Goal: Communication & Community: Answer question/provide support

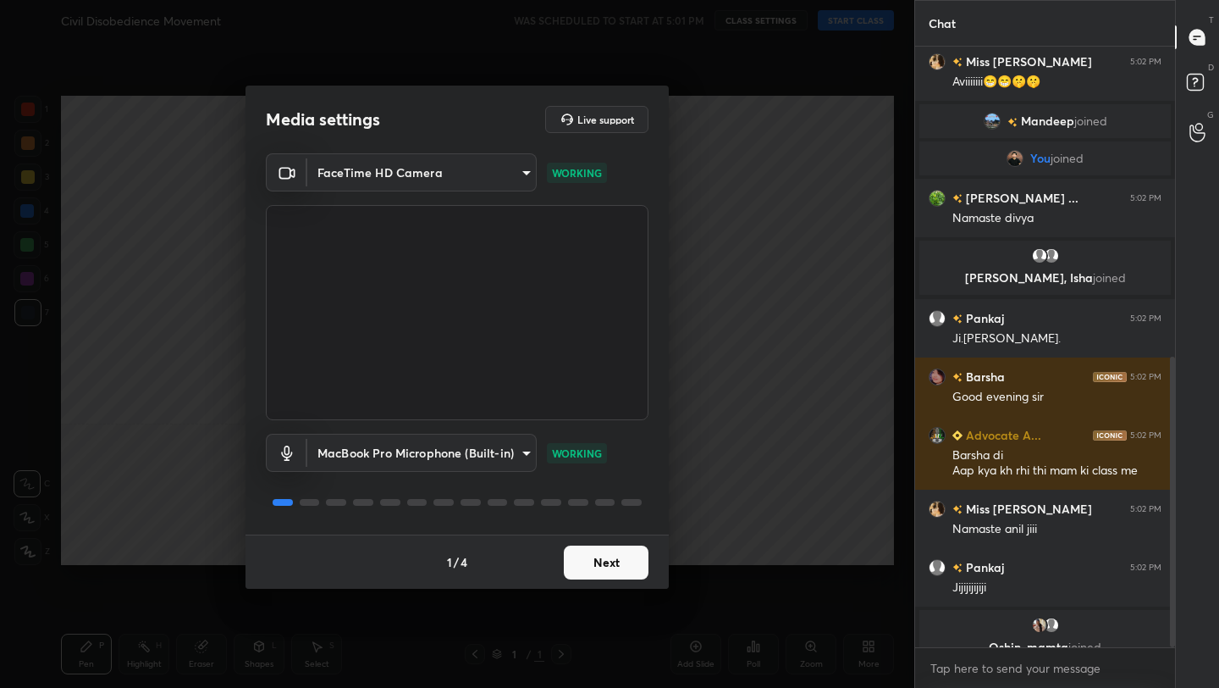
scroll to position [641, 0]
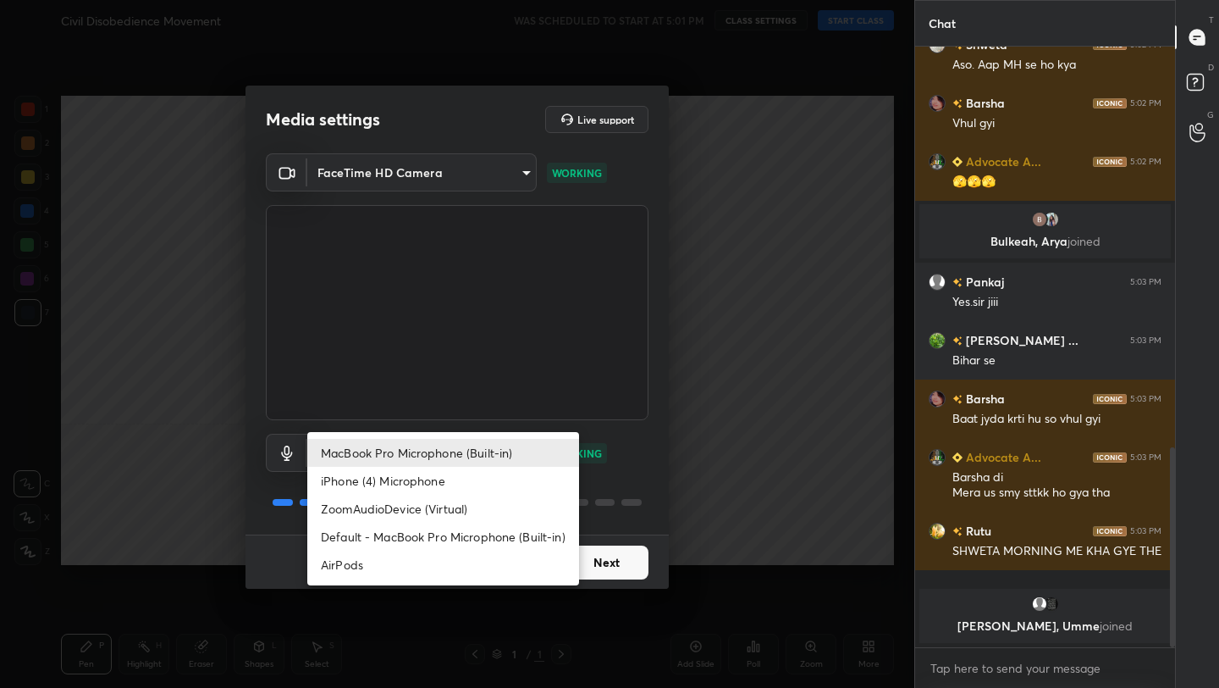
click at [462, 464] on body "1 2 3 4 5 6 7 C X Z C X Z E E Erase all H H Civil Disobedience Movement WAS SCH…" at bounding box center [609, 344] width 1219 height 688
click at [427, 561] on li "AirPods" at bounding box center [443, 564] width 272 height 28
type input "483fa830f433fd6c98a3d3f75d5d899d99d5436cae465fd05eb628fd494c1e0b"
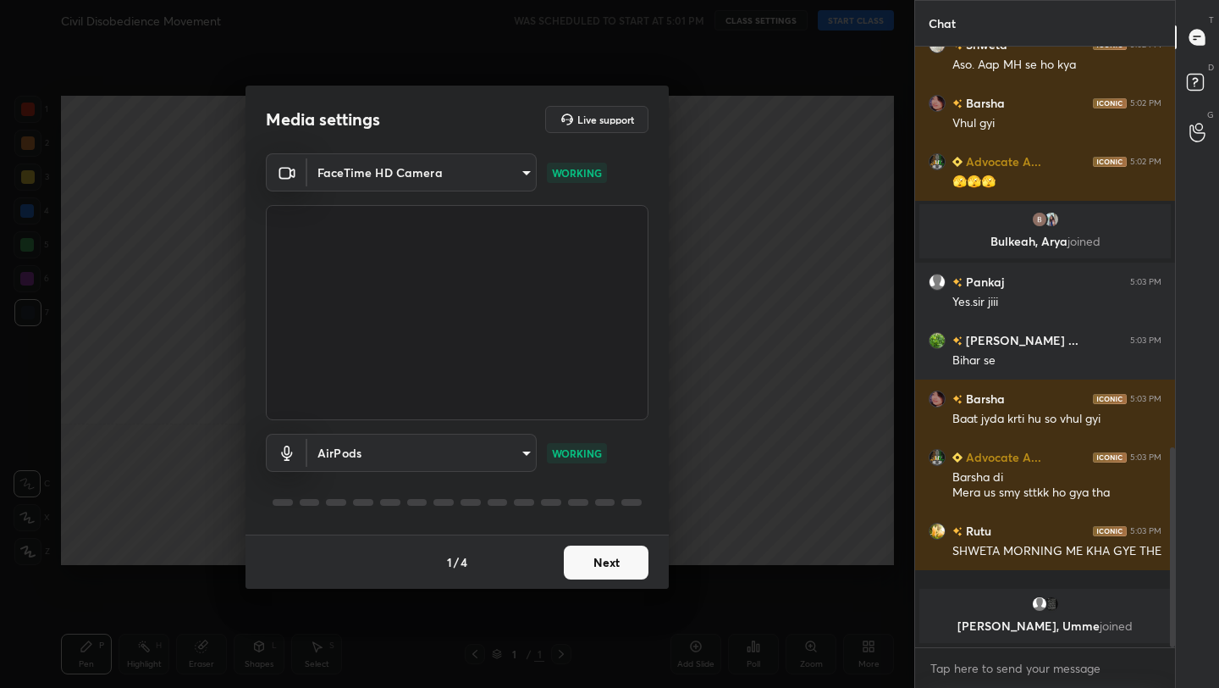
click at [602, 568] on button "Next" at bounding box center [606, 562] width 85 height 34
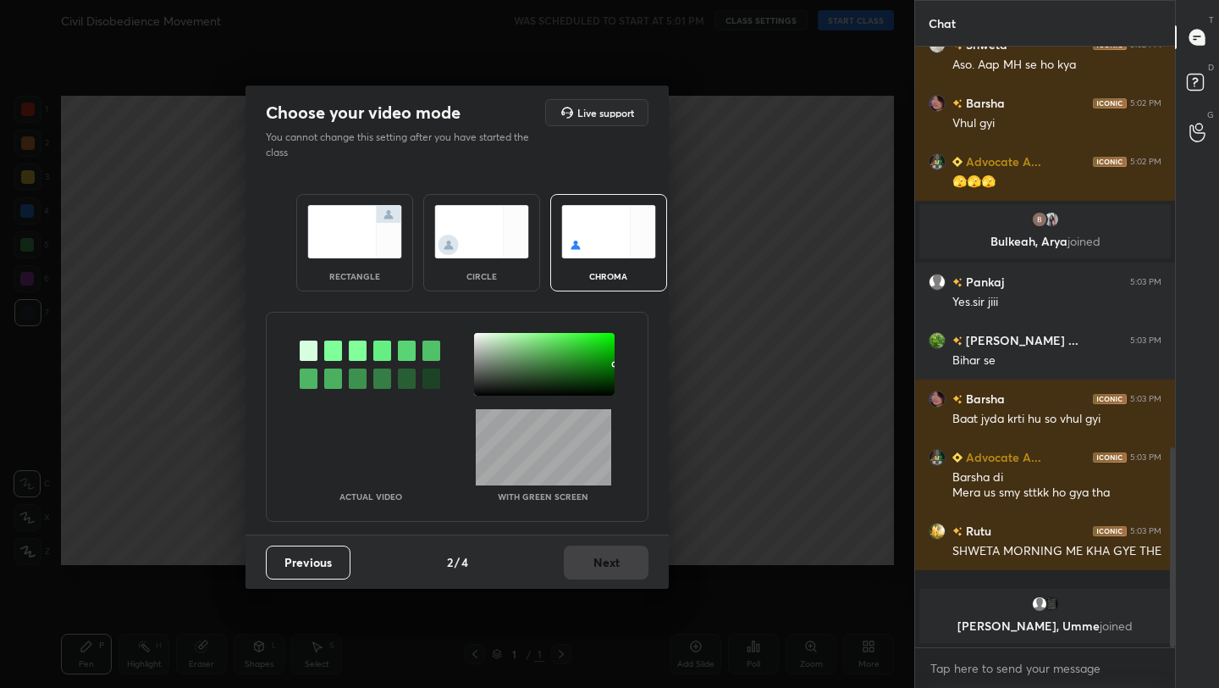
click at [602, 568] on div "Previous 2 / 4 Next" at bounding box center [457, 561] width 423 height 54
click at [359, 242] on img at bounding box center [354, 231] width 95 height 53
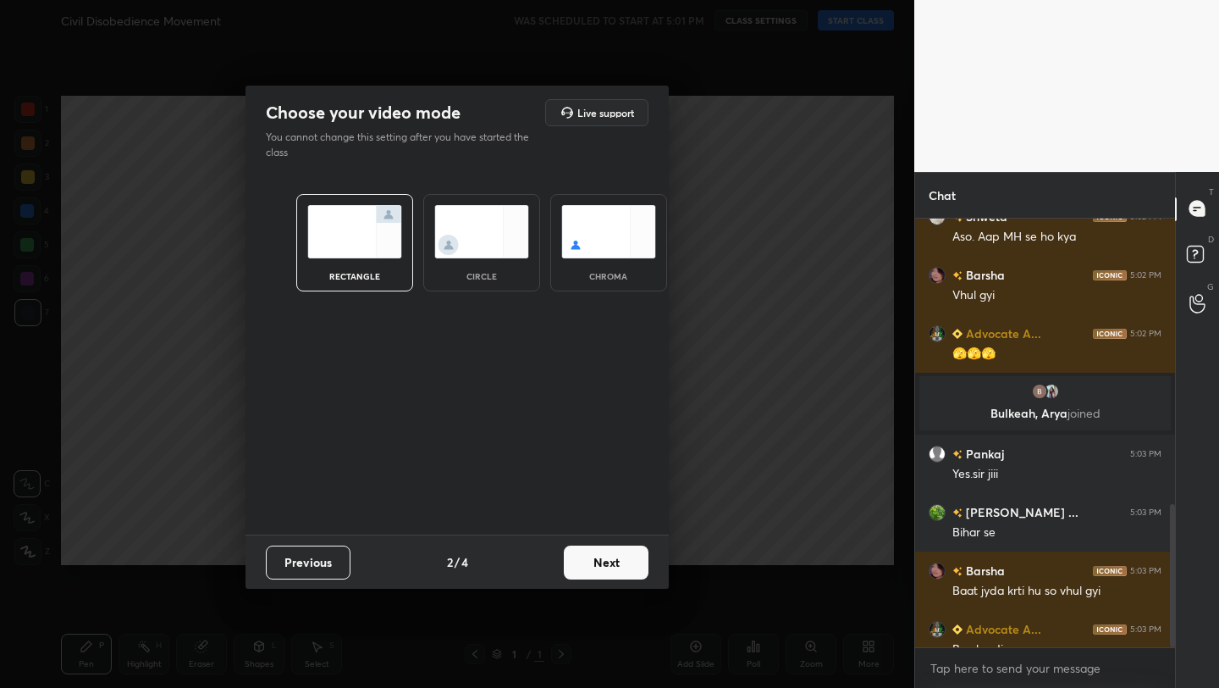
scroll to position [6, 6]
click at [605, 558] on button "Next" at bounding box center [606, 562] width 85 height 34
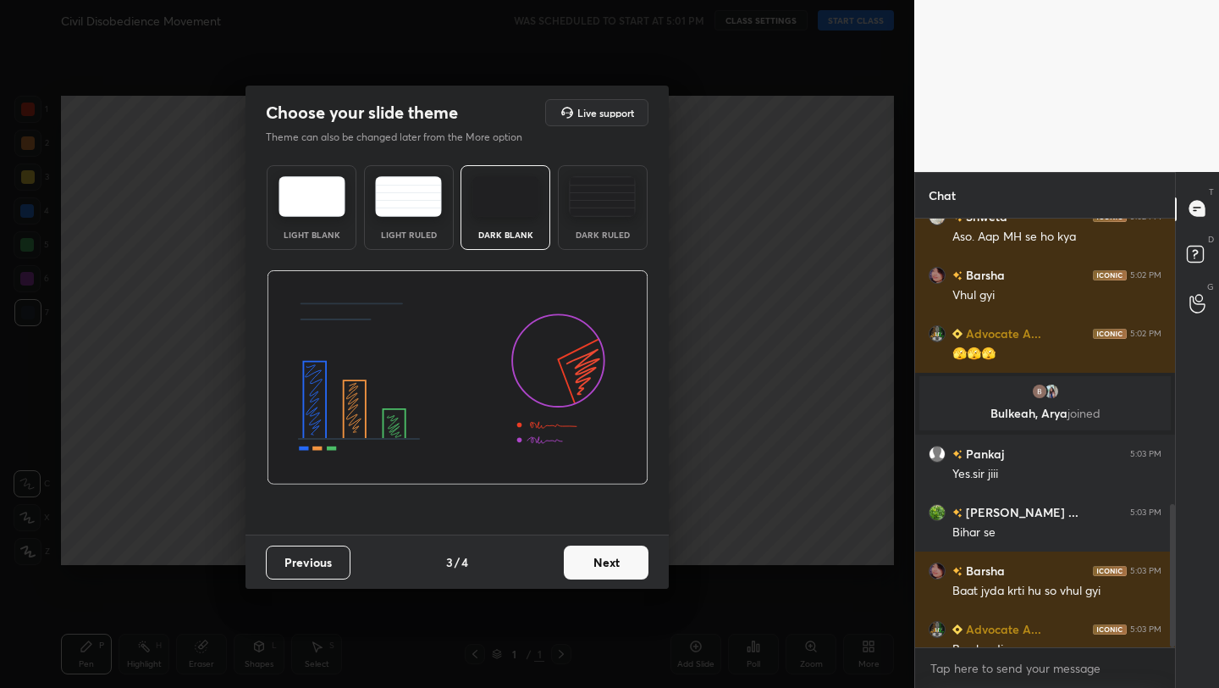
click at [605, 558] on button "Next" at bounding box center [606, 562] width 85 height 34
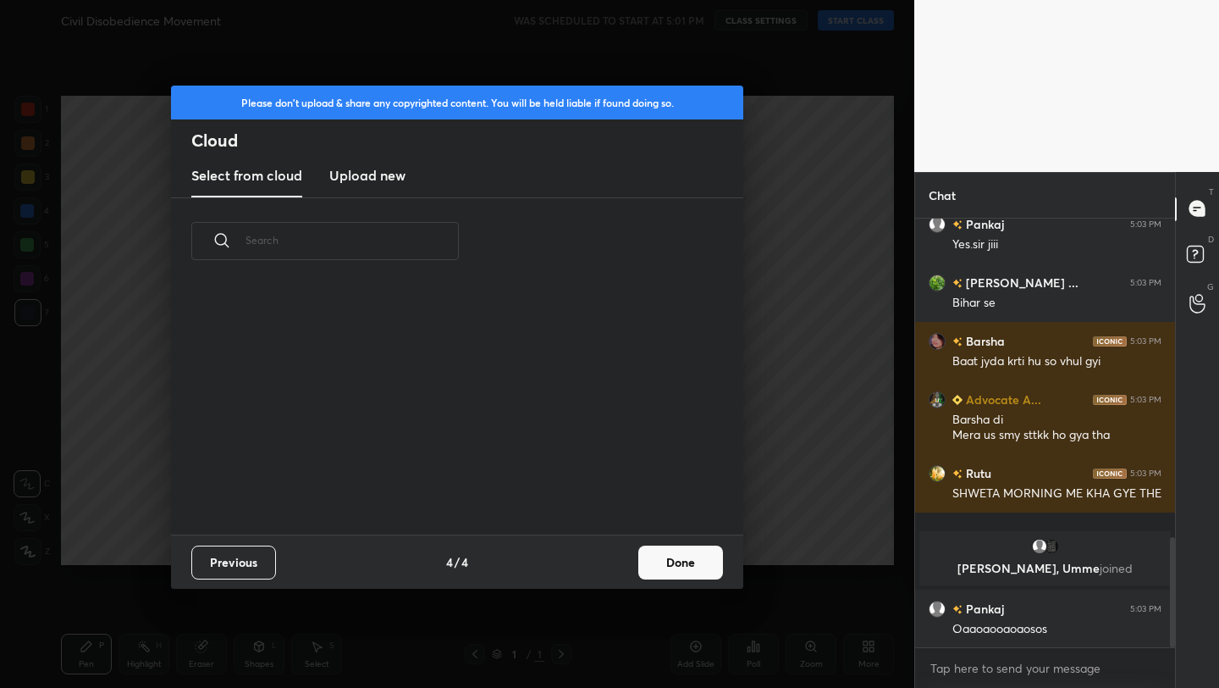
scroll to position [1302, 0]
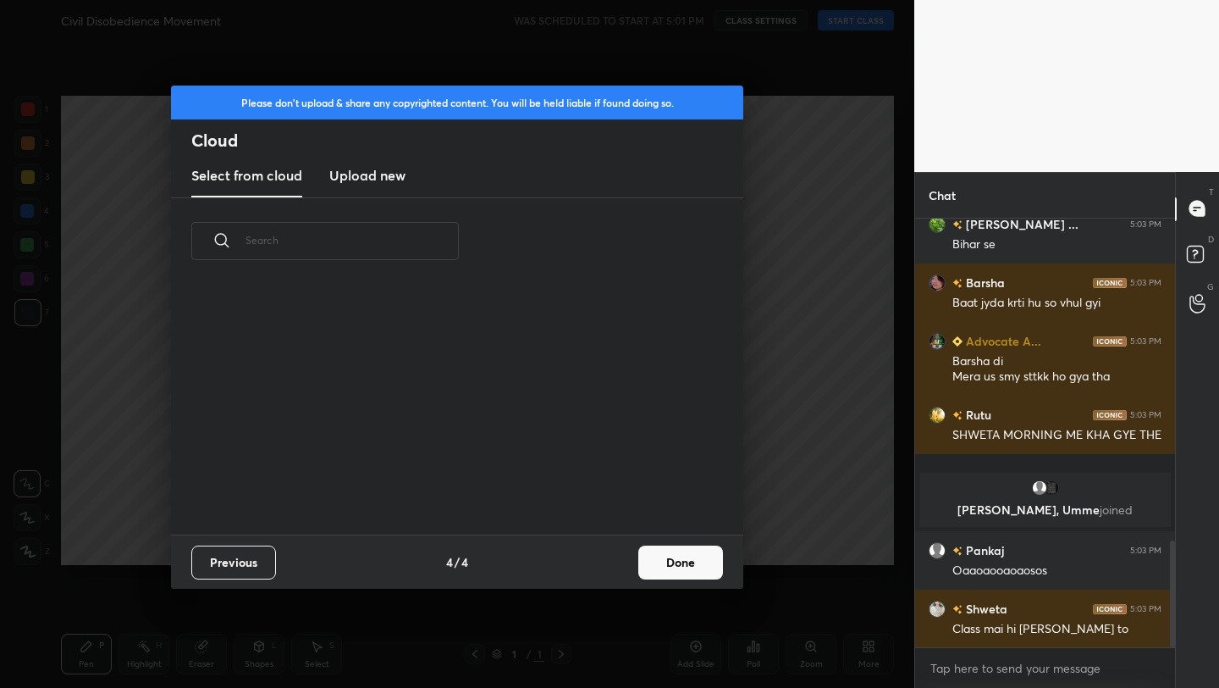
click at [679, 564] on button "Done" at bounding box center [680, 562] width 85 height 34
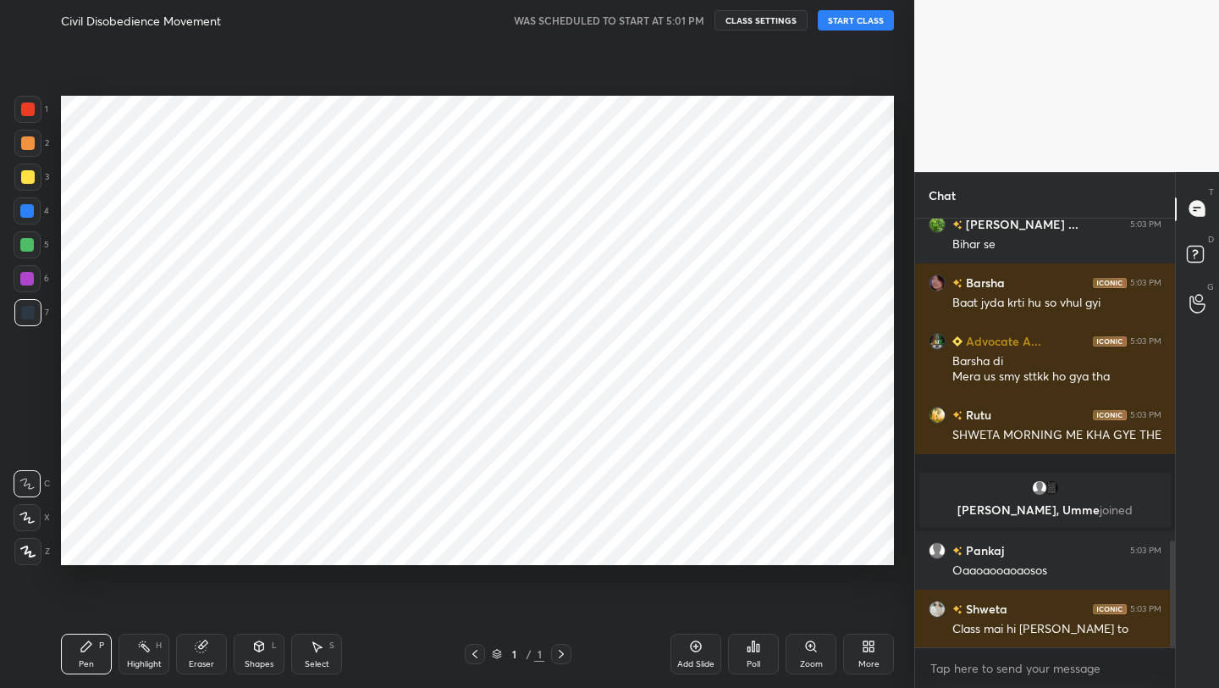
click at [862, 24] on button "START CLASS" at bounding box center [856, 20] width 76 height 20
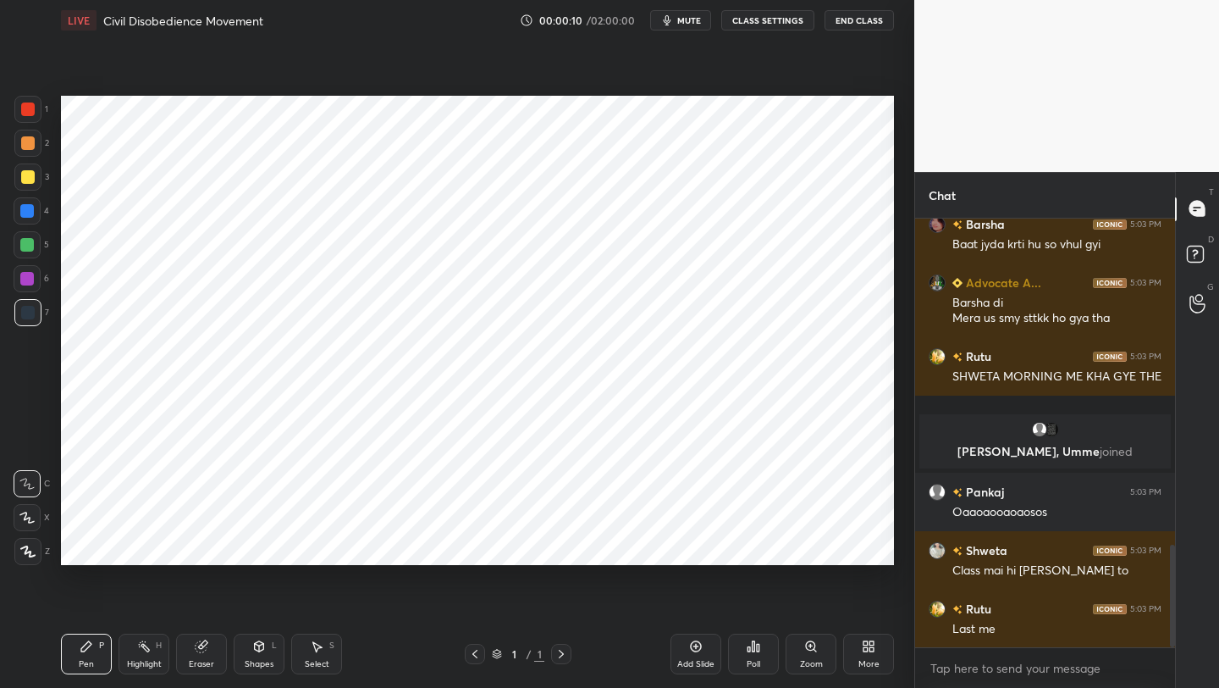
click at [868, 642] on icon at bounding box center [866, 643] width 4 height 4
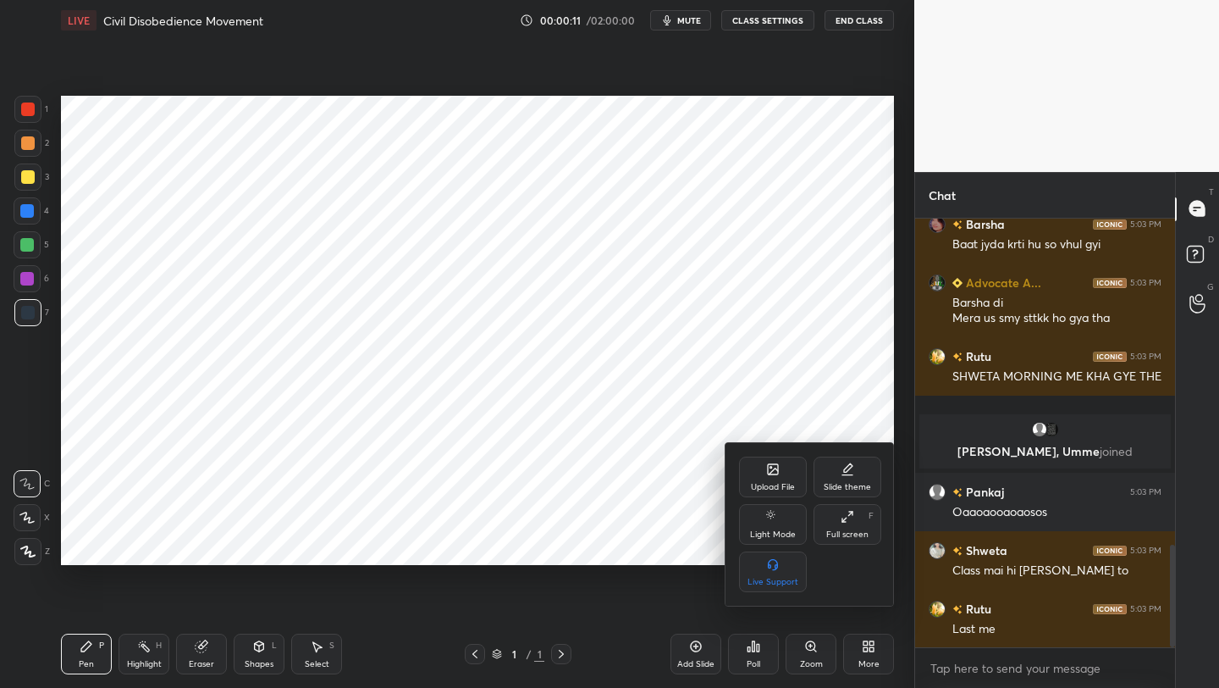
click at [769, 474] on icon at bounding box center [773, 471] width 9 height 6
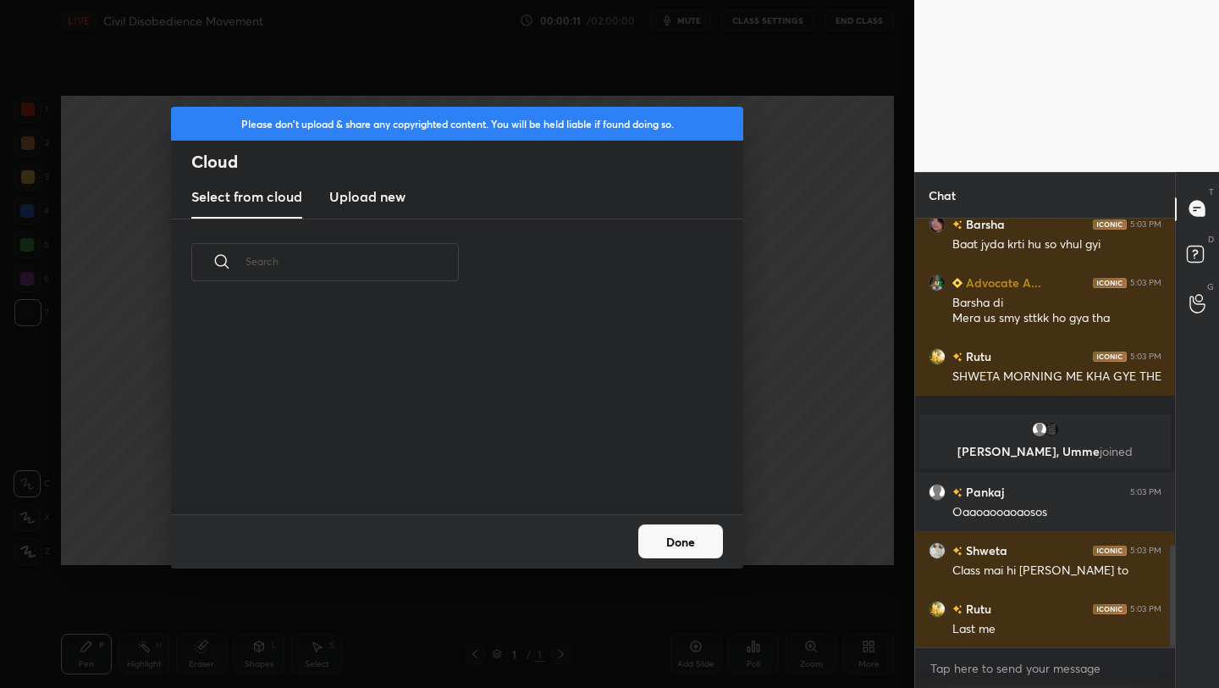
scroll to position [208, 544]
click at [342, 182] on new "Upload new" at bounding box center [367, 197] width 76 height 42
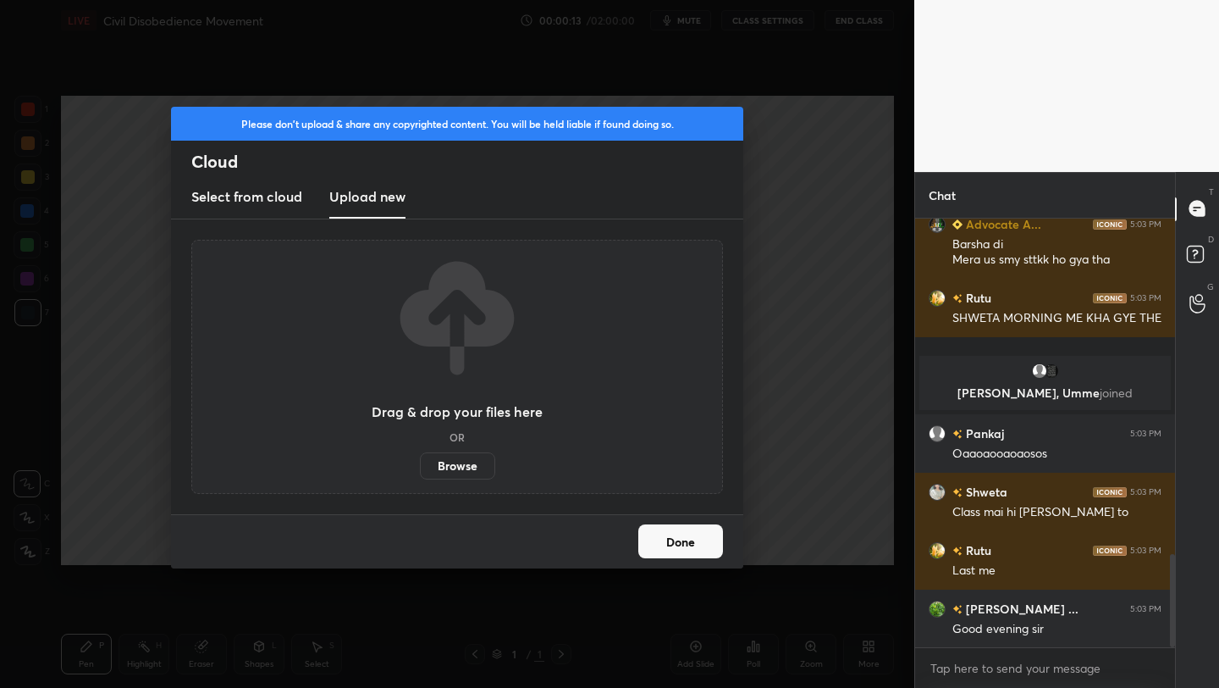
scroll to position [1551, 0]
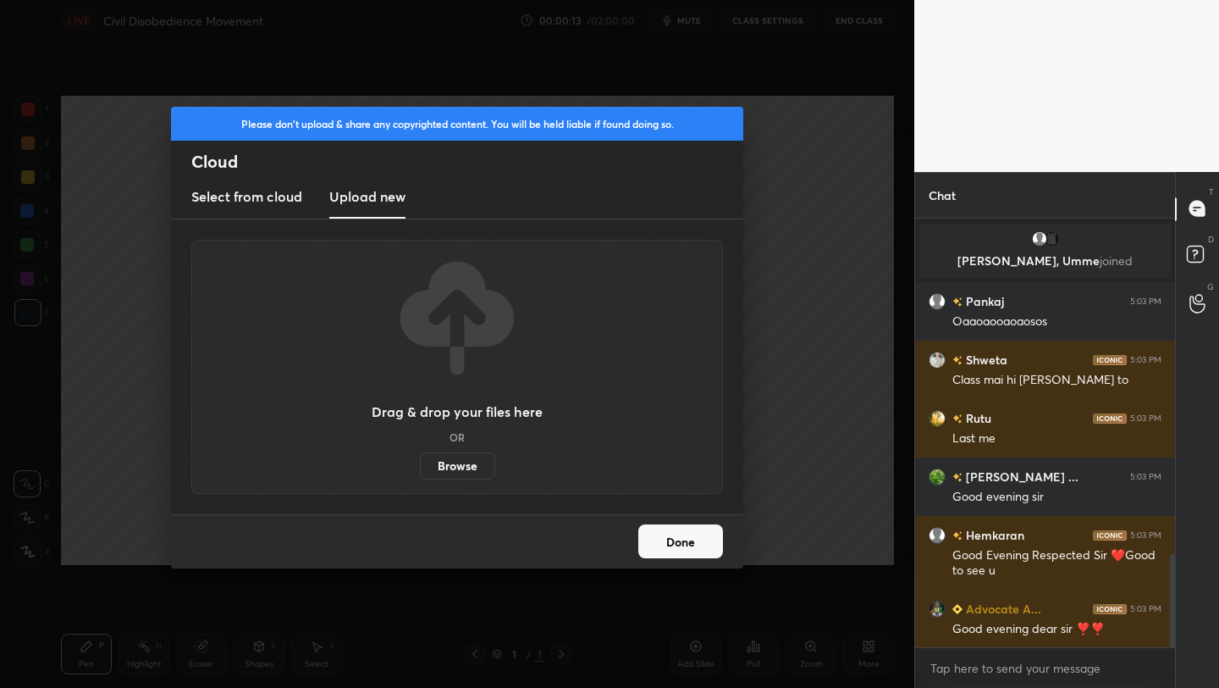
click at [455, 461] on label "Browse" at bounding box center [457, 465] width 75 height 27
click at [420, 461] on input "Browse" at bounding box center [420, 465] width 0 height 27
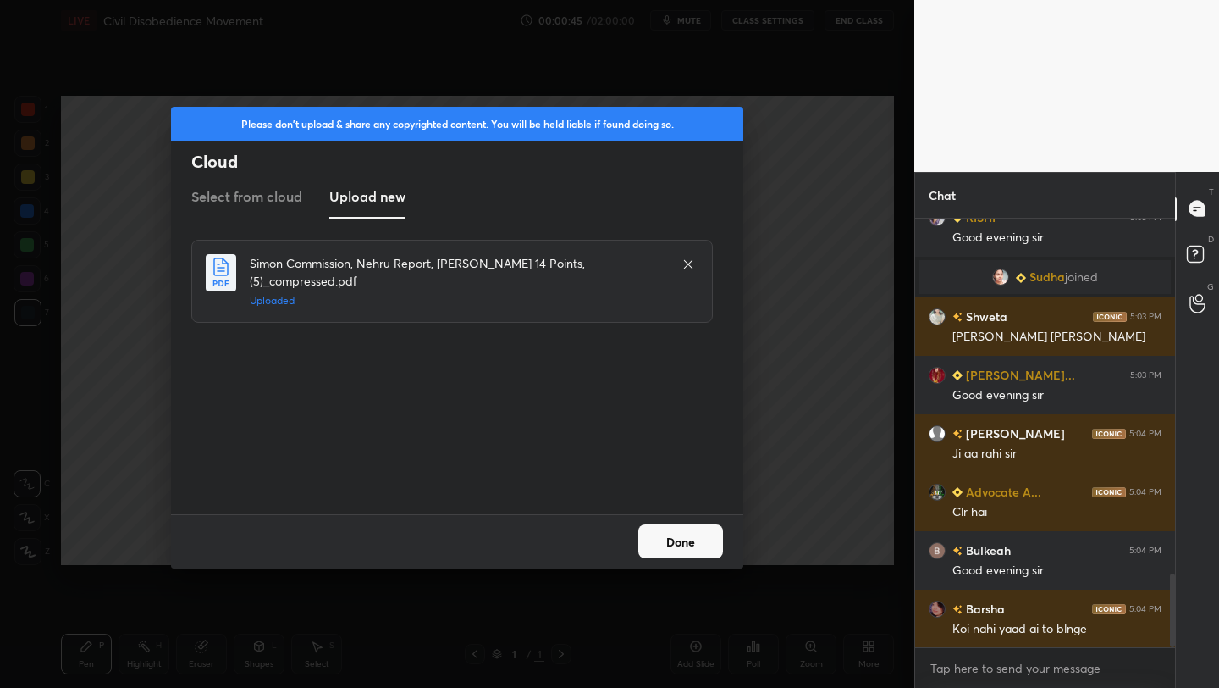
scroll to position [2100, 0]
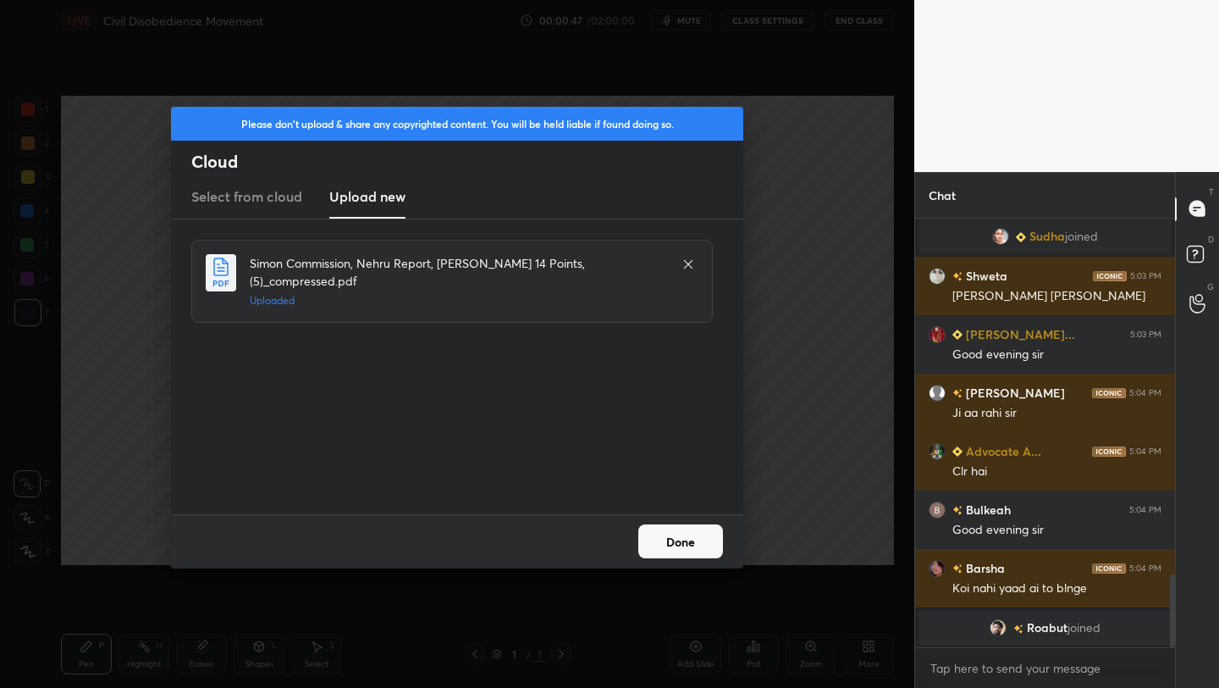
click at [703, 541] on button "Done" at bounding box center [680, 541] width 85 height 34
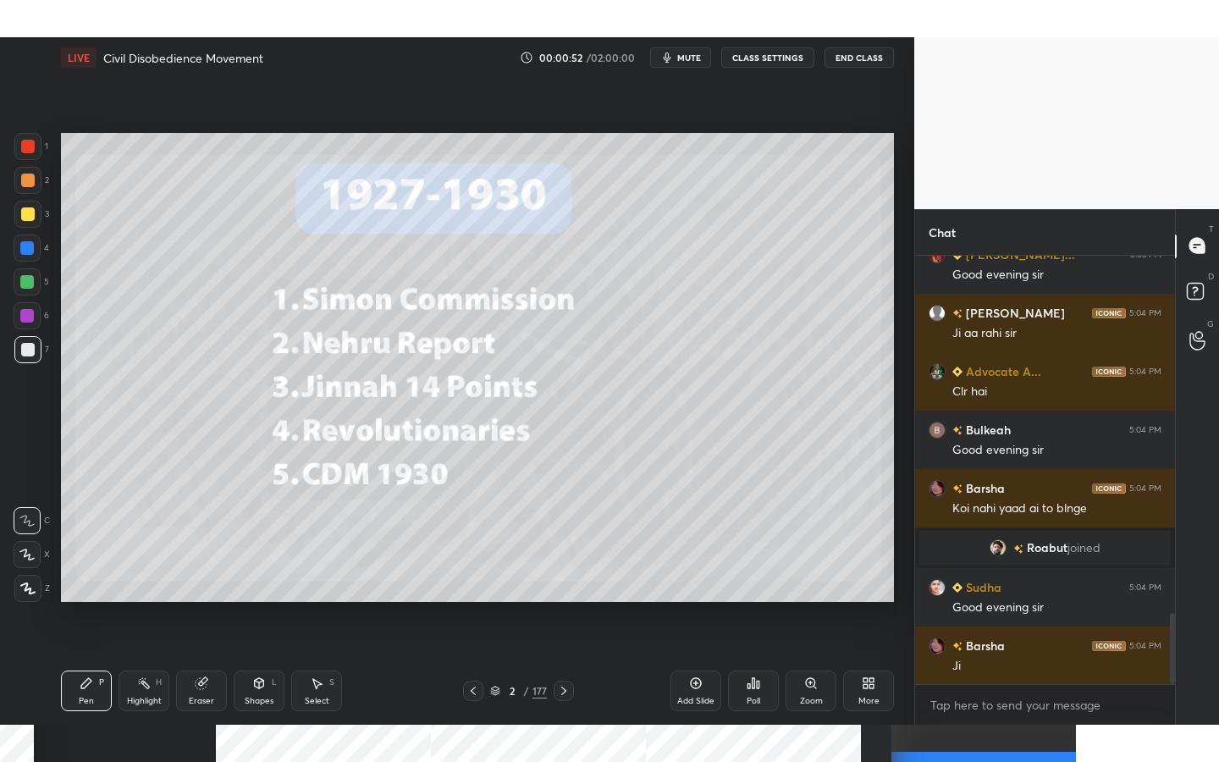
scroll to position [2172, 0]
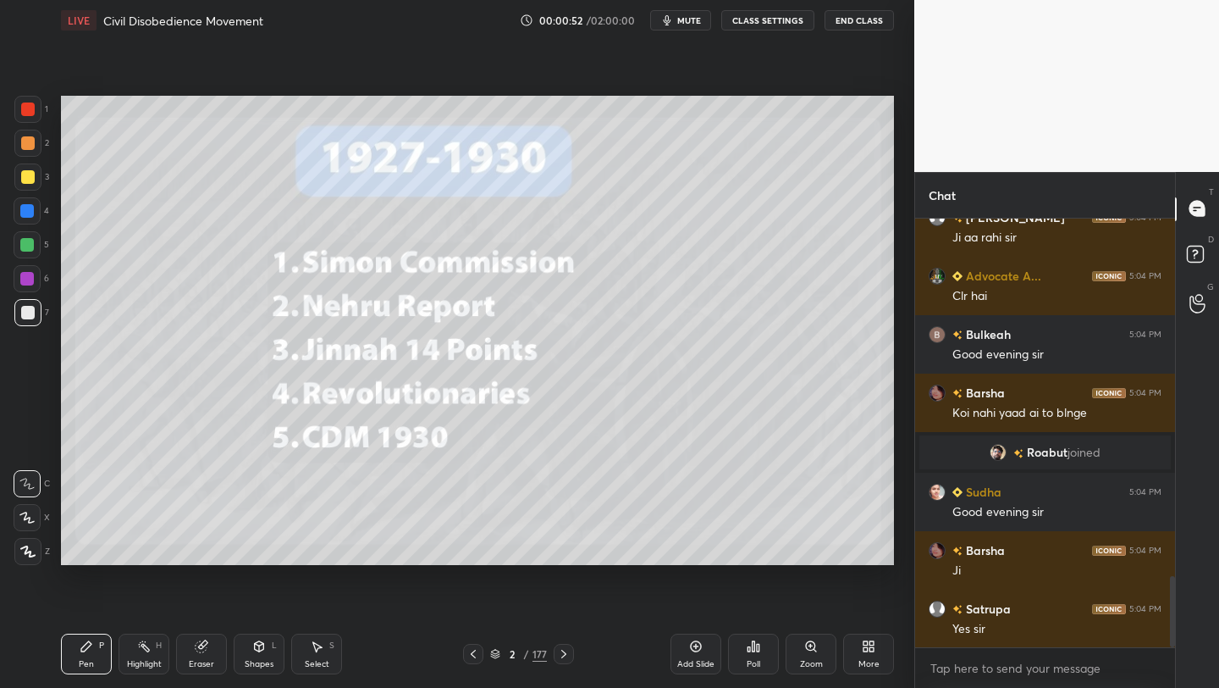
click at [870, 643] on icon at bounding box center [872, 643] width 4 height 4
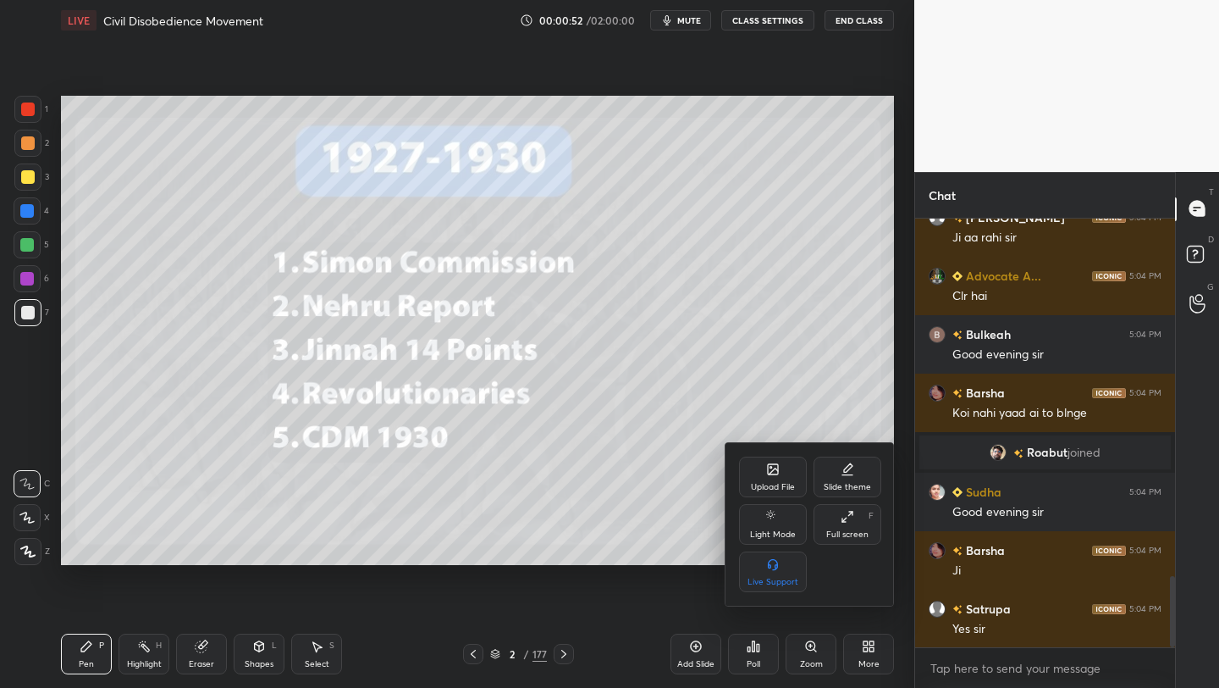
click at [846, 511] on icon at bounding box center [848, 517] width 14 height 14
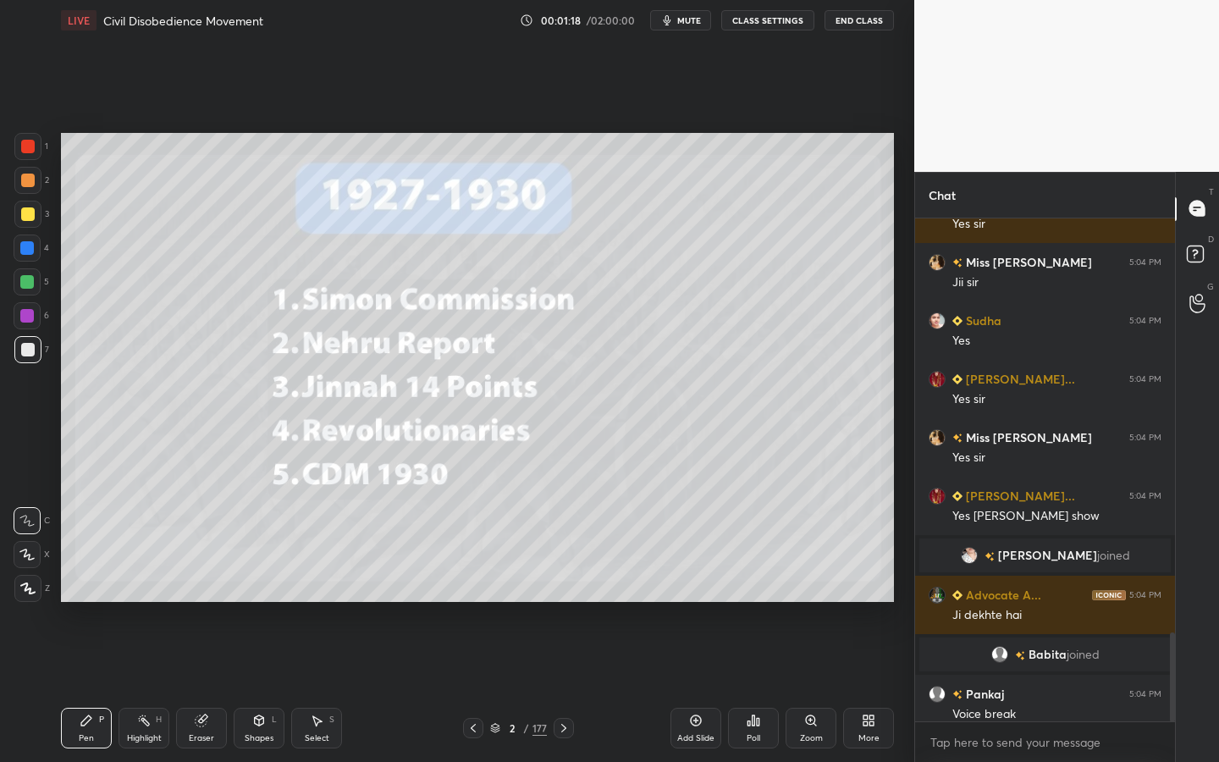
scroll to position [2361, 0]
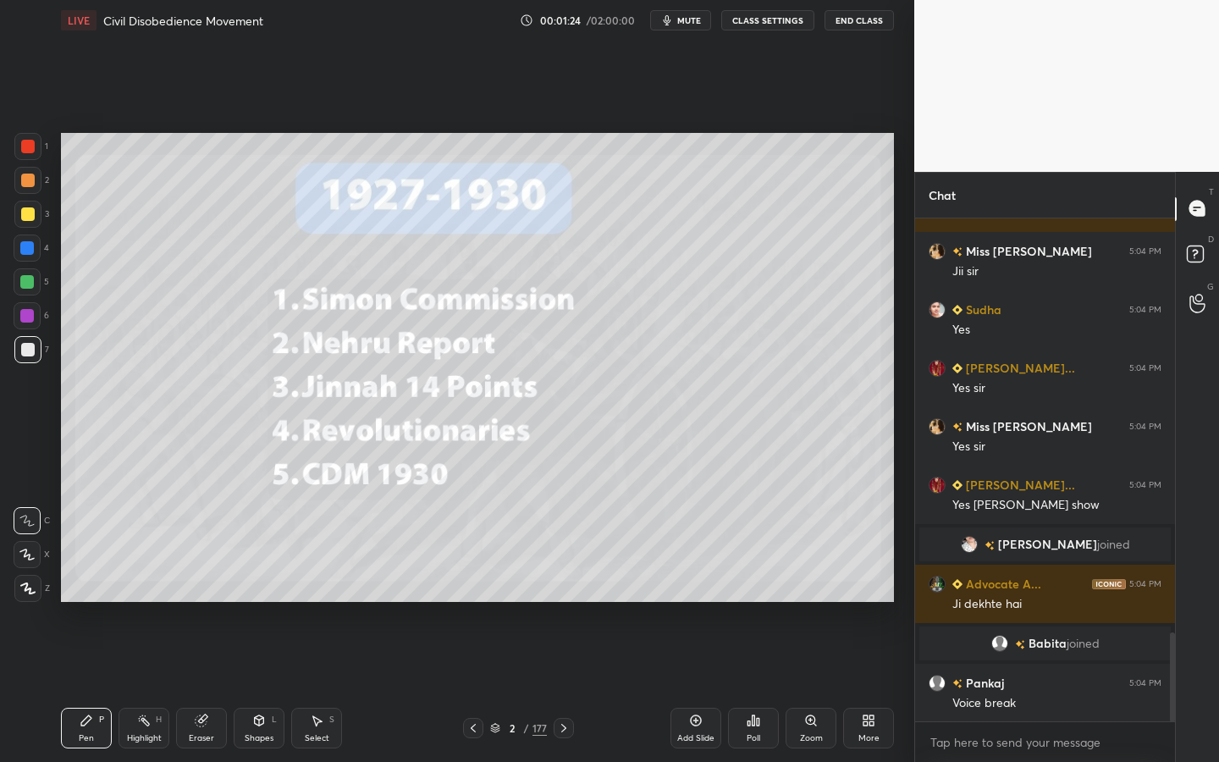
click at [22, 557] on icon at bounding box center [26, 555] width 15 height 12
click at [268, 687] on div "Shapes L" at bounding box center [259, 728] width 51 height 41
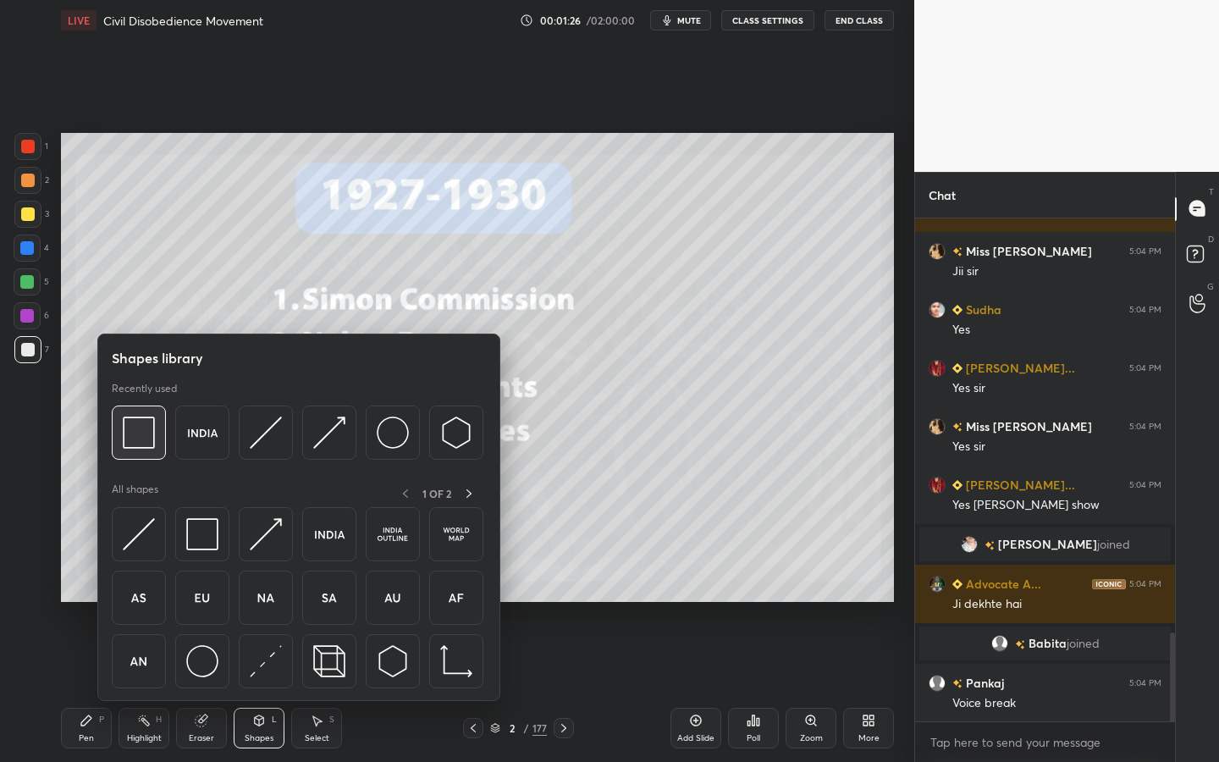
click at [157, 430] on div at bounding box center [139, 433] width 54 height 54
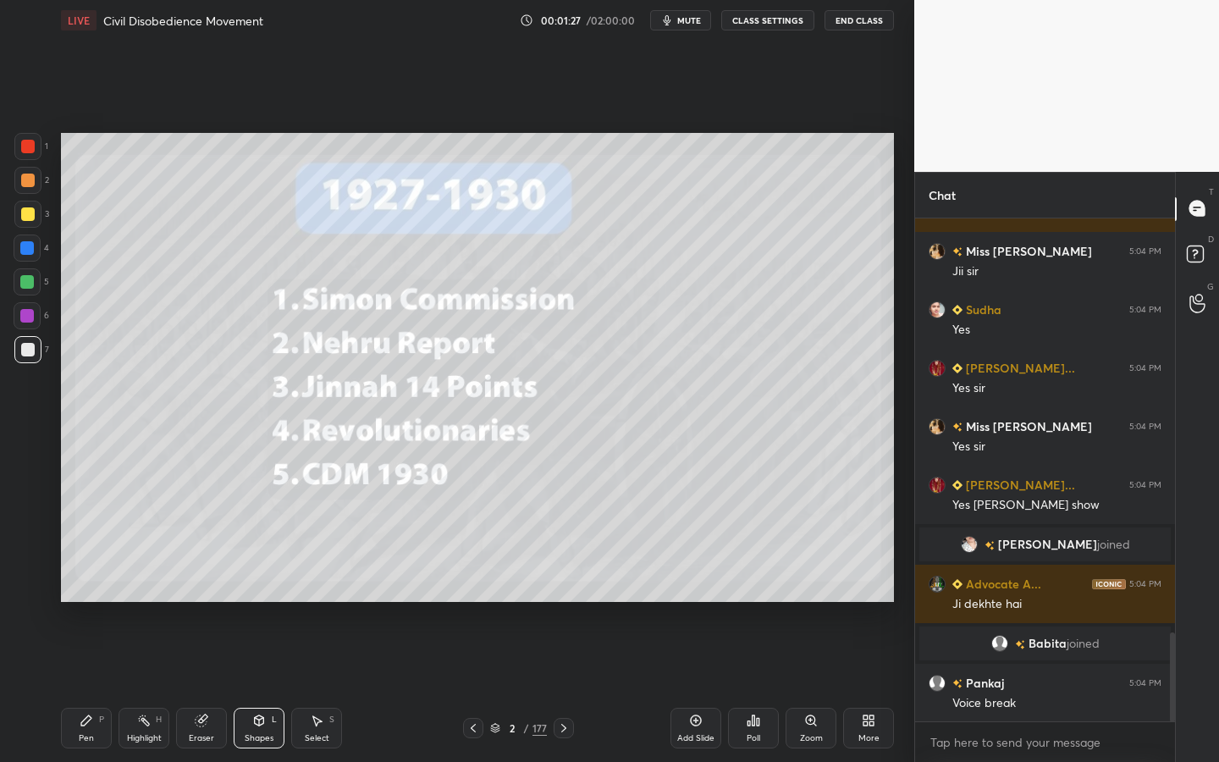
click at [22, 204] on div at bounding box center [27, 214] width 27 height 27
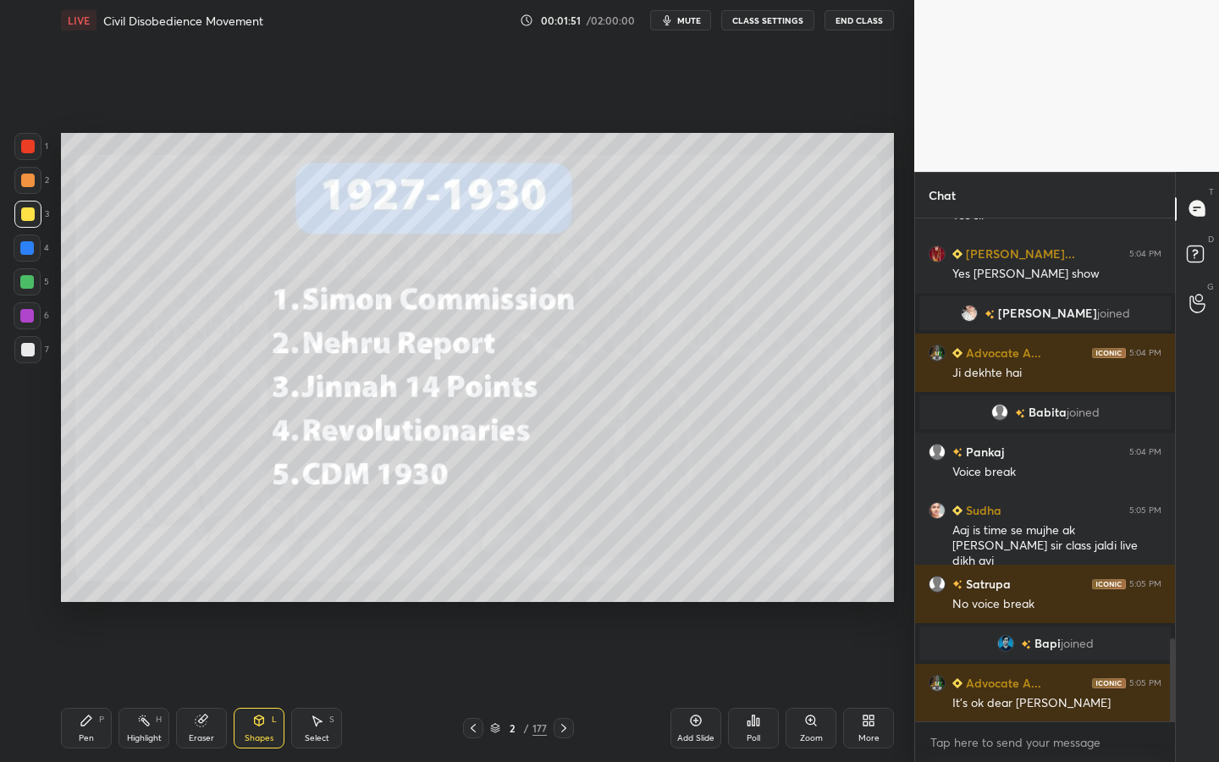
scroll to position [2604, 0]
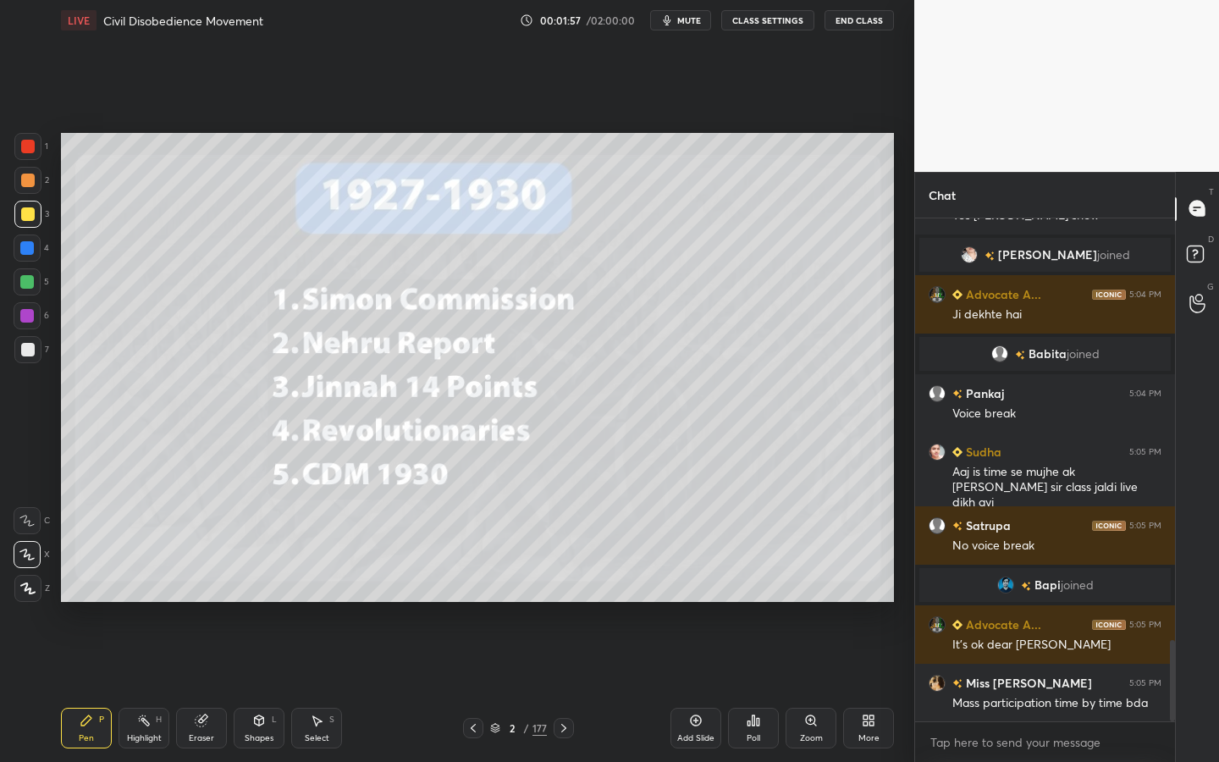
click at [30, 582] on div at bounding box center [27, 588] width 27 height 27
drag, startPoint x: 202, startPoint y: 731, endPoint x: 205, endPoint y: 698, distance: 33.1
click at [203, 687] on div "Eraser" at bounding box center [201, 728] width 51 height 41
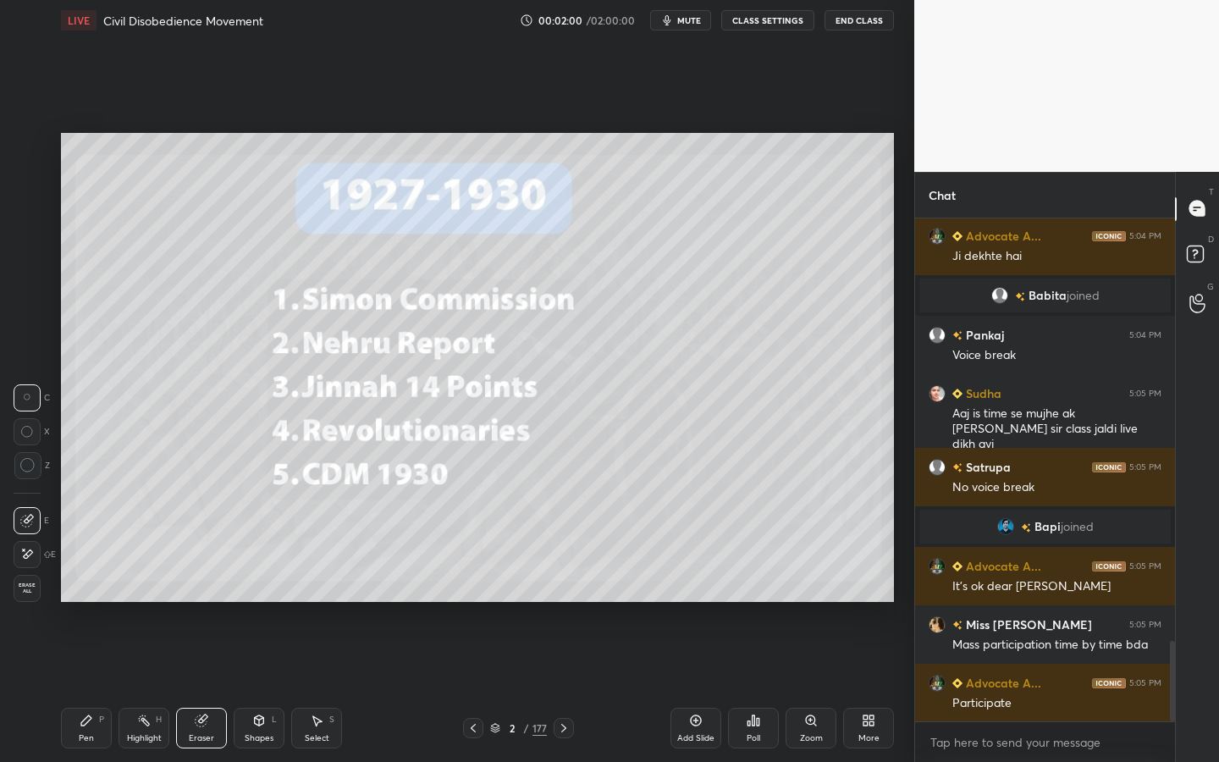
click at [32, 583] on span "Erase all" at bounding box center [26, 589] width 25 height 12
click at [672, 687] on div "Add Slide" at bounding box center [696, 728] width 51 height 41
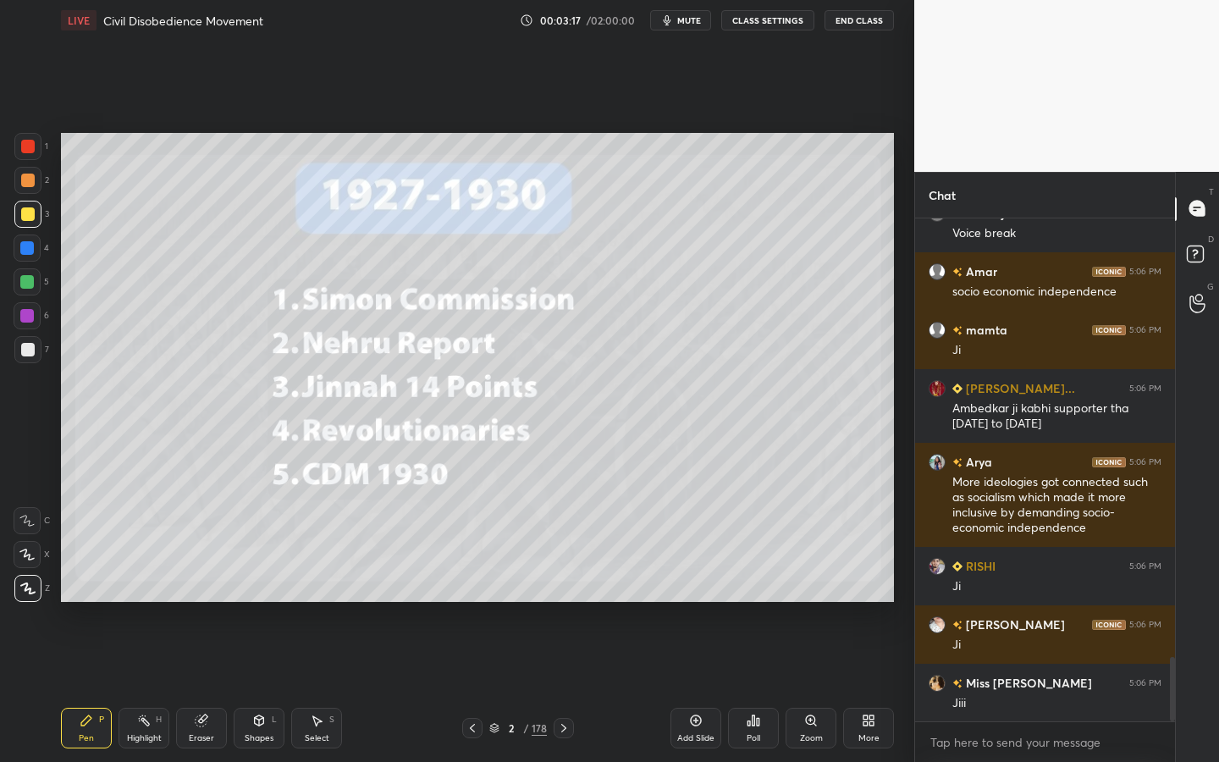
scroll to position [3429, 0]
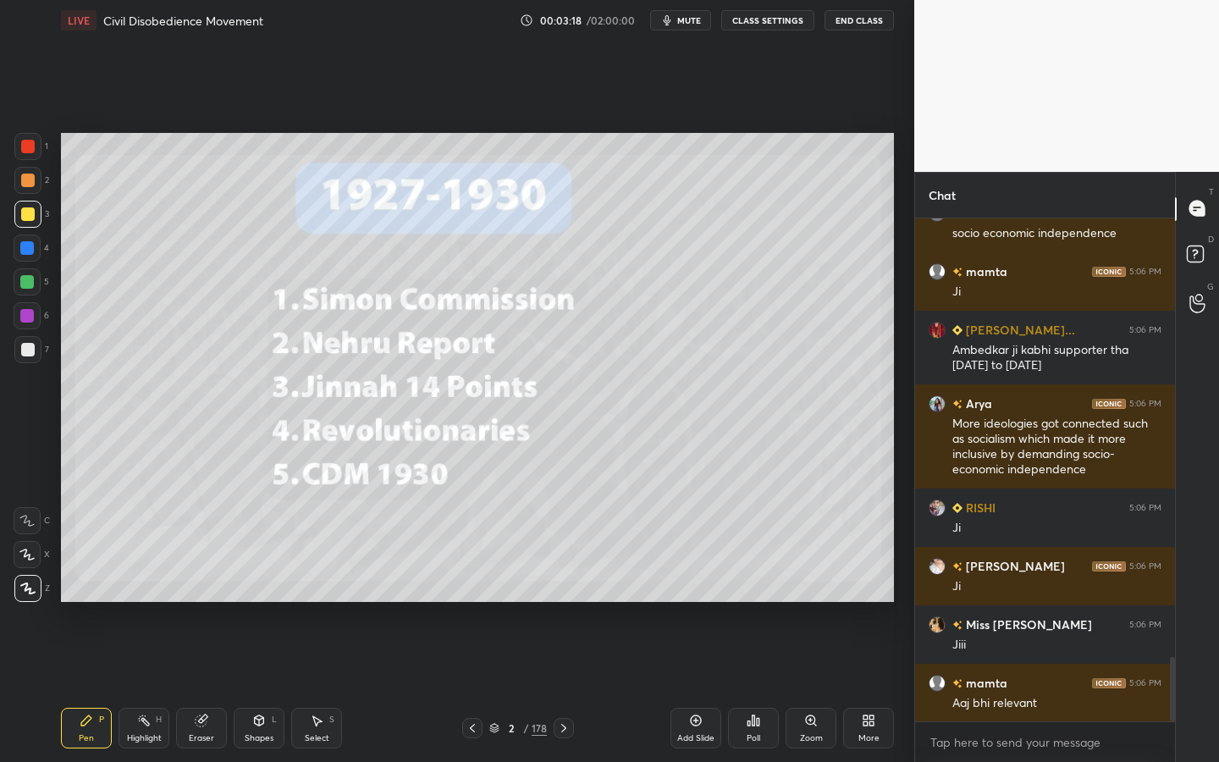
click at [532, 687] on div "178" at bounding box center [539, 728] width 15 height 15
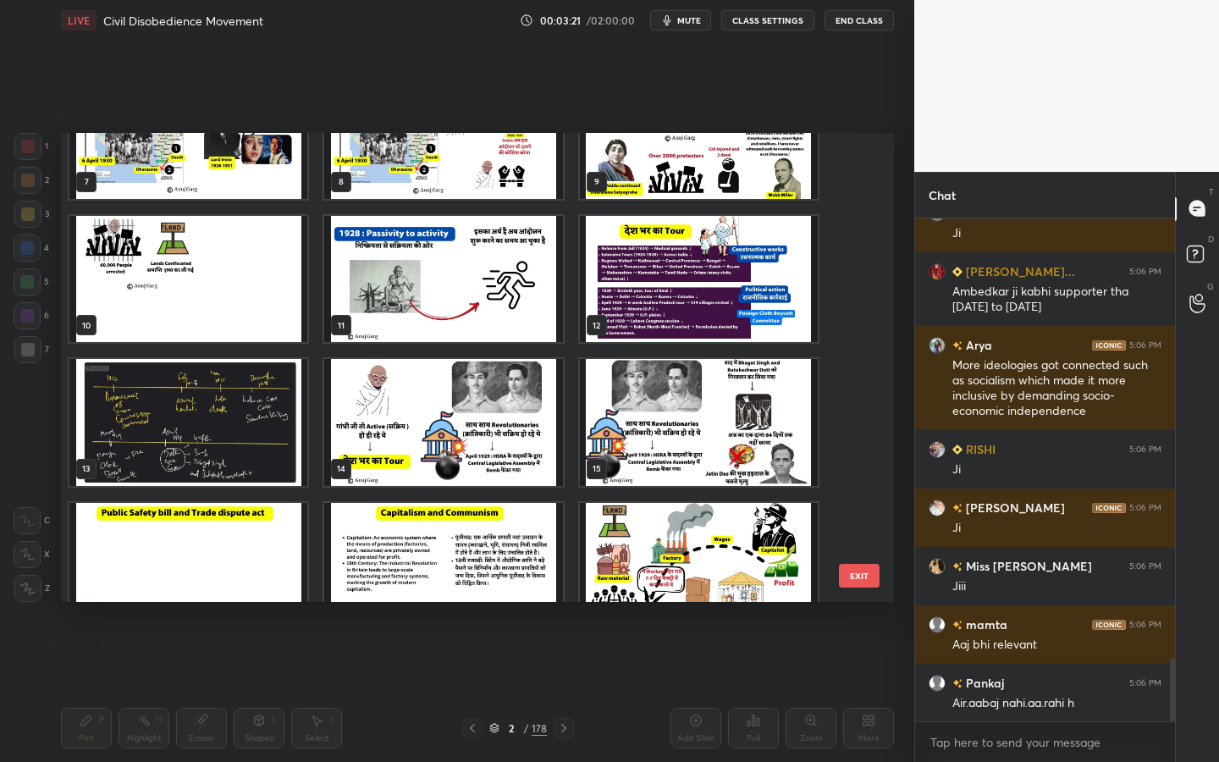
scroll to position [251, 0]
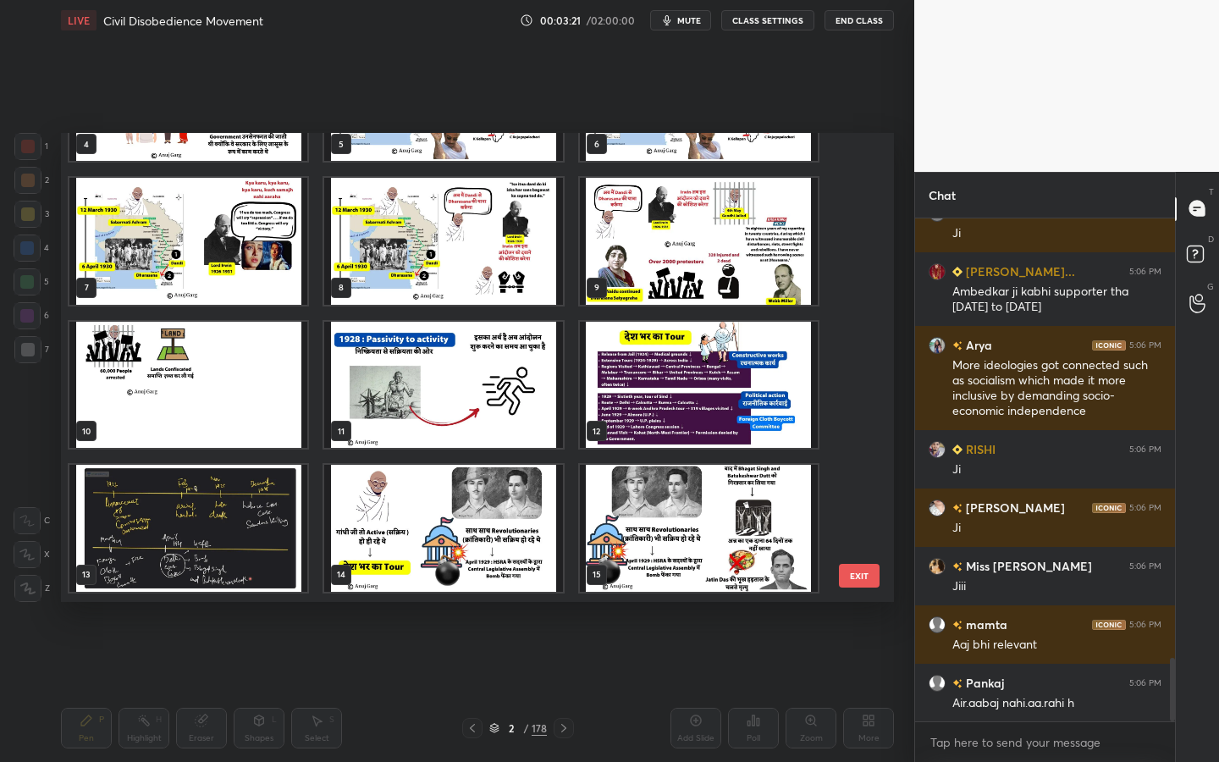
click at [439, 518] on img "grid" at bounding box center [443, 528] width 238 height 127
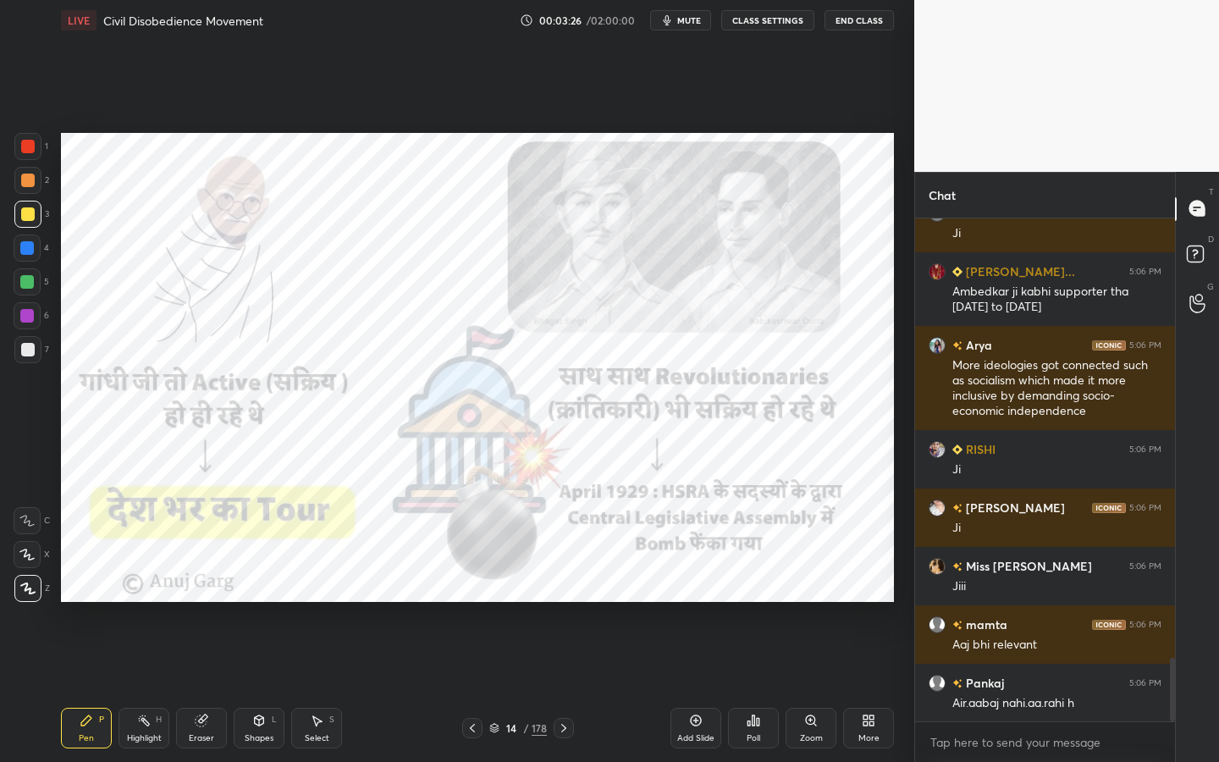
click at [32, 147] on div at bounding box center [28, 147] width 14 height 14
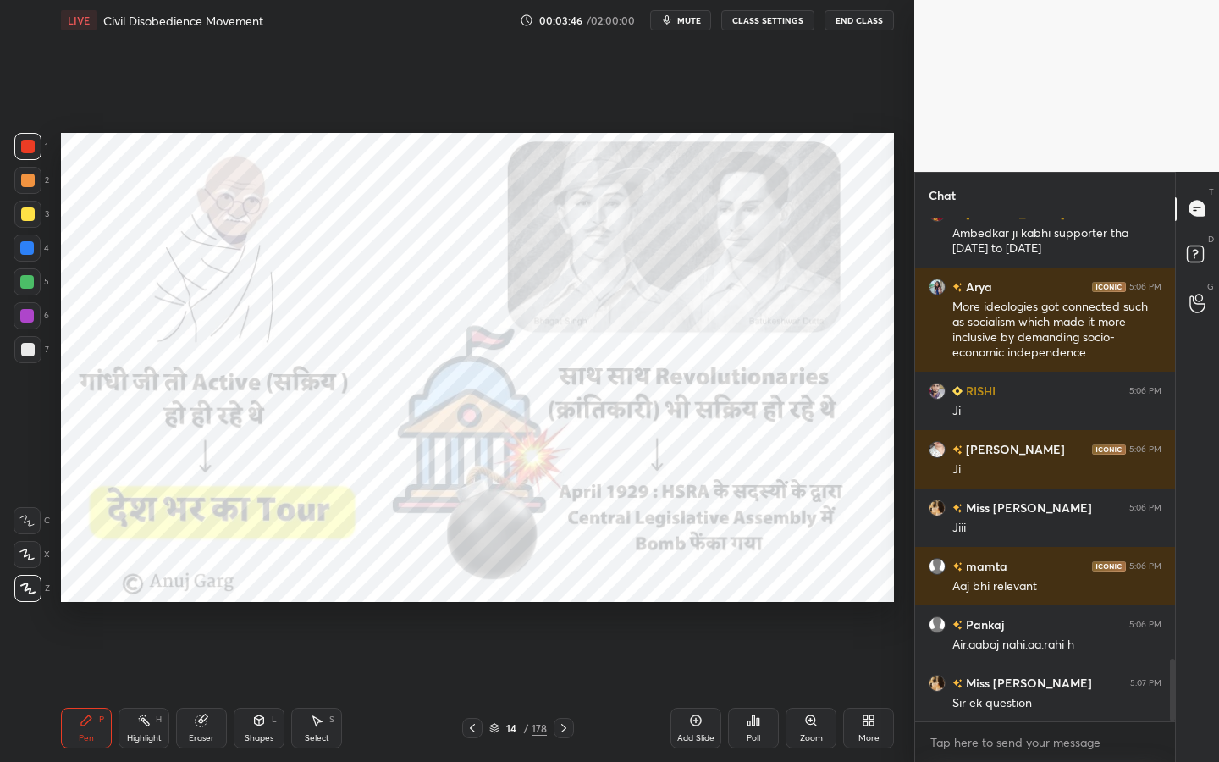
drag, startPoint x: 277, startPoint y: 725, endPoint x: 273, endPoint y: 704, distance: 20.6
click at [276, 687] on div "Shapes L" at bounding box center [259, 728] width 51 height 41
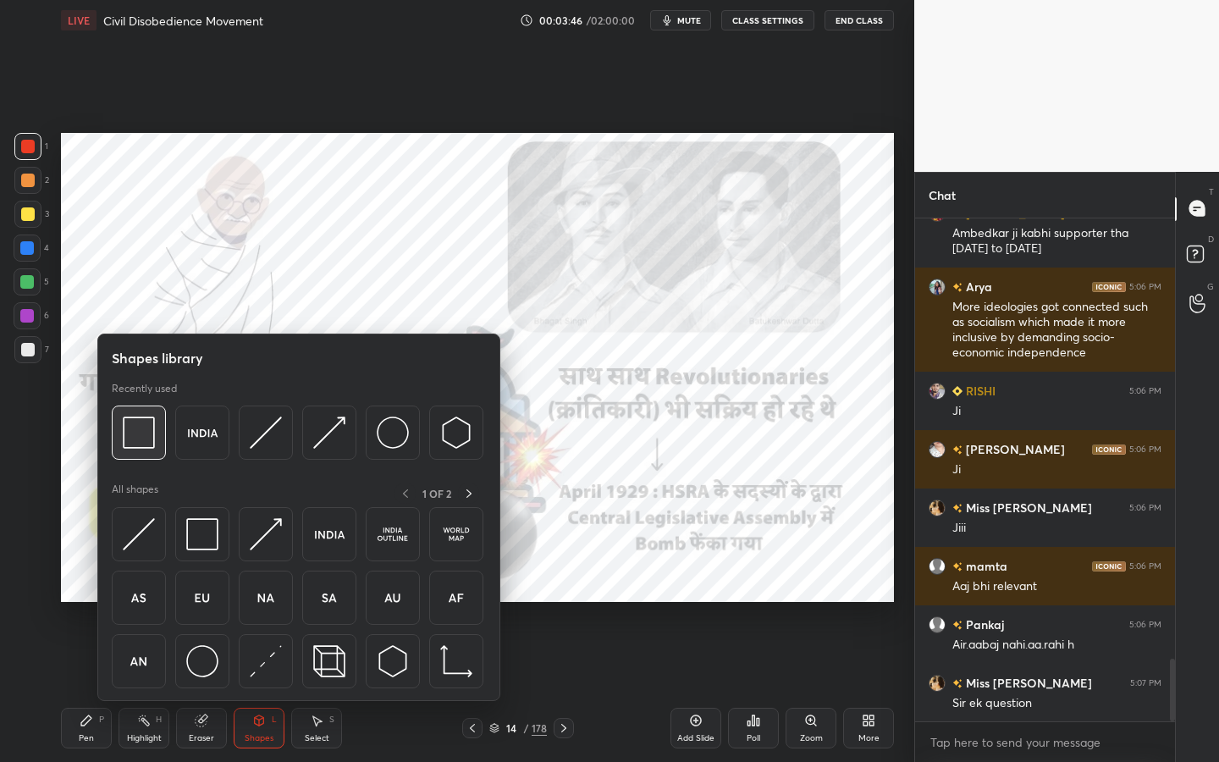
click at [142, 428] on img at bounding box center [139, 433] width 32 height 32
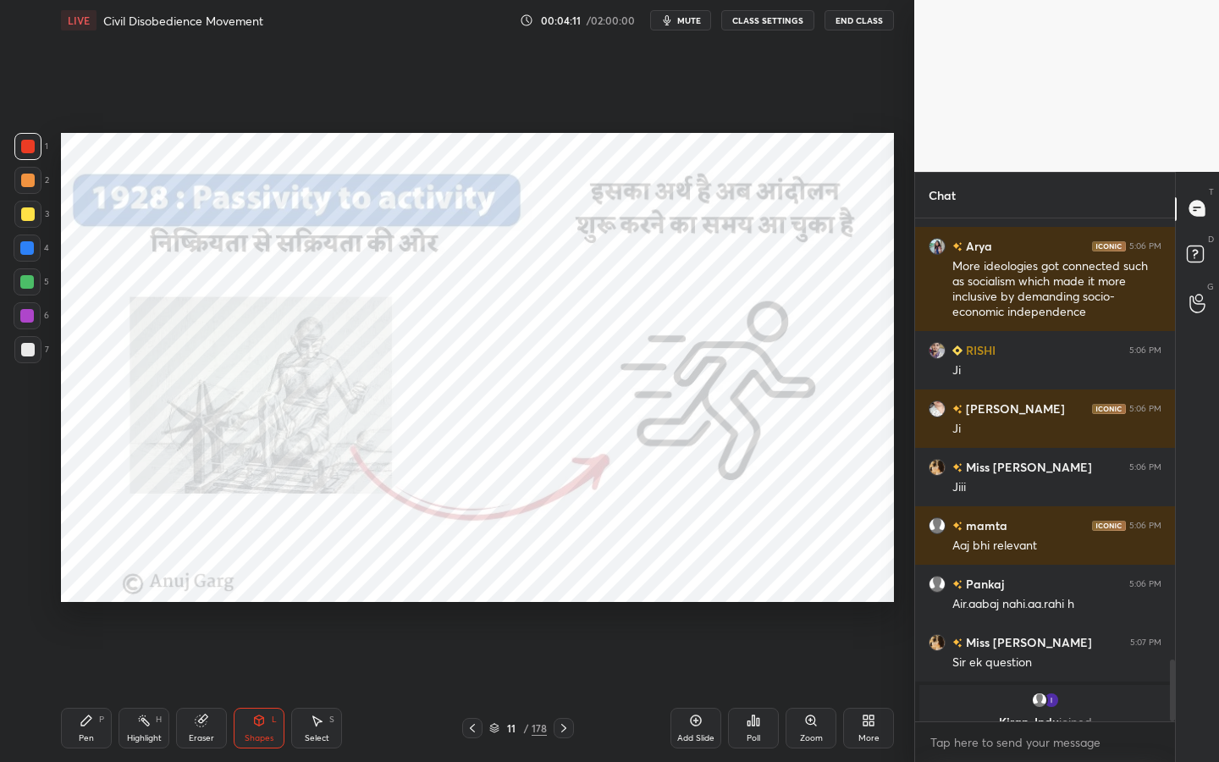
scroll to position [3608, 0]
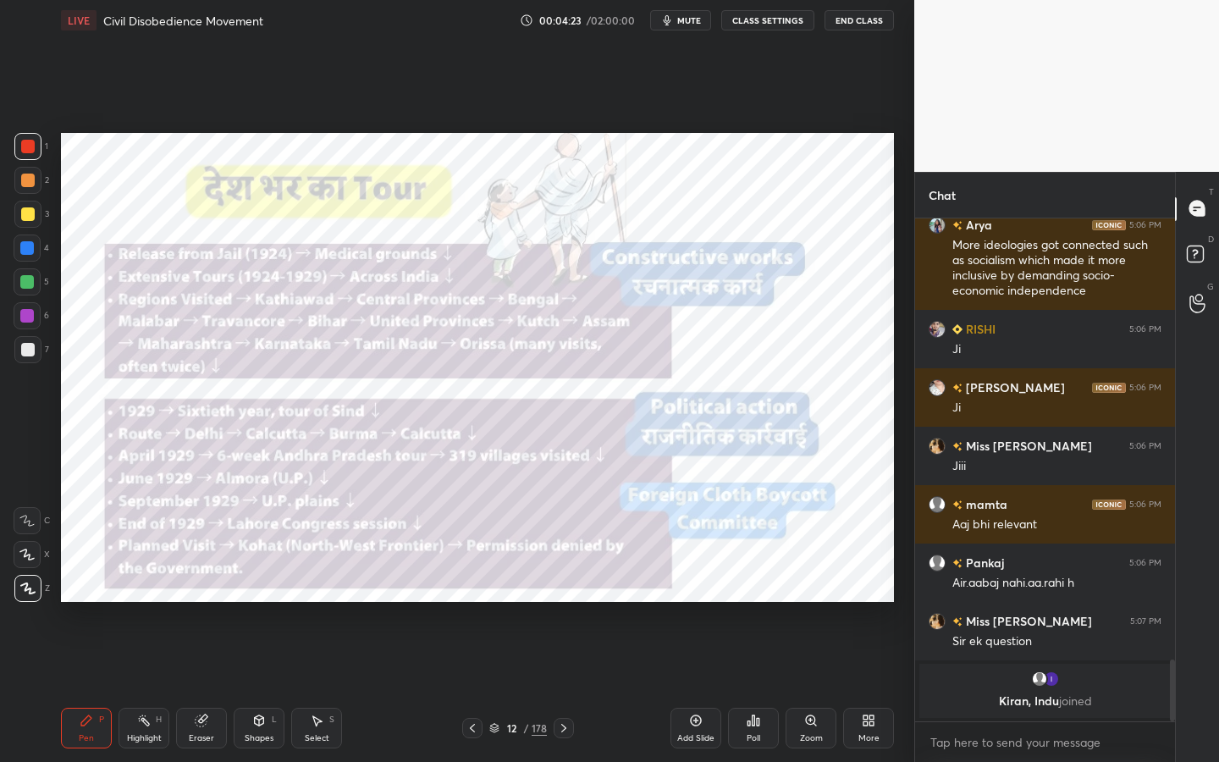
click at [796, 687] on div "Zoom" at bounding box center [811, 728] width 51 height 41
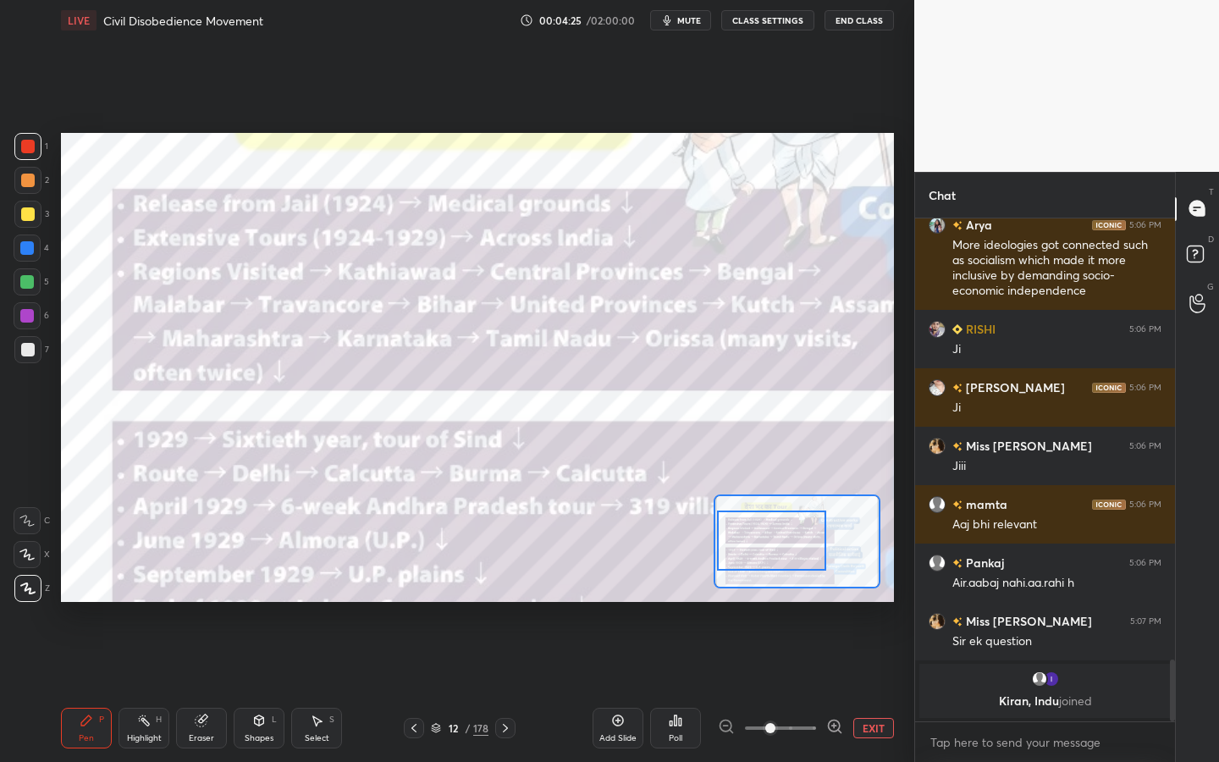
click at [741, 554] on div at bounding box center [771, 541] width 109 height 60
click at [28, 215] on div at bounding box center [28, 214] width 14 height 14
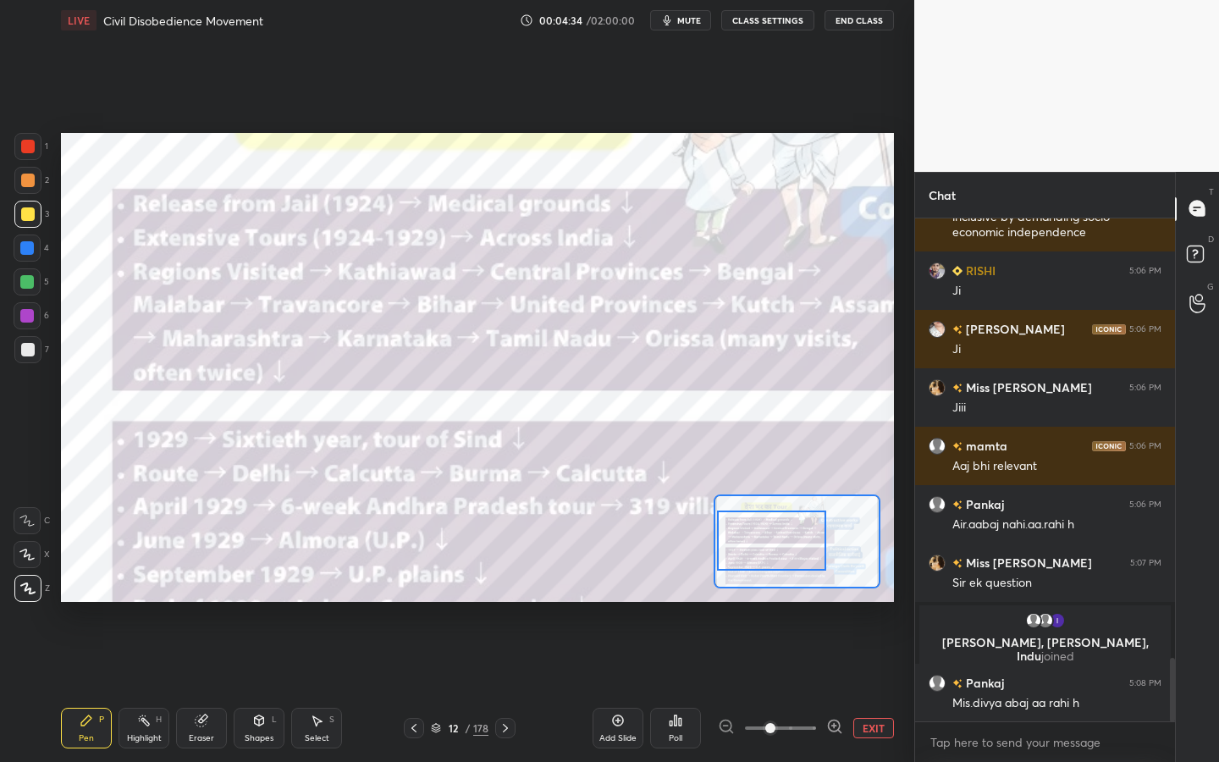
click at [25, 146] on div at bounding box center [28, 147] width 14 height 14
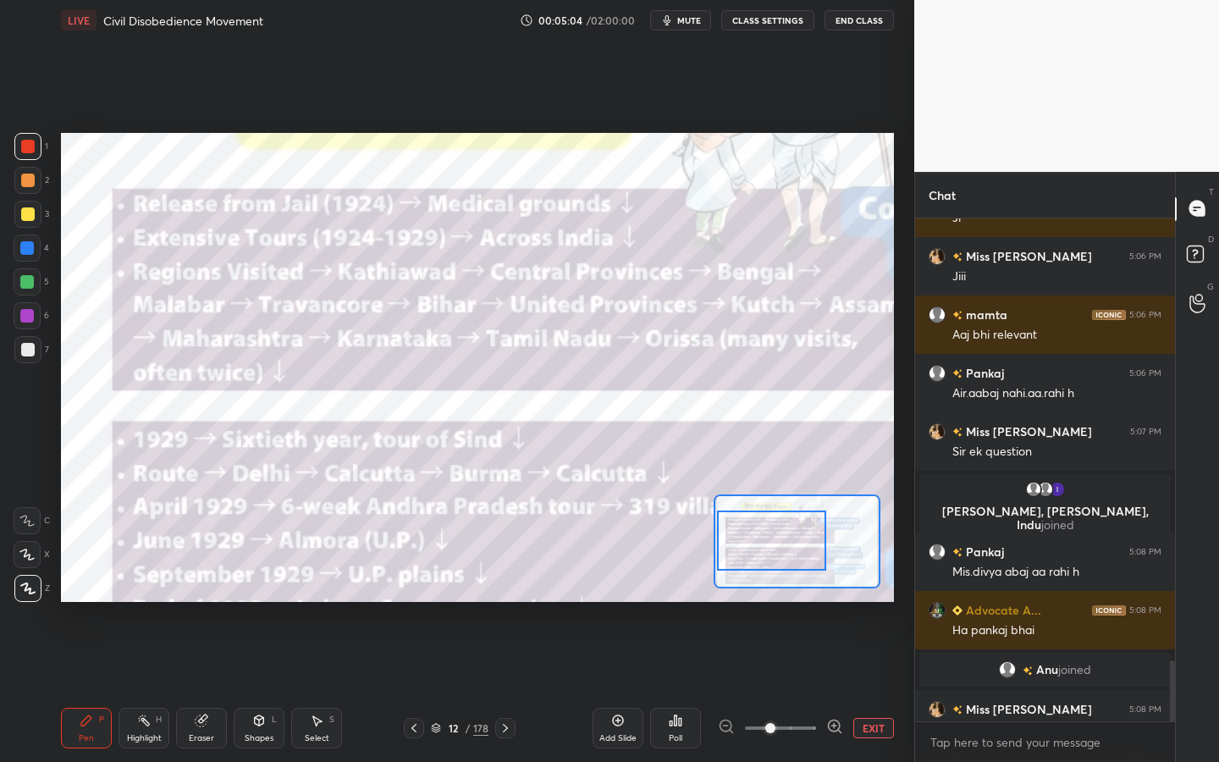
scroll to position [3637, 0]
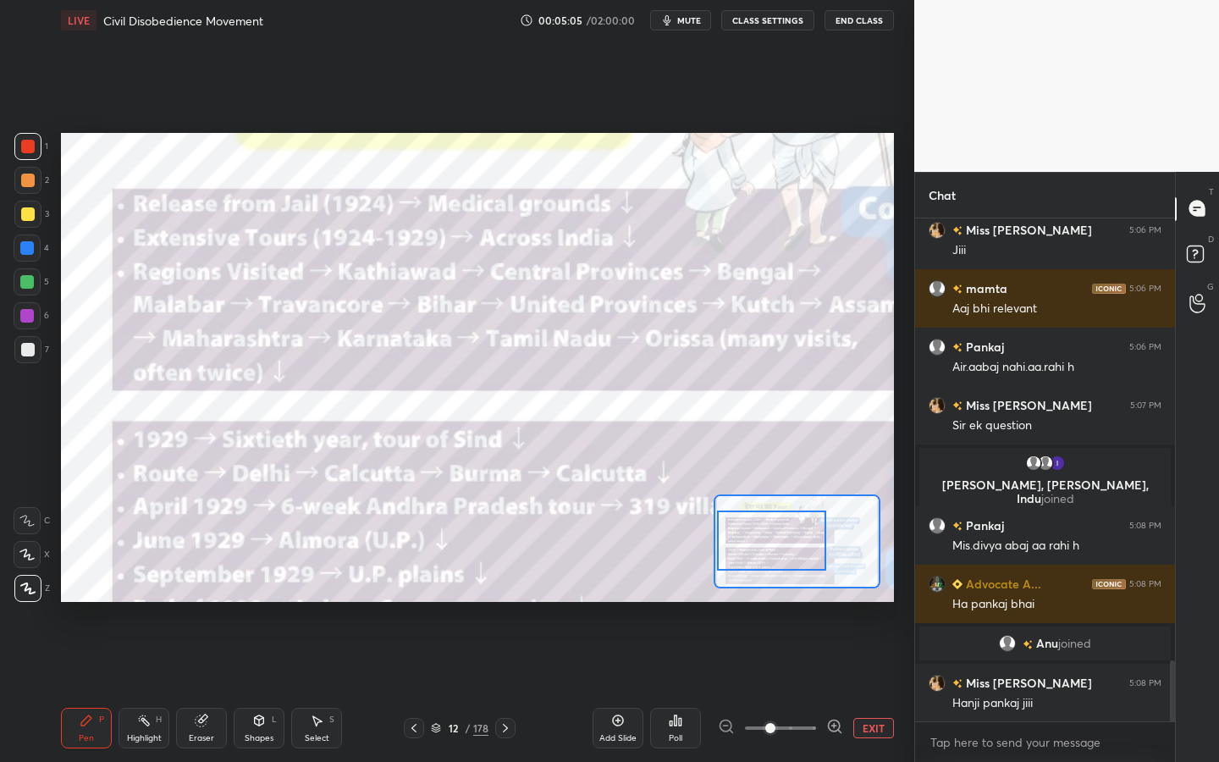
drag, startPoint x: 30, startPoint y: 218, endPoint x: 46, endPoint y: 213, distance: 16.6
click at [30, 218] on div at bounding box center [28, 214] width 14 height 14
click at [794, 563] on div at bounding box center [771, 541] width 109 height 60
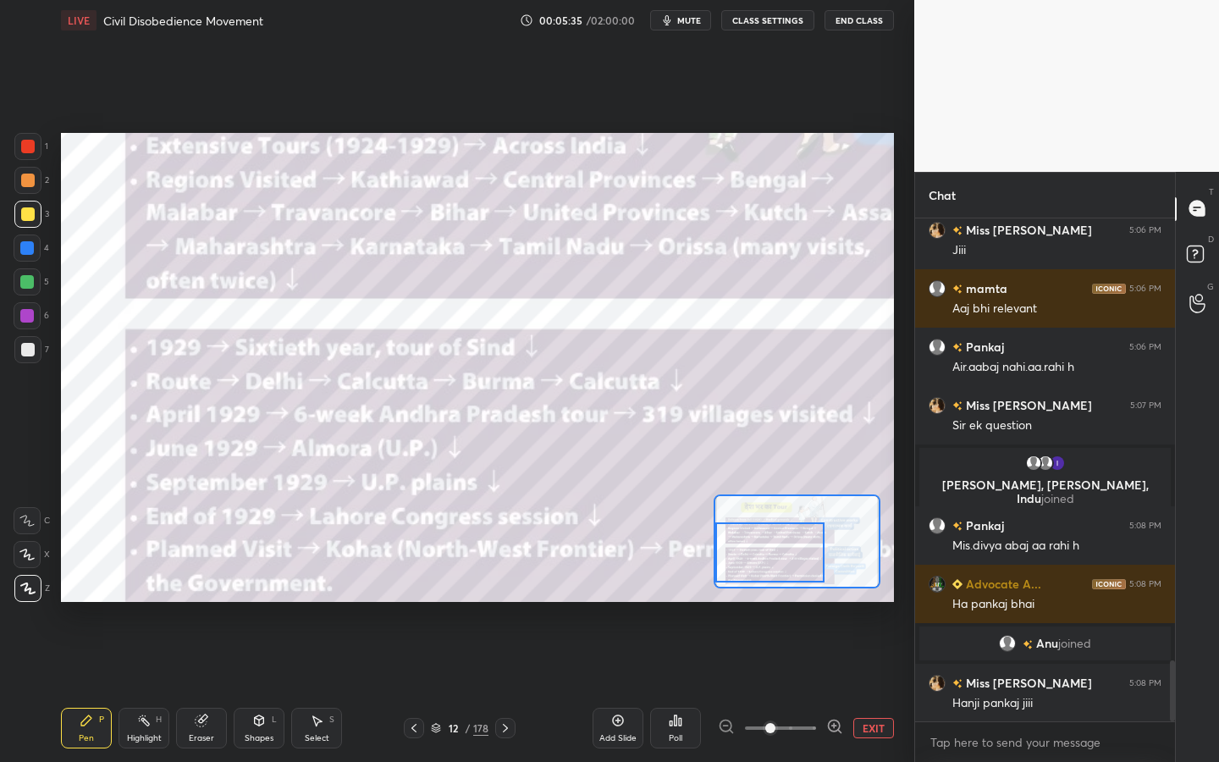
click at [796, 561] on div at bounding box center [769, 552] width 109 height 60
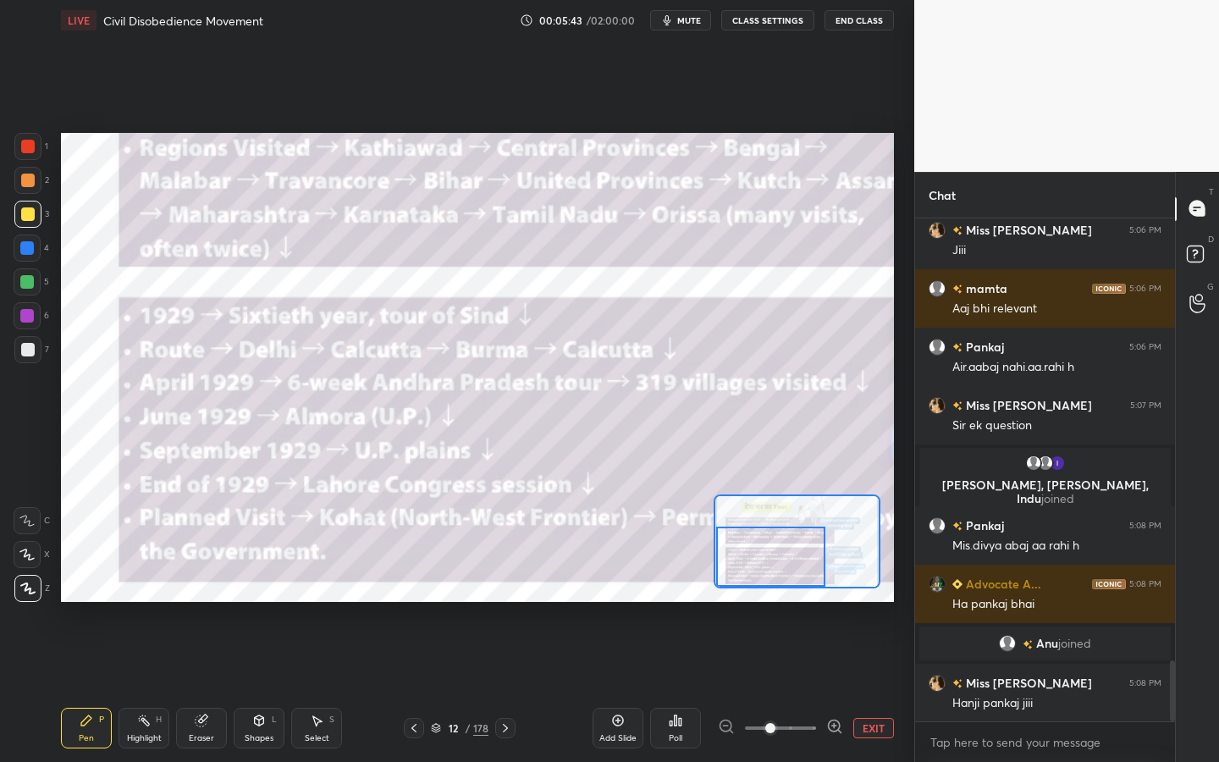
click at [878, 687] on button "EXIT" at bounding box center [873, 728] width 41 height 20
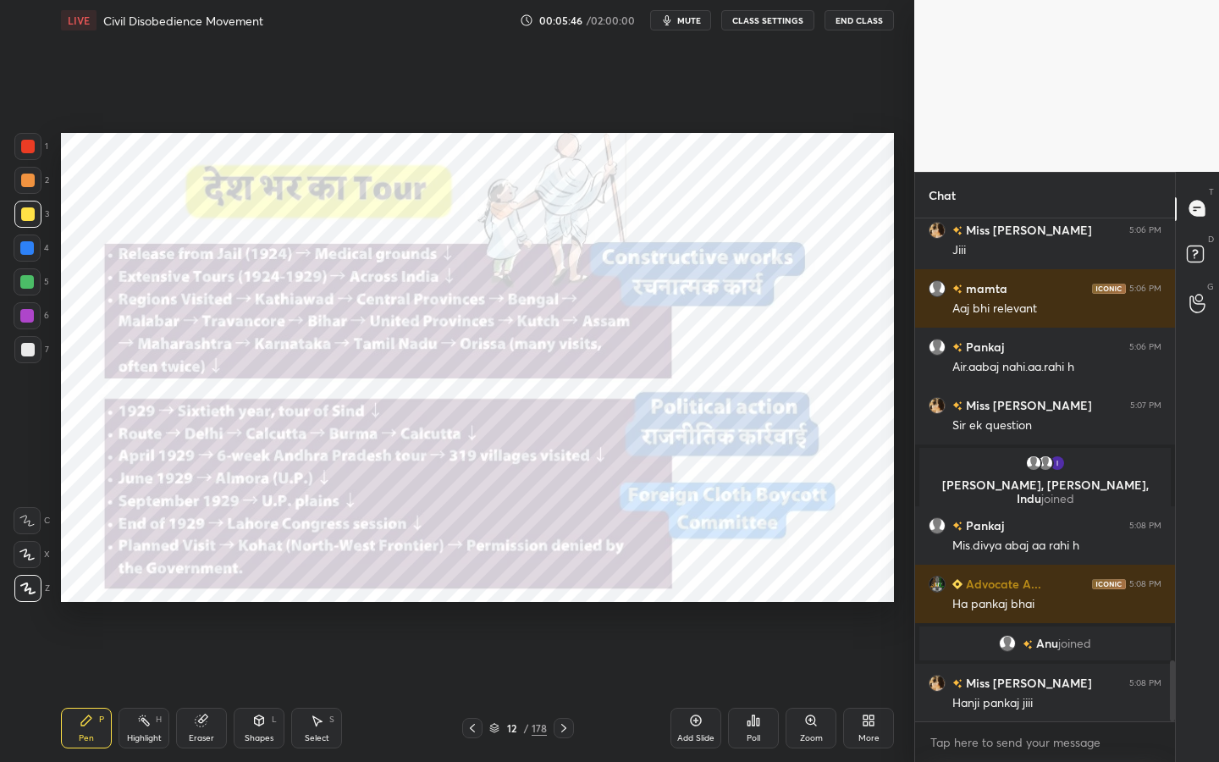
click at [195, 687] on icon at bounding box center [202, 721] width 14 height 14
click at [25, 584] on span "Erase all" at bounding box center [26, 589] width 25 height 12
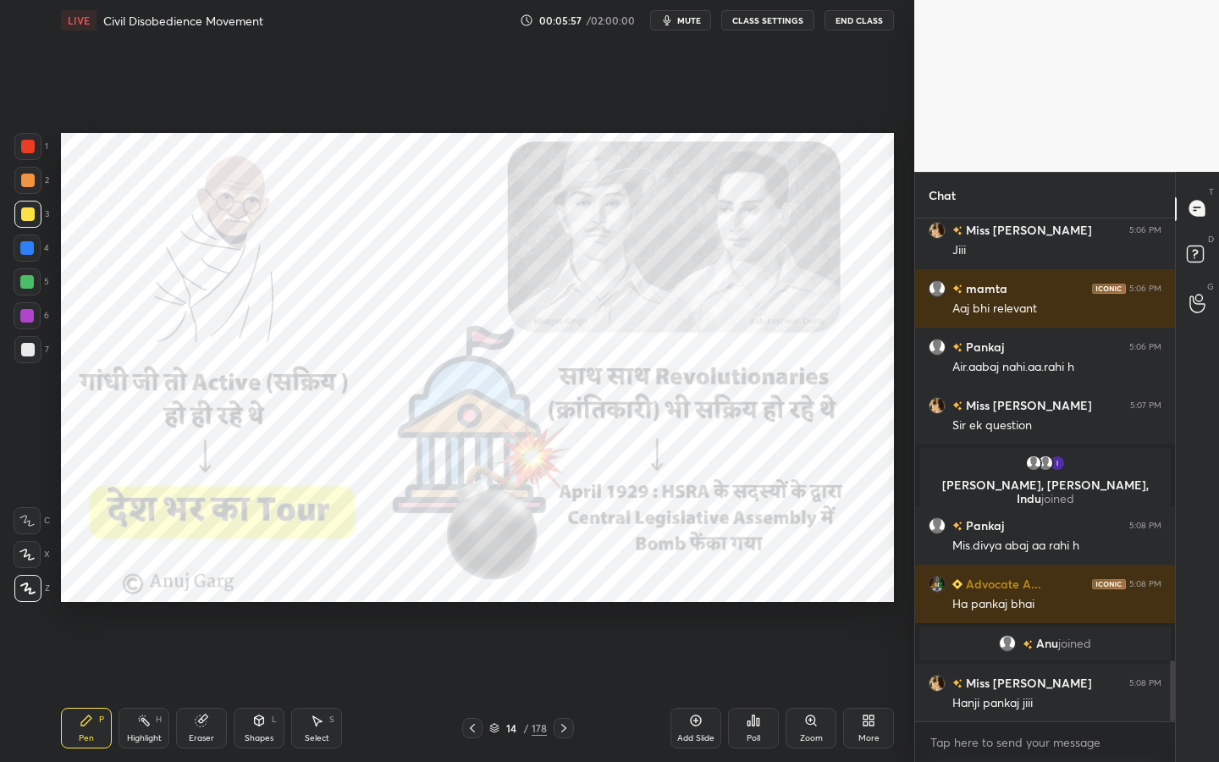
click at [24, 149] on div at bounding box center [28, 147] width 14 height 14
click at [204, 687] on div "Eraser" at bounding box center [201, 728] width 51 height 41
click at [26, 583] on span "Erase all" at bounding box center [26, 589] width 25 height 12
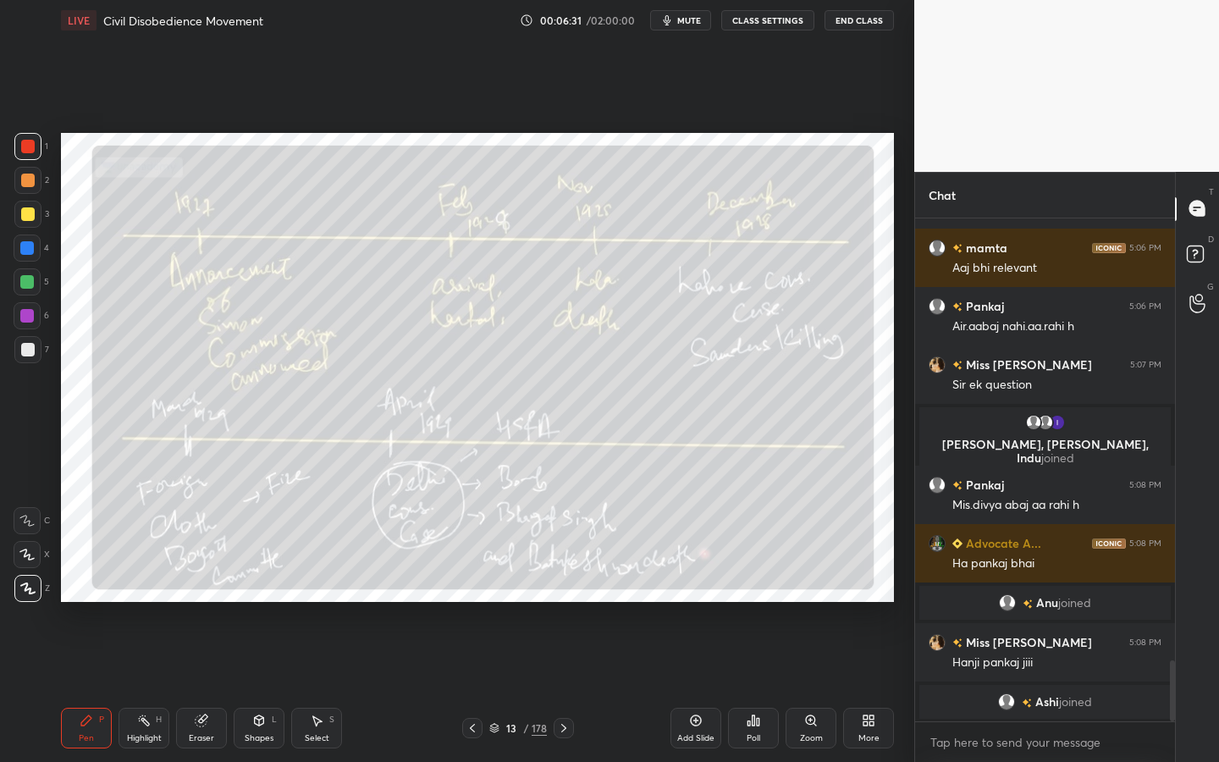
click at [27, 214] on div at bounding box center [28, 214] width 14 height 14
click at [18, 276] on div at bounding box center [27, 281] width 27 height 27
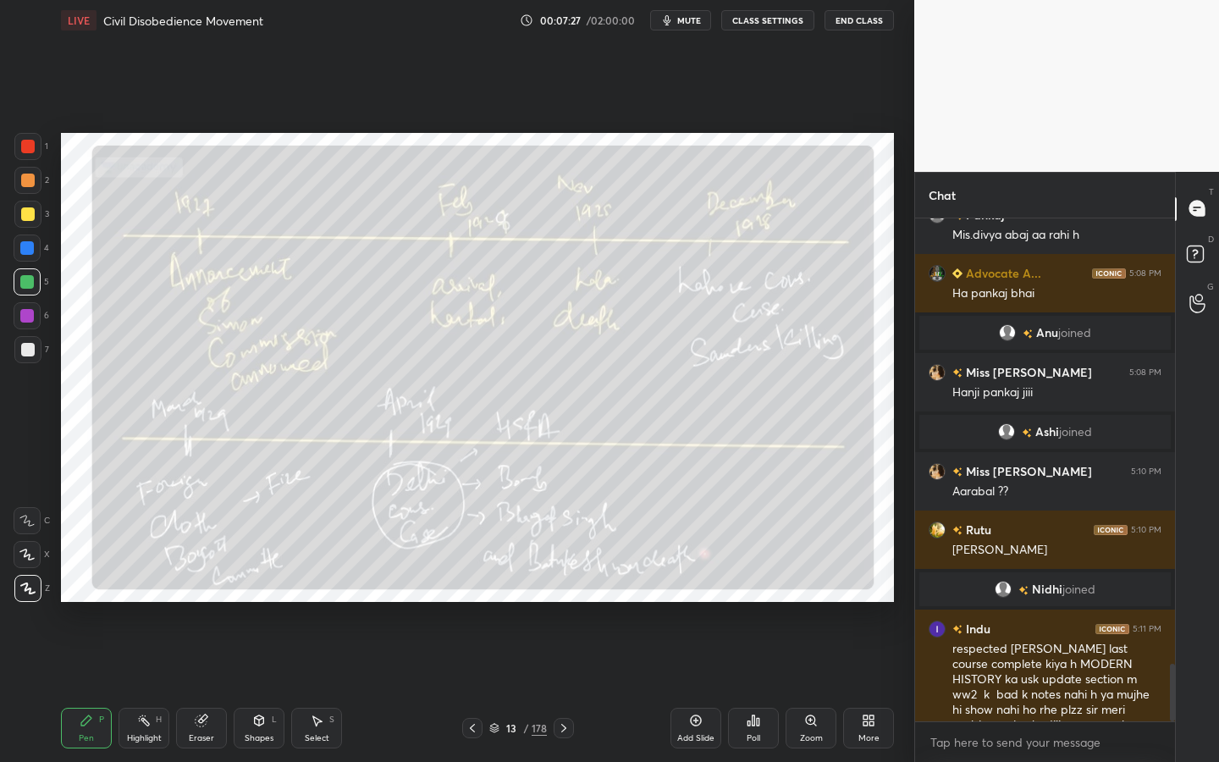
scroll to position [3887, 0]
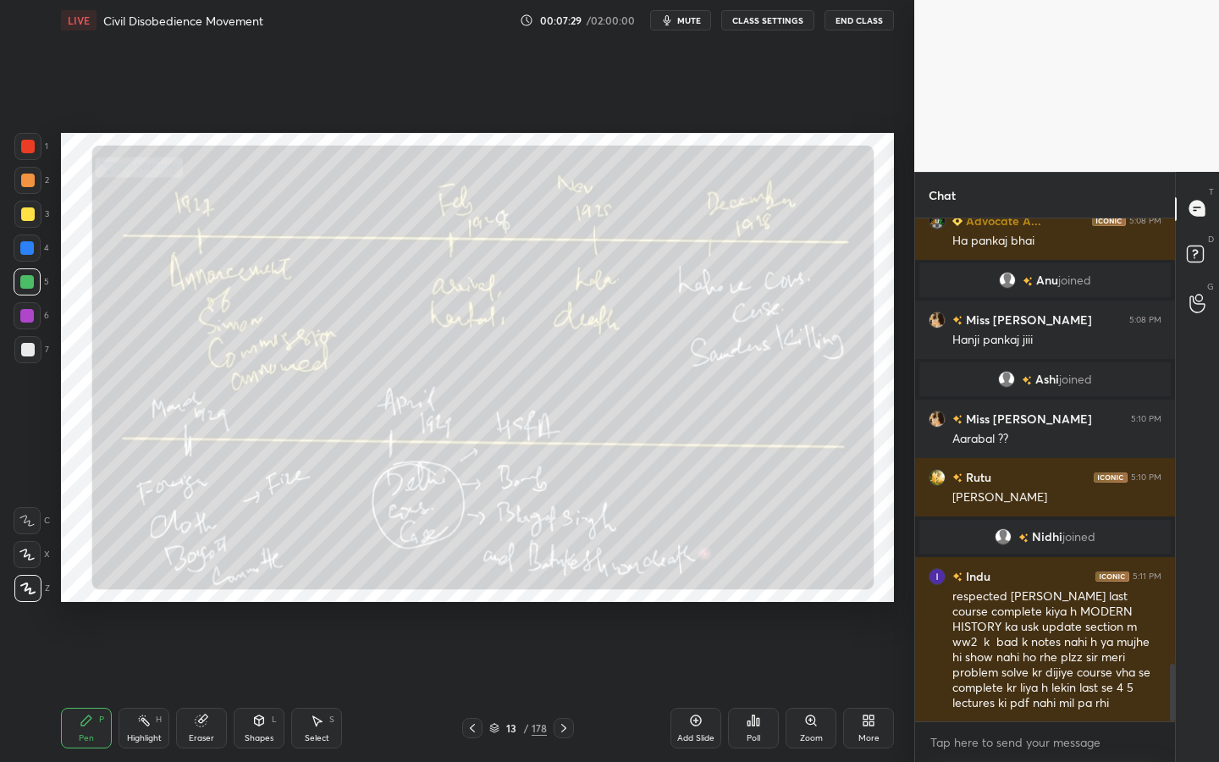
click at [202, 687] on div "Eraser" at bounding box center [201, 728] width 51 height 41
click at [30, 594] on span "Erase all" at bounding box center [26, 589] width 25 height 12
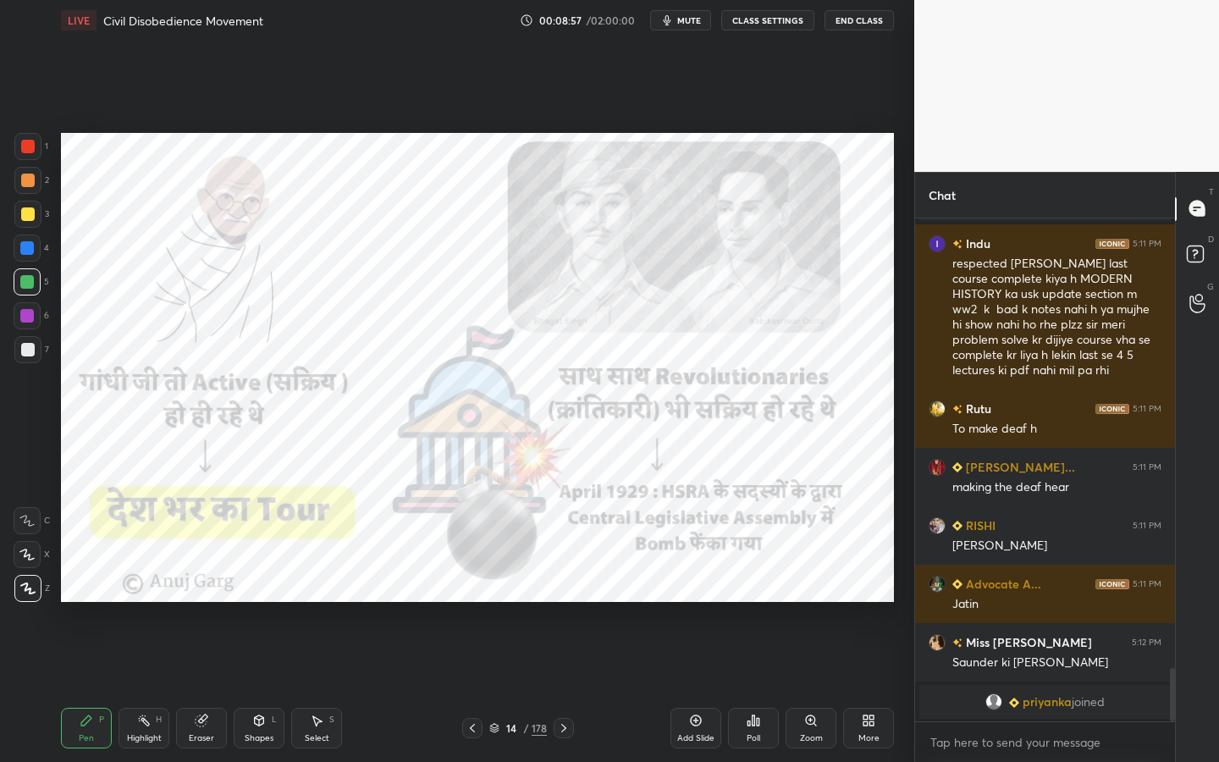
scroll to position [4241, 0]
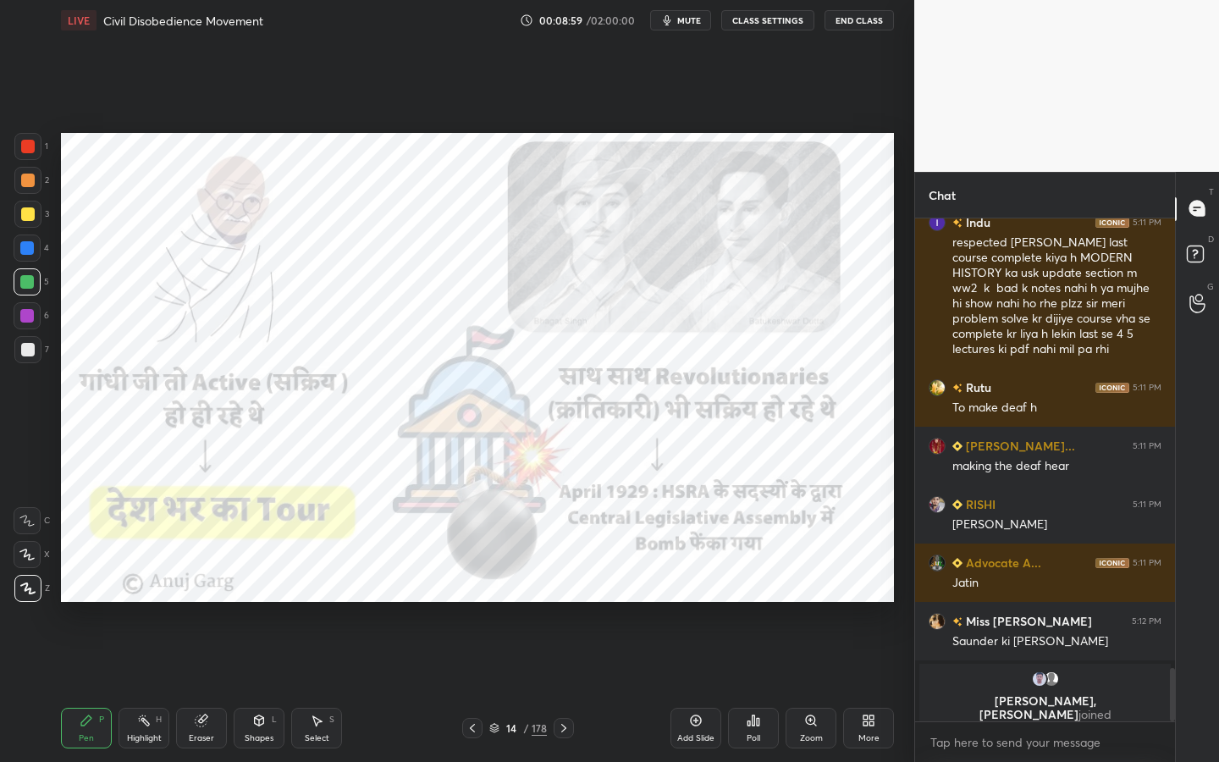
click at [202, 687] on div "Eraser" at bounding box center [201, 738] width 25 height 8
click at [44, 592] on div "E E Erase all" at bounding box center [35, 551] width 42 height 102
click at [28, 589] on span "Erase all" at bounding box center [26, 589] width 25 height 12
click at [262, 687] on div "Shapes L" at bounding box center [259, 728] width 51 height 41
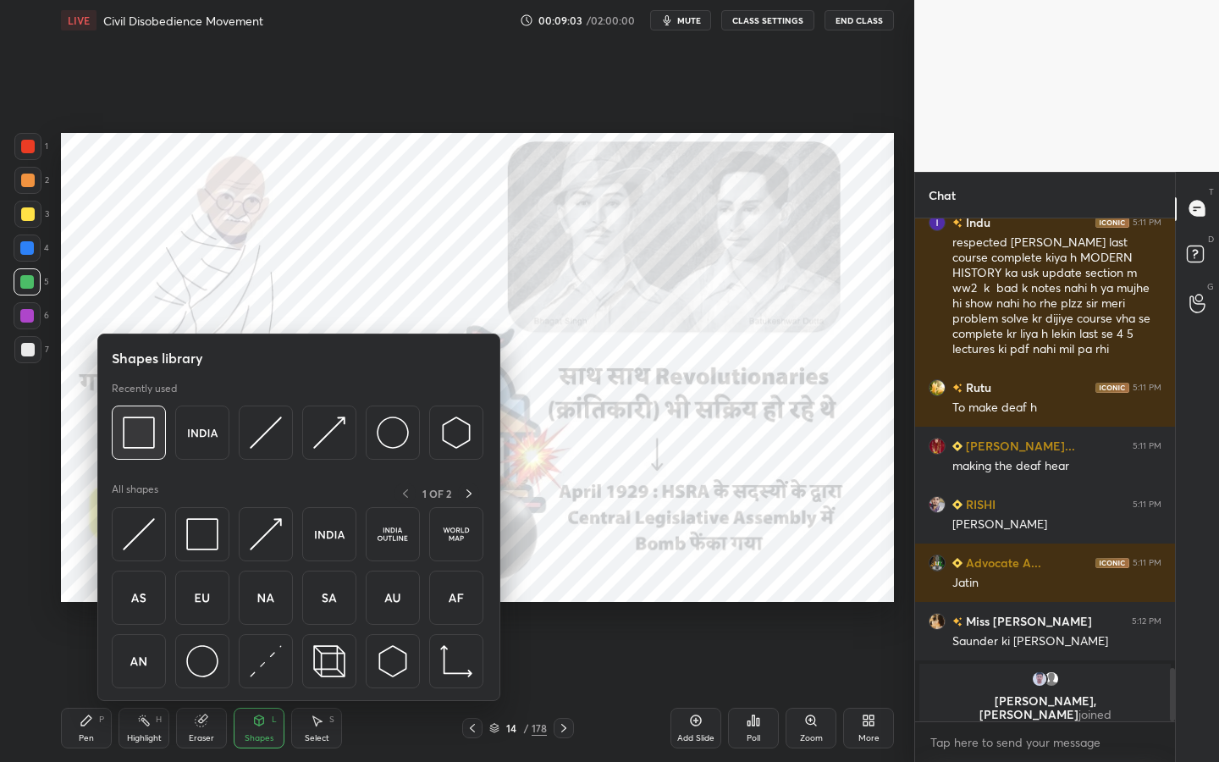
click at [162, 435] on div at bounding box center [139, 433] width 54 height 54
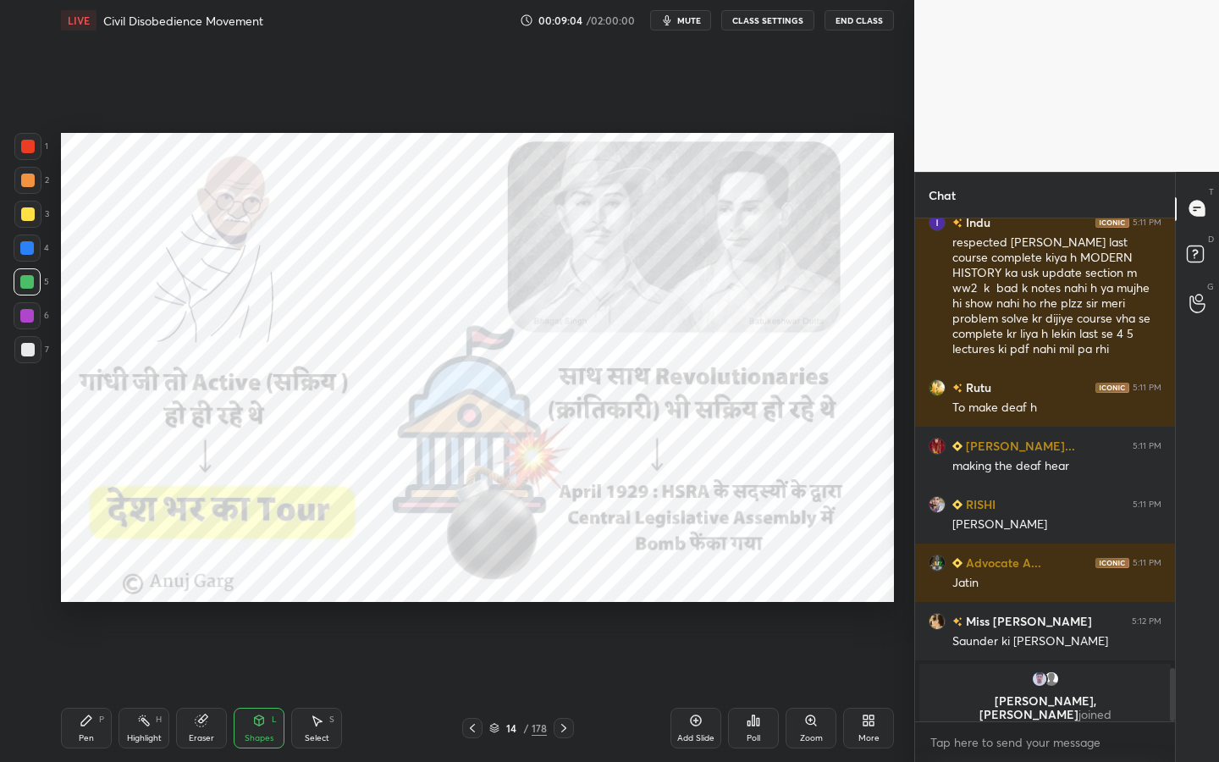
click at [29, 145] on div at bounding box center [28, 147] width 14 height 14
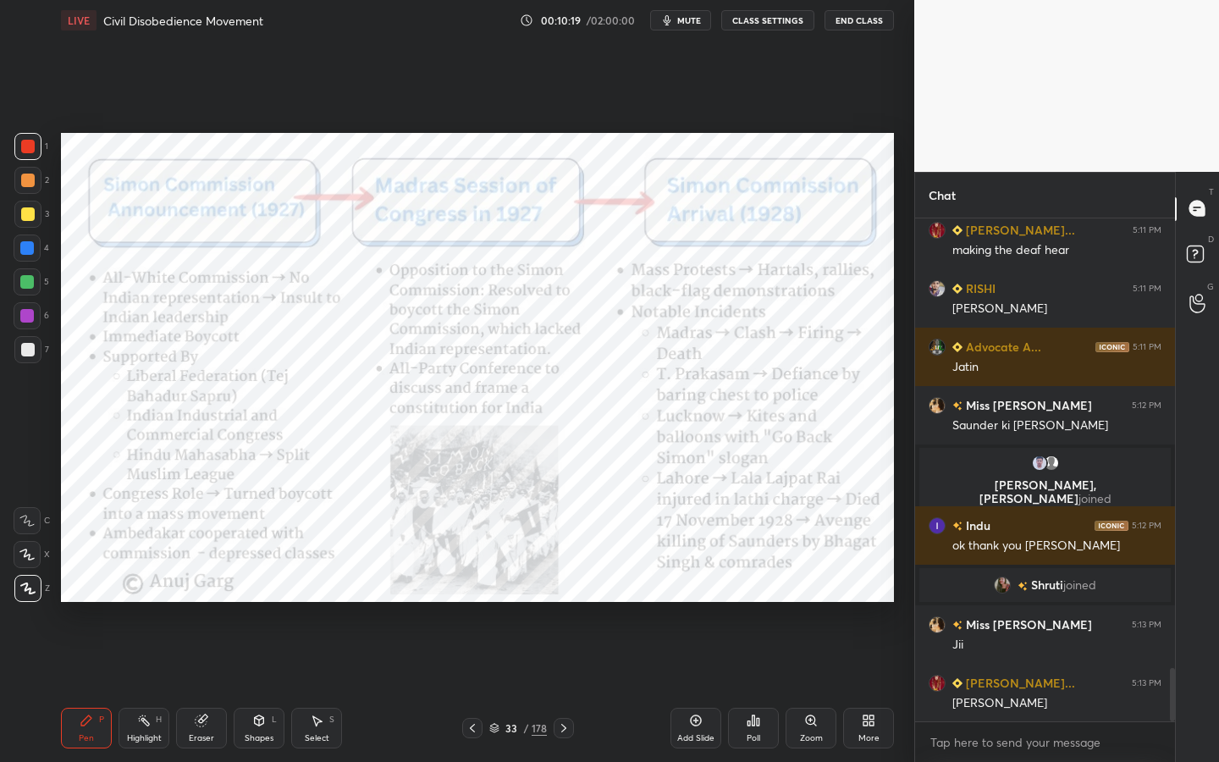
scroll to position [6, 6]
click at [207, 687] on div "Eraser" at bounding box center [201, 738] width 25 height 8
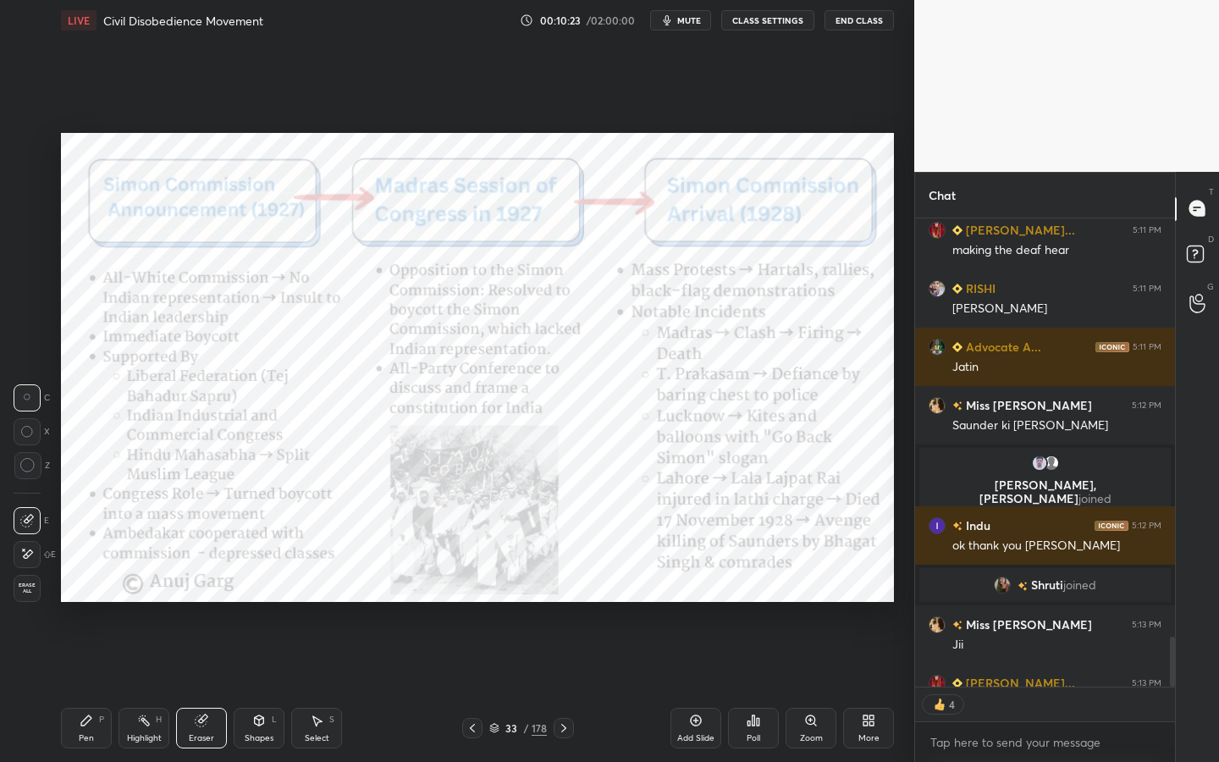
click at [33, 590] on span "Erase all" at bounding box center [26, 589] width 25 height 12
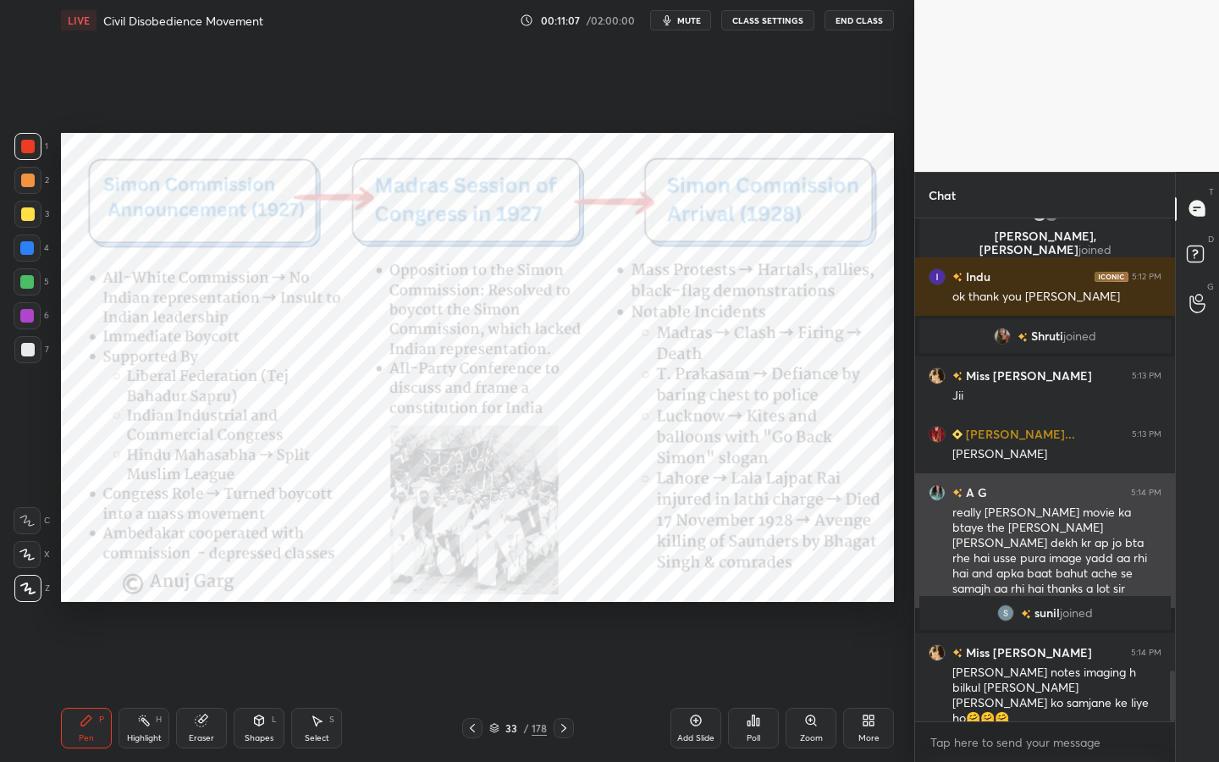
scroll to position [4524, 0]
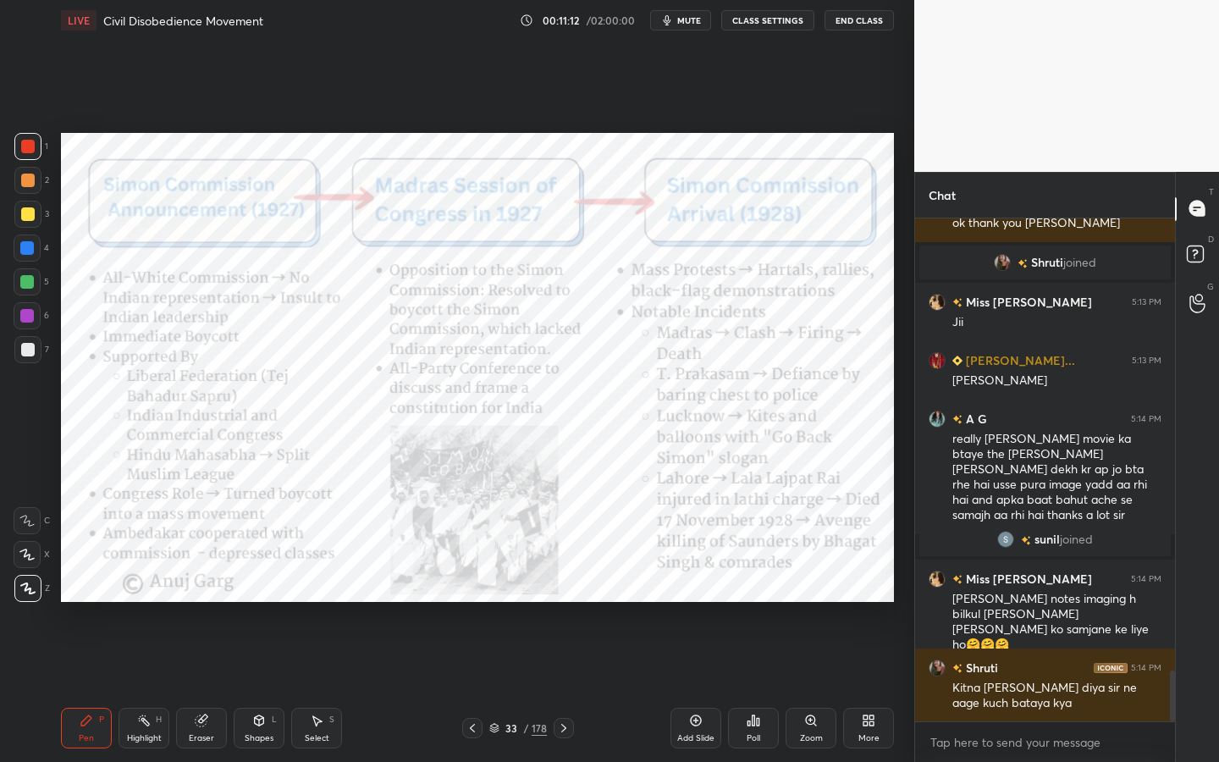
drag, startPoint x: 215, startPoint y: 726, endPoint x: 209, endPoint y: 713, distance: 14.8
click at [215, 687] on div "Eraser" at bounding box center [201, 728] width 51 height 41
click at [32, 586] on span "Erase all" at bounding box center [26, 589] width 25 height 12
click at [250, 687] on div "Shapes L" at bounding box center [259, 728] width 51 height 41
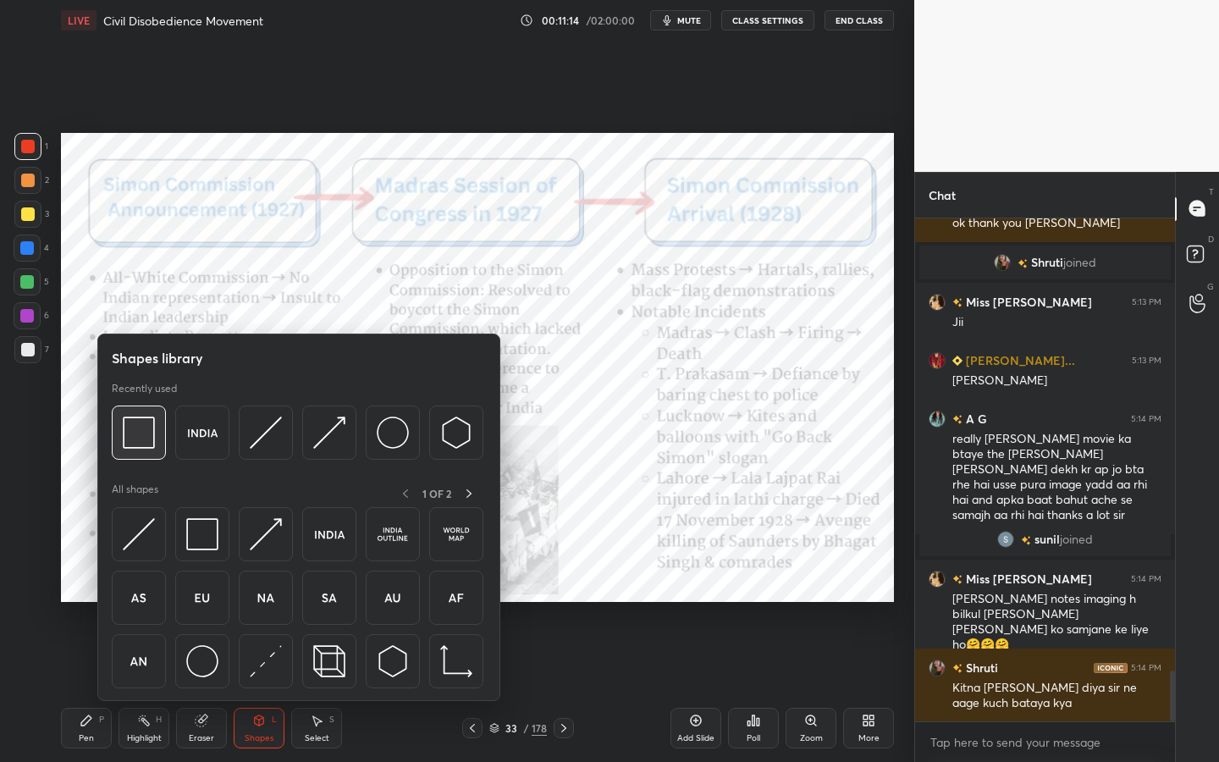
scroll to position [4582, 0]
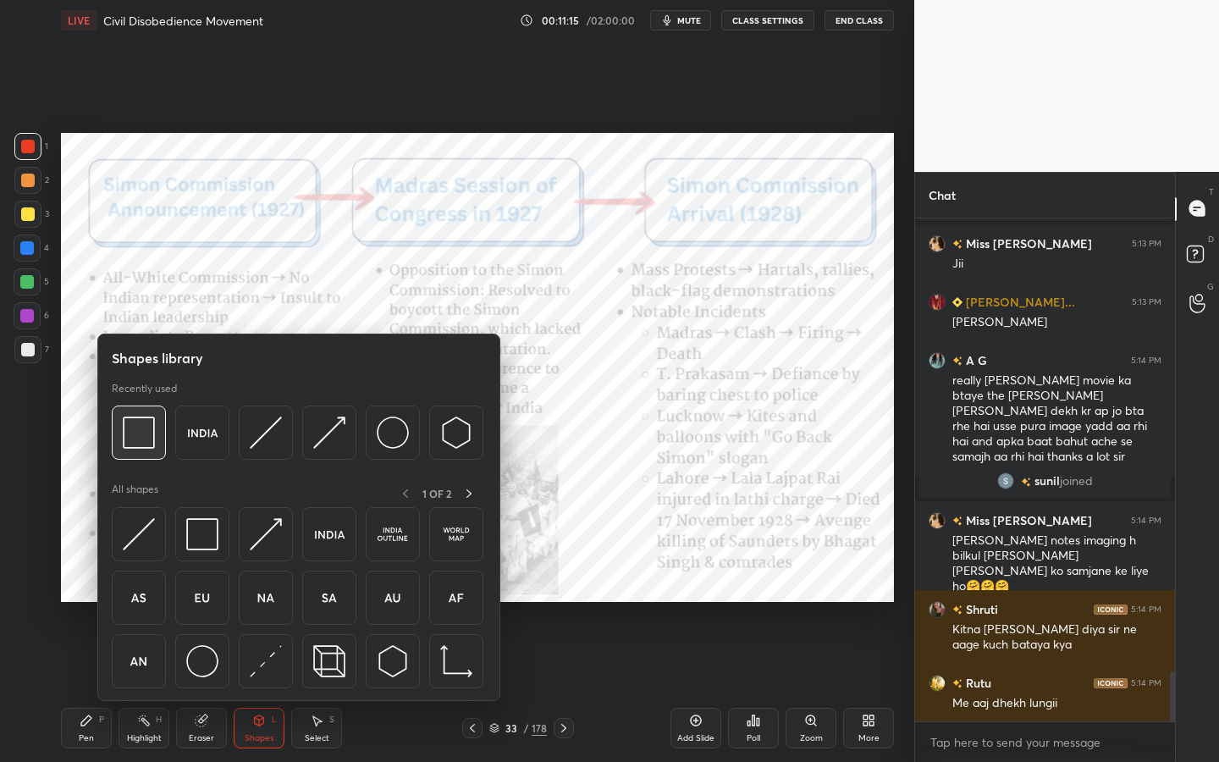
click at [136, 415] on div at bounding box center [139, 433] width 54 height 54
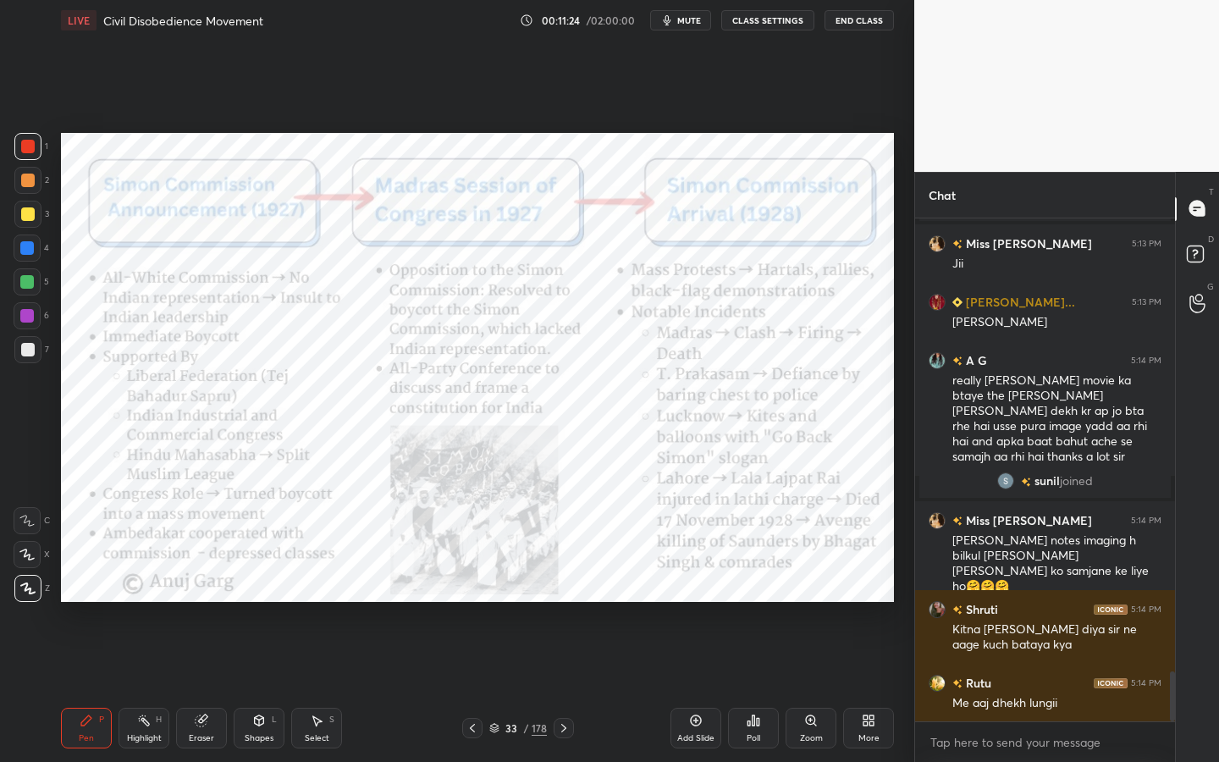
click at [815, 687] on div "Zoom" at bounding box center [811, 728] width 51 height 41
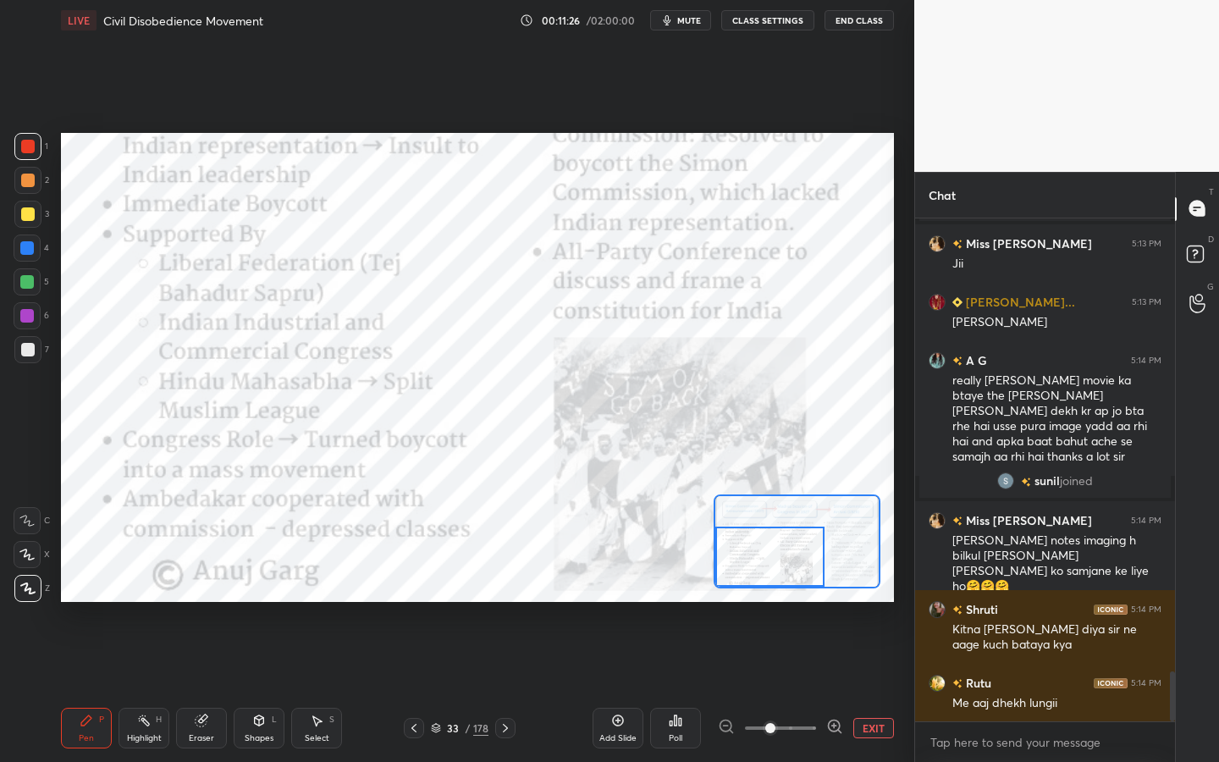
click at [749, 591] on div "Setting up your live class Poll for secs No correct answer Start poll" at bounding box center [477, 367] width 833 height 469
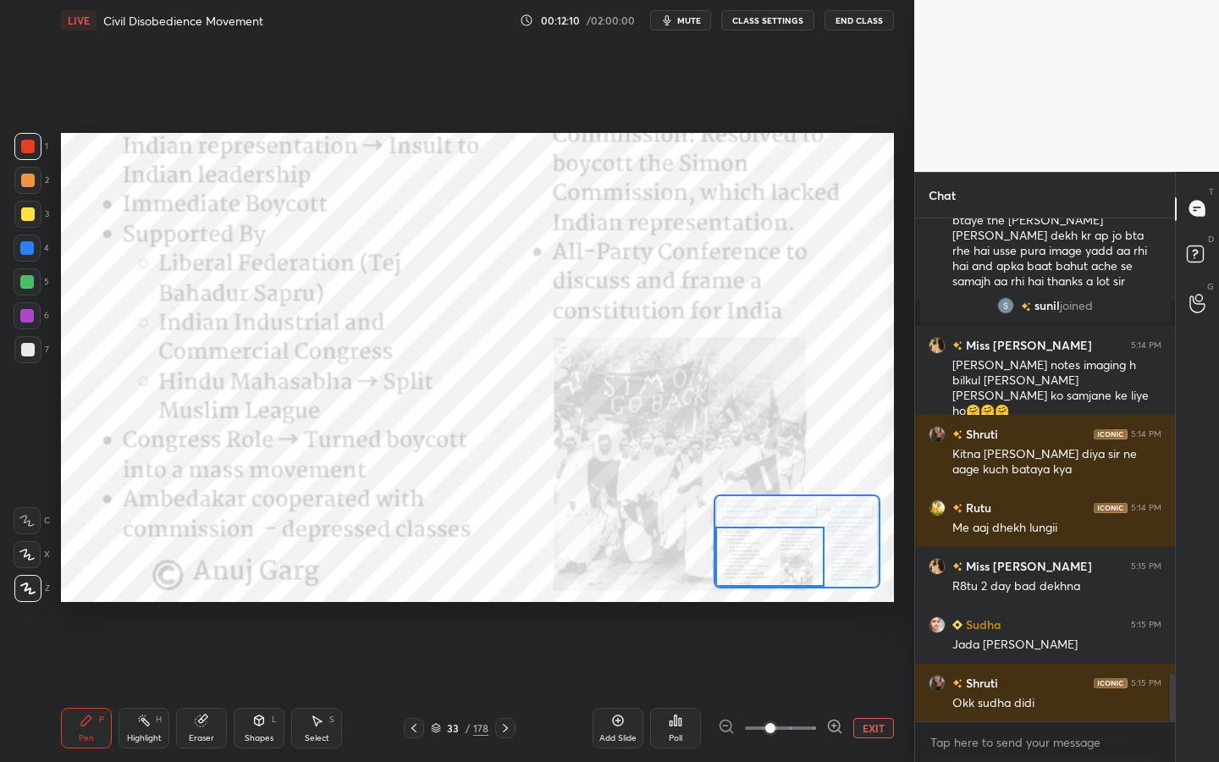
scroll to position [4816, 0]
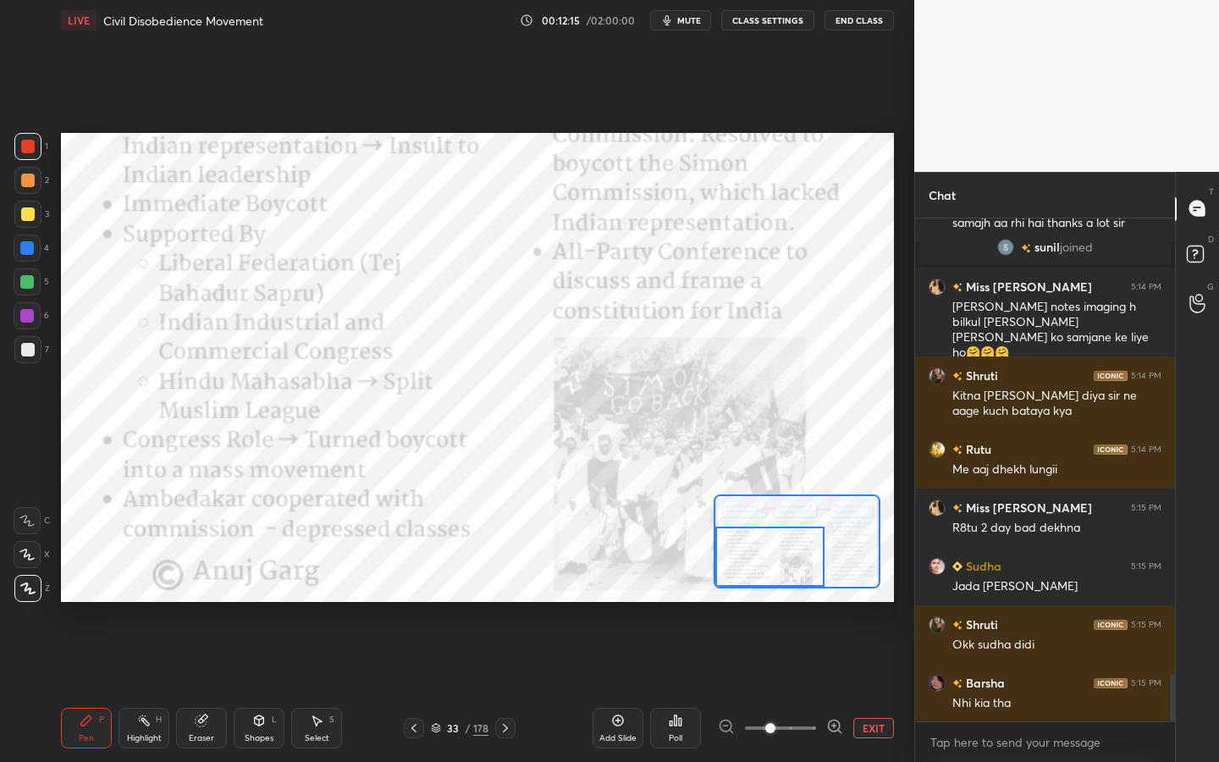
click at [870, 687] on button "EXIT" at bounding box center [873, 728] width 41 height 20
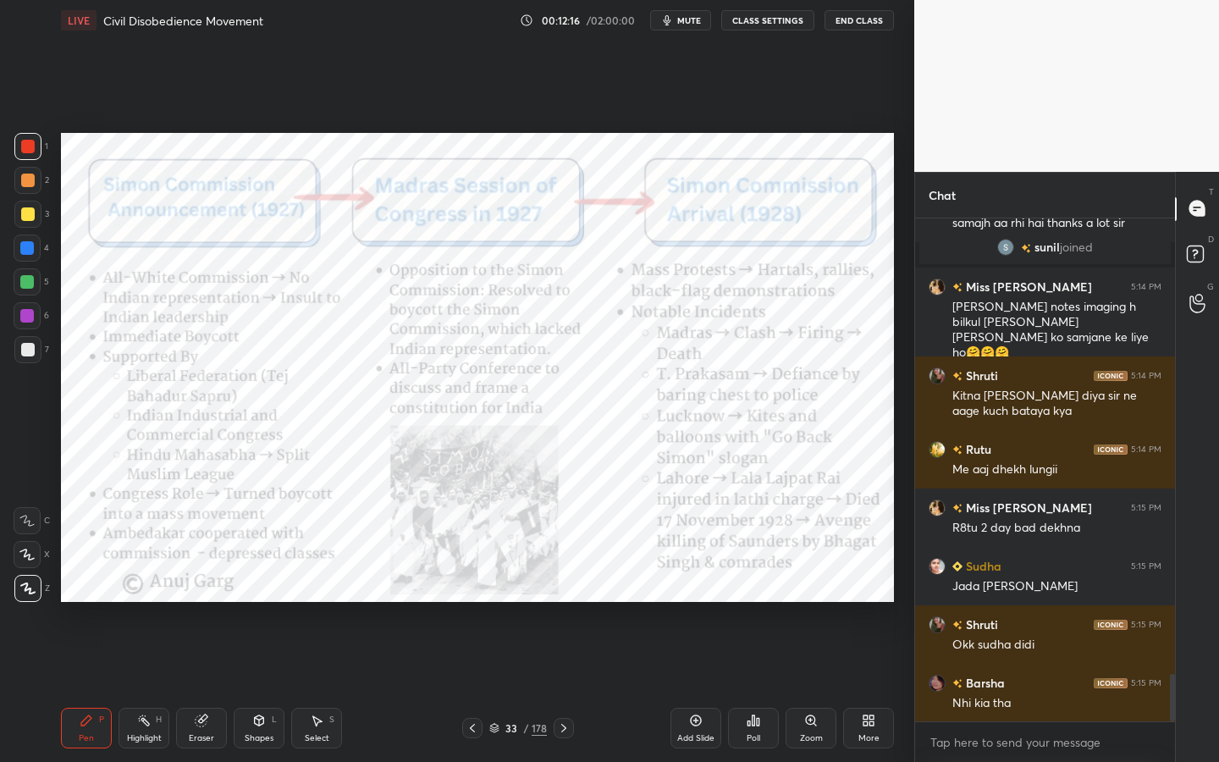
click at [192, 687] on div "Eraser" at bounding box center [201, 738] width 25 height 8
drag, startPoint x: 18, startPoint y: 593, endPoint x: 45, endPoint y: 577, distance: 31.1
click at [19, 593] on span "Erase all" at bounding box center [26, 589] width 25 height 12
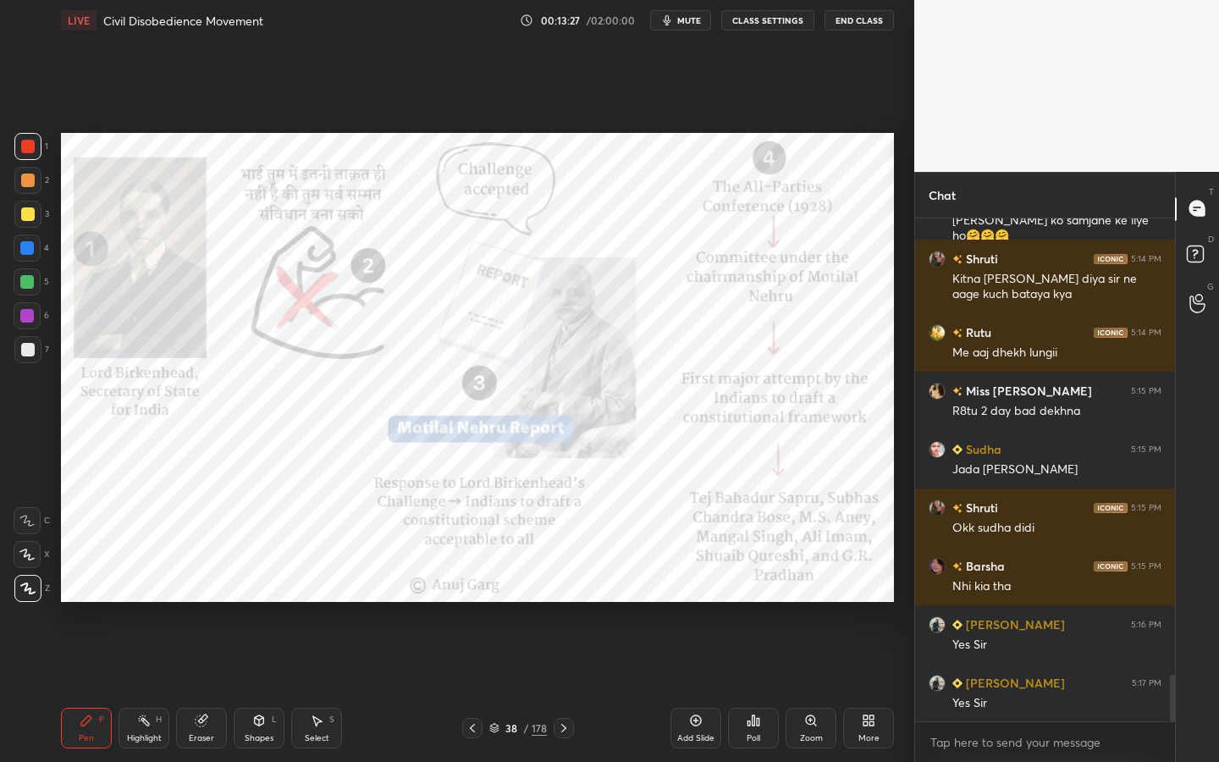
scroll to position [4973, 0]
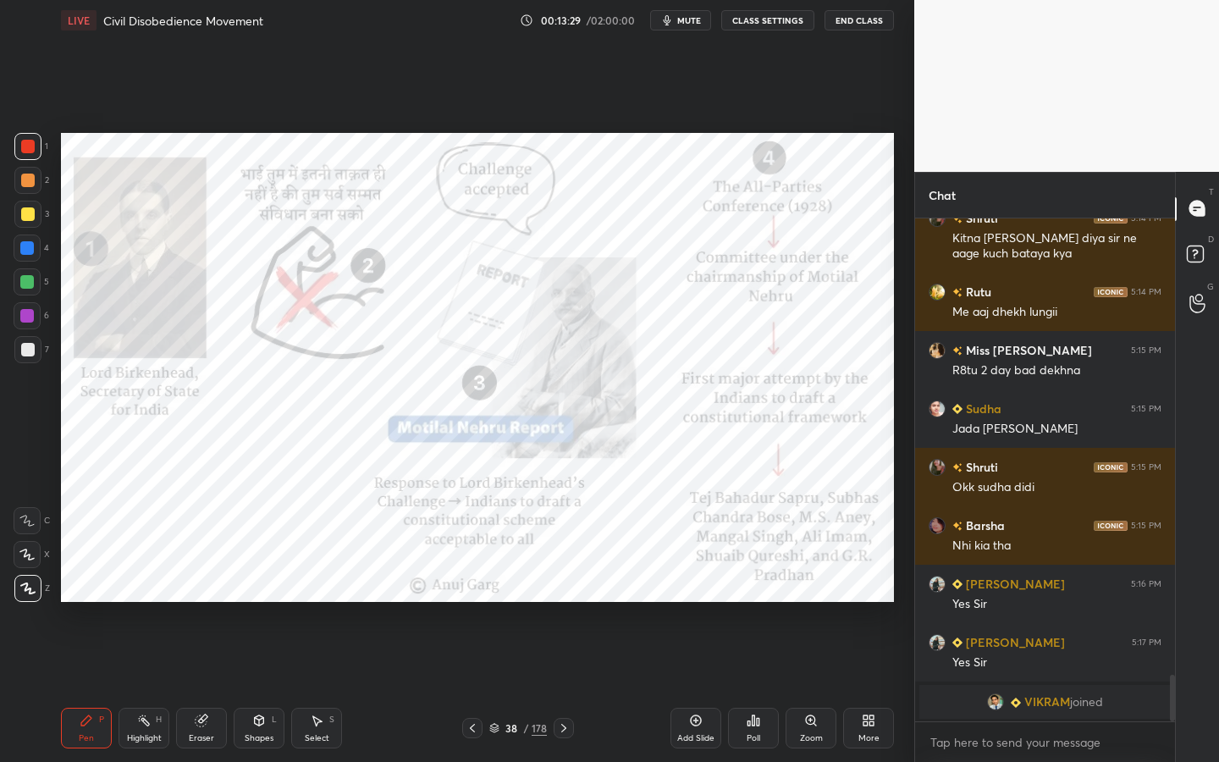
drag, startPoint x: 202, startPoint y: 735, endPoint x: 189, endPoint y: 706, distance: 31.5
click at [201, 687] on div "Eraser" at bounding box center [201, 738] width 25 height 8
click at [26, 594] on span "Erase all" at bounding box center [26, 589] width 25 height 12
click at [804, 687] on icon at bounding box center [811, 721] width 14 height 14
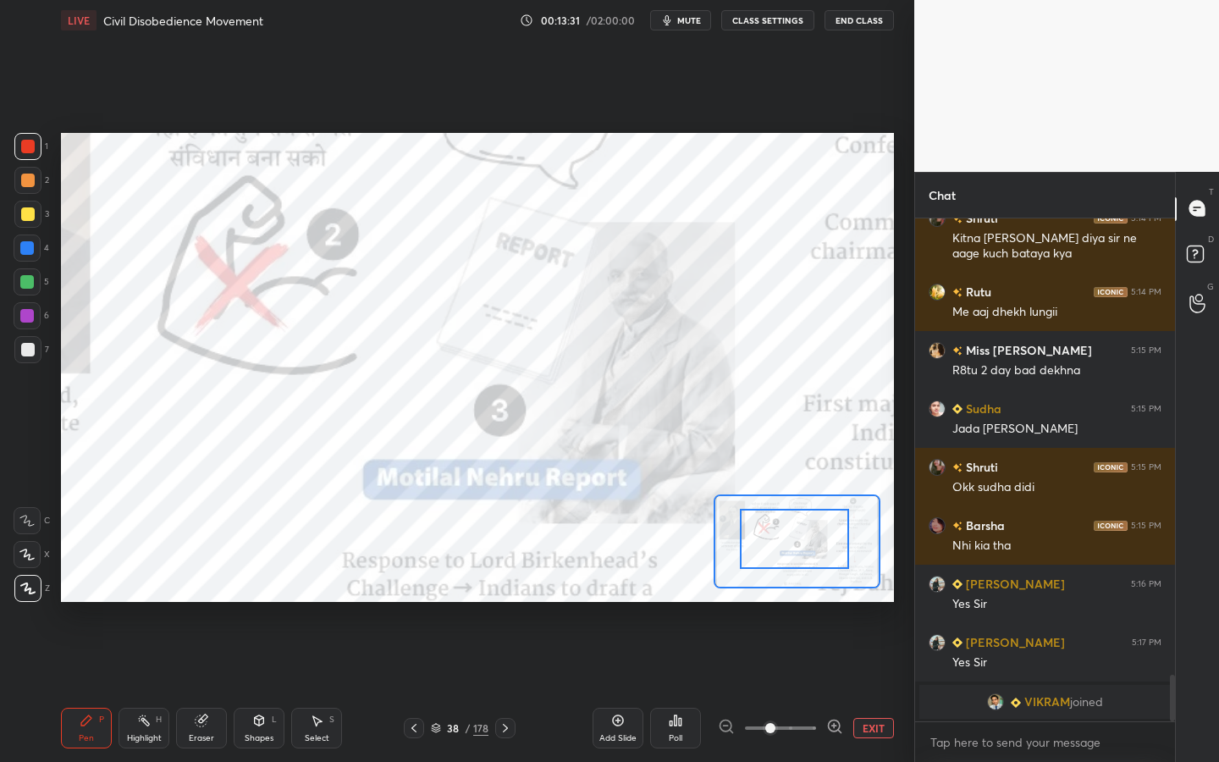
drag, startPoint x: 802, startPoint y: 544, endPoint x: 770, endPoint y: 526, distance: 36.0
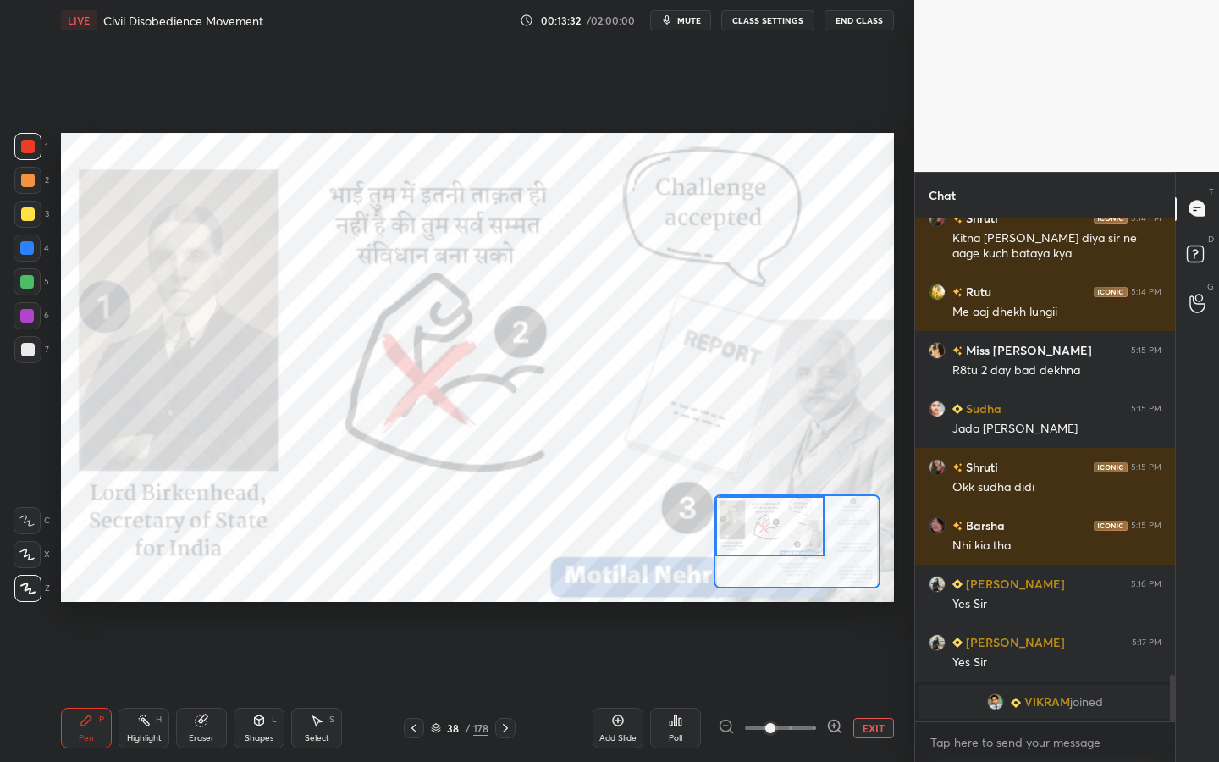
drag, startPoint x: 765, startPoint y: 522, endPoint x: 748, endPoint y: 514, distance: 18.6
click at [748, 514] on div at bounding box center [769, 526] width 109 height 60
click at [259, 687] on icon at bounding box center [259, 723] width 0 height 6
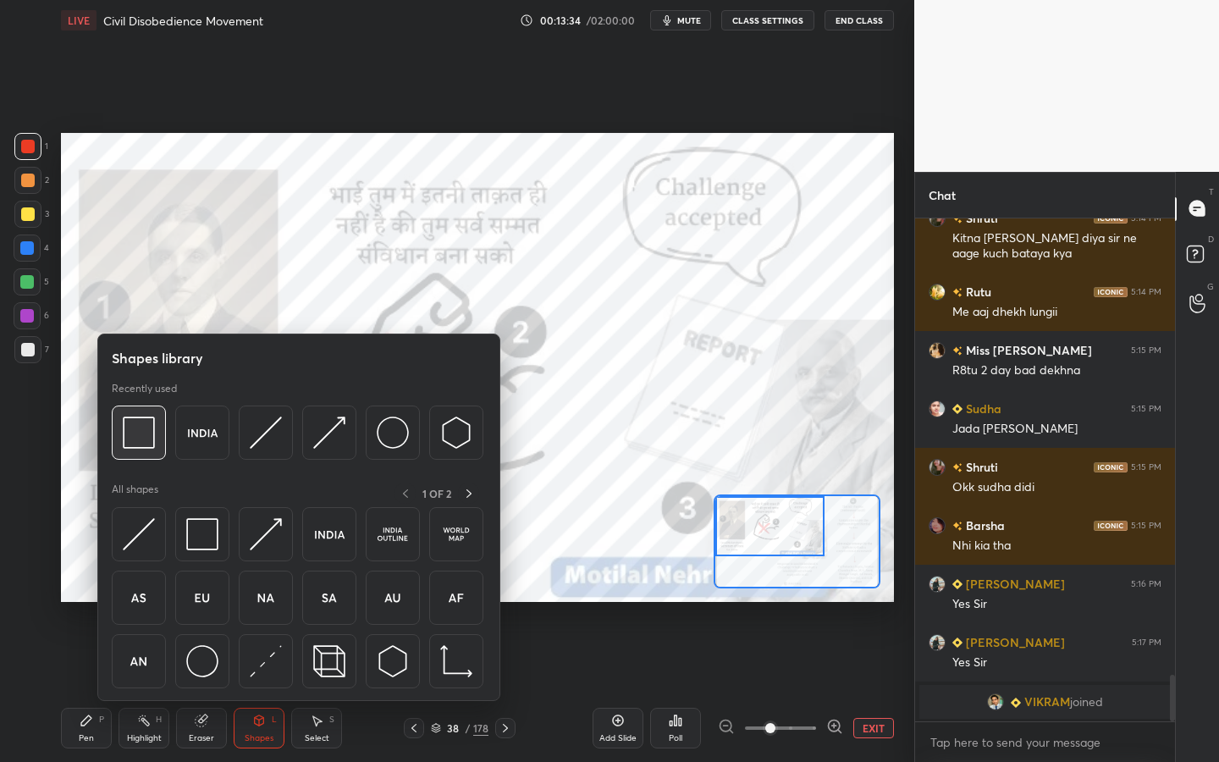
click at [154, 435] on img at bounding box center [139, 433] width 32 height 32
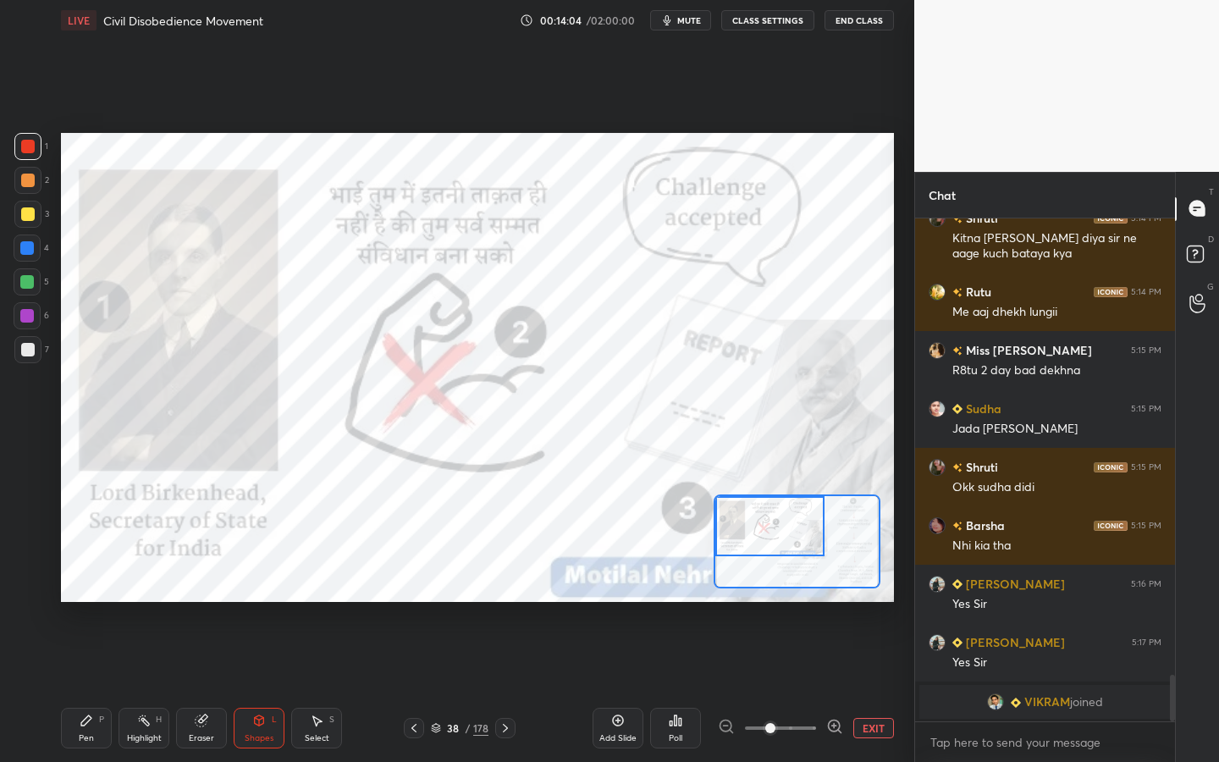
click at [882, 687] on button "EXIT" at bounding box center [873, 728] width 41 height 20
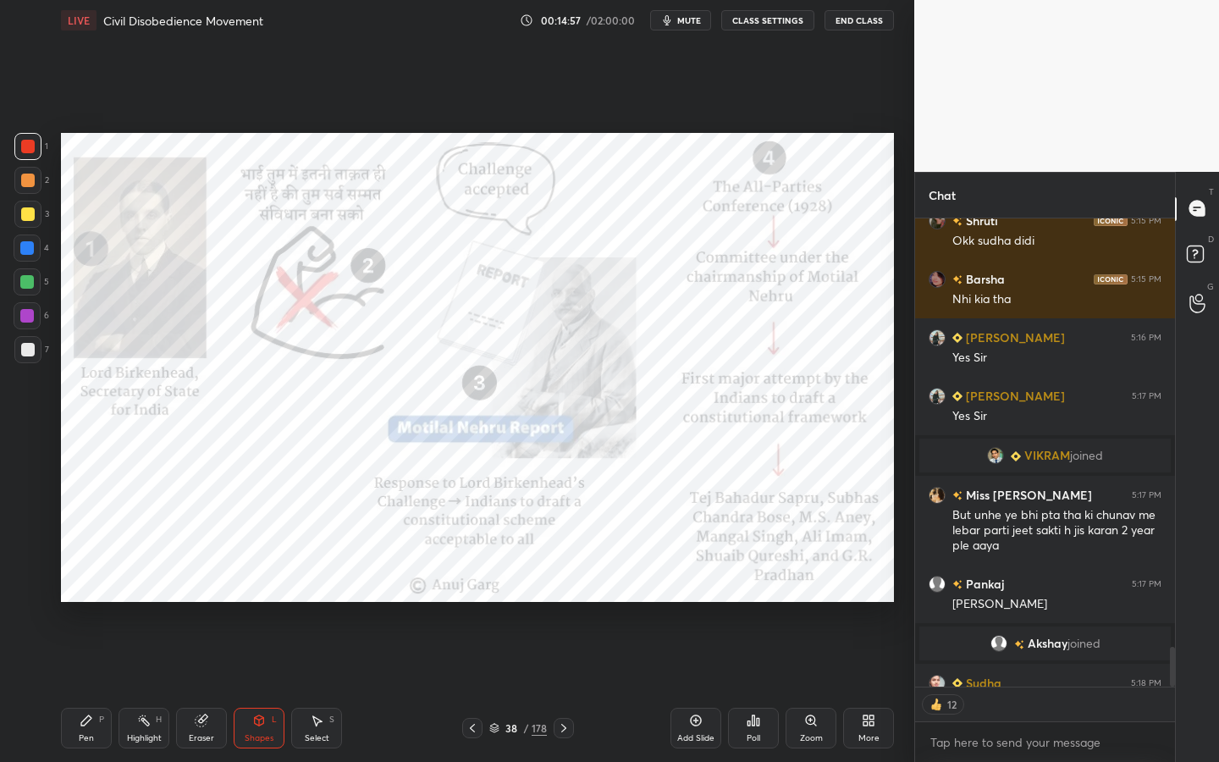
scroll to position [5067, 0]
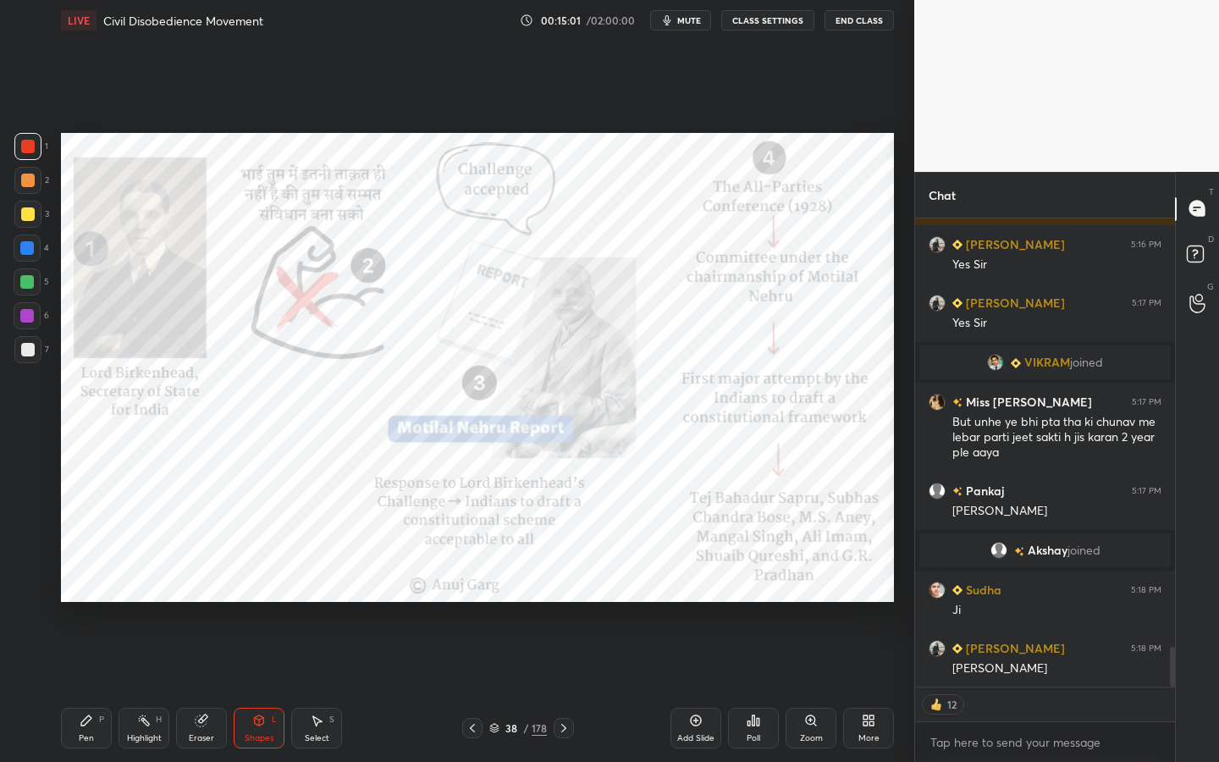
click at [814, 687] on div "Zoom" at bounding box center [811, 738] width 23 height 8
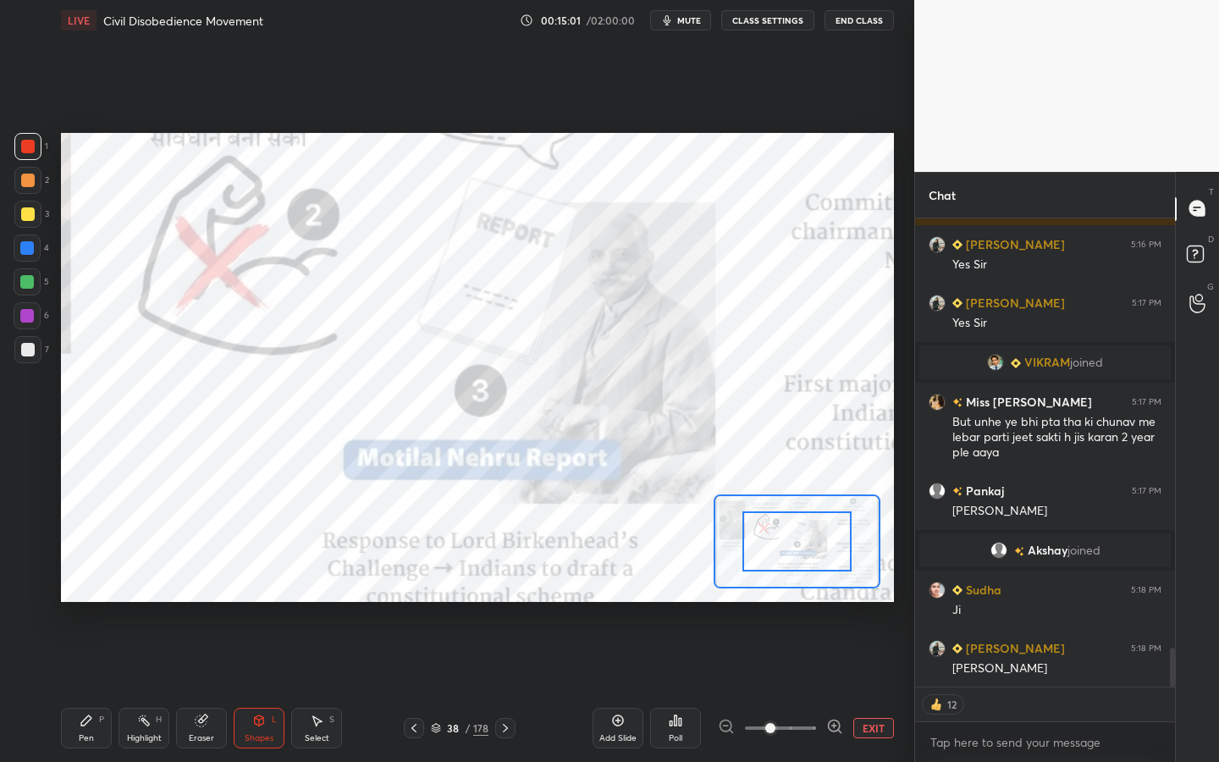
scroll to position [5125, 0]
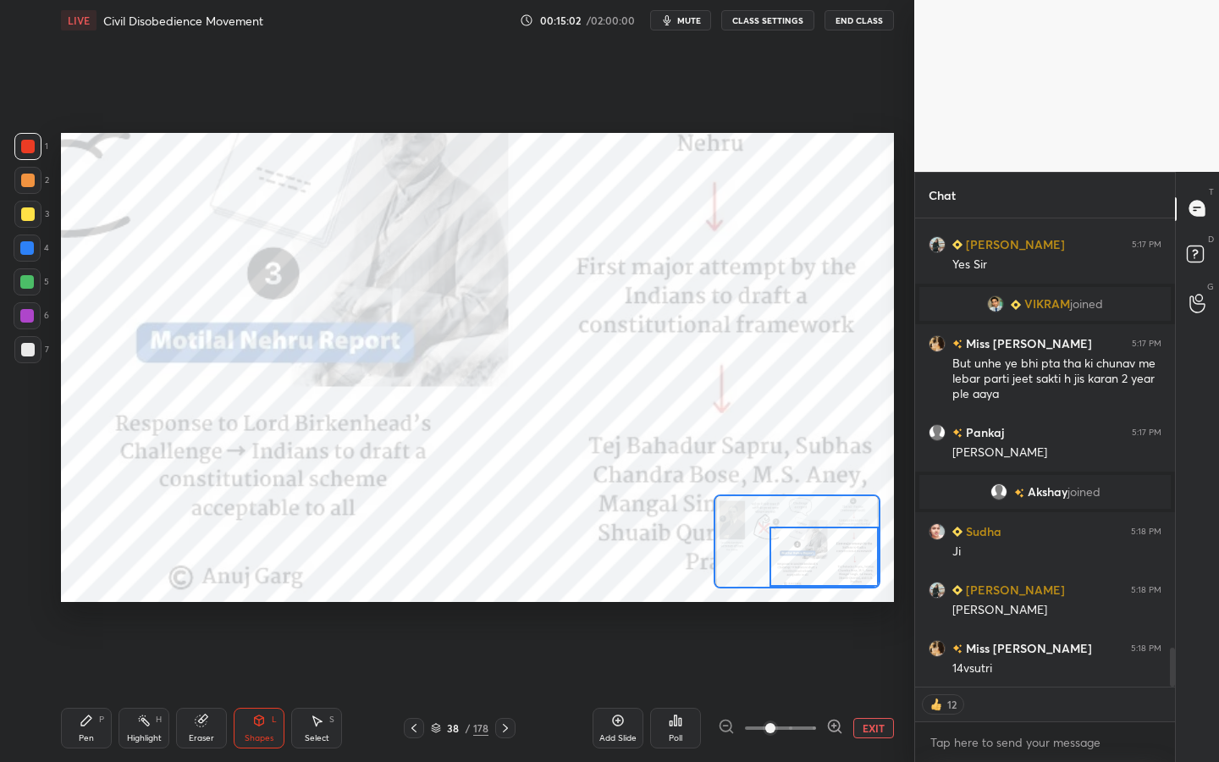
drag, startPoint x: 868, startPoint y: 562, endPoint x: 877, endPoint y: 566, distance: 9.9
click at [877, 566] on div at bounding box center [824, 557] width 109 height 60
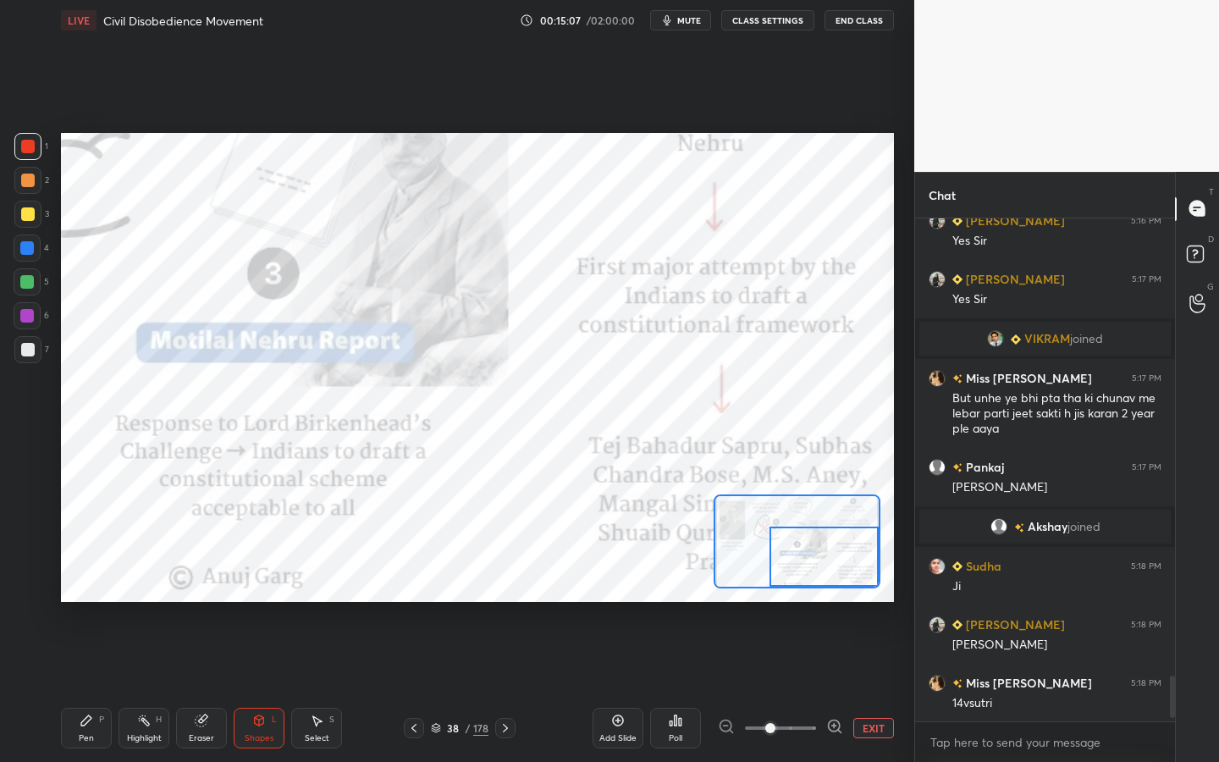
scroll to position [5090, 0]
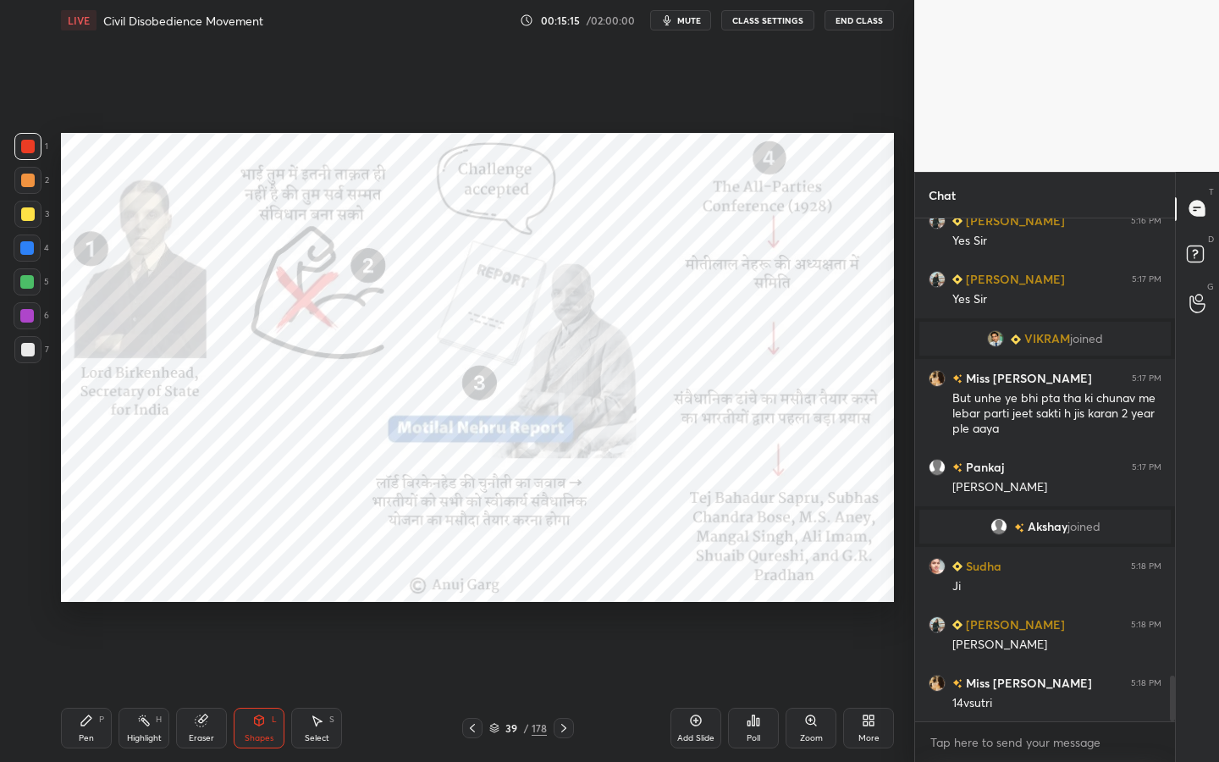
drag, startPoint x: 797, startPoint y: 720, endPoint x: 811, endPoint y: 673, distance: 48.7
click at [796, 687] on div "Zoom" at bounding box center [811, 728] width 51 height 41
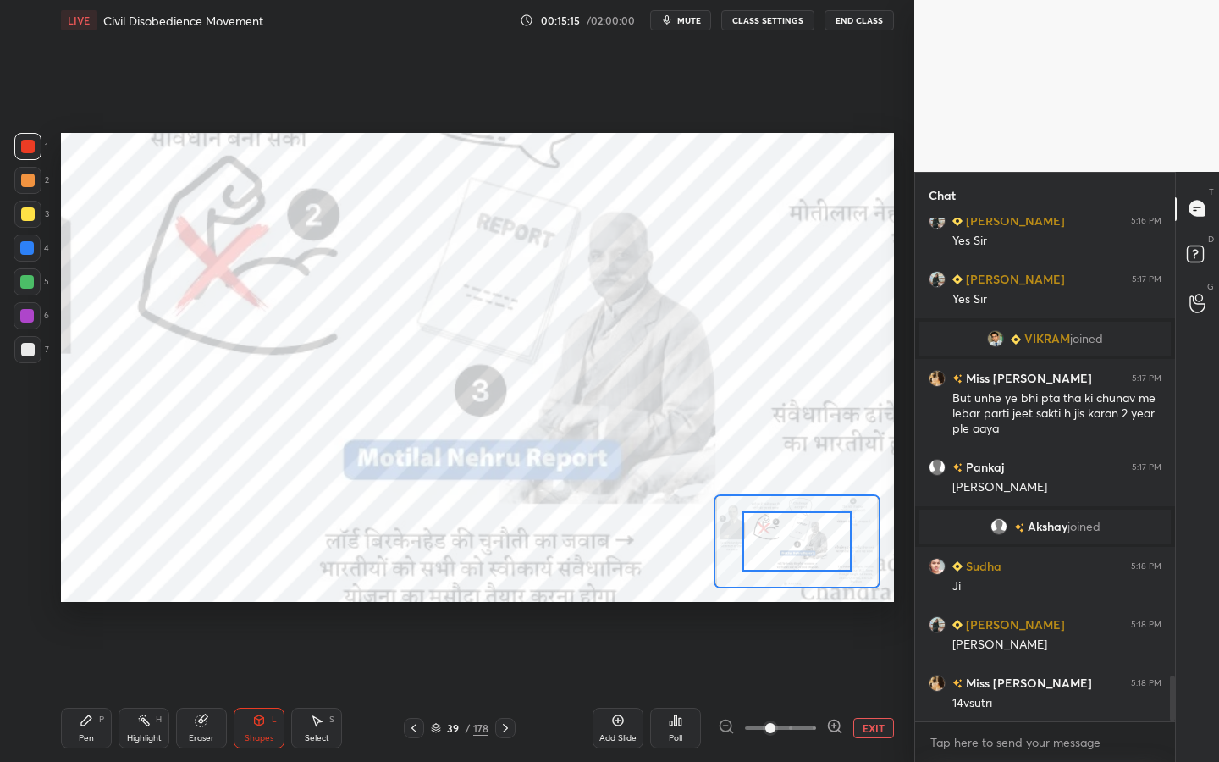
drag, startPoint x: 804, startPoint y: 538, endPoint x: 896, endPoint y: 550, distance: 92.2
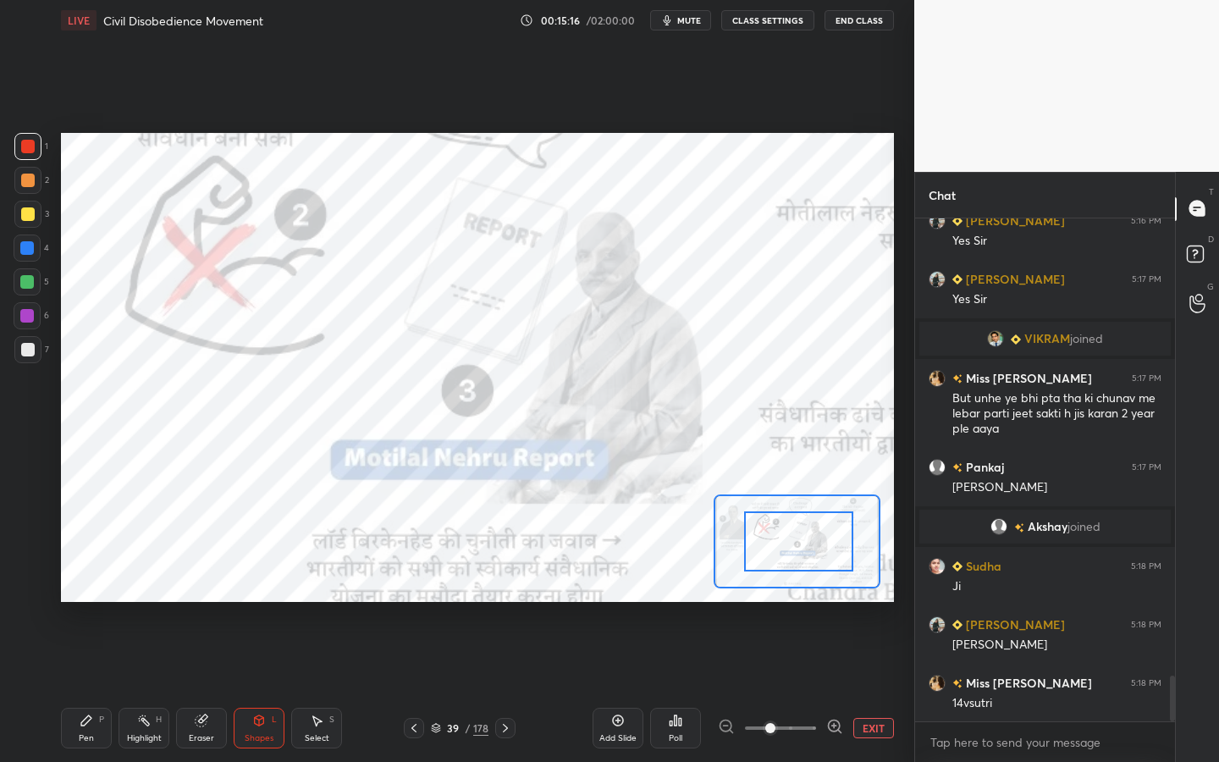
click at [903, 553] on div "1 2 3 4 5 6 7 C X Z C X Z E E Erase all H H LIVE Civil Disobedience Movement 00…" at bounding box center [457, 381] width 914 height 762
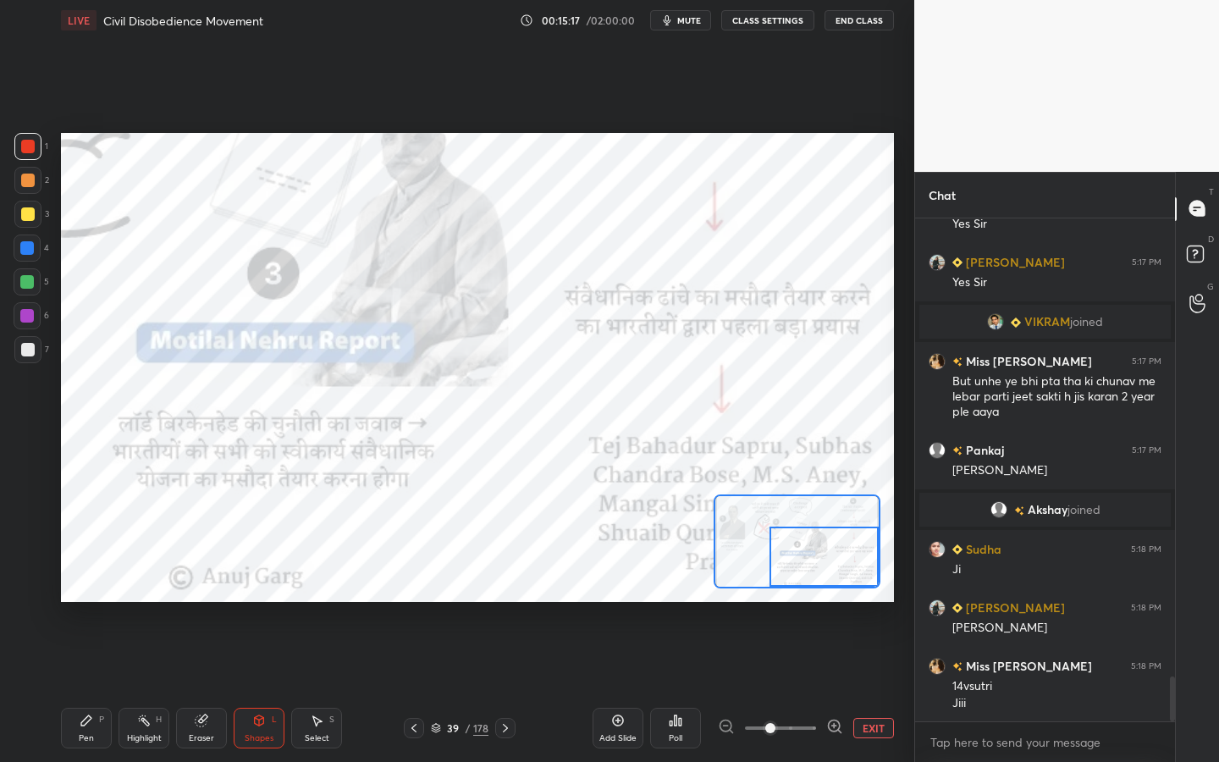
drag, startPoint x: 826, startPoint y: 536, endPoint x: 894, endPoint y: 555, distance: 70.3
click at [894, 555] on div "Setting up your live class Poll for secs No correct answer Start poll" at bounding box center [477, 368] width 847 height 654
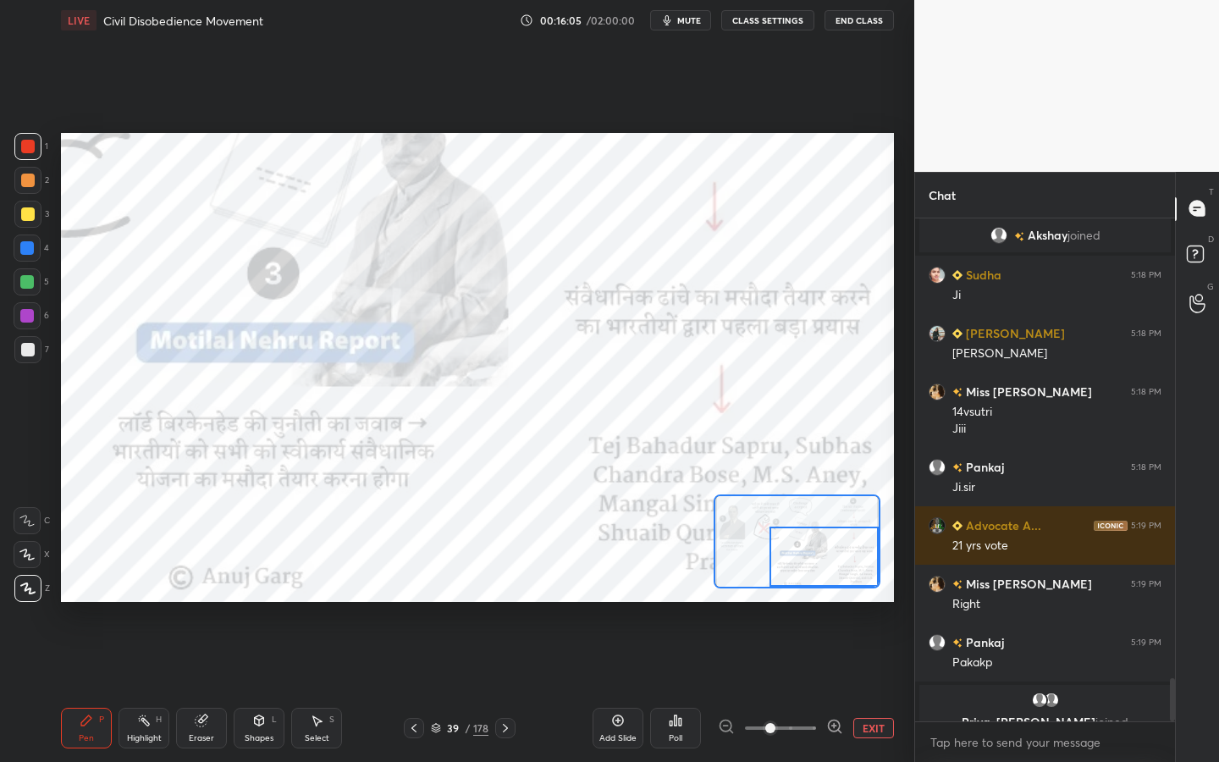
scroll to position [5403, 0]
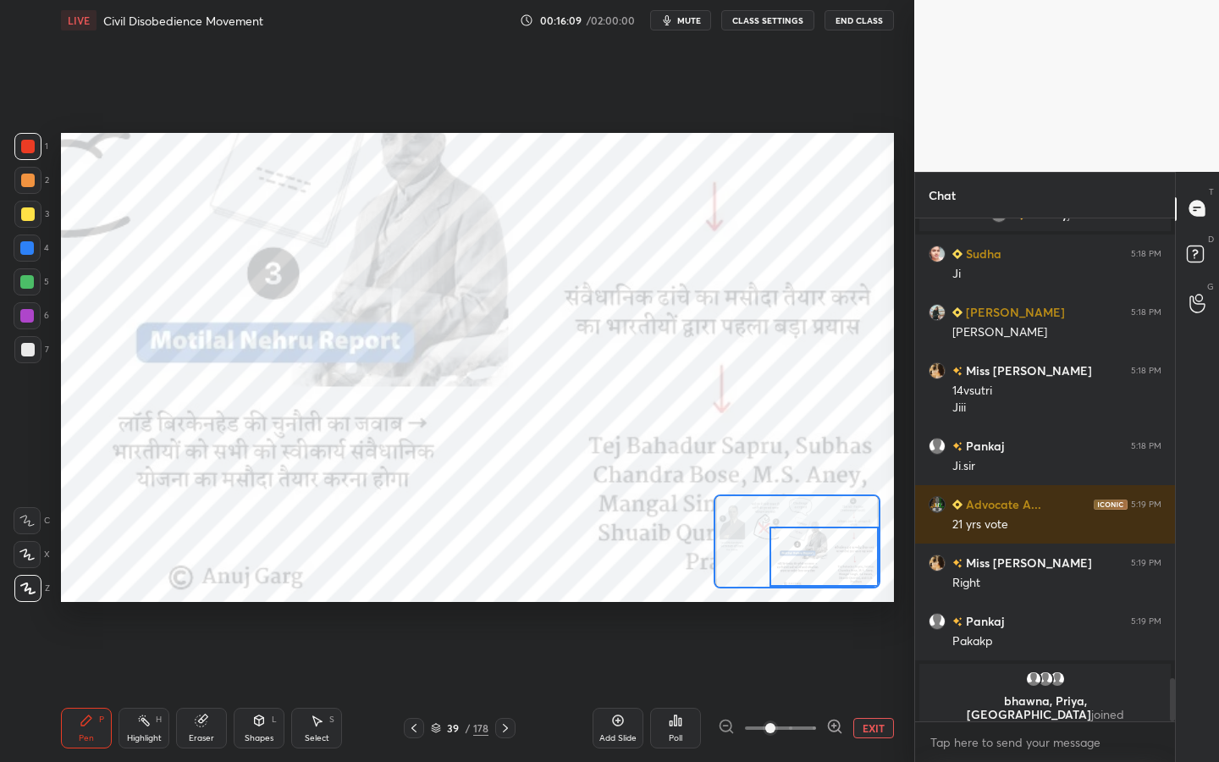
click at [881, 687] on button "EXIT" at bounding box center [873, 728] width 41 height 20
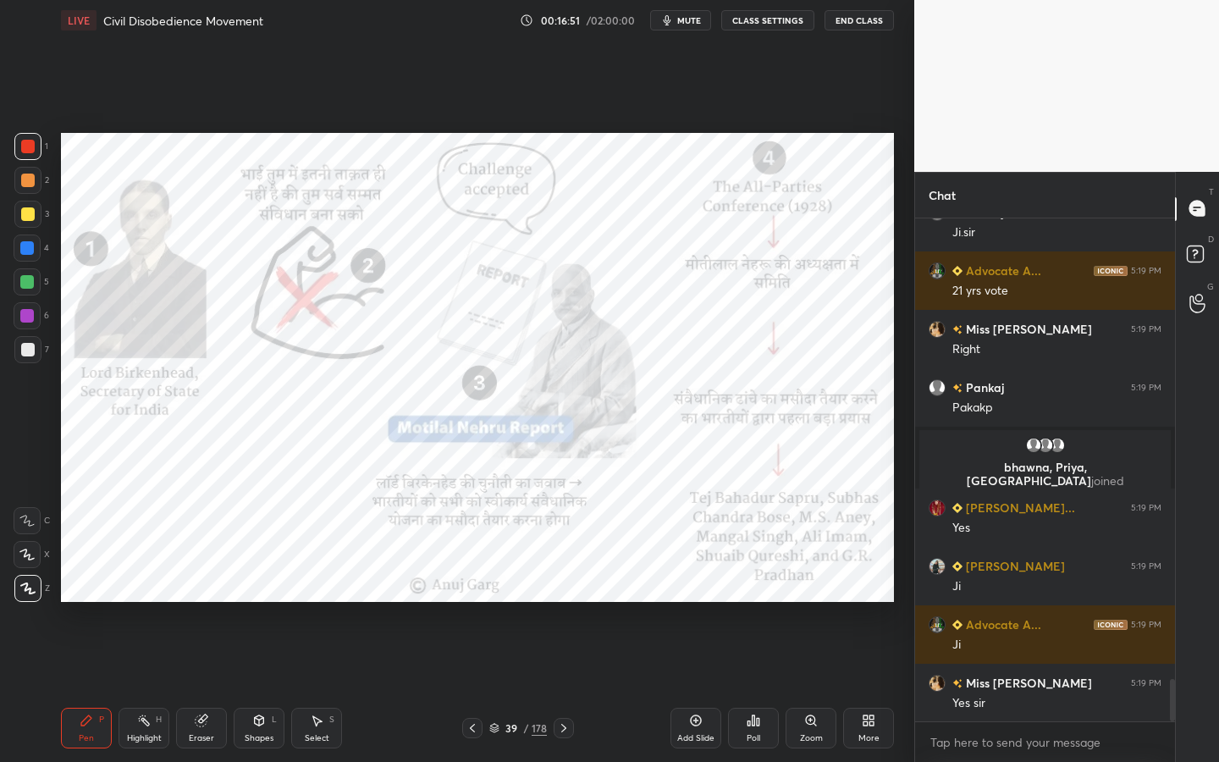
scroll to position [5520, 0]
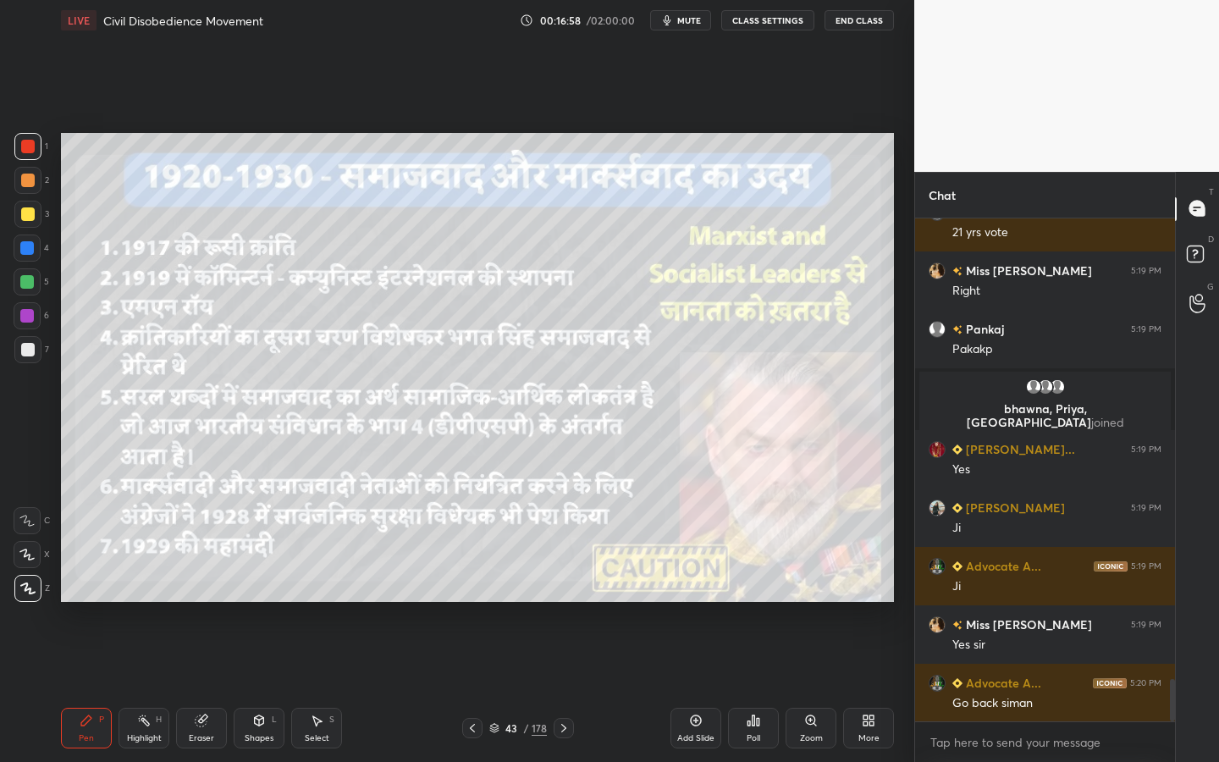
click at [524, 687] on div "/" at bounding box center [525, 728] width 5 height 10
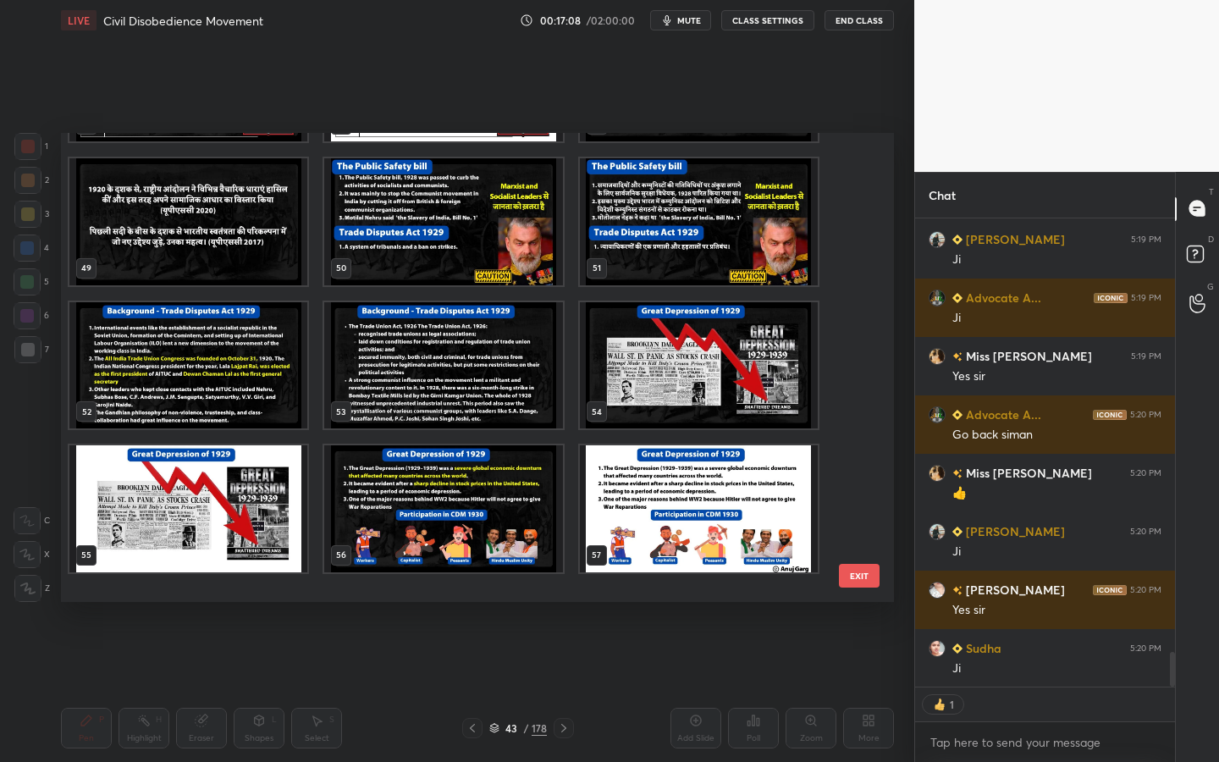
scroll to position [5846, 0]
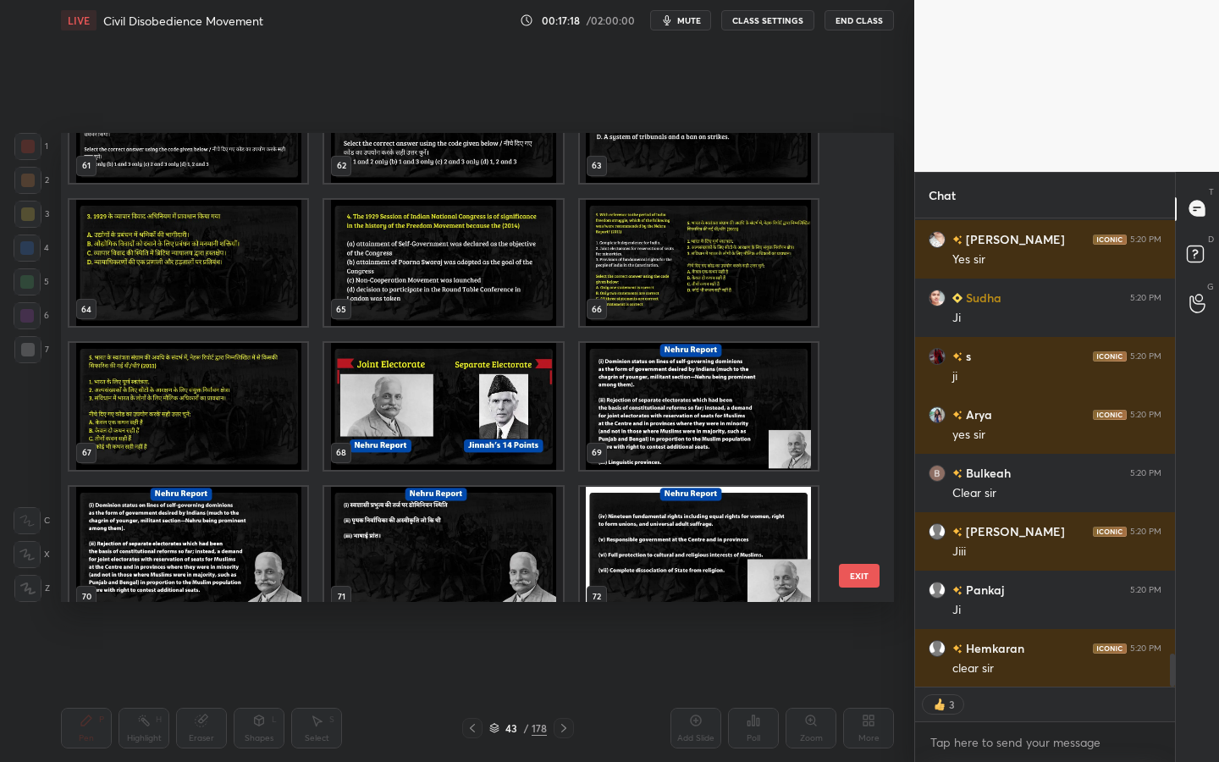
click at [636, 439] on img "grid" at bounding box center [699, 406] width 238 height 127
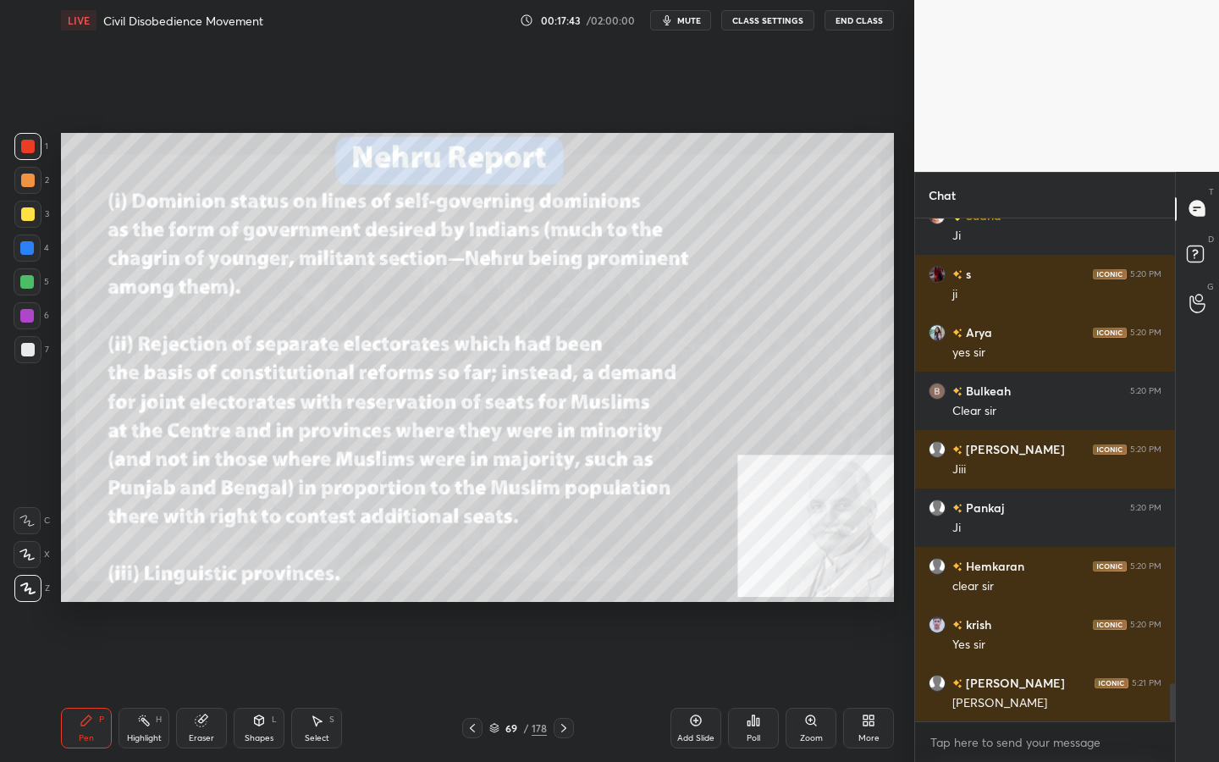
click at [269, 687] on div "Shapes L" at bounding box center [259, 728] width 51 height 41
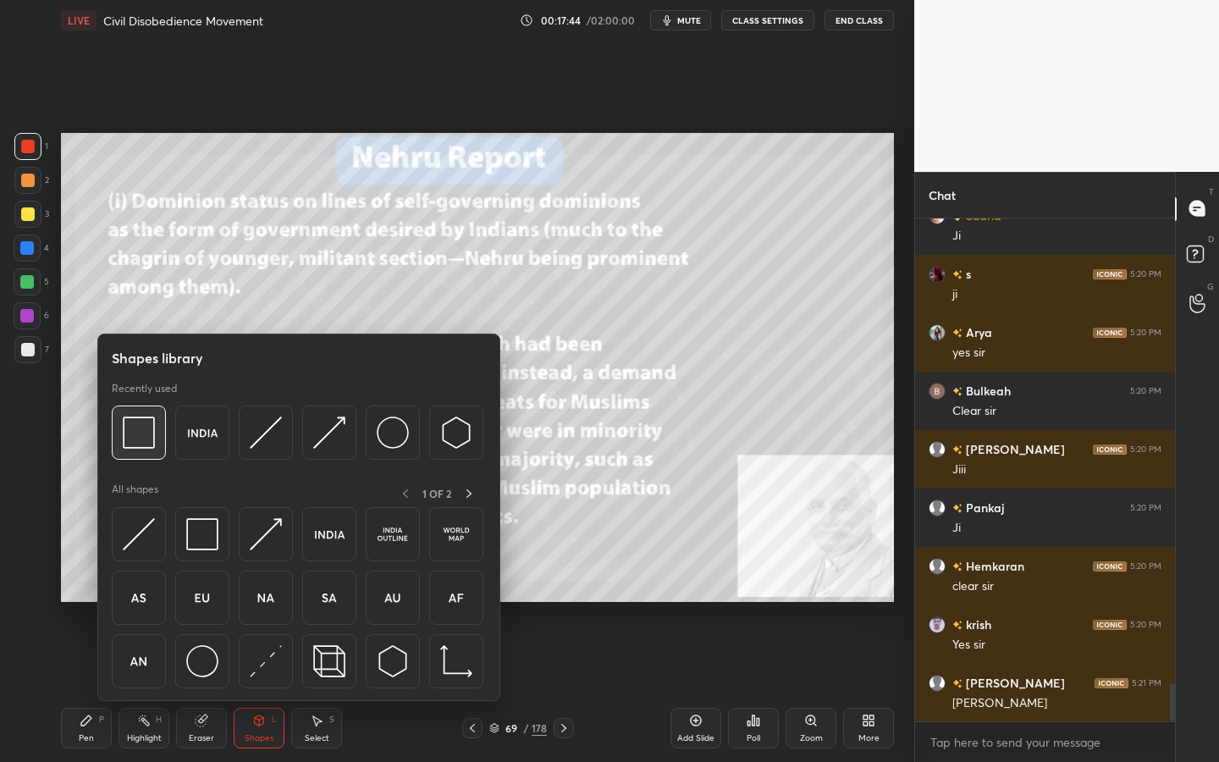
click at [146, 429] on img at bounding box center [139, 433] width 32 height 32
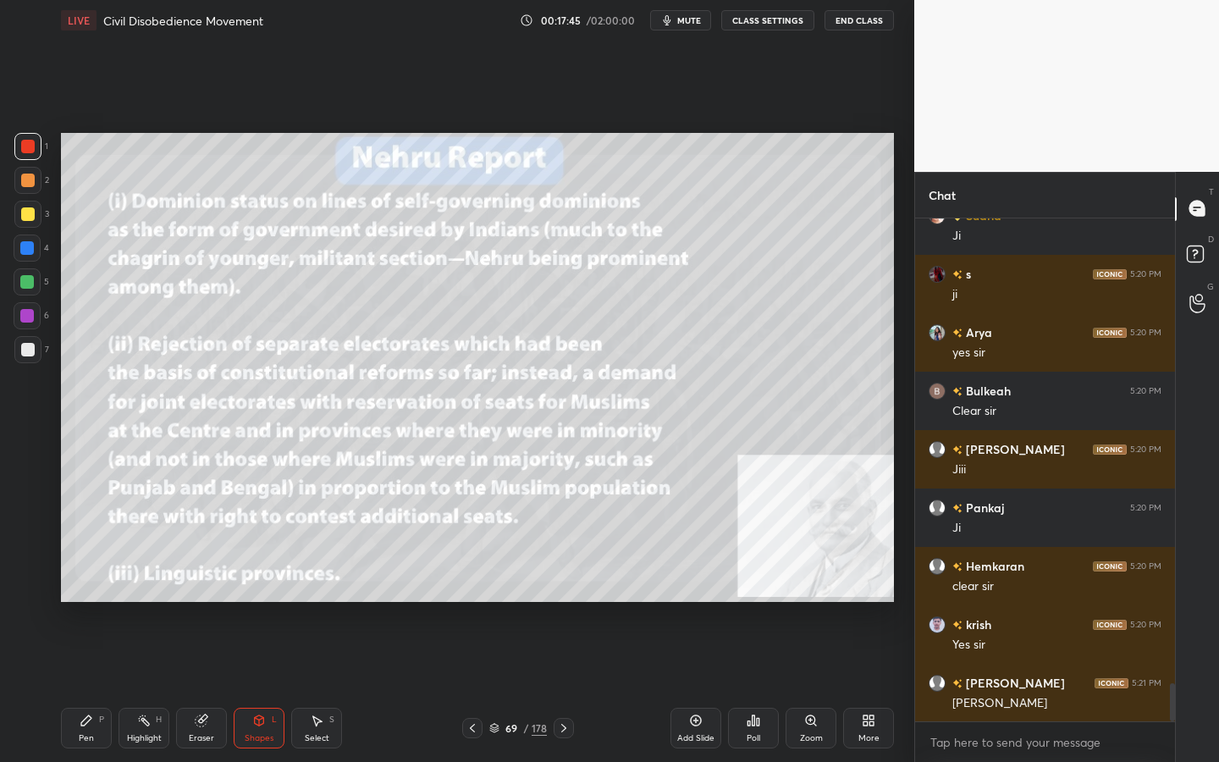
click at [30, 218] on div at bounding box center [28, 214] width 14 height 14
click at [699, 687] on div "Add Slide" at bounding box center [696, 728] width 51 height 41
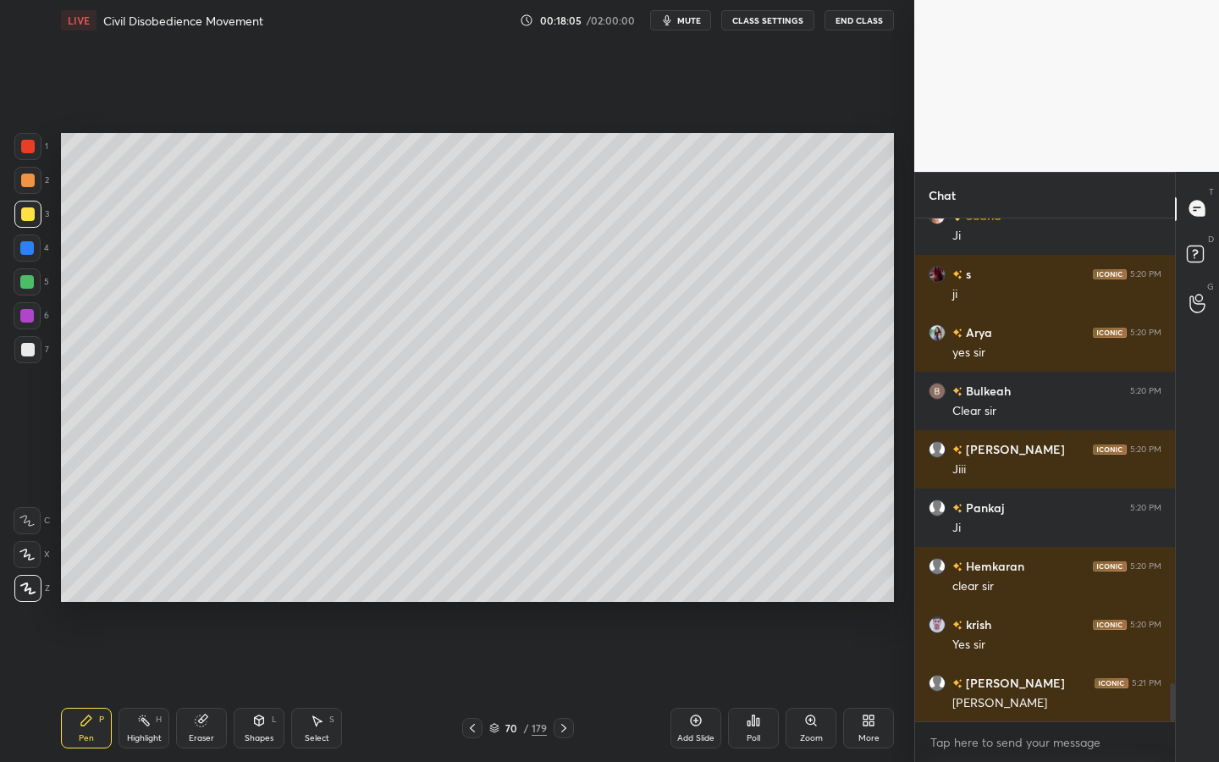
drag, startPoint x: 263, startPoint y: 723, endPoint x: 266, endPoint y: 711, distance: 12.1
click at [262, 687] on icon at bounding box center [259, 721] width 14 height 14
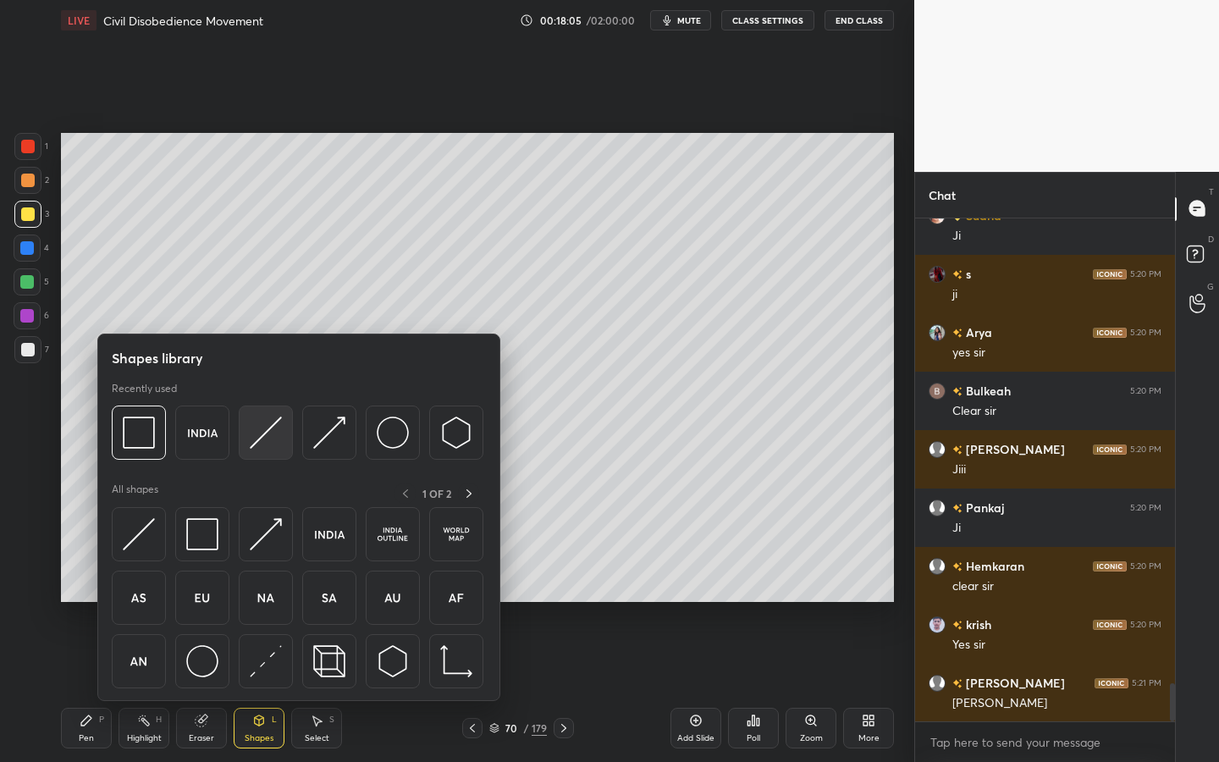
click at [251, 453] on div at bounding box center [266, 433] width 54 height 54
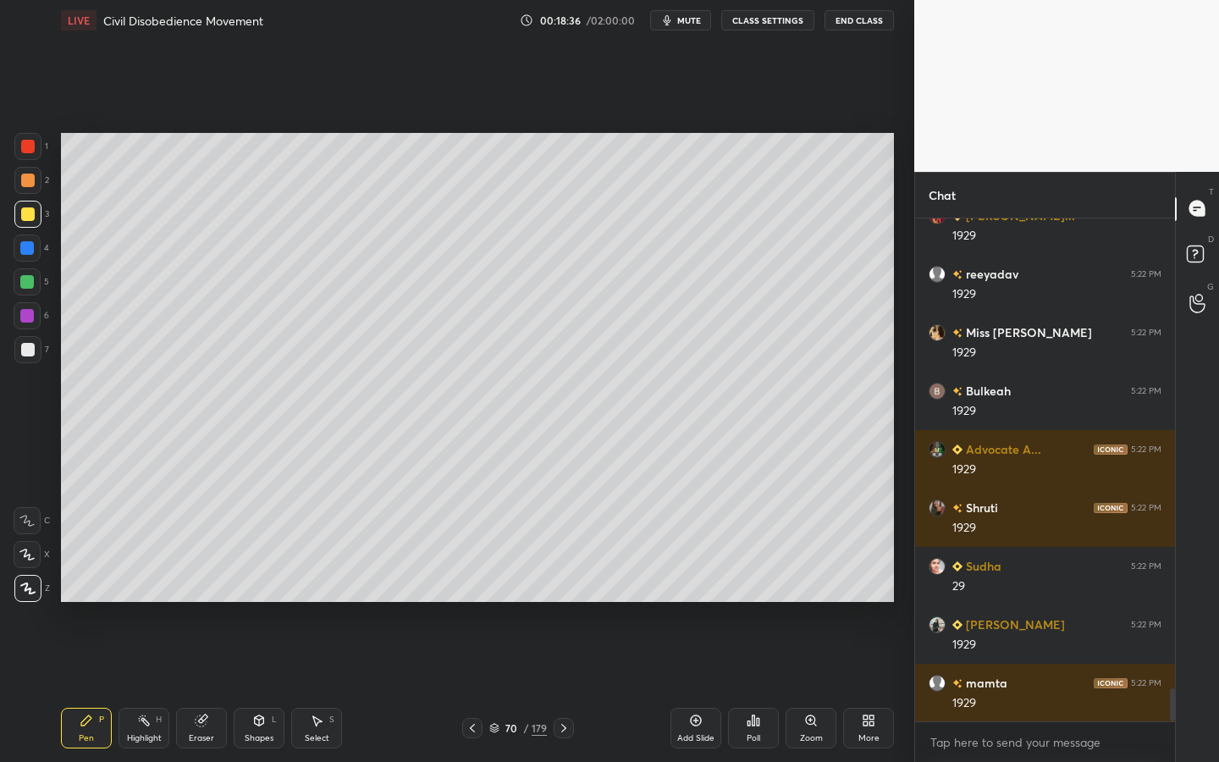
scroll to position [7272, 0]
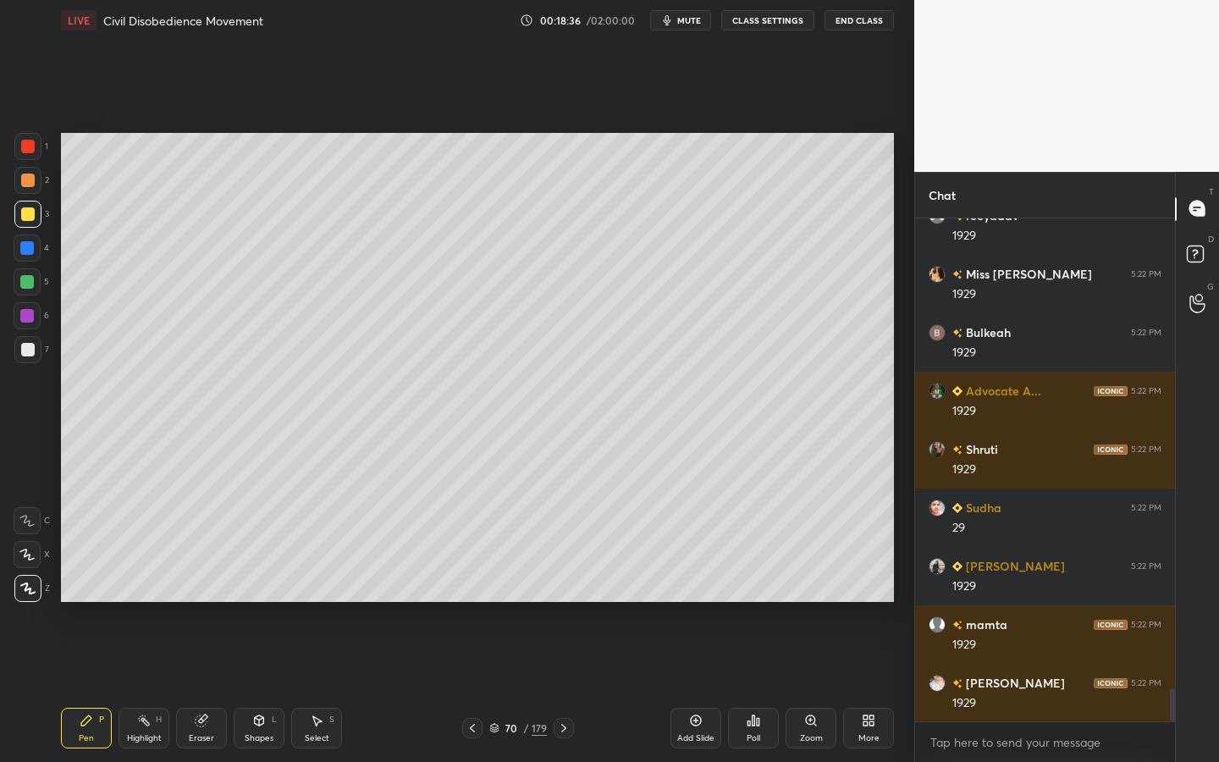
drag, startPoint x: 21, startPoint y: 347, endPoint x: 34, endPoint y: 351, distance: 13.1
click at [21, 348] on div at bounding box center [28, 350] width 14 height 14
click at [251, 687] on div "Shapes L" at bounding box center [259, 728] width 51 height 41
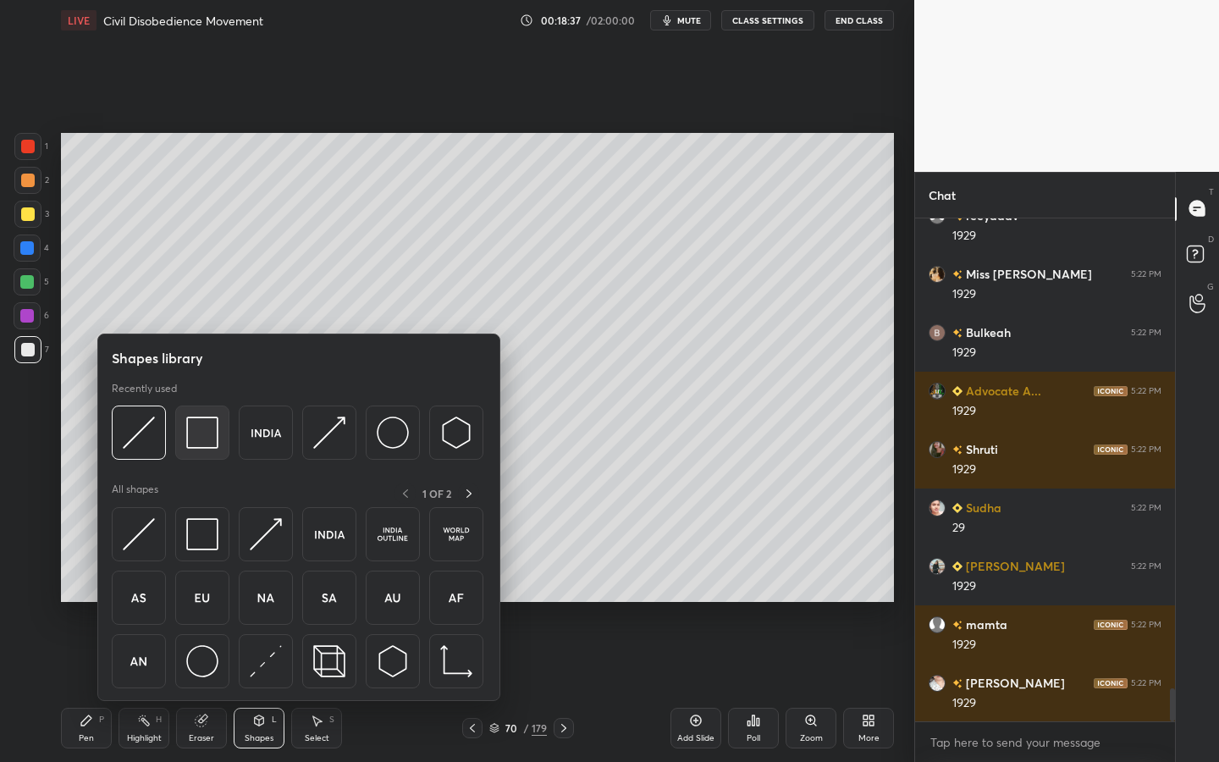
click at [202, 419] on img at bounding box center [202, 433] width 32 height 32
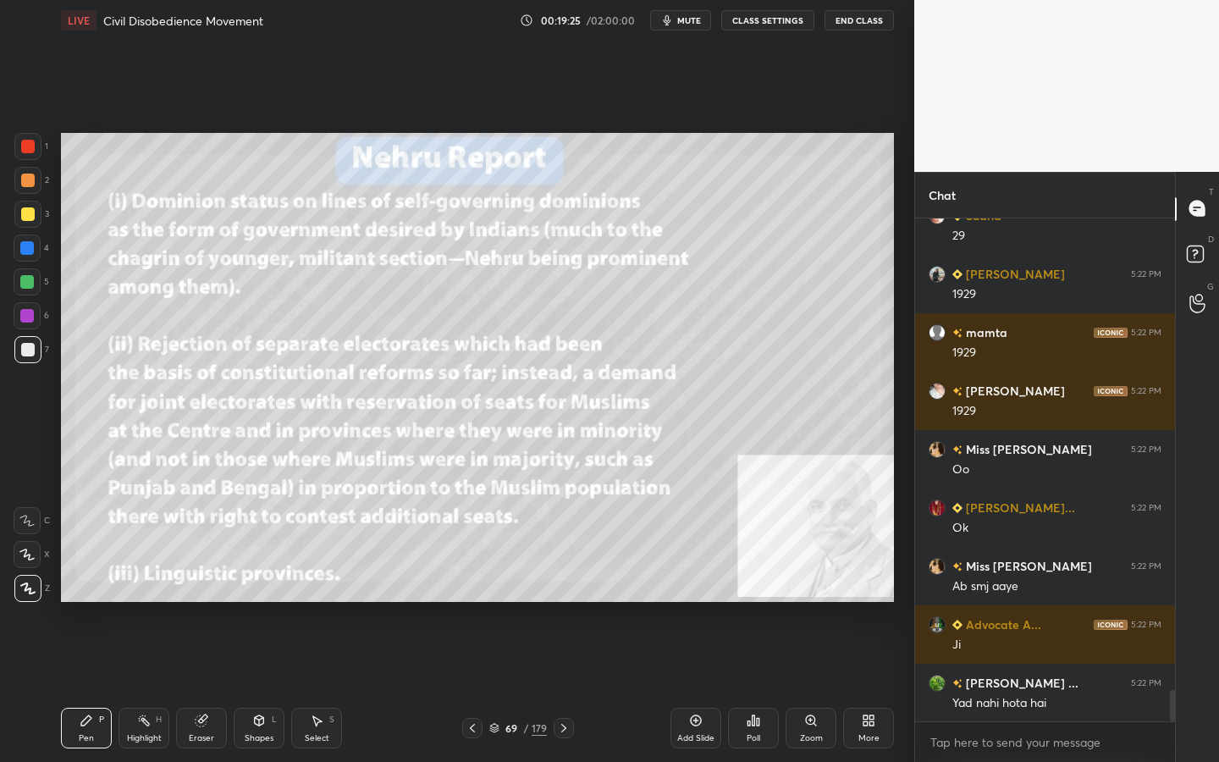
scroll to position [7605, 0]
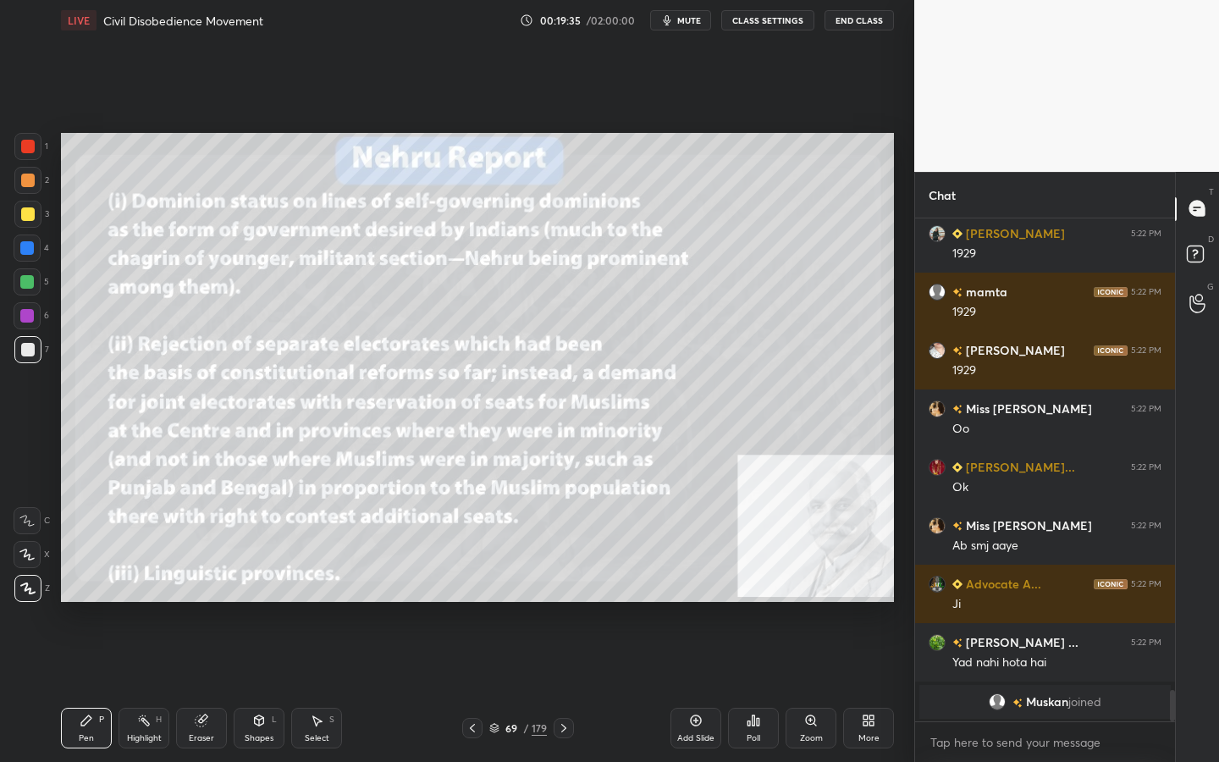
click at [23, 210] on div at bounding box center [28, 214] width 14 height 14
click at [265, 687] on div "Shapes L" at bounding box center [259, 728] width 51 height 41
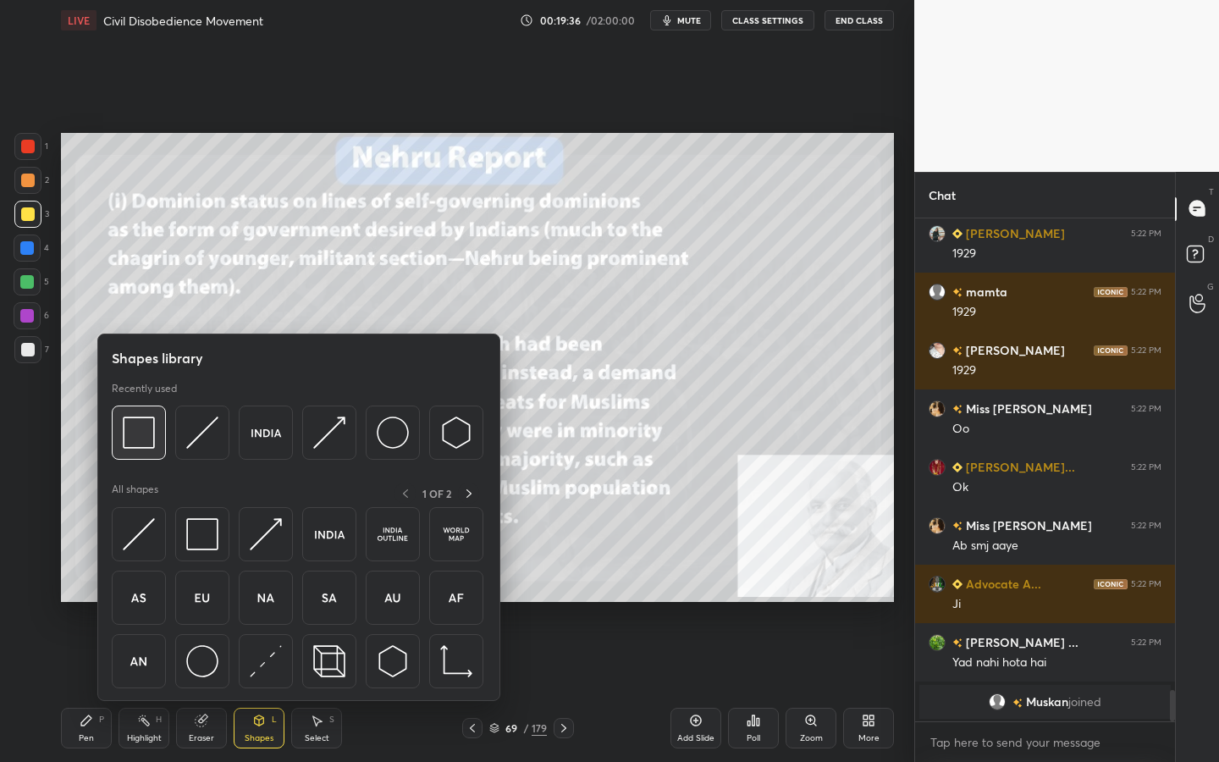
click at [147, 441] on img at bounding box center [139, 433] width 32 height 32
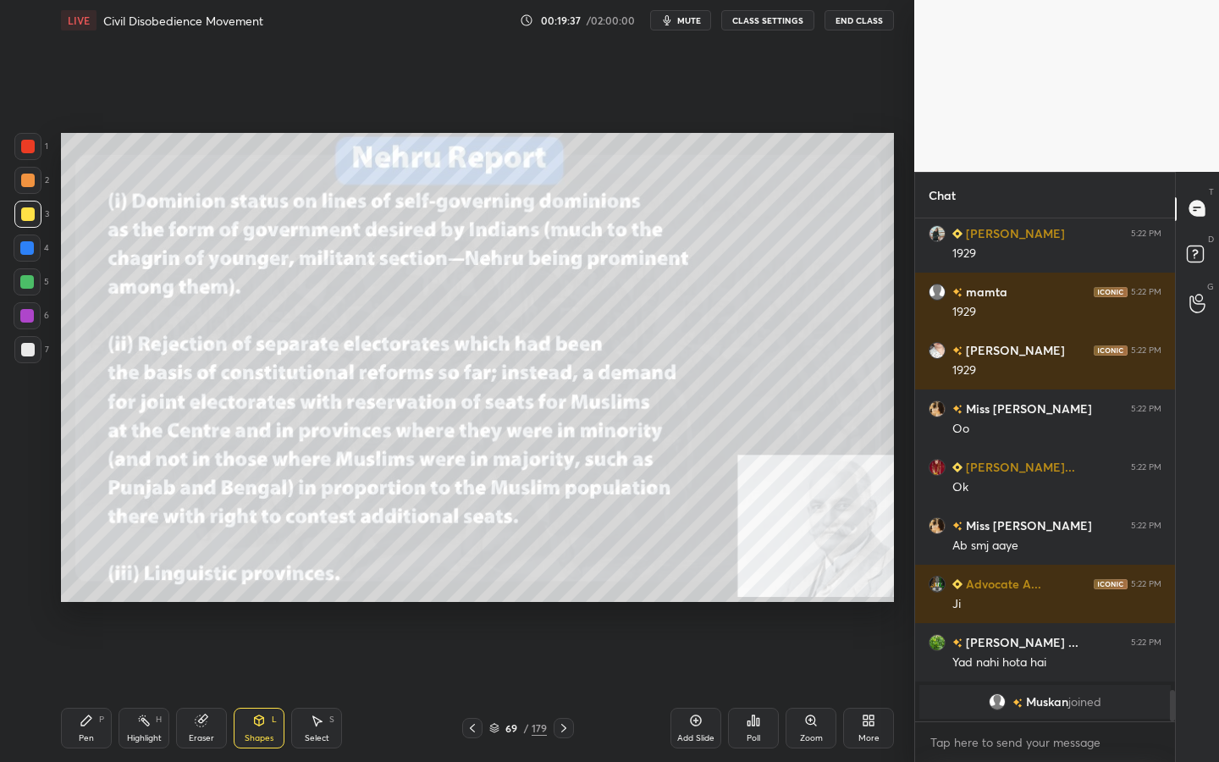
scroll to position [6945, 0]
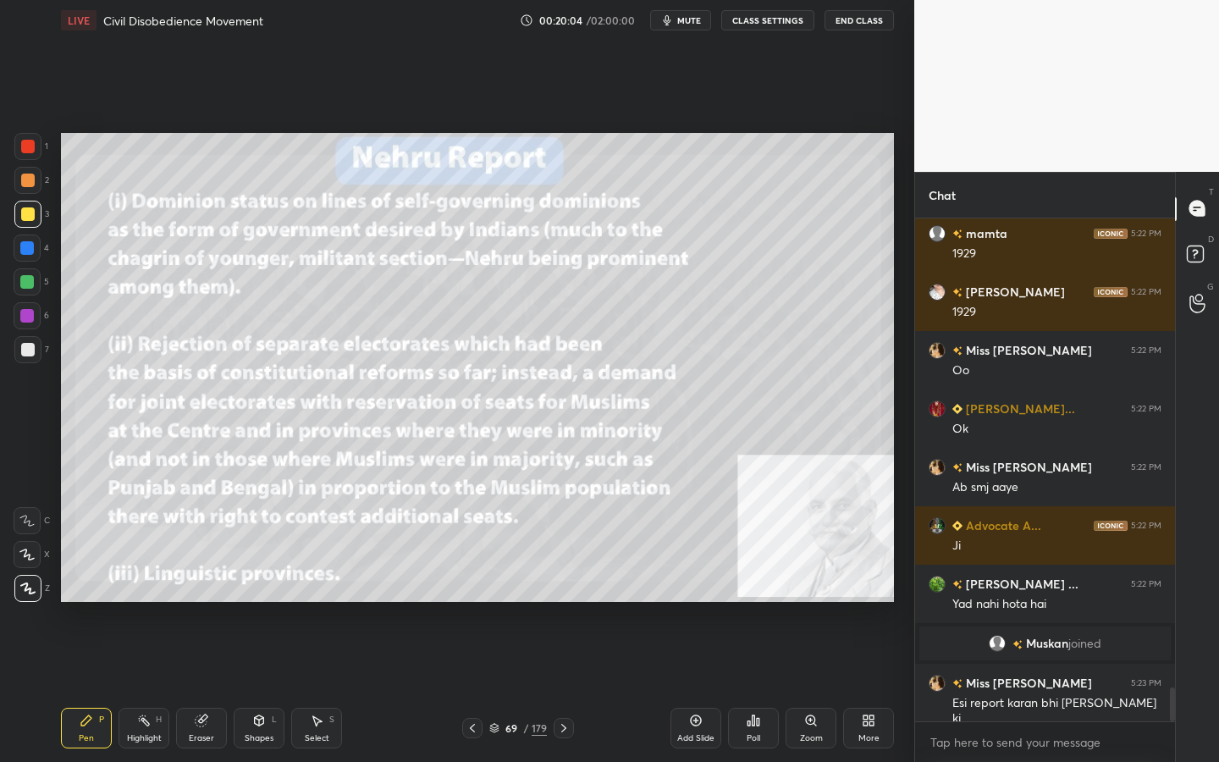
click at [536, 687] on div "179" at bounding box center [539, 728] width 15 height 15
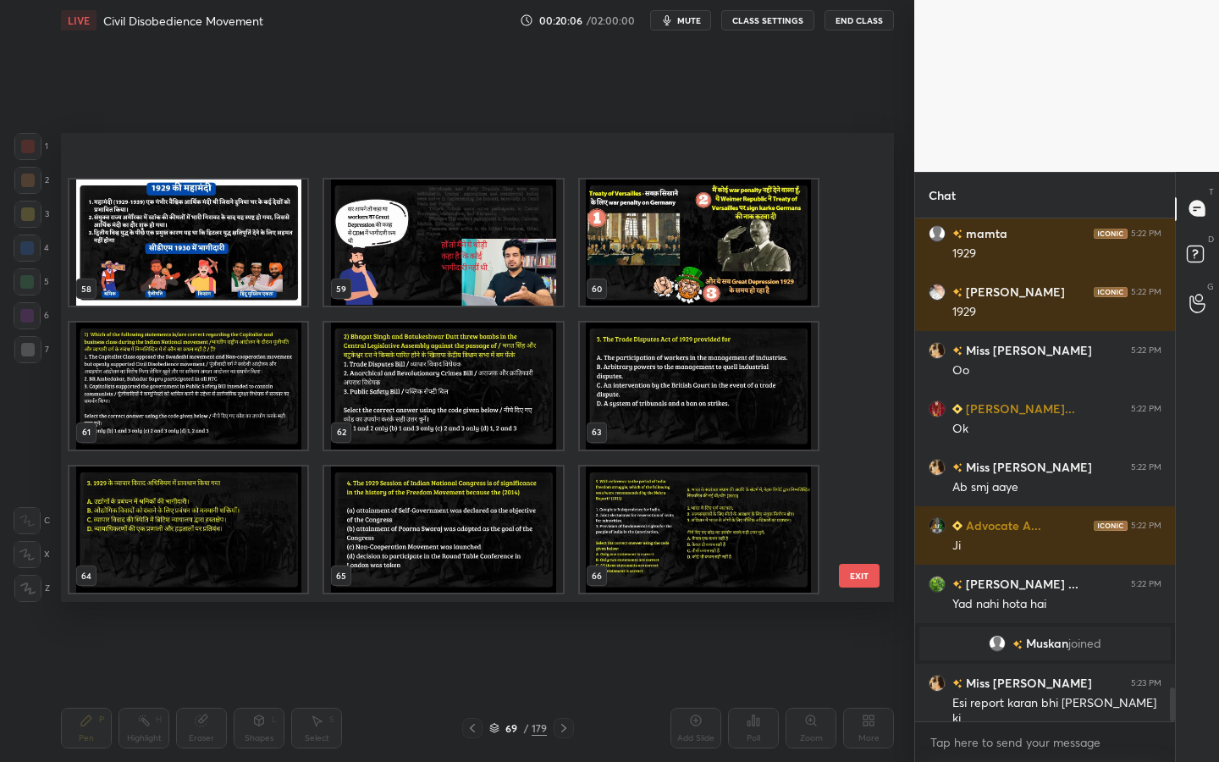
scroll to position [3001, 0]
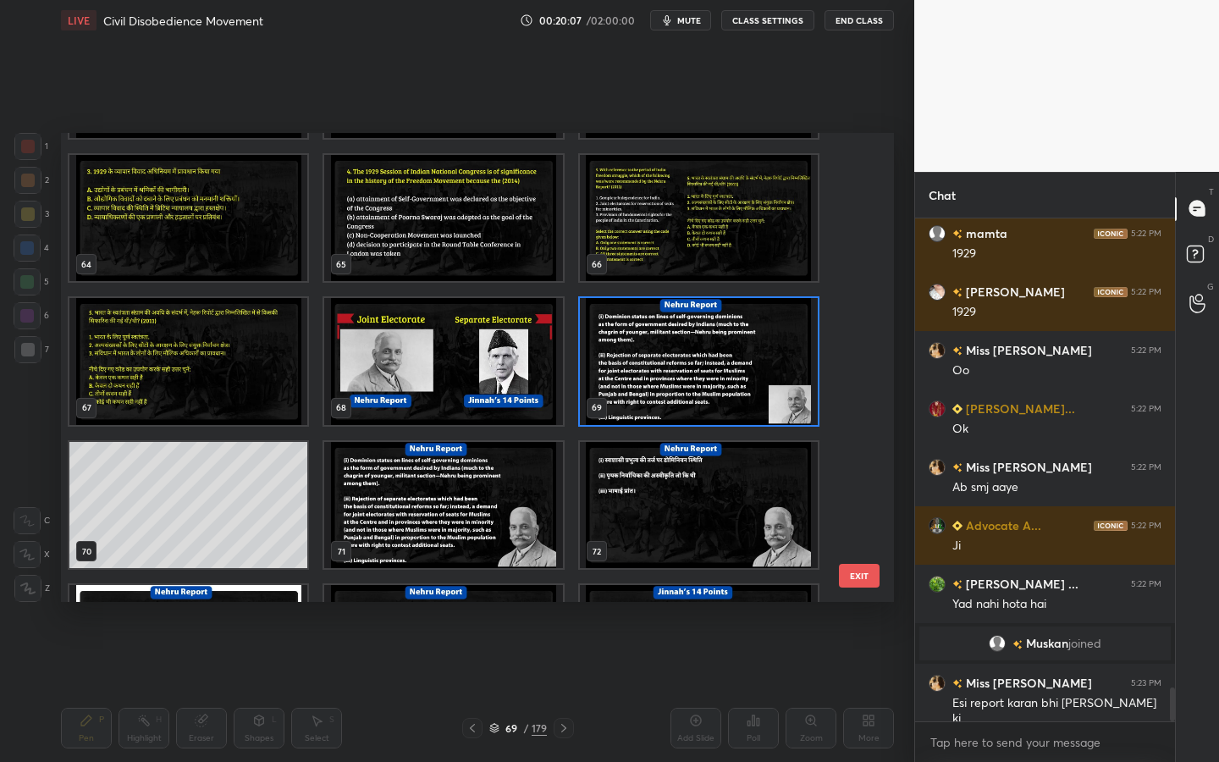
click at [486, 347] on img "grid" at bounding box center [443, 361] width 238 height 127
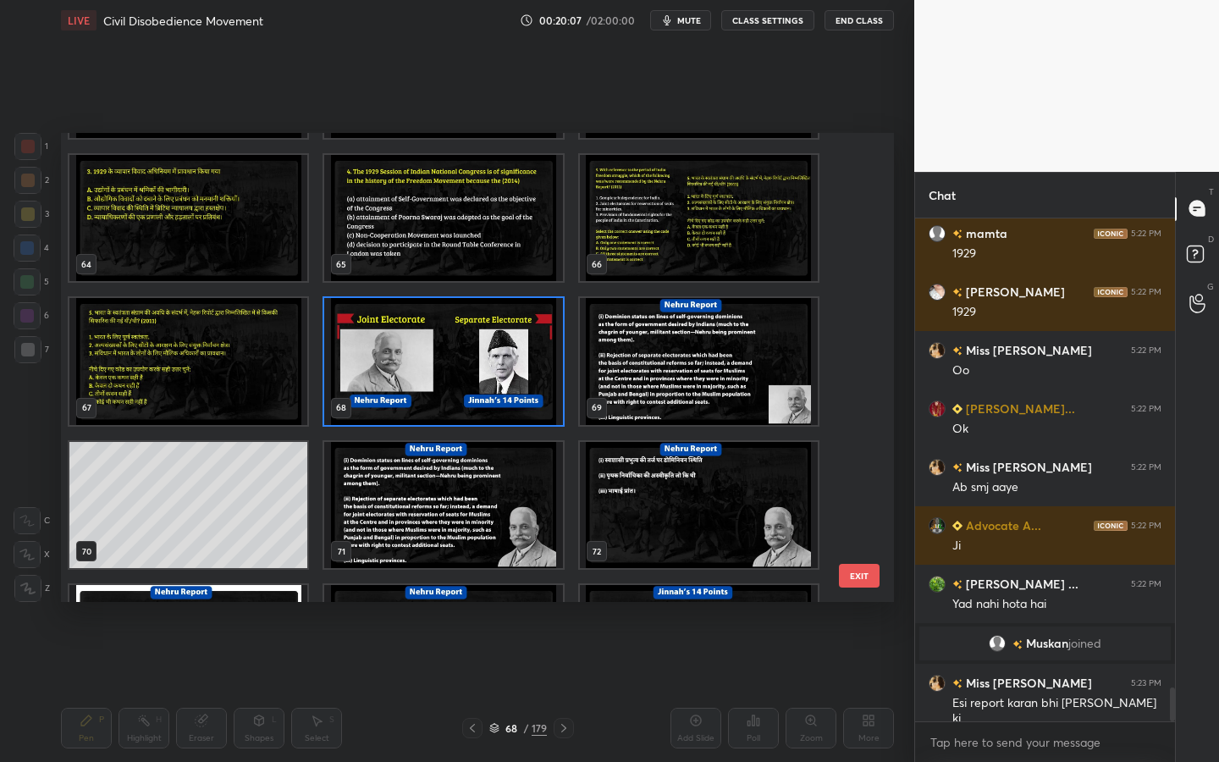
click at [486, 347] on img "grid" at bounding box center [443, 361] width 238 height 127
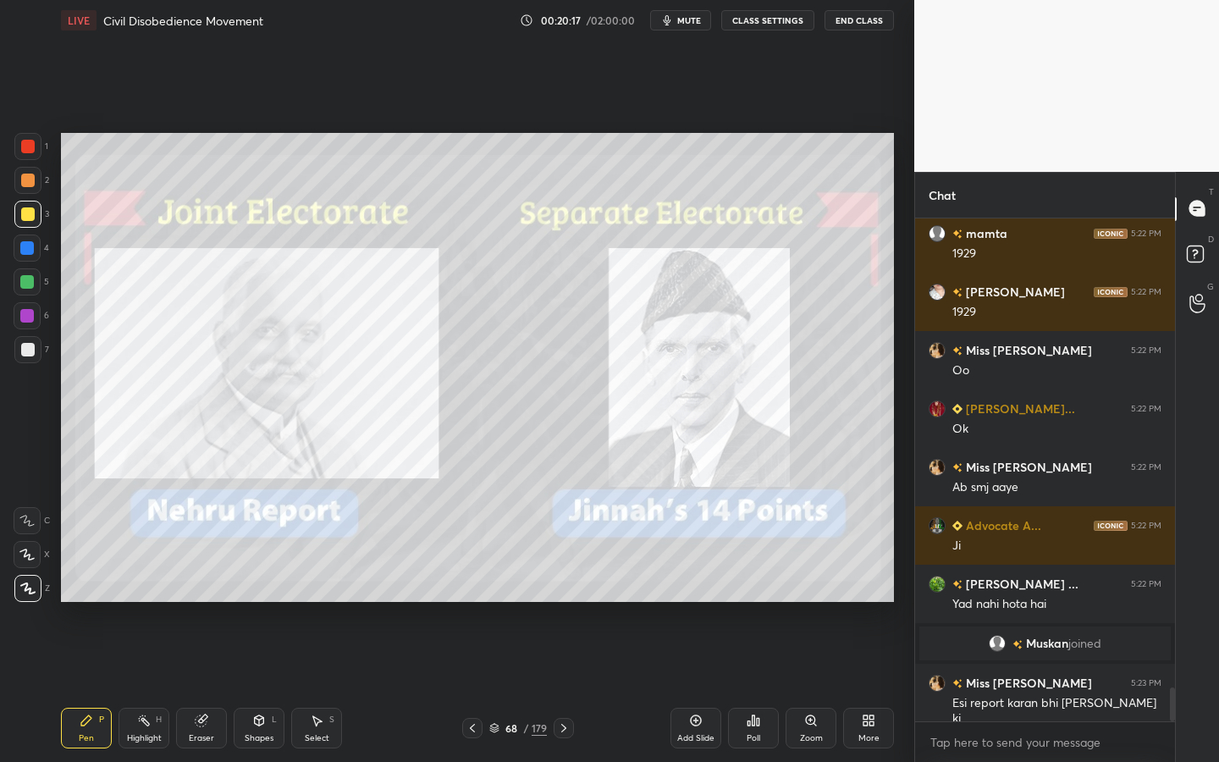
scroll to position [6962, 0]
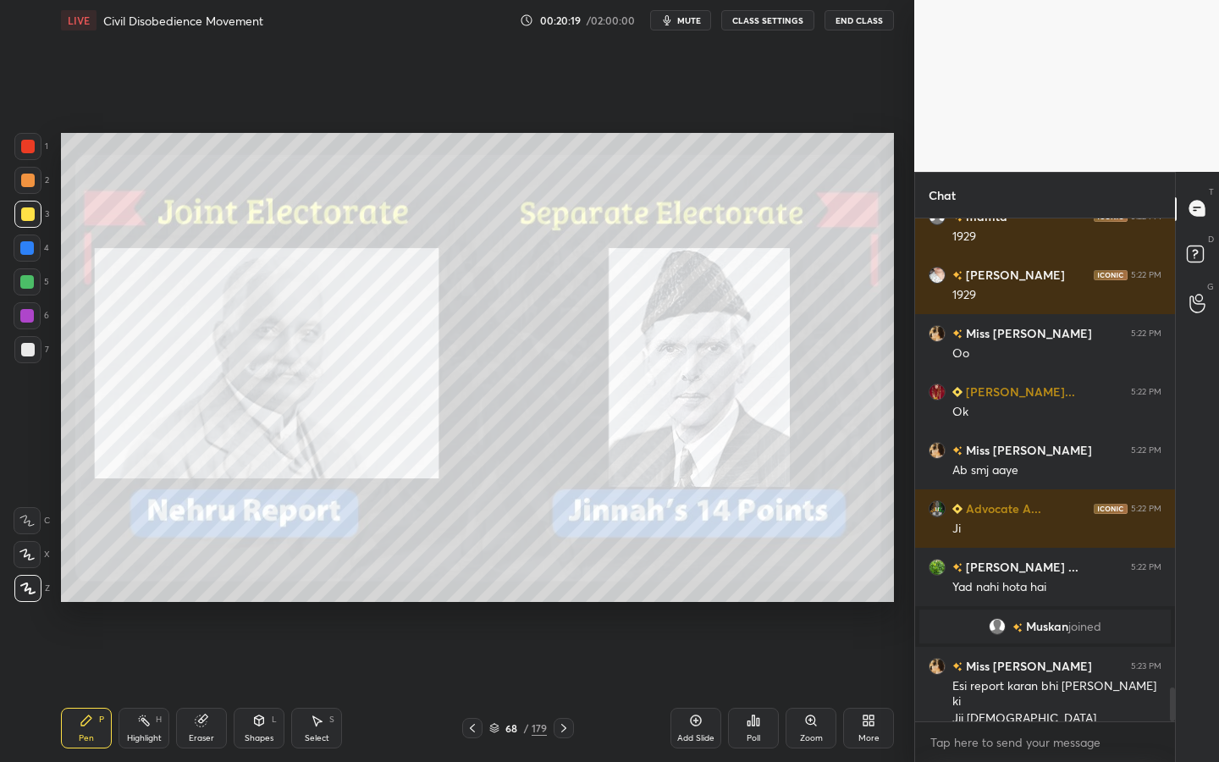
click at [689, 687] on icon at bounding box center [696, 721] width 14 height 14
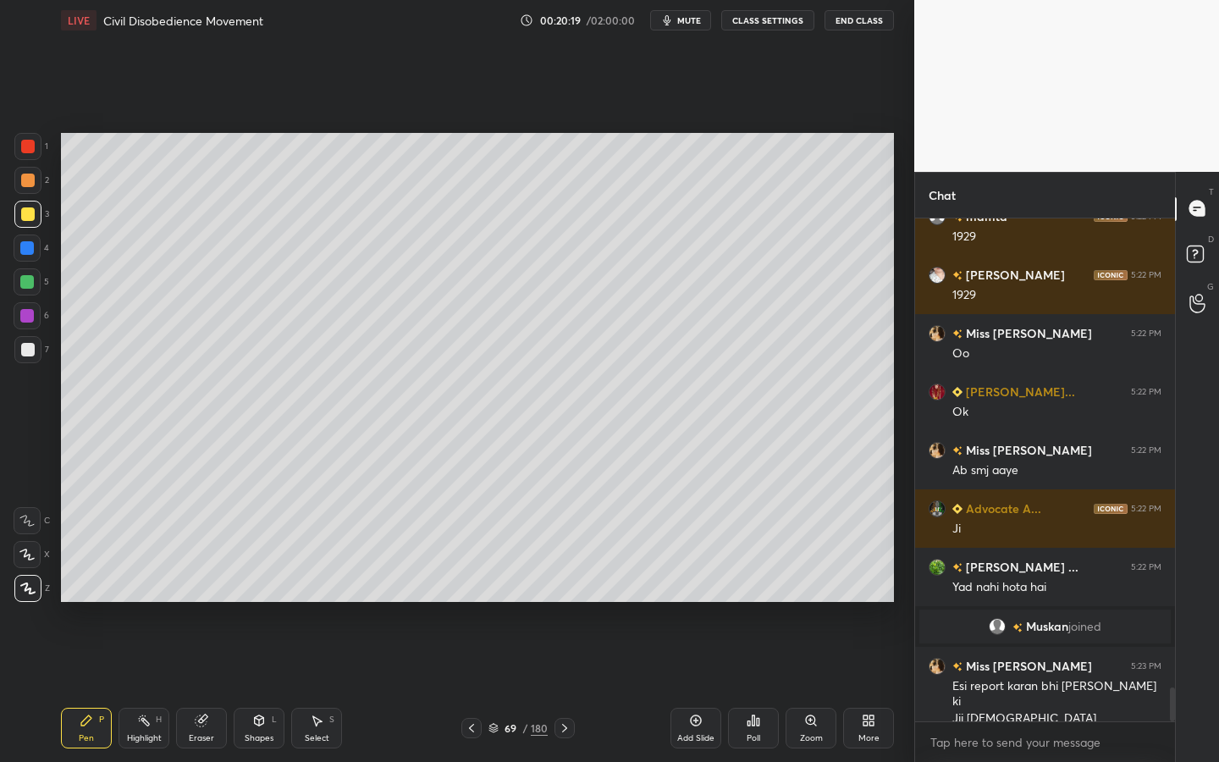
click at [256, 687] on icon at bounding box center [259, 720] width 9 height 10
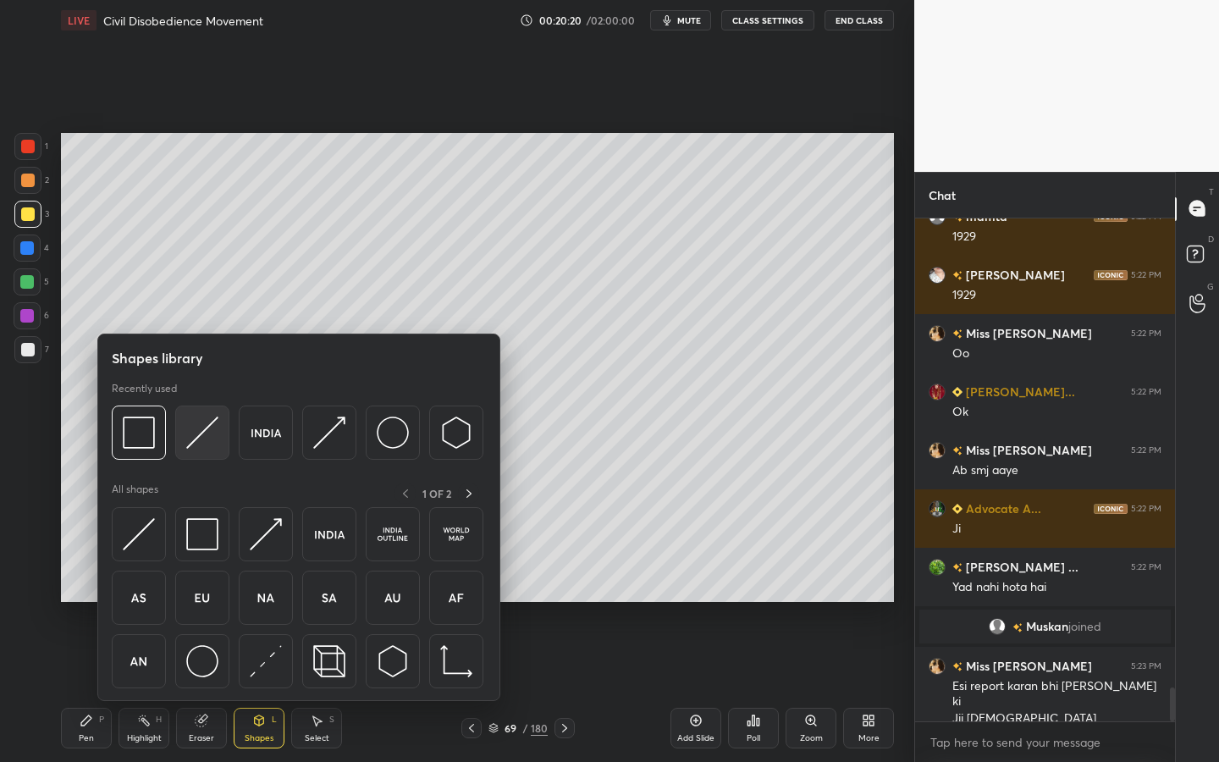
click at [212, 410] on div at bounding box center [202, 433] width 54 height 54
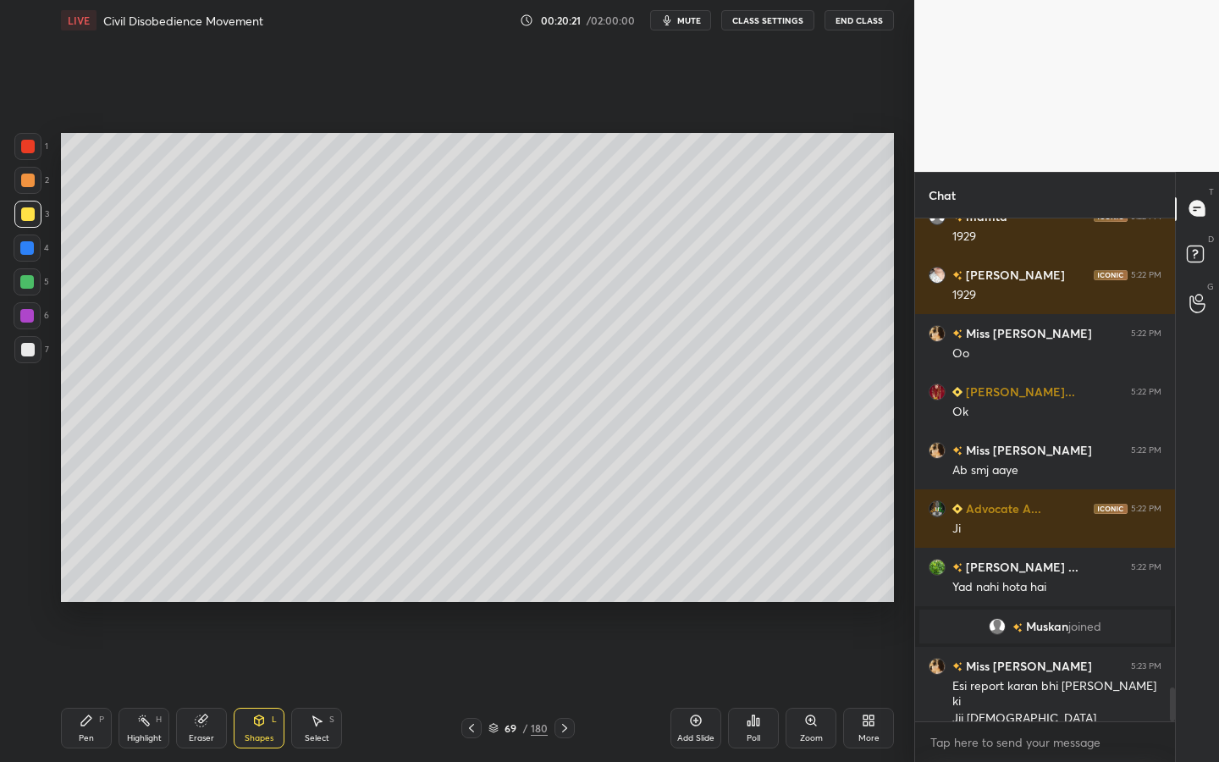
drag, startPoint x: 36, startPoint y: 355, endPoint x: 52, endPoint y: 352, distance: 15.5
click at [36, 355] on div at bounding box center [27, 349] width 27 height 27
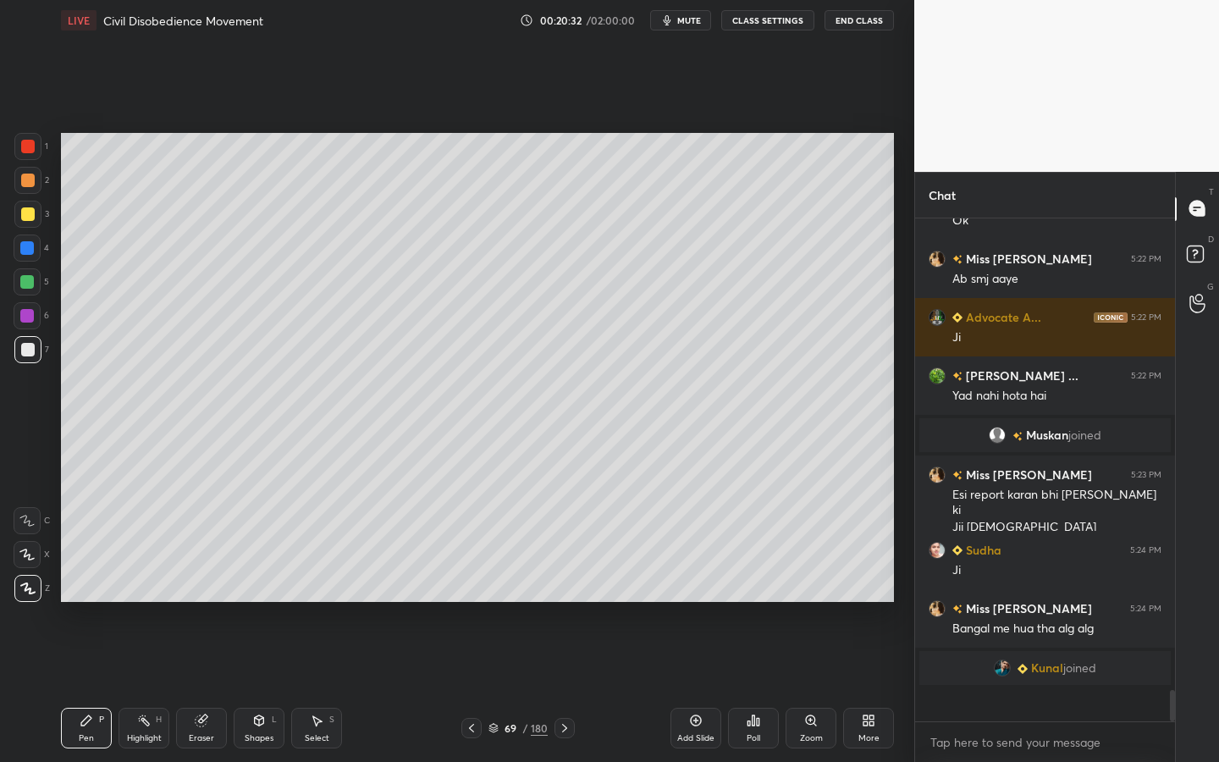
scroll to position [7119, 0]
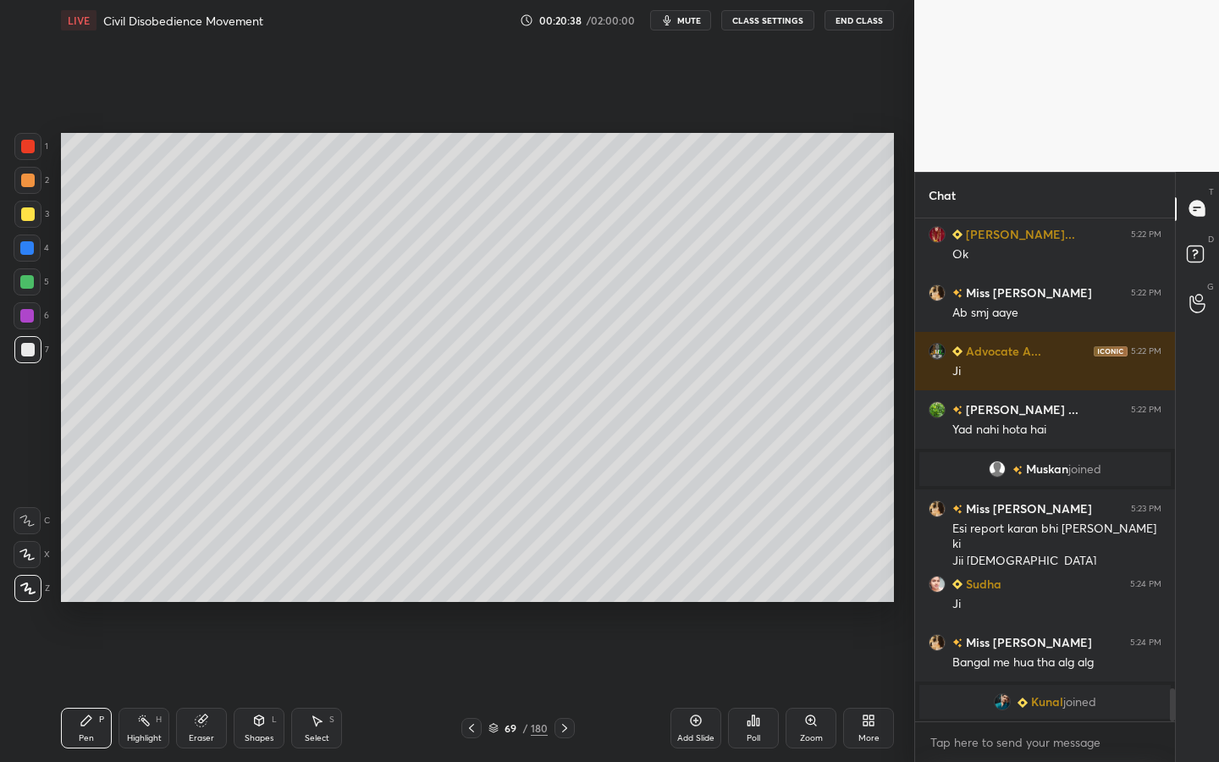
click at [281, 687] on div "Shapes L" at bounding box center [259, 728] width 51 height 41
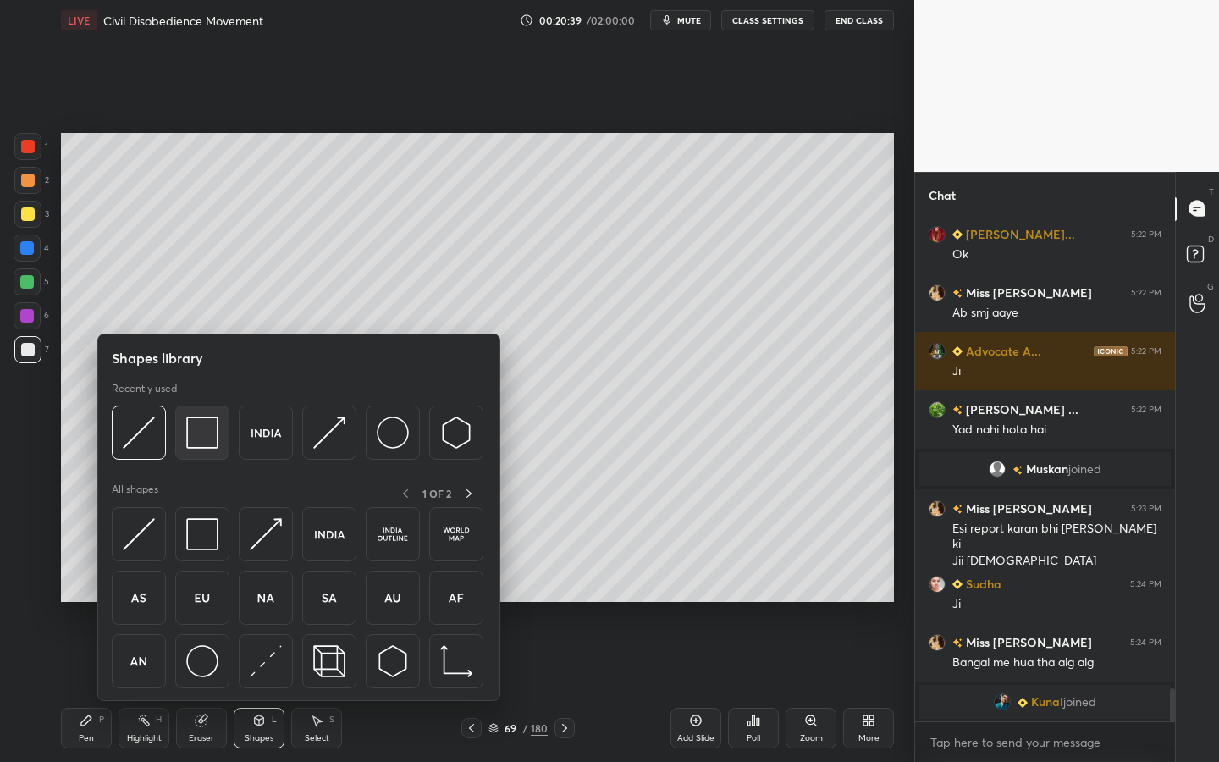
click at [208, 420] on img at bounding box center [202, 433] width 32 height 32
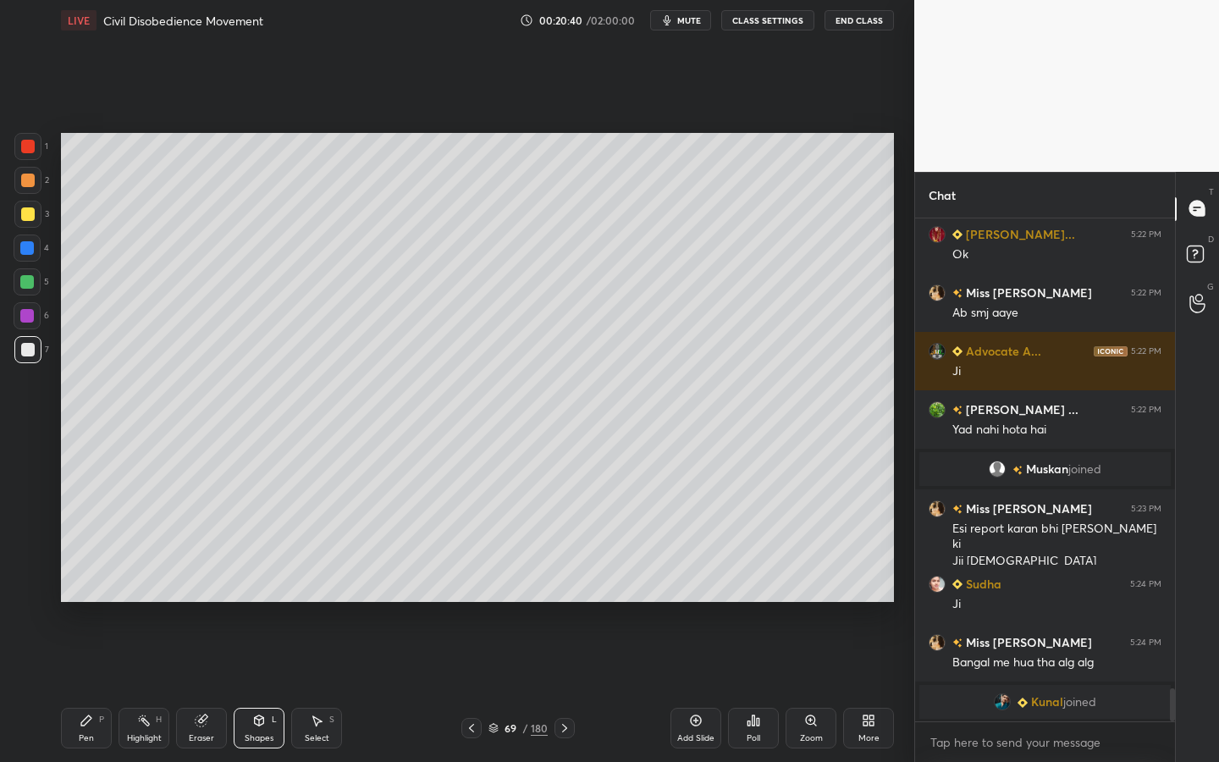
click at [38, 143] on div at bounding box center [27, 146] width 27 height 27
click at [21, 351] on div at bounding box center [28, 350] width 14 height 14
click at [26, 134] on div at bounding box center [27, 146] width 27 height 27
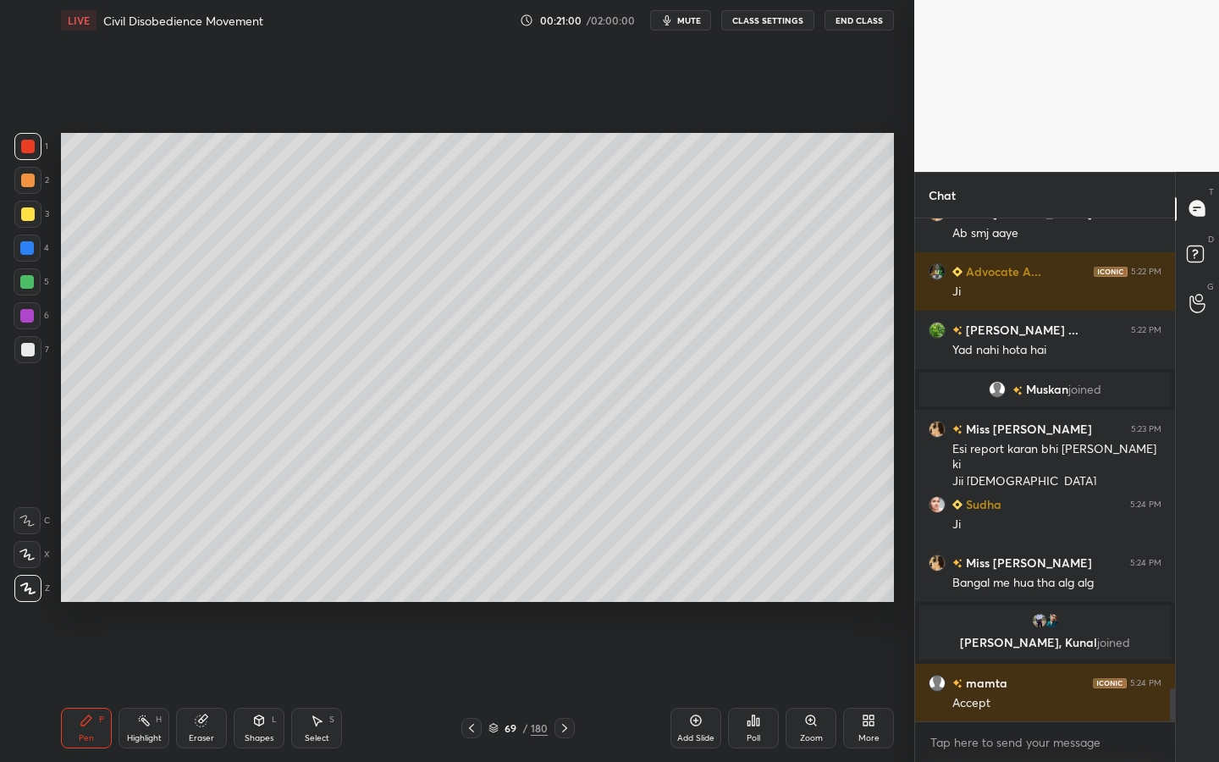
scroll to position [7161, 0]
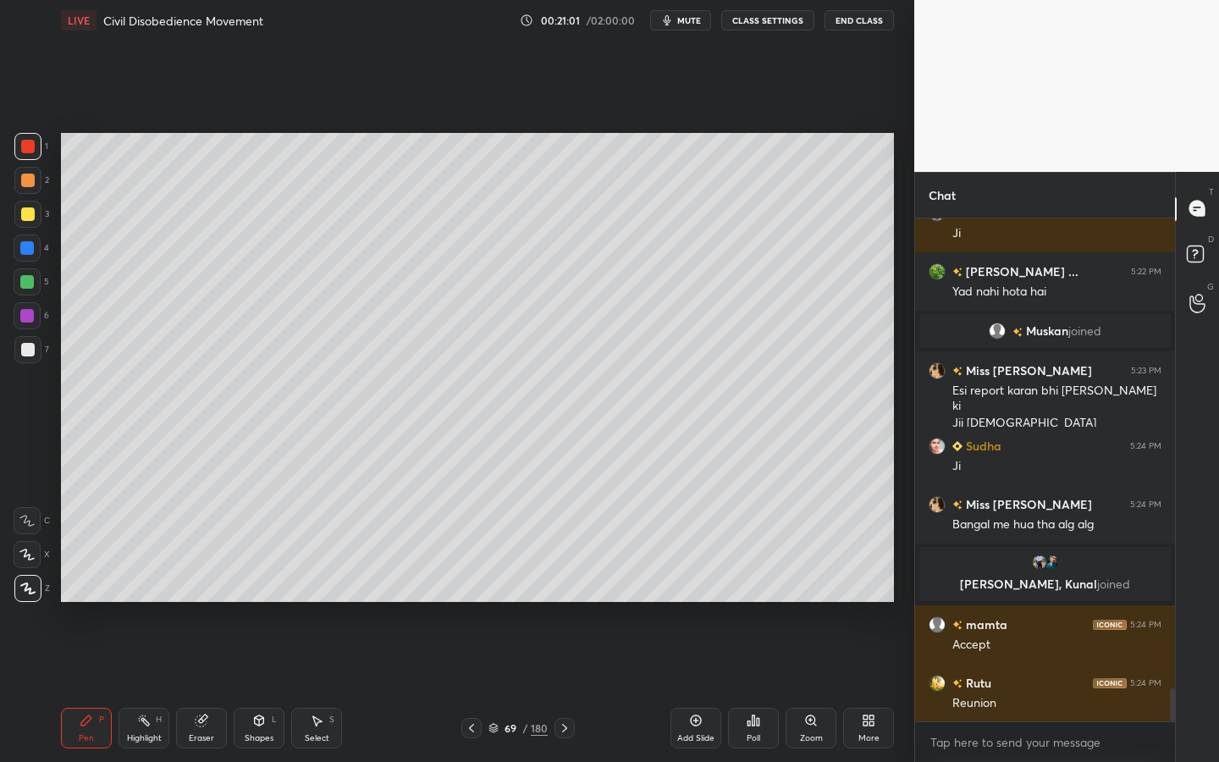
click at [34, 281] on div at bounding box center [27, 281] width 27 height 27
click at [25, 346] on div at bounding box center [28, 350] width 14 height 14
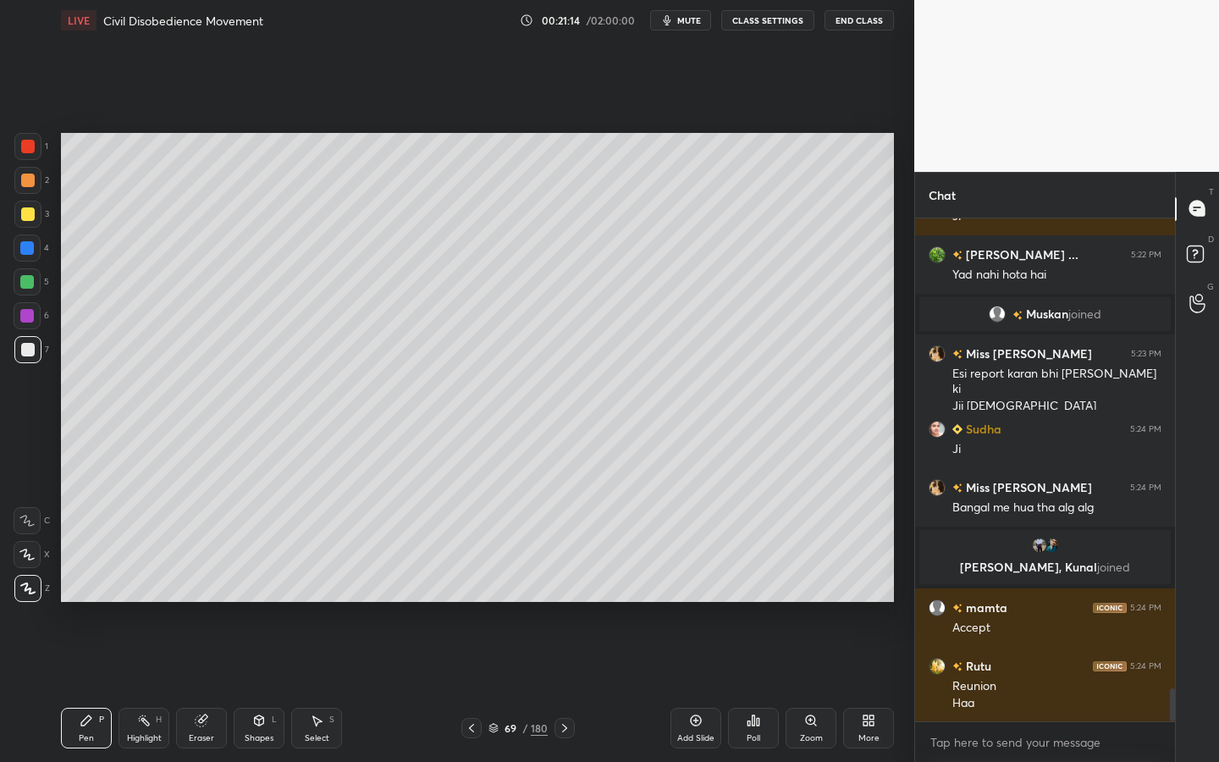
drag, startPoint x: 30, startPoint y: 275, endPoint x: 47, endPoint y: 274, distance: 17.0
click at [30, 275] on div at bounding box center [27, 281] width 27 height 27
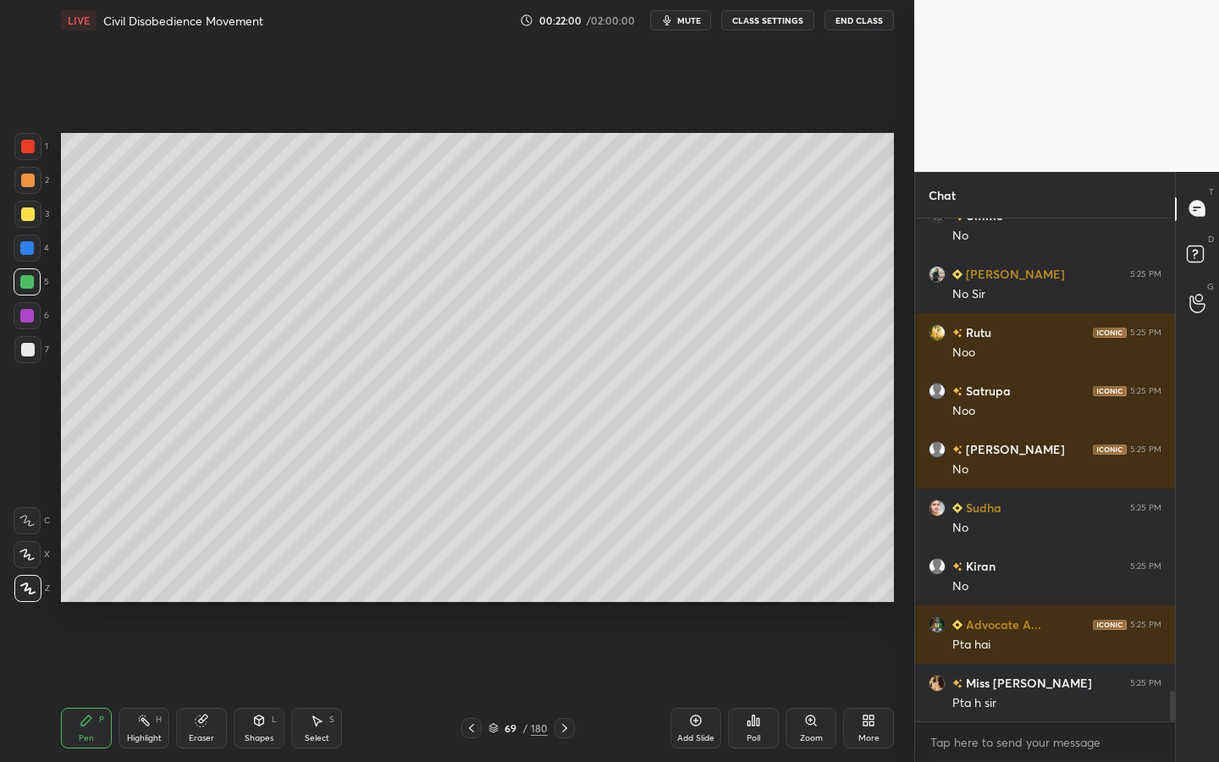
scroll to position [7744, 0]
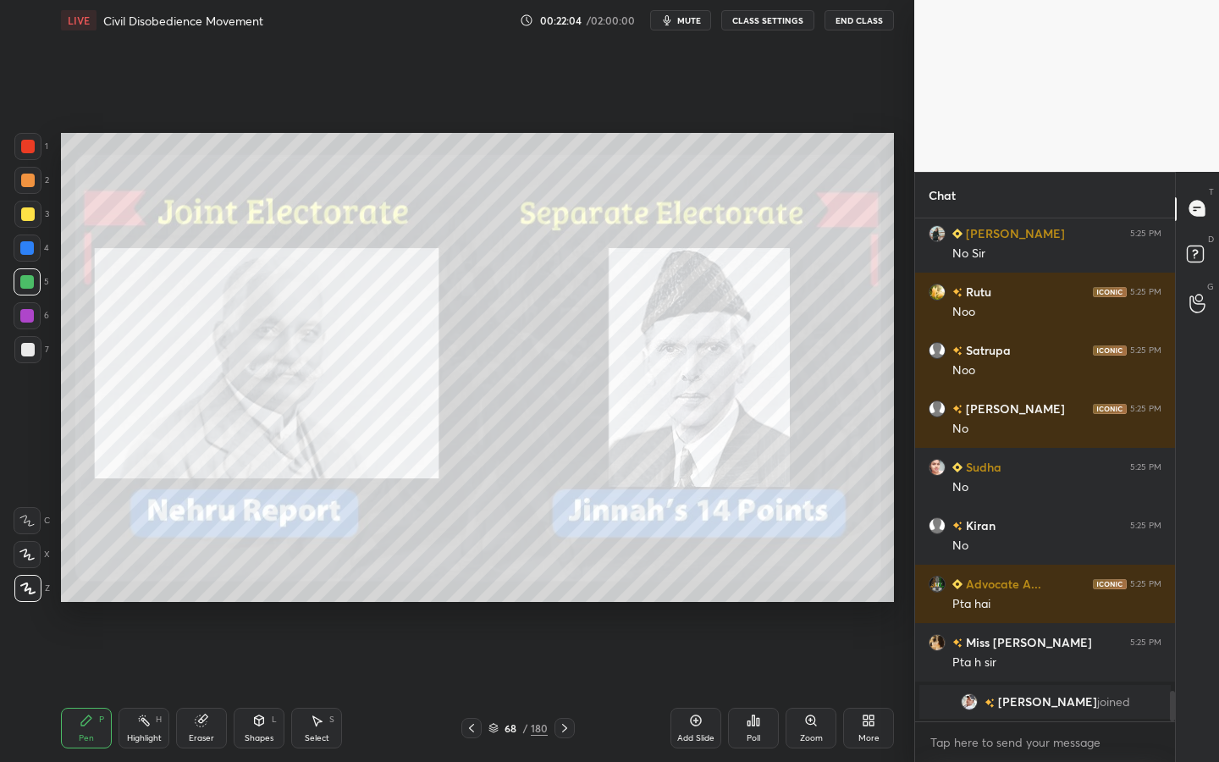
click at [195, 687] on div "Eraser" at bounding box center [201, 738] width 25 height 8
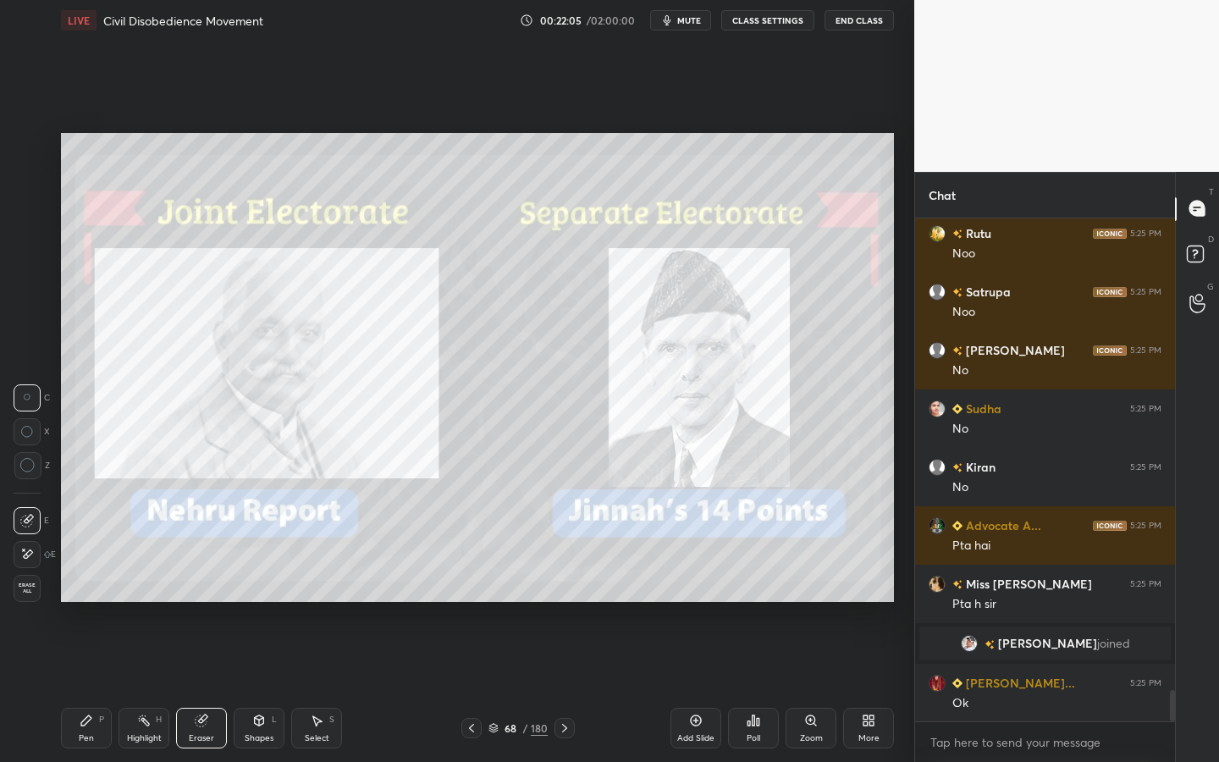
scroll to position [7641, 0]
click at [37, 587] on span "Erase all" at bounding box center [26, 589] width 25 height 12
click at [266, 687] on div "Shapes L" at bounding box center [259, 728] width 51 height 41
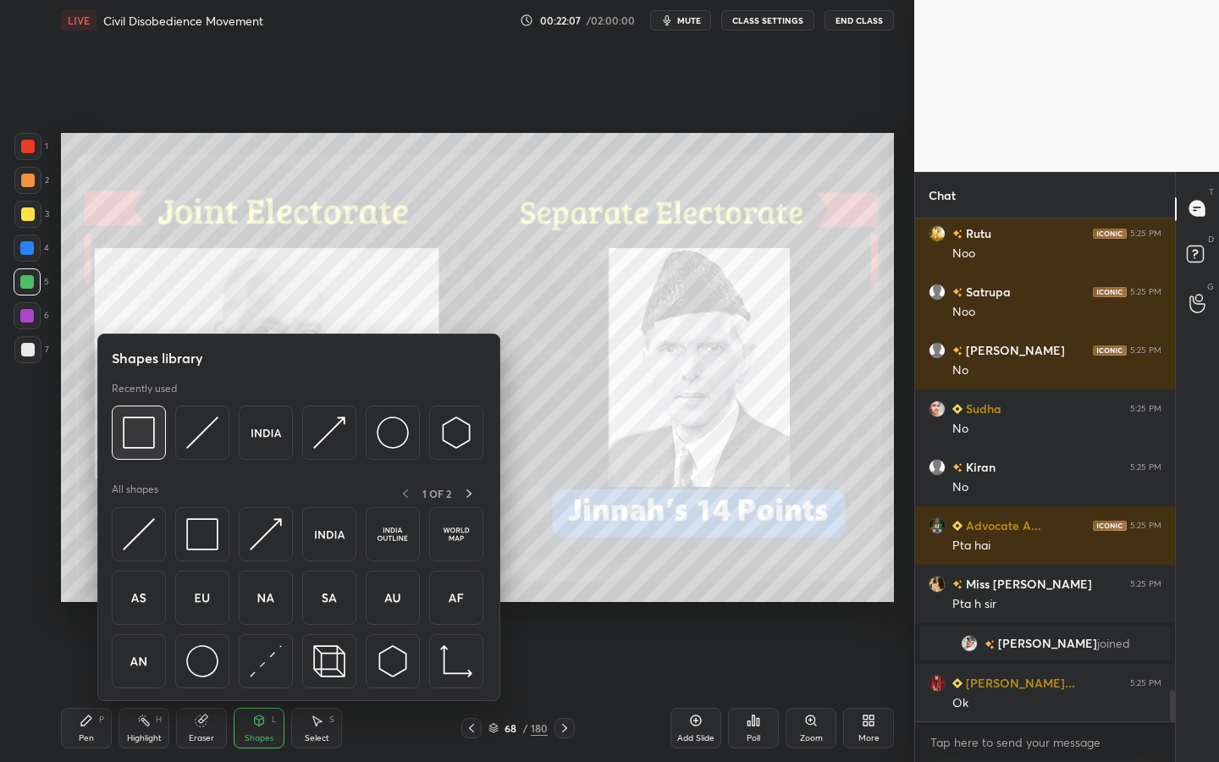
click at [147, 430] on img at bounding box center [139, 433] width 32 height 32
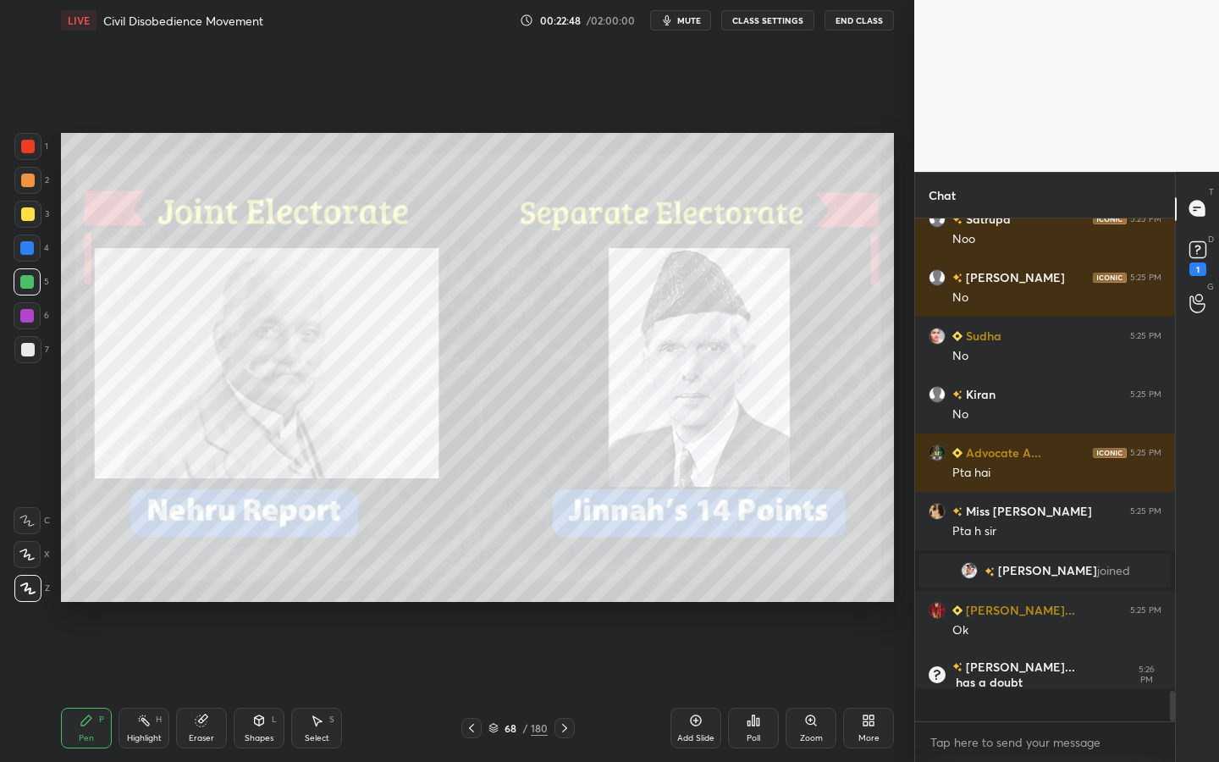
scroll to position [498, 255]
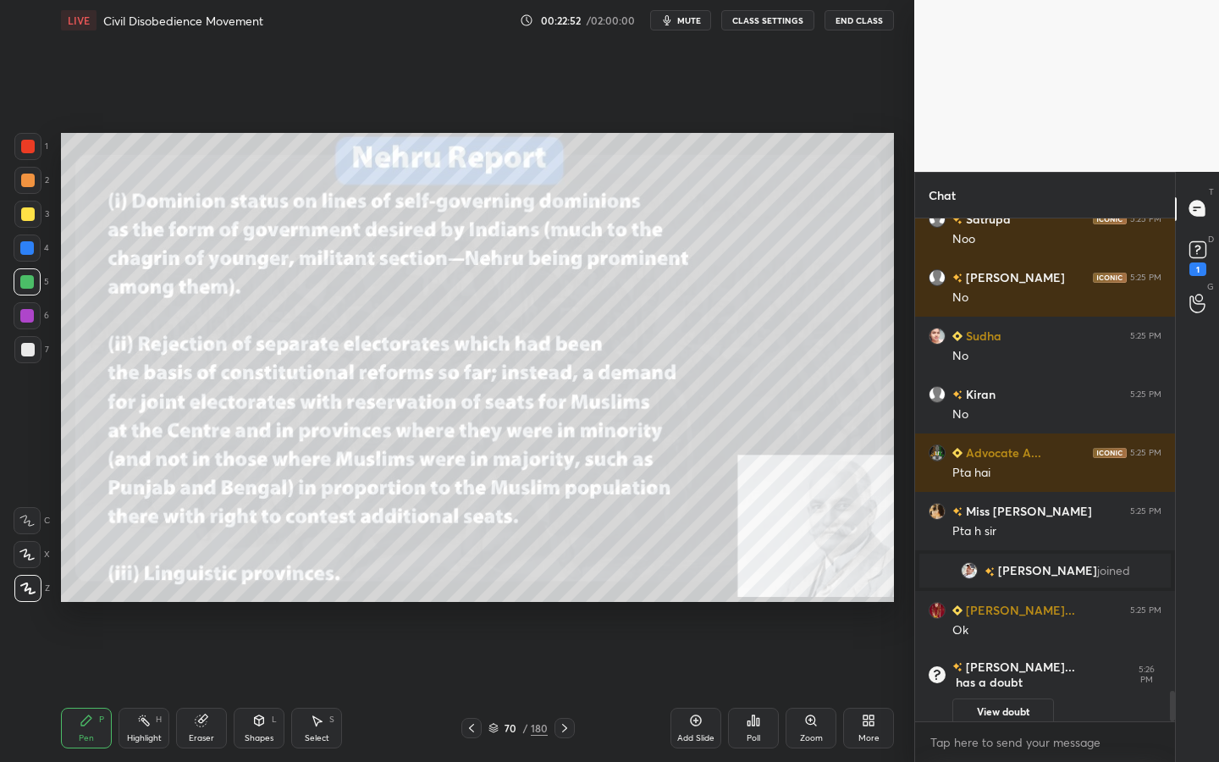
click at [197, 687] on div "Eraser" at bounding box center [201, 728] width 51 height 41
click at [32, 587] on span "Erase all" at bounding box center [26, 589] width 25 height 12
click at [266, 687] on div "Shapes L" at bounding box center [259, 728] width 51 height 41
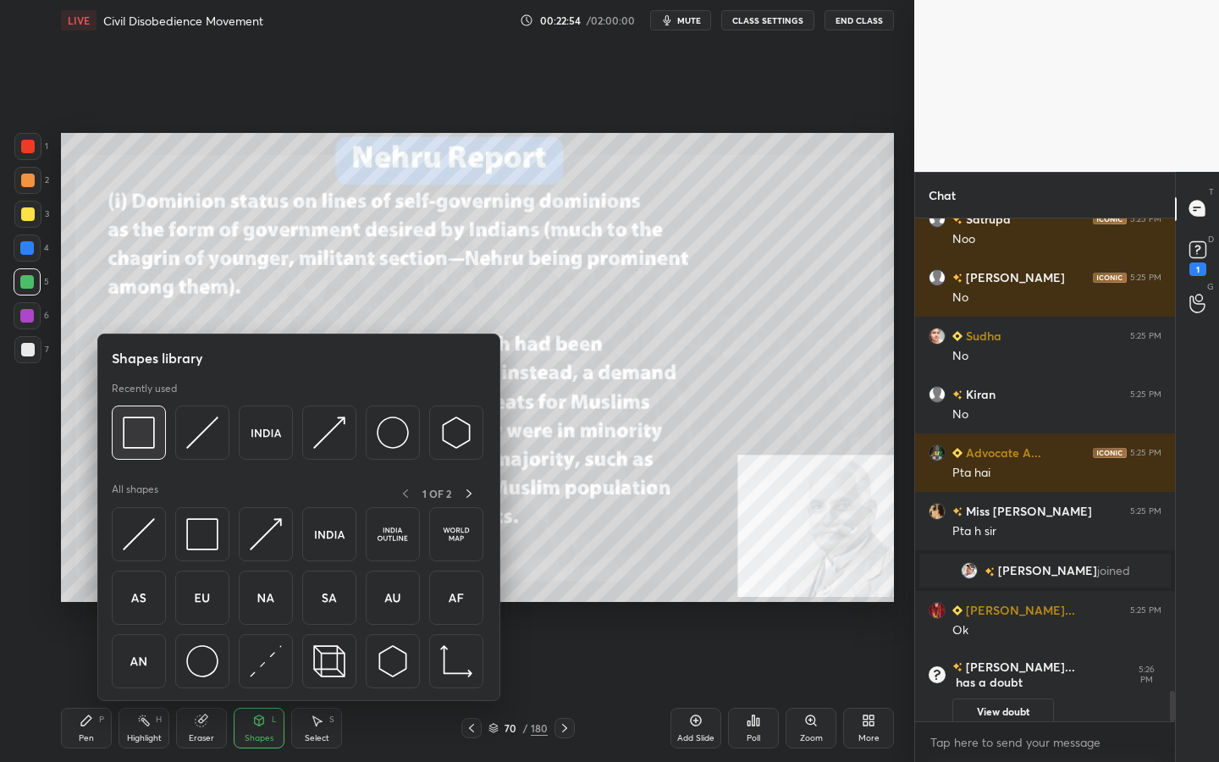
click at [141, 406] on div at bounding box center [139, 433] width 54 height 54
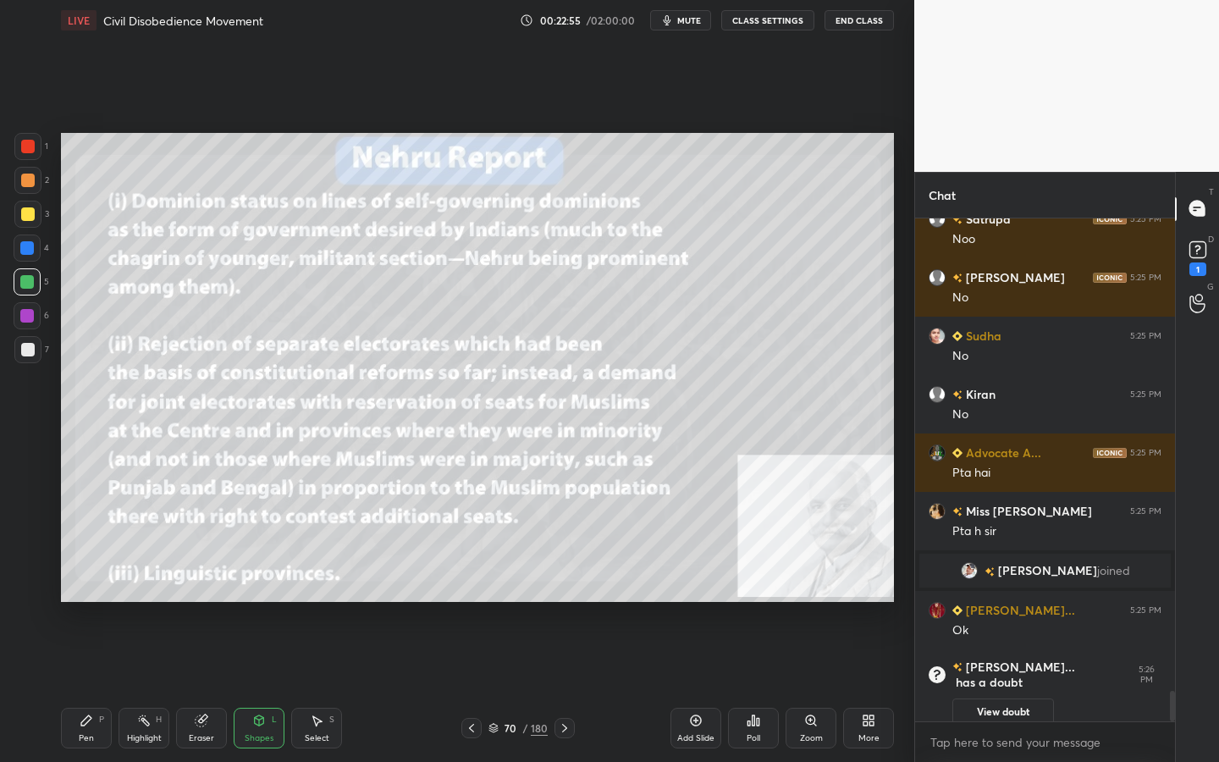
drag, startPoint x: 30, startPoint y: 213, endPoint x: 52, endPoint y: 213, distance: 22.0
click at [30, 213] on div at bounding box center [27, 214] width 27 height 27
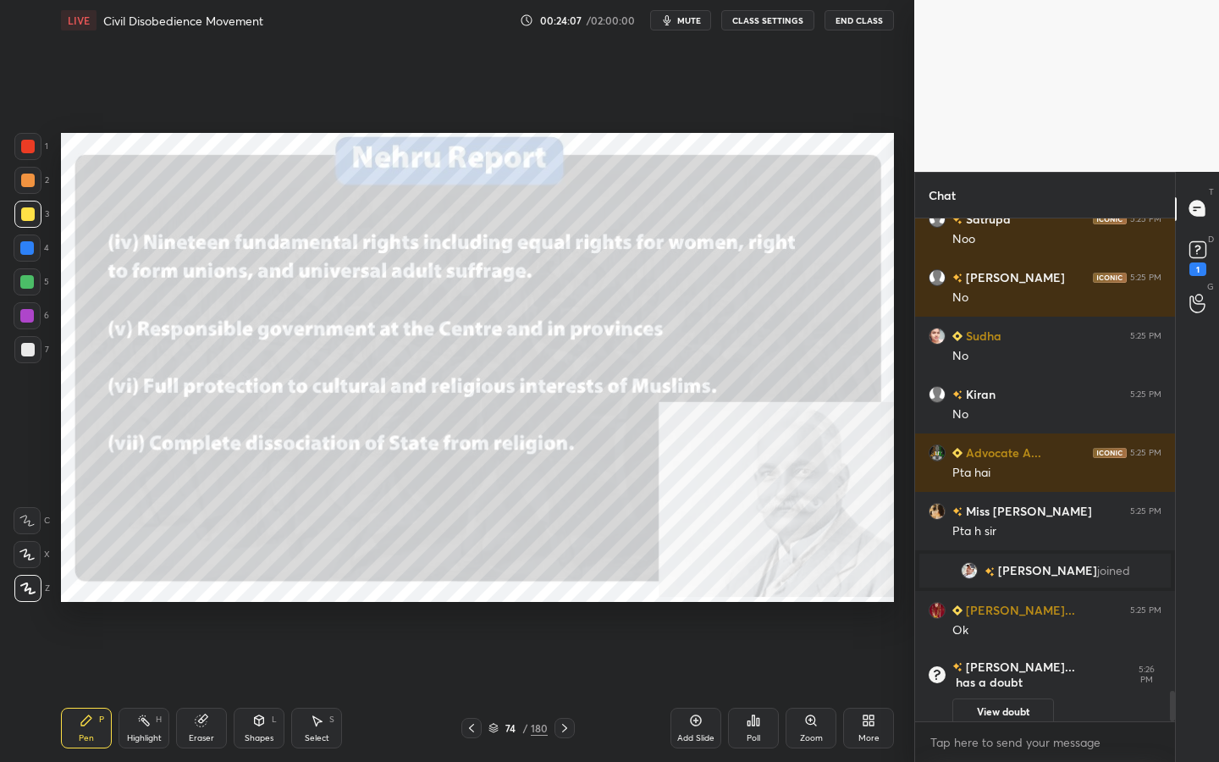
click at [710, 687] on div "Add Slide" at bounding box center [696, 728] width 51 height 41
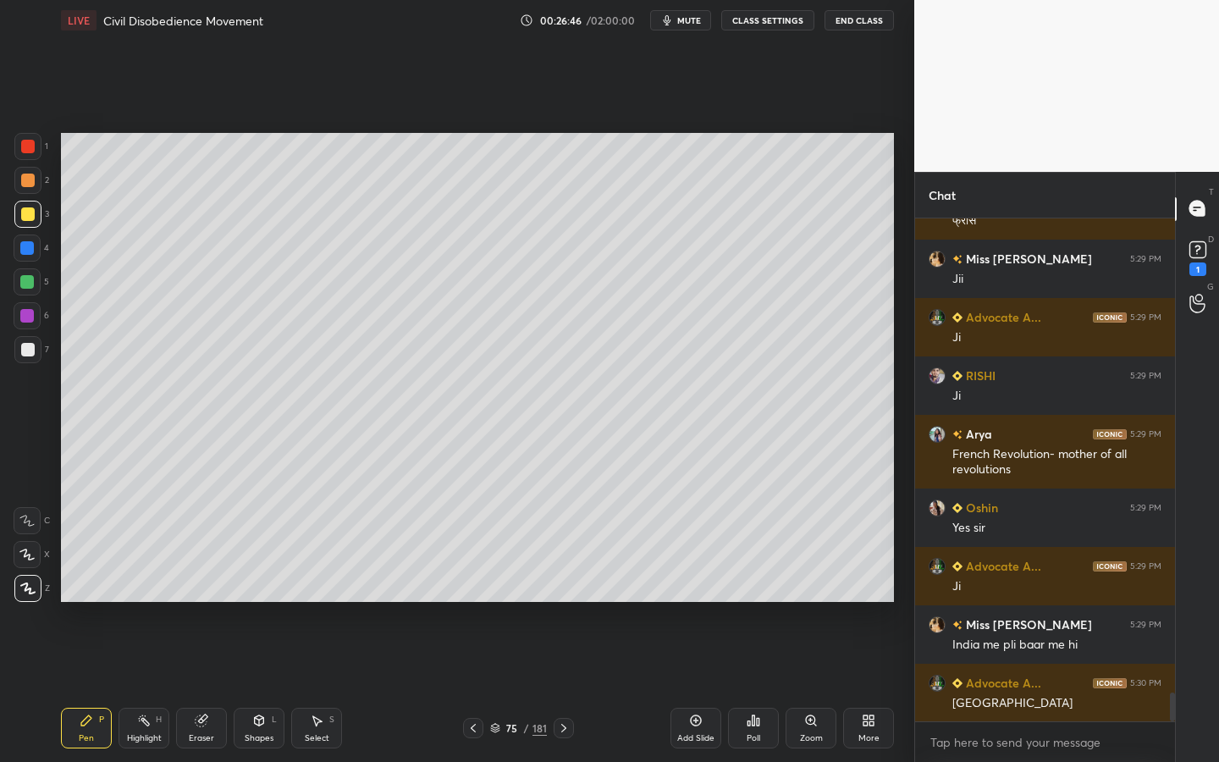
scroll to position [8472, 0]
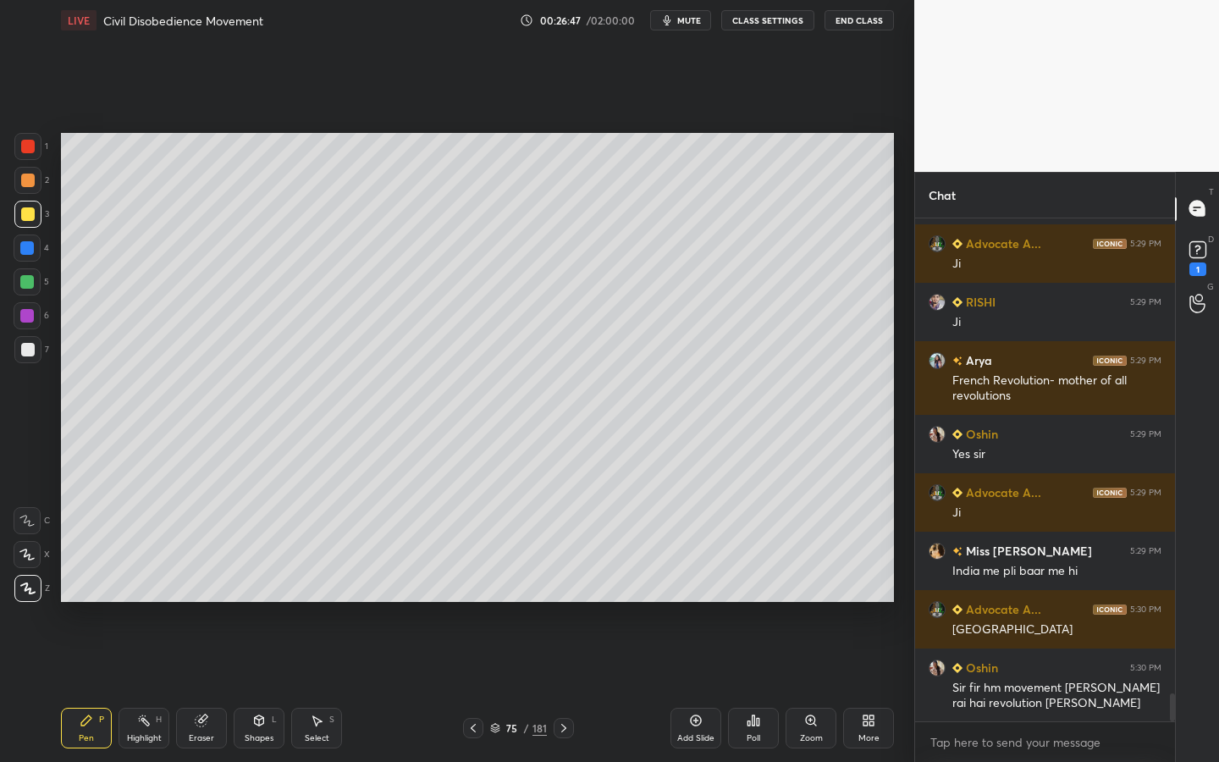
click at [692, 687] on div "Add Slide" at bounding box center [696, 728] width 51 height 41
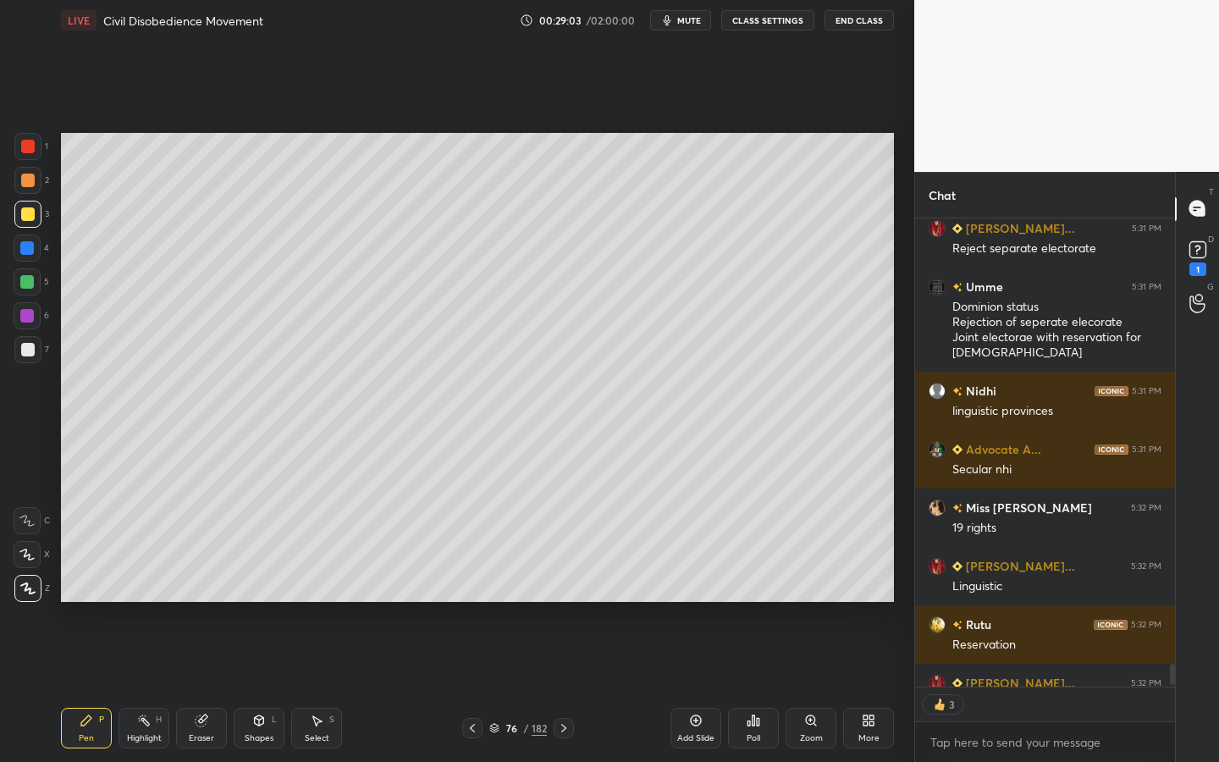
scroll to position [9840, 0]
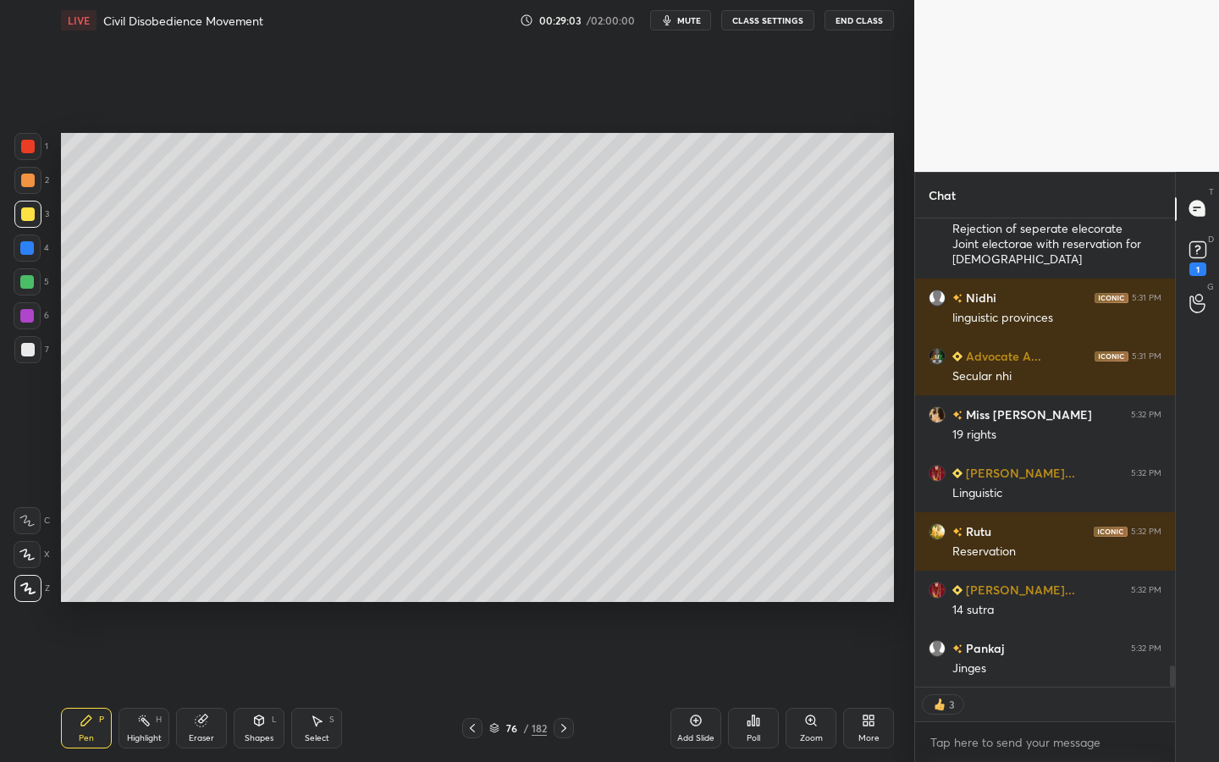
click at [33, 351] on div at bounding box center [27, 349] width 27 height 27
click at [257, 687] on icon at bounding box center [259, 720] width 9 height 10
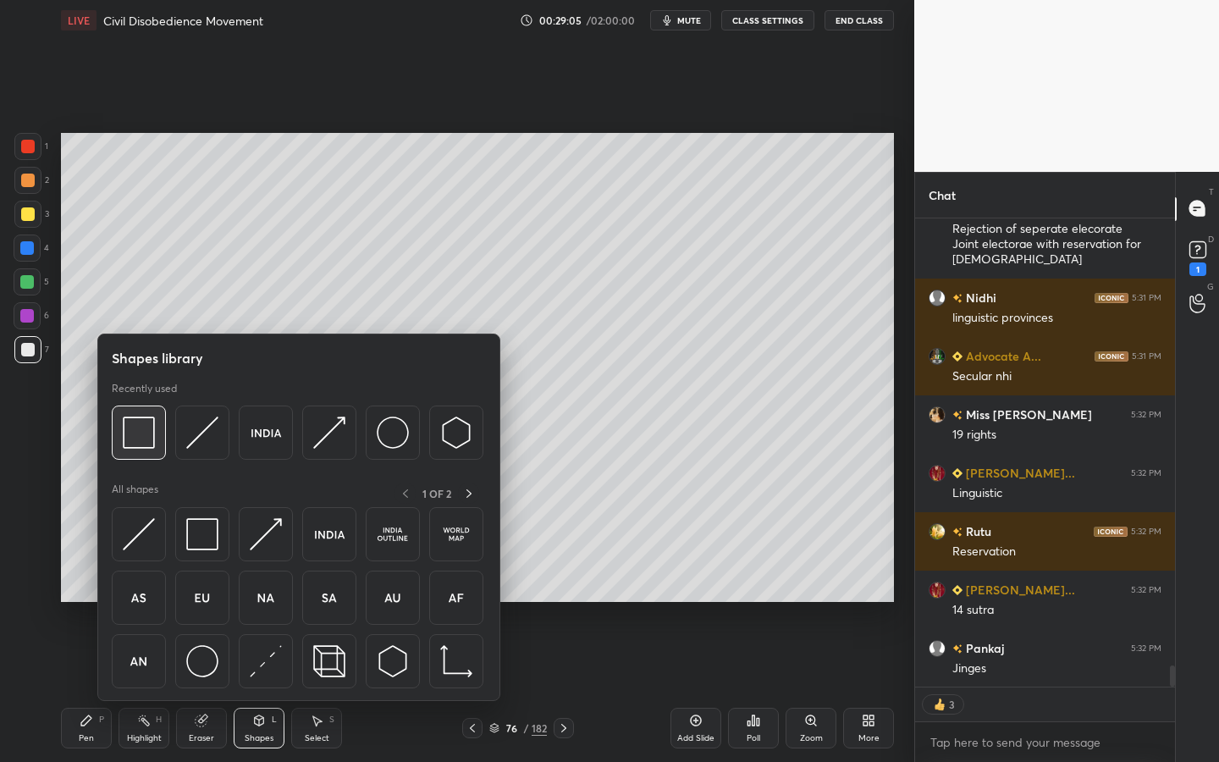
click at [145, 436] on img at bounding box center [139, 433] width 32 height 32
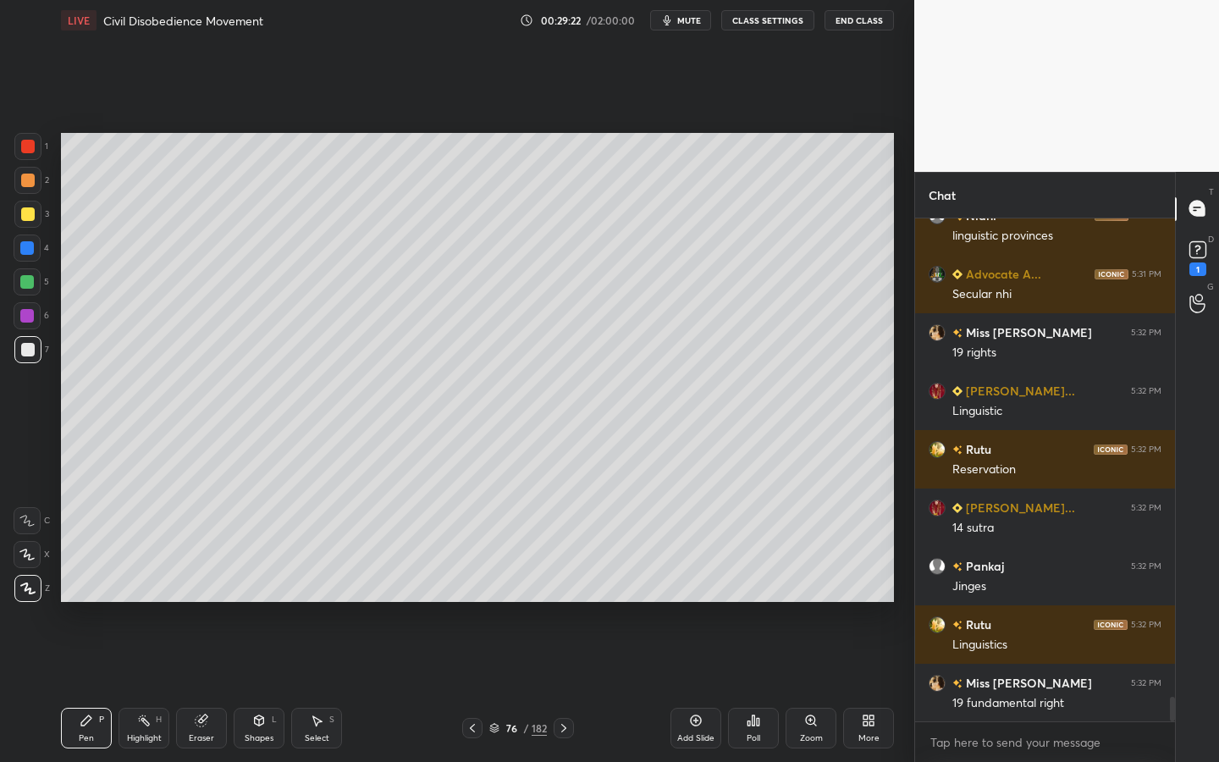
scroll to position [9981, 0]
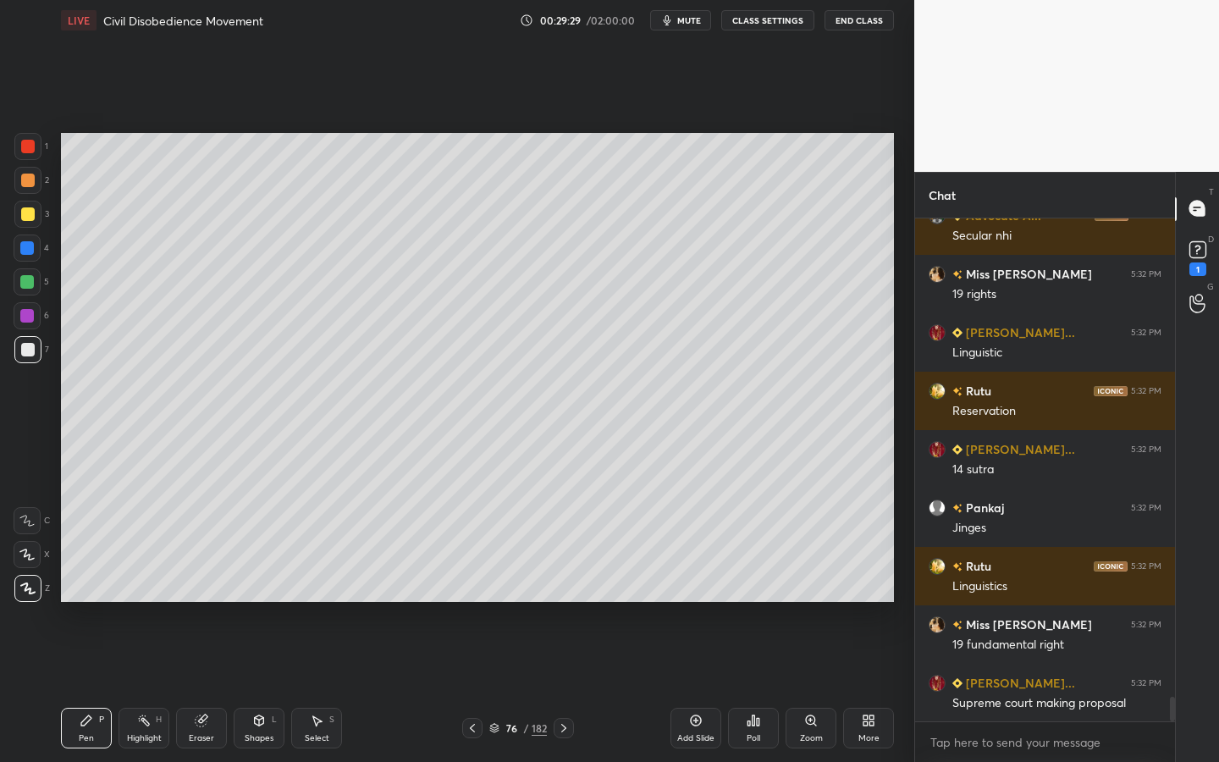
click at [708, 687] on div "Add Slide" at bounding box center [695, 738] width 37 height 8
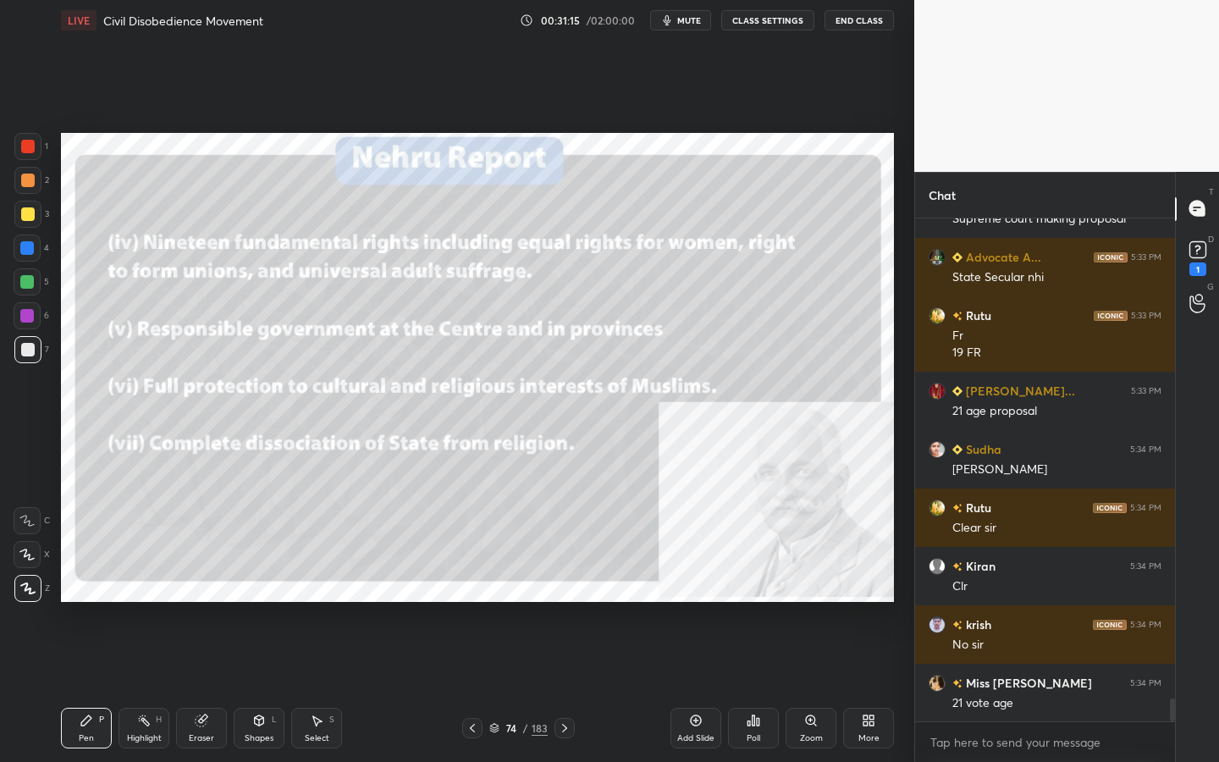
scroll to position [10524, 0]
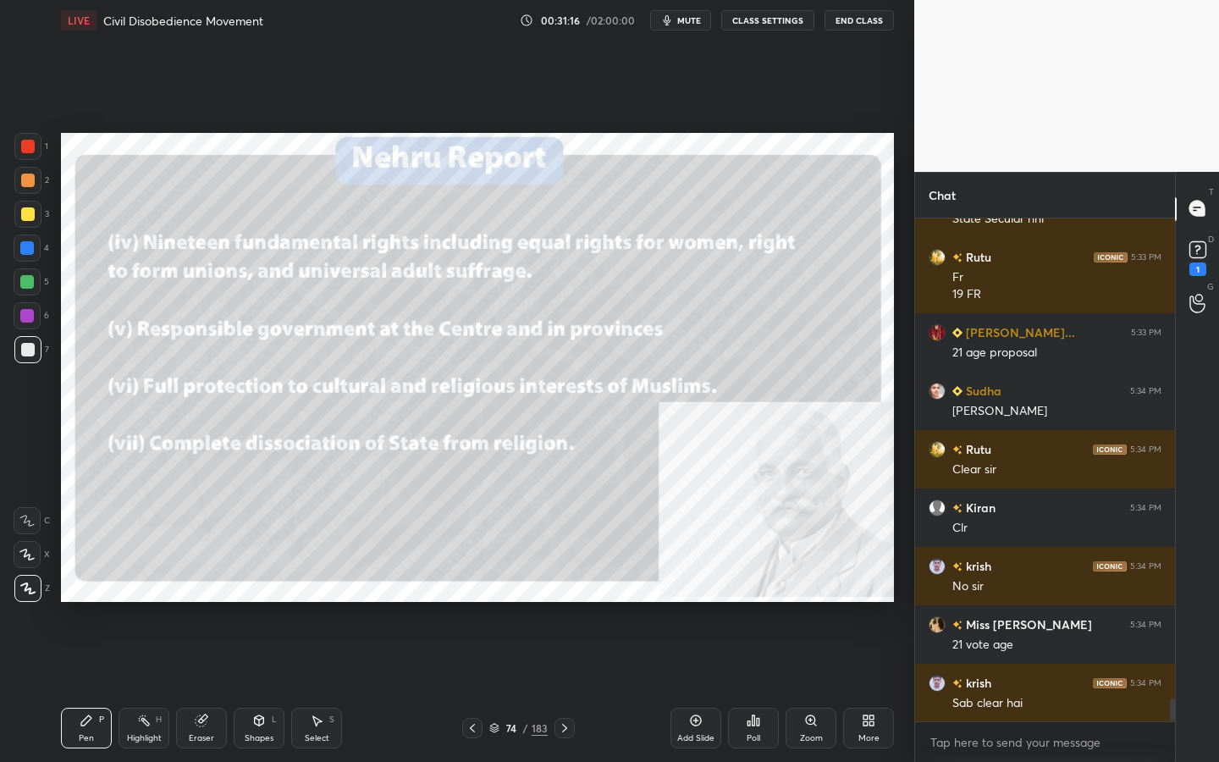
drag, startPoint x: 24, startPoint y: 218, endPoint x: 52, endPoint y: 229, distance: 31.1
click at [25, 217] on div at bounding box center [28, 214] width 14 height 14
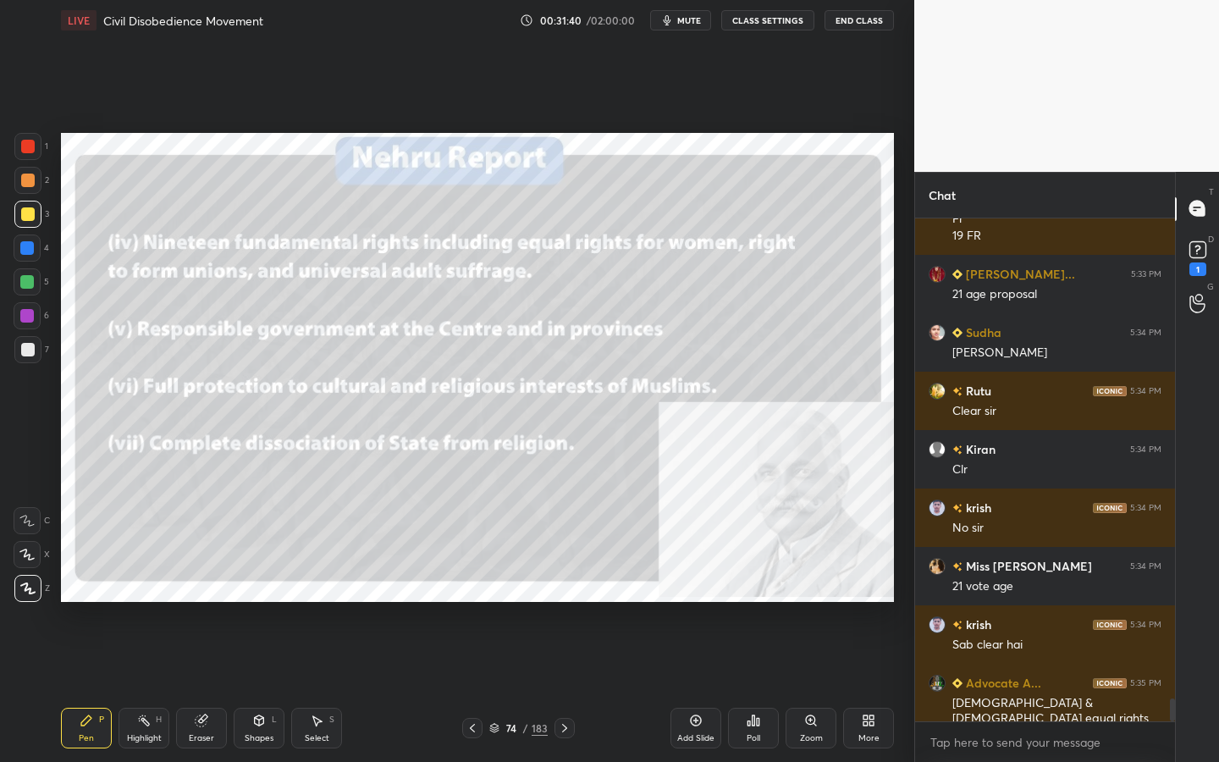
scroll to position [10599, 0]
click at [217, 687] on div "Eraser" at bounding box center [201, 728] width 51 height 41
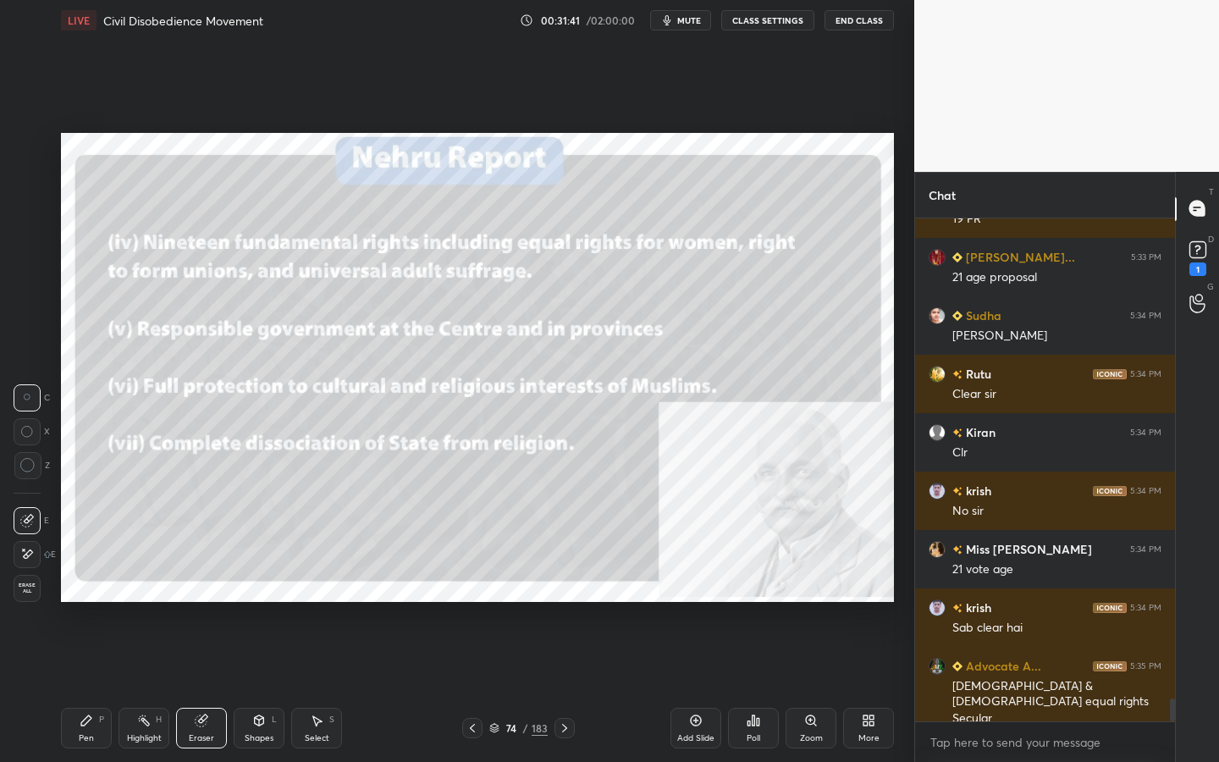
drag, startPoint x: 25, startPoint y: 579, endPoint x: 55, endPoint y: 588, distance: 30.8
click at [25, 579] on div "Erase all" at bounding box center [27, 588] width 27 height 27
drag, startPoint x: 250, startPoint y: 724, endPoint x: 255, endPoint y: 709, distance: 16.1
click at [250, 687] on div "Shapes L" at bounding box center [259, 728] width 51 height 41
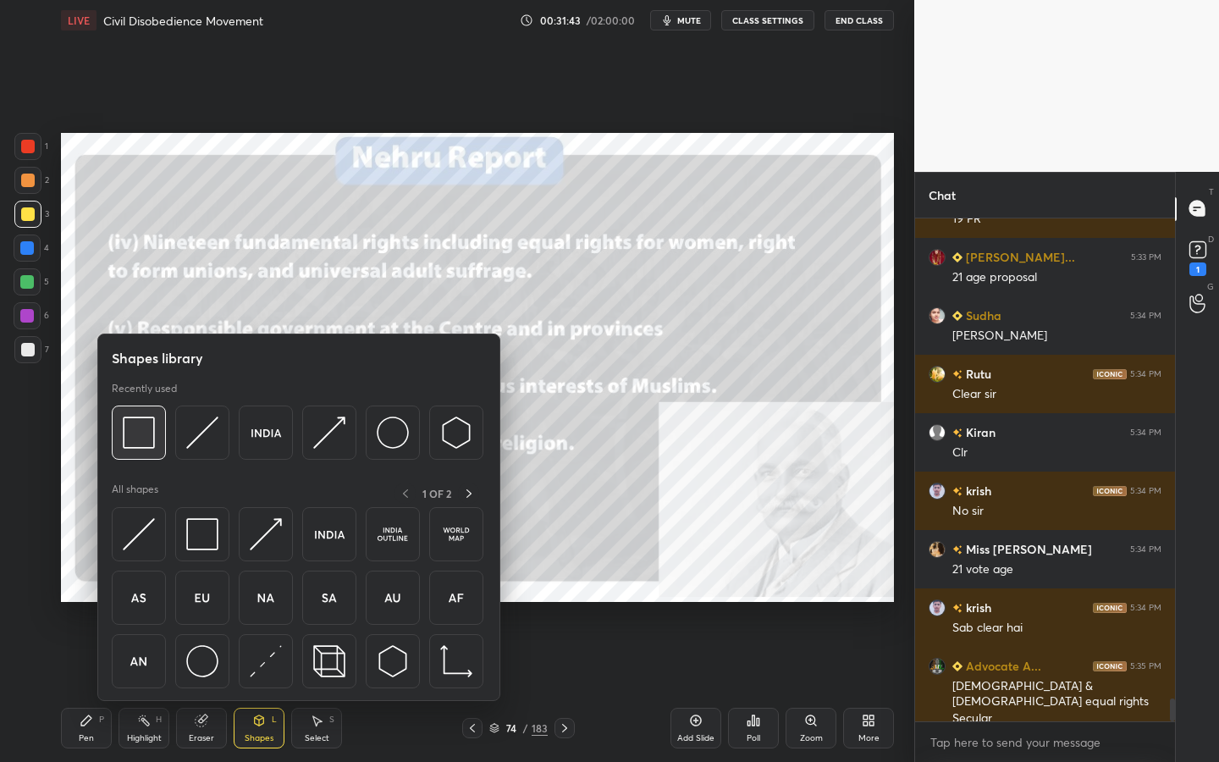
click at [146, 423] on img at bounding box center [139, 433] width 32 height 32
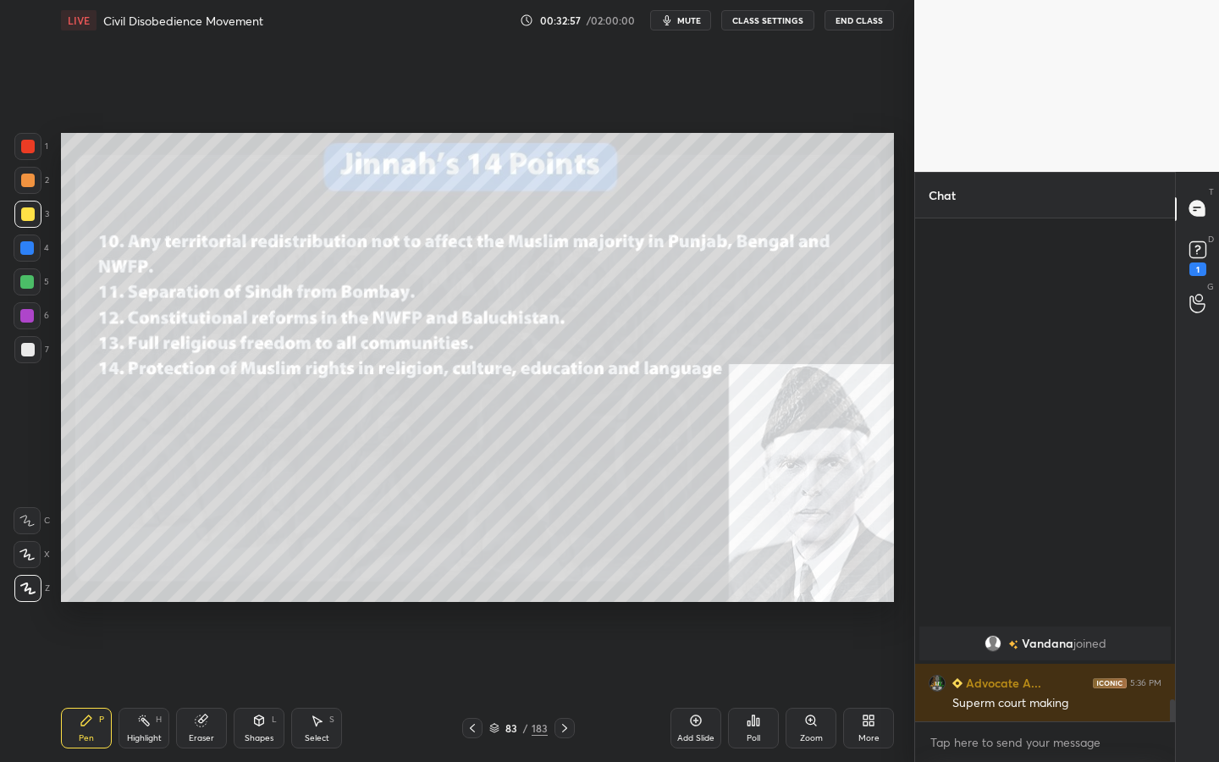
scroll to position [10253, 0]
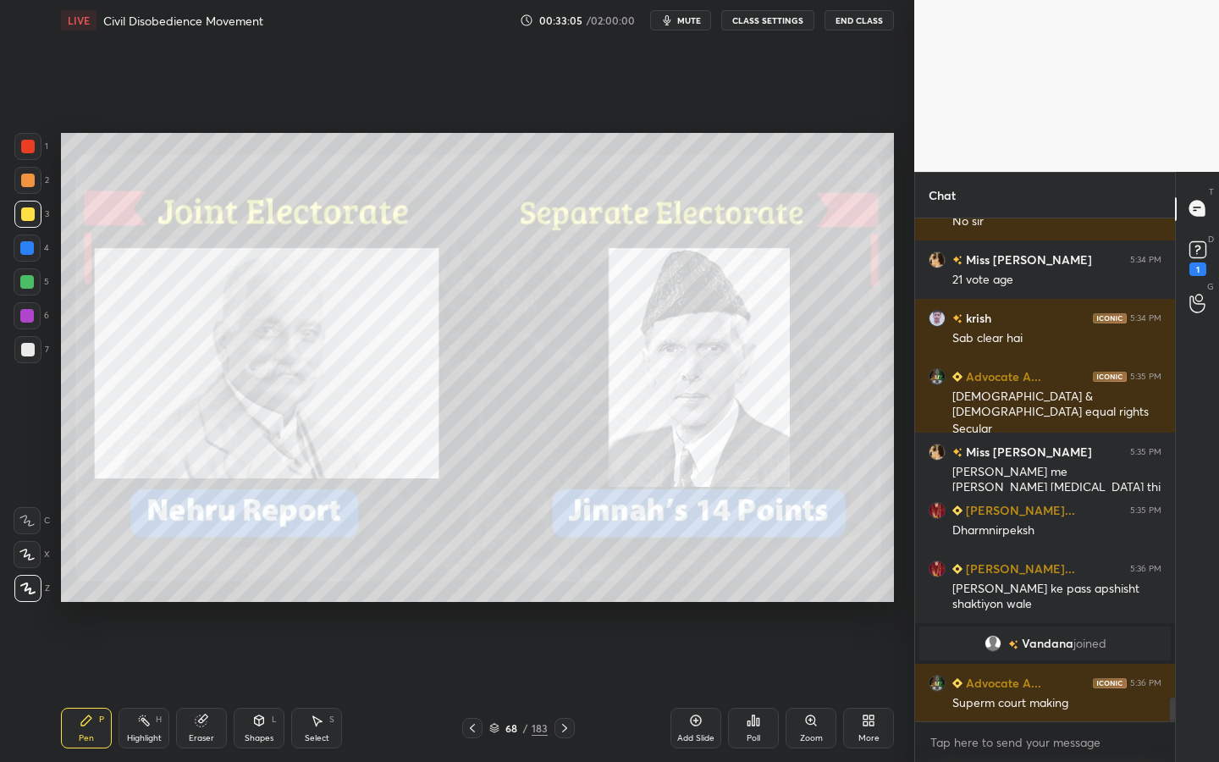
click at [197, 687] on div "Eraser" at bounding box center [201, 728] width 51 height 41
click at [25, 588] on span "Erase all" at bounding box center [26, 589] width 25 height 12
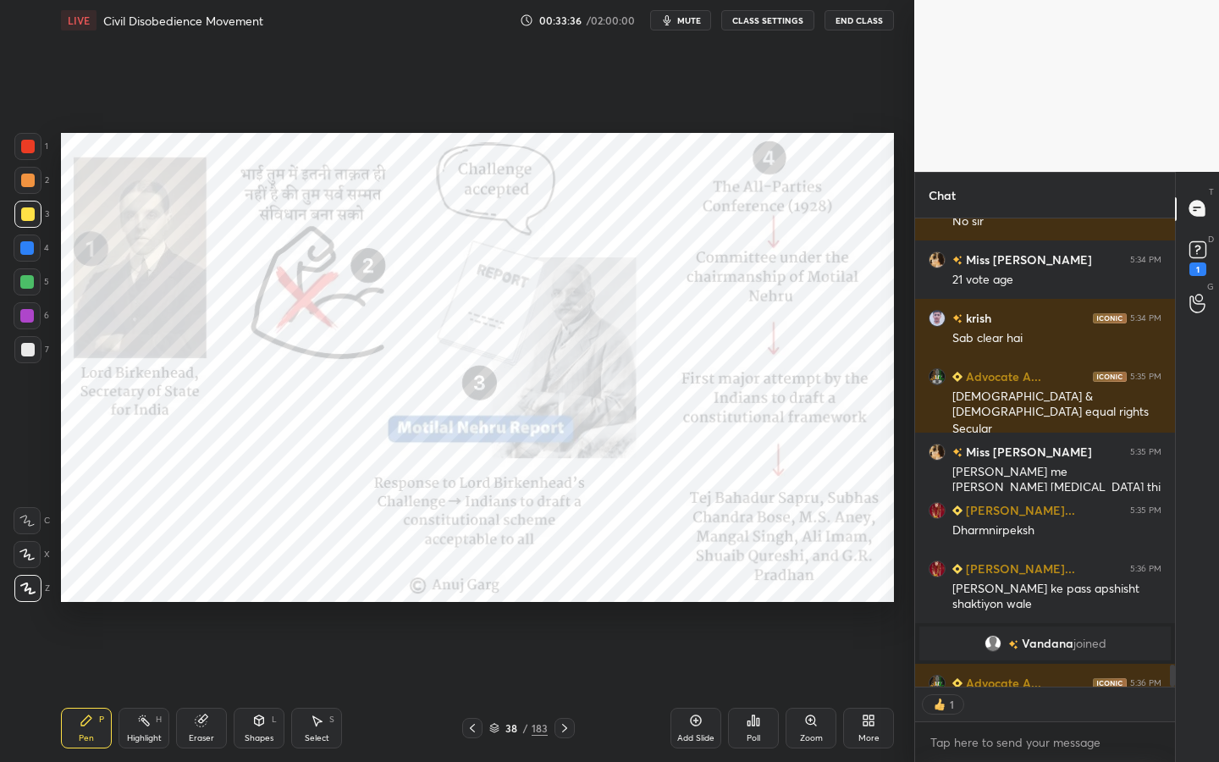
scroll to position [6, 6]
drag, startPoint x: 31, startPoint y: 147, endPoint x: 54, endPoint y: 186, distance: 45.2
click at [33, 147] on div at bounding box center [28, 147] width 14 height 14
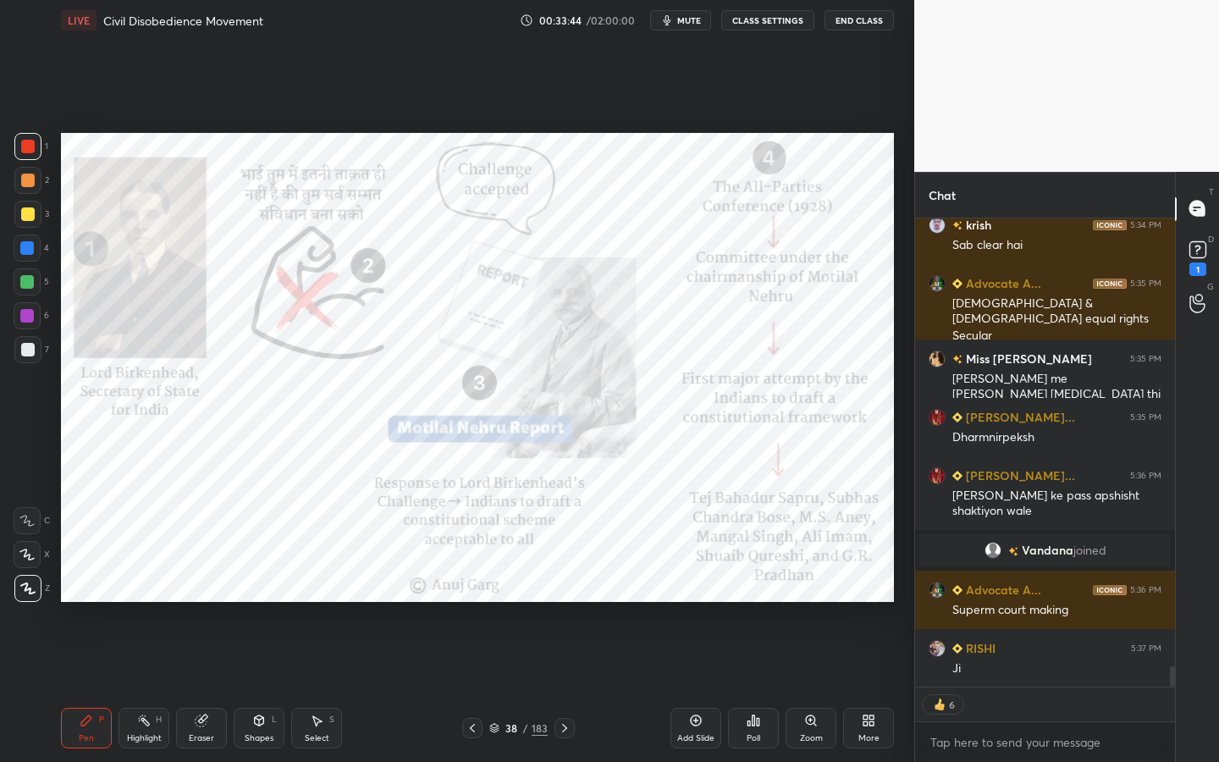
scroll to position [10405, 0]
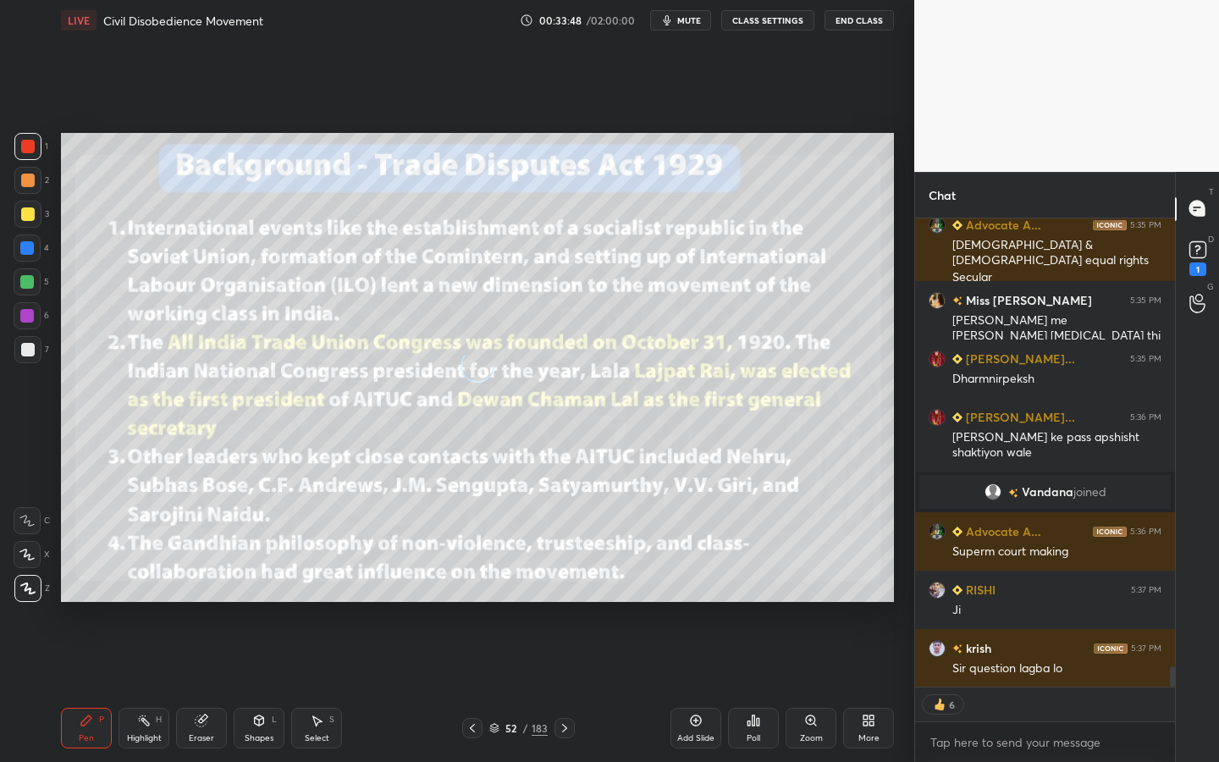
type textarea "x"
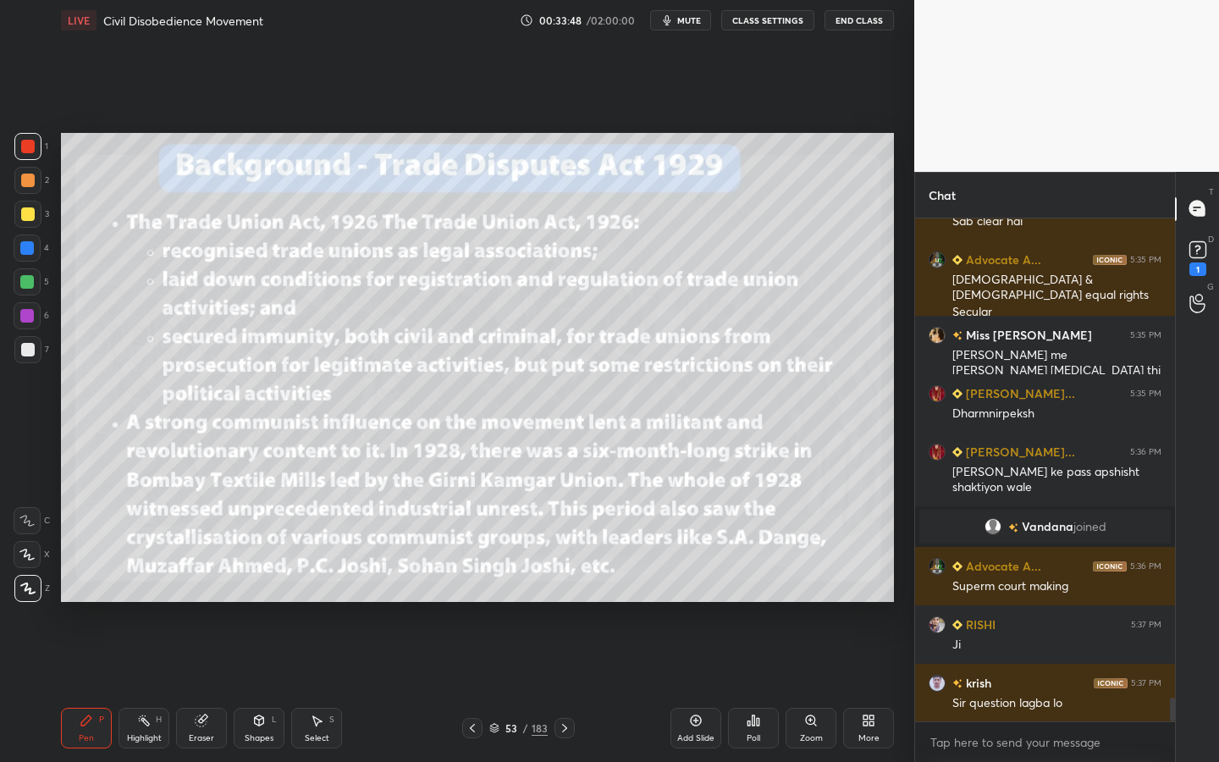
scroll to position [6, 6]
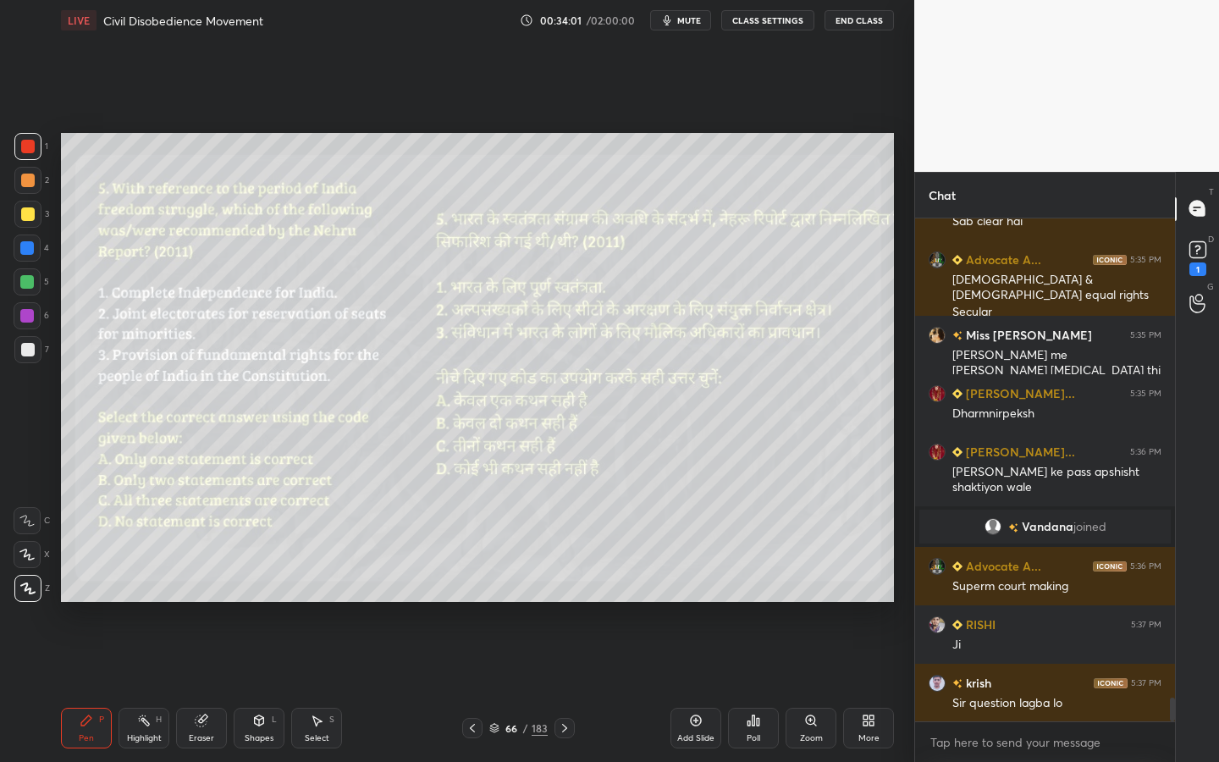
drag, startPoint x: 266, startPoint y: 736, endPoint x: 271, endPoint y: 720, distance: 16.9
click at [267, 687] on div "Shapes" at bounding box center [259, 738] width 29 height 8
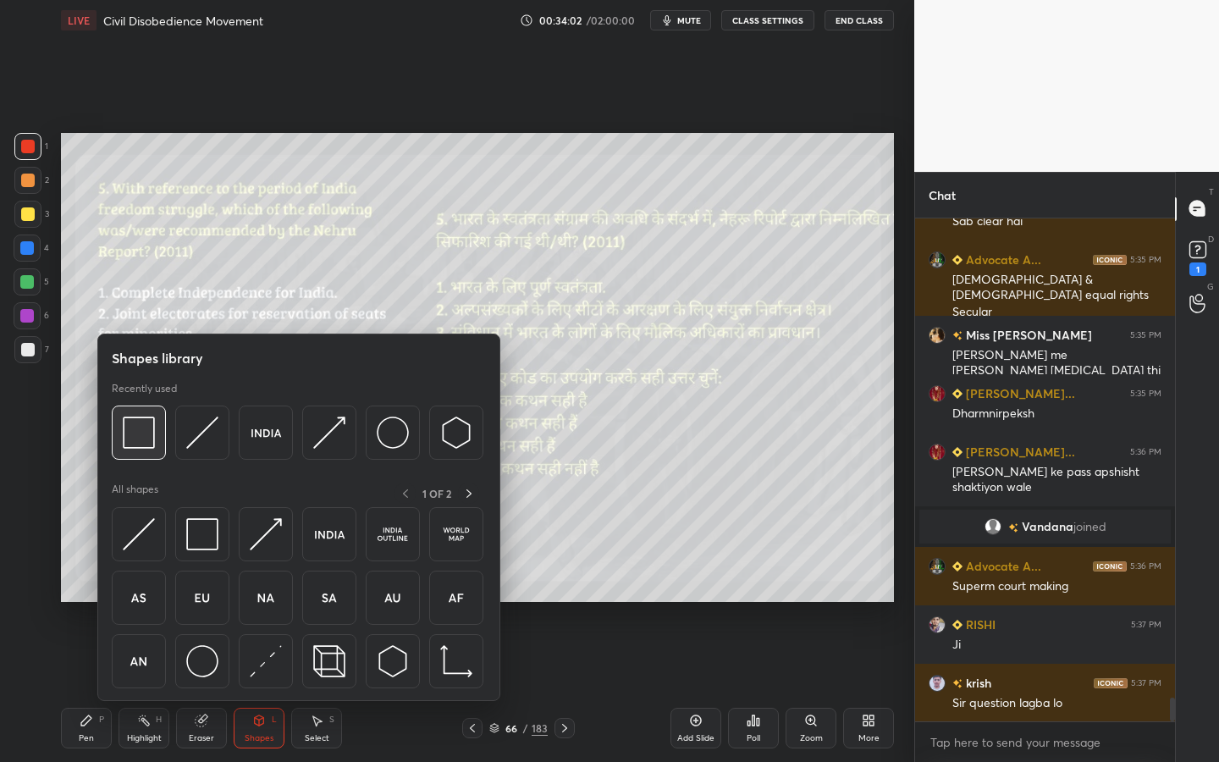
click at [150, 434] on img at bounding box center [139, 433] width 32 height 32
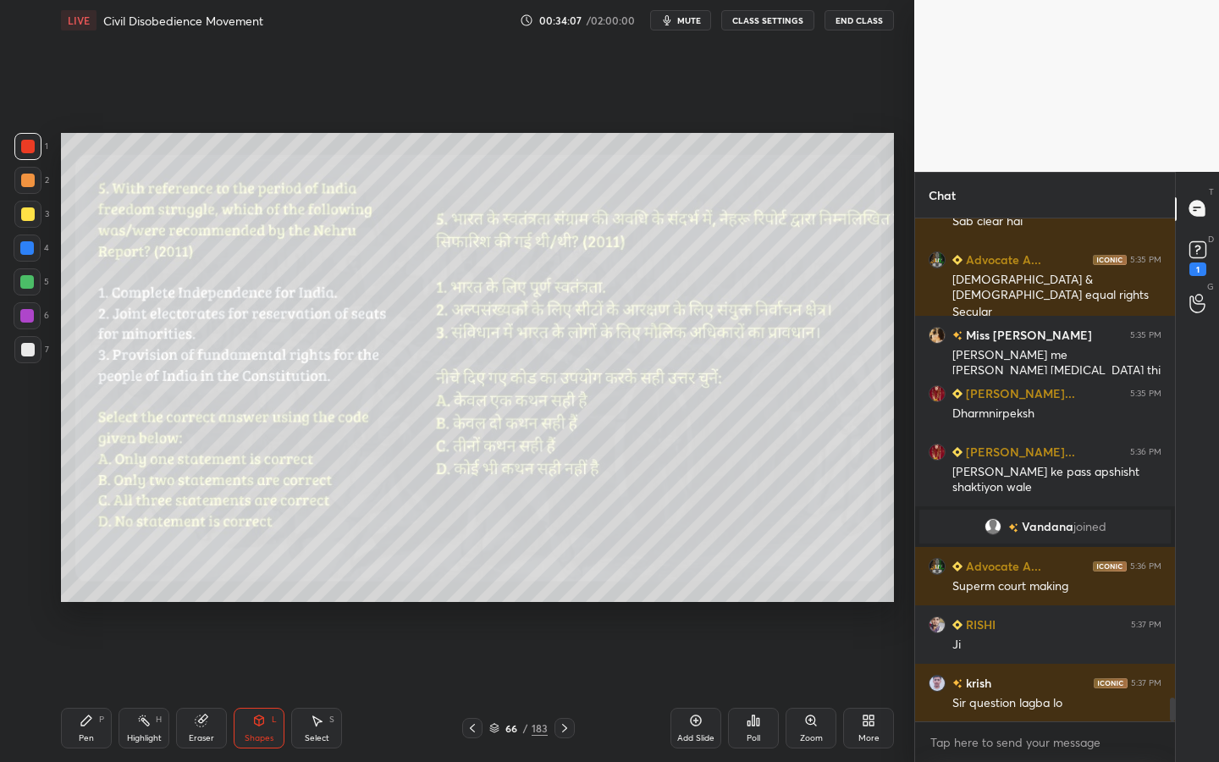
click at [895, 499] on div "Setting up your live class Poll for secs No correct answer Start poll" at bounding box center [477, 368] width 847 height 654
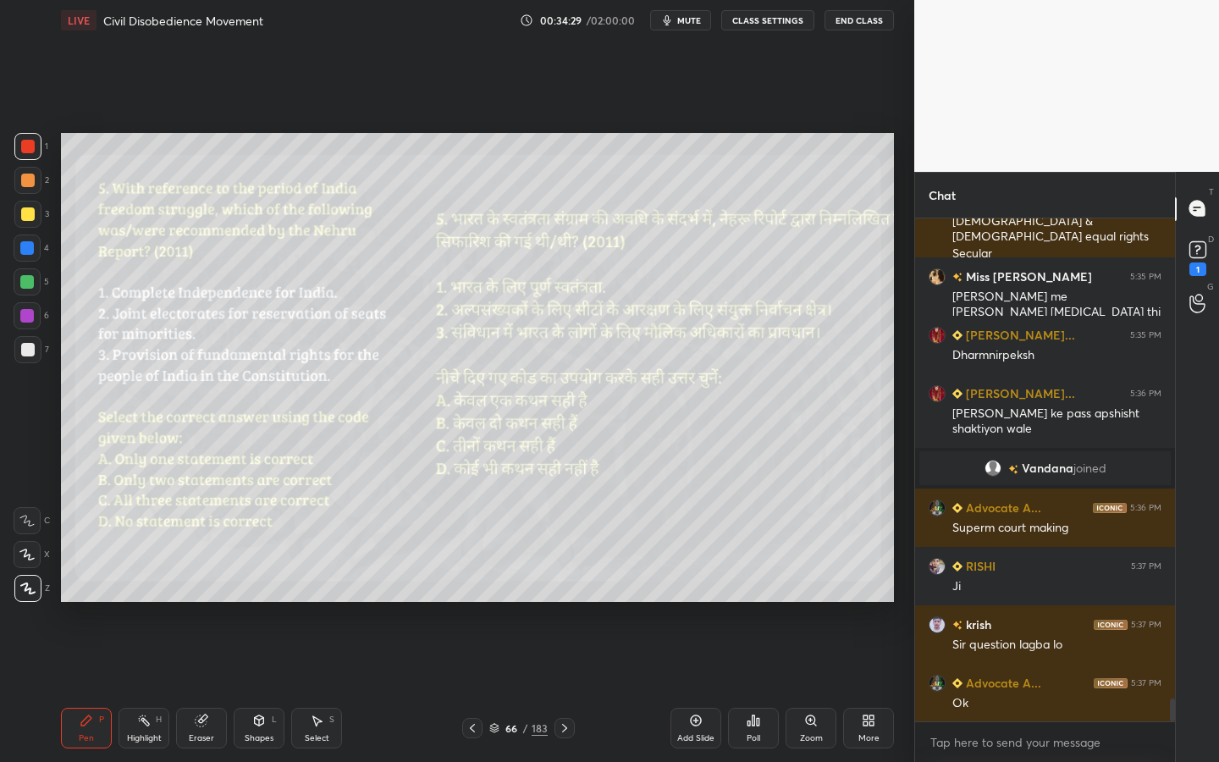
click at [757, 687] on div "Poll" at bounding box center [753, 728] width 51 height 41
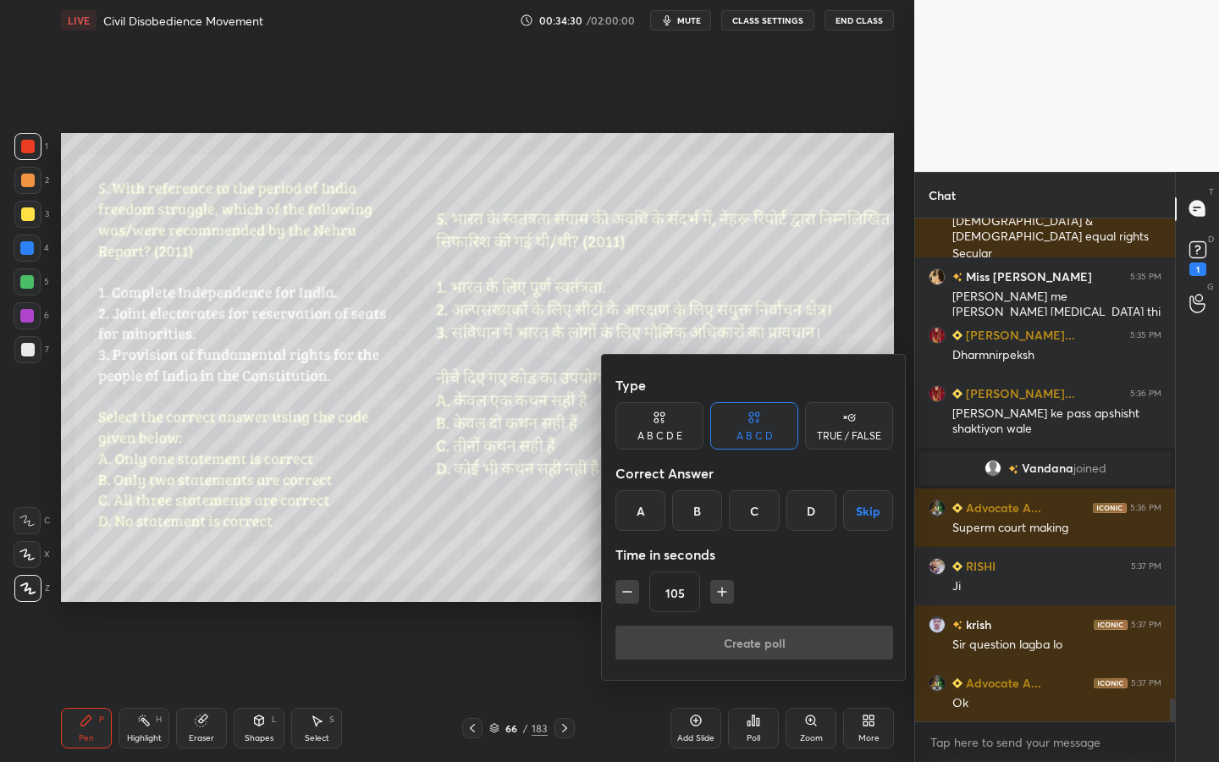
click at [699, 505] on div "B" at bounding box center [697, 510] width 50 height 41
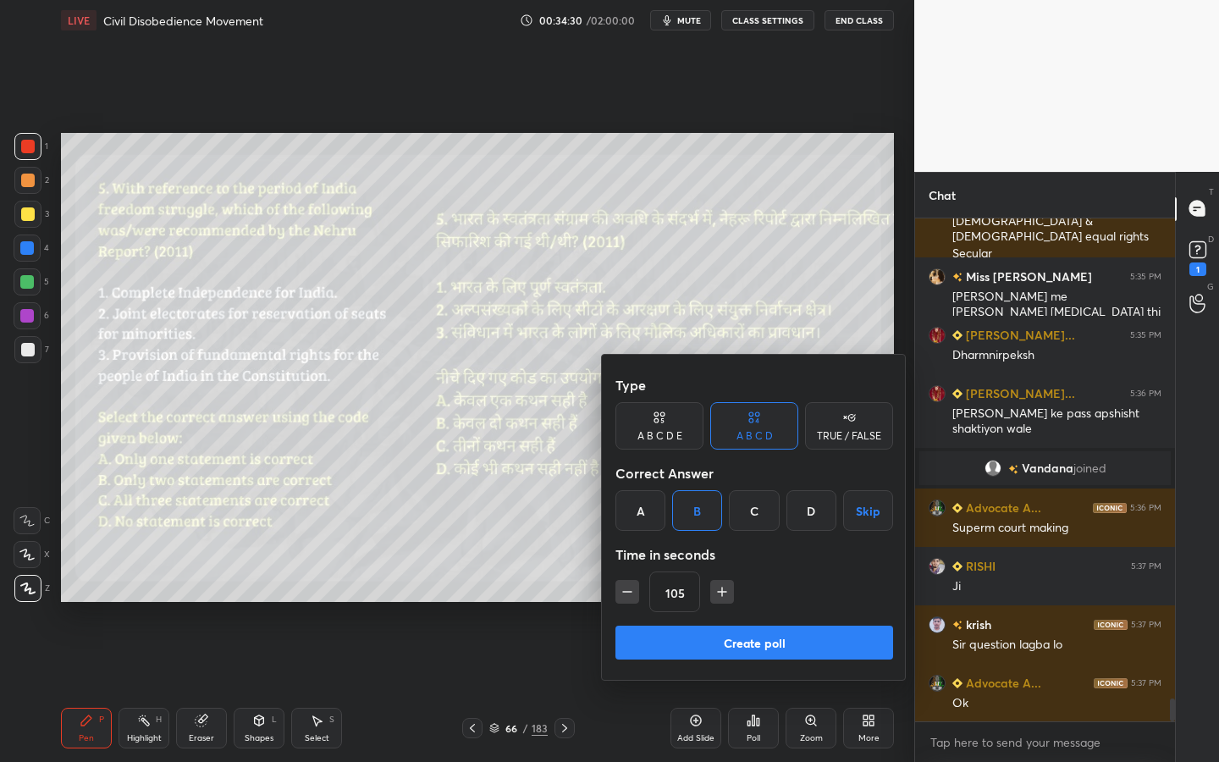
click at [631, 601] on button "button" at bounding box center [628, 592] width 24 height 24
drag, startPoint x: 630, startPoint y: 591, endPoint x: 634, endPoint y: 612, distance: 21.6
click at [629, 592] on icon "button" at bounding box center [627, 592] width 8 height 0
type input "75"
click at [643, 625] on div "Type A B C D E A B C D TRUE / FALSE Correct Answer A B C D Skip Time in seconds…" at bounding box center [754, 517] width 305 height 325
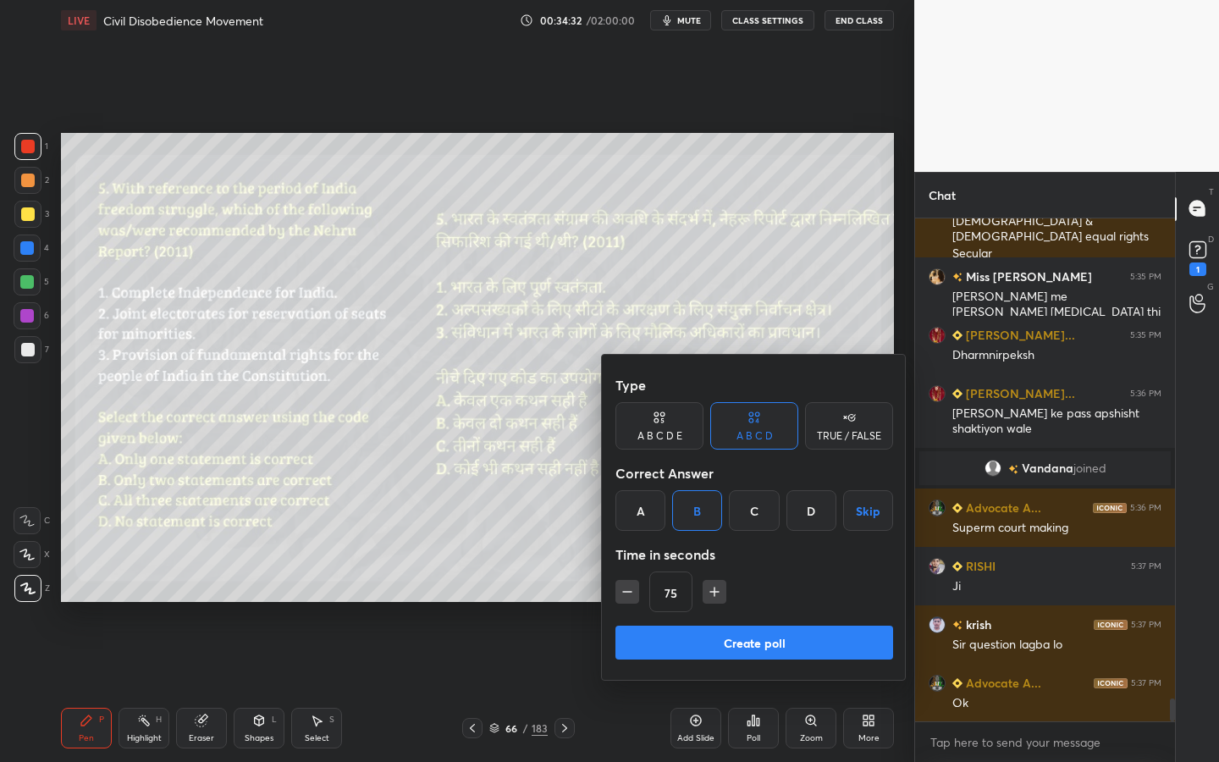
click at [659, 647] on button "Create poll" at bounding box center [755, 643] width 278 height 34
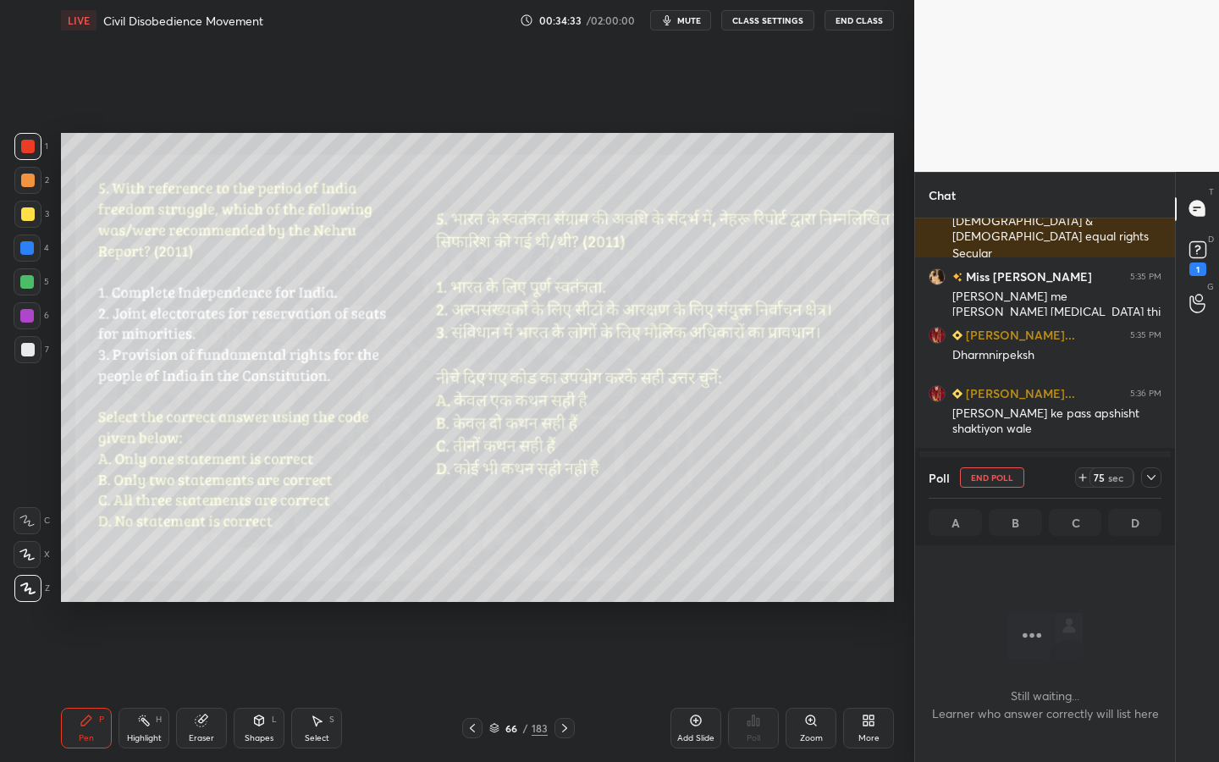
scroll to position [6, 6]
click at [28, 341] on div at bounding box center [27, 349] width 27 height 27
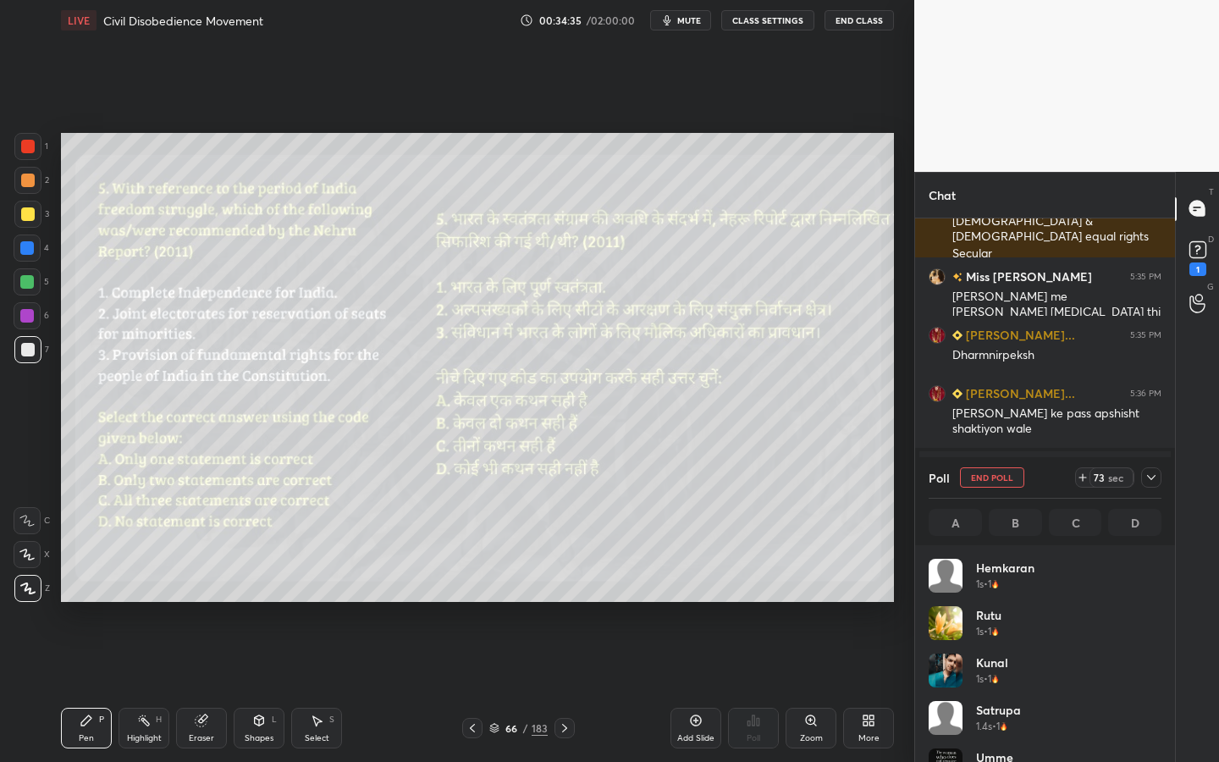
scroll to position [198, 228]
click at [30, 226] on div at bounding box center [27, 214] width 27 height 27
click at [190, 687] on div "Eraser" at bounding box center [201, 738] width 25 height 8
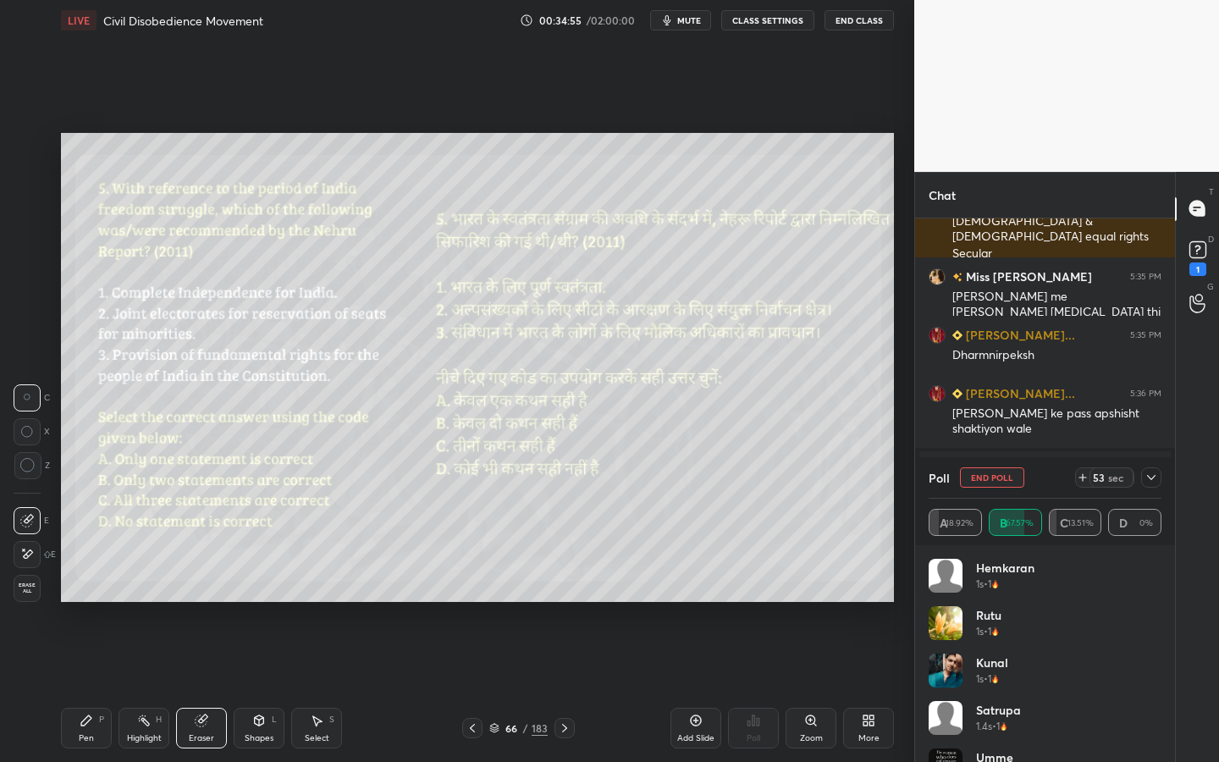
click at [24, 594] on span "Erase all" at bounding box center [26, 589] width 25 height 12
drag, startPoint x: 259, startPoint y: 730, endPoint x: 253, endPoint y: 703, distance: 27.7
click at [259, 687] on div "Shapes L" at bounding box center [259, 728] width 51 height 41
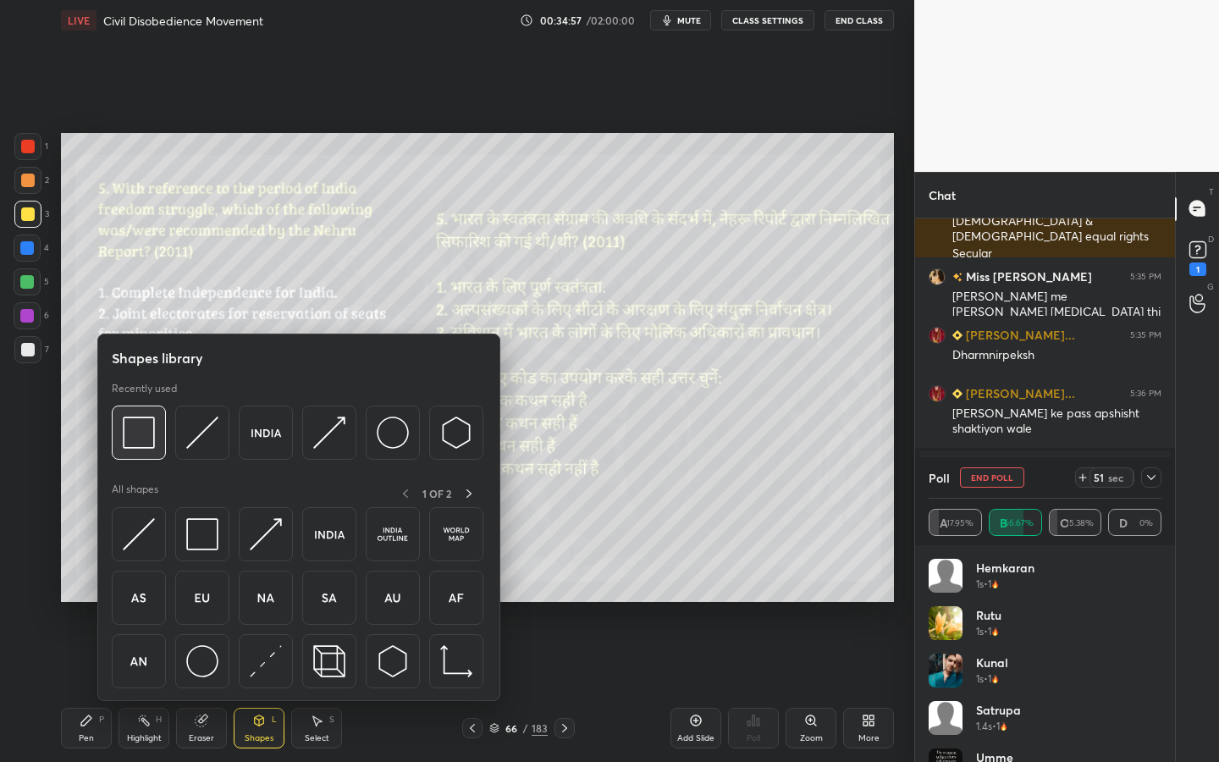
click at [143, 439] on img at bounding box center [139, 433] width 32 height 32
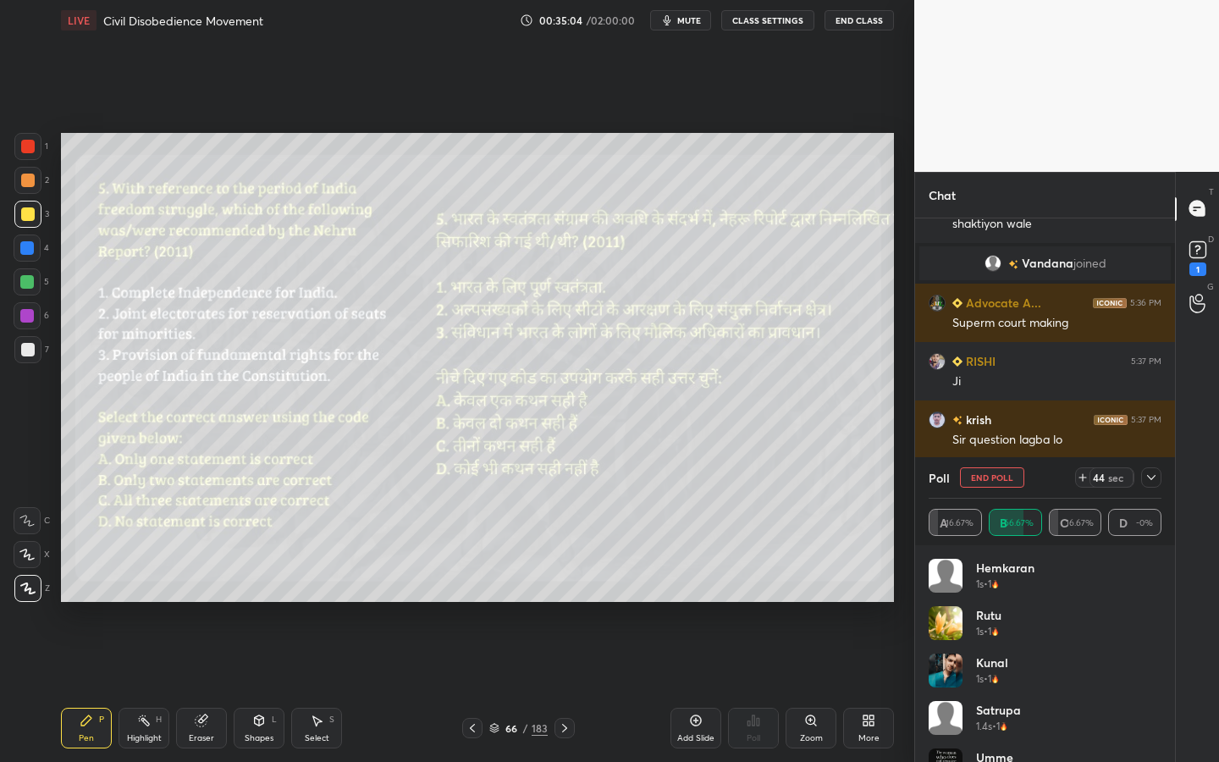
scroll to position [10692, 0]
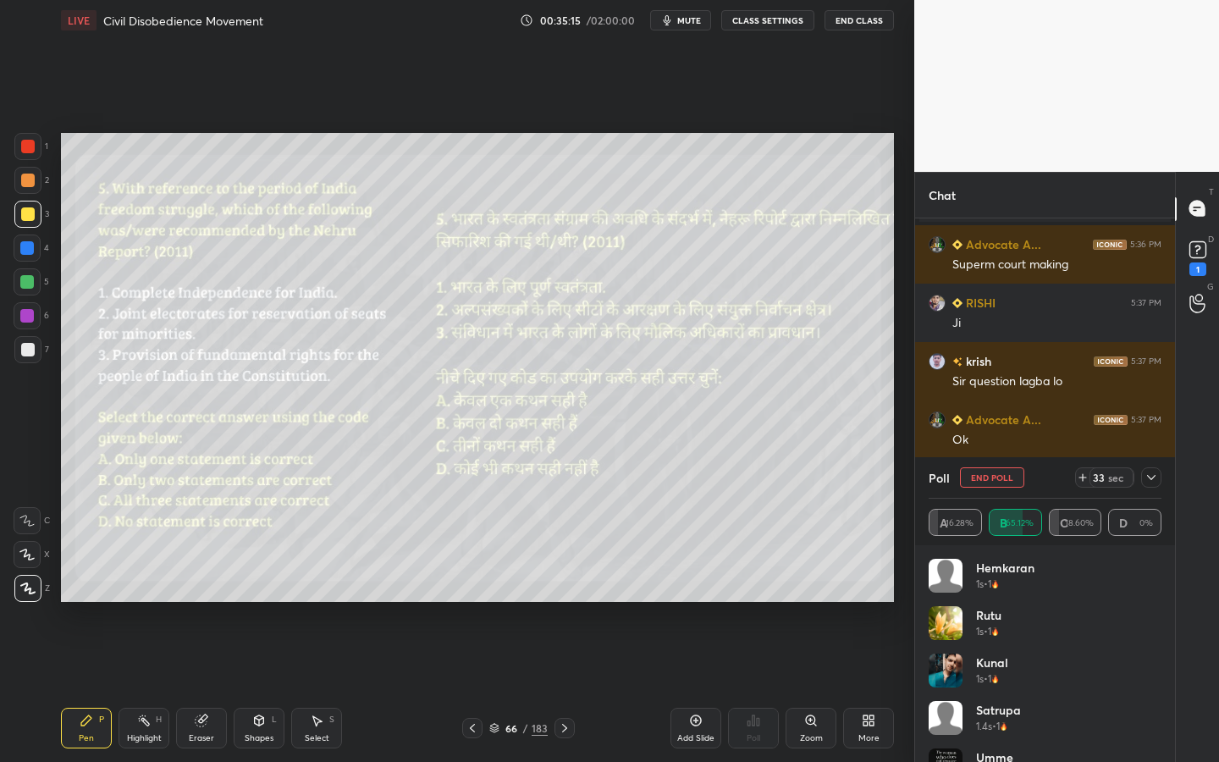
click at [1149, 482] on icon at bounding box center [1152, 478] width 14 height 14
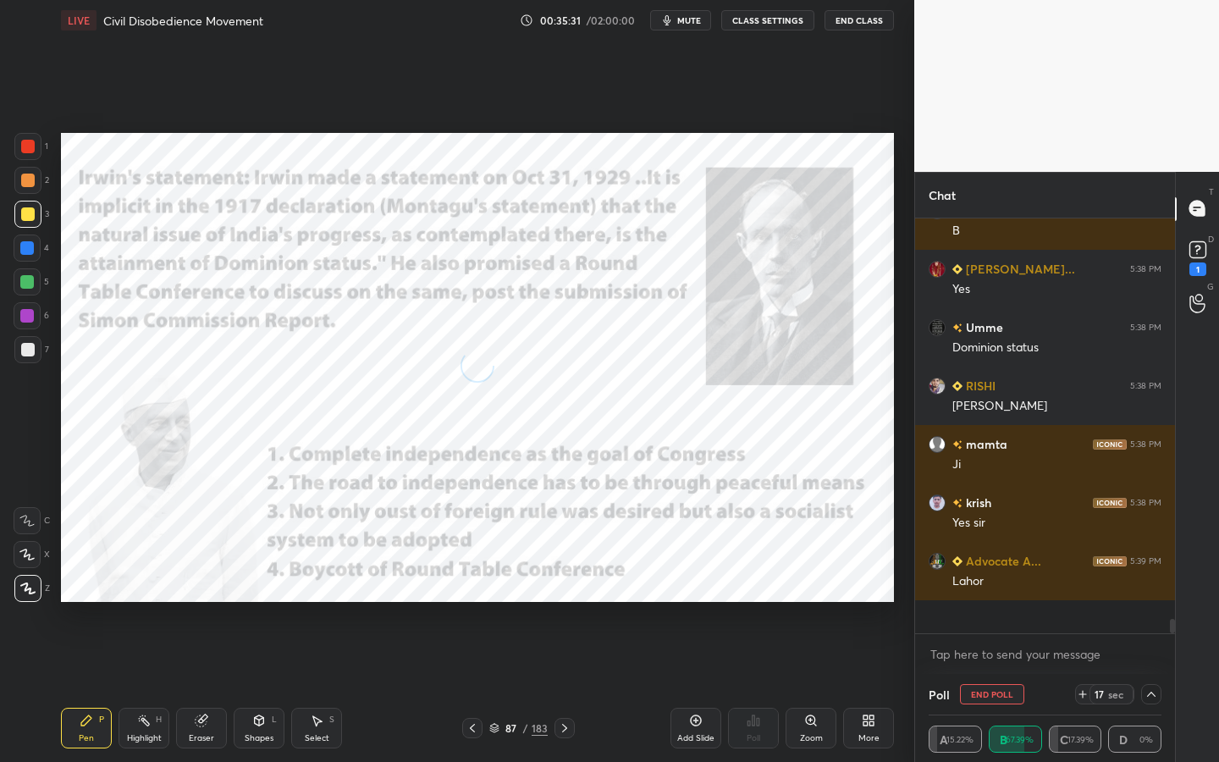
scroll to position [10926, 0]
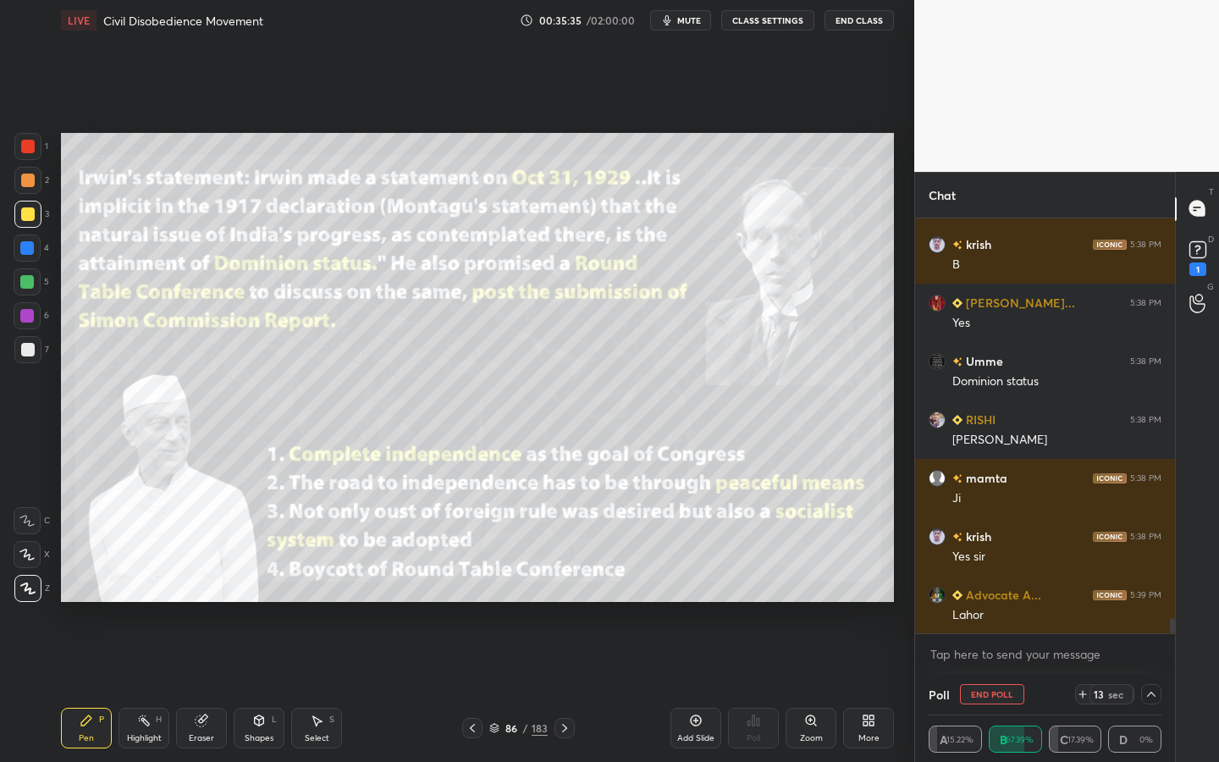
click at [547, 687] on div "86 / 183" at bounding box center [518, 728] width 113 height 20
click at [537, 687] on div "183" at bounding box center [540, 728] width 16 height 15
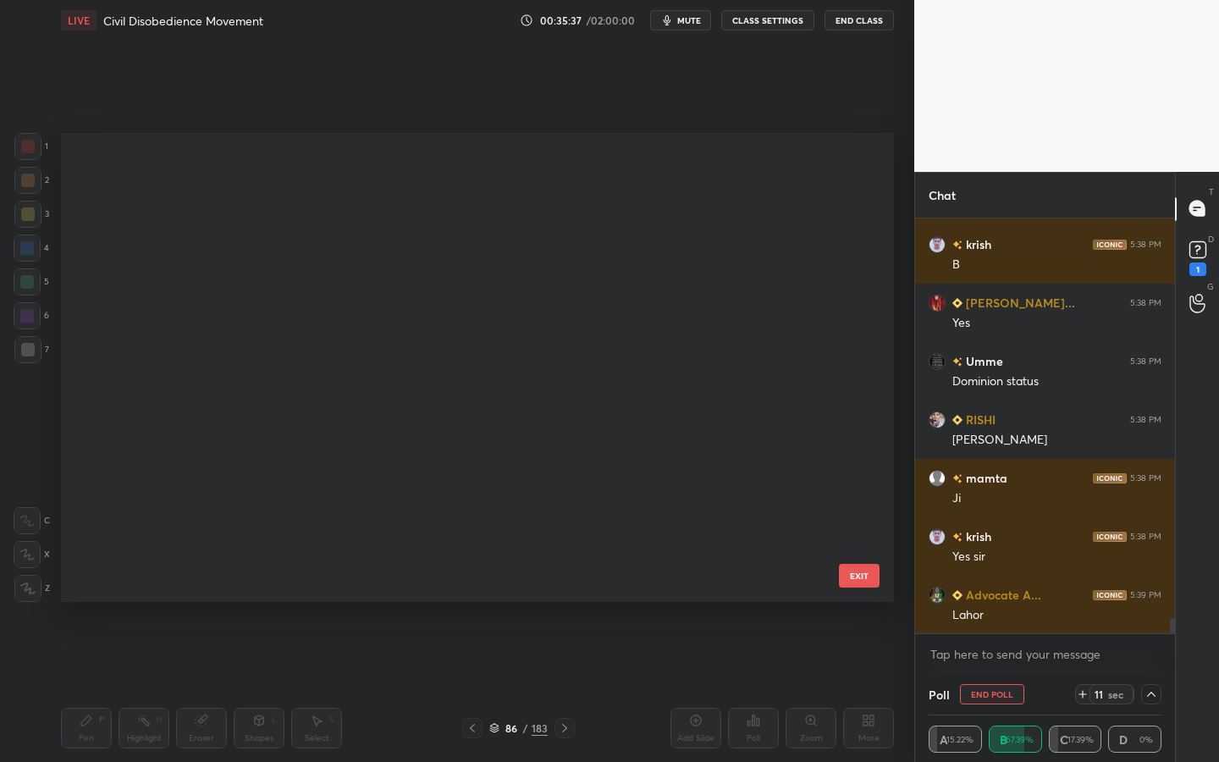
scroll to position [0, 0]
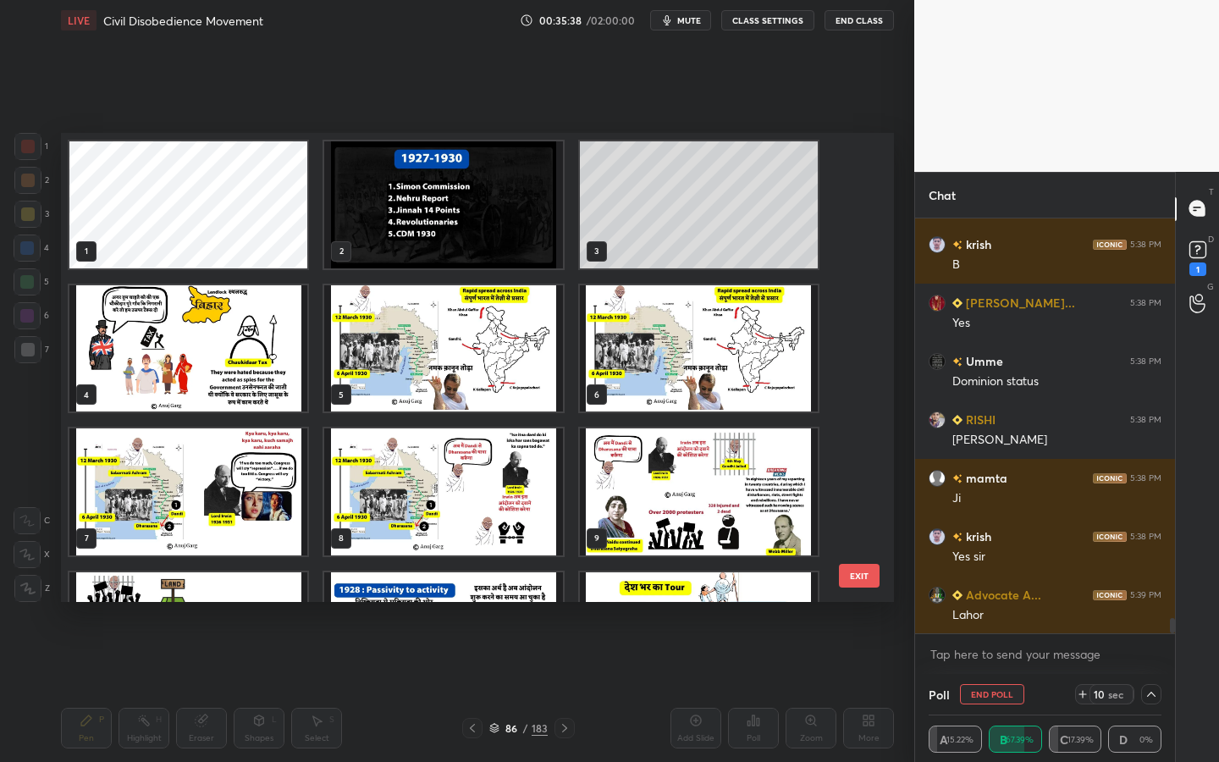
click at [444, 351] on img "grid" at bounding box center [443, 348] width 238 height 127
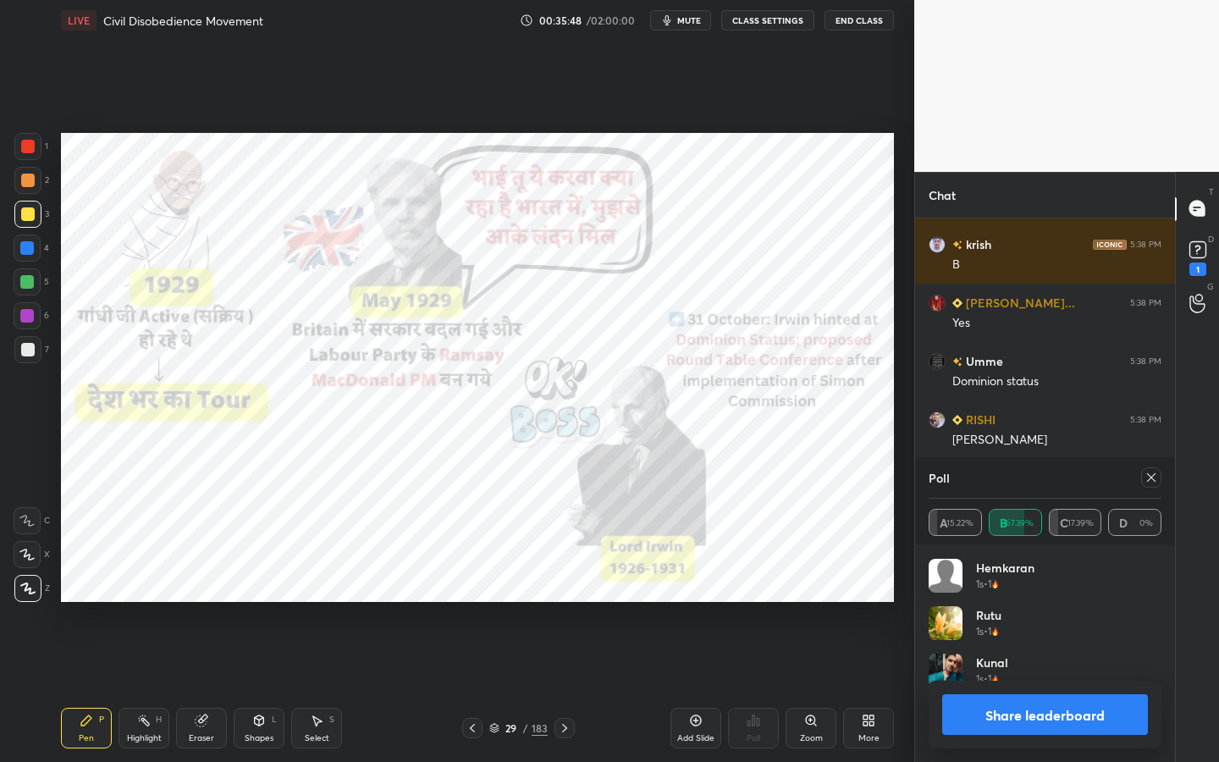
scroll to position [198, 228]
click at [1159, 480] on div at bounding box center [1151, 477] width 20 height 20
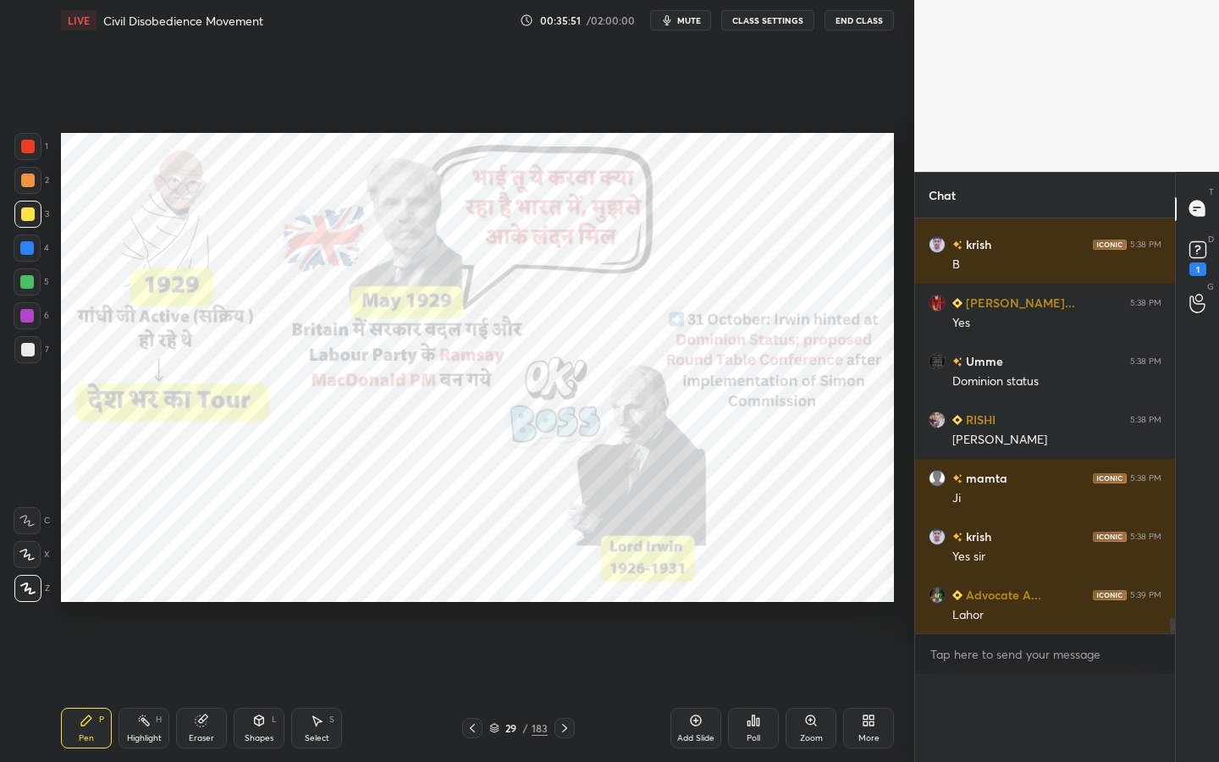
scroll to position [1, 6]
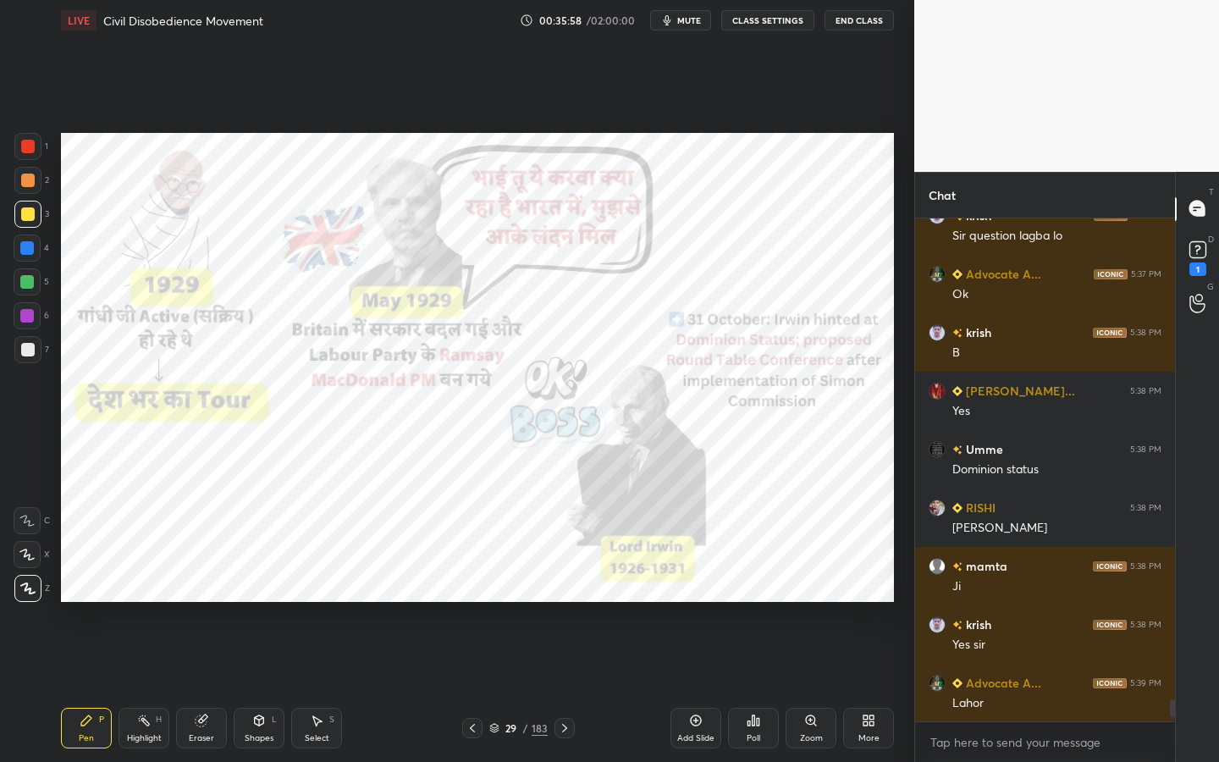
click at [18, 144] on div at bounding box center [27, 146] width 27 height 27
click at [192, 687] on div "Eraser" at bounding box center [201, 728] width 51 height 41
click at [25, 594] on span "Erase all" at bounding box center [26, 589] width 25 height 12
drag, startPoint x: 195, startPoint y: 722, endPoint x: 160, endPoint y: 700, distance: 41.1
click at [195, 687] on icon at bounding box center [202, 721] width 14 height 14
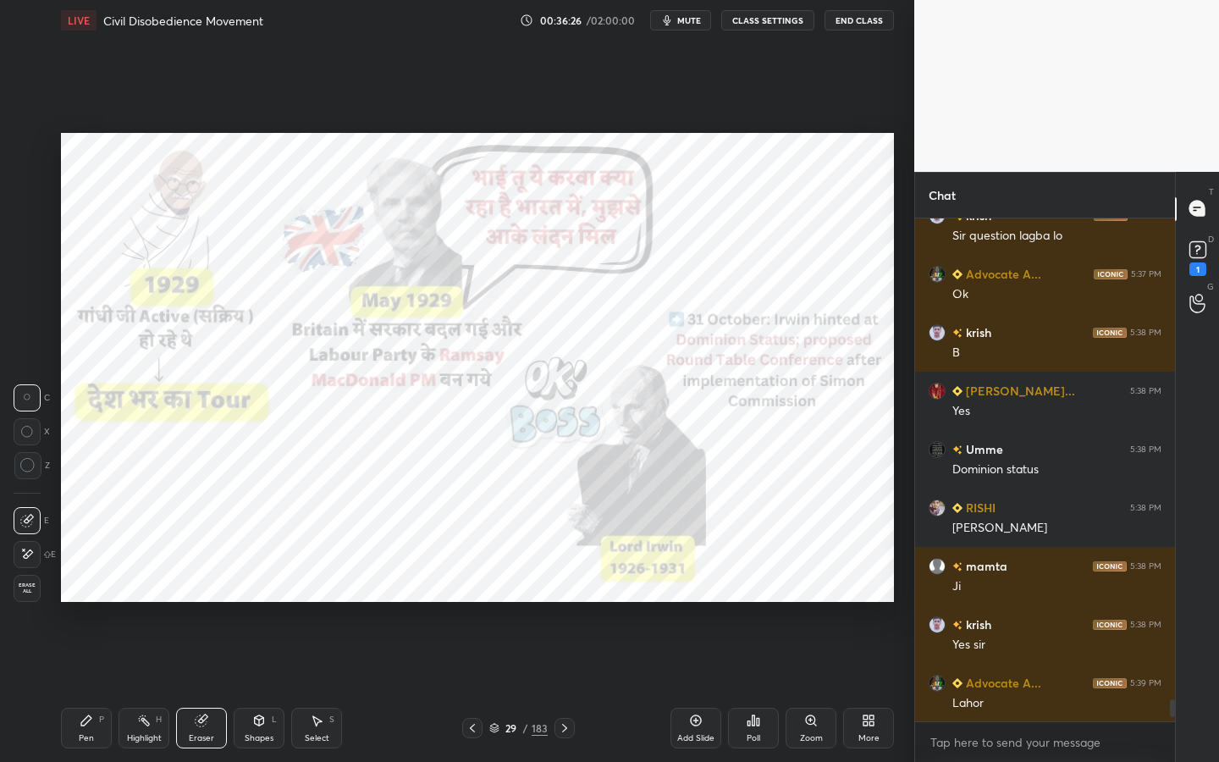
click at [31, 592] on span "Erase all" at bounding box center [26, 589] width 25 height 12
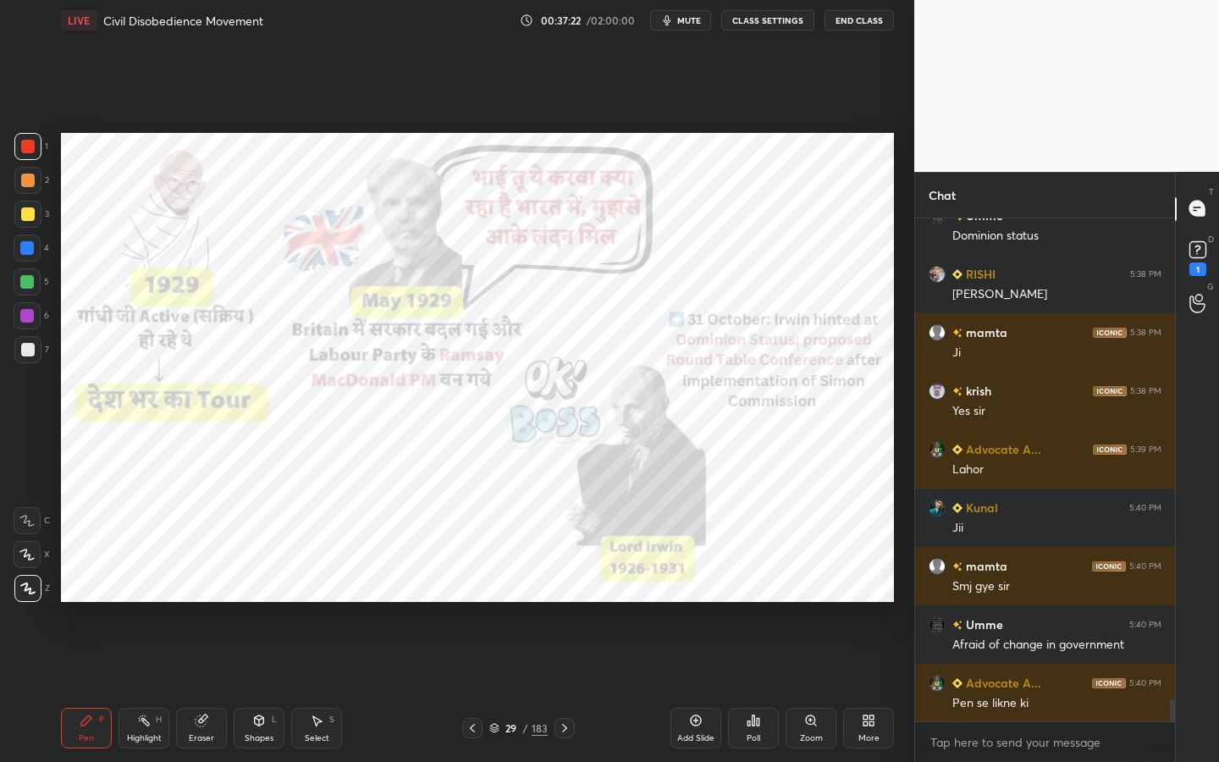
scroll to position [11130, 0]
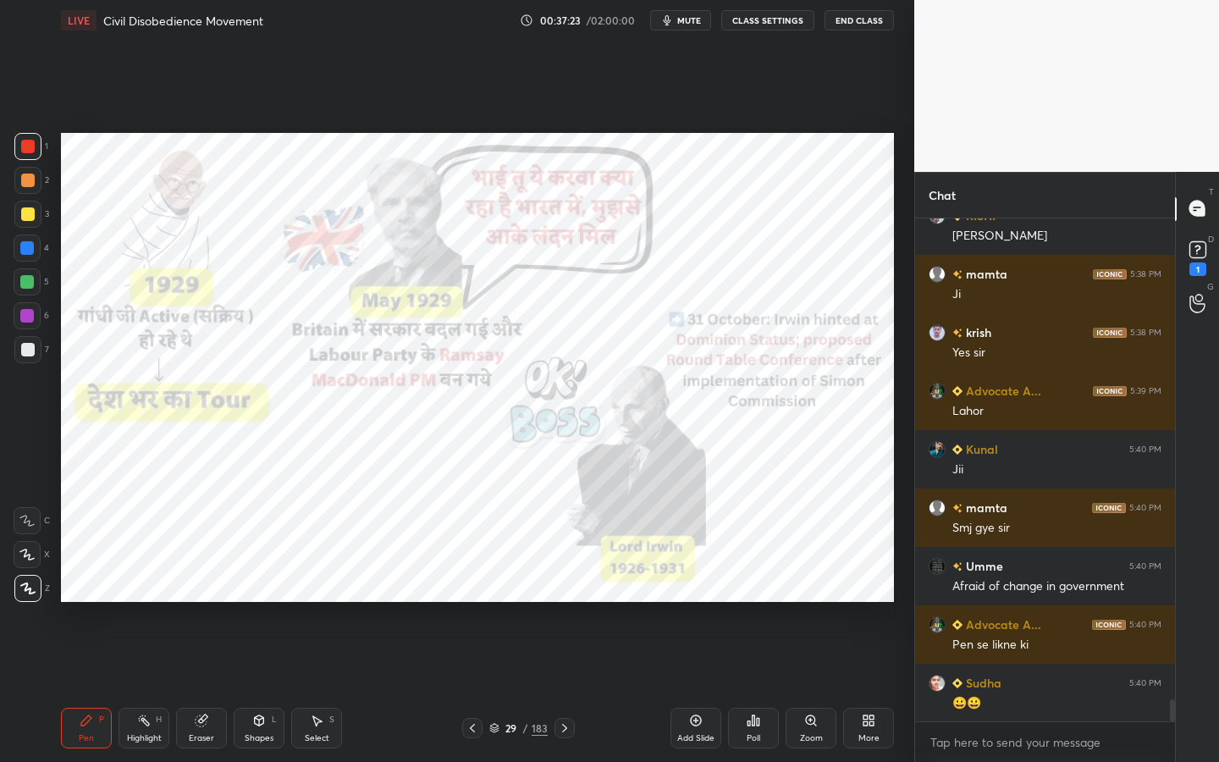
drag, startPoint x: 212, startPoint y: 729, endPoint x: 189, endPoint y: 710, distance: 30.0
click at [212, 687] on div "Eraser" at bounding box center [201, 728] width 51 height 41
click at [25, 587] on span "Erase all" at bounding box center [26, 589] width 25 height 12
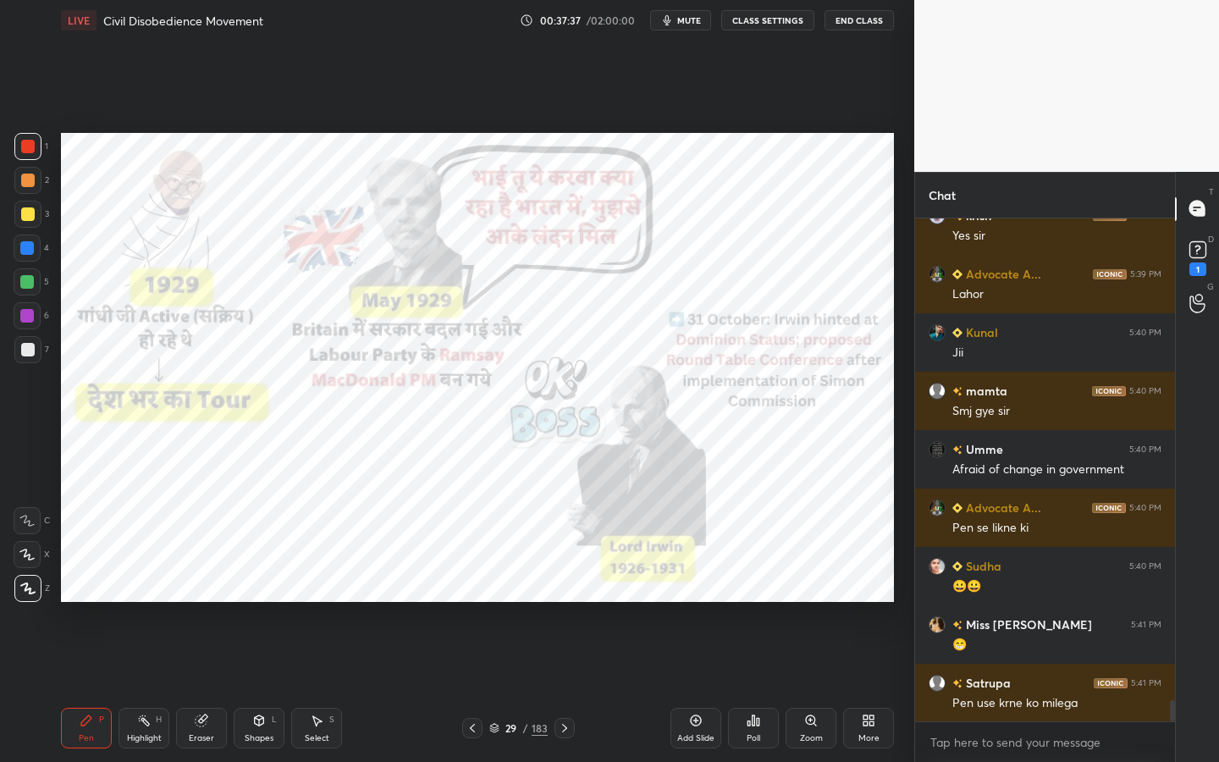
scroll to position [11305, 0]
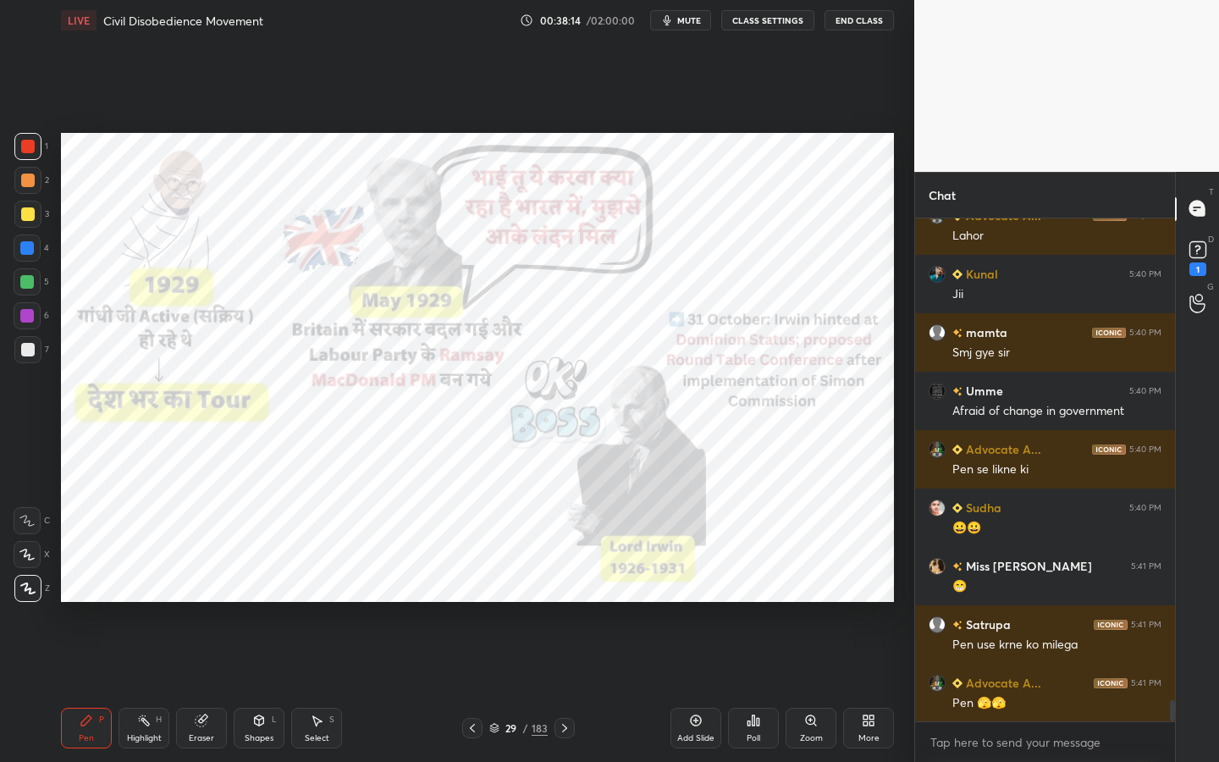
click at [194, 687] on div "Eraser" at bounding box center [201, 738] width 25 height 8
click at [29, 589] on span "Erase all" at bounding box center [26, 589] width 25 height 12
click at [803, 687] on div "Zoom" at bounding box center [811, 728] width 51 height 41
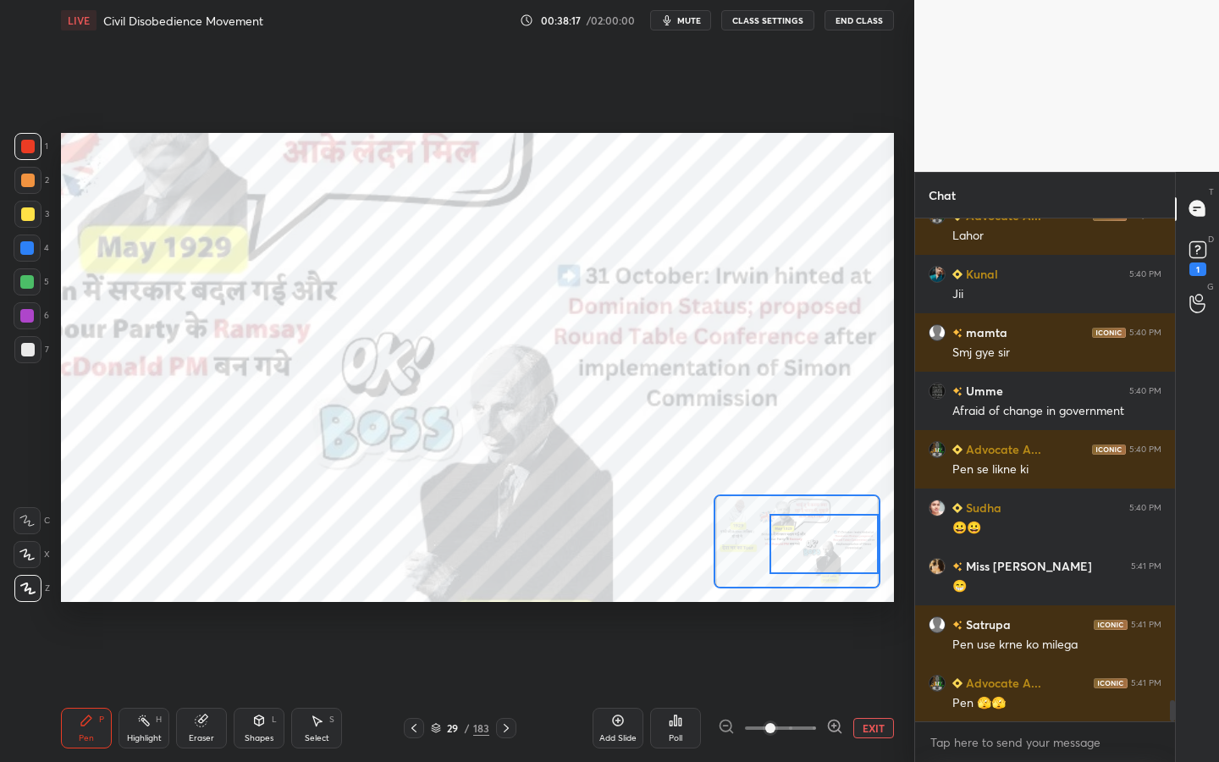
drag, startPoint x: 827, startPoint y: 546, endPoint x: 871, endPoint y: 544, distance: 44.1
click at [880, 547] on div at bounding box center [797, 541] width 167 height 94
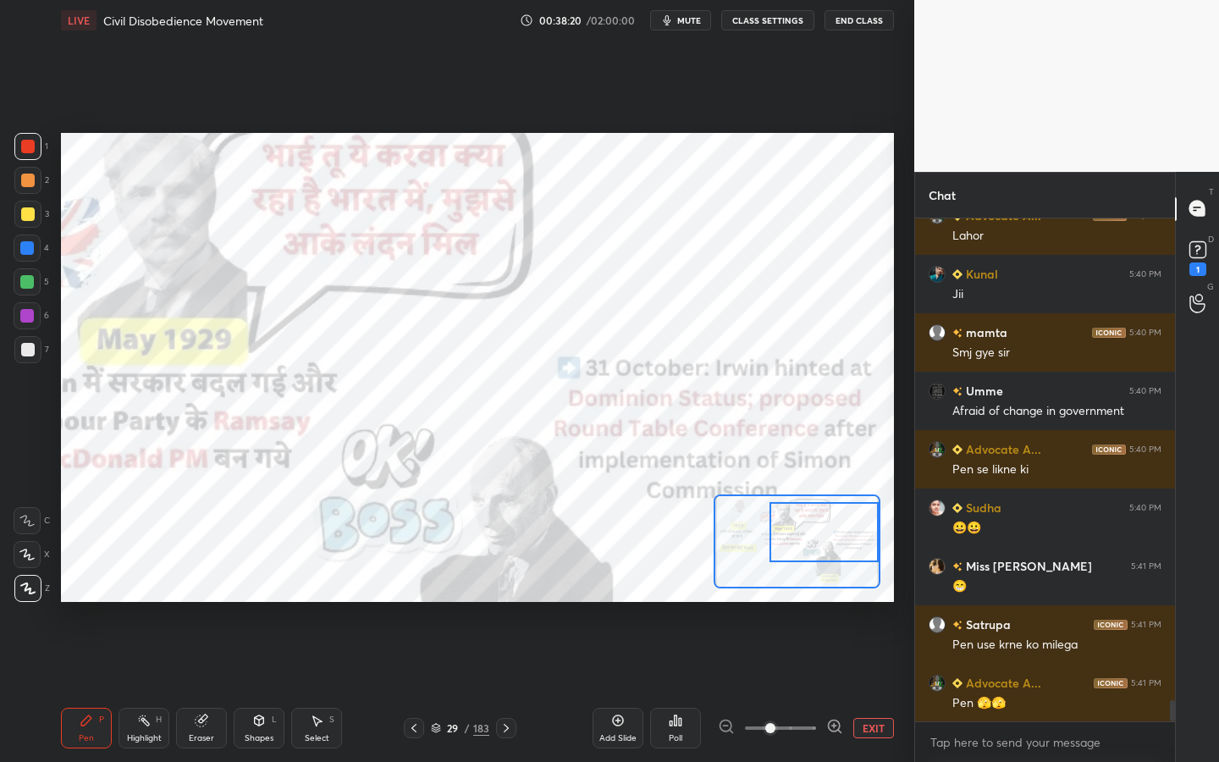
drag, startPoint x: 853, startPoint y: 548, endPoint x: 857, endPoint y: 537, distance: 11.8
click at [857, 537] on div at bounding box center [824, 532] width 109 height 60
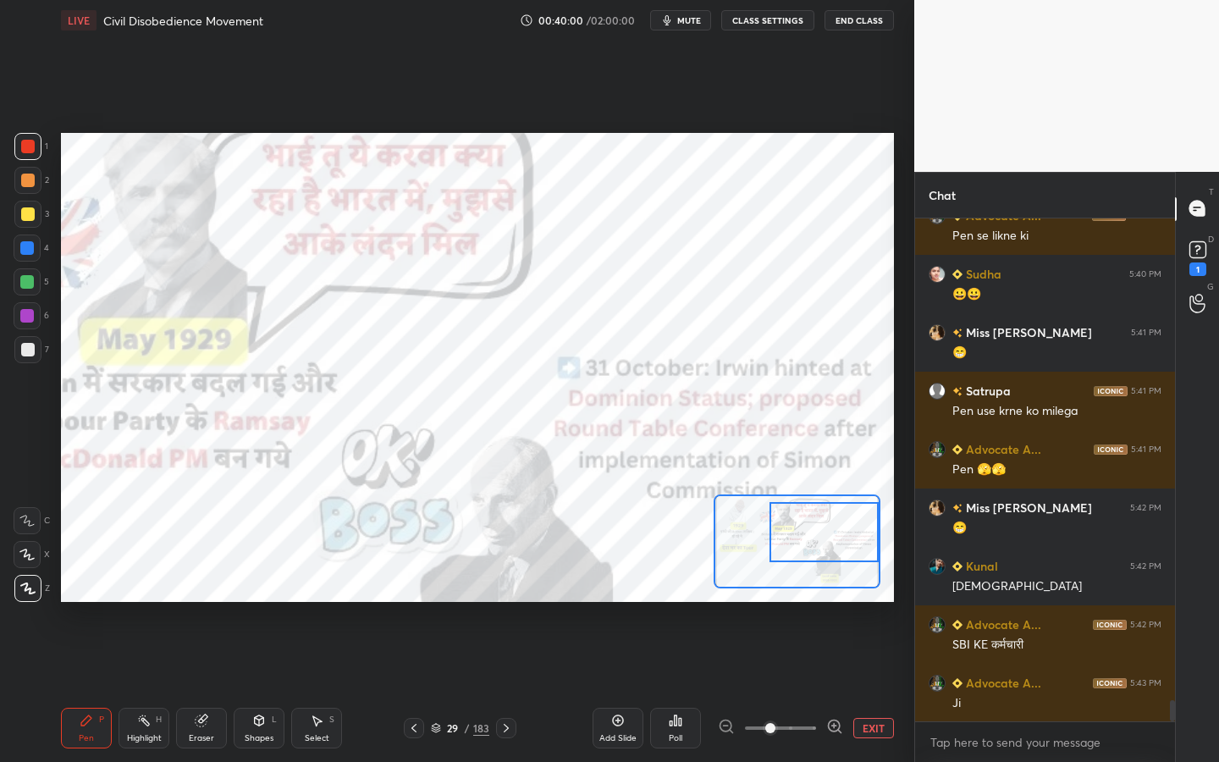
scroll to position [11597, 0]
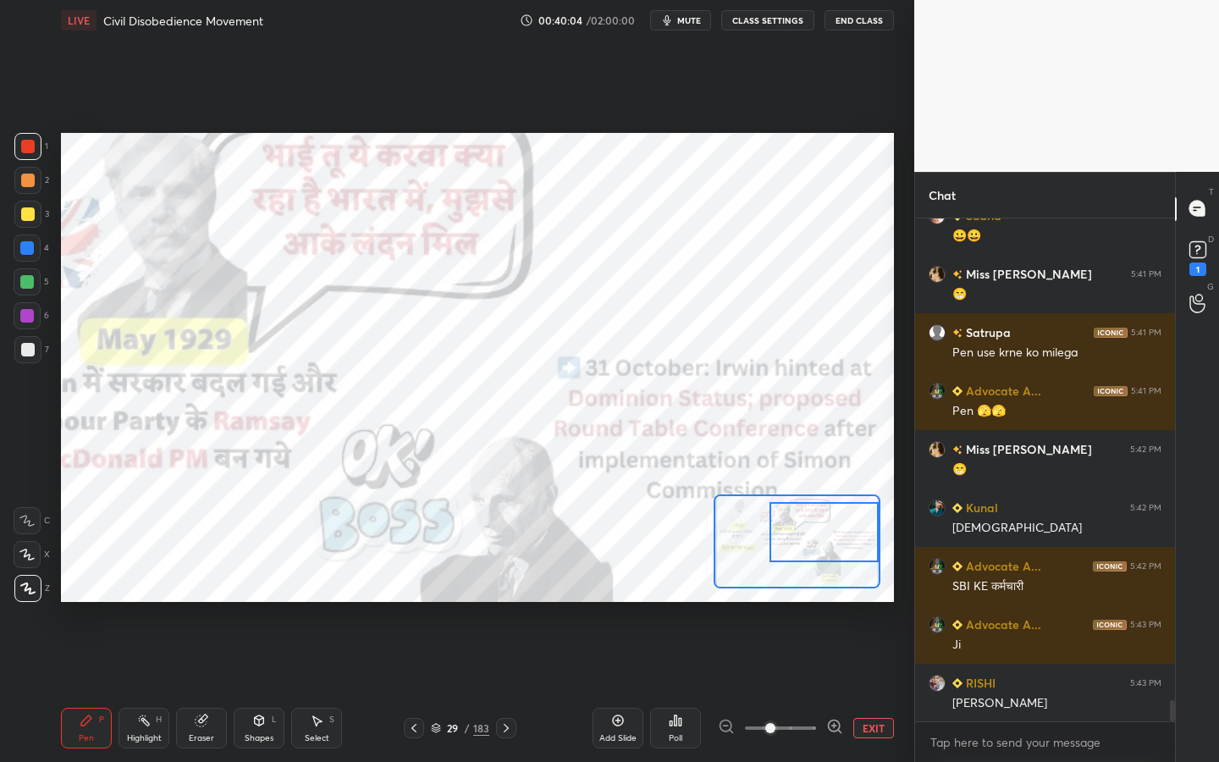
drag, startPoint x: 197, startPoint y: 732, endPoint x: 181, endPoint y: 705, distance: 31.5
click at [197, 687] on div "Eraser" at bounding box center [201, 738] width 25 height 8
click at [17, 583] on span "Erase all" at bounding box center [26, 589] width 25 height 12
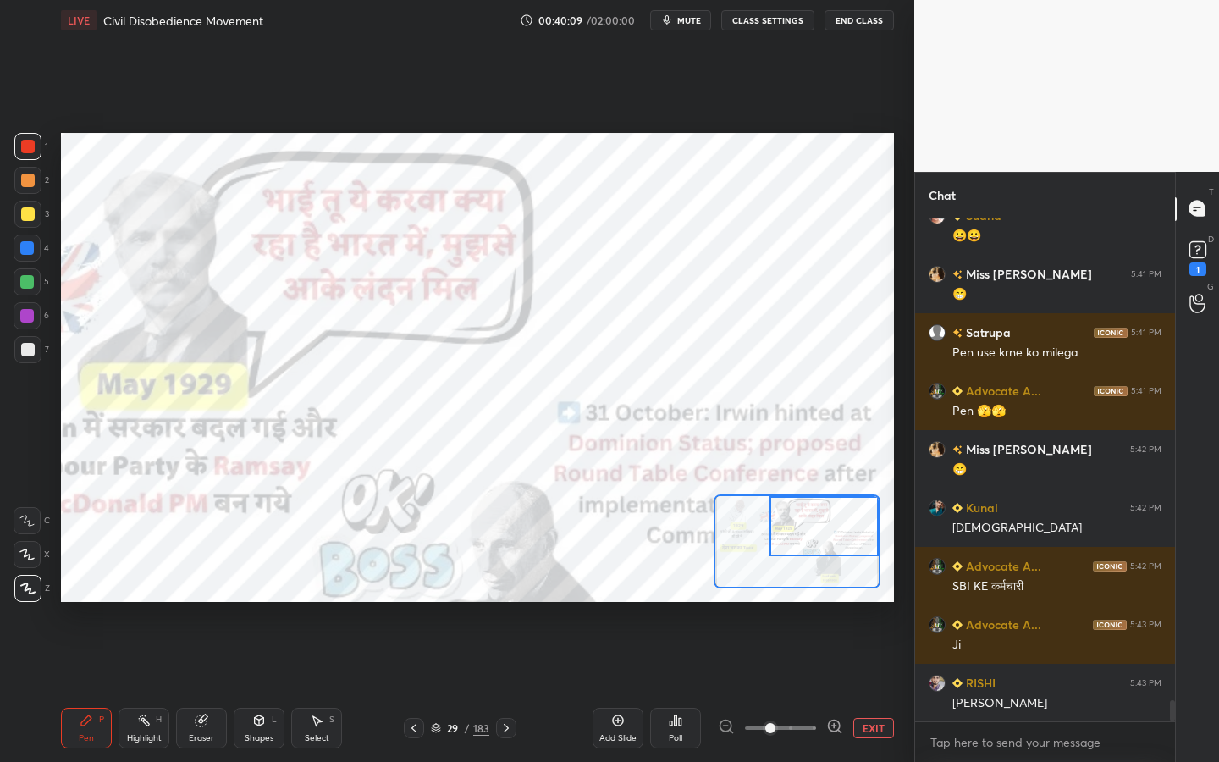
click at [837, 515] on div at bounding box center [824, 526] width 109 height 60
drag, startPoint x: 837, startPoint y: 522, endPoint x: 841, endPoint y: 509, distance: 13.1
click at [841, 509] on div at bounding box center [824, 526] width 109 height 60
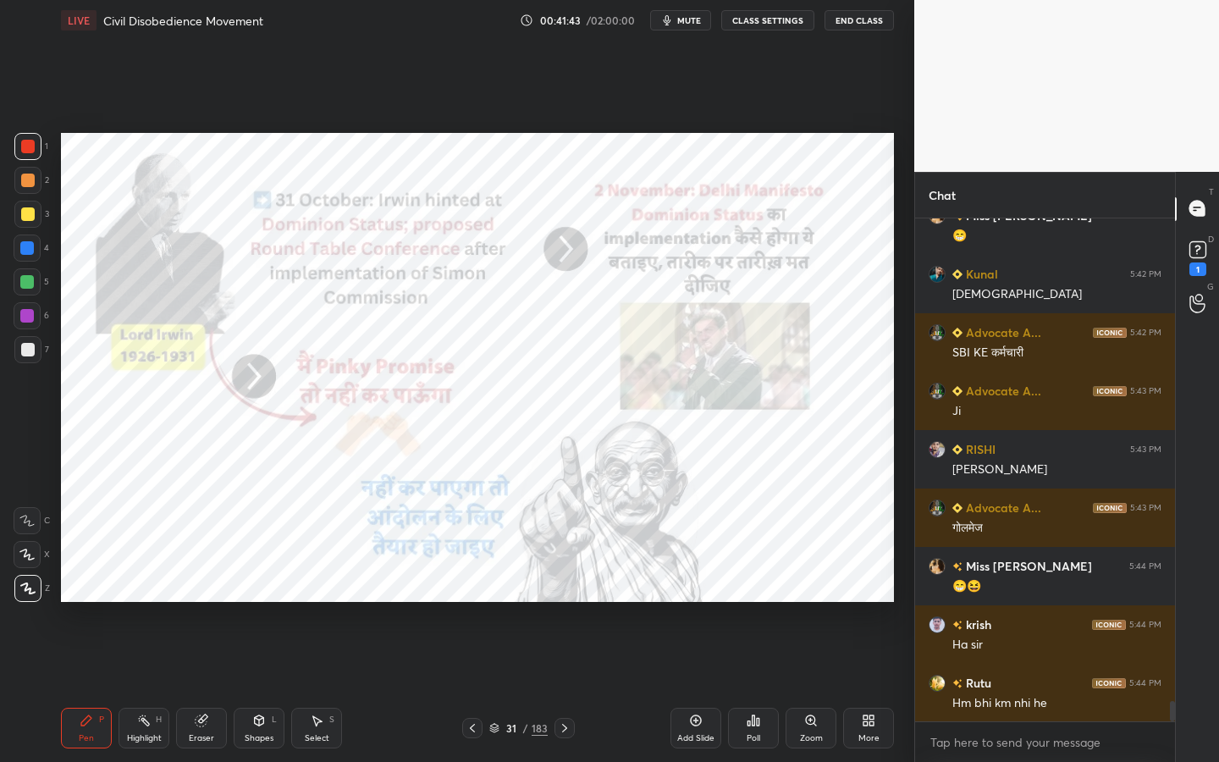
scroll to position [11889, 0]
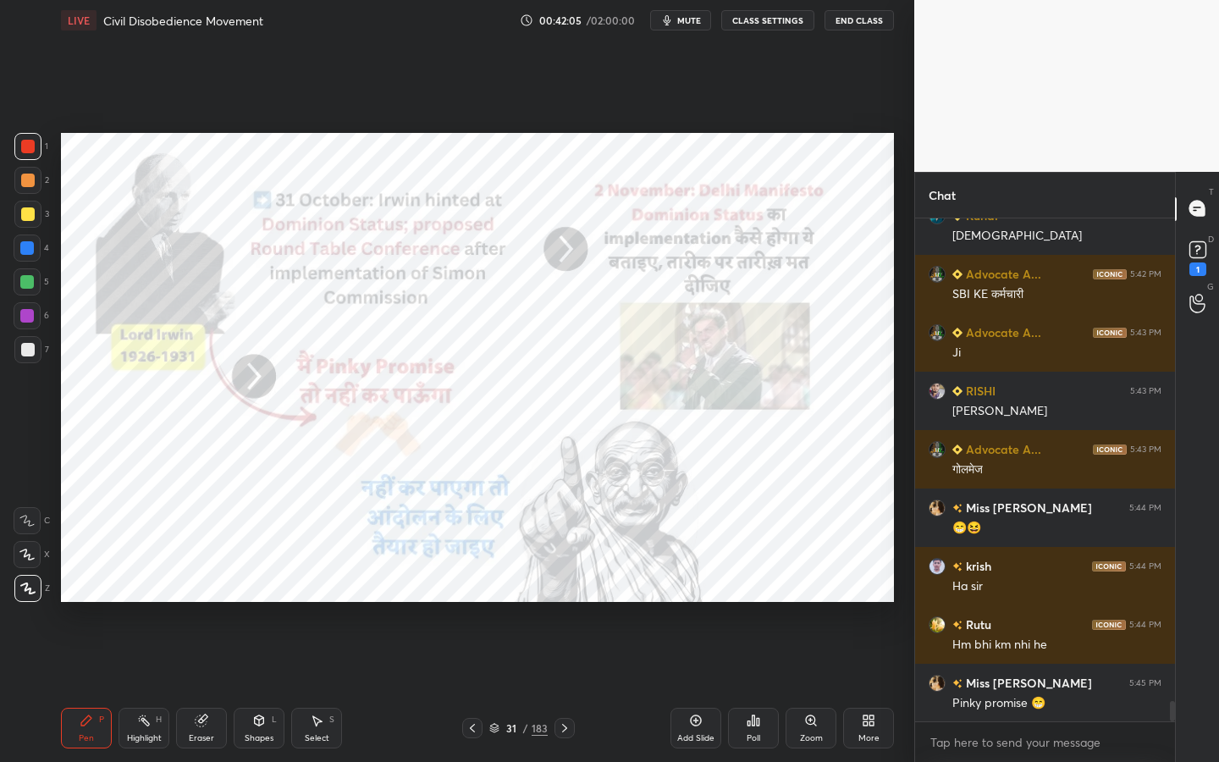
click at [199, 687] on icon at bounding box center [201, 720] width 11 height 11
click at [35, 592] on span "Erase all" at bounding box center [26, 589] width 25 height 12
click at [205, 687] on icon at bounding box center [202, 721] width 14 height 14
click at [27, 589] on span "Erase all" at bounding box center [26, 589] width 25 height 12
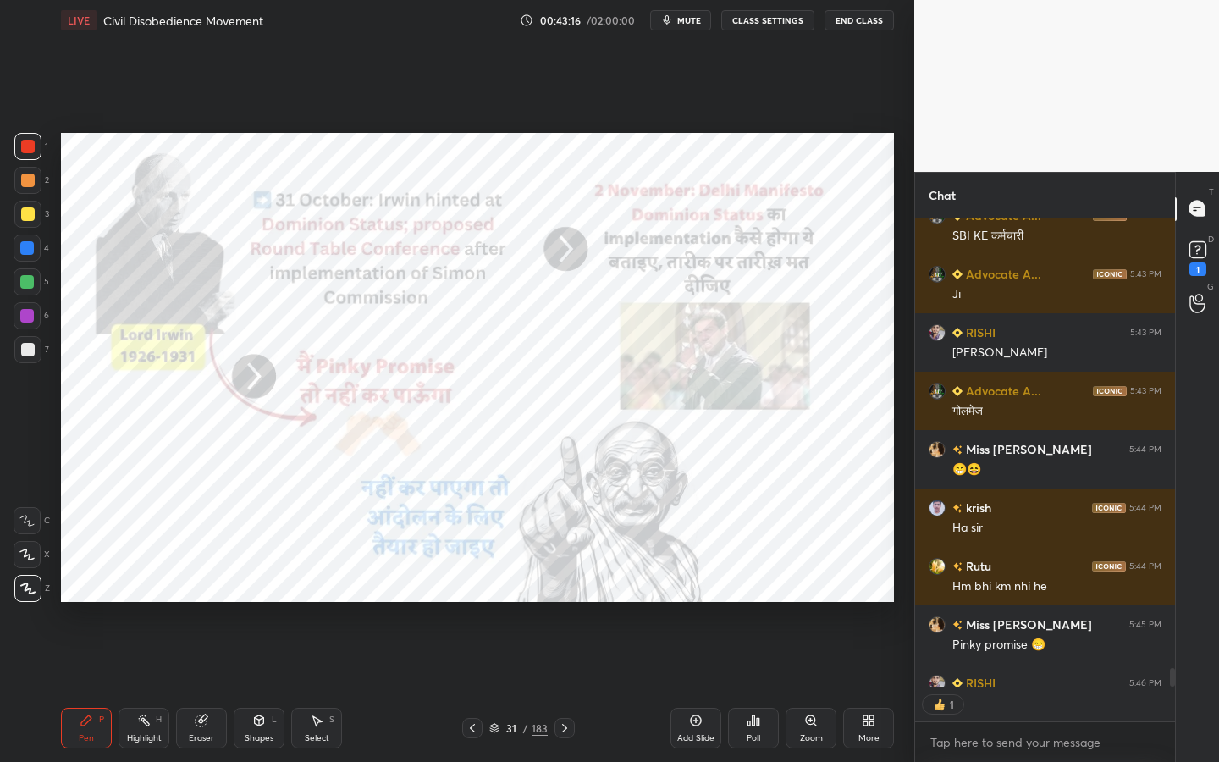
scroll to position [6, 6]
click at [194, 687] on div "Eraser" at bounding box center [201, 728] width 51 height 41
click at [30, 583] on span "Erase all" at bounding box center [26, 589] width 25 height 12
click at [198, 687] on div "Eraser" at bounding box center [201, 738] width 25 height 8
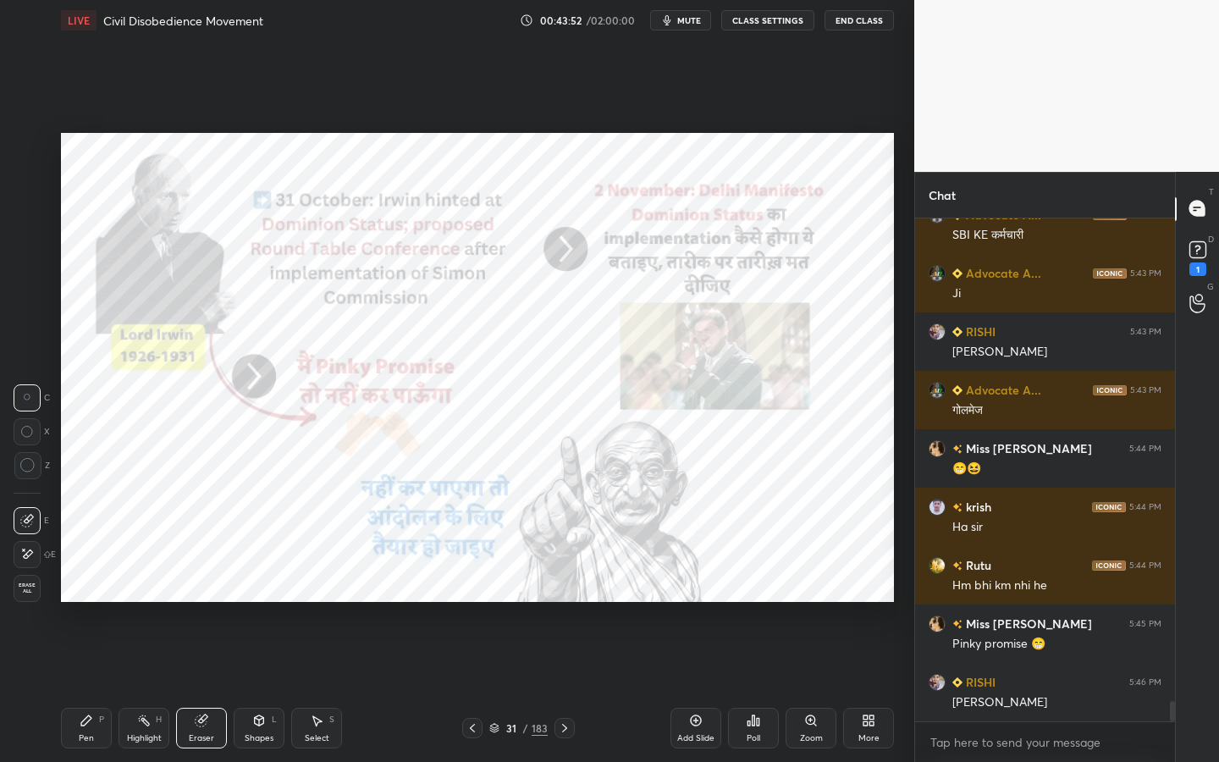
click at [11, 581] on div "1 2 3 4 5 6 7 C X Z C X Z E E Erase all H H" at bounding box center [27, 367] width 54 height 469
click at [16, 587] on span "Erase all" at bounding box center [26, 589] width 25 height 12
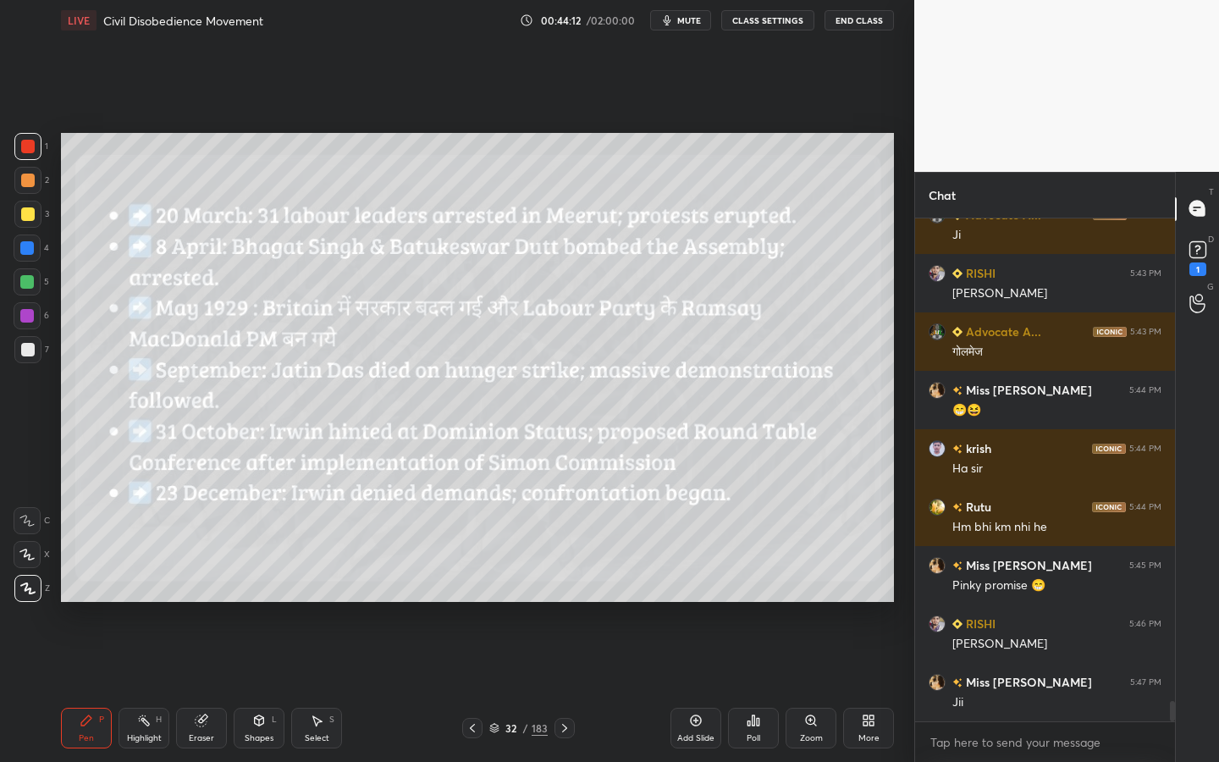
scroll to position [6, 6]
click at [22, 211] on div at bounding box center [28, 214] width 14 height 14
drag, startPoint x: 196, startPoint y: 740, endPoint x: 190, endPoint y: 715, distance: 26.1
click at [196, 687] on div "Eraser" at bounding box center [201, 738] width 25 height 8
drag, startPoint x: 36, startPoint y: 592, endPoint x: 50, endPoint y: 569, distance: 27.0
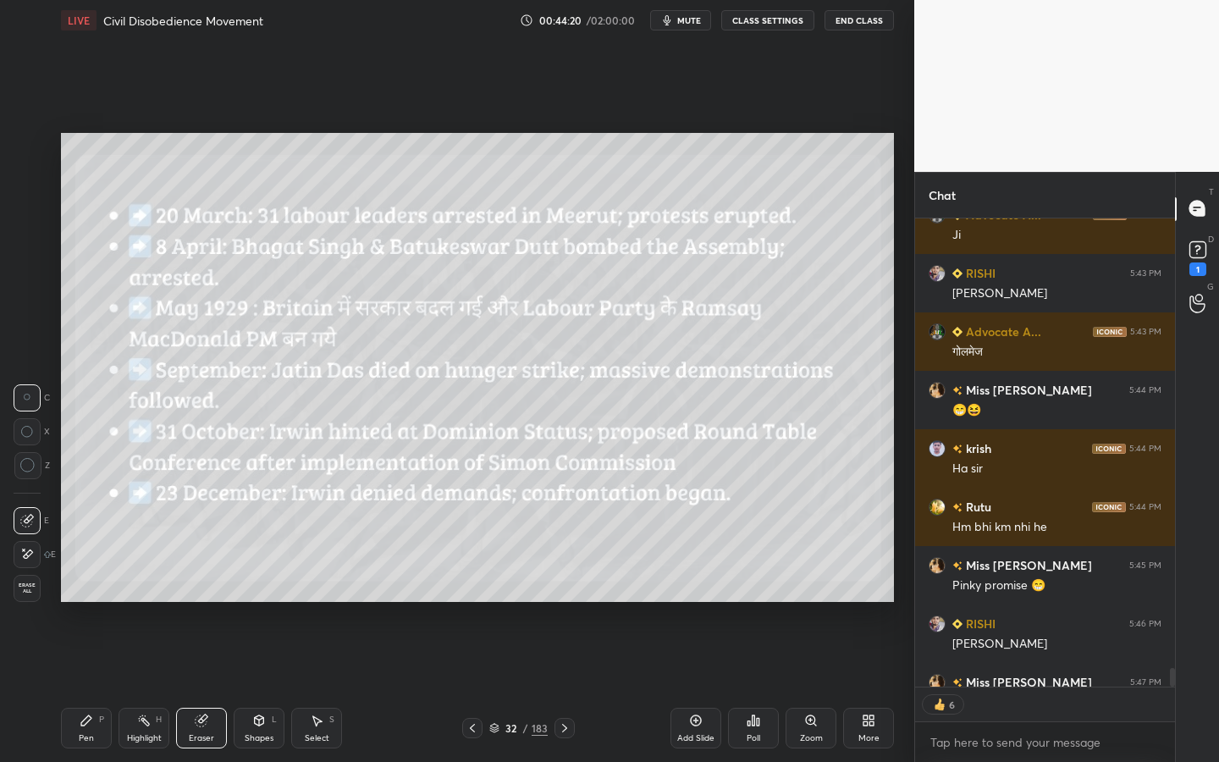
click at [36, 592] on span "Erase all" at bounding box center [26, 589] width 25 height 12
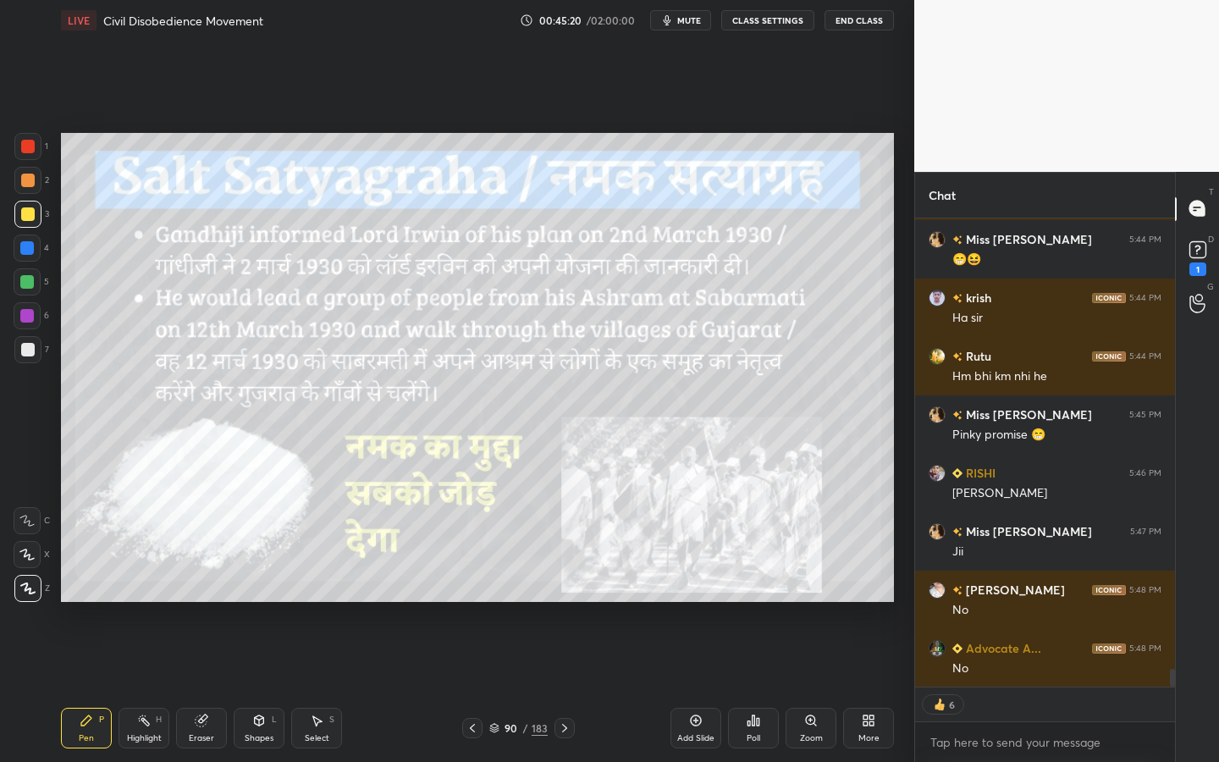
scroll to position [12216, 0]
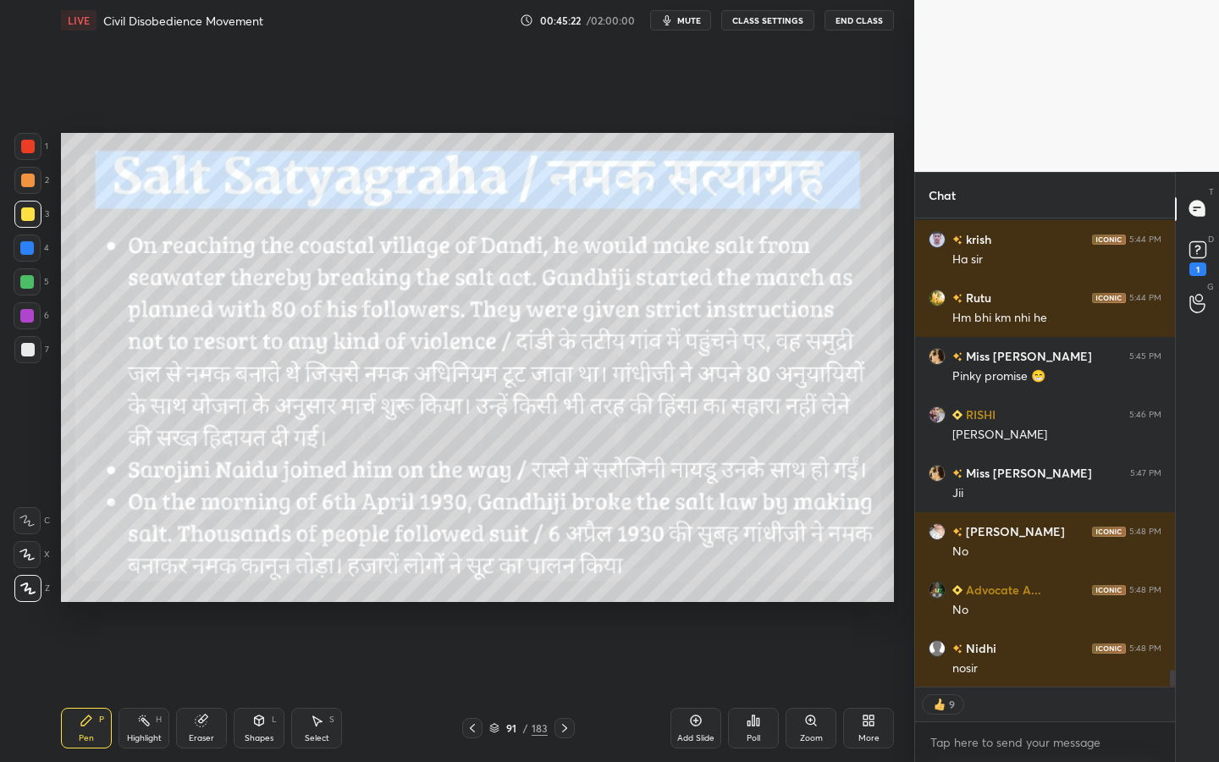
click at [514, 687] on div "91" at bounding box center [511, 728] width 17 height 10
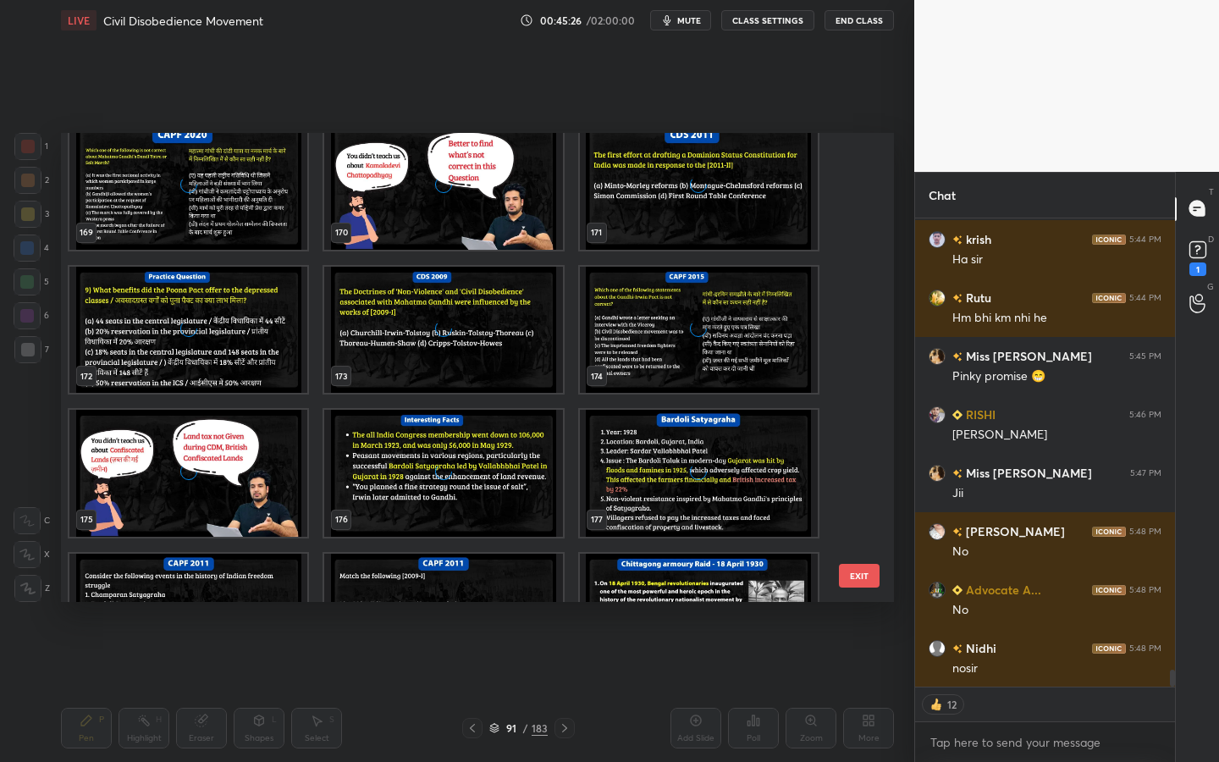
scroll to position [8285, 0]
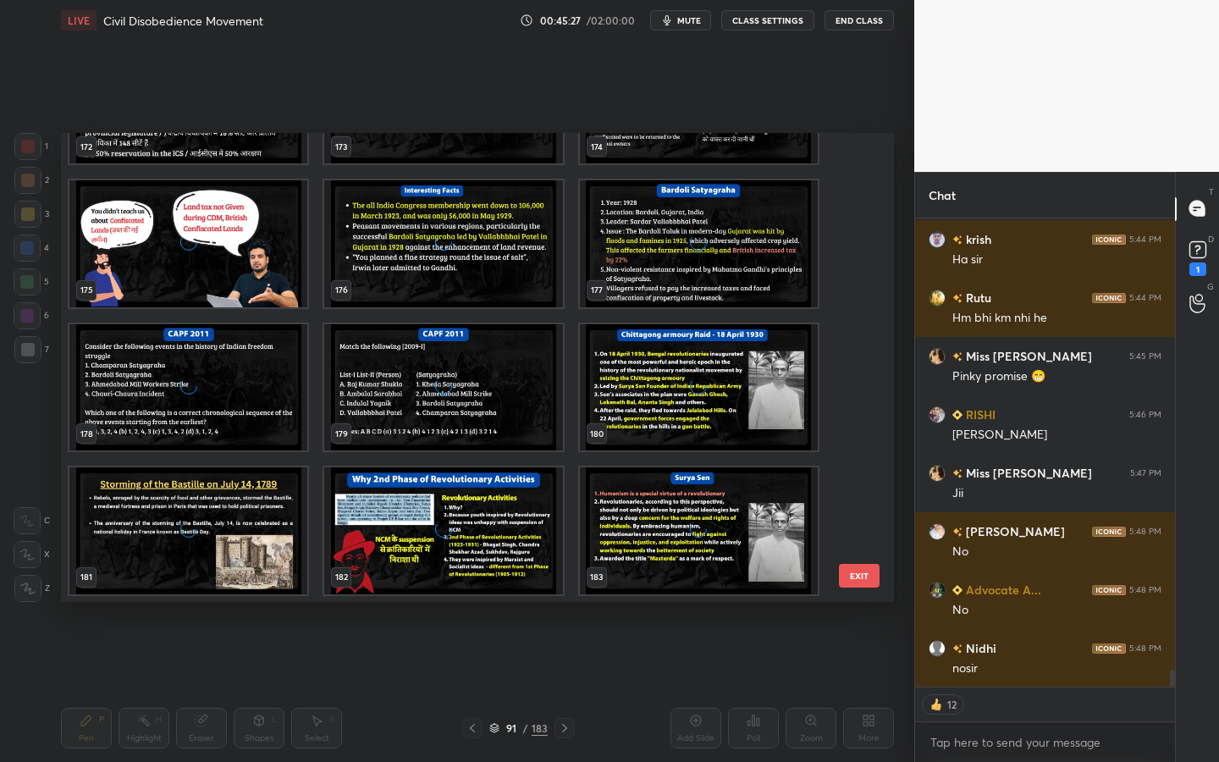
click at [734, 540] on div "grid" at bounding box center [699, 530] width 238 height 127
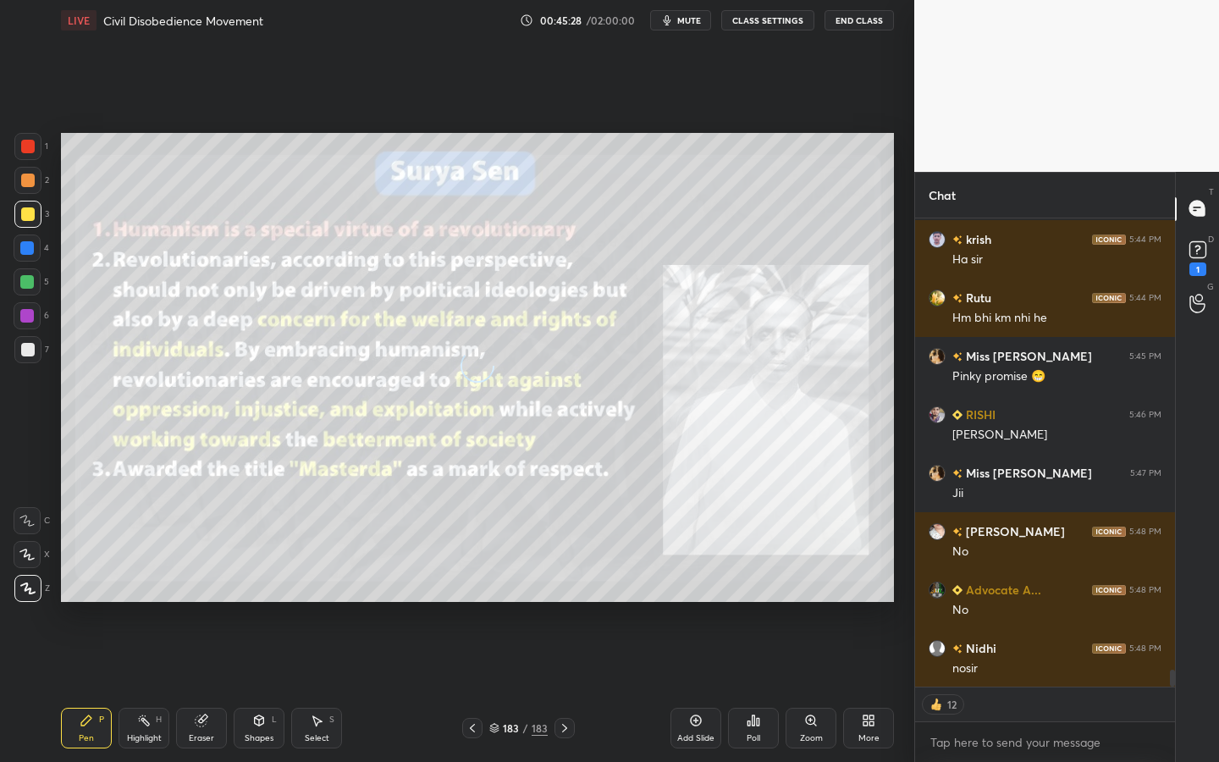
click at [734, 540] on div "grid" at bounding box center [699, 530] width 238 height 127
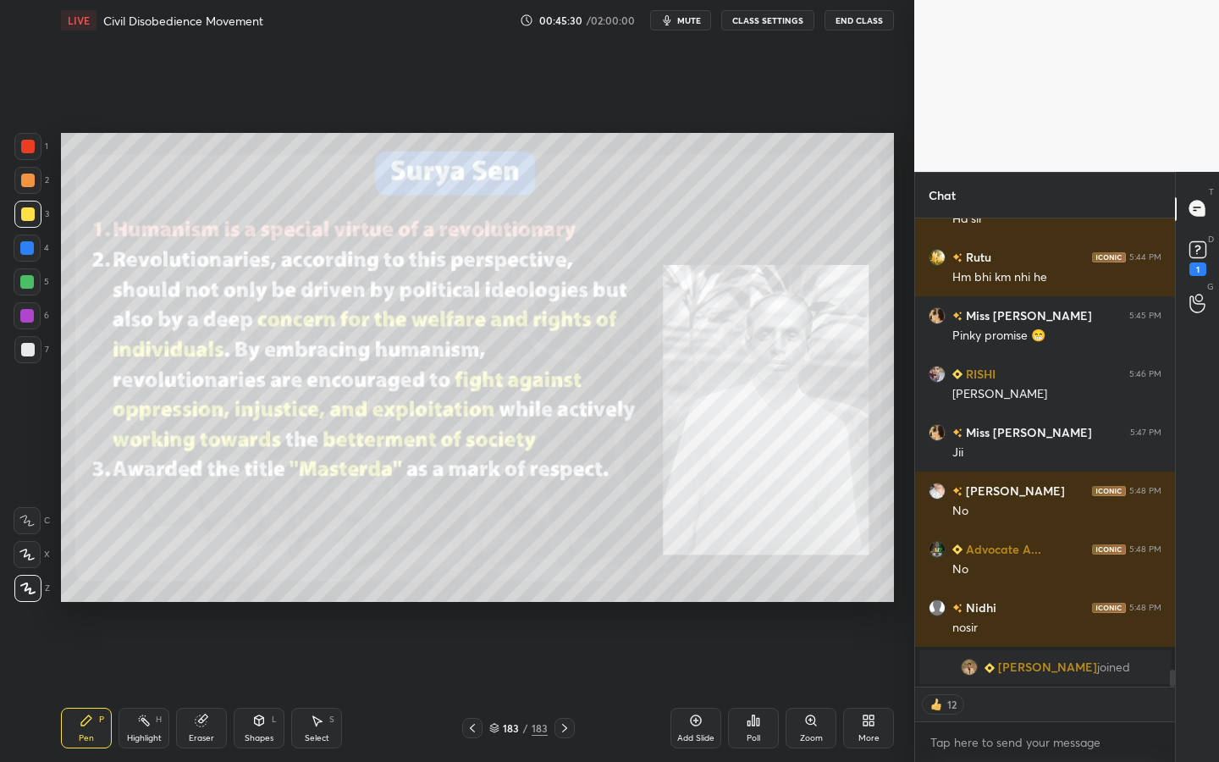
click at [875, 687] on div "More" at bounding box center [869, 738] width 21 height 8
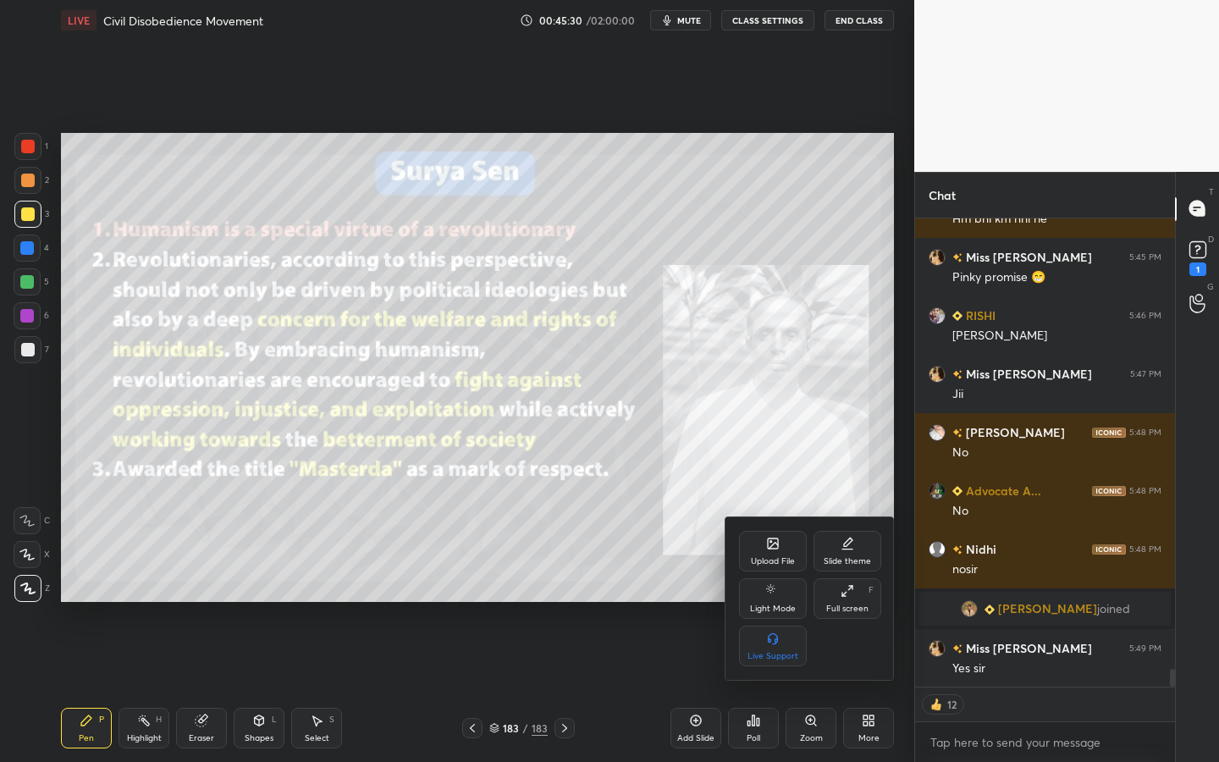
scroll to position [11705, 0]
click at [769, 544] on icon at bounding box center [773, 543] width 10 height 10
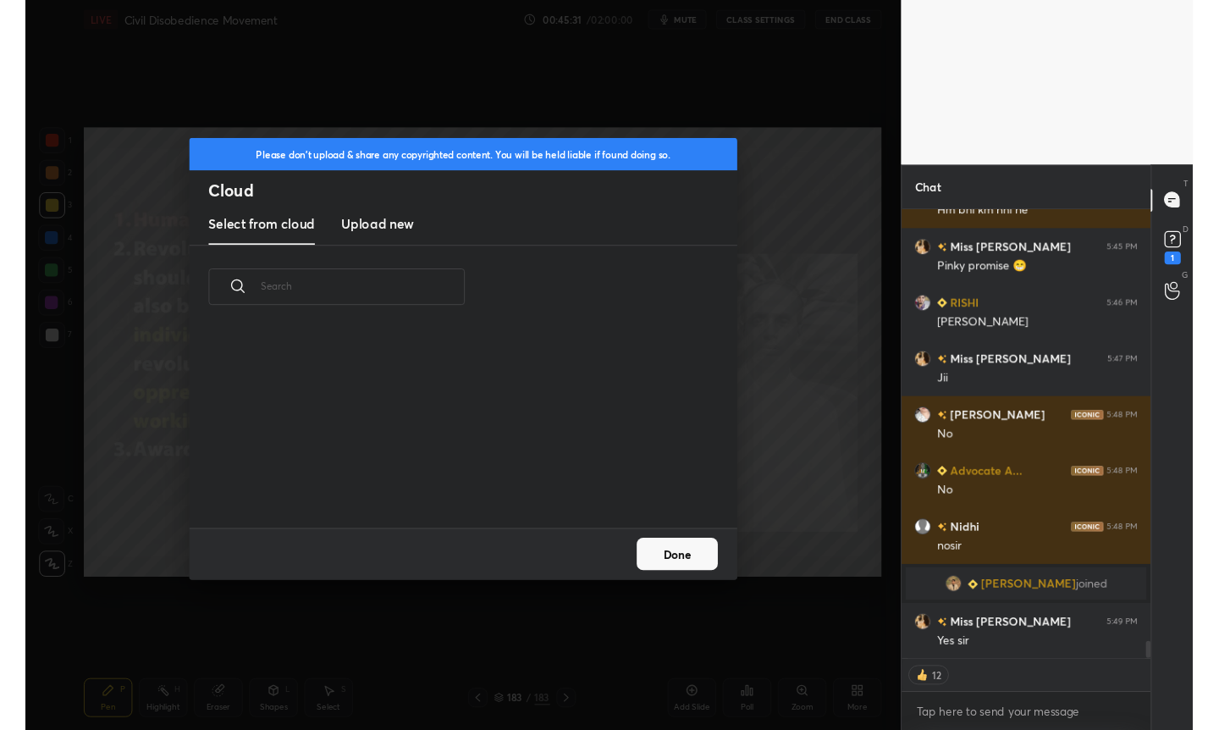
scroll to position [208, 544]
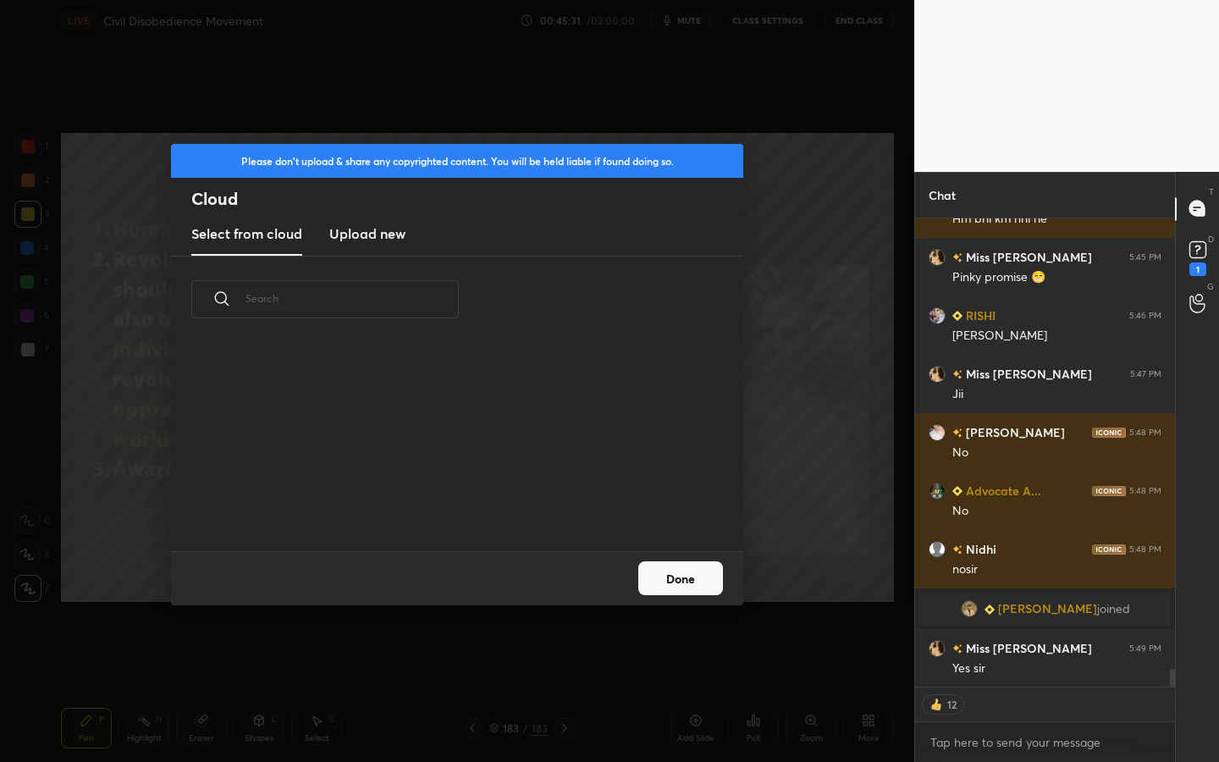
click at [382, 233] on h3 "Upload new" at bounding box center [367, 234] width 76 height 20
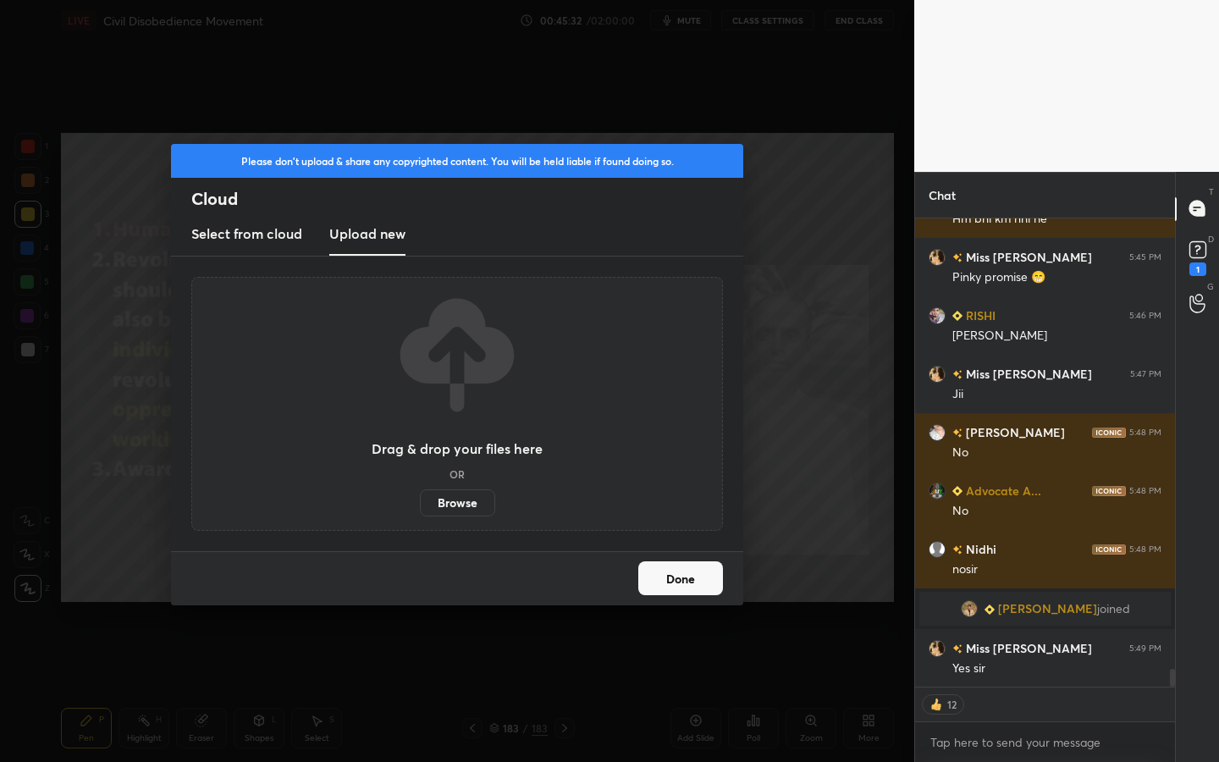
click at [473, 500] on label "Browse" at bounding box center [457, 502] width 75 height 27
click at [420, 500] on input "Browse" at bounding box center [420, 502] width 0 height 27
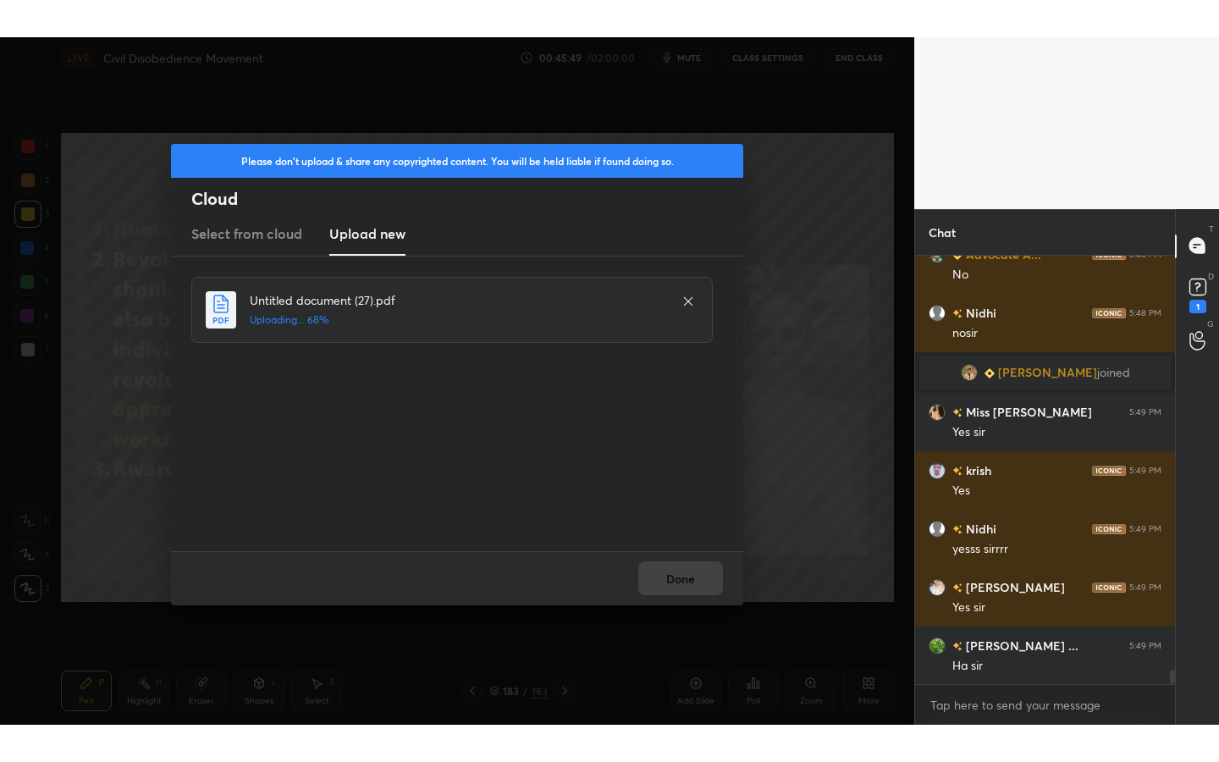
scroll to position [12037, 0]
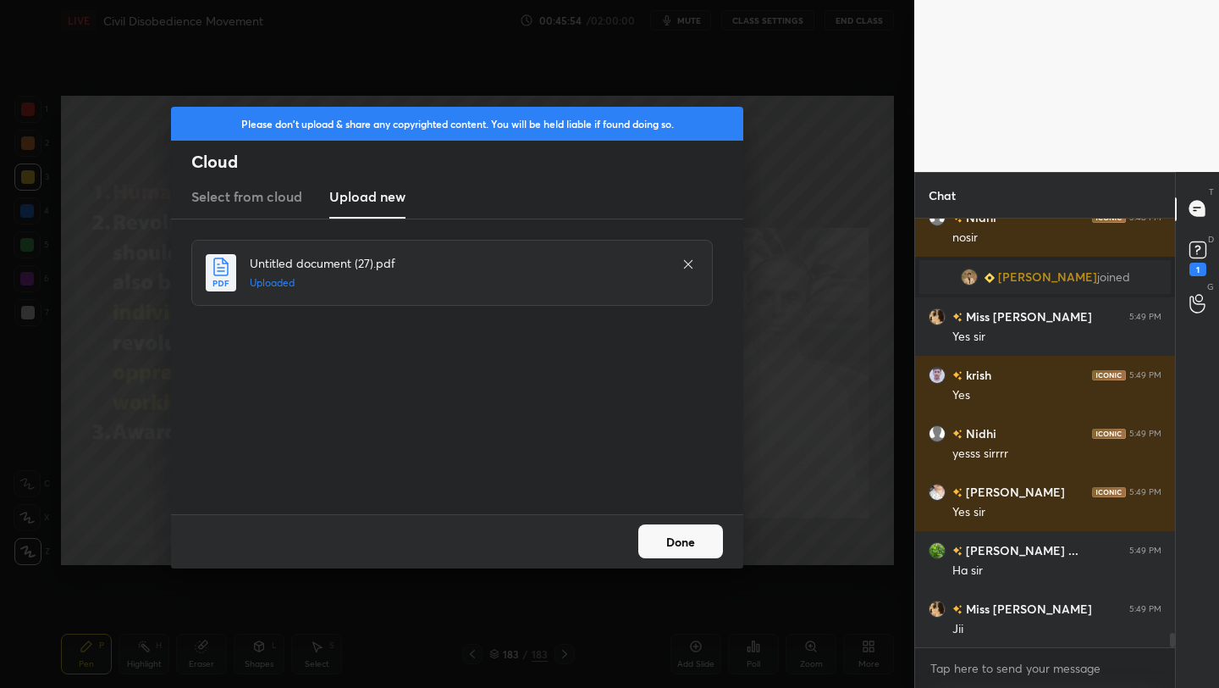
click at [714, 543] on button "Done" at bounding box center [680, 541] width 85 height 34
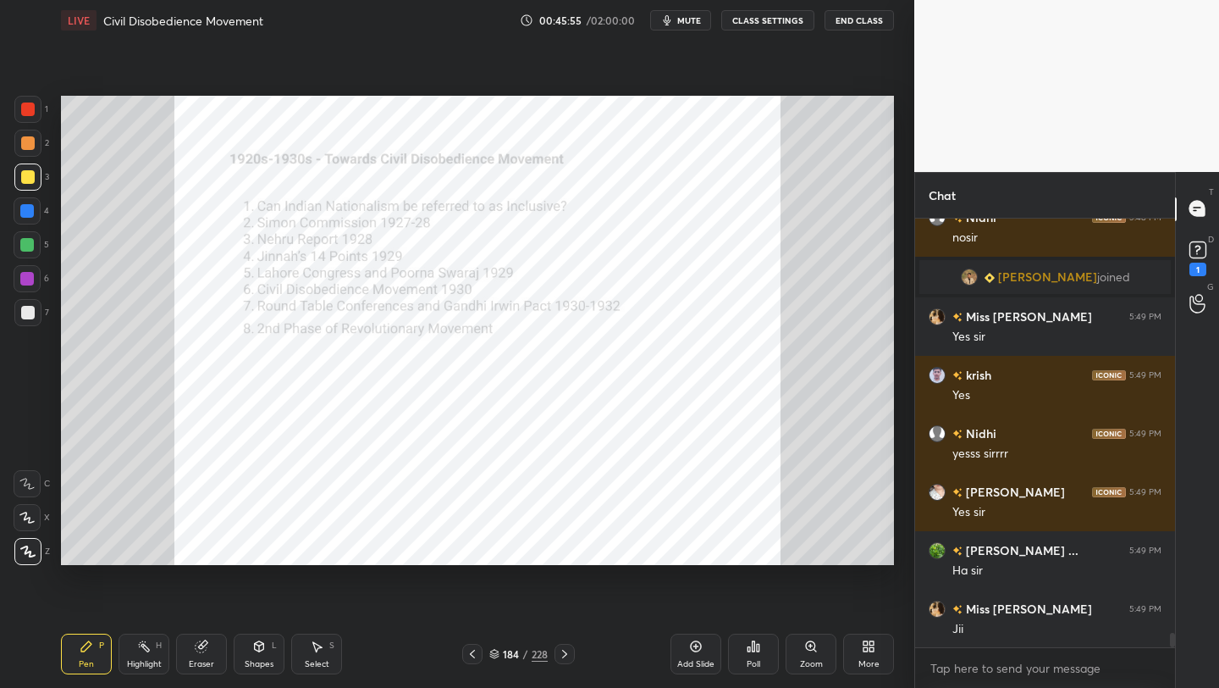
click at [863, 643] on icon at bounding box center [869, 646] width 14 height 14
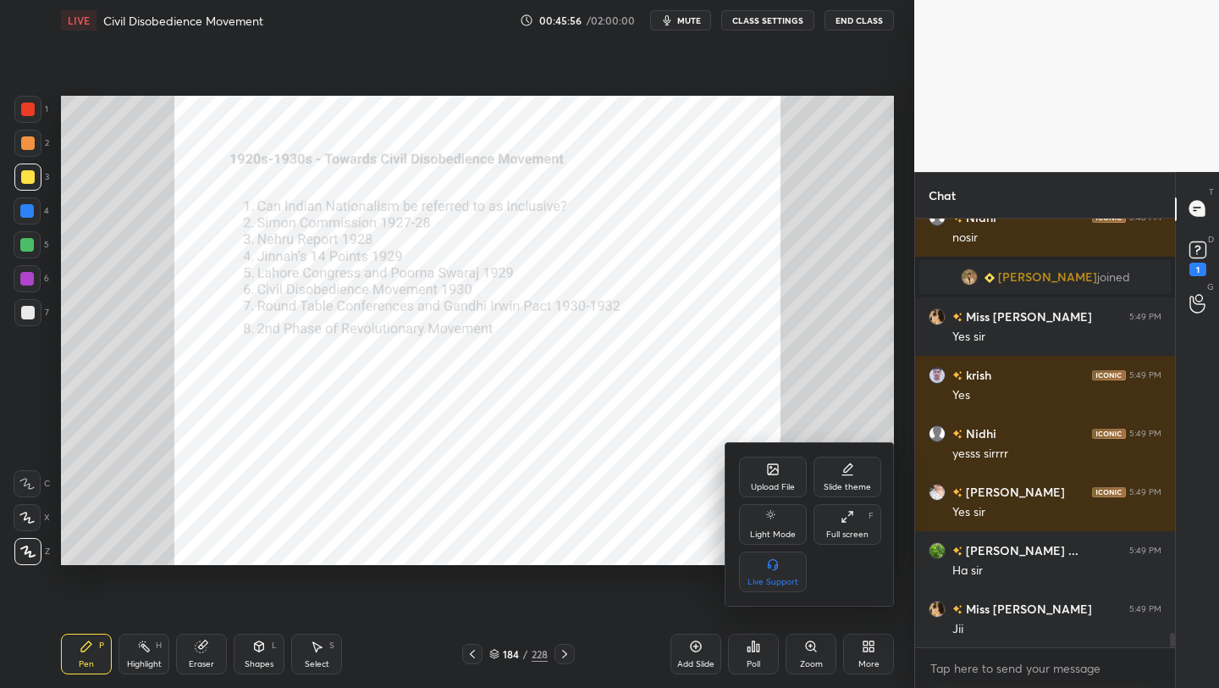
click at [842, 530] on div "Full screen" at bounding box center [847, 534] width 42 height 8
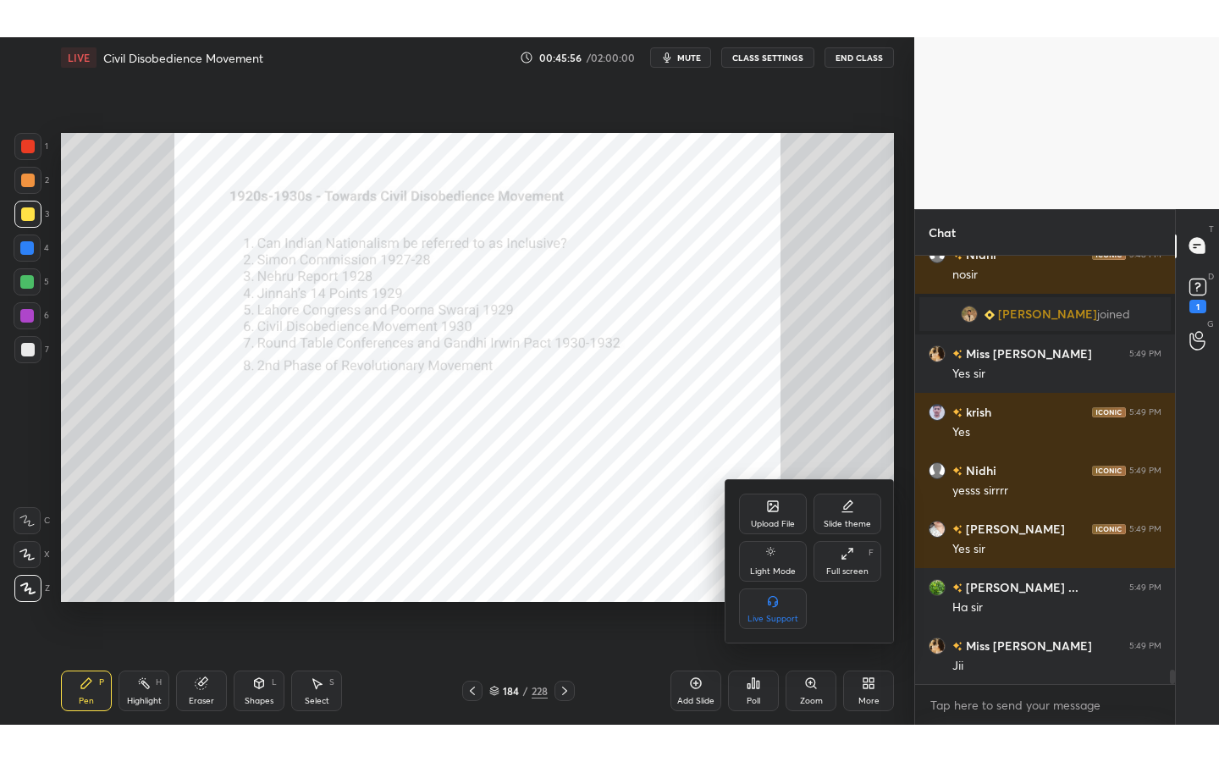
scroll to position [84016, 83823]
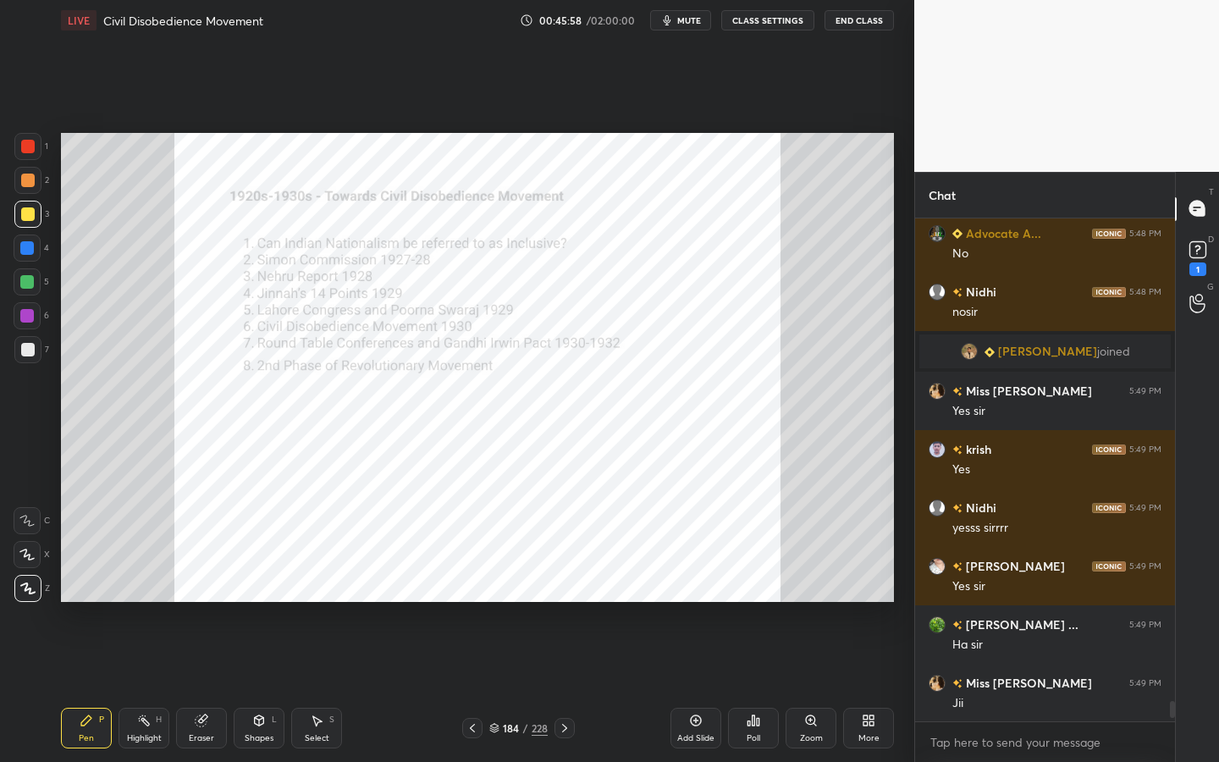
click at [530, 687] on div "184 / 228" at bounding box center [518, 728] width 58 height 15
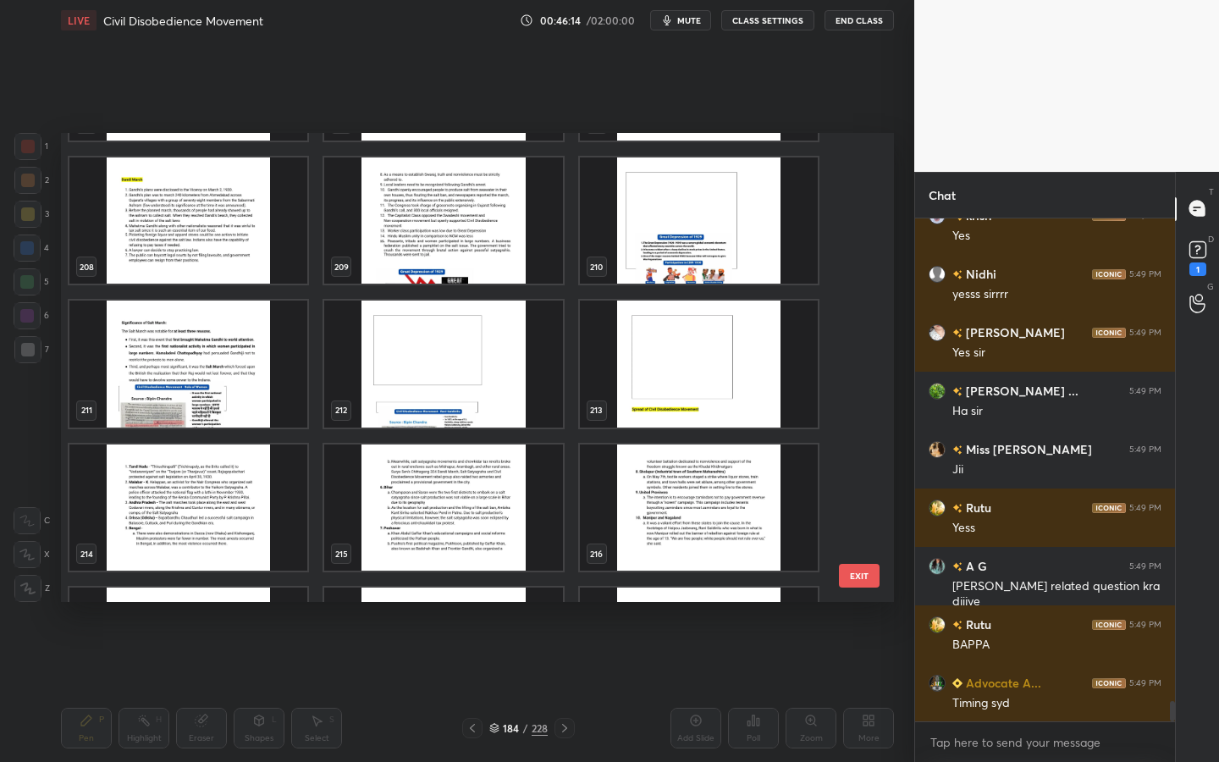
click at [432, 185] on img "grid" at bounding box center [443, 220] width 238 height 127
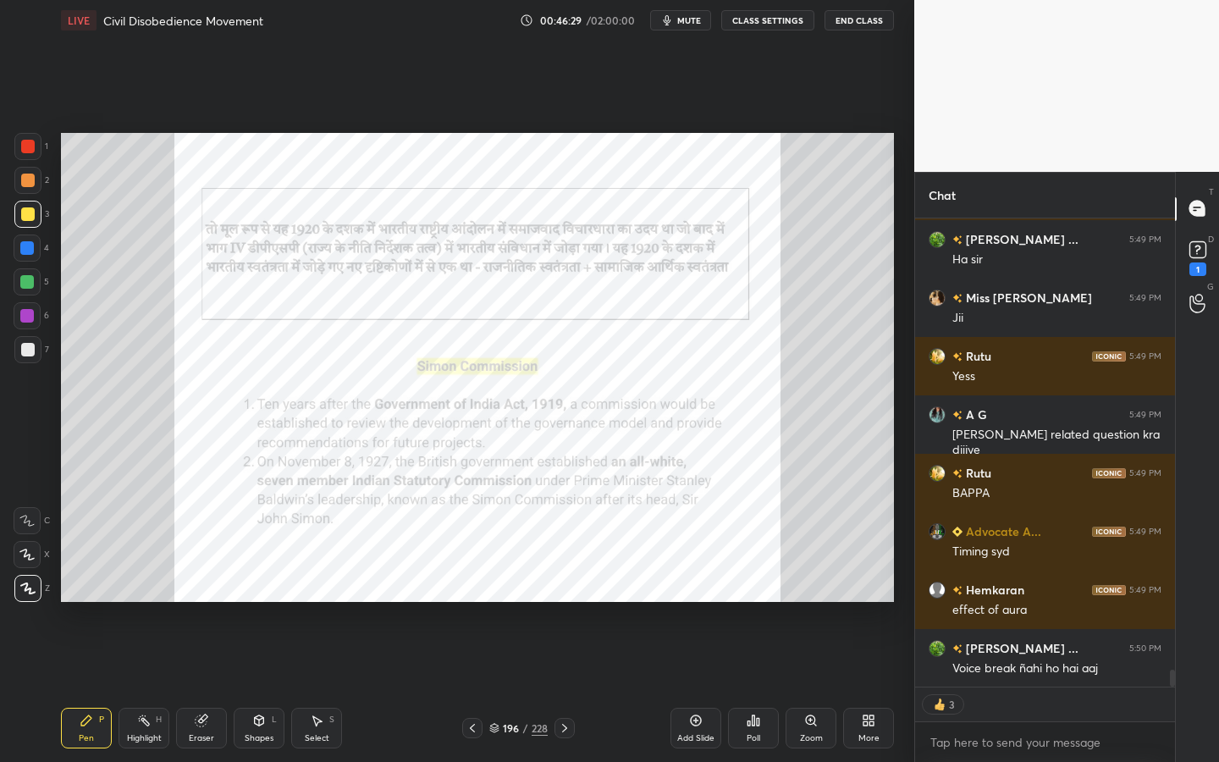
click at [815, 687] on div "Zoom" at bounding box center [811, 728] width 51 height 41
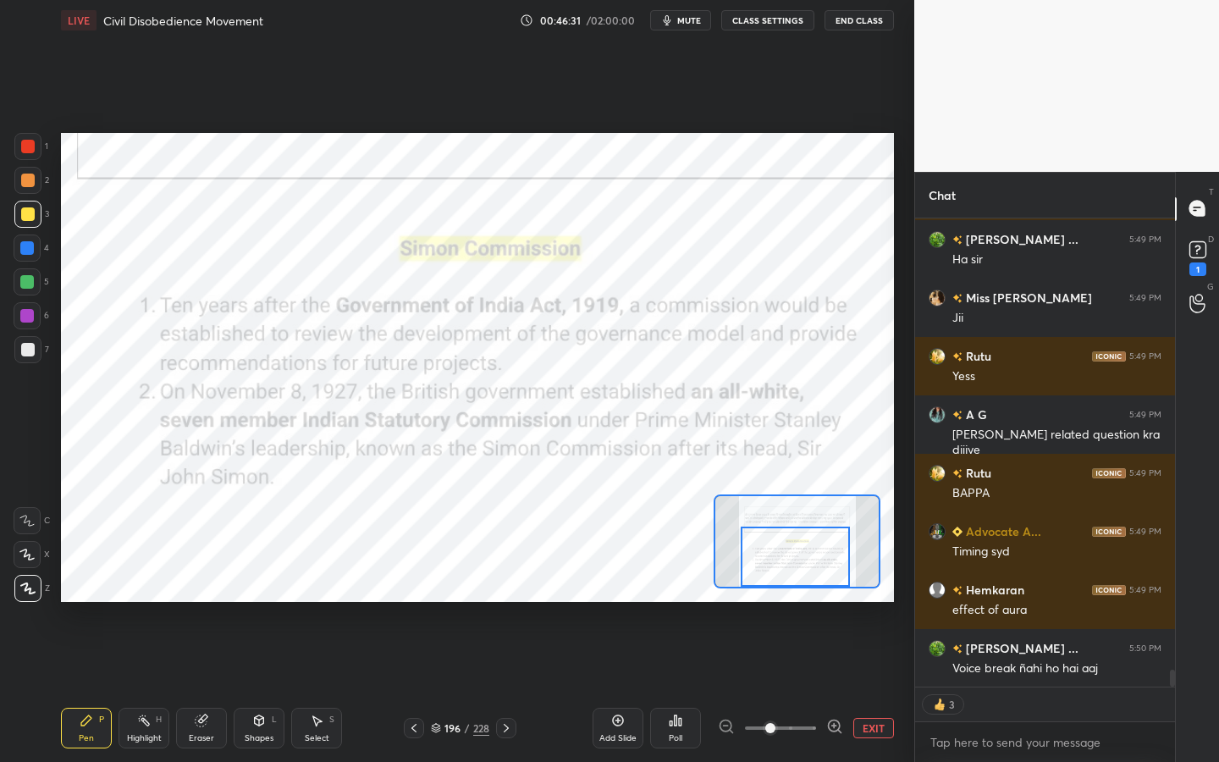
drag, startPoint x: 806, startPoint y: 561, endPoint x: 805, endPoint y: 581, distance: 19.5
click at [805, 582] on div at bounding box center [795, 557] width 109 height 60
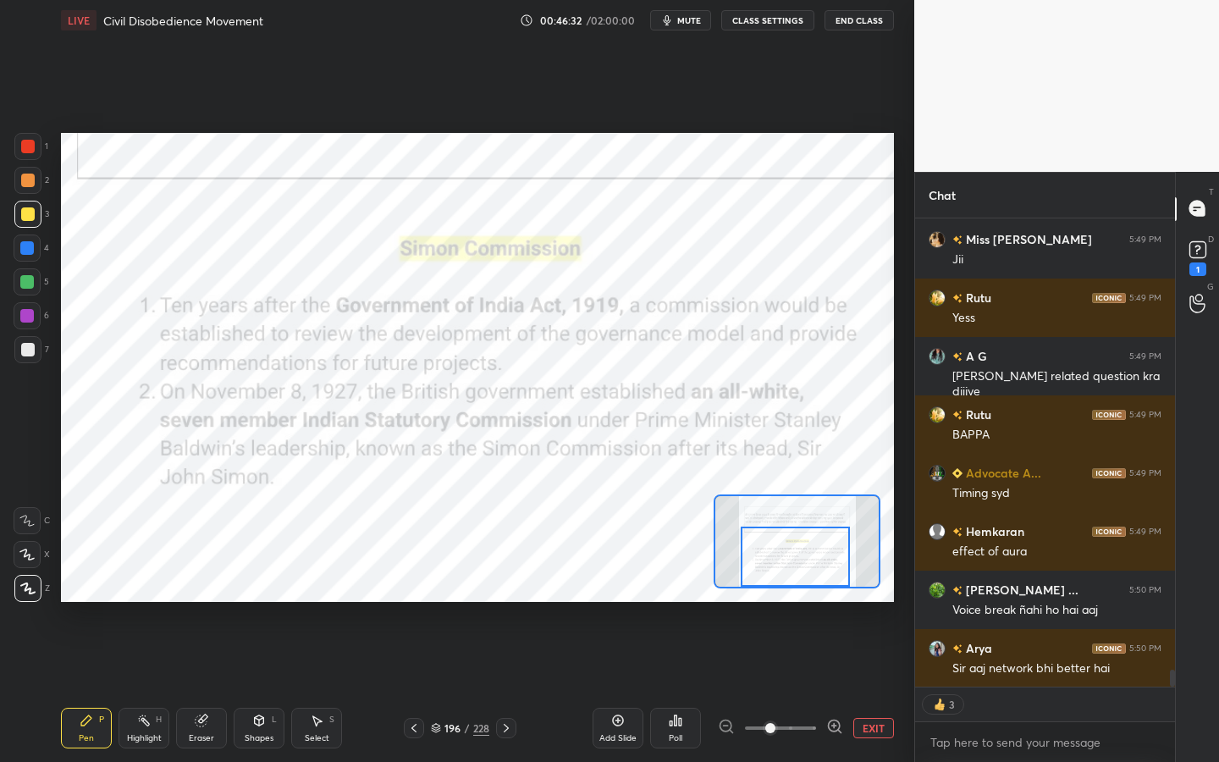
click at [36, 141] on div at bounding box center [27, 146] width 27 height 27
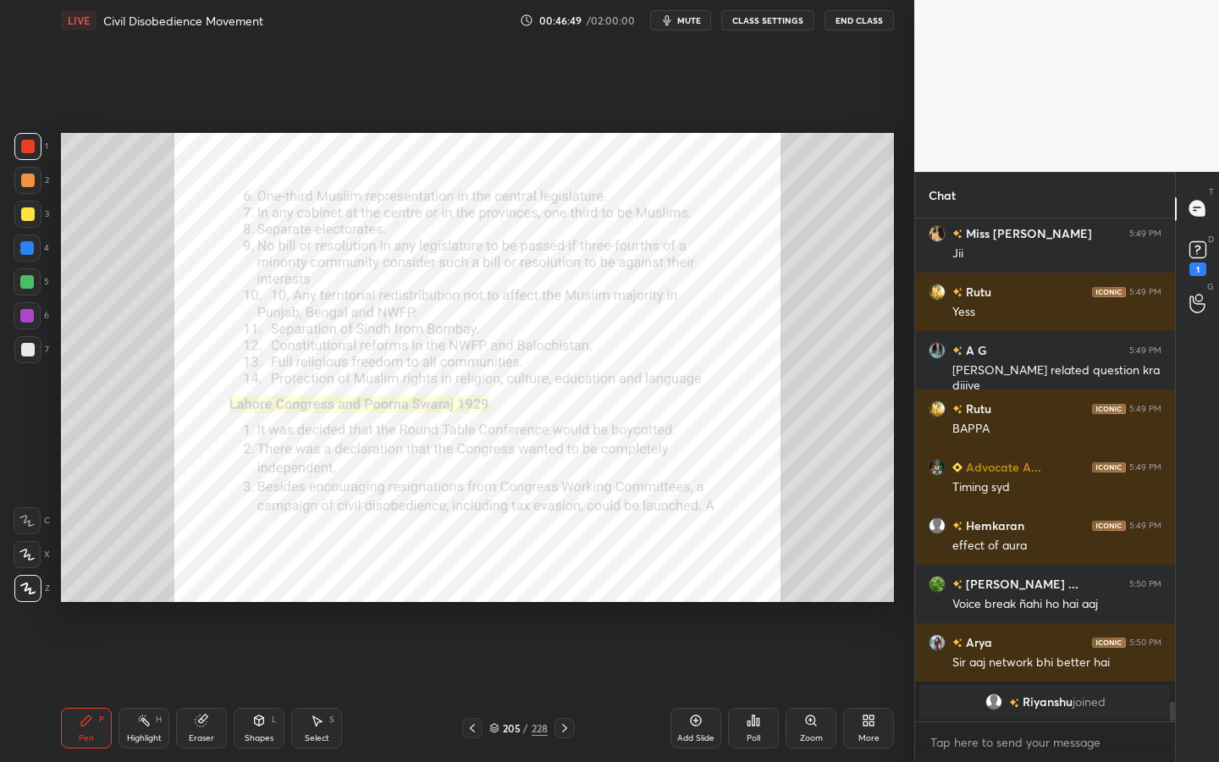
click at [810, 687] on div "Zoom" at bounding box center [811, 738] width 23 height 8
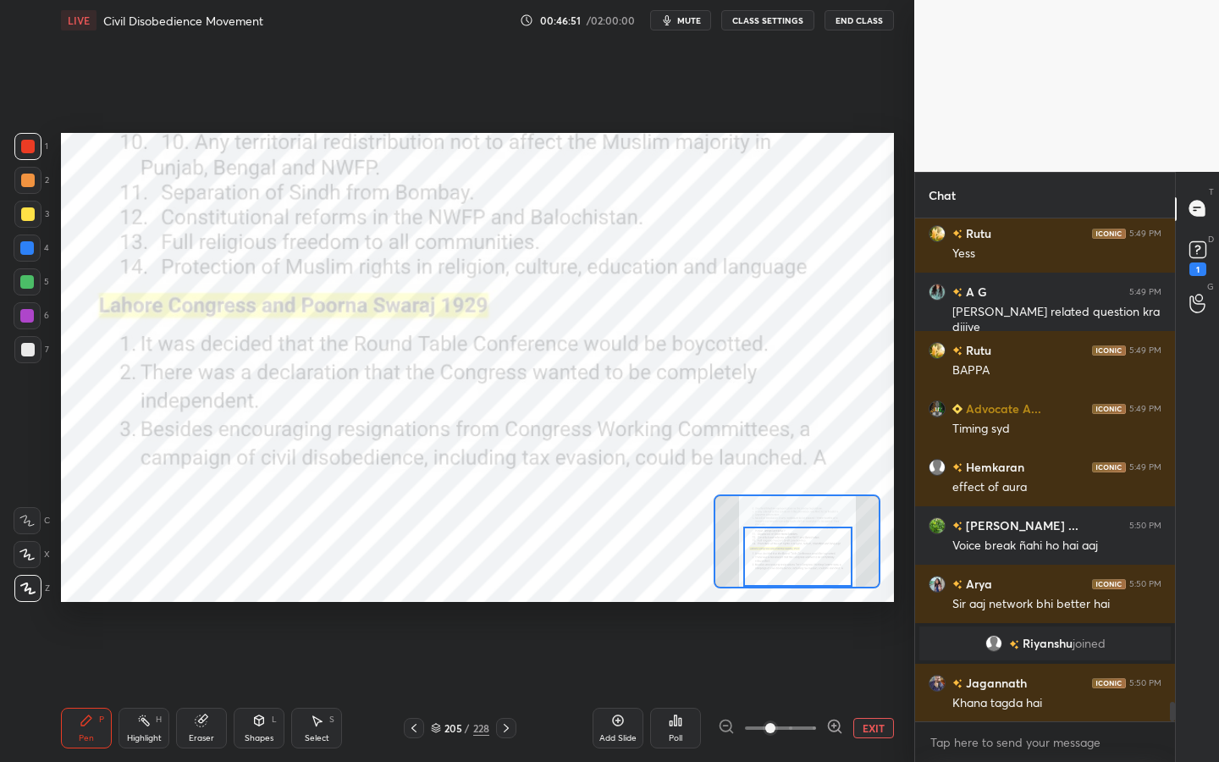
click at [784, 596] on div "Setting up your live class Poll for secs No correct answer Start poll" at bounding box center [477, 367] width 833 height 469
click at [265, 687] on icon at bounding box center [259, 721] width 14 height 14
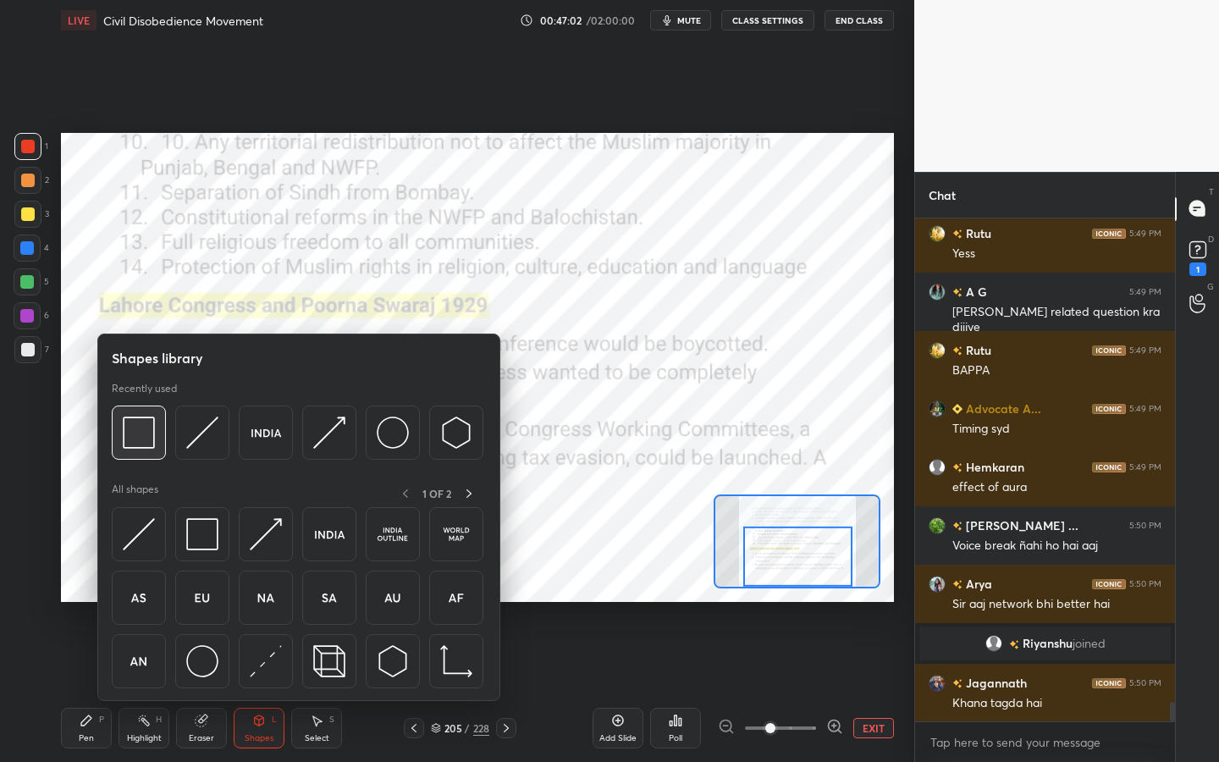
click at [157, 431] on div at bounding box center [139, 433] width 54 height 54
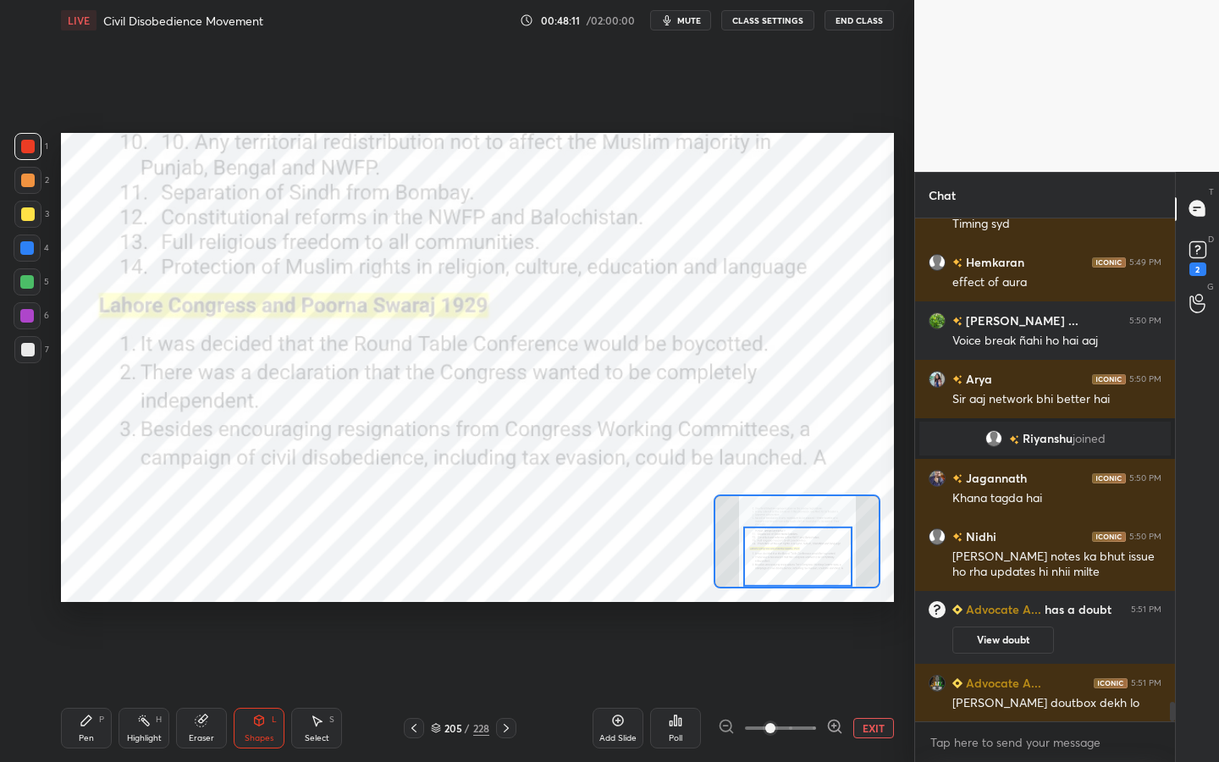
scroll to position [12418, 0]
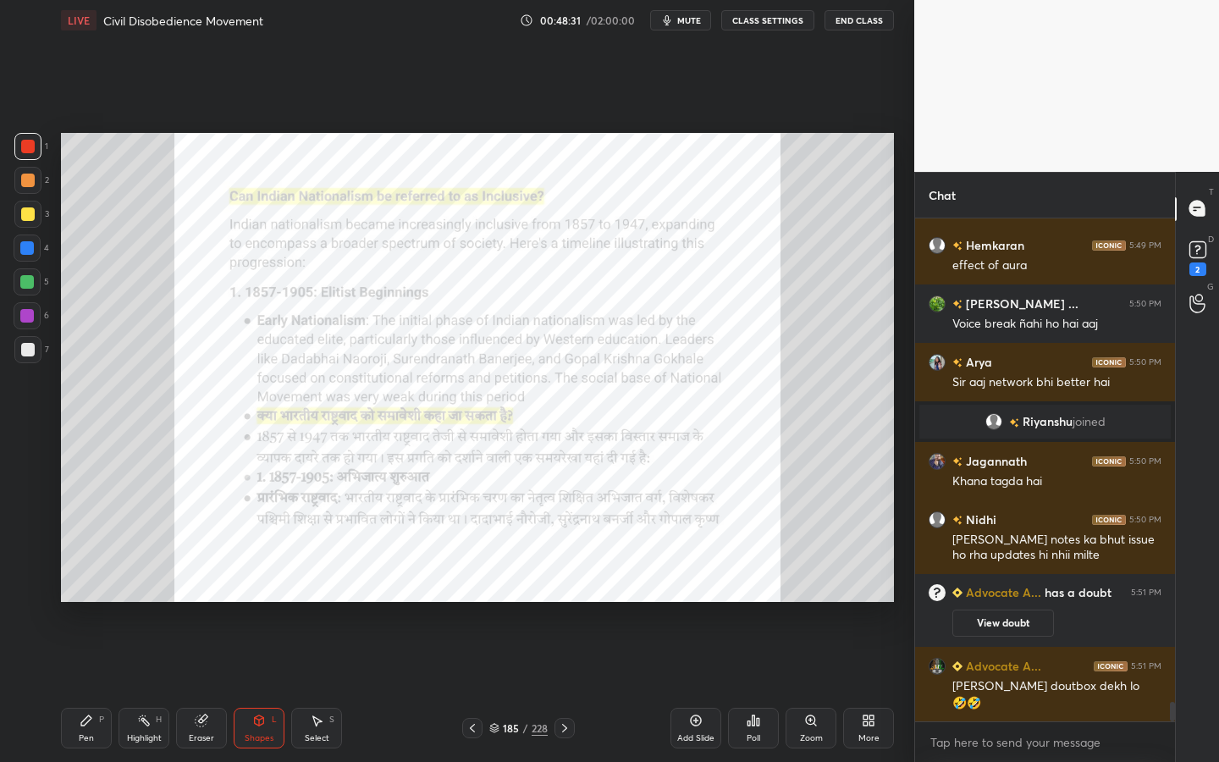
click at [518, 687] on div "185" at bounding box center [511, 728] width 17 height 10
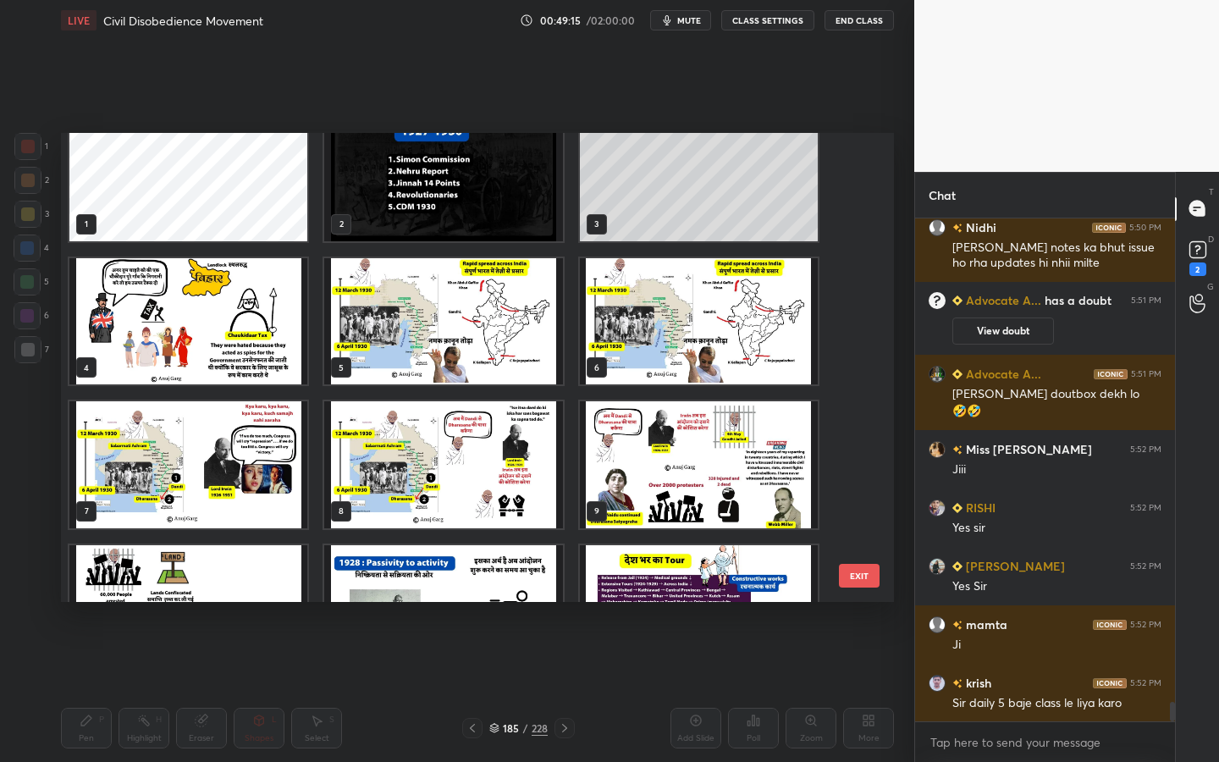
scroll to position [0, 0]
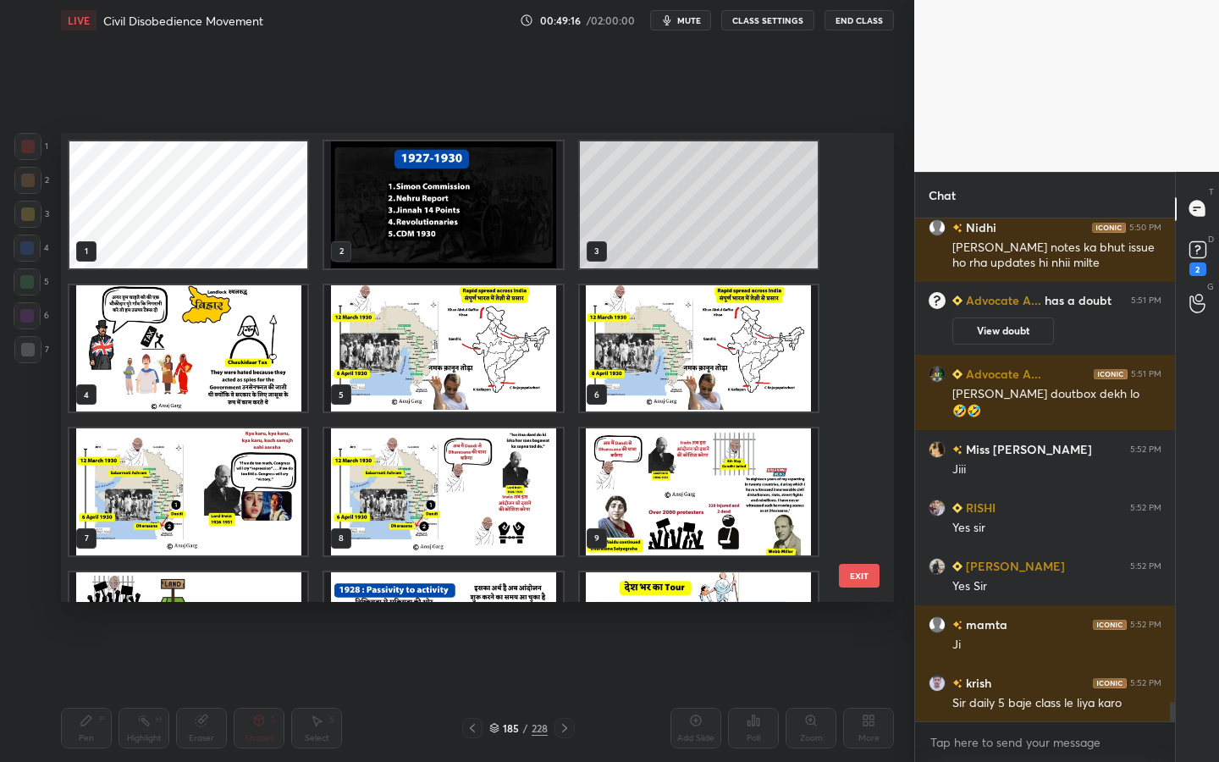
click at [179, 344] on img "grid" at bounding box center [188, 348] width 238 height 127
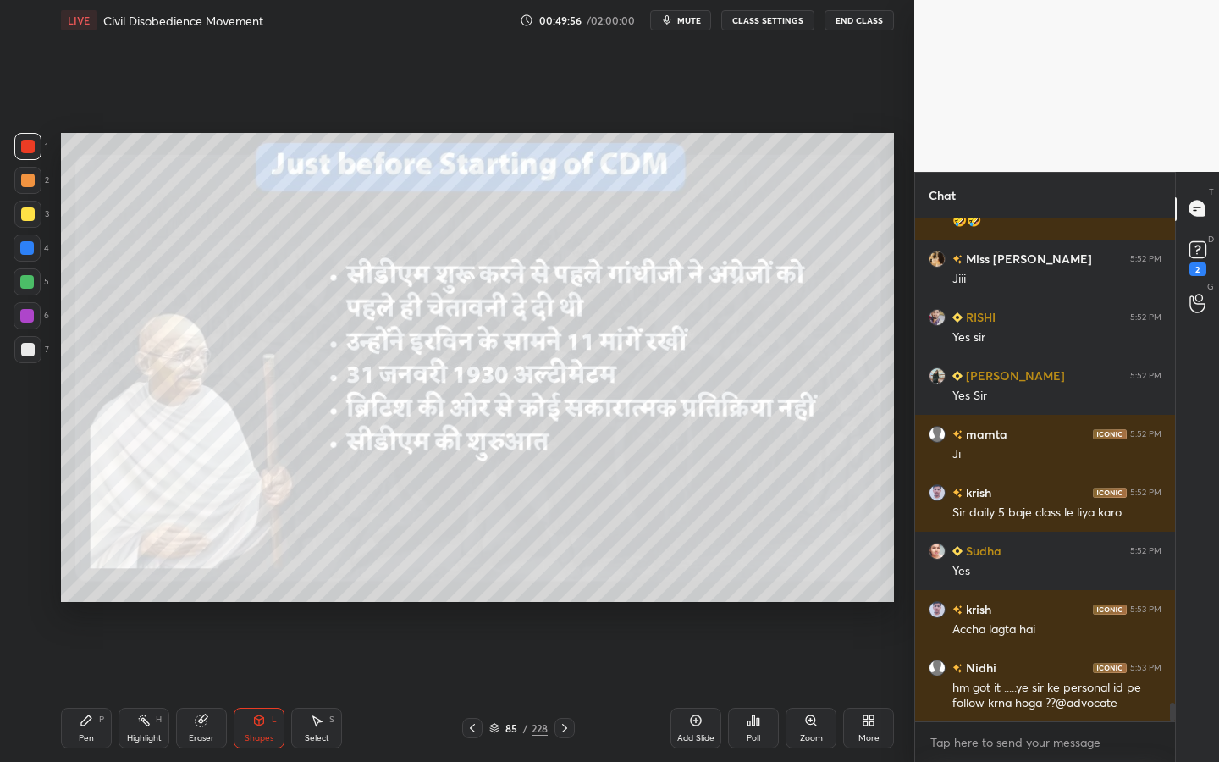
scroll to position [12960, 0]
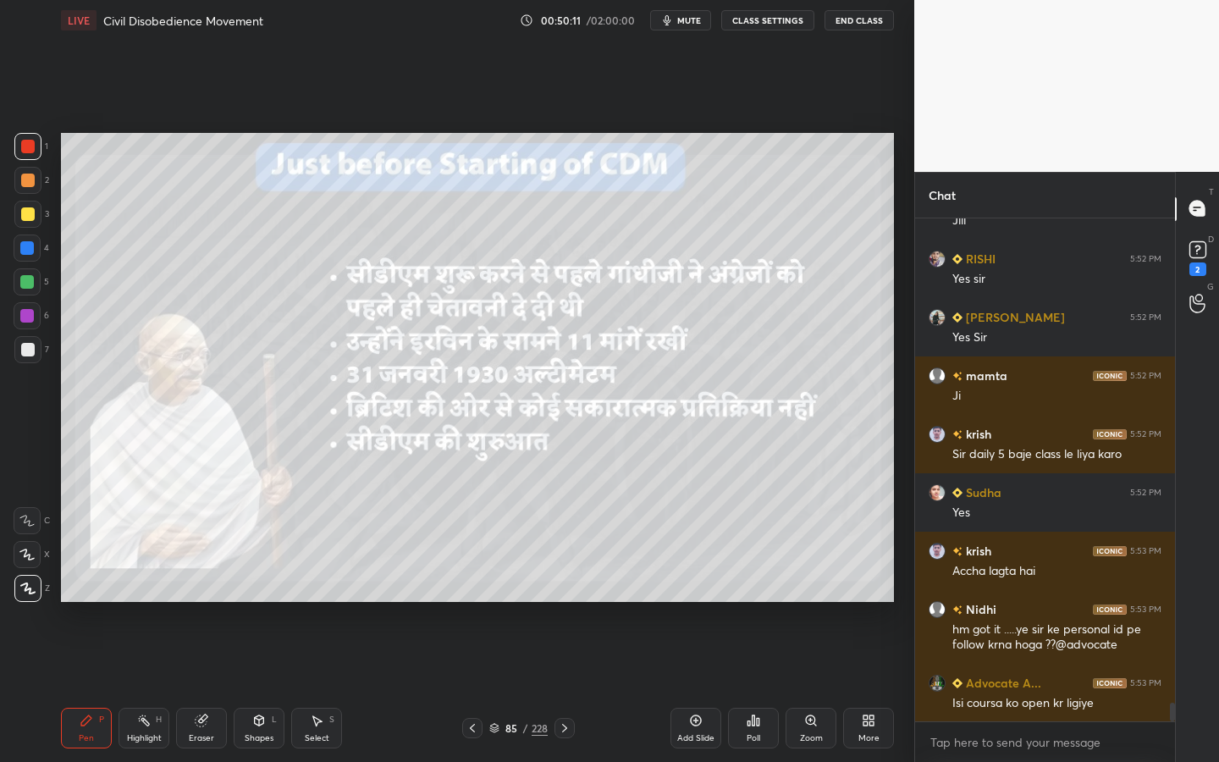
click at [694, 687] on icon at bounding box center [696, 721] width 14 height 14
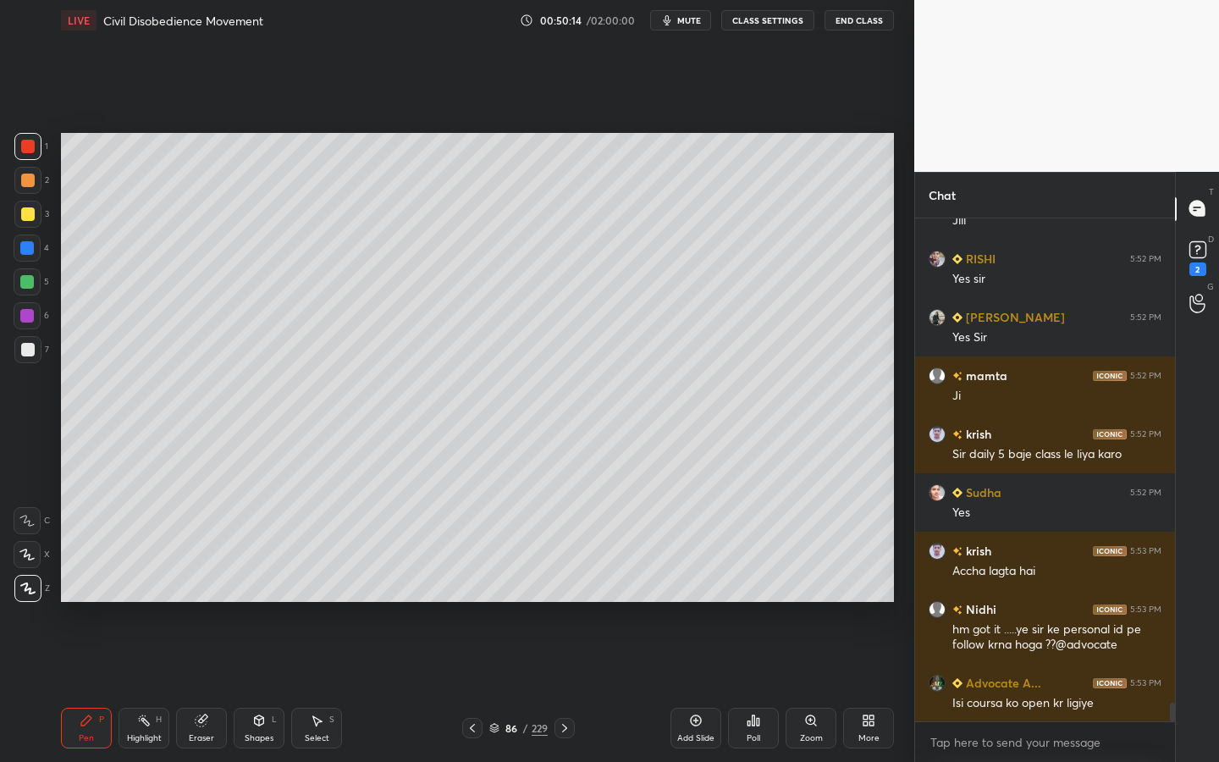
click at [27, 218] on div at bounding box center [28, 214] width 14 height 14
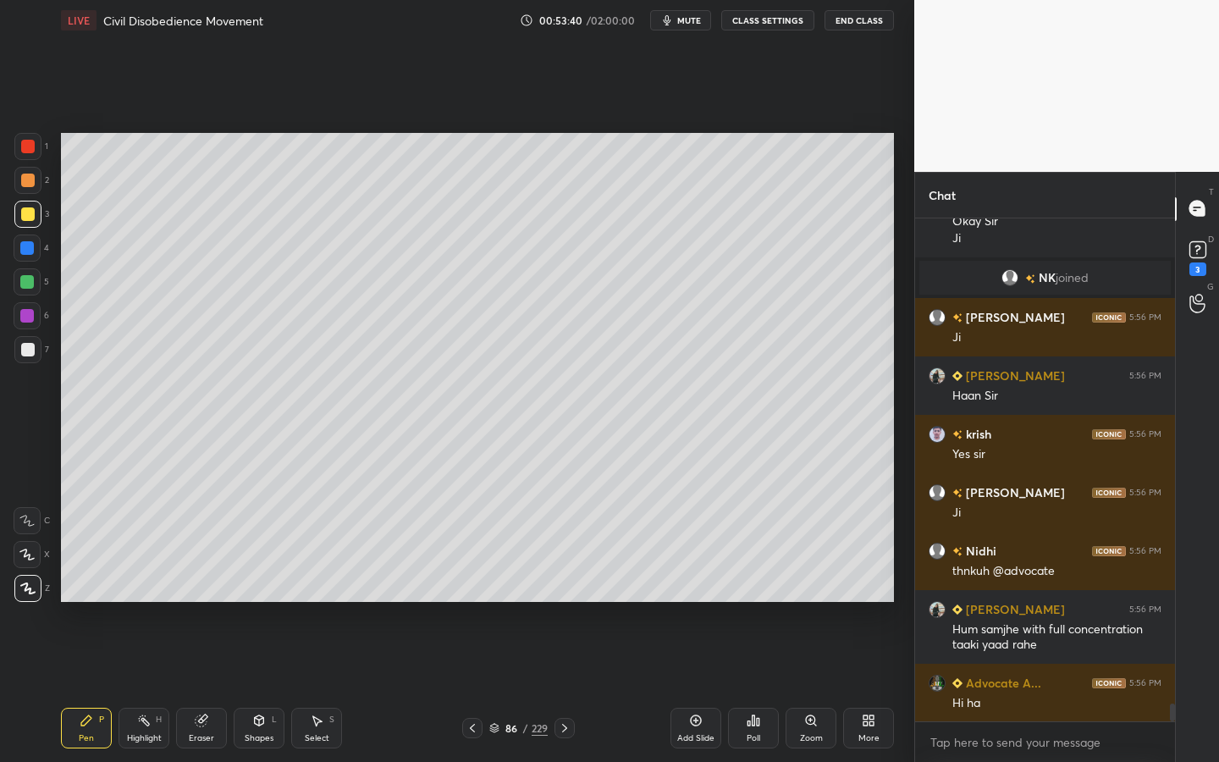
scroll to position [14104, 0]
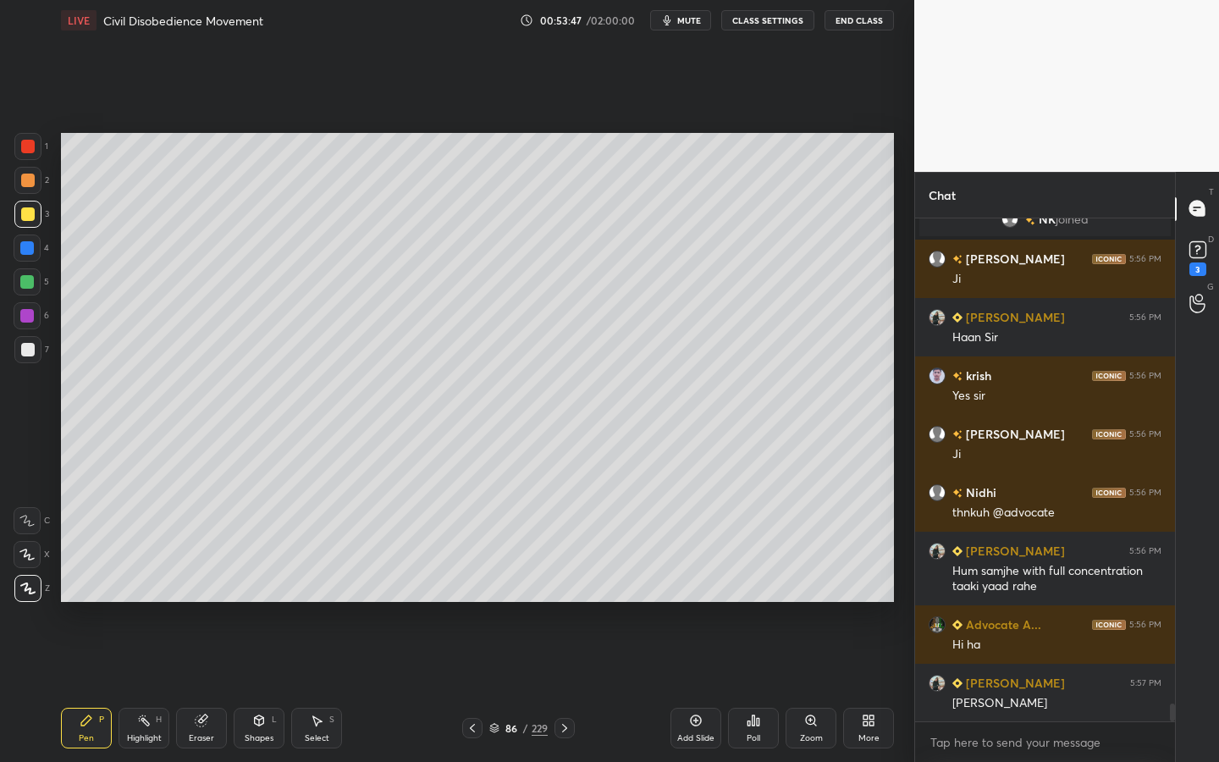
click at [685, 687] on div "Add Slide" at bounding box center [695, 738] width 37 height 8
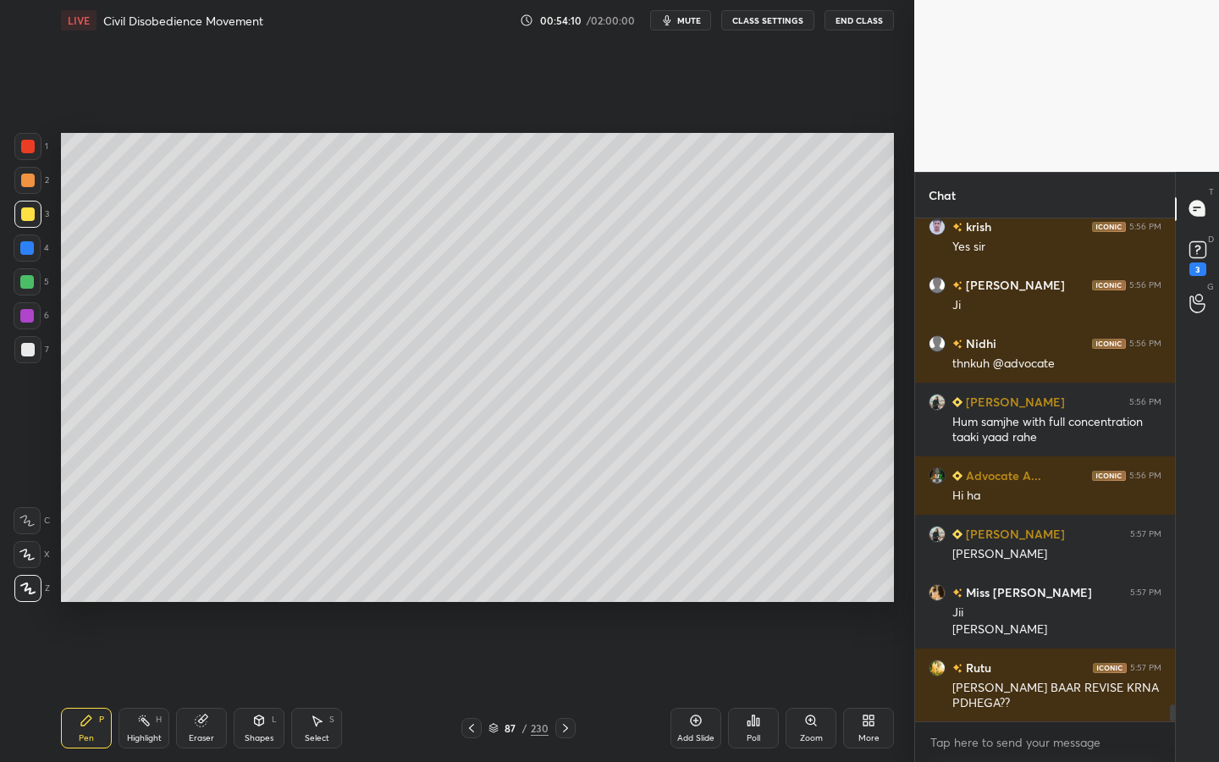
scroll to position [14312, 0]
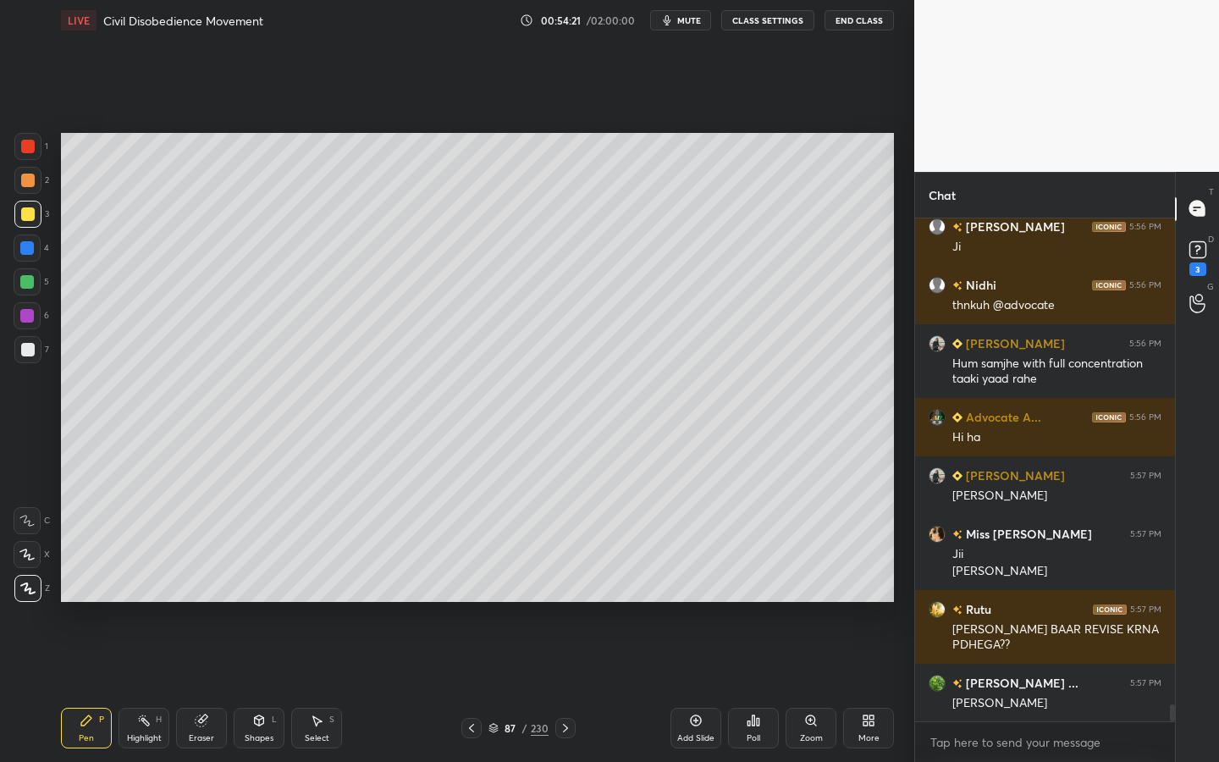
drag, startPoint x: 36, startPoint y: 349, endPoint x: 44, endPoint y: 360, distance: 13.4
click at [35, 348] on div at bounding box center [27, 349] width 27 height 27
drag, startPoint x: 217, startPoint y: 719, endPoint x: 218, endPoint y: 731, distance: 12.0
click at [218, 687] on div "Eraser" at bounding box center [201, 728] width 51 height 41
click at [246, 687] on div "Shapes L" at bounding box center [259, 728] width 51 height 41
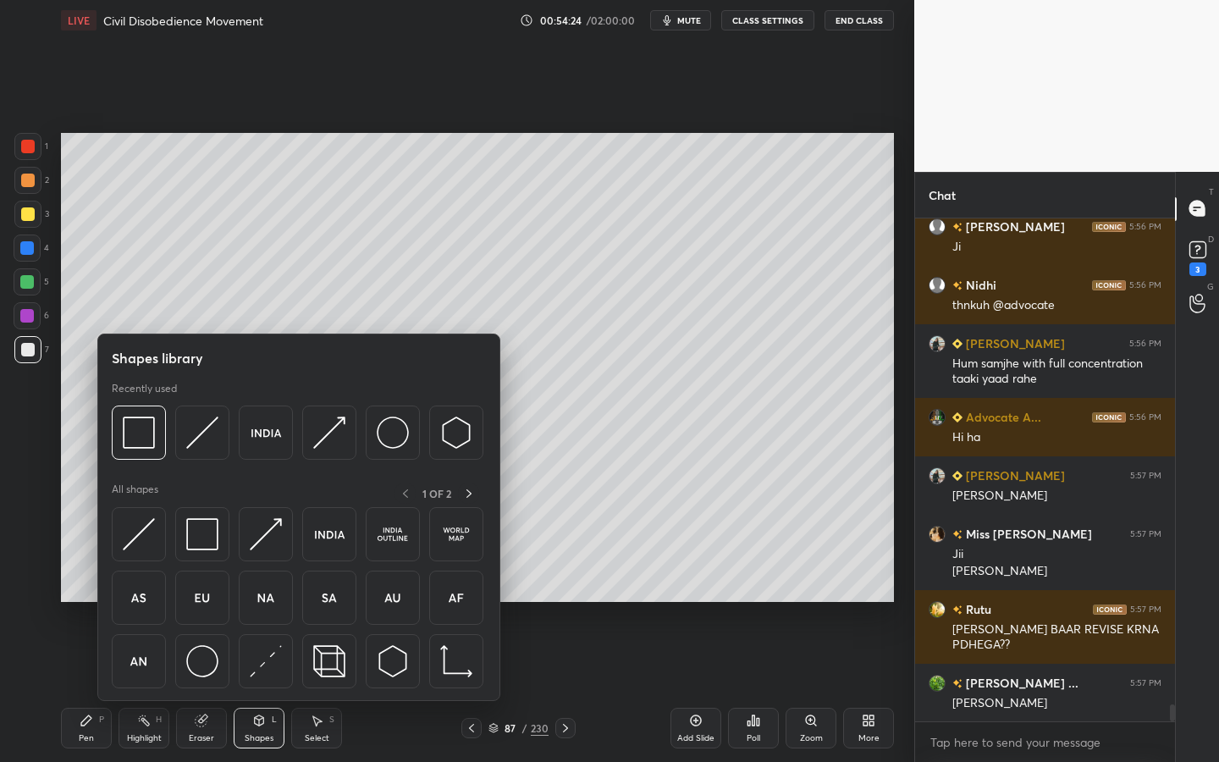
click at [166, 434] on div at bounding box center [298, 438] width 372 height 64
click at [159, 434] on div at bounding box center [139, 433] width 54 height 54
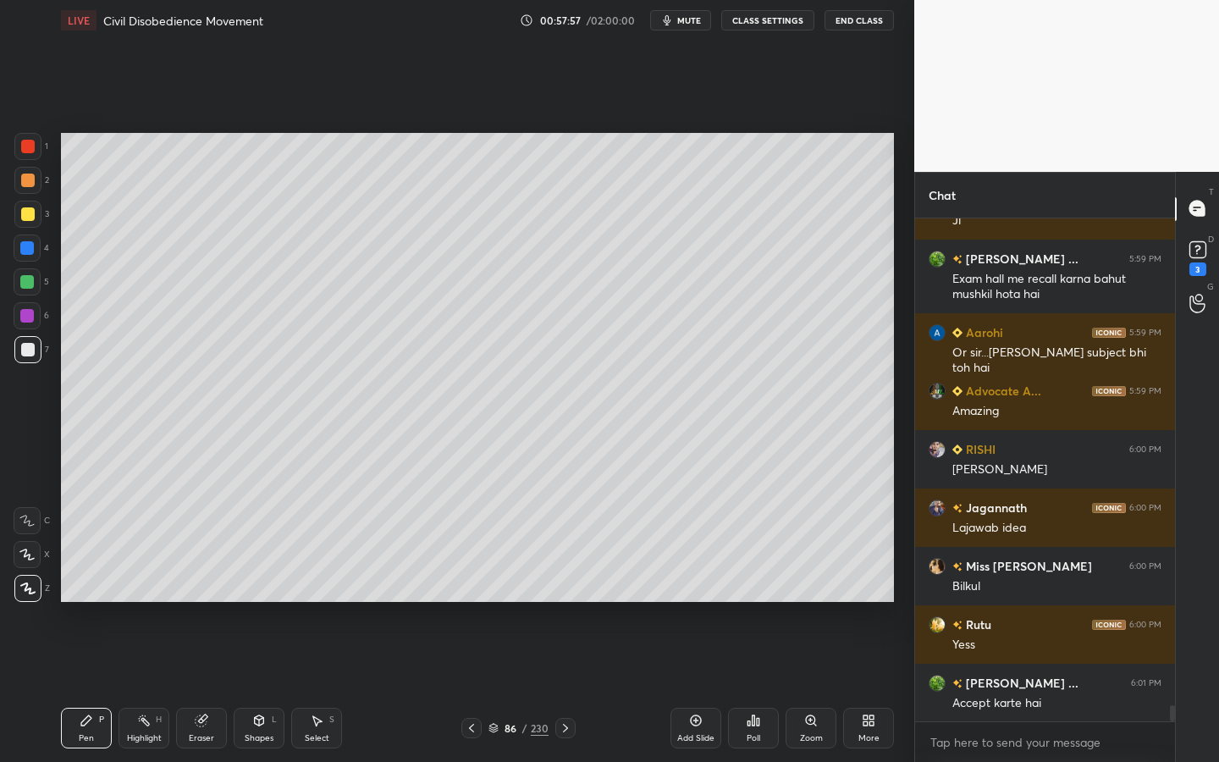
scroll to position [6, 6]
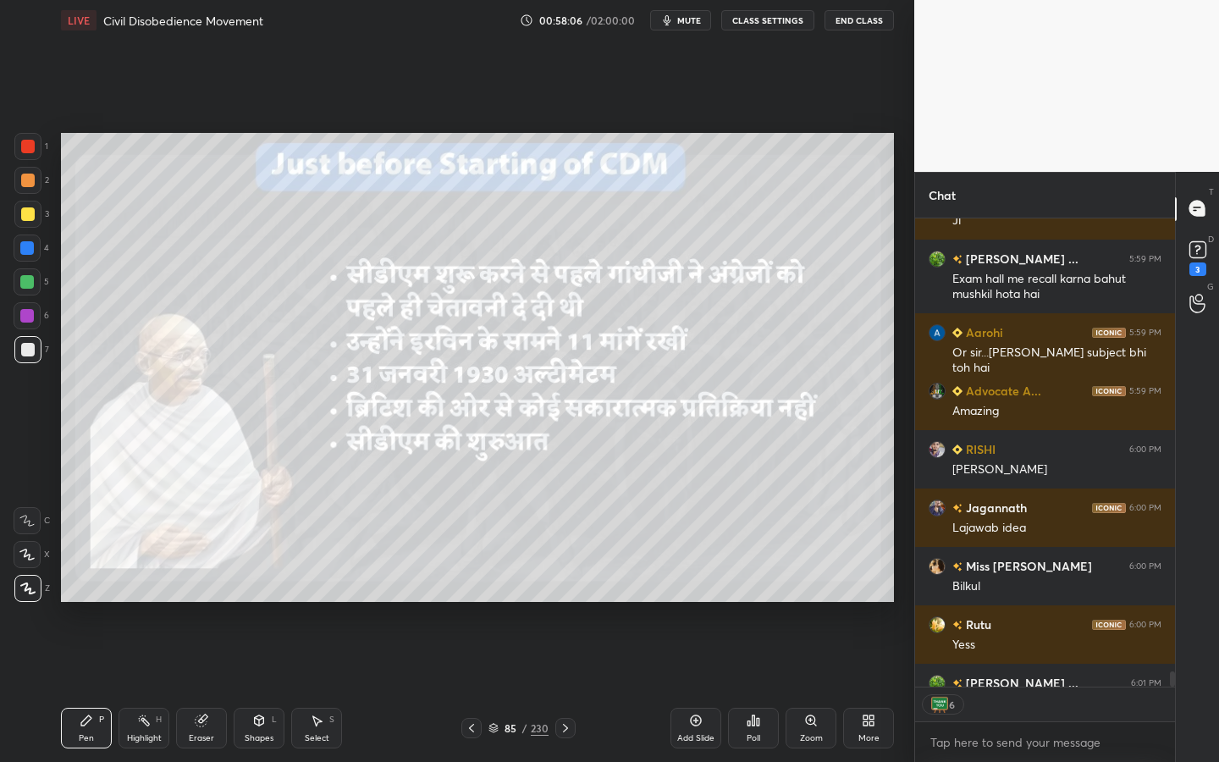
click at [33, 218] on div at bounding box center [28, 214] width 14 height 14
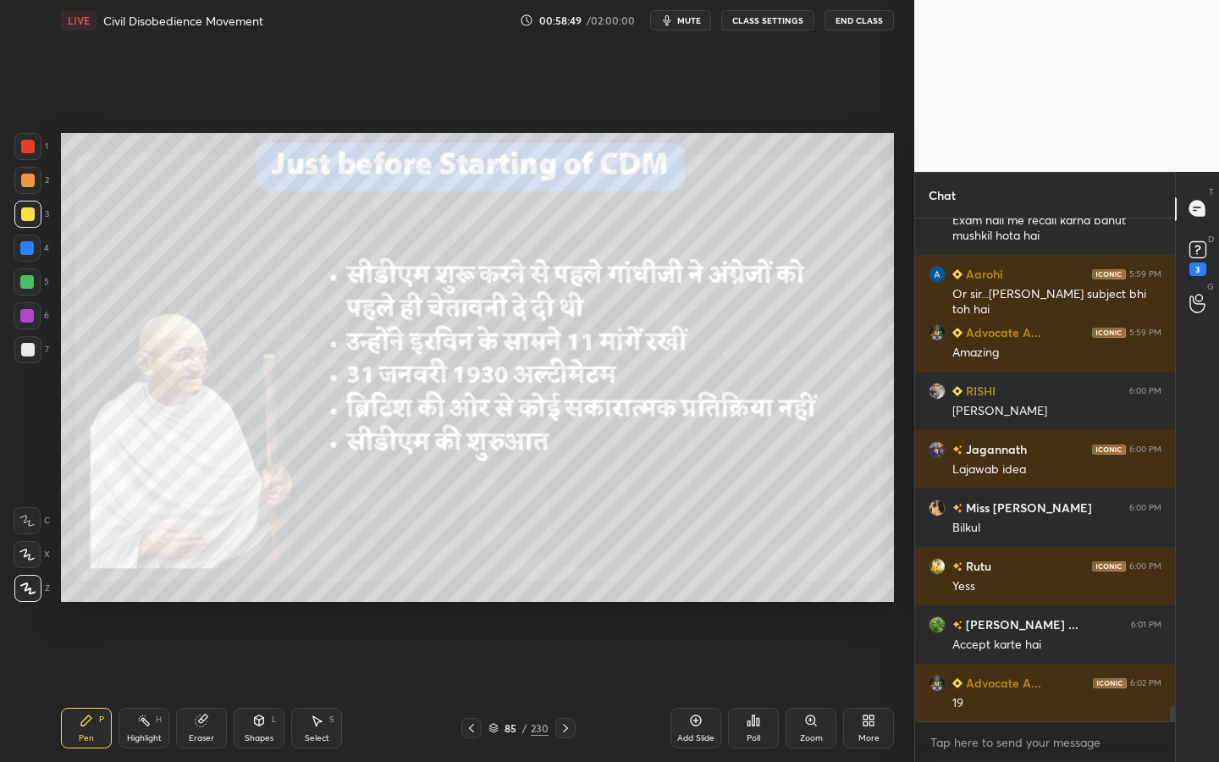
scroll to position [15028, 0]
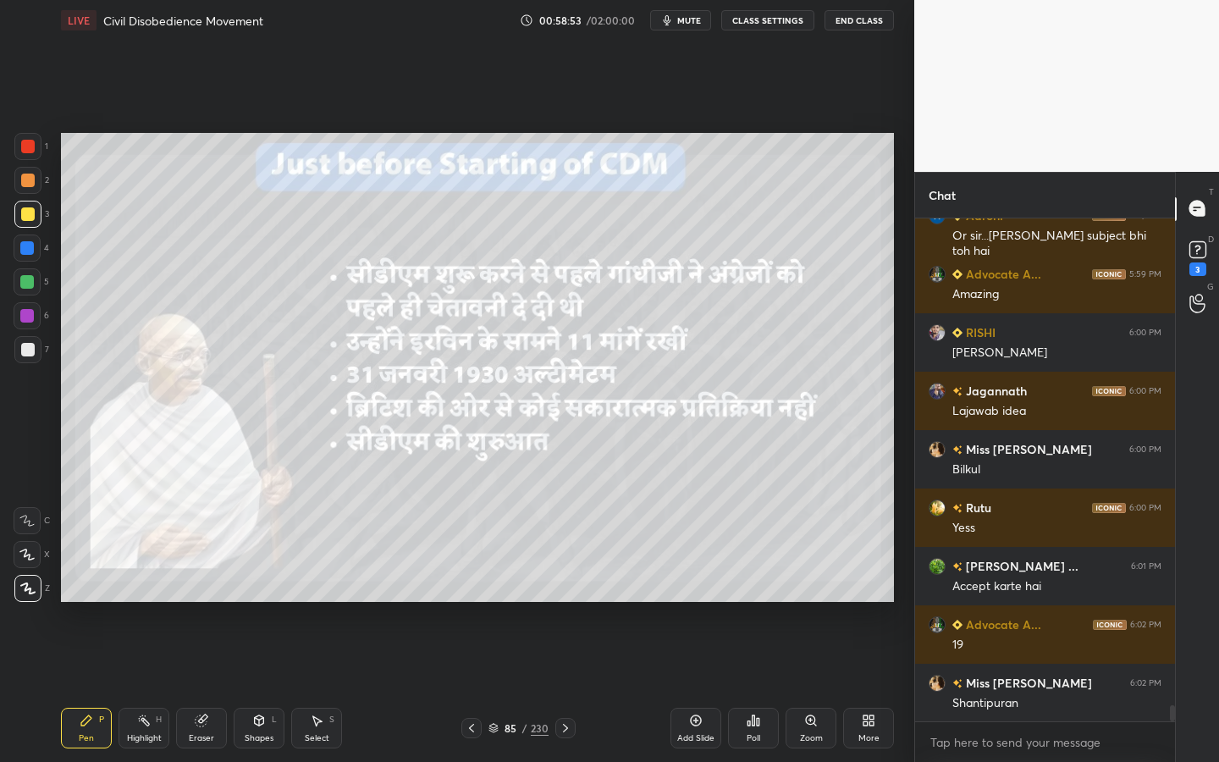
click at [205, 687] on div "Eraser" at bounding box center [201, 738] width 25 height 8
click at [14, 585] on span "Erase all" at bounding box center [26, 589] width 25 height 12
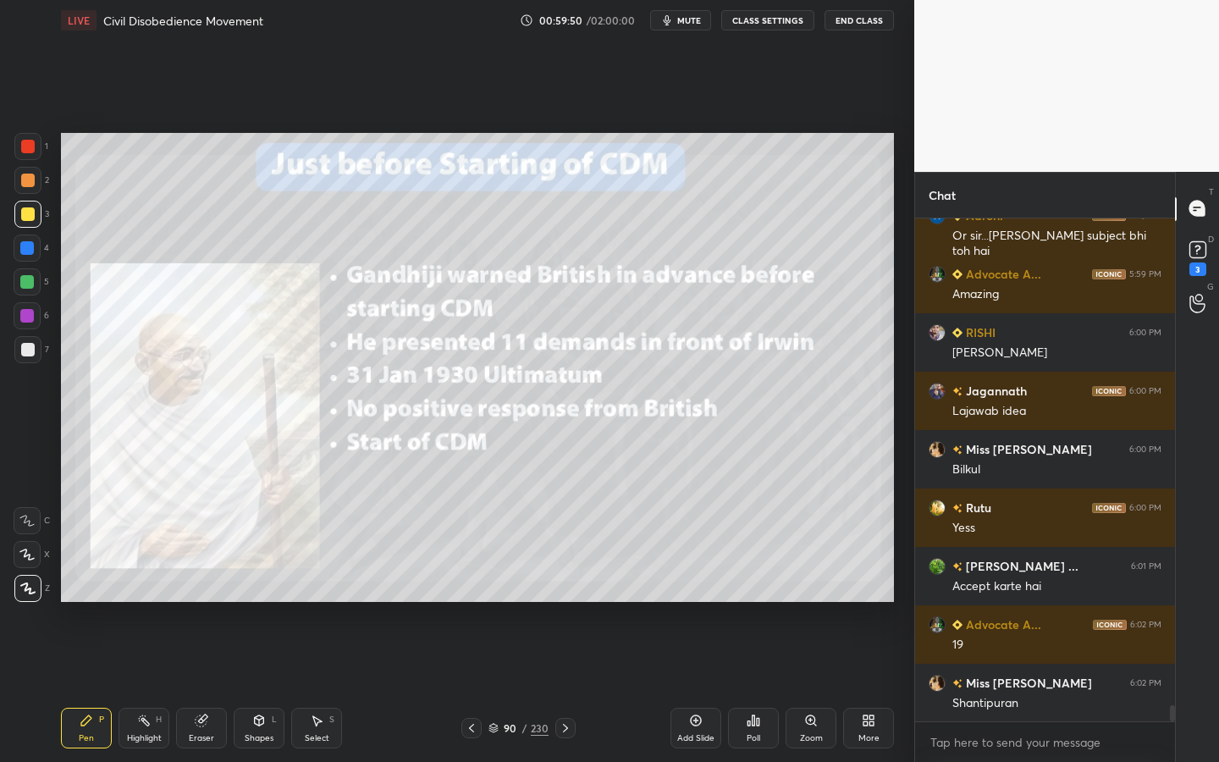
click at [190, 687] on div "Eraser" at bounding box center [201, 728] width 51 height 41
click at [19, 593] on span "Erase all" at bounding box center [26, 589] width 25 height 12
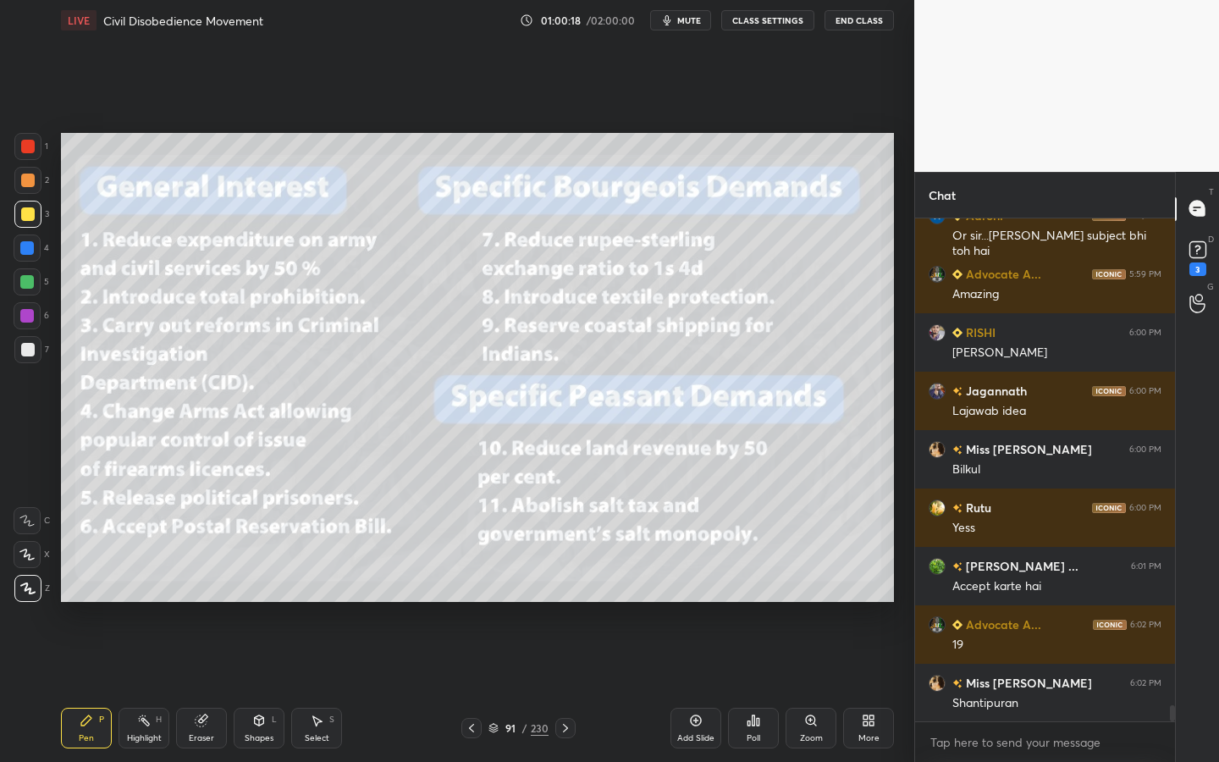
click at [23, 356] on div at bounding box center [28, 350] width 14 height 14
click at [25, 224] on div at bounding box center [27, 214] width 27 height 27
click at [265, 687] on div "Shapes" at bounding box center [259, 738] width 29 height 8
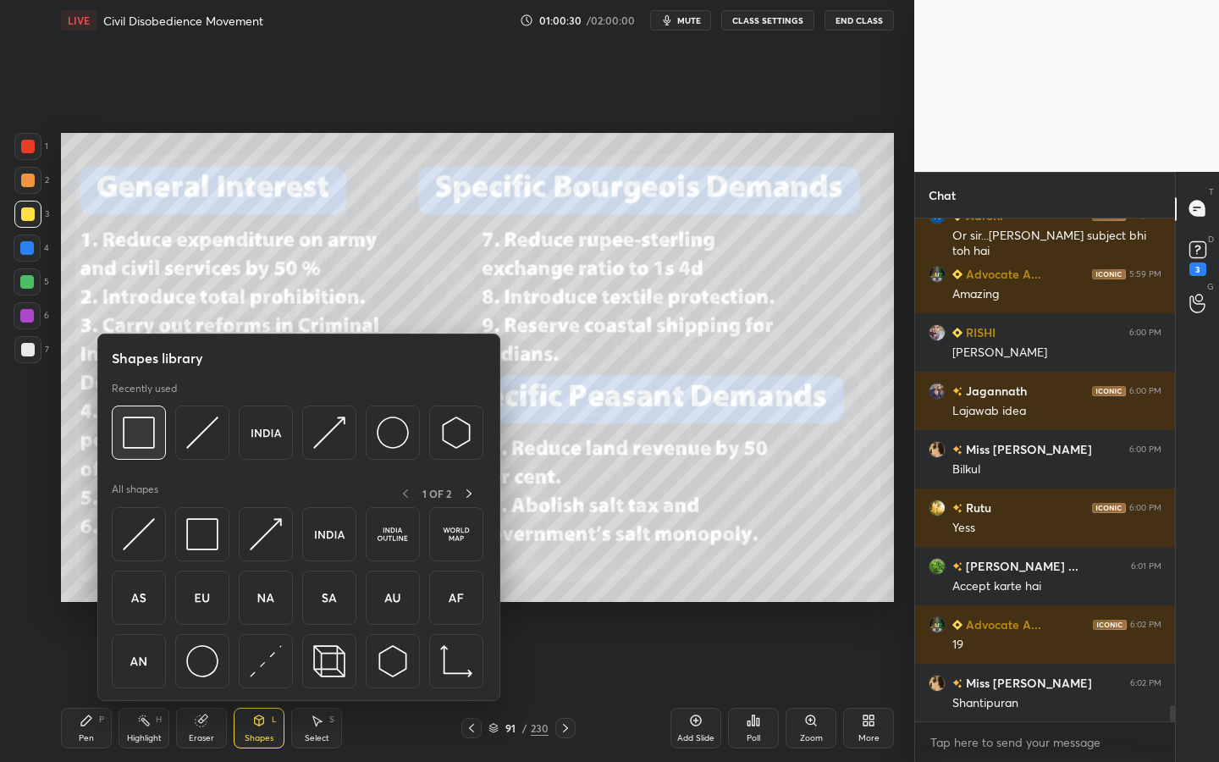
click at [152, 426] on img at bounding box center [139, 433] width 32 height 32
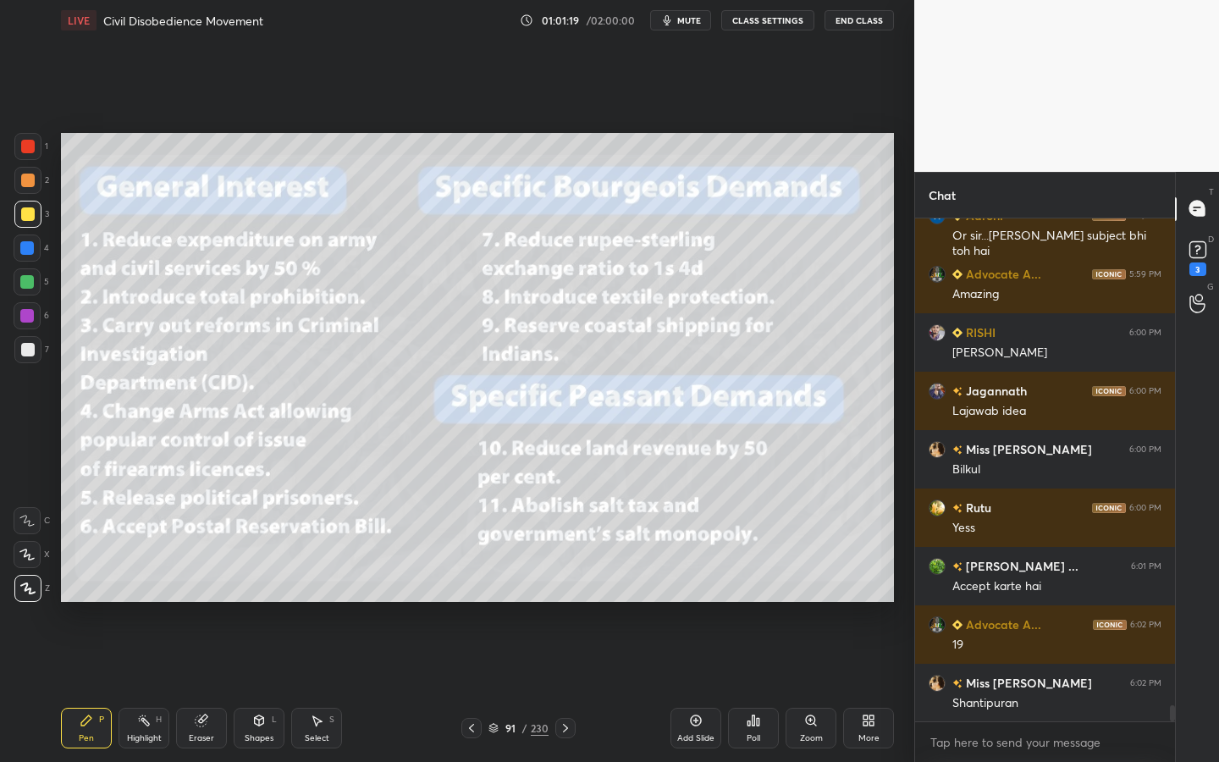
click at [687, 687] on div "Add Slide" at bounding box center [696, 728] width 51 height 41
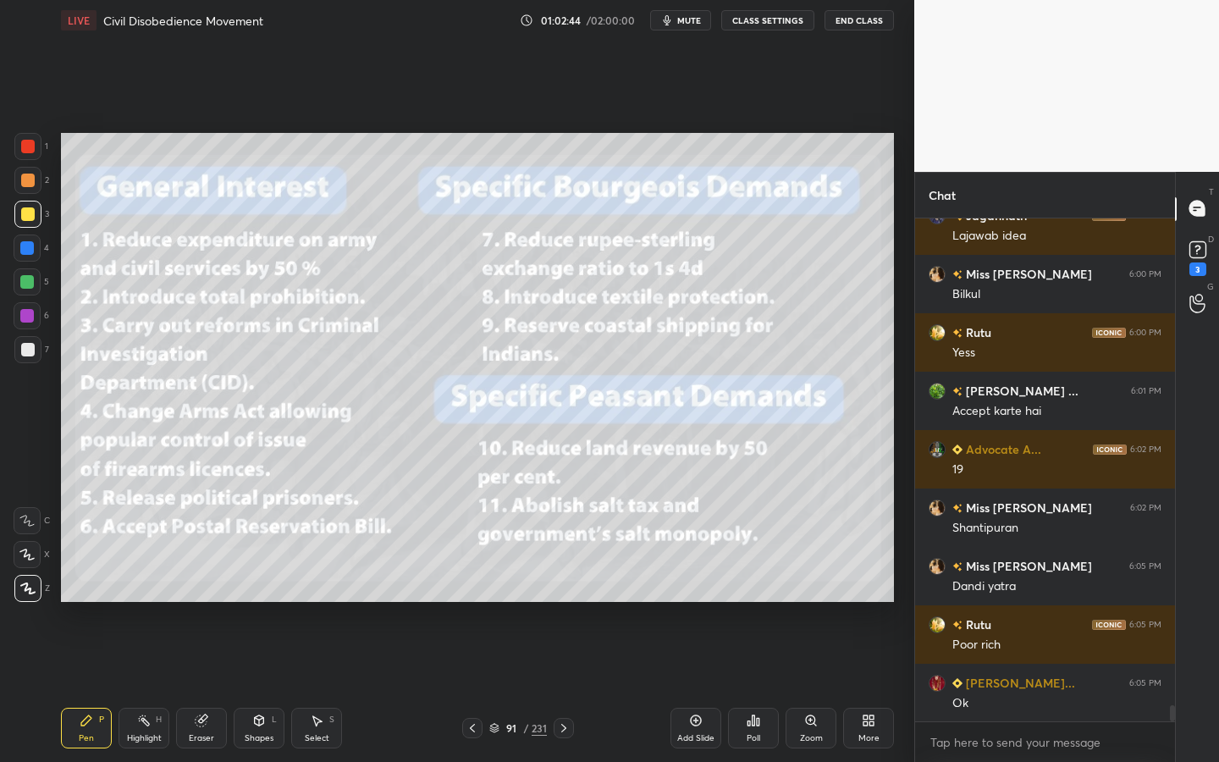
scroll to position [15244, 0]
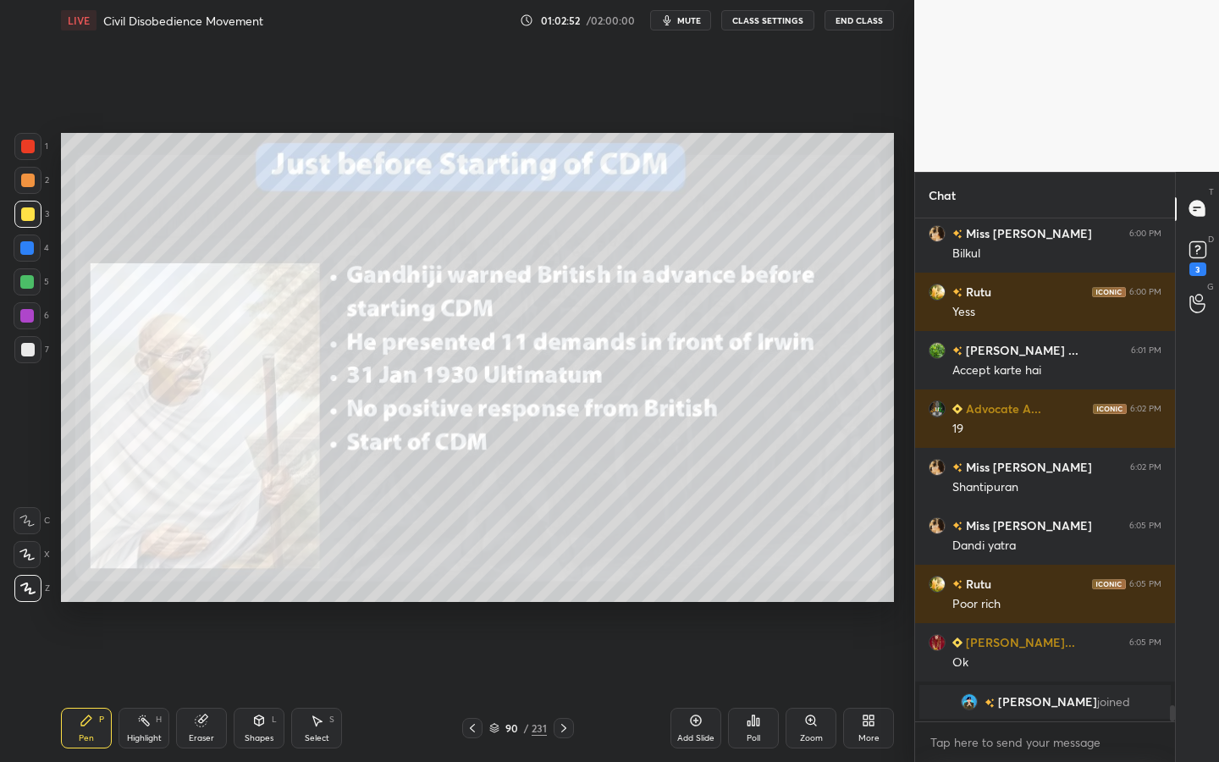
drag, startPoint x: 194, startPoint y: 732, endPoint x: 188, endPoint y: 720, distance: 13.3
click at [194, 687] on div "Eraser" at bounding box center [201, 728] width 51 height 41
drag, startPoint x: 35, startPoint y: 588, endPoint x: 52, endPoint y: 580, distance: 18.6
click at [36, 588] on span "Erase all" at bounding box center [26, 589] width 25 height 12
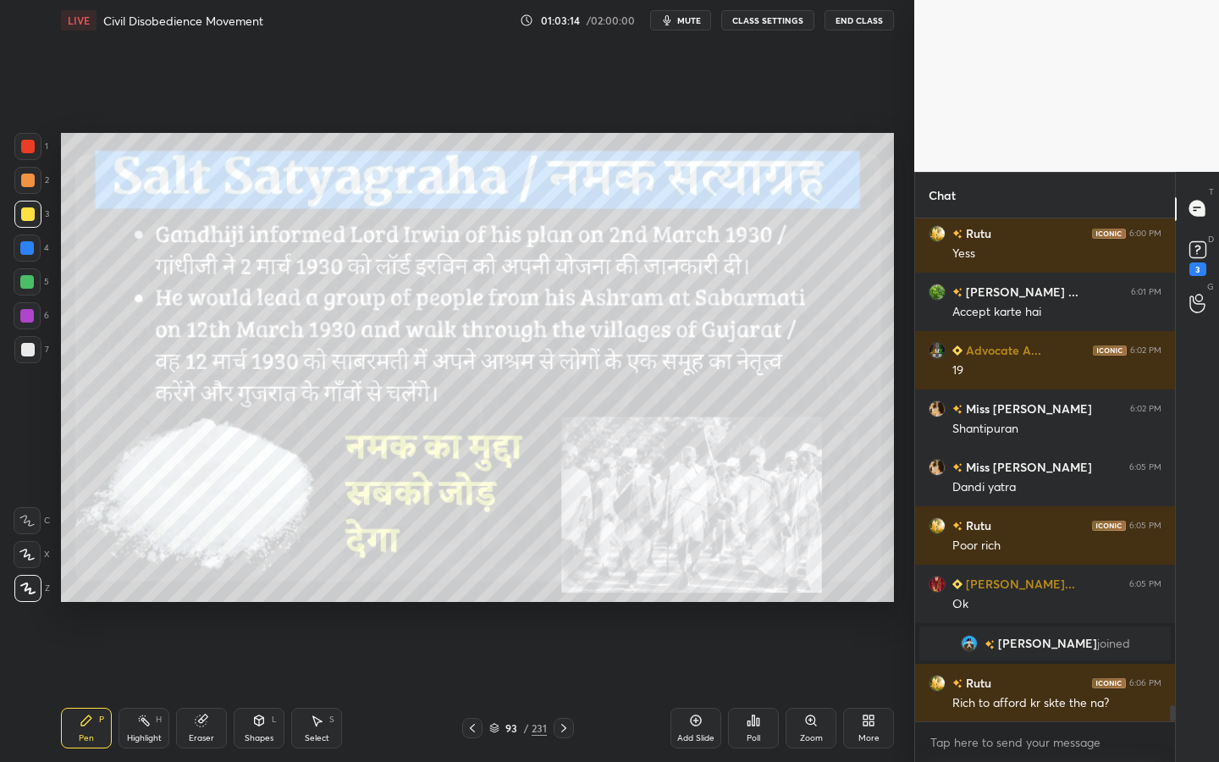
scroll to position [14888, 0]
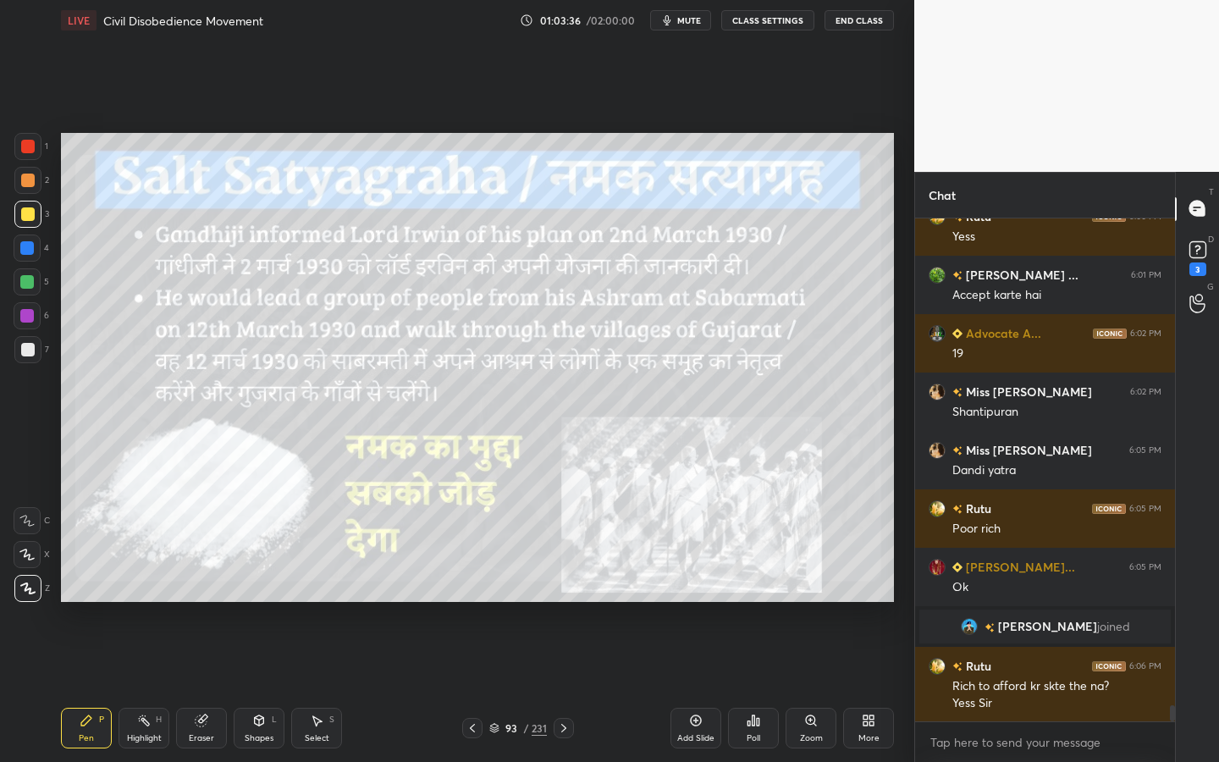
click at [207, 687] on icon at bounding box center [202, 721] width 14 height 14
click at [28, 585] on span "Erase all" at bounding box center [26, 589] width 25 height 12
click at [532, 687] on div "231" at bounding box center [539, 728] width 15 height 15
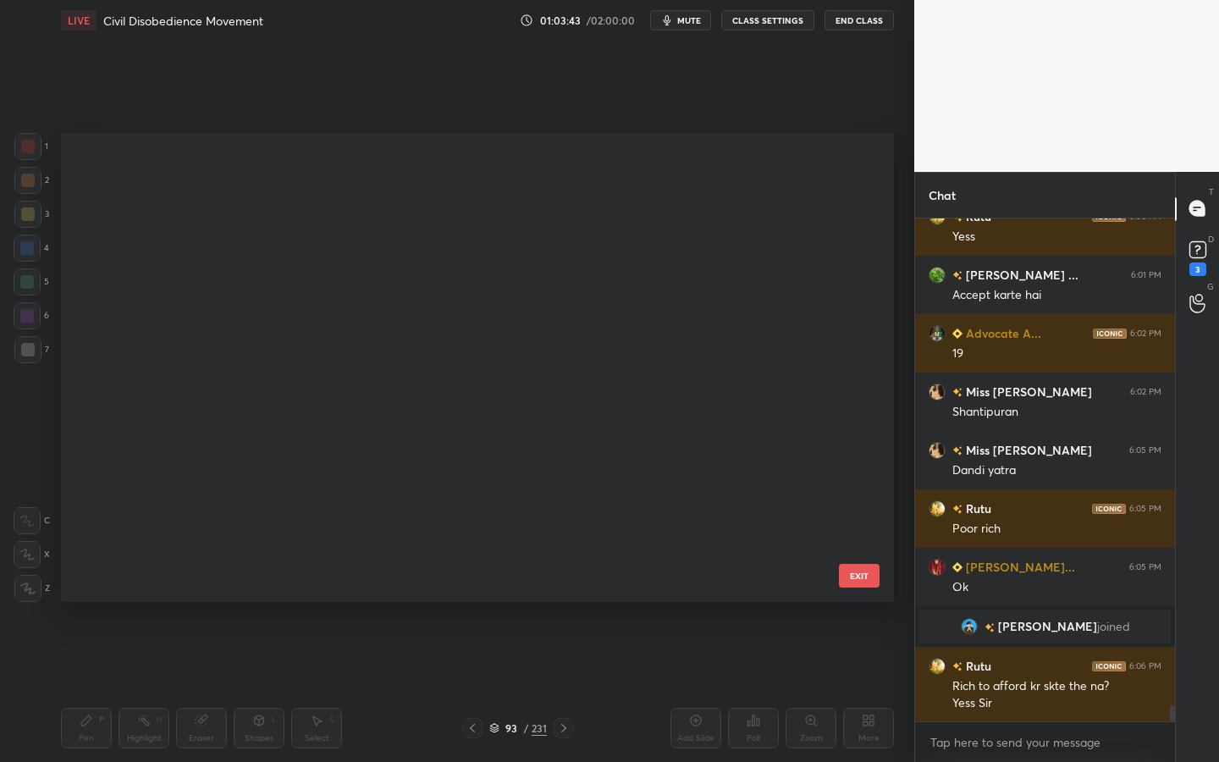
scroll to position [463, 825]
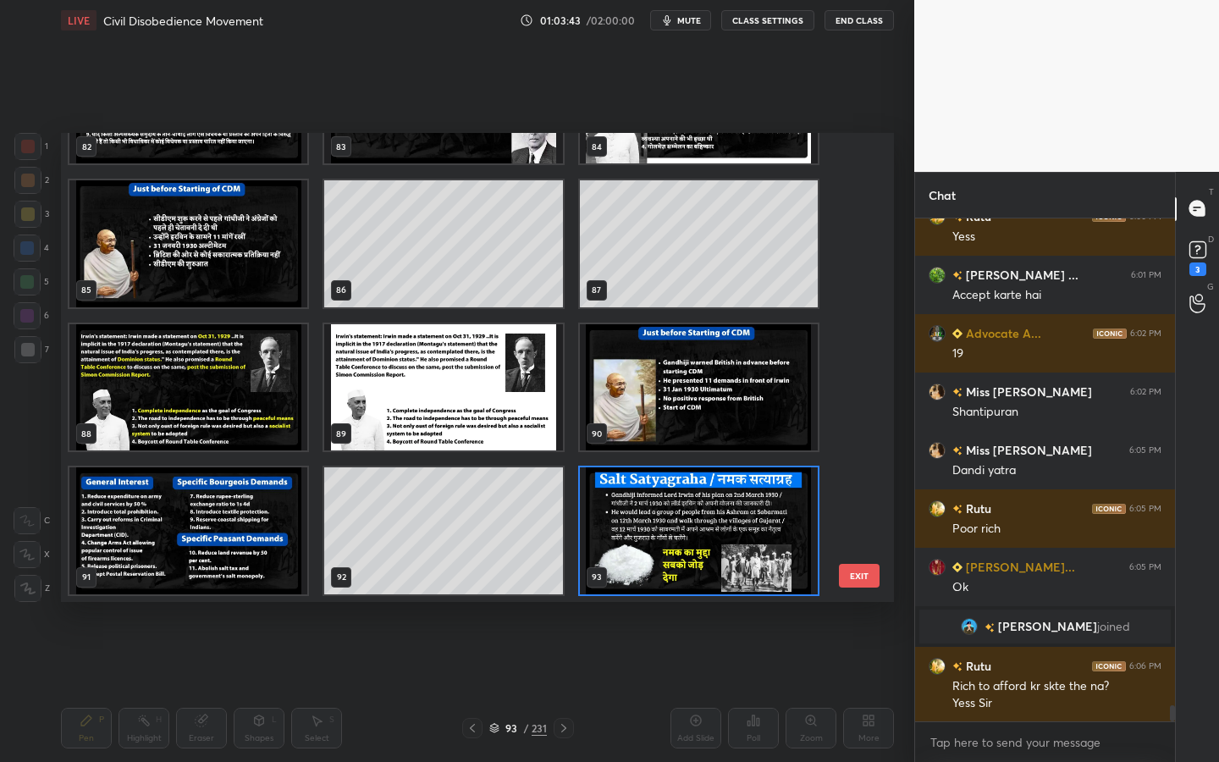
drag, startPoint x: 532, startPoint y: 726, endPoint x: 532, endPoint y: 610, distance: 116.0
click at [532, 682] on div "LIVE Civil Disobedience Movement 01:03:43 / 02:00:00 mute CLASS SETTINGS End Cl…" at bounding box center [477, 381] width 847 height 762
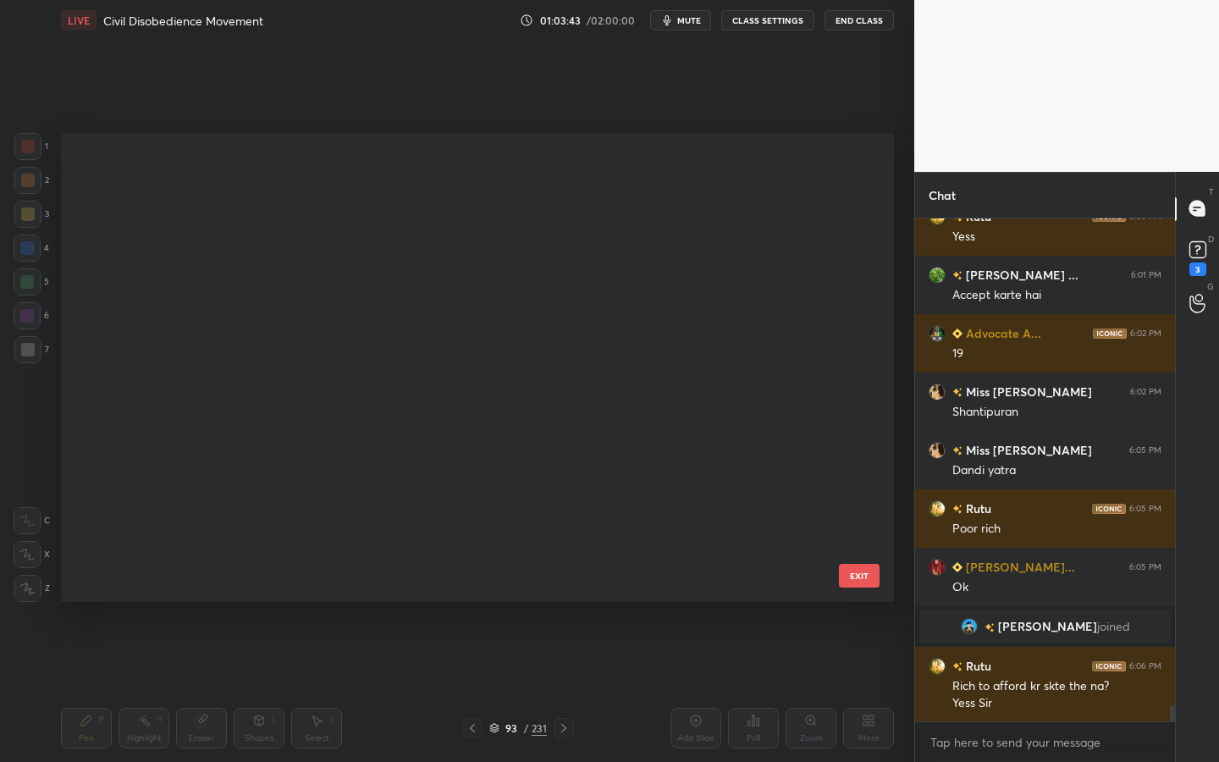
scroll to position [0, 0]
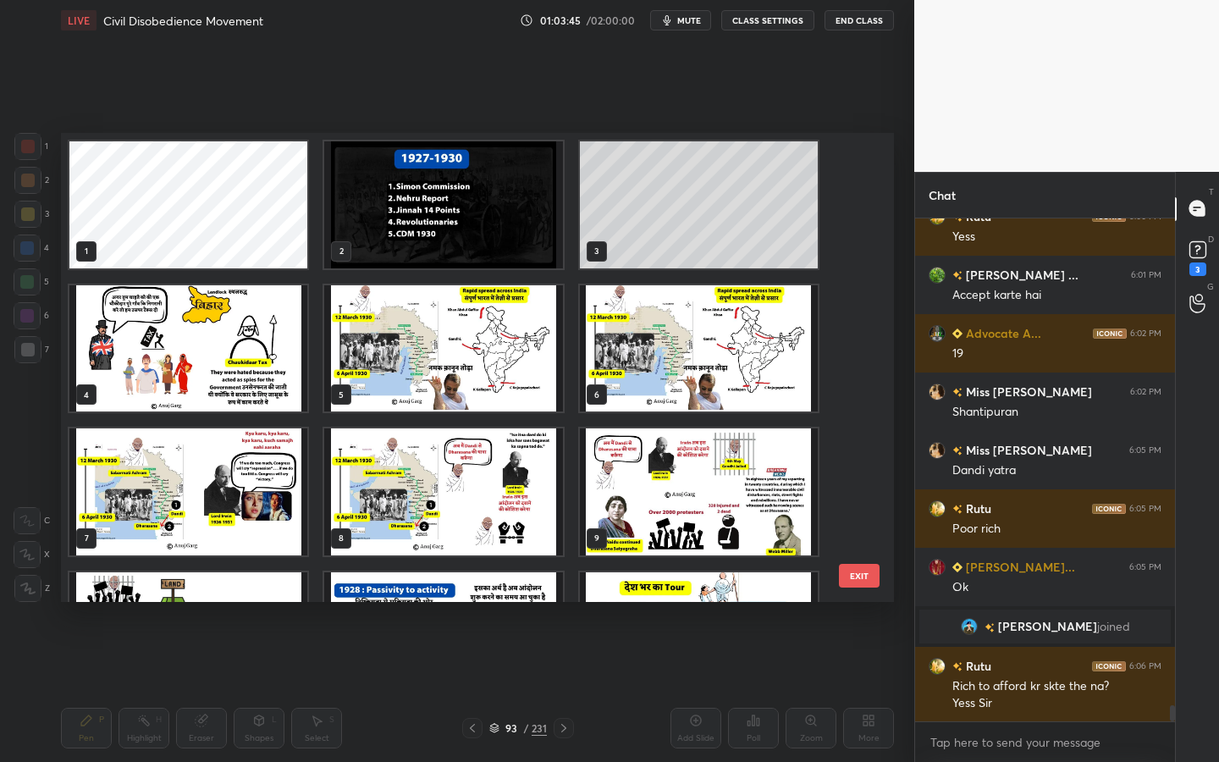
click at [483, 351] on img "grid" at bounding box center [443, 348] width 238 height 127
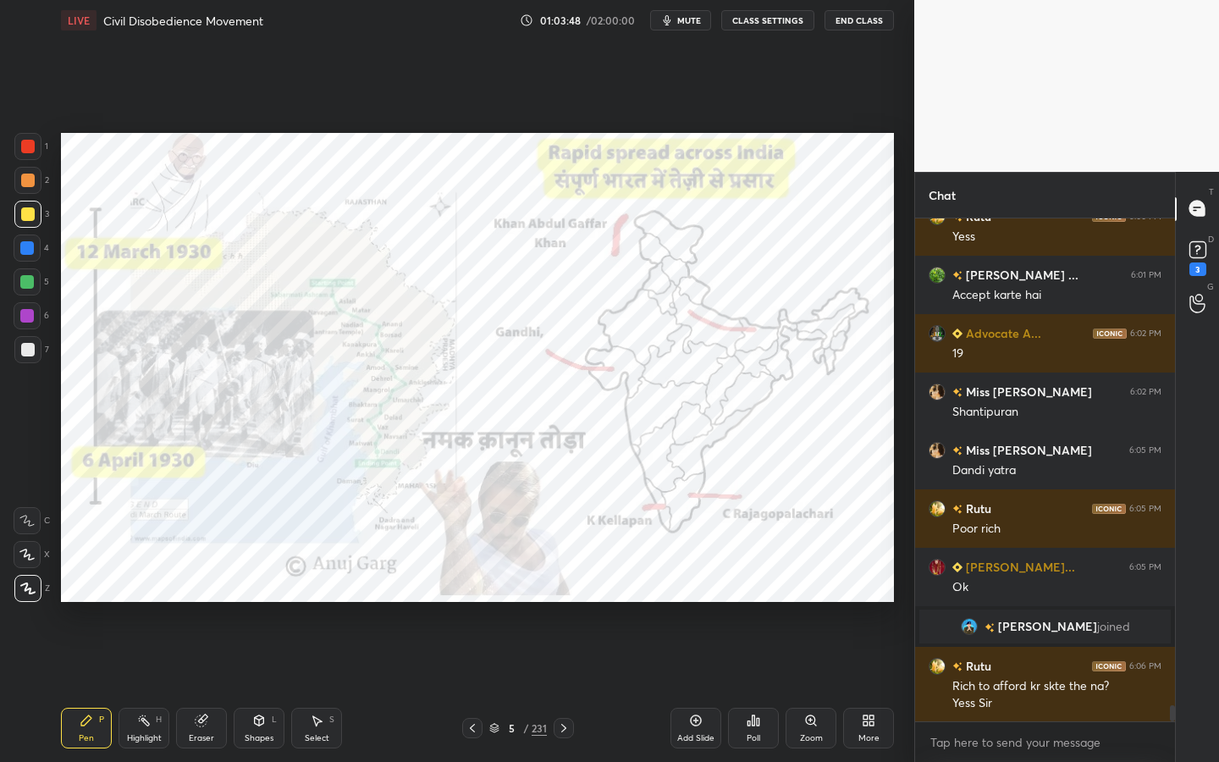
click at [33, 149] on div at bounding box center [28, 147] width 14 height 14
click at [64, 168] on div "Setting up your live class Poll for secs No correct answer Start poll" at bounding box center [477, 368] width 847 height 654
click at [192, 687] on div "Eraser" at bounding box center [201, 728] width 51 height 41
click at [22, 581] on div "Erase all" at bounding box center [27, 588] width 27 height 27
click at [193, 687] on div "Eraser" at bounding box center [201, 728] width 51 height 41
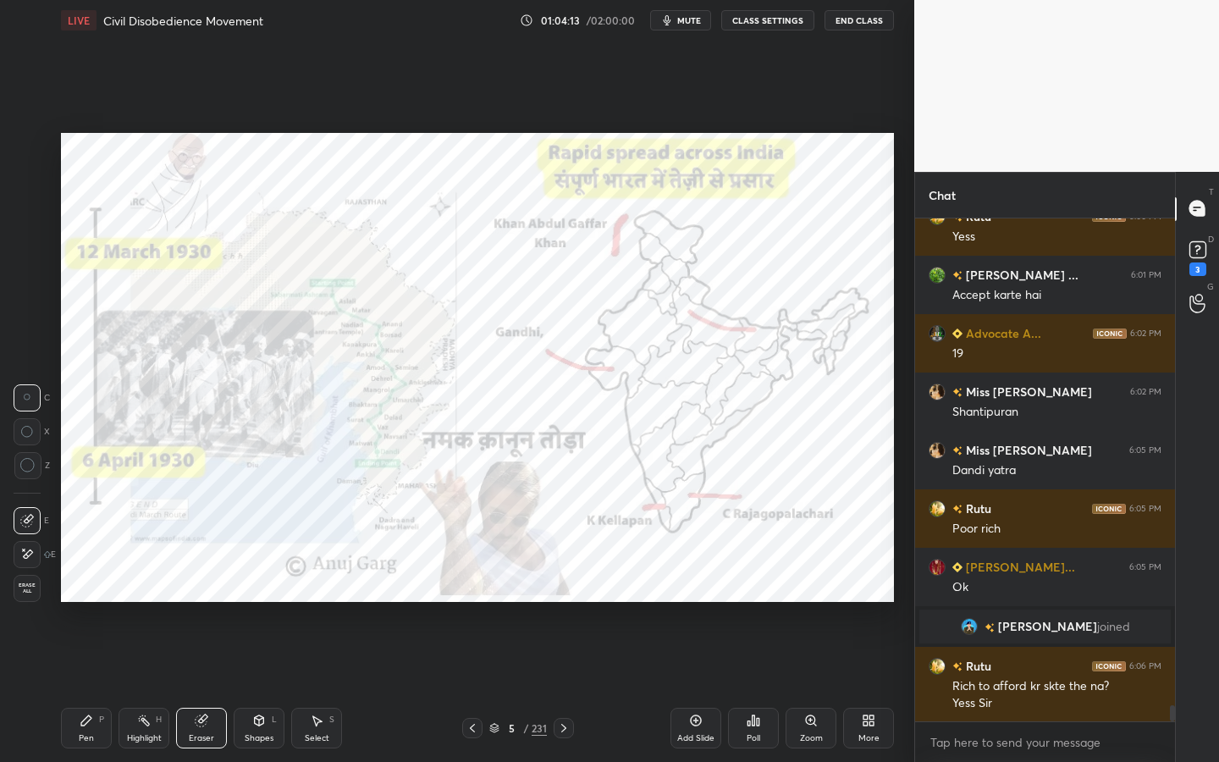
click at [30, 591] on span "Erase all" at bounding box center [26, 589] width 25 height 12
click at [273, 687] on div "L" at bounding box center [274, 719] width 5 height 8
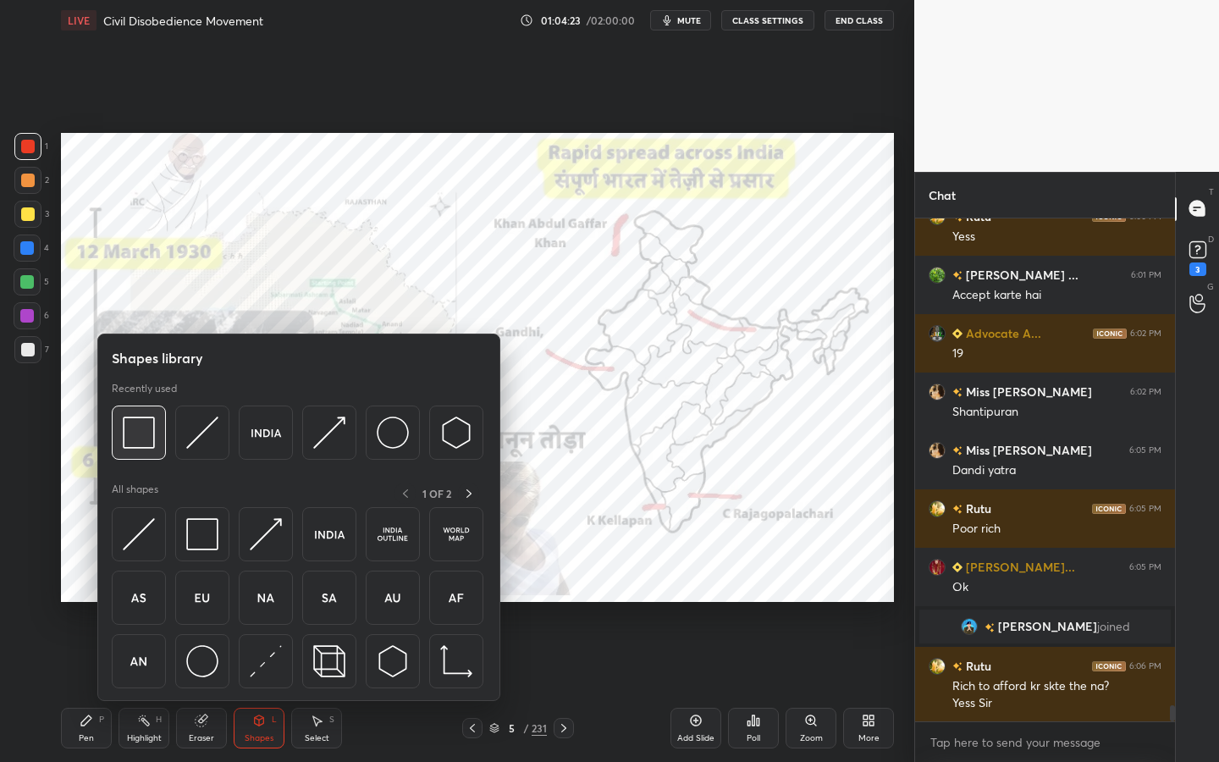
click at [152, 432] on img at bounding box center [139, 433] width 32 height 32
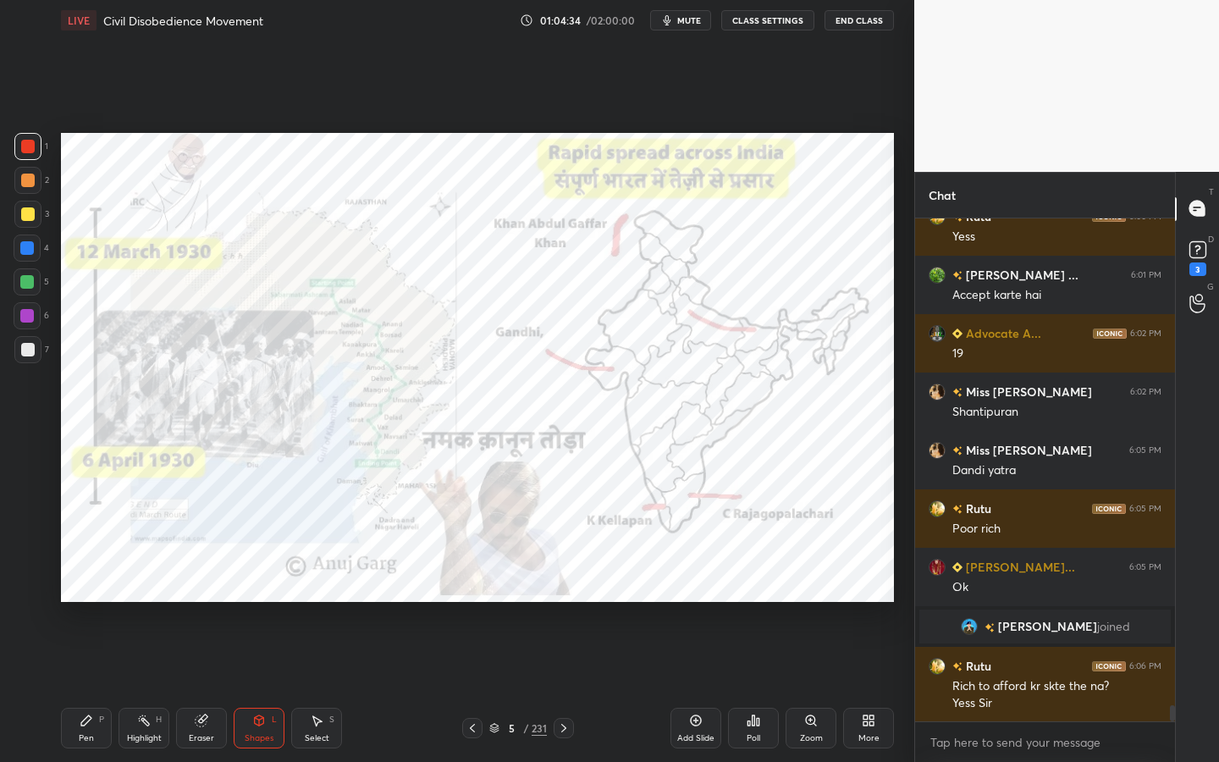
scroll to position [14947, 0]
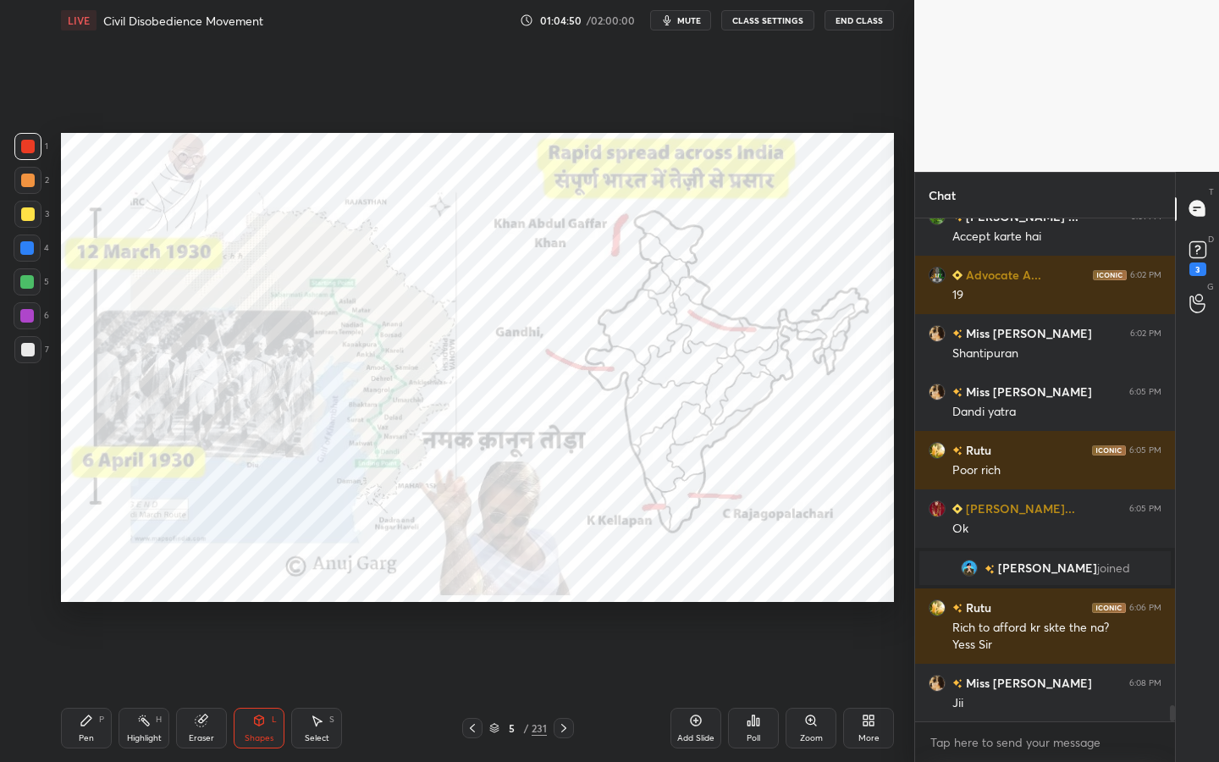
click at [811, 687] on icon at bounding box center [811, 721] width 14 height 14
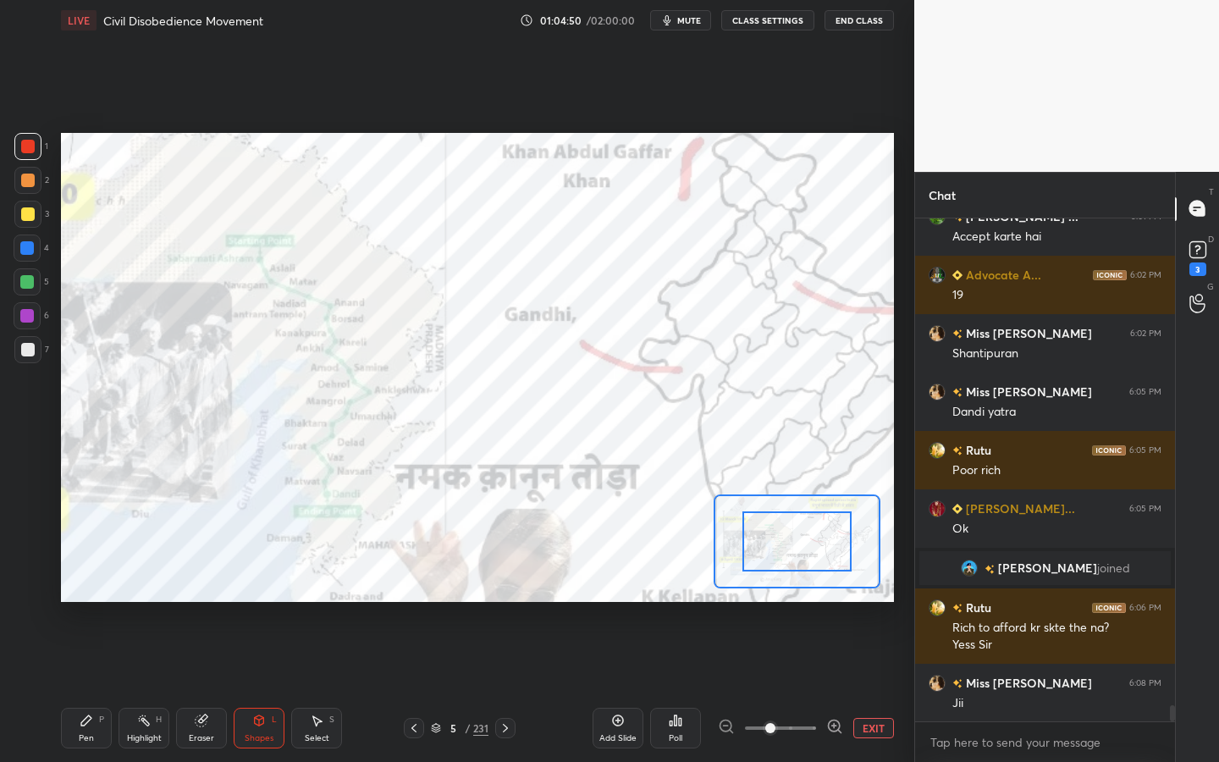
click at [801, 687] on span at bounding box center [780, 727] width 71 height 25
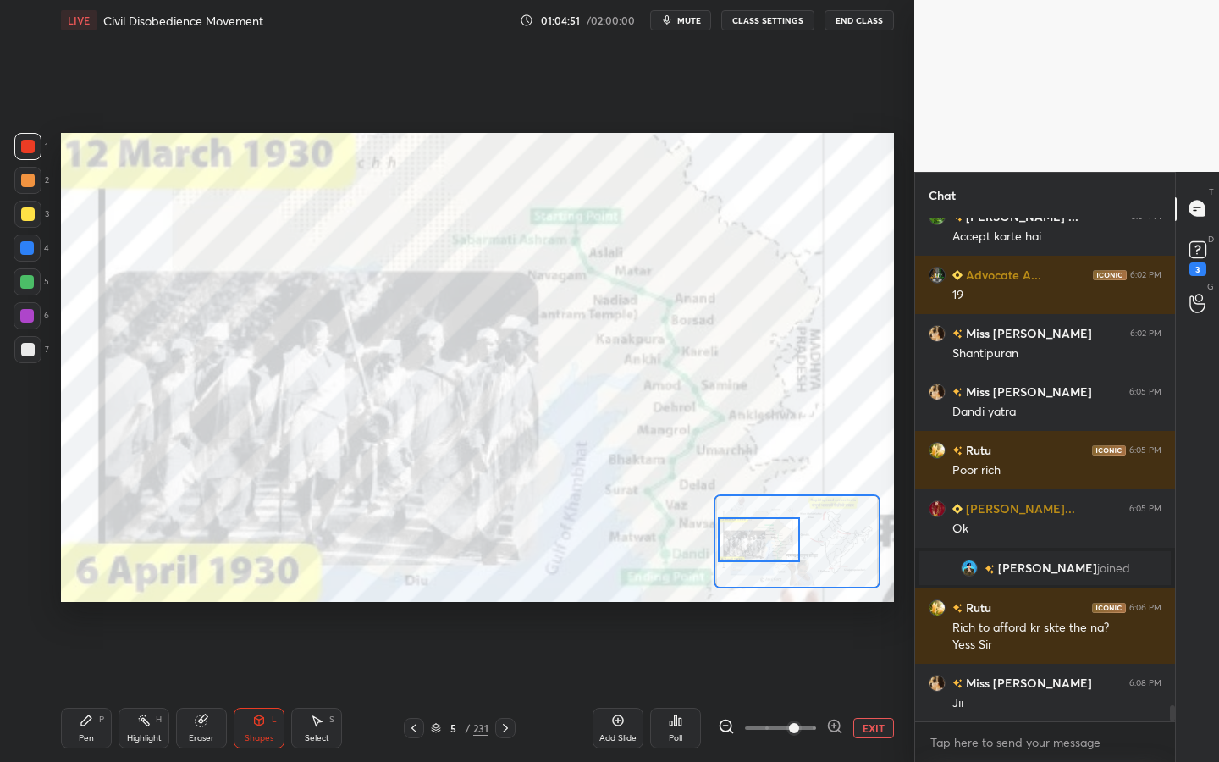
click at [792, 535] on div at bounding box center [758, 539] width 81 height 45
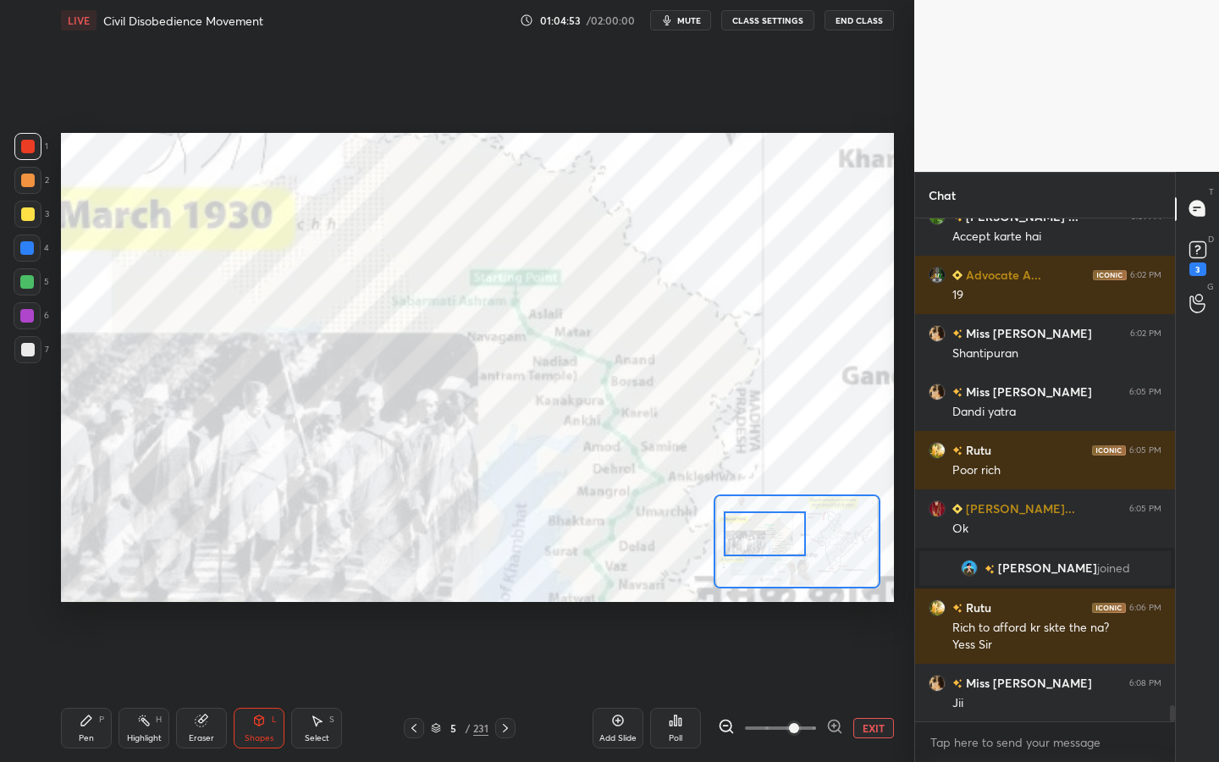
drag, startPoint x: 793, startPoint y: 534, endPoint x: 800, endPoint y: 529, distance: 9.2
click at [799, 529] on div at bounding box center [764, 533] width 81 height 45
click at [850, 687] on div "Add Slide Poll EXIT" at bounding box center [743, 728] width 301 height 95
click at [859, 687] on button "EXIT" at bounding box center [873, 728] width 41 height 20
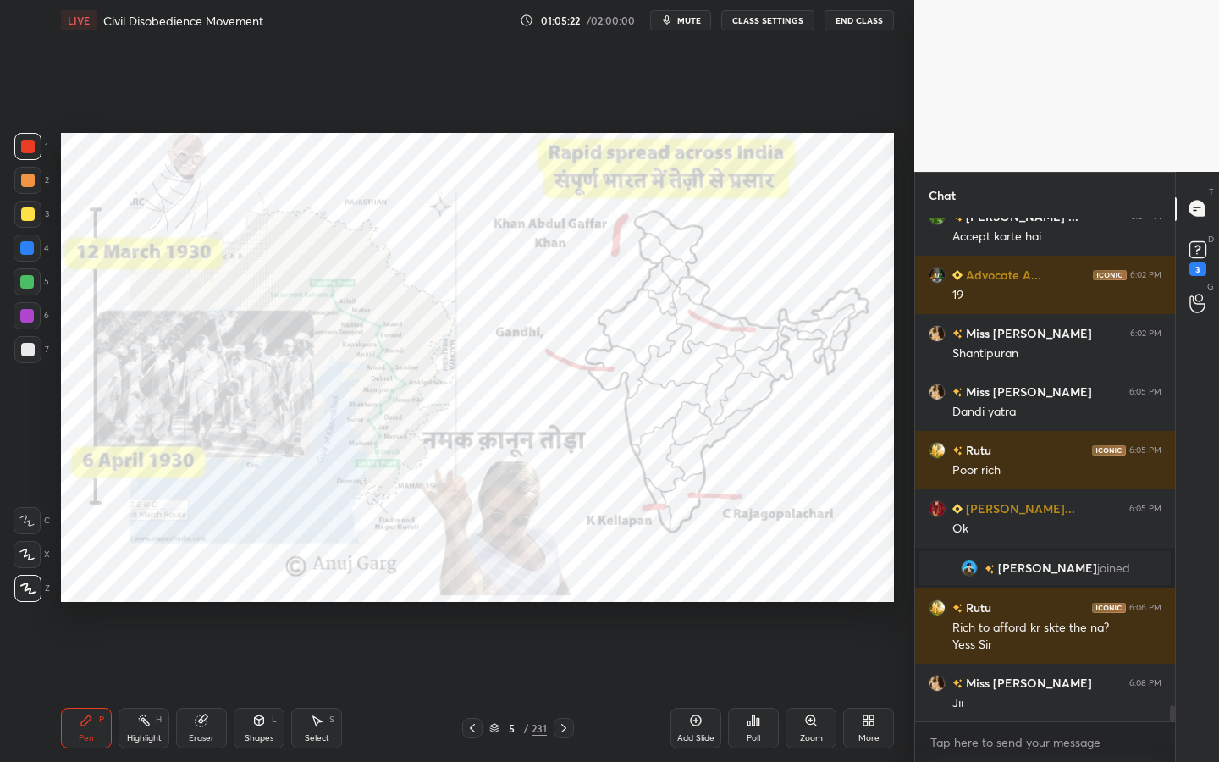
click at [800, 687] on div "Zoom" at bounding box center [811, 728] width 51 height 41
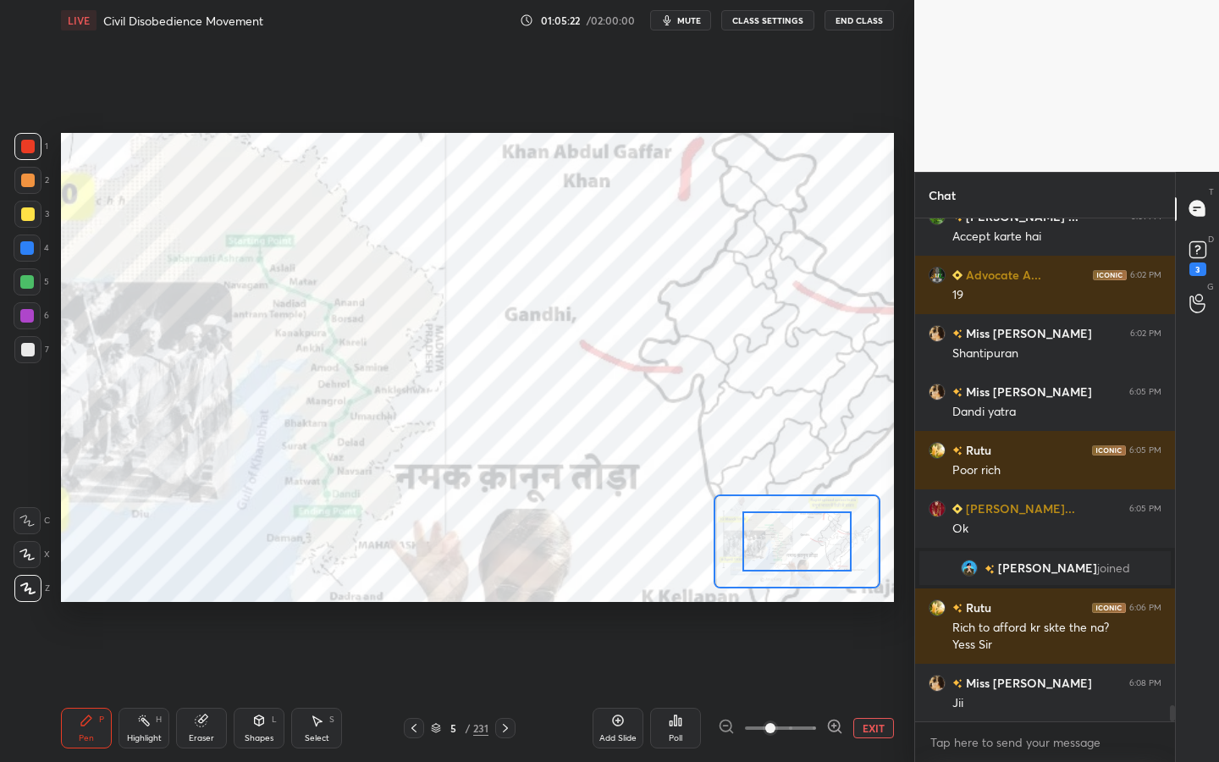
click at [799, 687] on span at bounding box center [780, 727] width 71 height 25
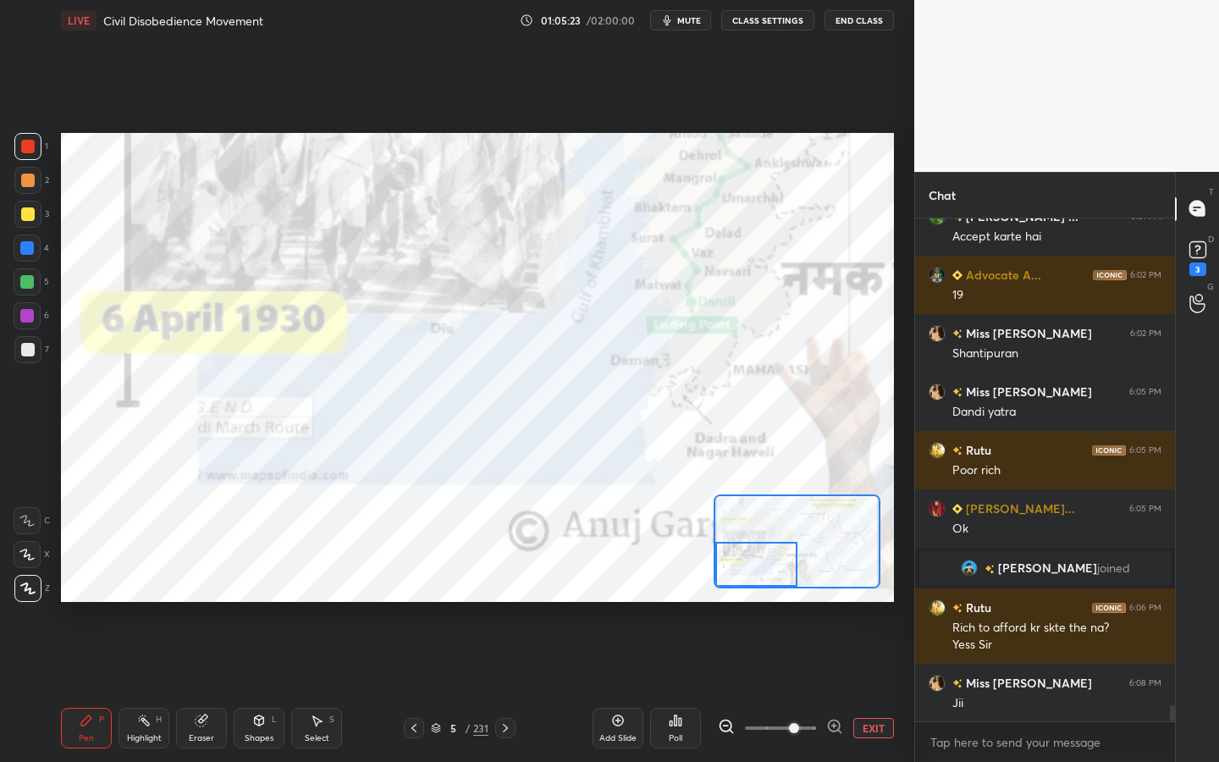
click at [756, 555] on div at bounding box center [755, 564] width 81 height 45
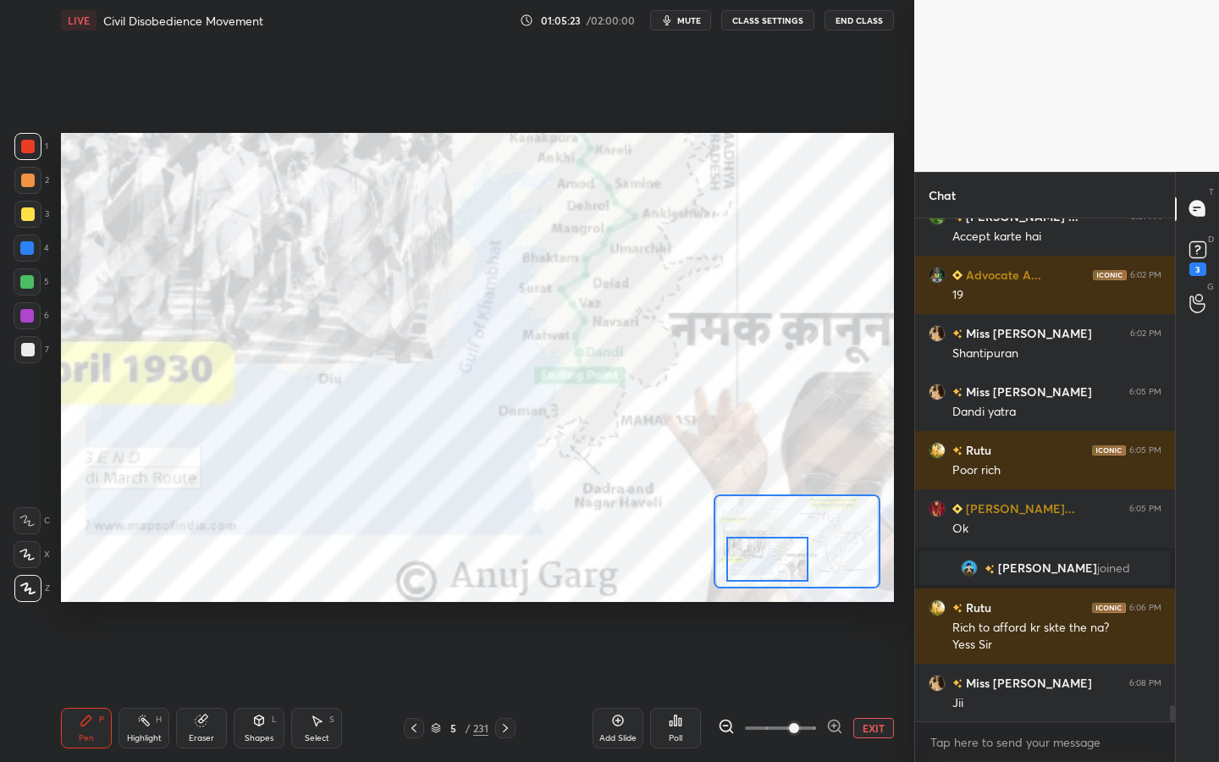
drag, startPoint x: 767, startPoint y: 551, endPoint x: 782, endPoint y: 546, distance: 15.3
click at [782, 546] on div at bounding box center [766, 559] width 81 height 45
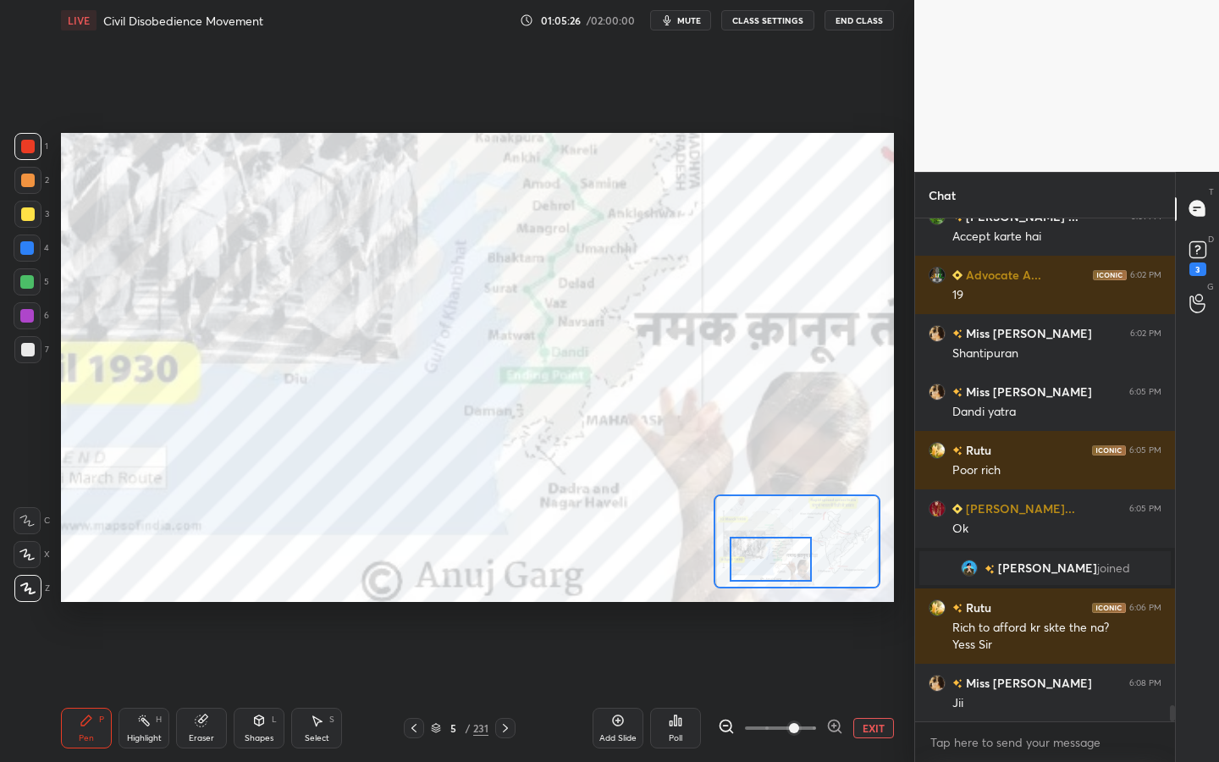
click at [878, 687] on button "EXIT" at bounding box center [873, 728] width 41 height 20
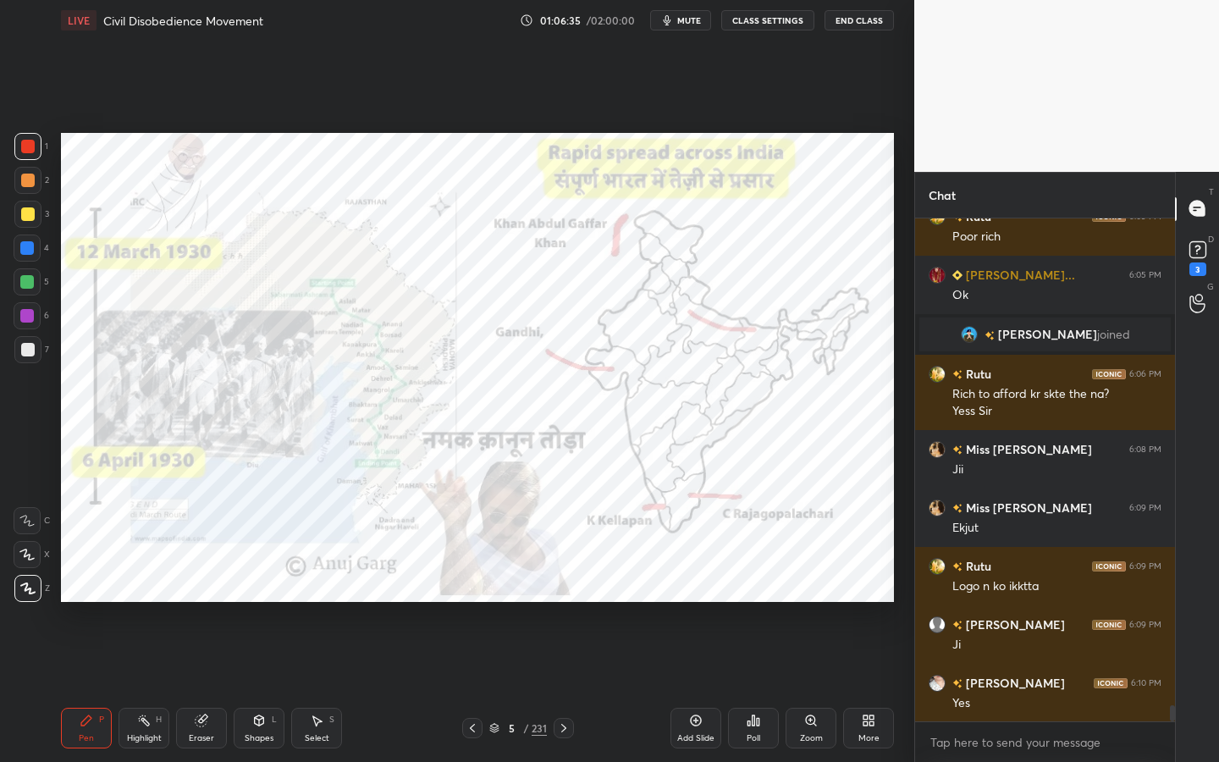
scroll to position [15239, 0]
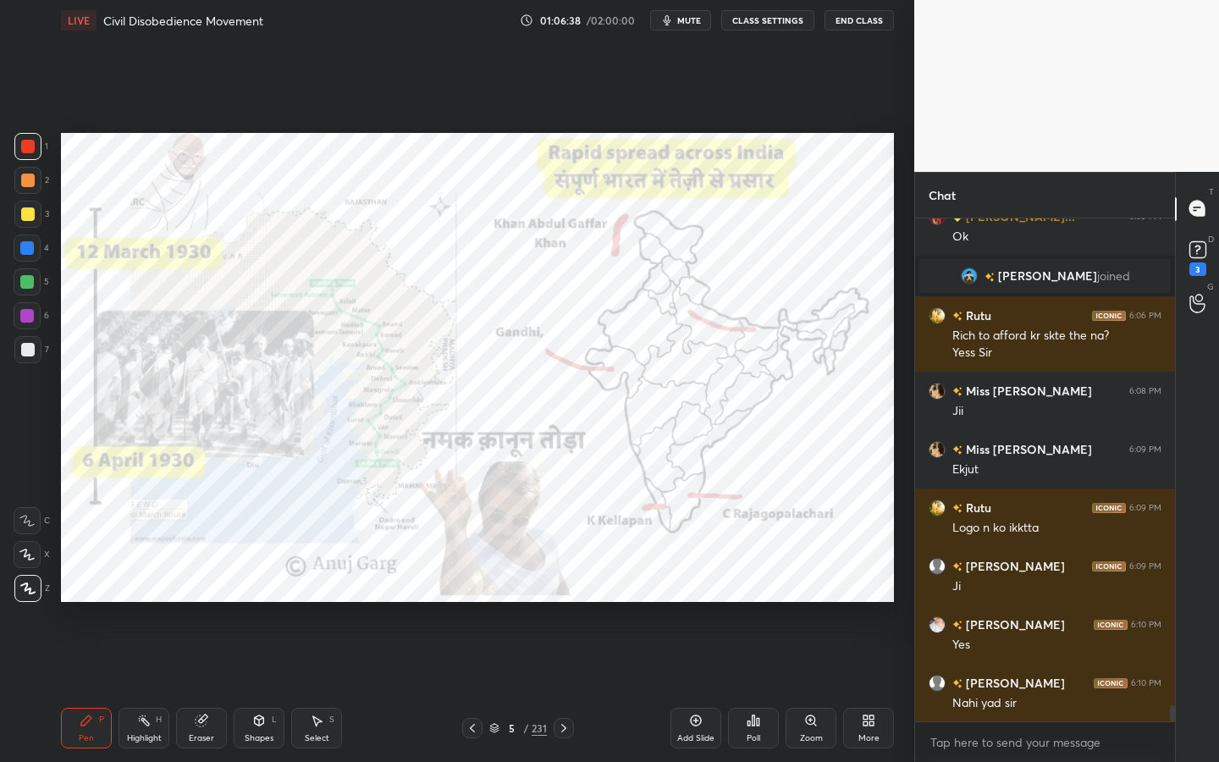
click at [704, 687] on div "Add Slide" at bounding box center [696, 728] width 51 height 41
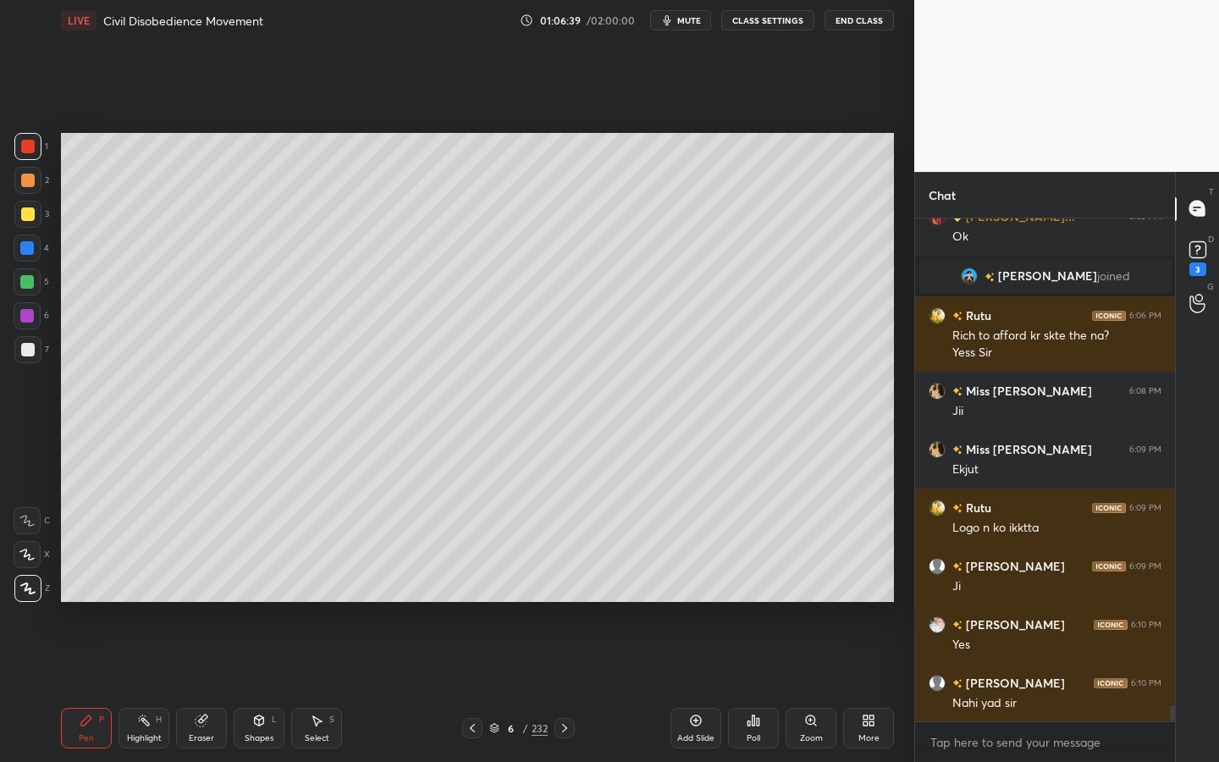
click at [34, 206] on div at bounding box center [27, 214] width 27 height 27
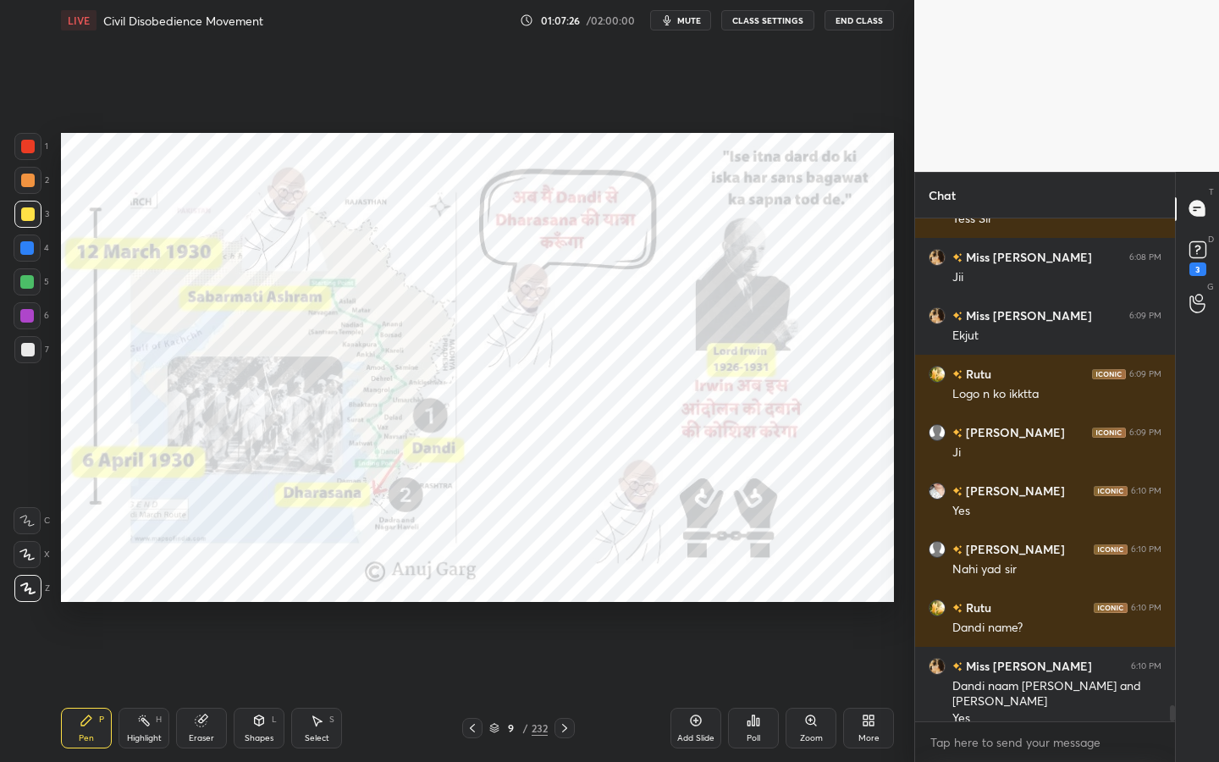
scroll to position [15431, 0]
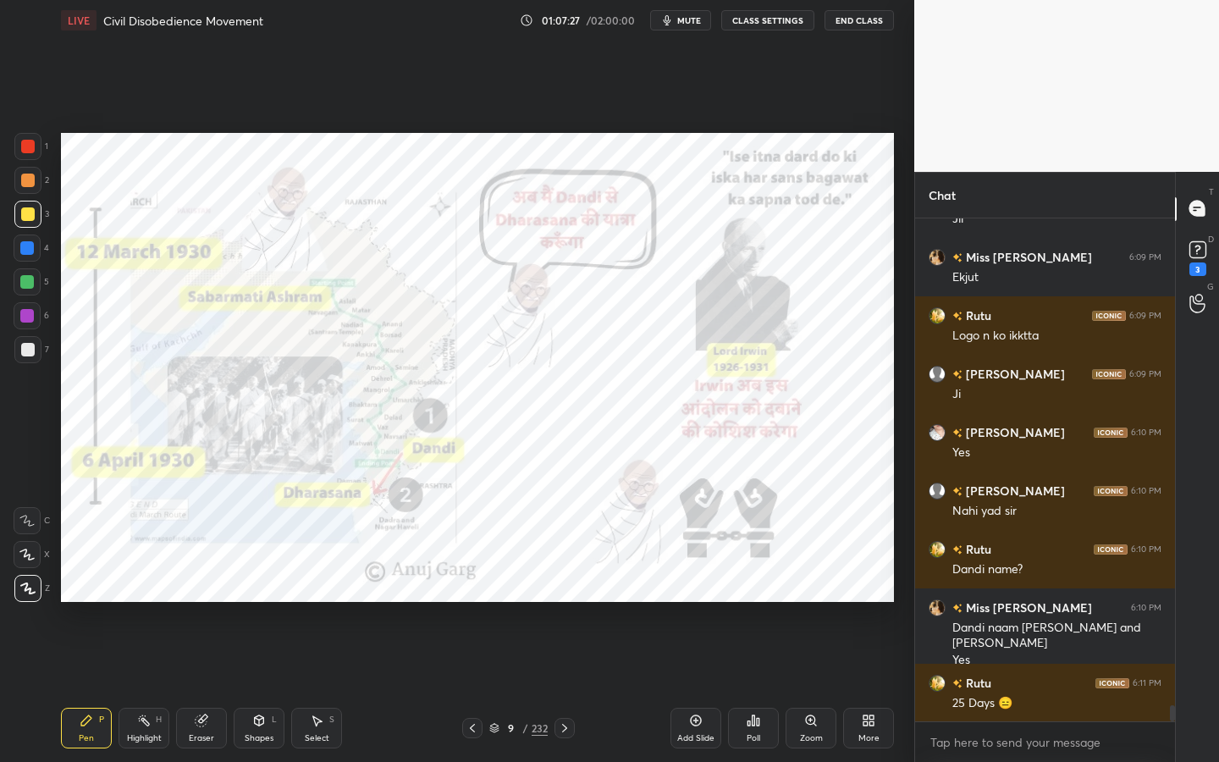
click at [533, 687] on div "232" at bounding box center [540, 728] width 16 height 15
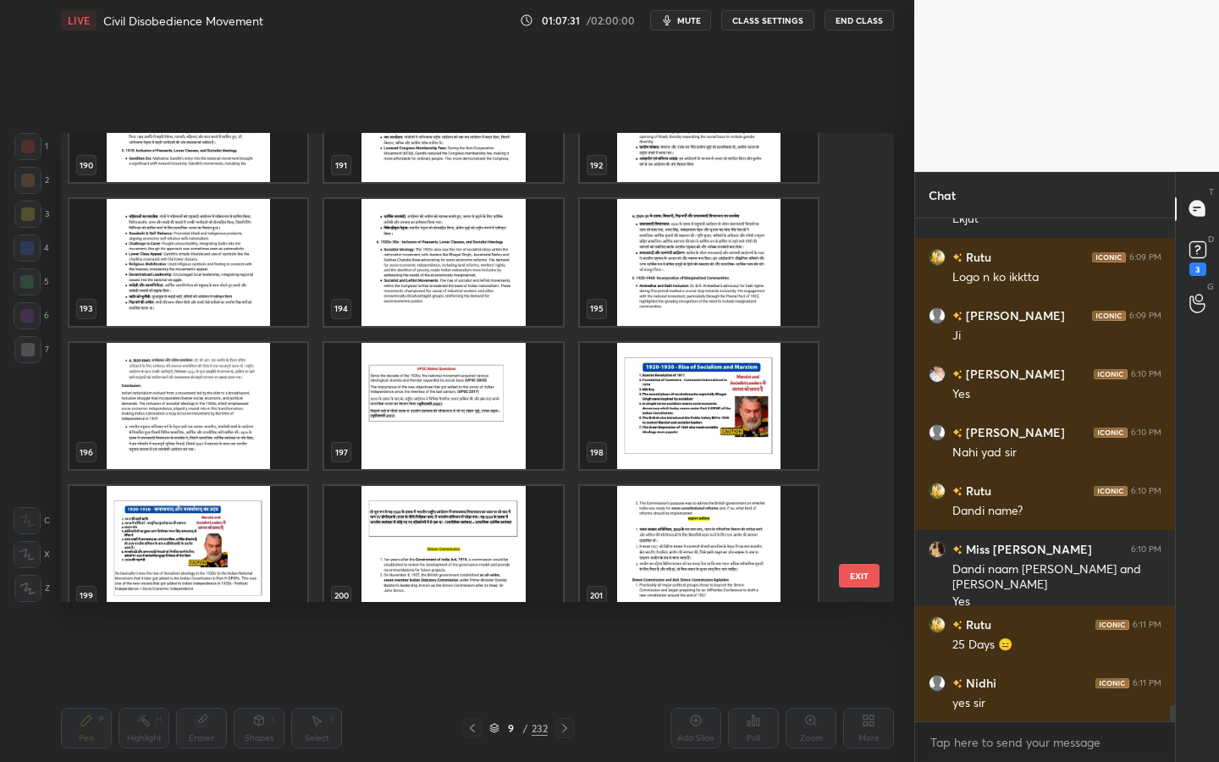
scroll to position [15548, 0]
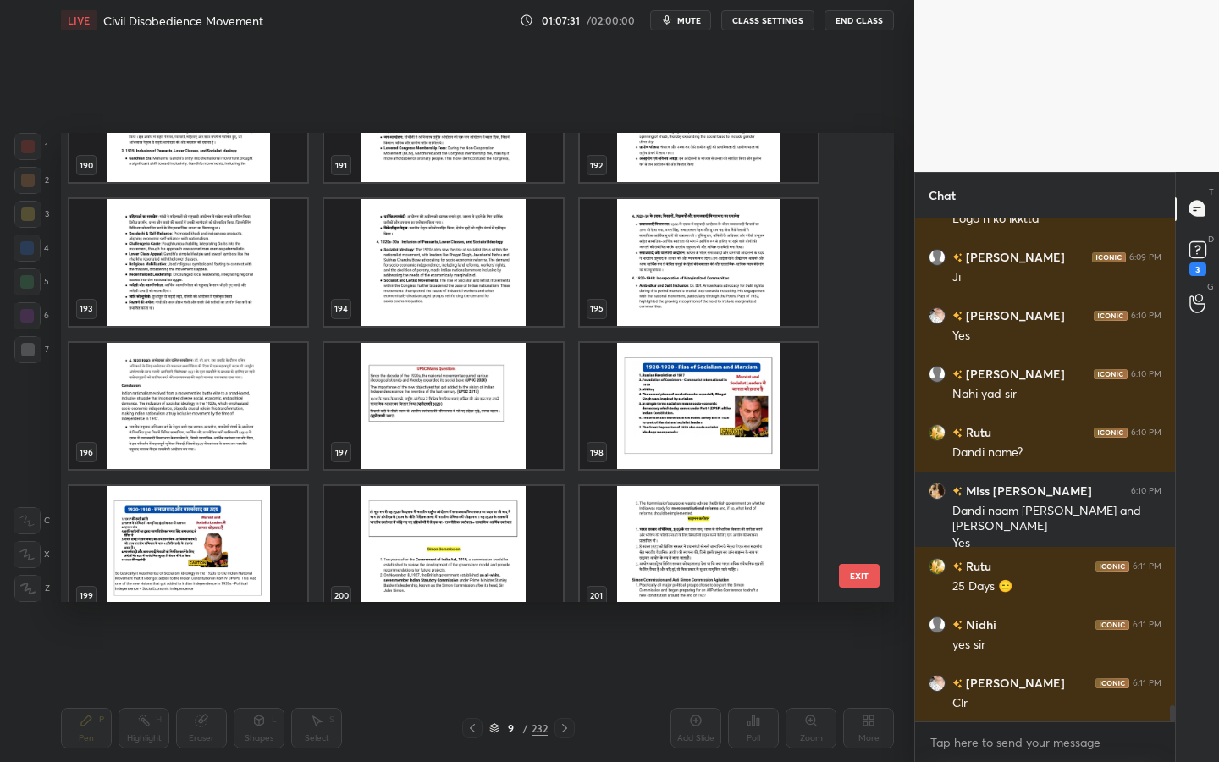
click at [473, 260] on img "grid" at bounding box center [443, 262] width 238 height 127
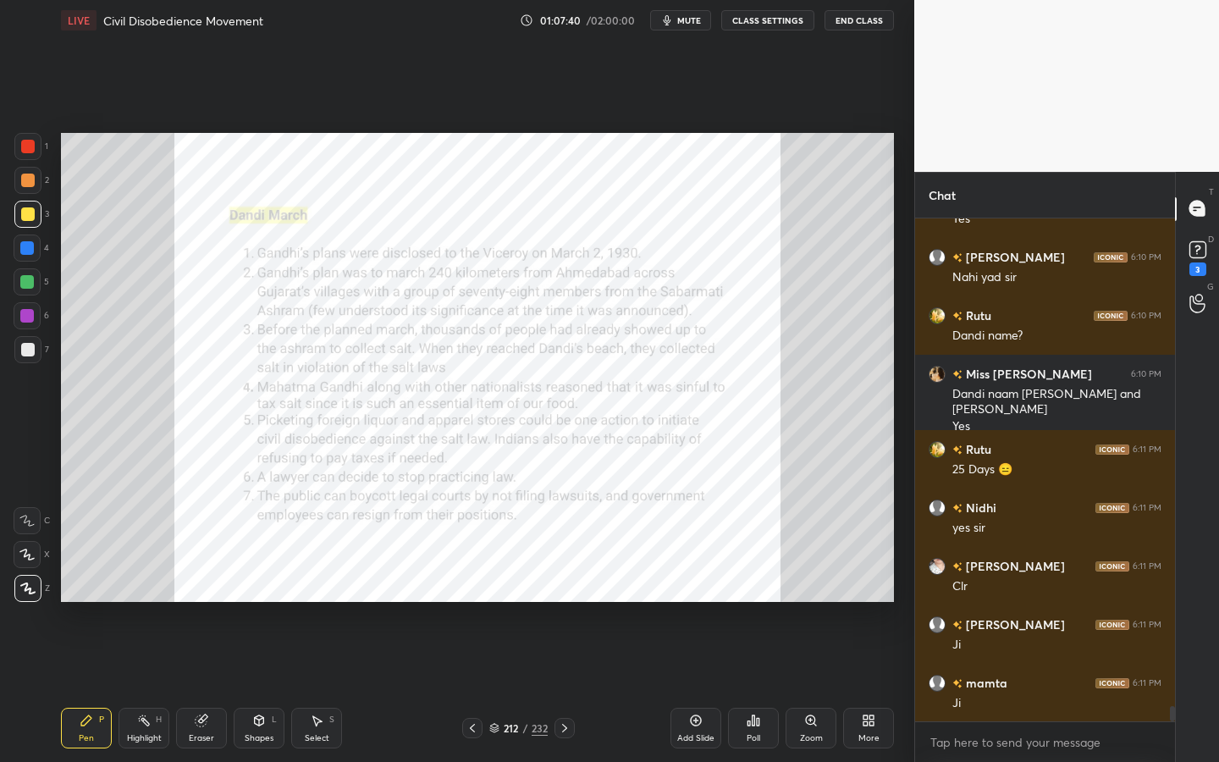
scroll to position [15723, 0]
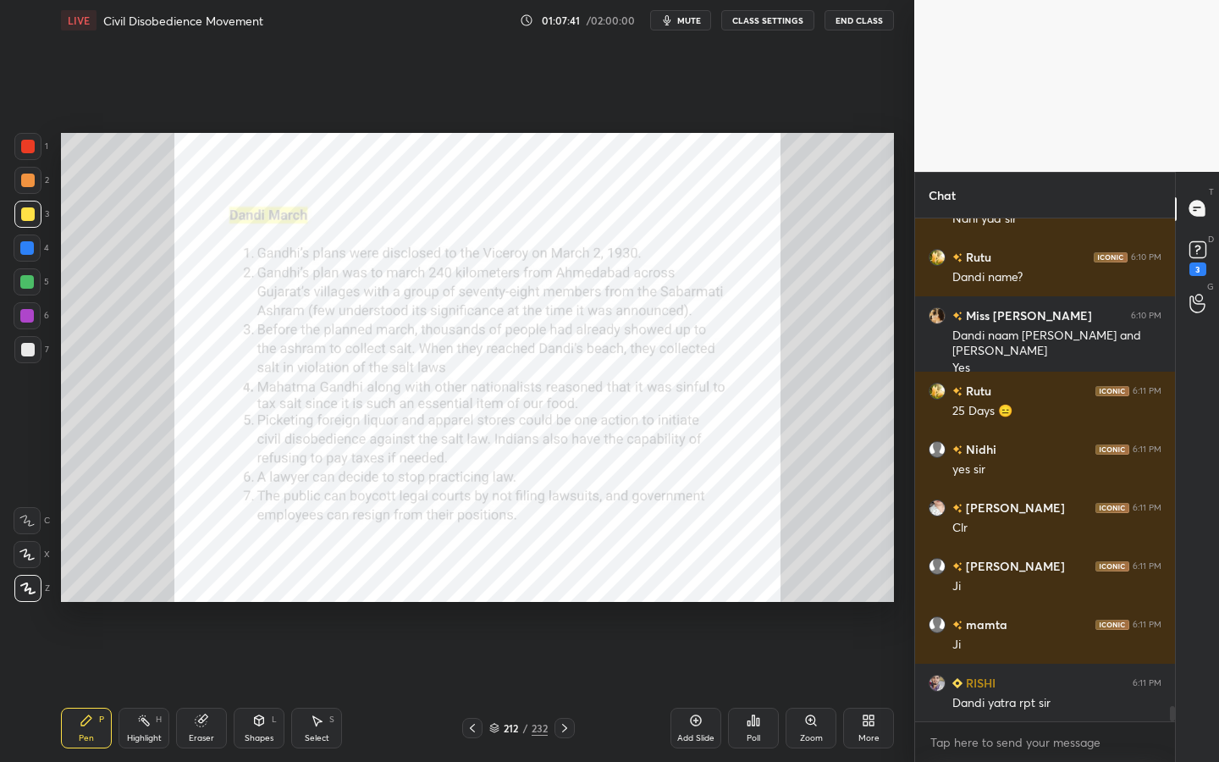
click at [819, 687] on div "Zoom" at bounding box center [811, 728] width 51 height 41
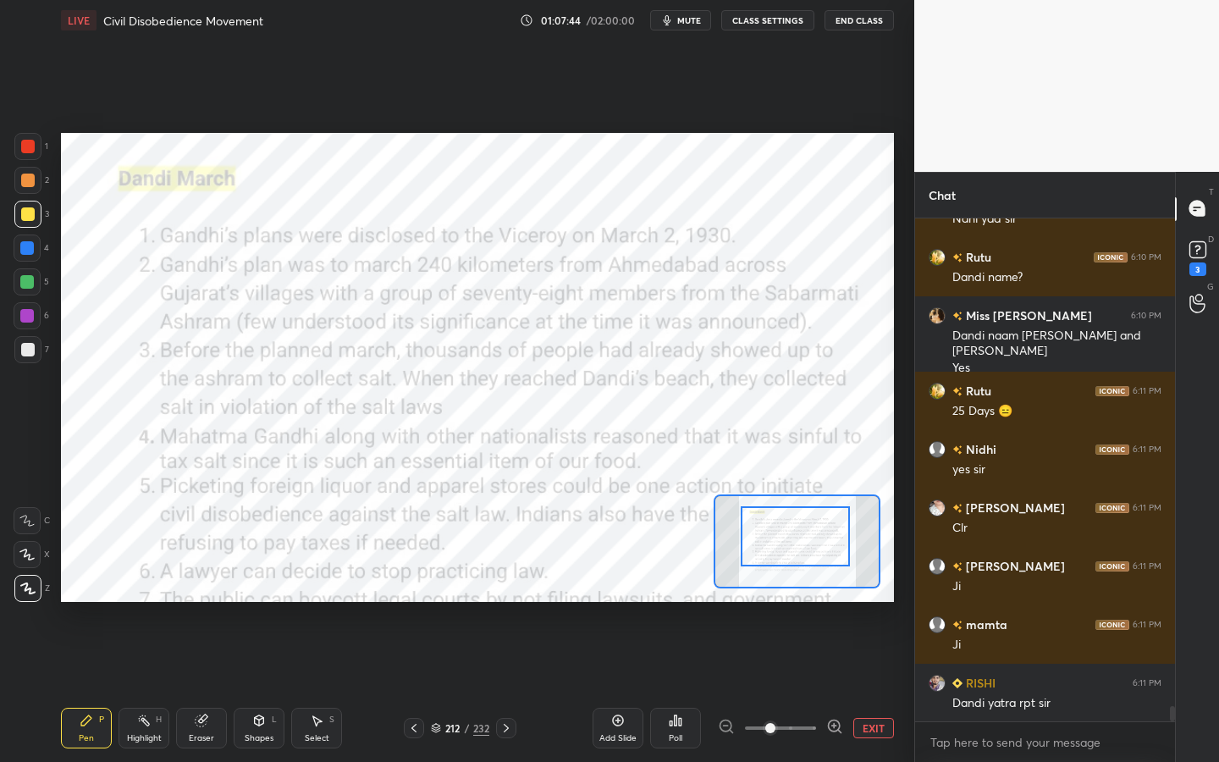
click at [802, 530] on div at bounding box center [795, 536] width 109 height 60
click at [21, 147] on div at bounding box center [28, 147] width 14 height 14
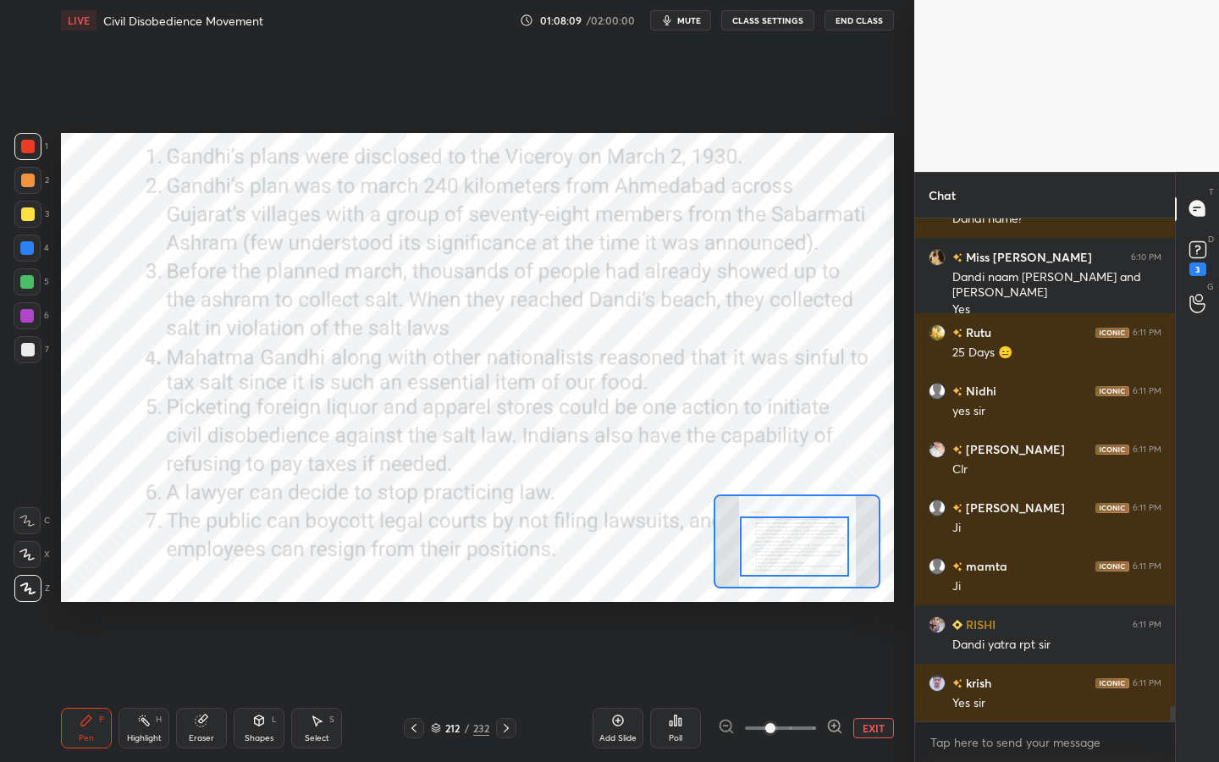
drag, startPoint x: 785, startPoint y: 533, endPoint x: 785, endPoint y: 545, distance: 12.7
click at [785, 545] on div at bounding box center [794, 546] width 109 height 60
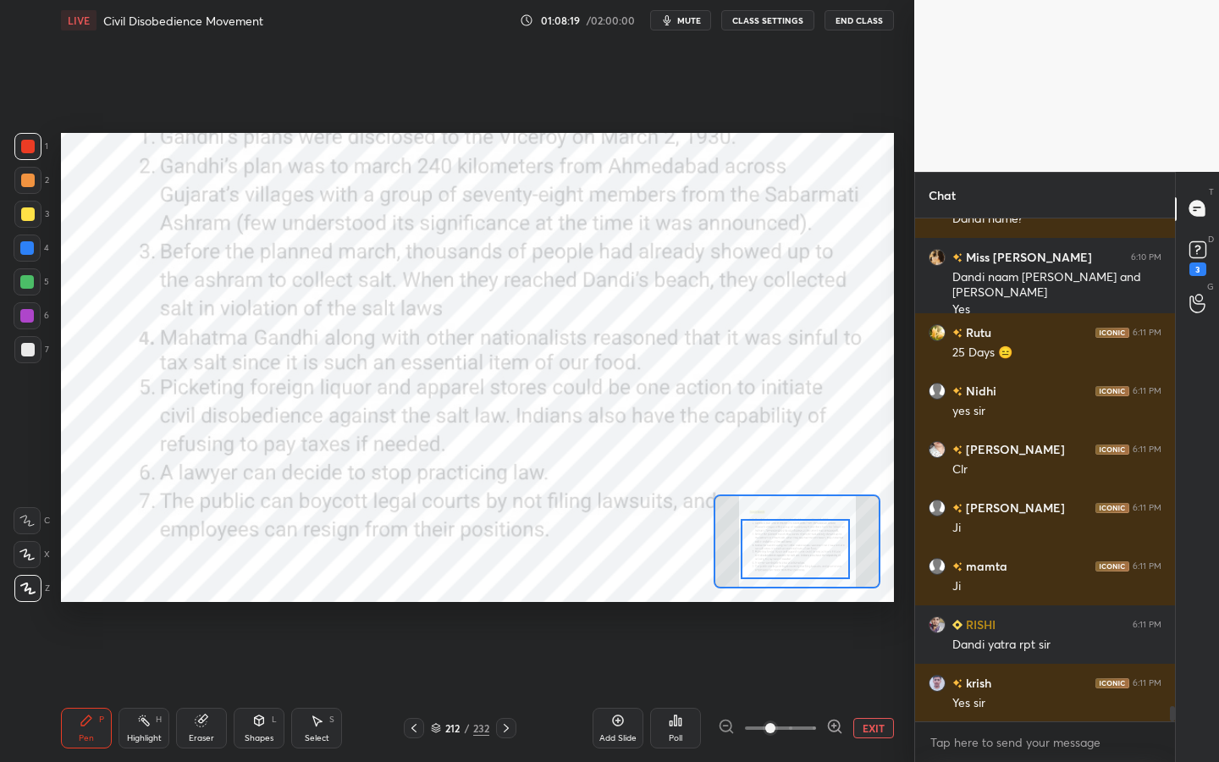
scroll to position [15822, 0]
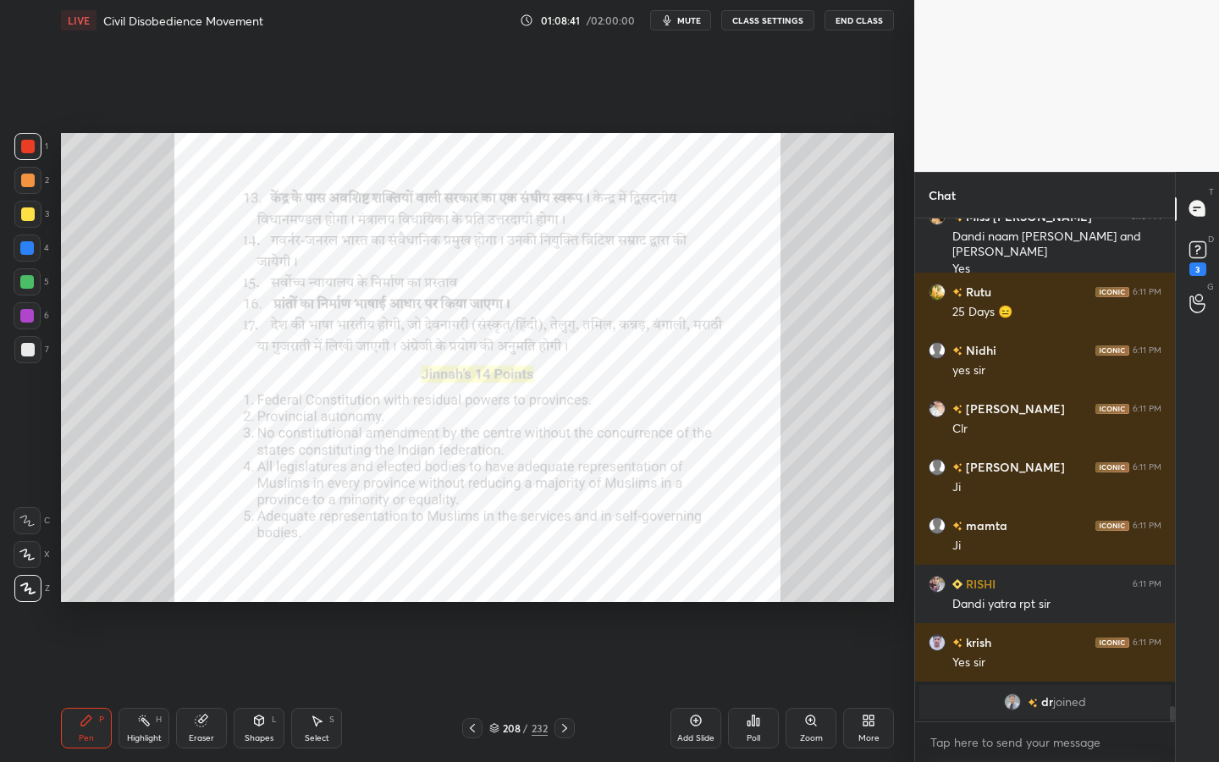
click at [505, 687] on div "208" at bounding box center [511, 728] width 17 height 10
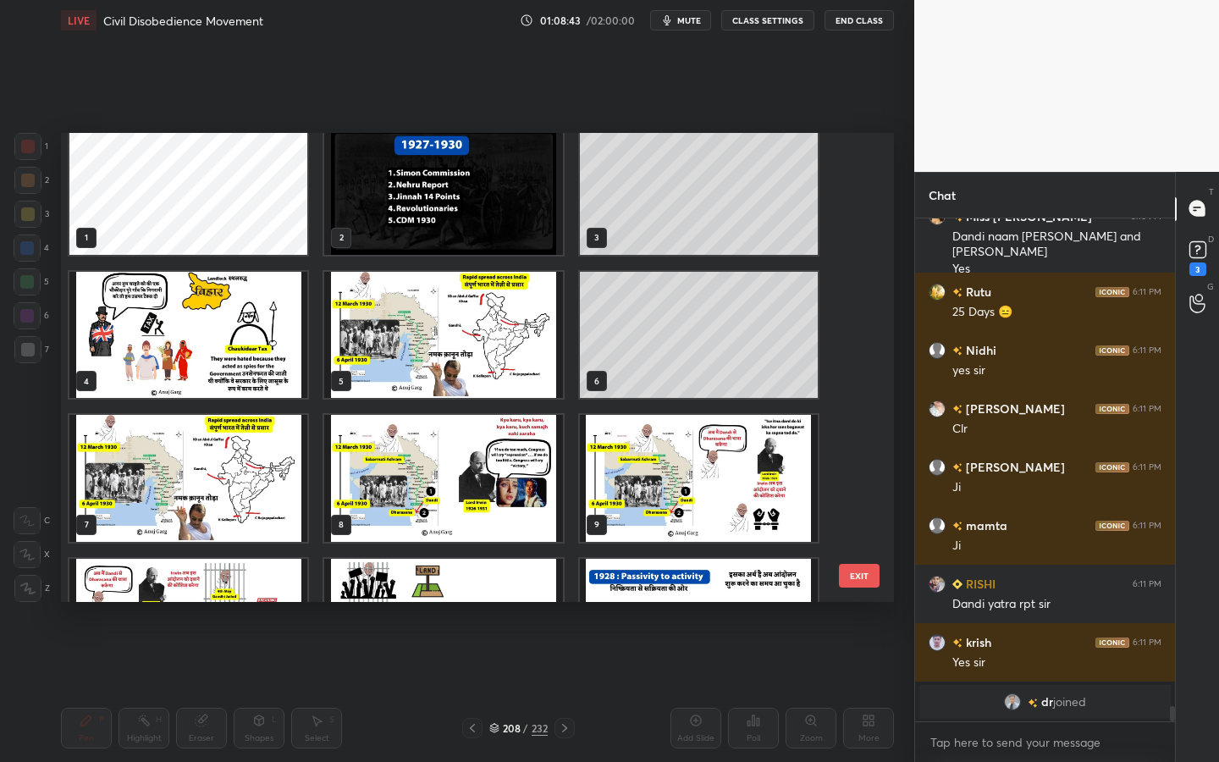
scroll to position [0, 0]
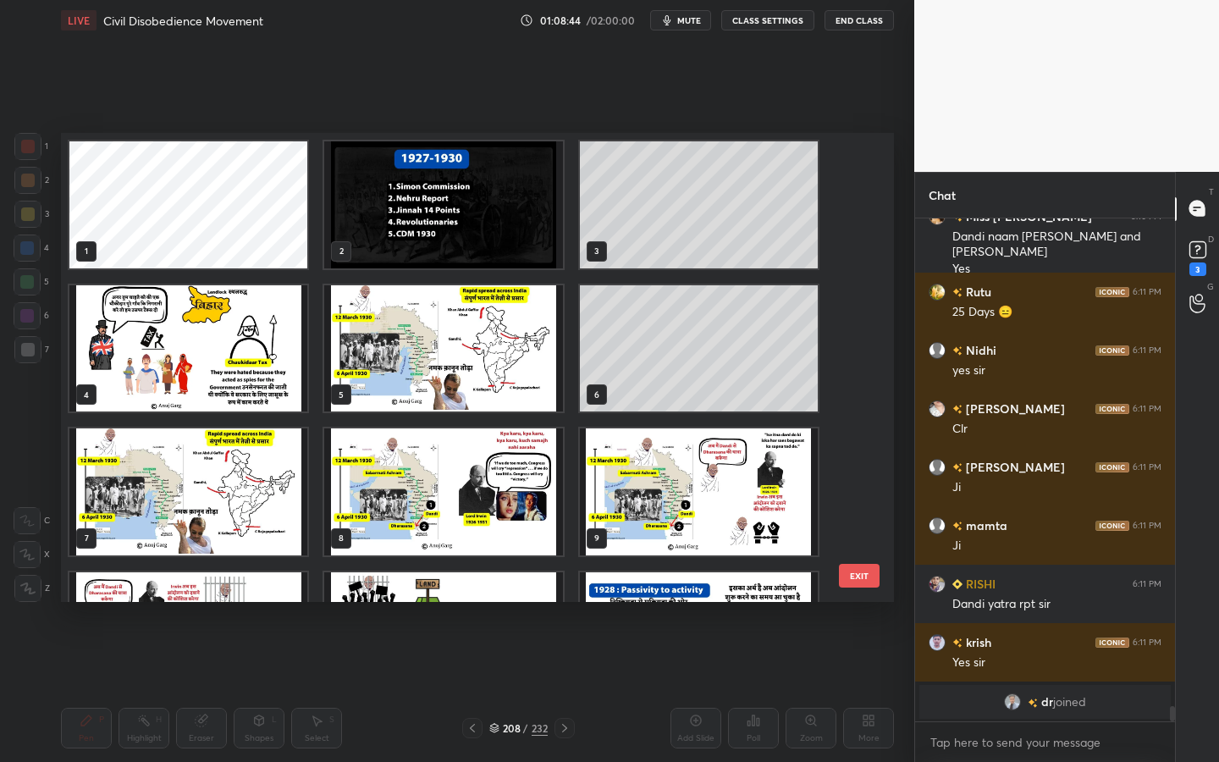
click at [444, 345] on img "grid" at bounding box center [443, 348] width 238 height 127
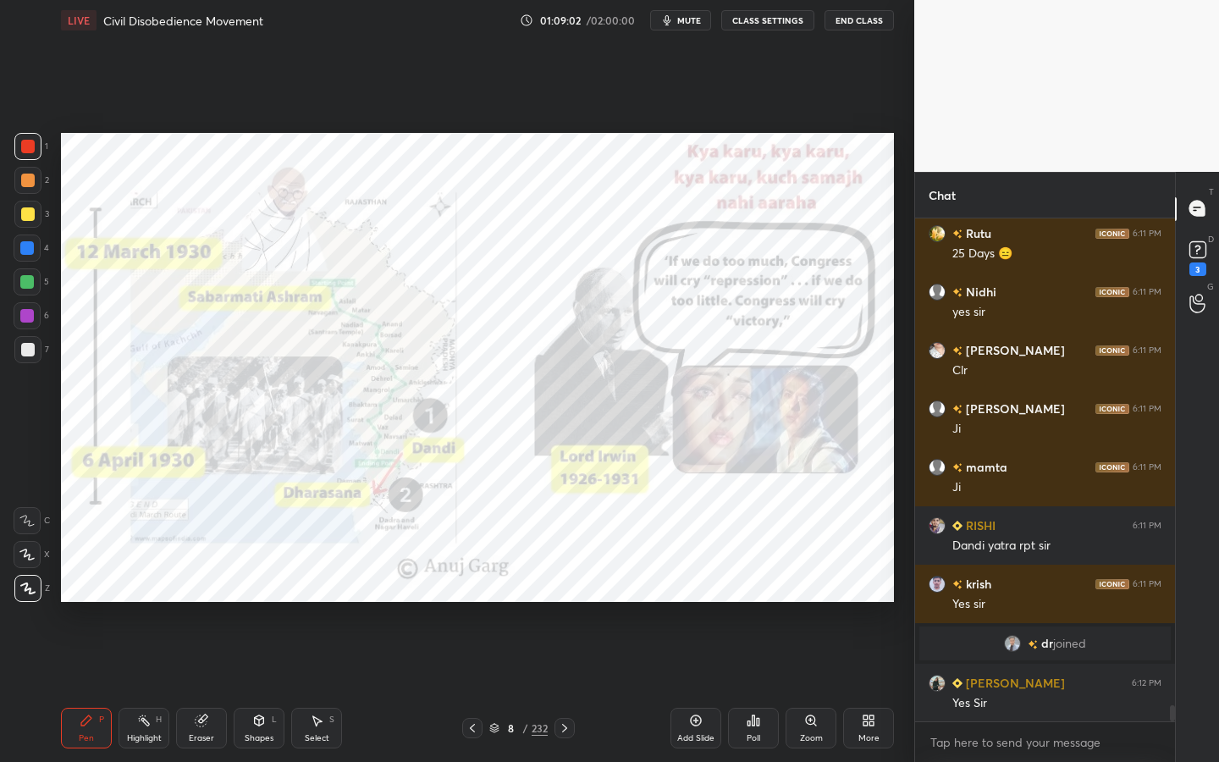
scroll to position [15571, 0]
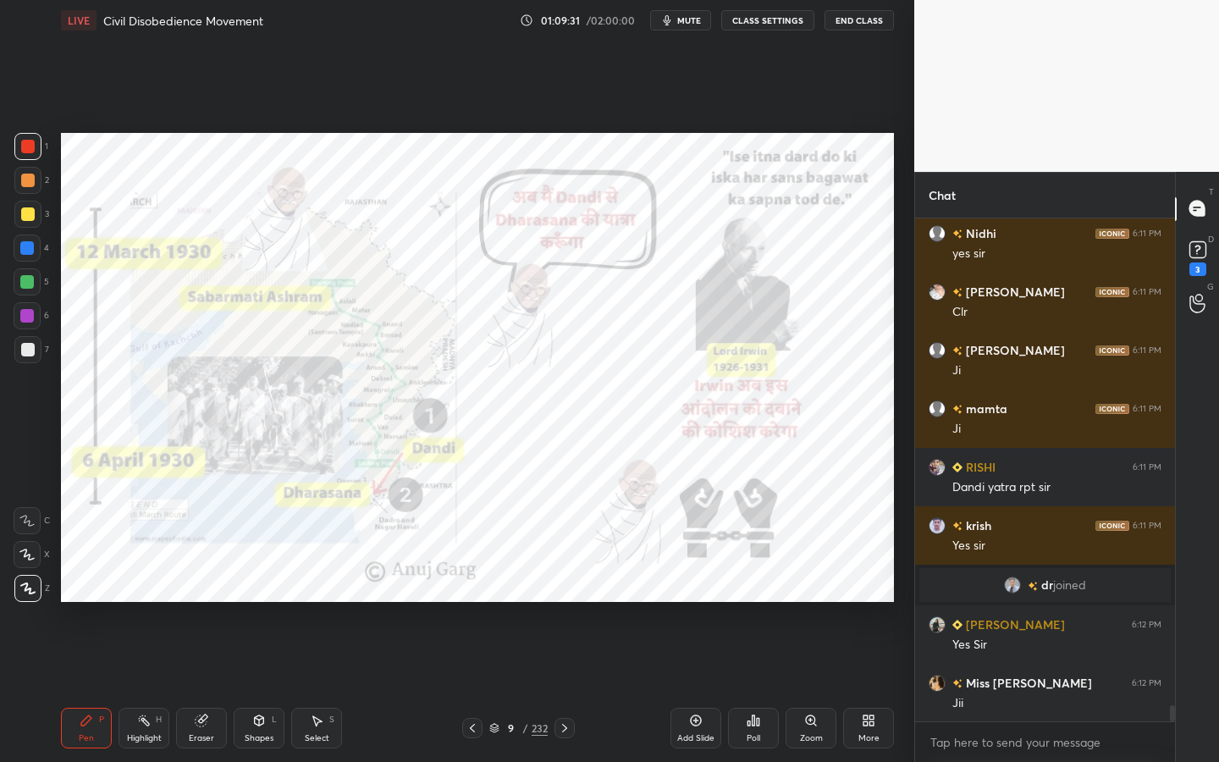
drag, startPoint x: 197, startPoint y: 728, endPoint x: 189, endPoint y: 721, distance: 11.4
click at [196, 687] on div "Eraser" at bounding box center [201, 728] width 51 height 41
click at [21, 587] on span "Erase all" at bounding box center [26, 589] width 25 height 12
click at [197, 687] on icon at bounding box center [201, 720] width 11 height 11
click at [38, 588] on span "Erase all" at bounding box center [26, 589] width 25 height 12
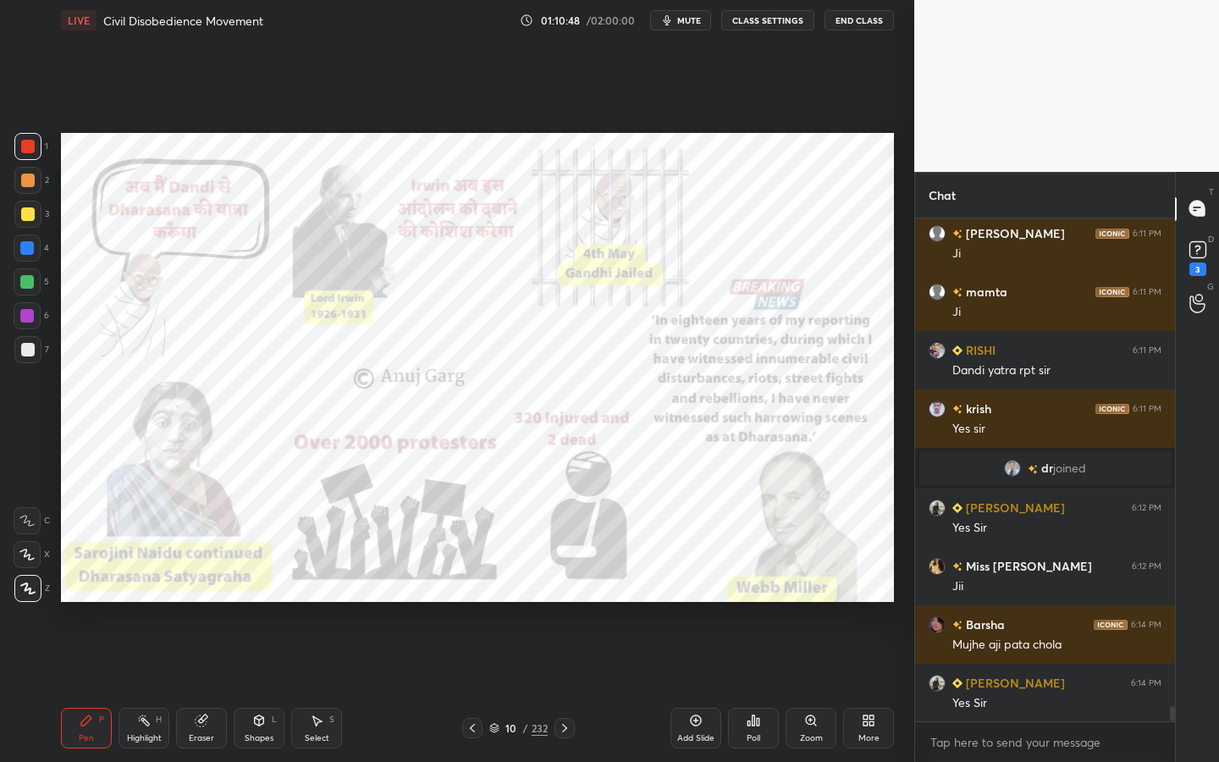
scroll to position [15761, 0]
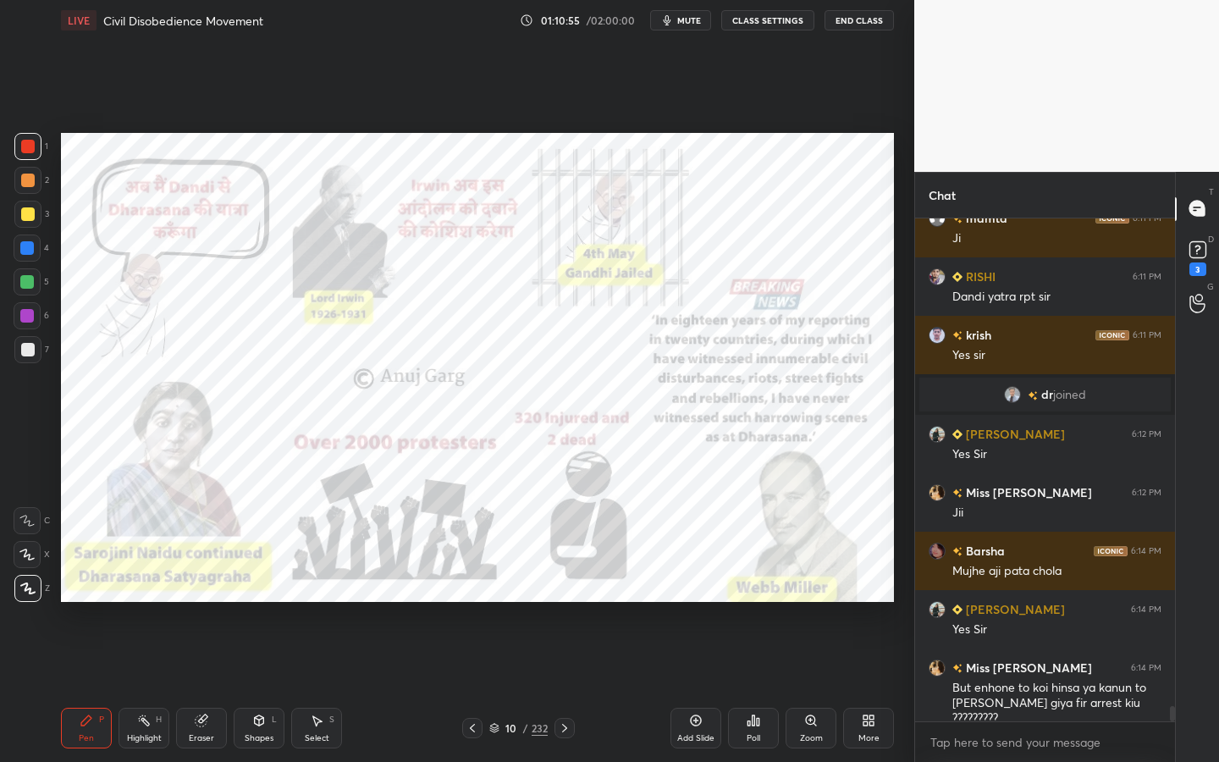
click at [800, 687] on div "Zoom" at bounding box center [811, 738] width 23 height 8
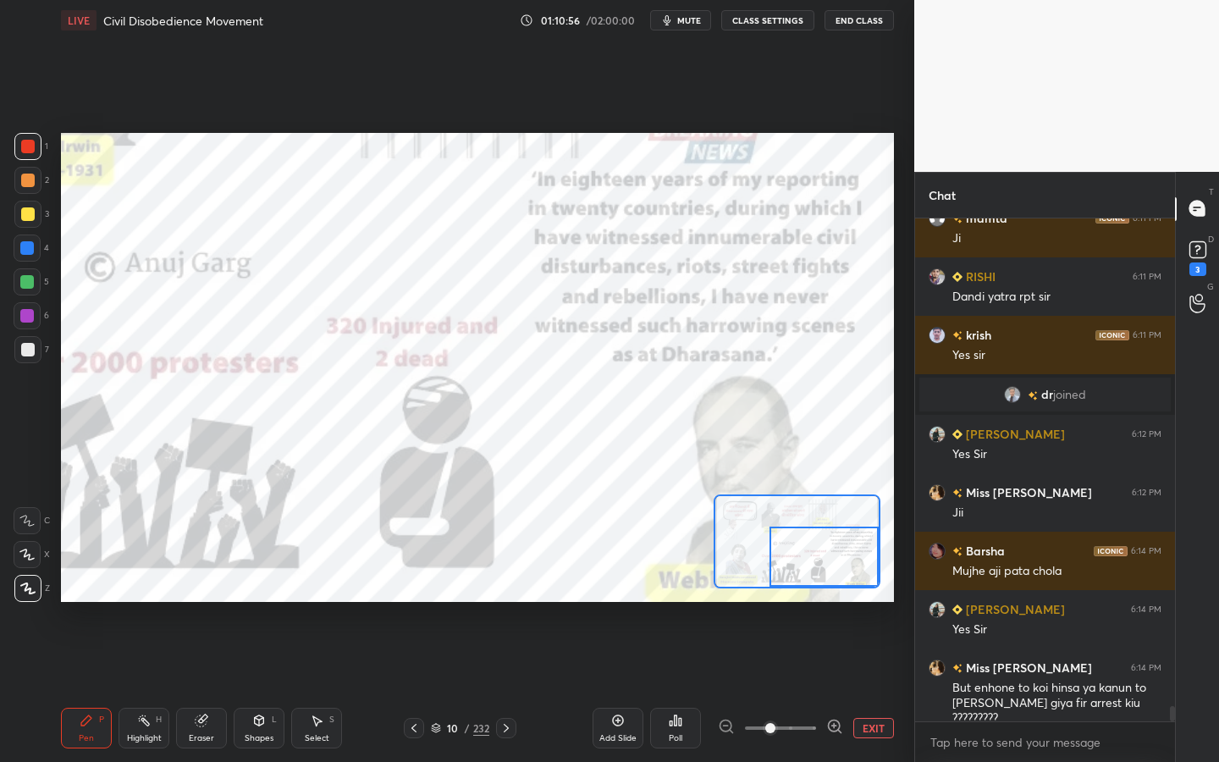
click at [875, 599] on div "Setting up your live class Poll for secs No correct answer Start poll" at bounding box center [477, 367] width 833 height 469
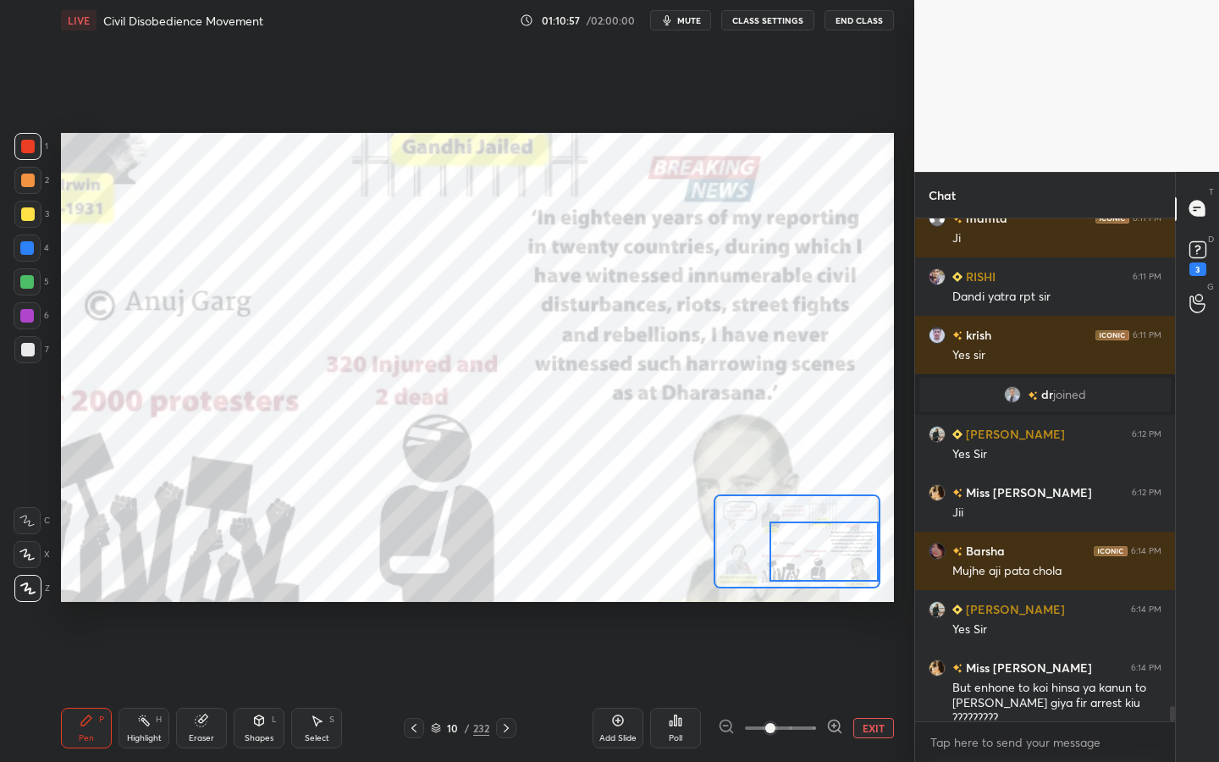
drag, startPoint x: 844, startPoint y: 576, endPoint x: 864, endPoint y: 571, distance: 20.1
click at [864, 571] on div at bounding box center [824, 552] width 109 height 60
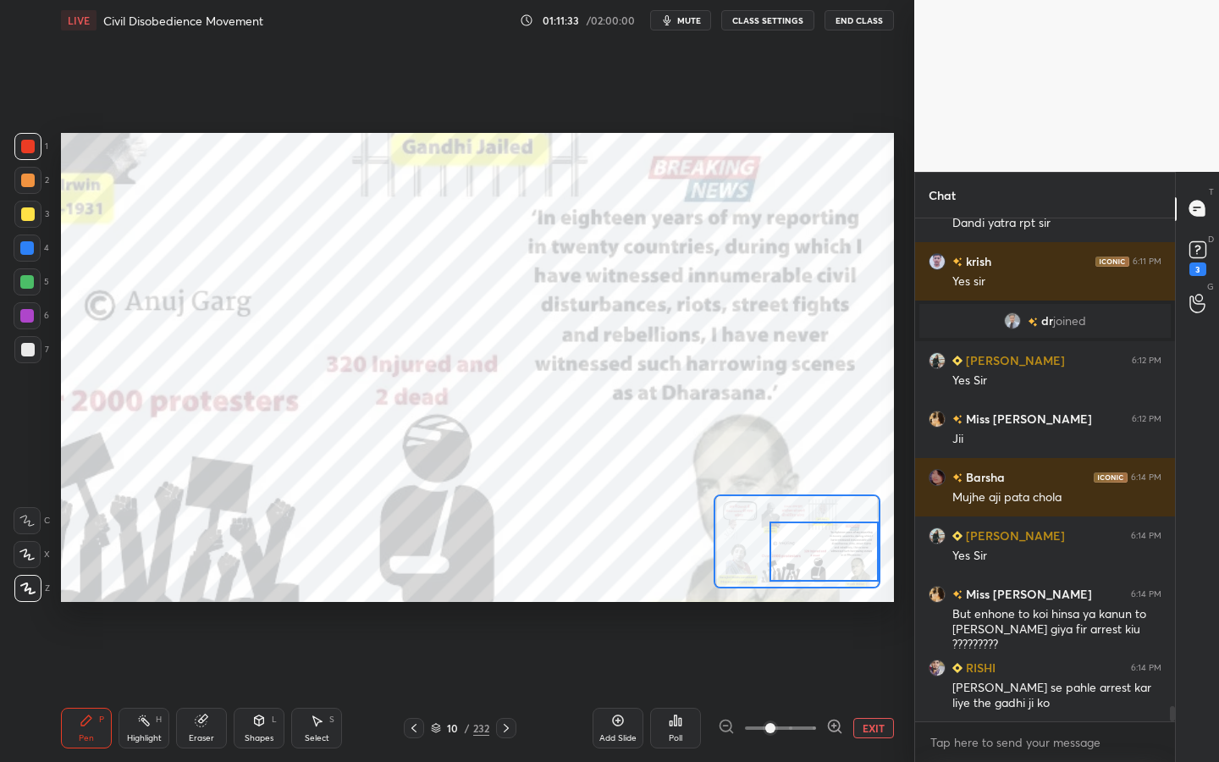
click at [864, 687] on button "EXIT" at bounding box center [873, 728] width 41 height 20
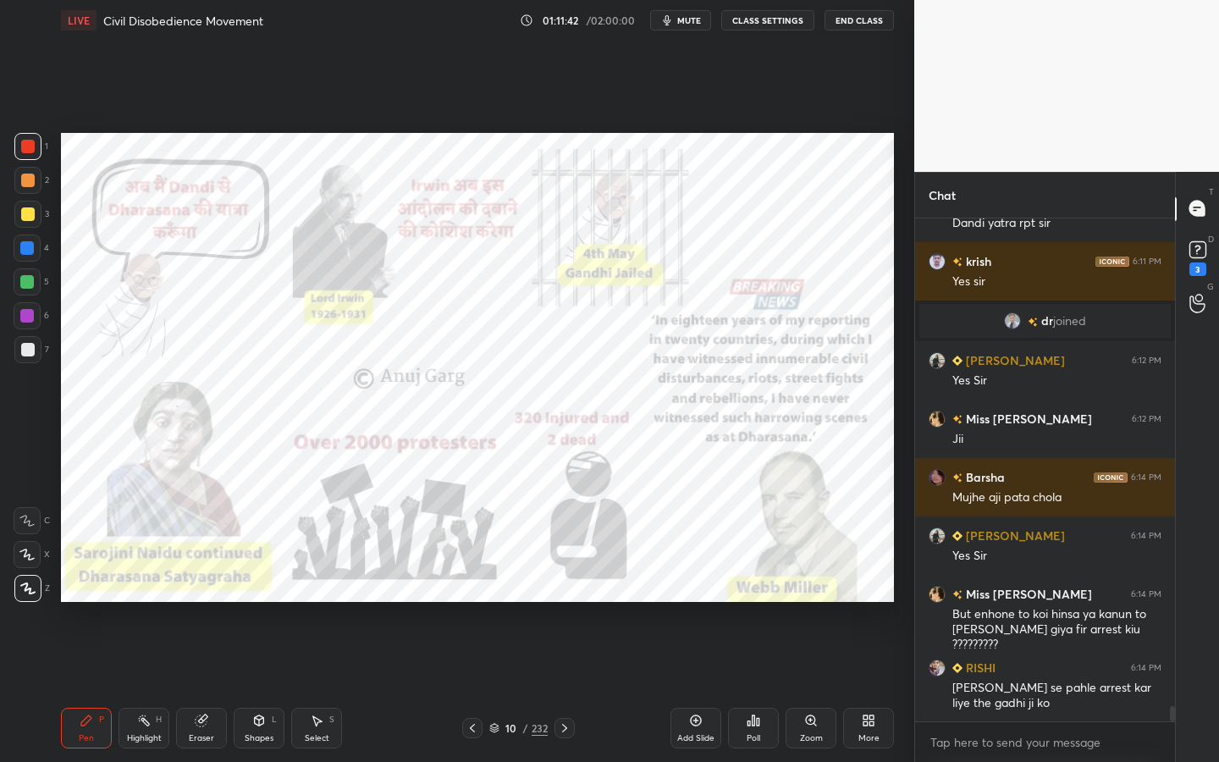
scroll to position [15893, 0]
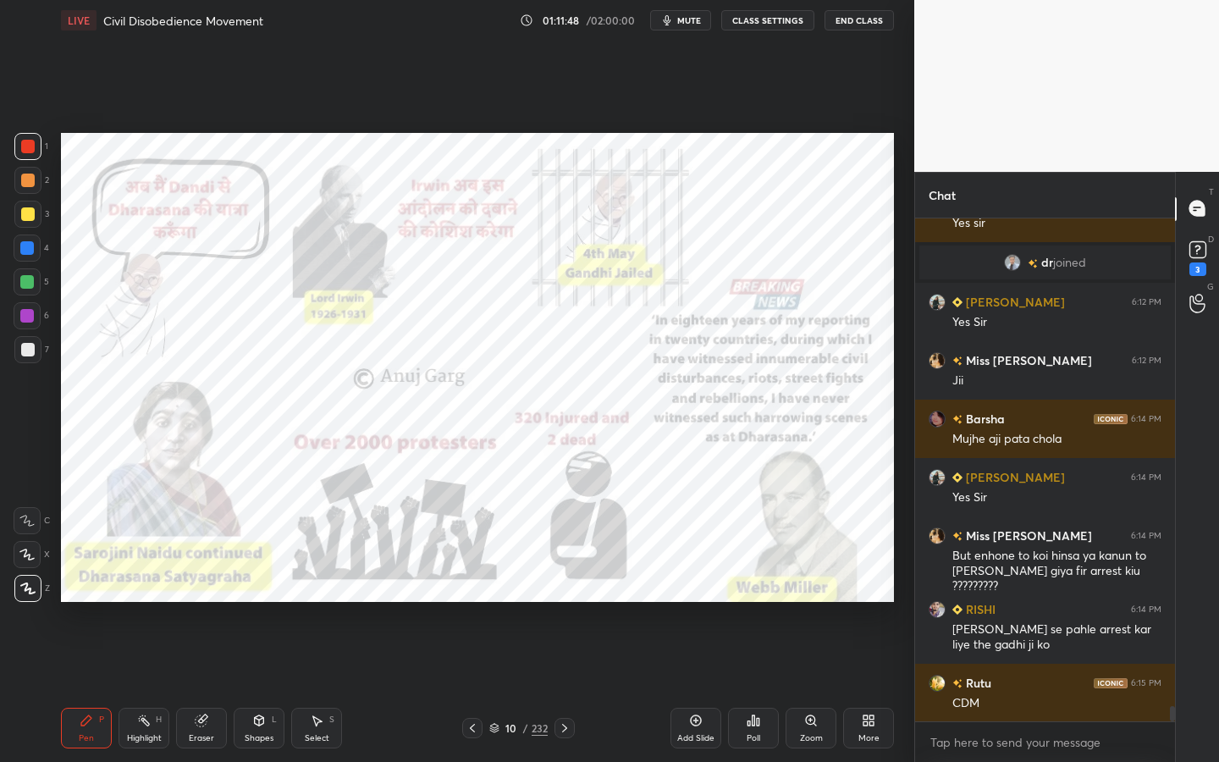
click at [192, 687] on div "Eraser" at bounding box center [201, 728] width 51 height 41
click at [26, 579] on div "Erase all" at bounding box center [27, 588] width 27 height 27
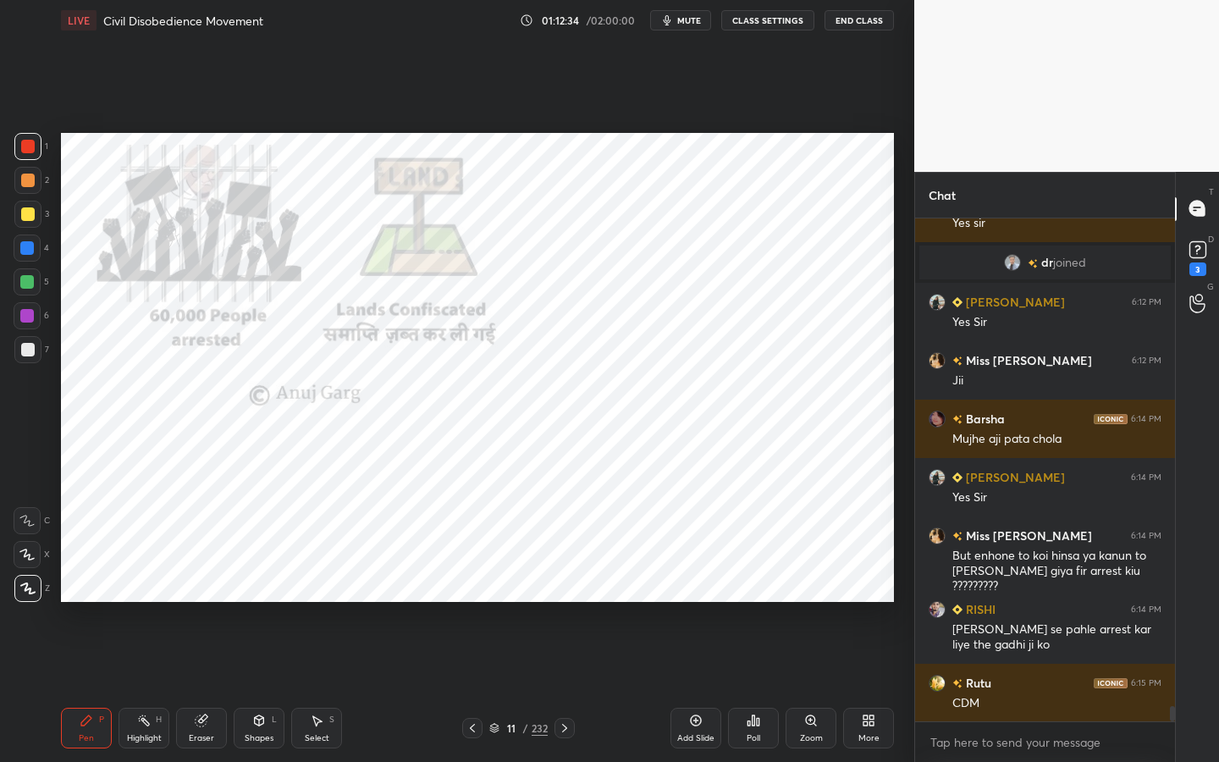
click at [691, 687] on div "Add Slide" at bounding box center [696, 728] width 51 height 41
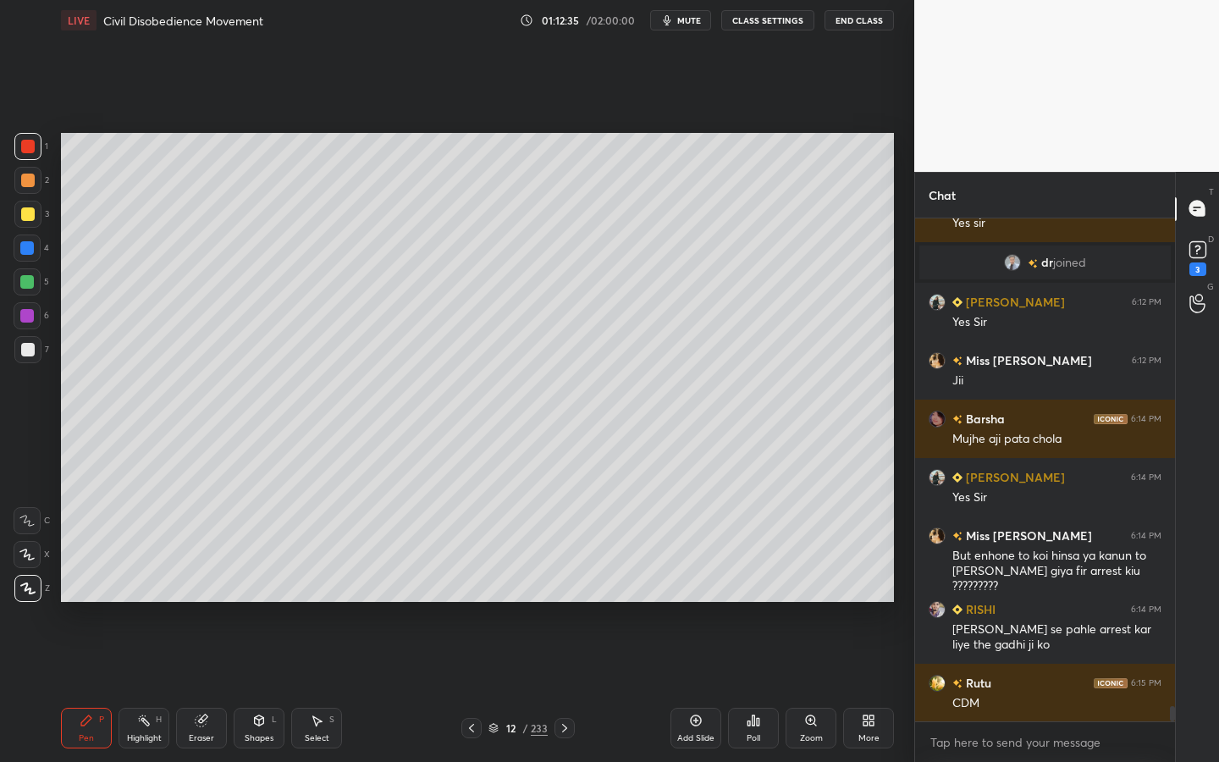
click at [256, 687] on icon at bounding box center [259, 721] width 14 height 14
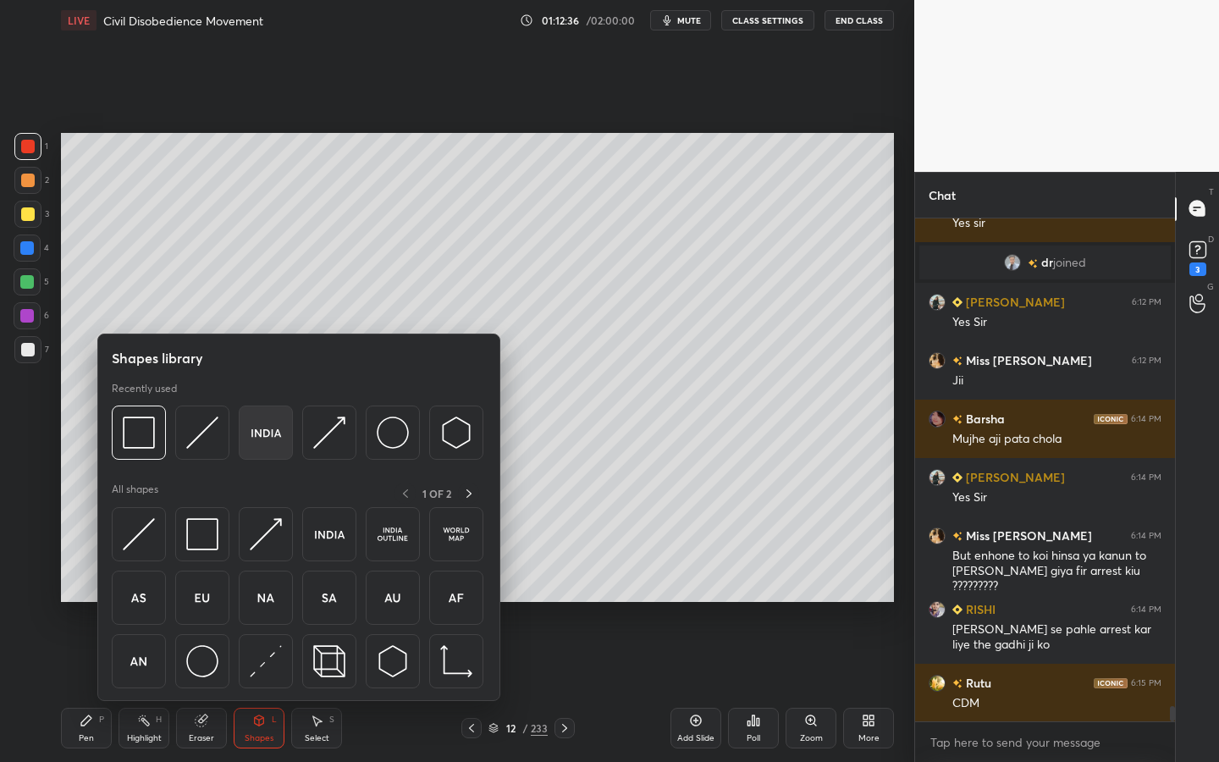
click at [256, 430] on img at bounding box center [266, 433] width 32 height 32
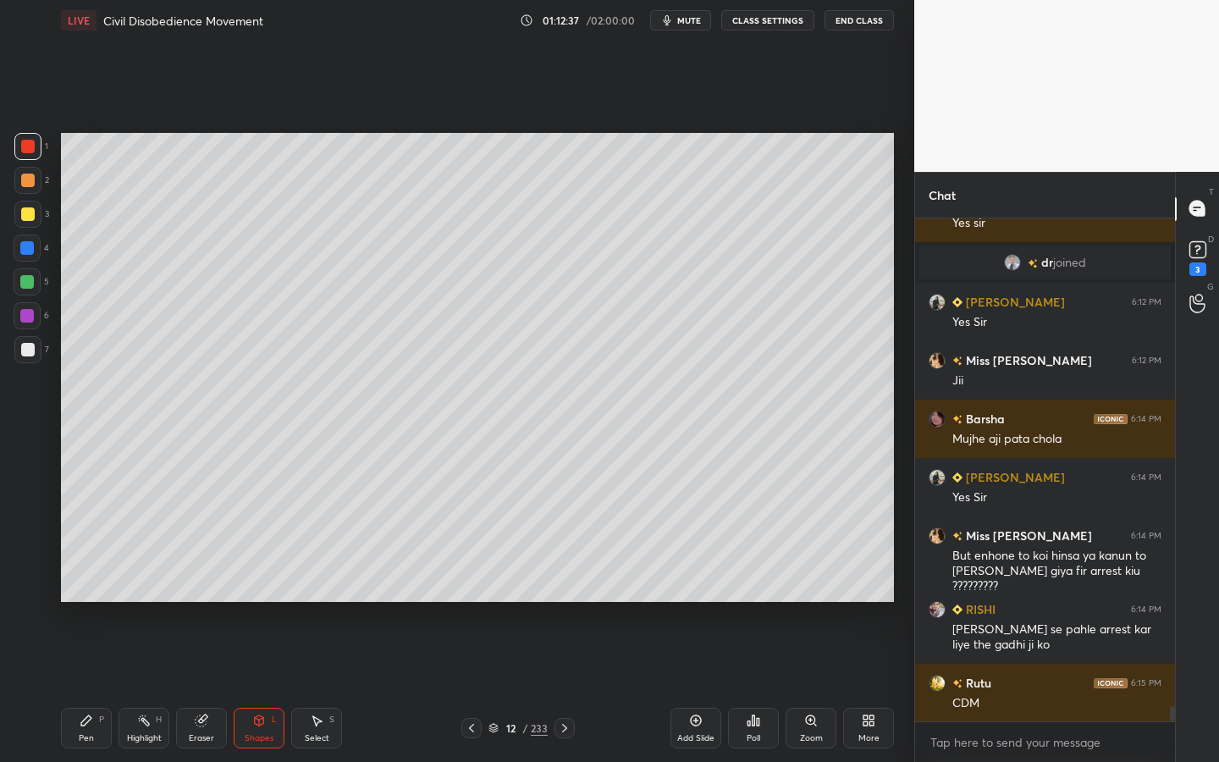
click at [30, 213] on div at bounding box center [28, 214] width 14 height 14
drag, startPoint x: 35, startPoint y: 349, endPoint x: 54, endPoint y: 350, distance: 19.5
click at [35, 350] on div at bounding box center [27, 349] width 27 height 27
click at [24, 207] on div at bounding box center [27, 214] width 27 height 27
drag, startPoint x: 201, startPoint y: 726, endPoint x: 166, endPoint y: 670, distance: 65.8
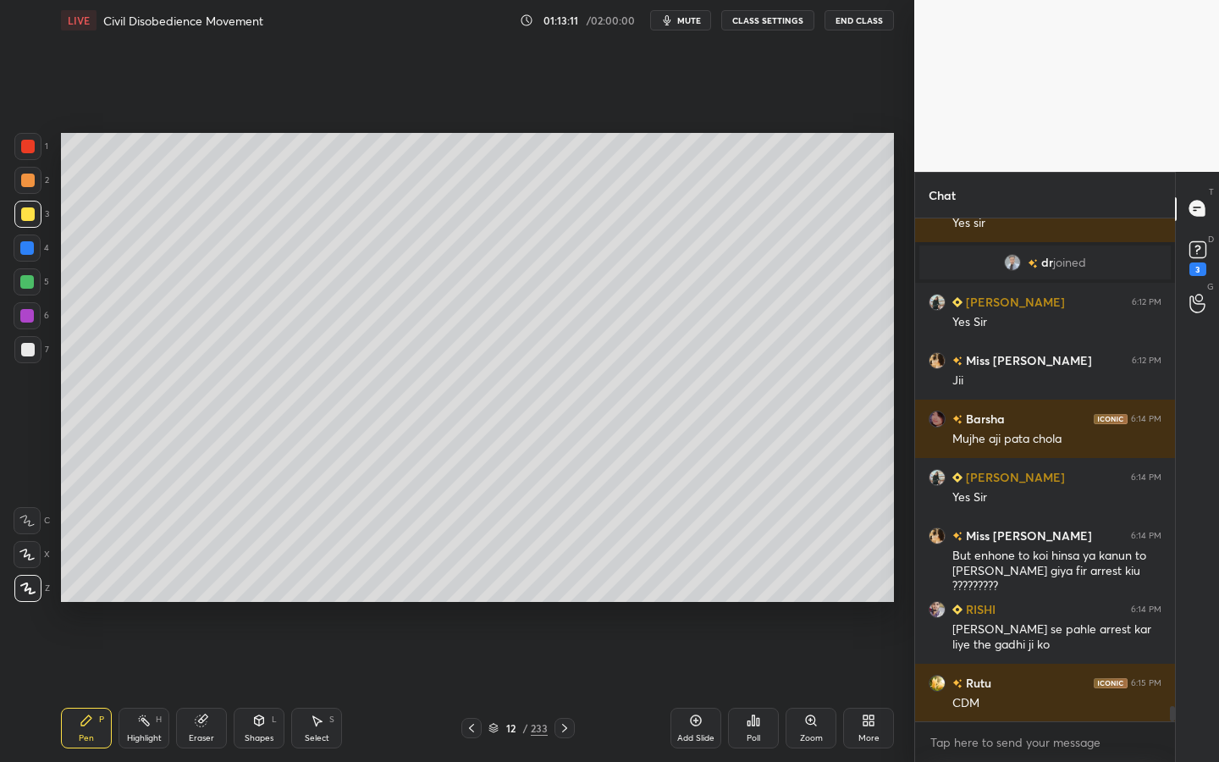
click at [201, 687] on icon at bounding box center [201, 720] width 11 height 11
click at [34, 591] on span "Erase all" at bounding box center [26, 589] width 25 height 12
click at [253, 687] on div "Shapes" at bounding box center [259, 738] width 29 height 8
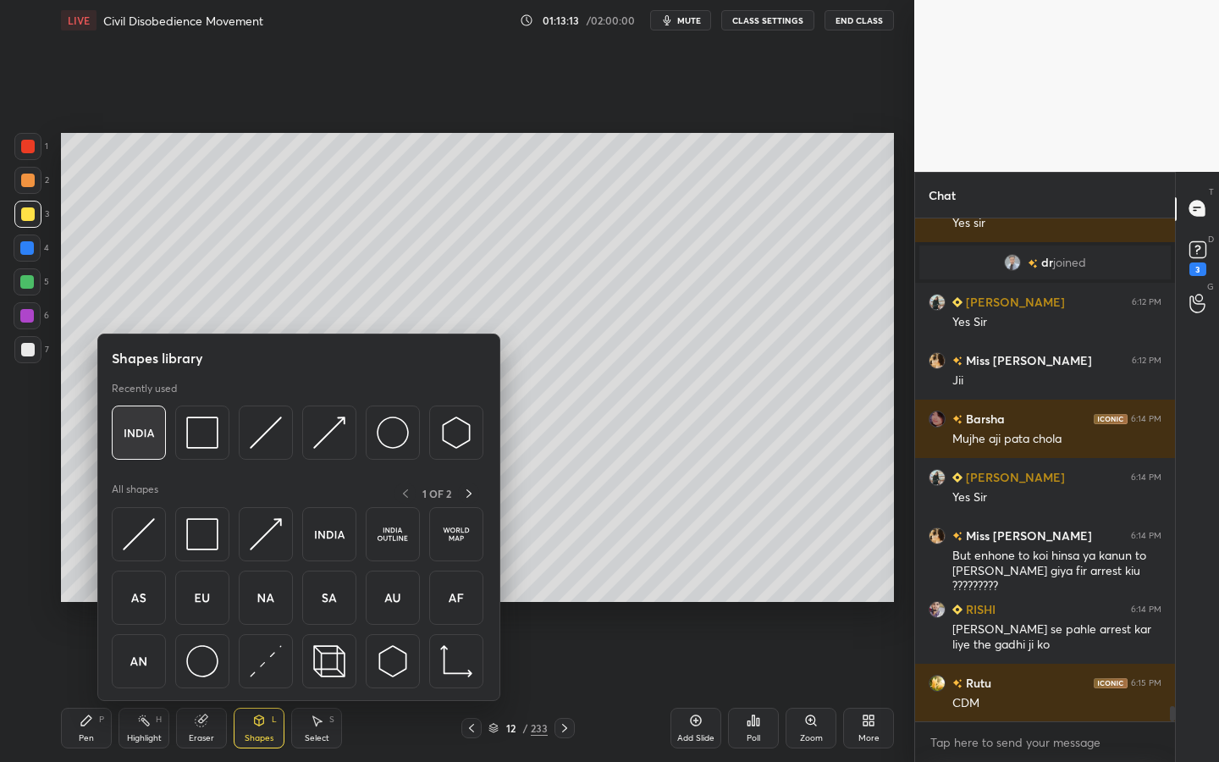
click at [155, 427] on div at bounding box center [139, 433] width 54 height 54
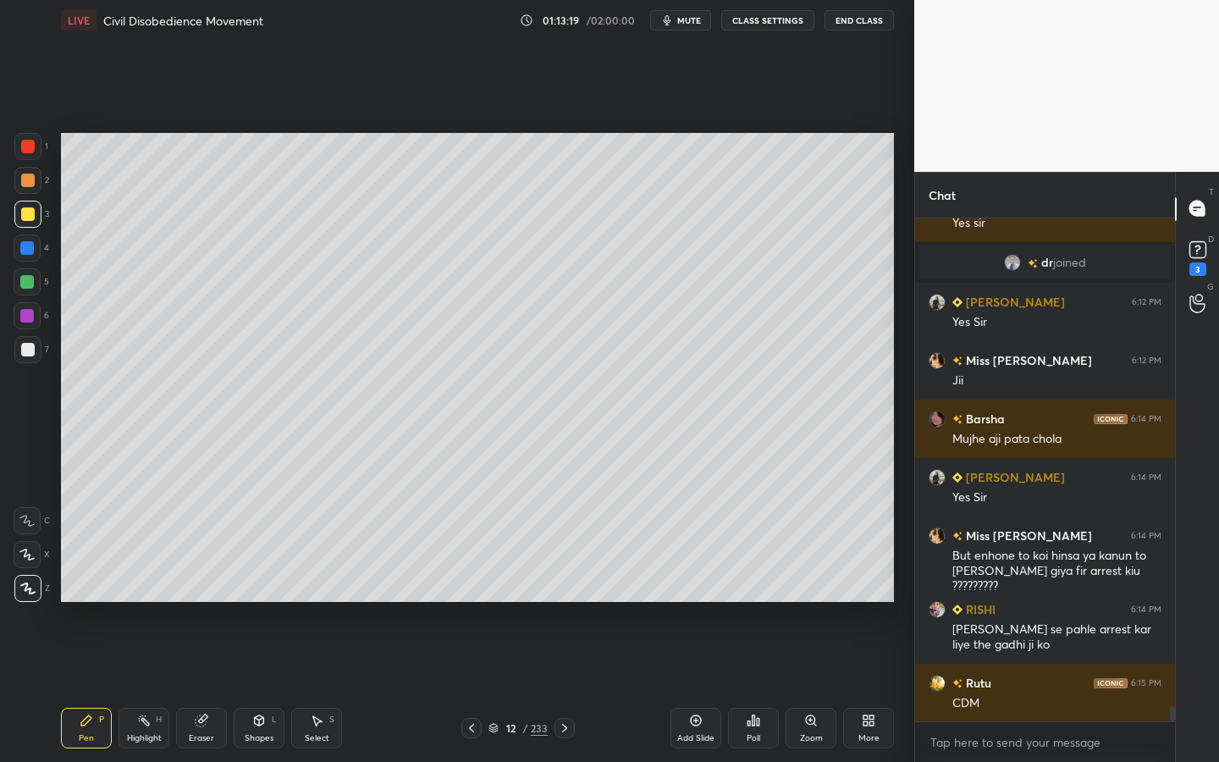
click at [33, 348] on div at bounding box center [28, 350] width 14 height 14
click at [30, 211] on div at bounding box center [28, 214] width 14 height 14
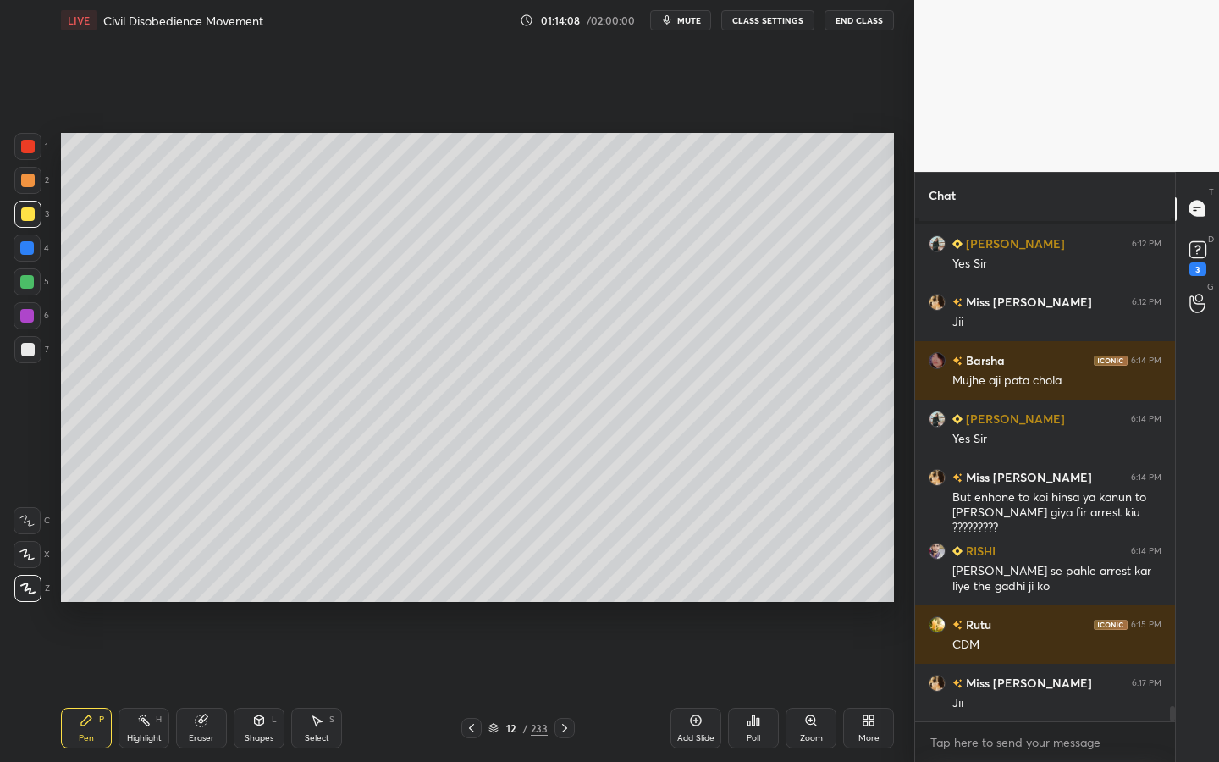
click at [538, 687] on div "233" at bounding box center [539, 728] width 17 height 15
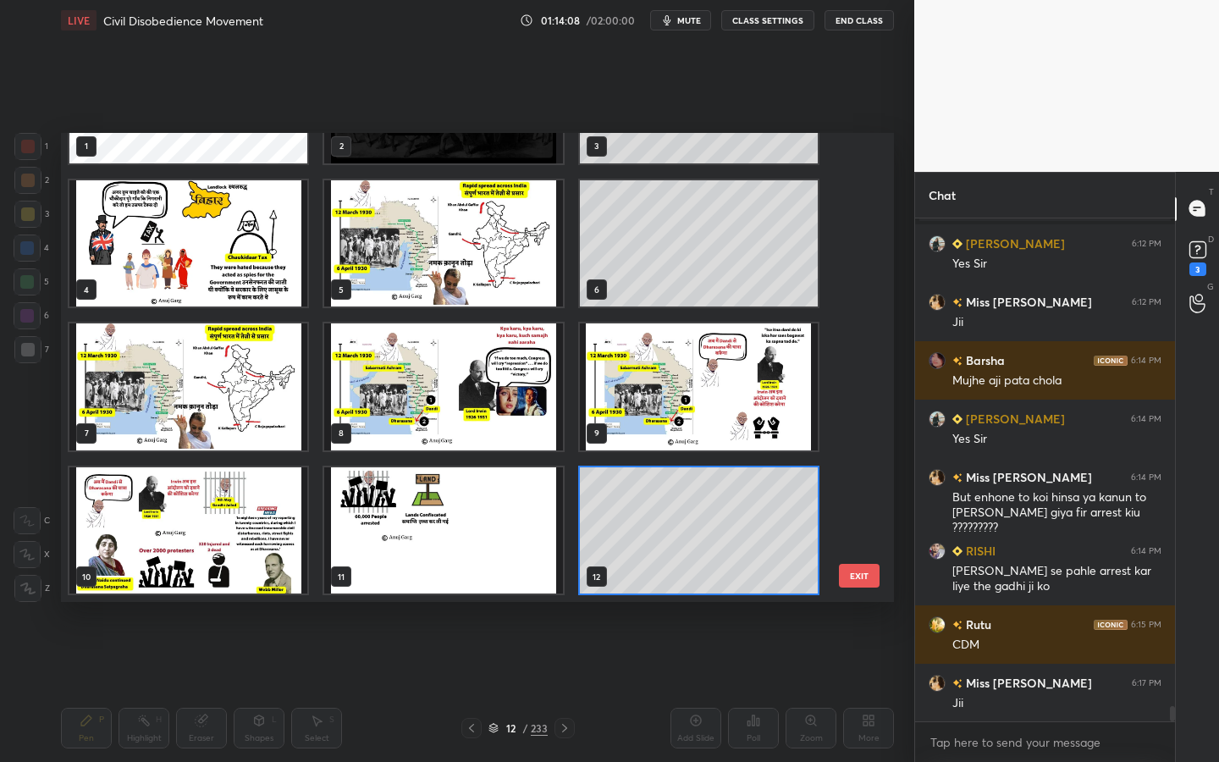
scroll to position [0, 0]
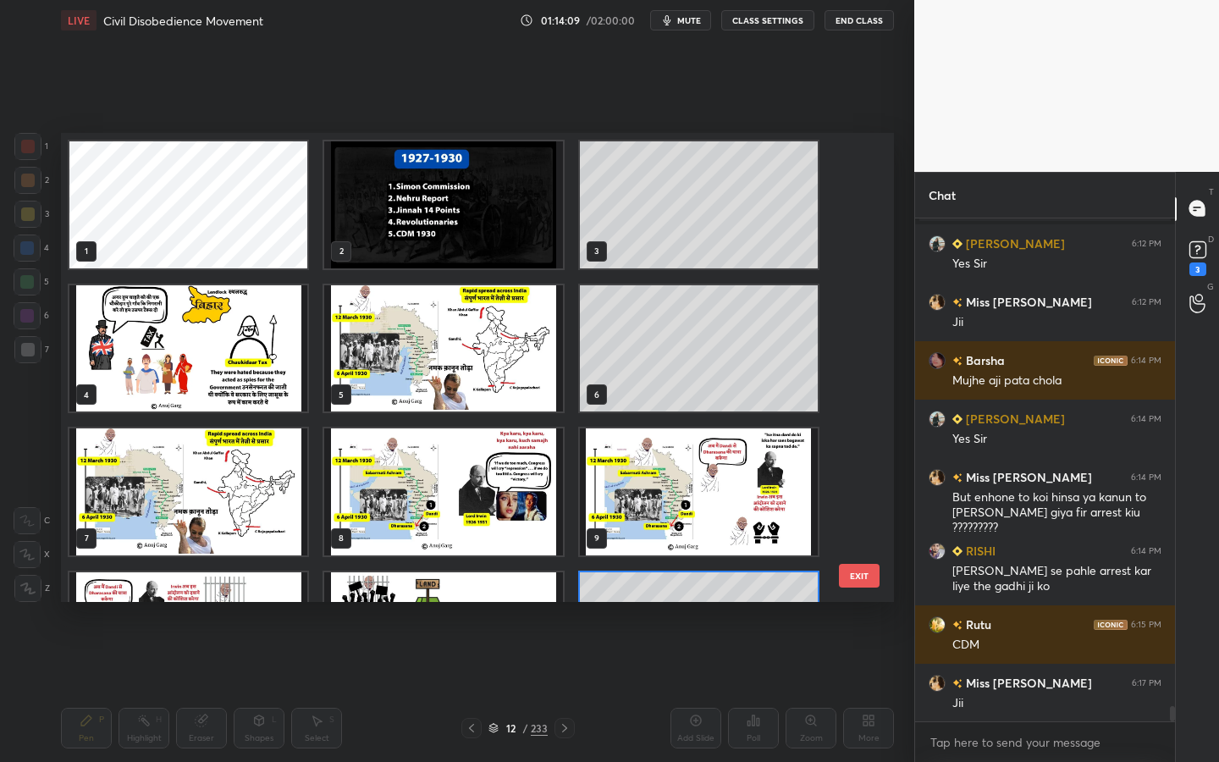
click at [461, 360] on img "grid" at bounding box center [443, 348] width 238 height 127
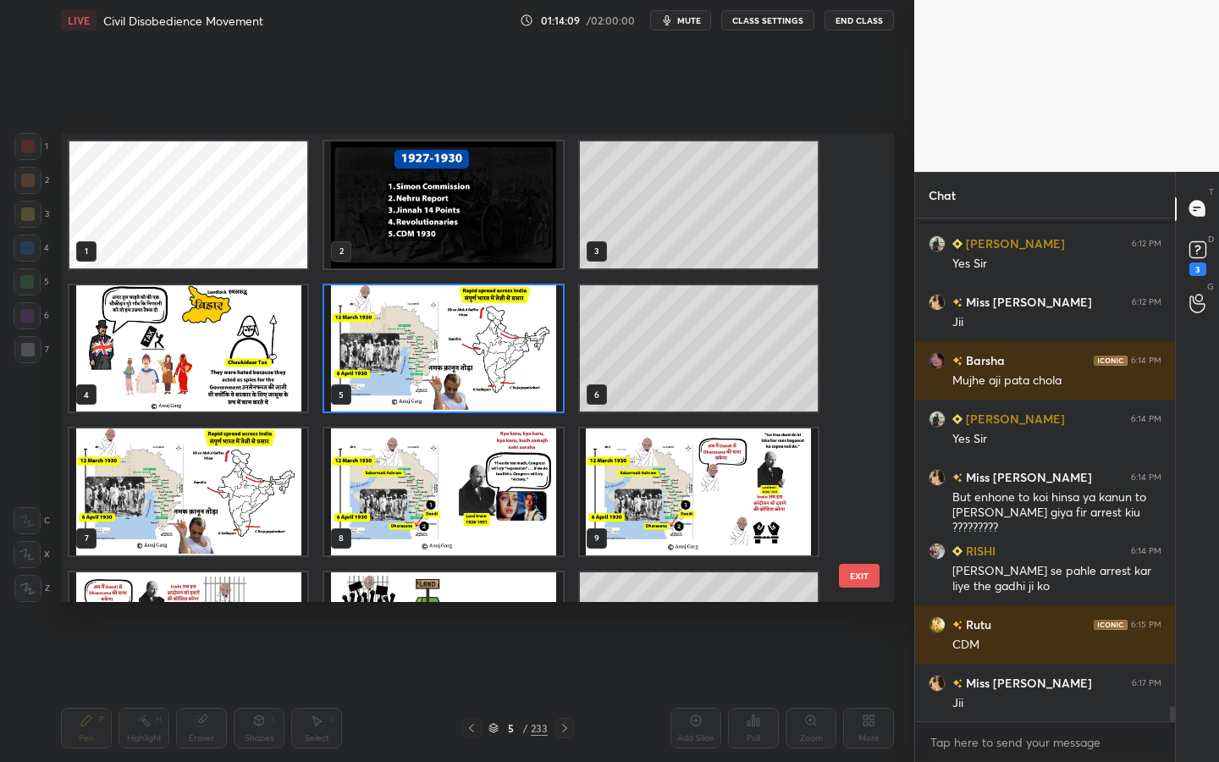
click at [461, 360] on img "grid" at bounding box center [443, 348] width 238 height 127
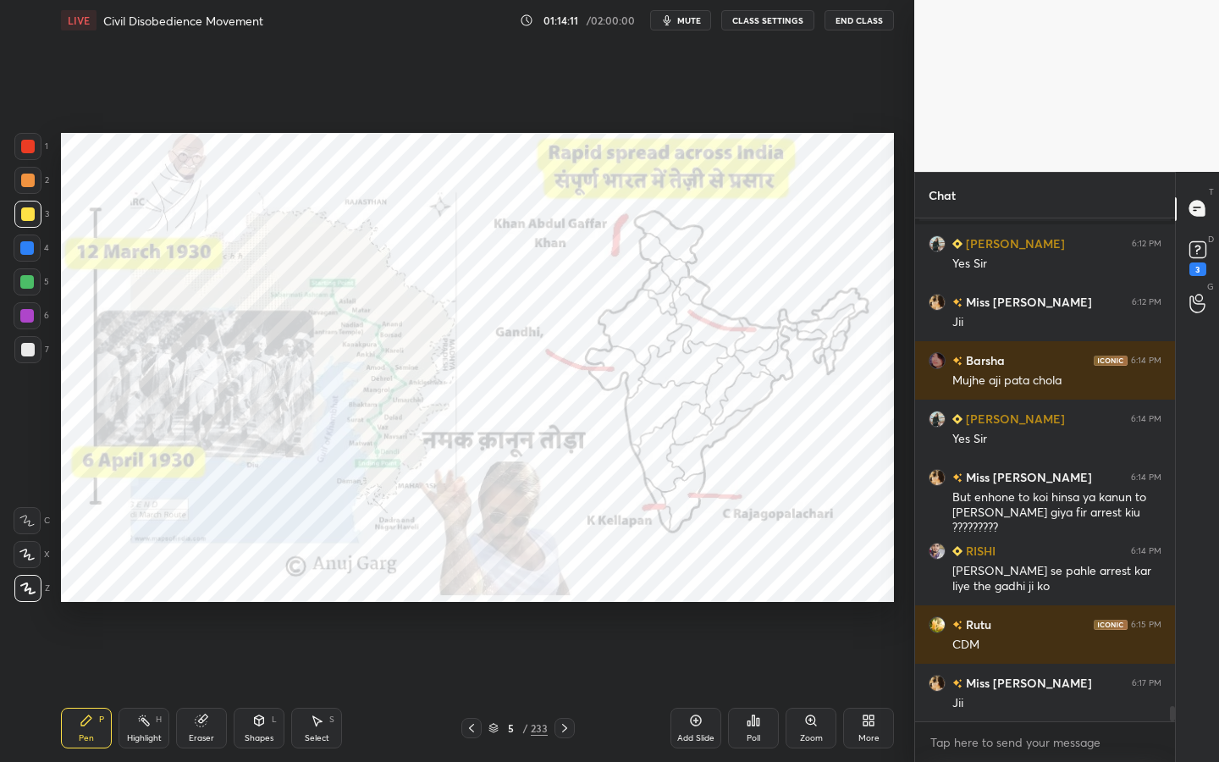
click at [205, 687] on icon at bounding box center [202, 721] width 14 height 14
click at [34, 585] on span "Erase all" at bounding box center [26, 589] width 25 height 12
click at [30, 150] on div at bounding box center [28, 147] width 14 height 14
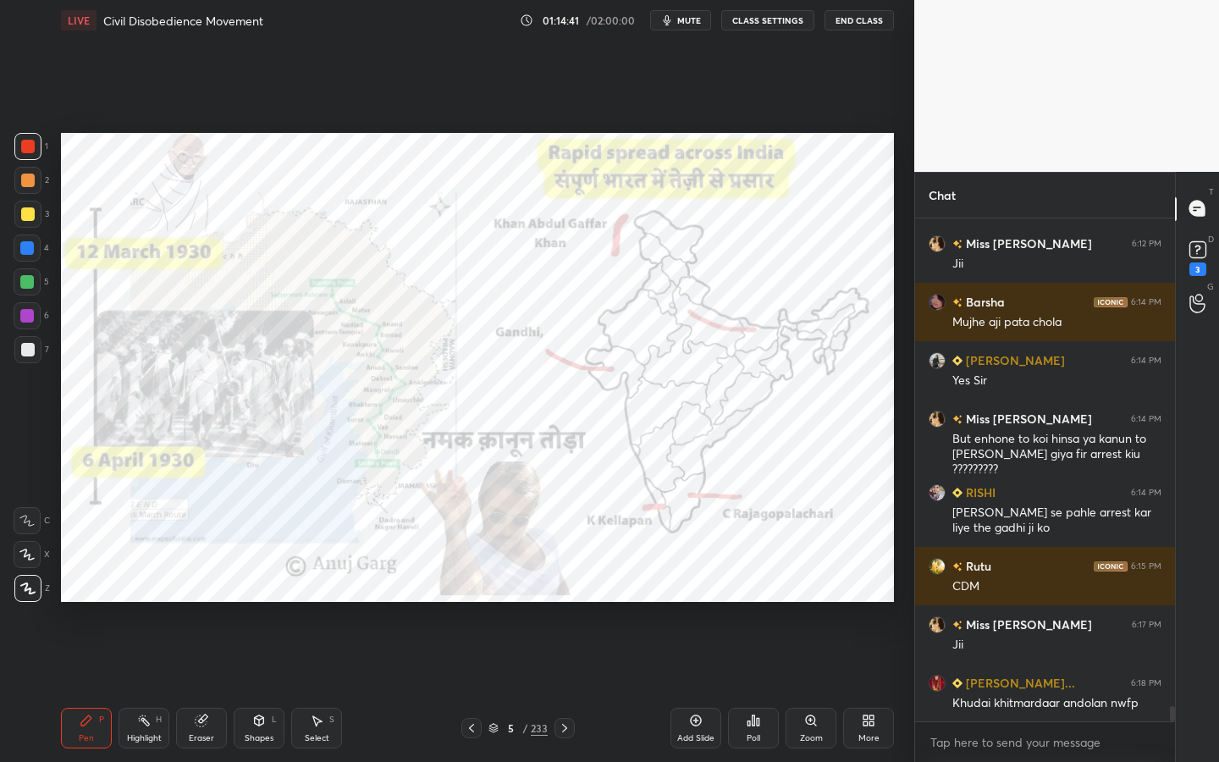
click at [681, 687] on div "Add Slide" at bounding box center [695, 738] width 37 height 8
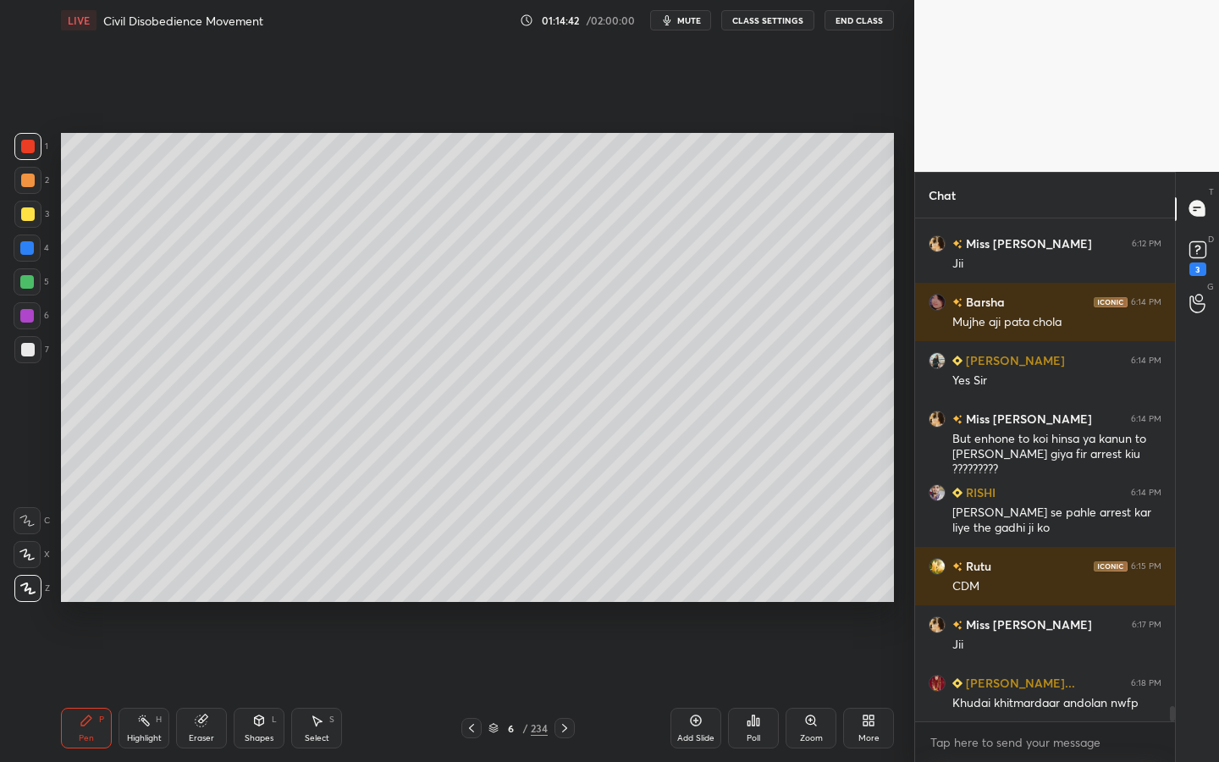
click at [277, 687] on div "Shapes L" at bounding box center [259, 728] width 51 height 41
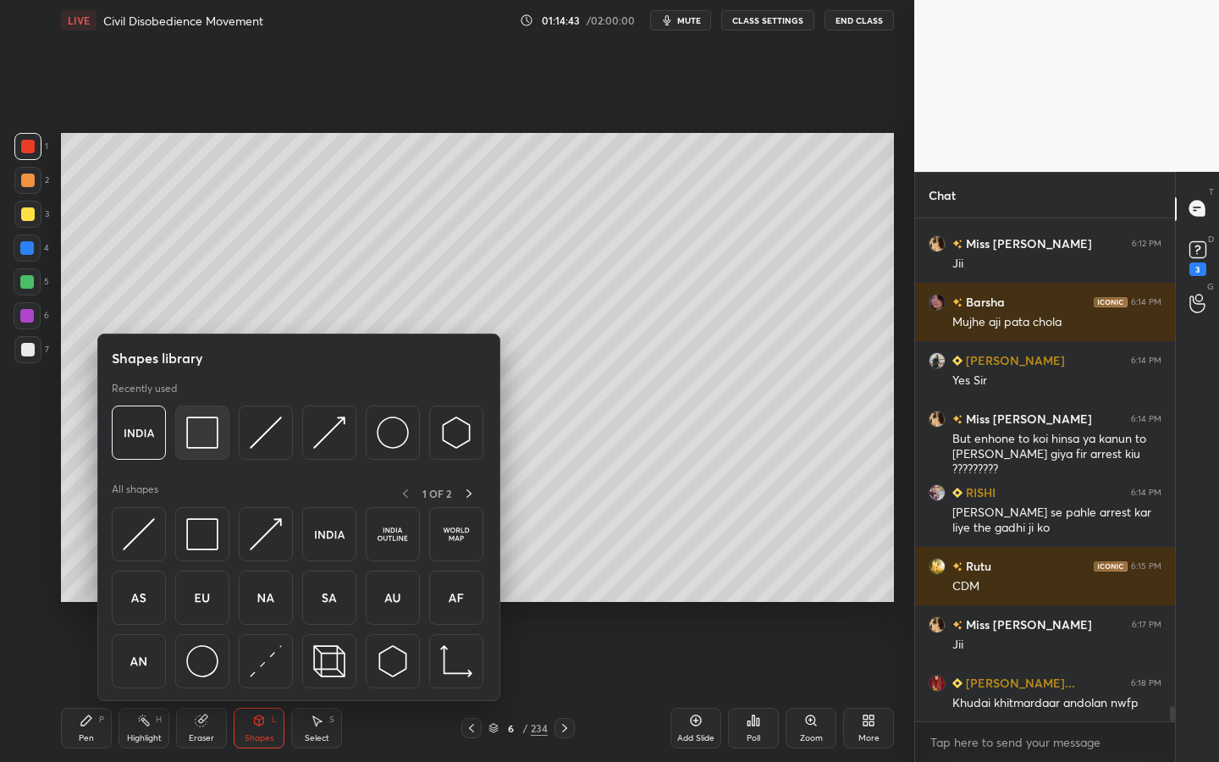
click at [220, 442] on div at bounding box center [202, 433] width 54 height 54
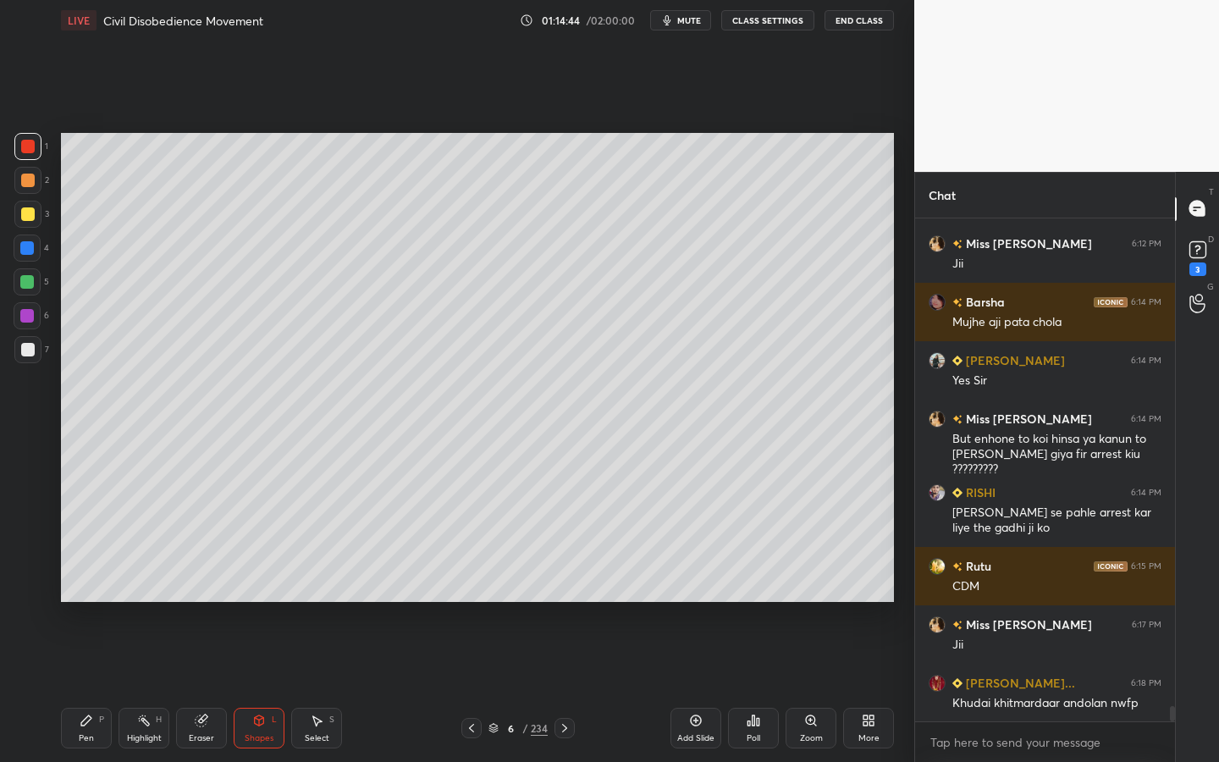
click at [242, 687] on div "Shapes L" at bounding box center [259, 728] width 51 height 41
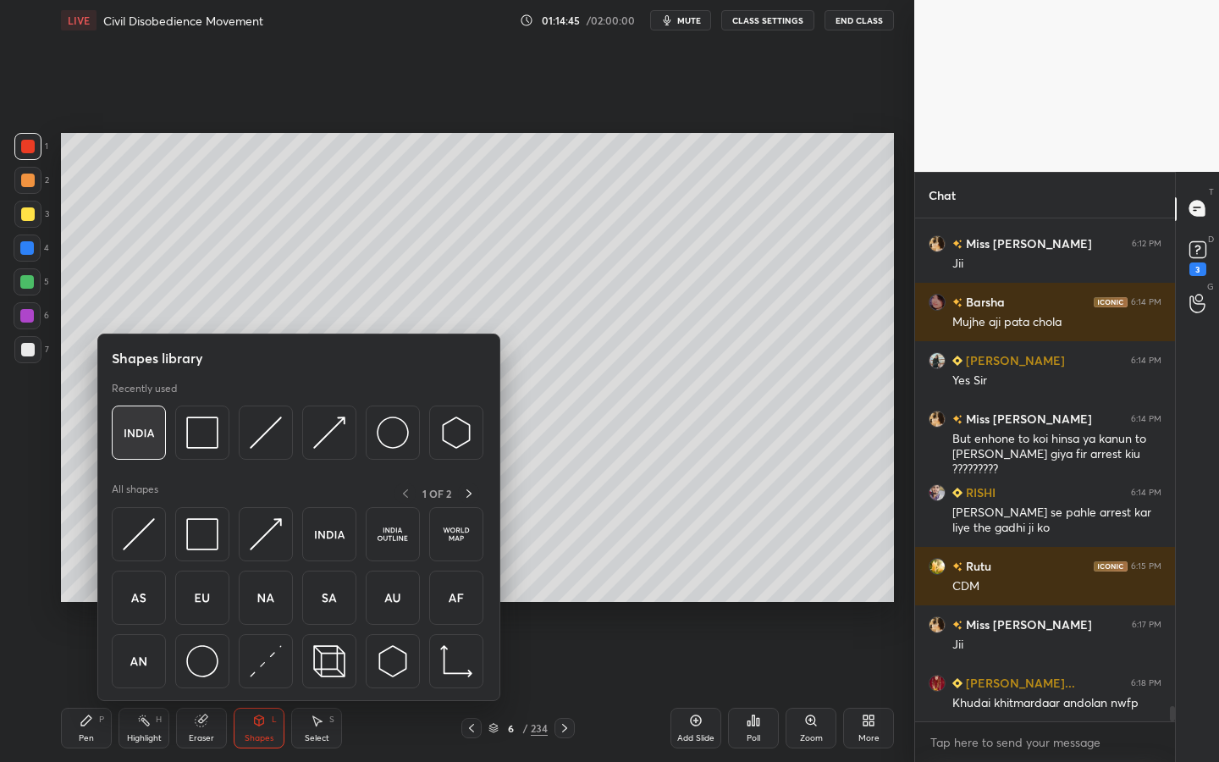
click at [142, 423] on img at bounding box center [139, 433] width 32 height 32
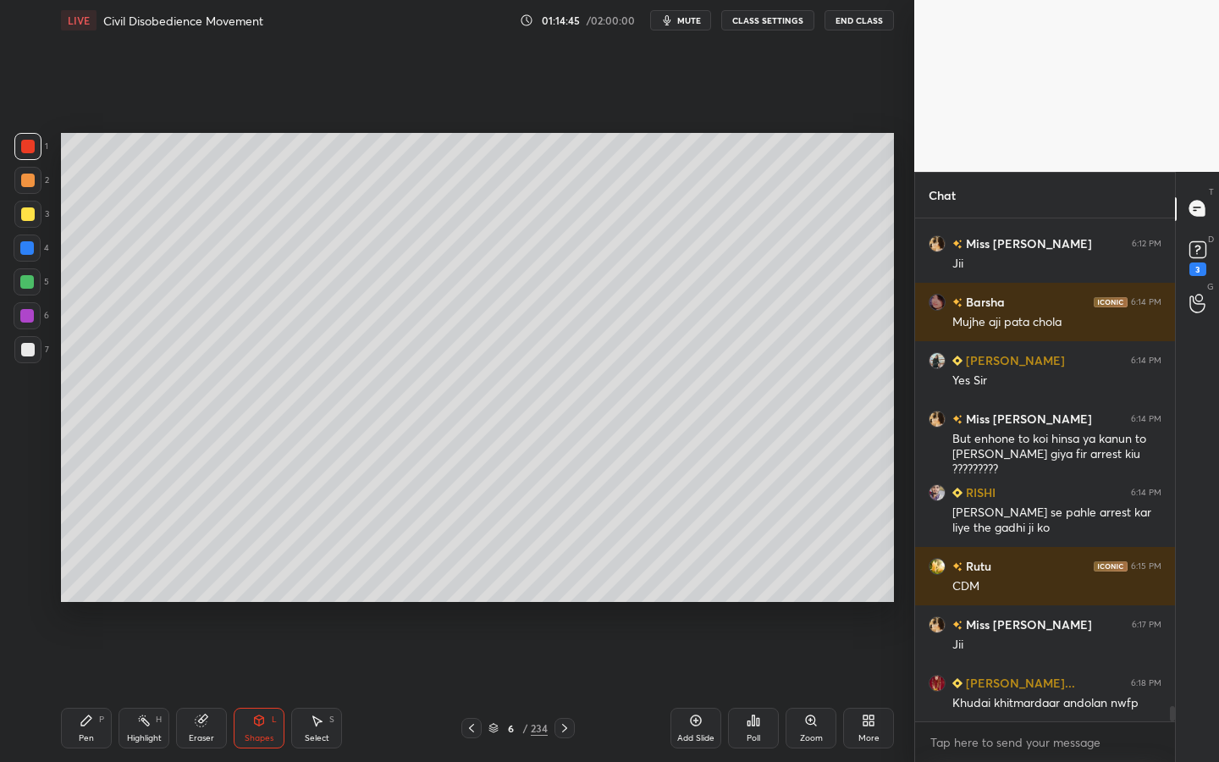
click at [34, 222] on div at bounding box center [27, 214] width 27 height 27
drag, startPoint x: 10, startPoint y: 351, endPoint x: 39, endPoint y: 345, distance: 29.4
click at [10, 351] on div "1 2 3 4 5 6 7 C X Z C X Z E E Erase all H H" at bounding box center [27, 367] width 54 height 469
click at [33, 347] on div at bounding box center [28, 350] width 14 height 14
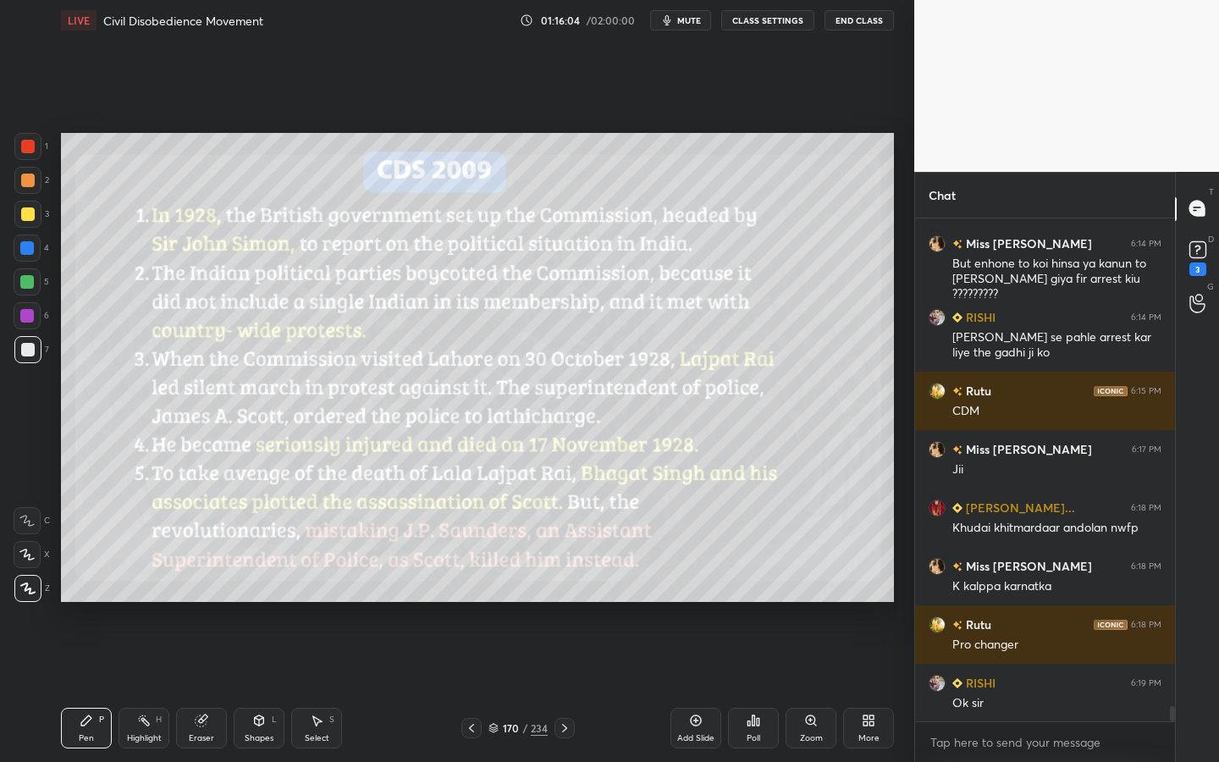
scroll to position [16244, 0]
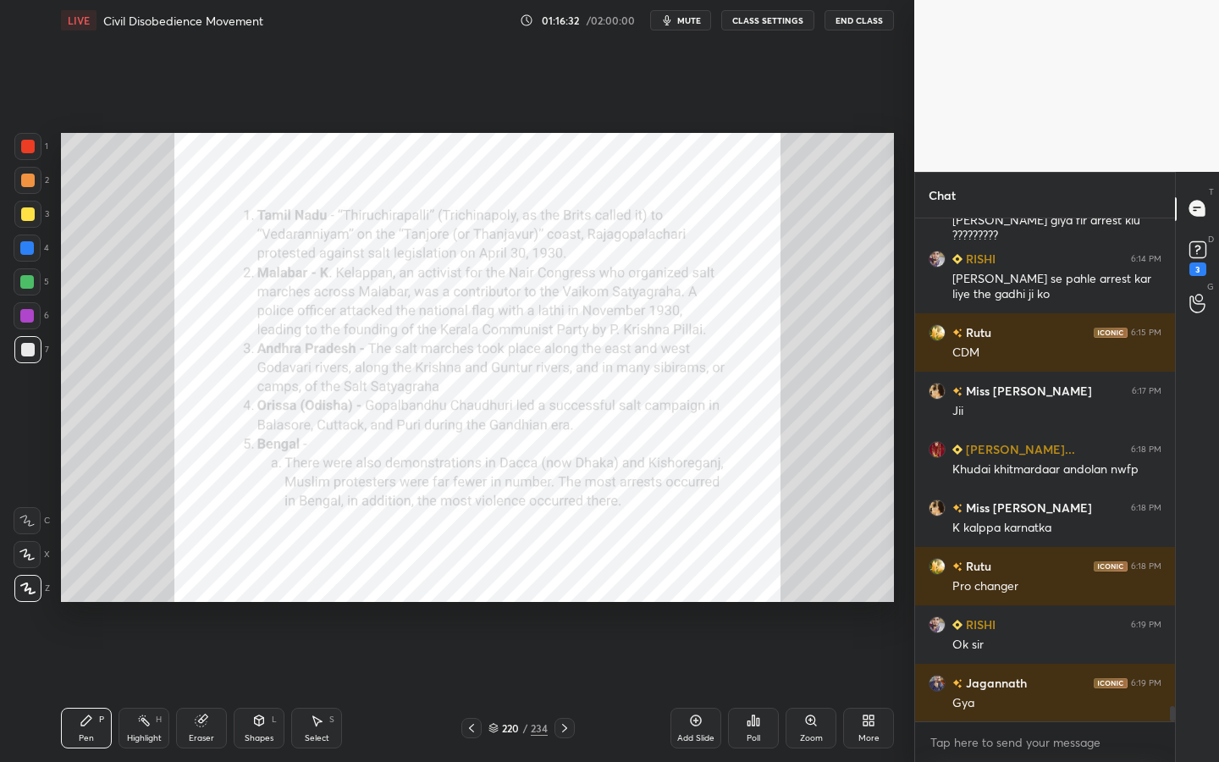
click at [523, 687] on div "/" at bounding box center [524, 728] width 5 height 10
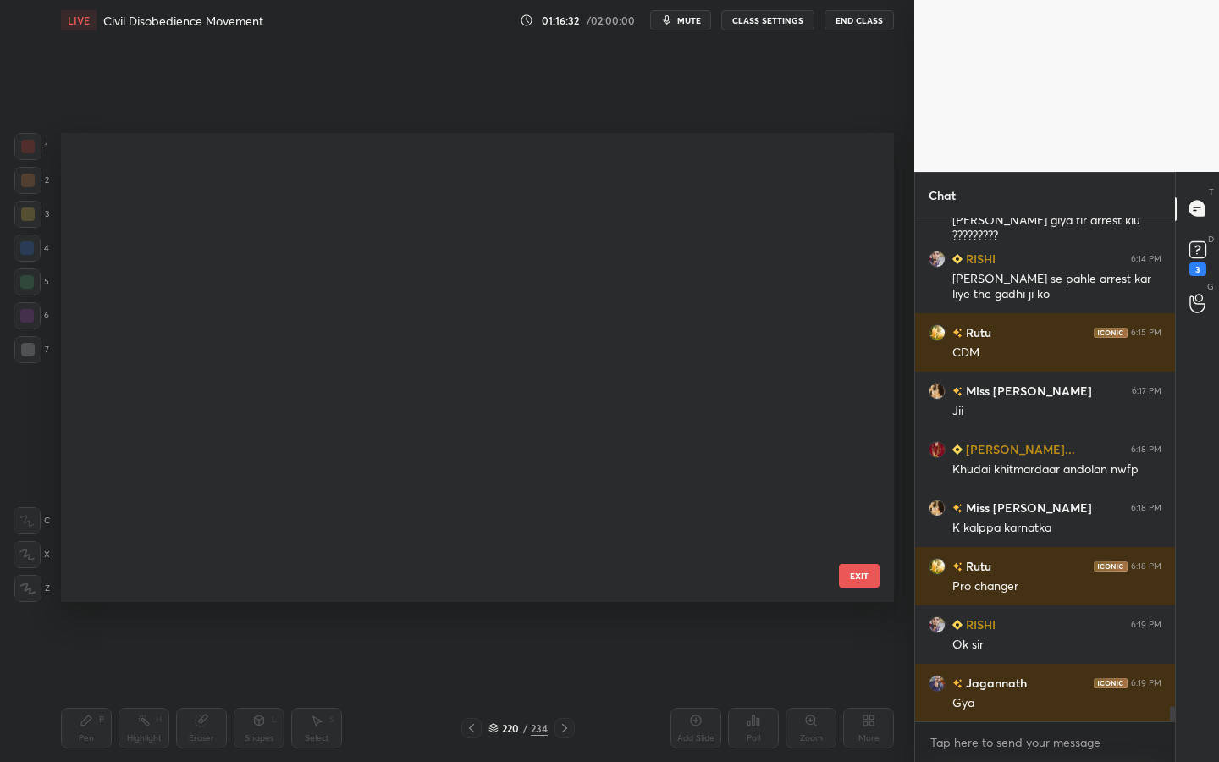
drag, startPoint x: 523, startPoint y: 724, endPoint x: 523, endPoint y: 520, distance: 204.1
click at [523, 537] on div "LIVE Civil Disobedience Movement 01:16:32 / 02:00:00 mute CLASS SETTINGS End Cl…" at bounding box center [477, 381] width 847 height 762
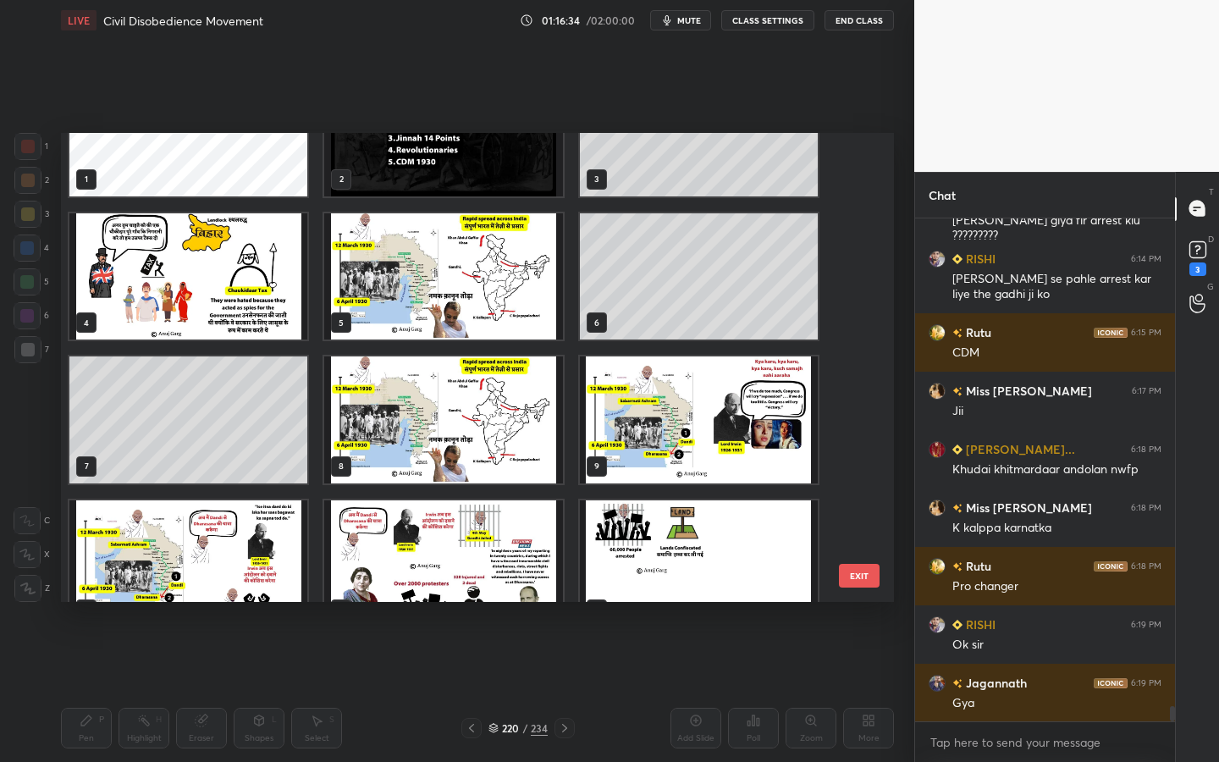
scroll to position [0, 0]
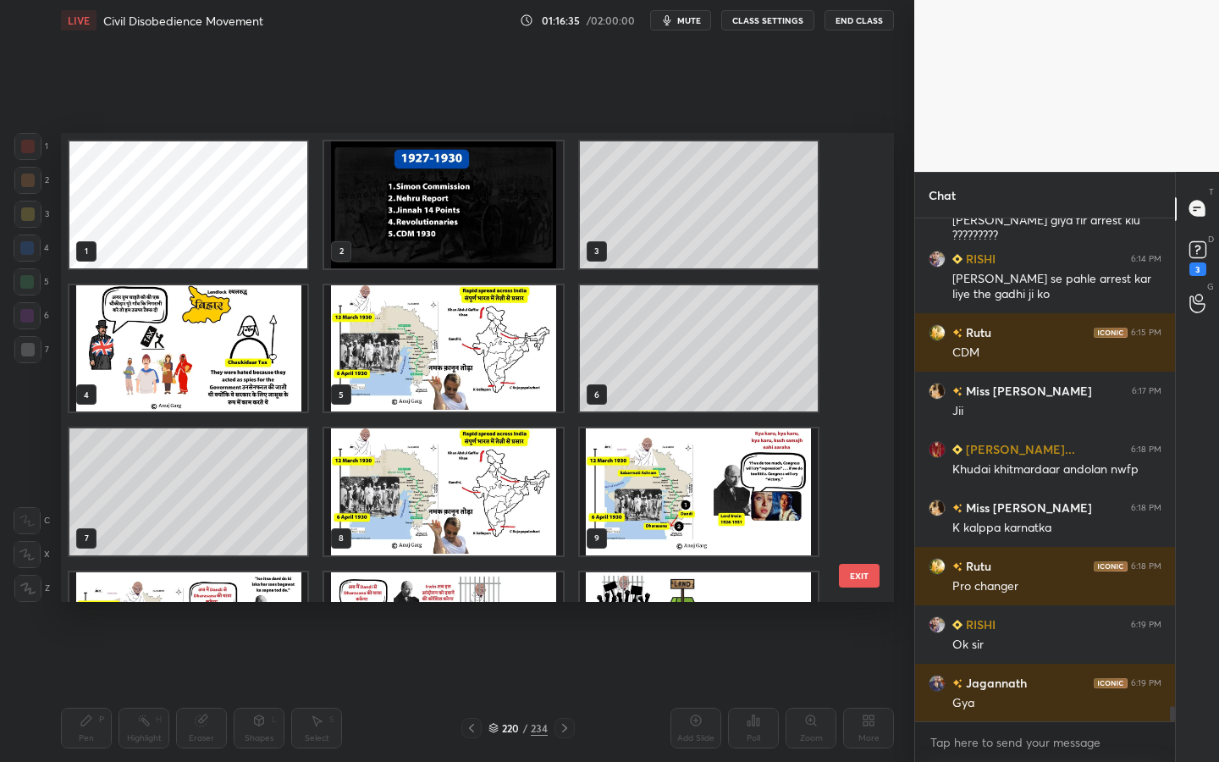
click at [264, 360] on img "grid" at bounding box center [188, 348] width 238 height 127
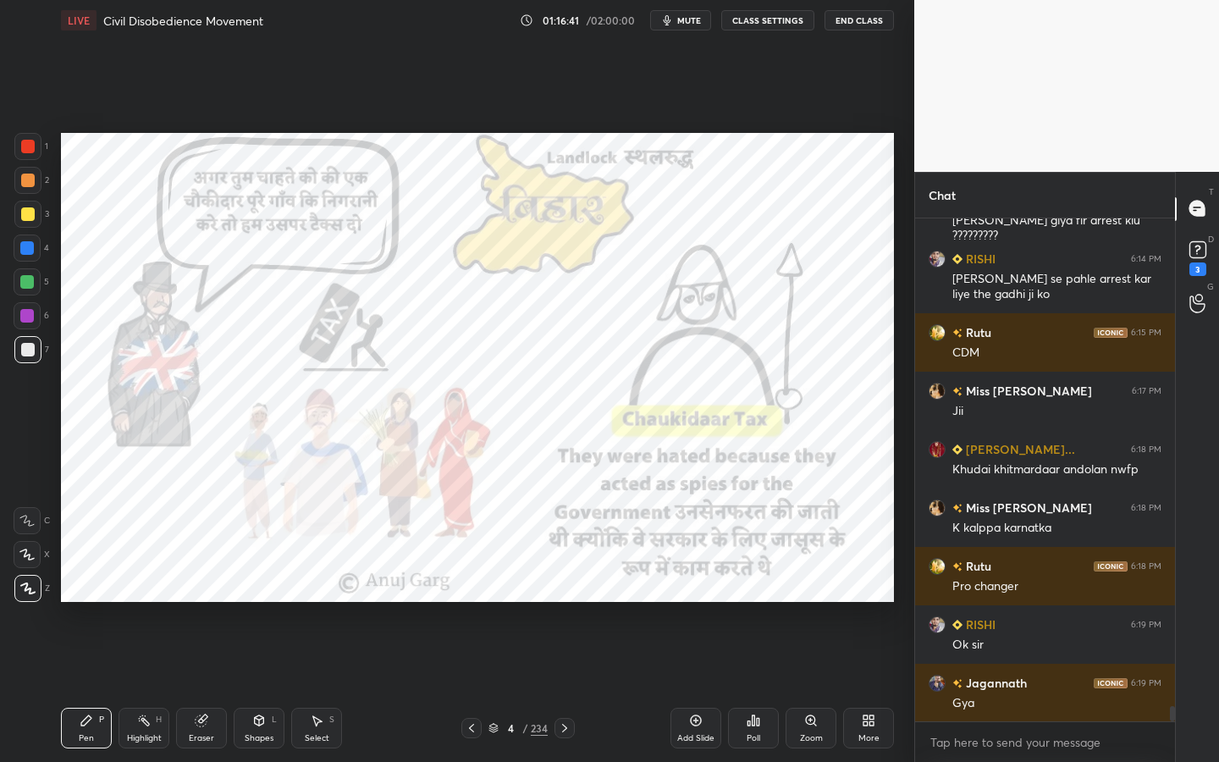
click at [19, 146] on div at bounding box center [27, 146] width 27 height 27
click at [510, 687] on div "4" at bounding box center [510, 728] width 17 height 10
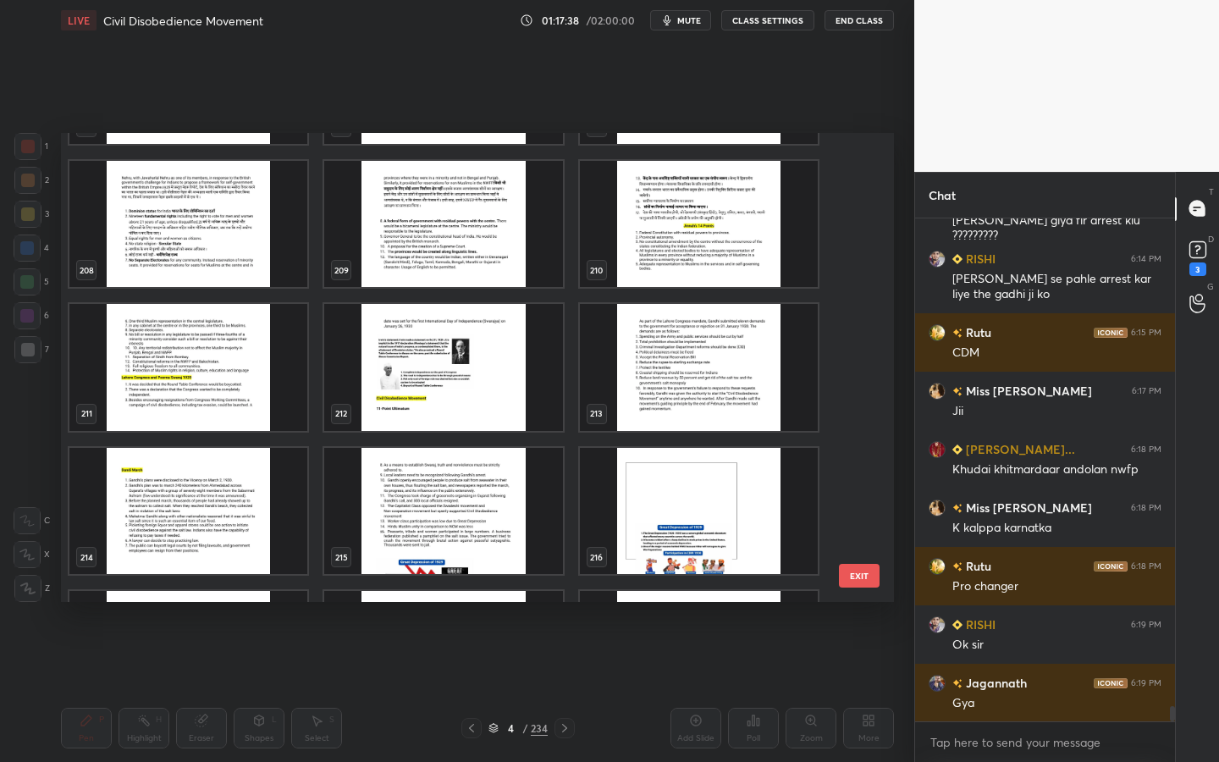
scroll to position [10000, 0]
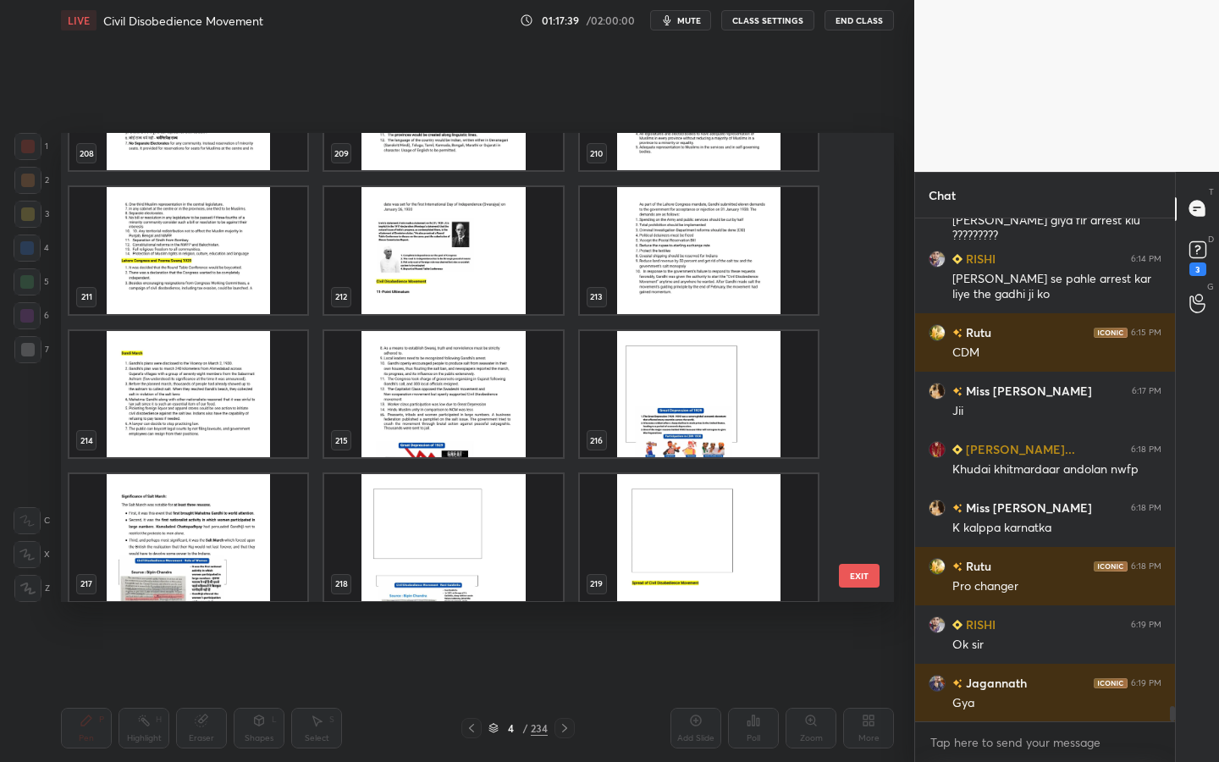
click at [443, 377] on img "grid" at bounding box center [443, 394] width 238 height 127
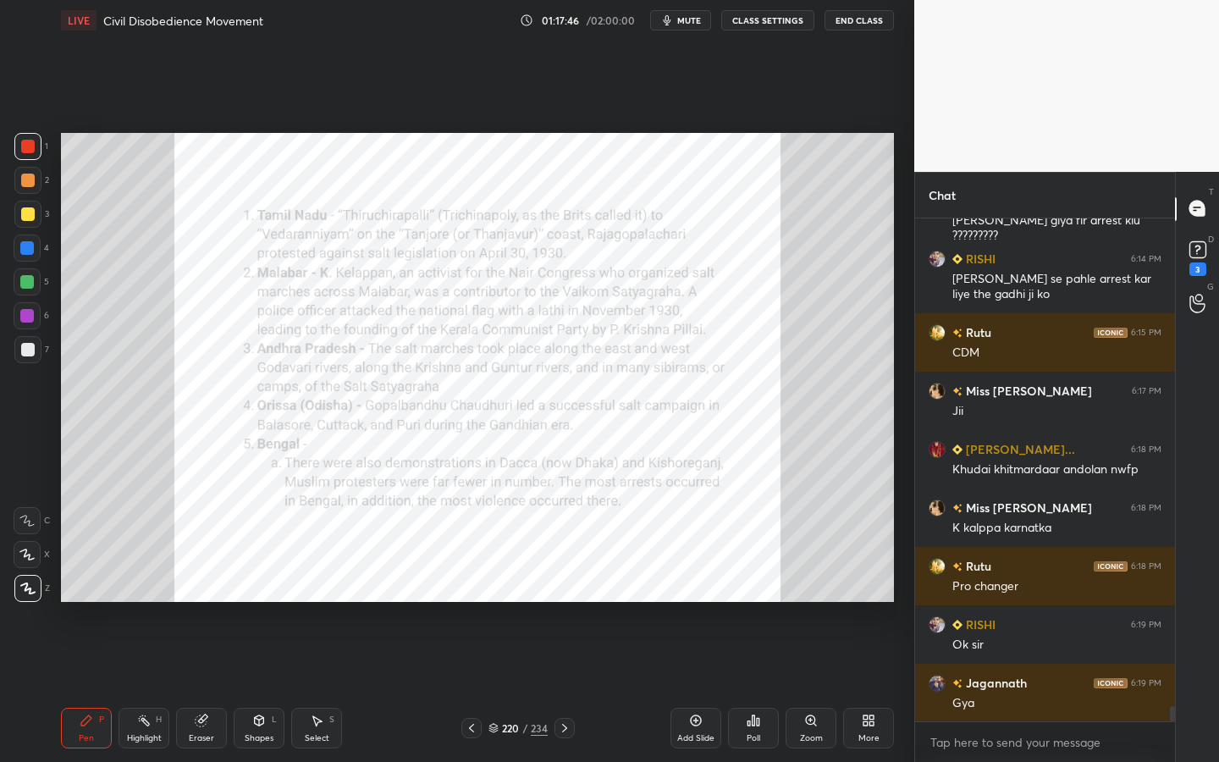
click at [808, 687] on icon at bounding box center [811, 721] width 14 height 14
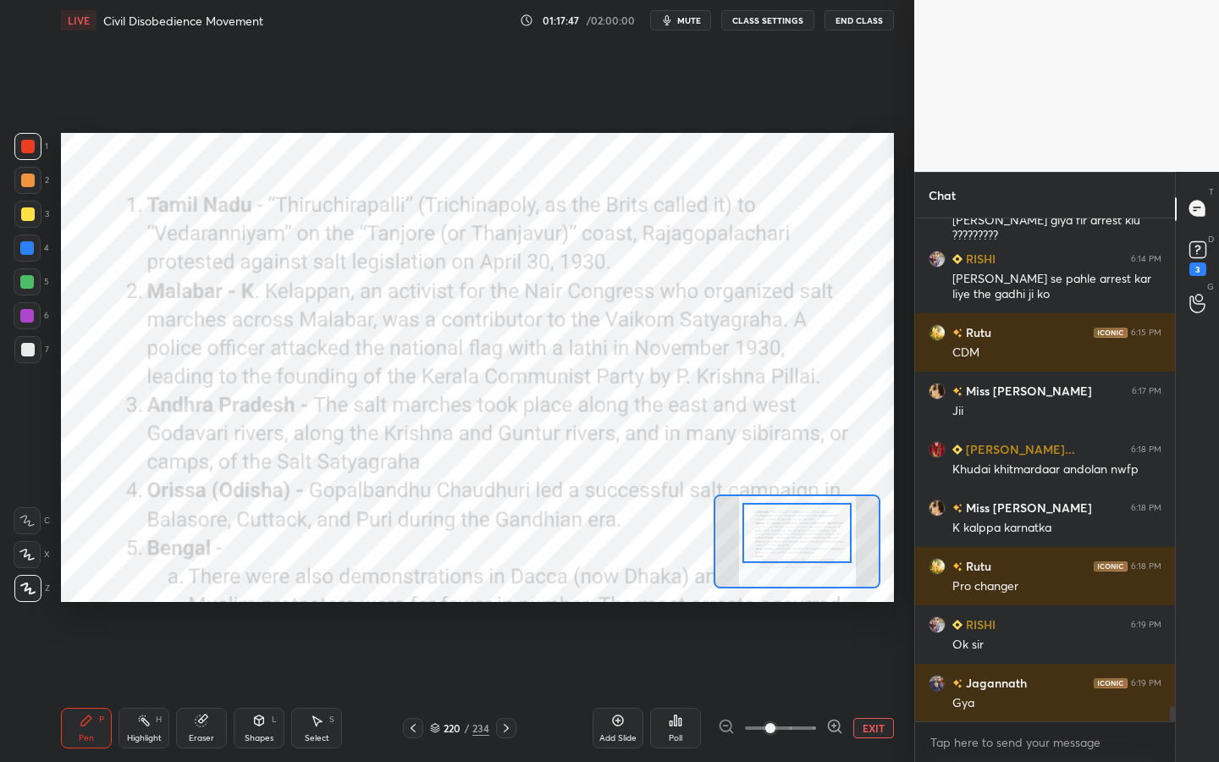
click at [794, 519] on div at bounding box center [797, 533] width 109 height 60
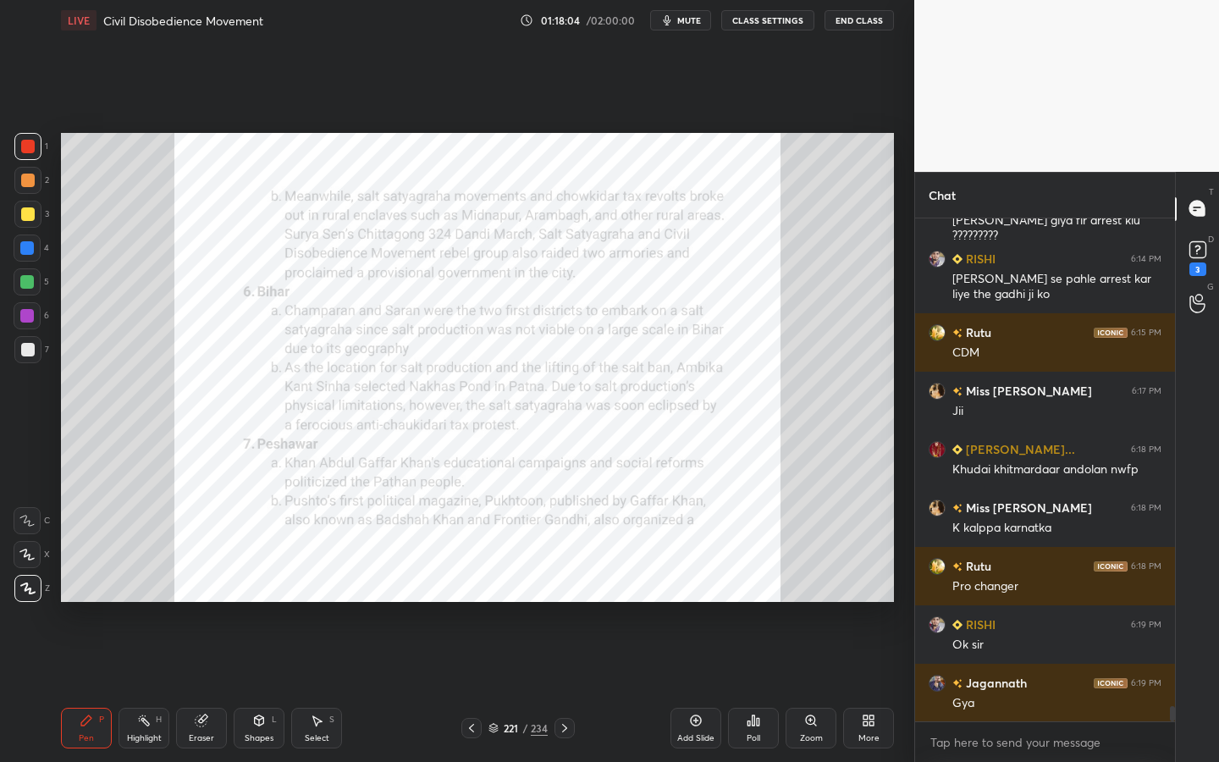
click at [805, 687] on div "Zoom" at bounding box center [811, 738] width 23 height 8
click at [807, 687] on icon at bounding box center [810, 719] width 9 height 9
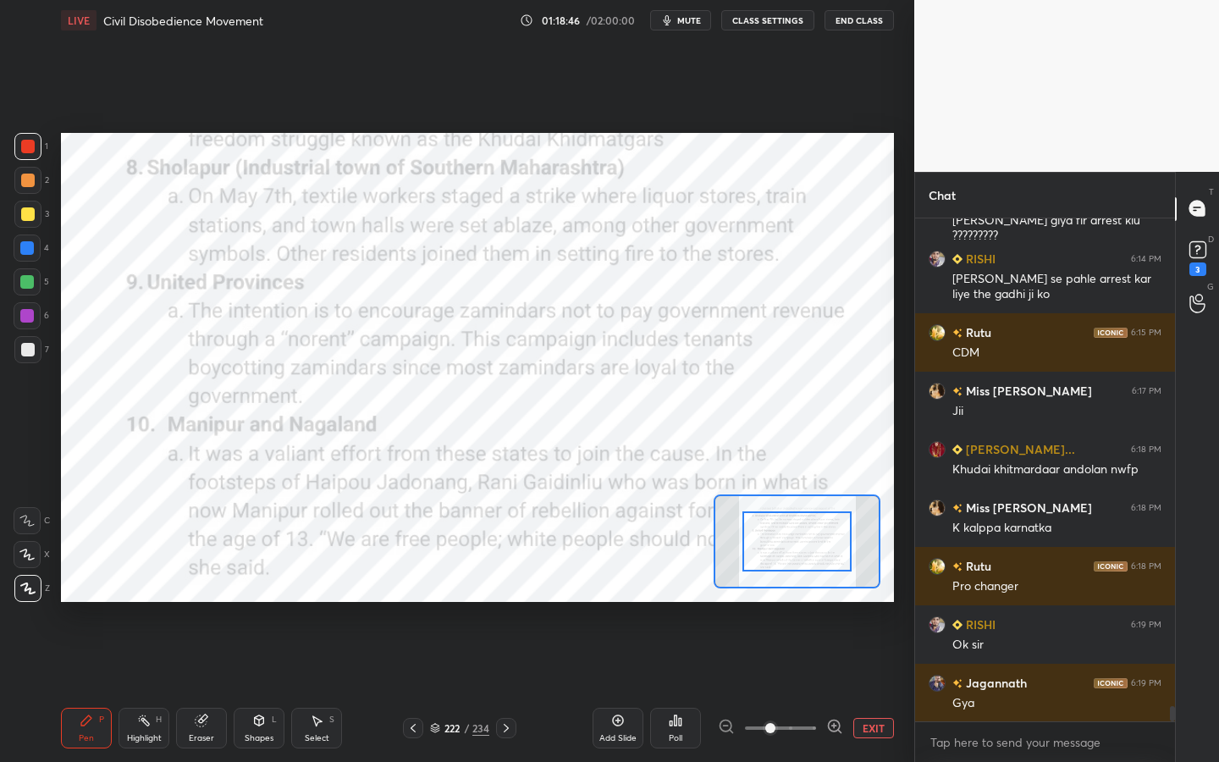
click at [218, 687] on div "Eraser" at bounding box center [201, 728] width 51 height 41
click at [36, 585] on span "Erase all" at bounding box center [26, 589] width 25 height 12
click at [607, 687] on div "Add Slide Poll EXIT" at bounding box center [743, 728] width 301 height 95
click at [602, 687] on div "Add Slide" at bounding box center [618, 728] width 51 height 41
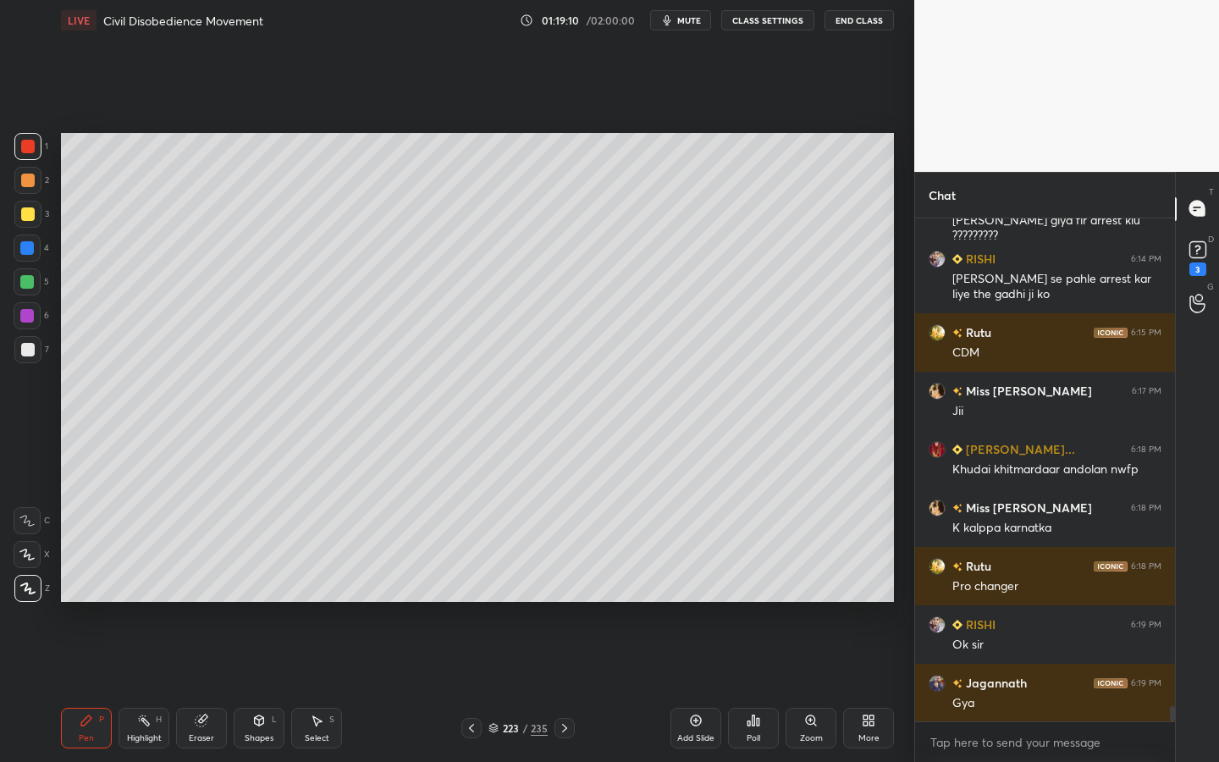
drag, startPoint x: 268, startPoint y: 725, endPoint x: 265, endPoint y: 704, distance: 21.3
click at [267, 687] on div "Shapes L" at bounding box center [259, 728] width 51 height 41
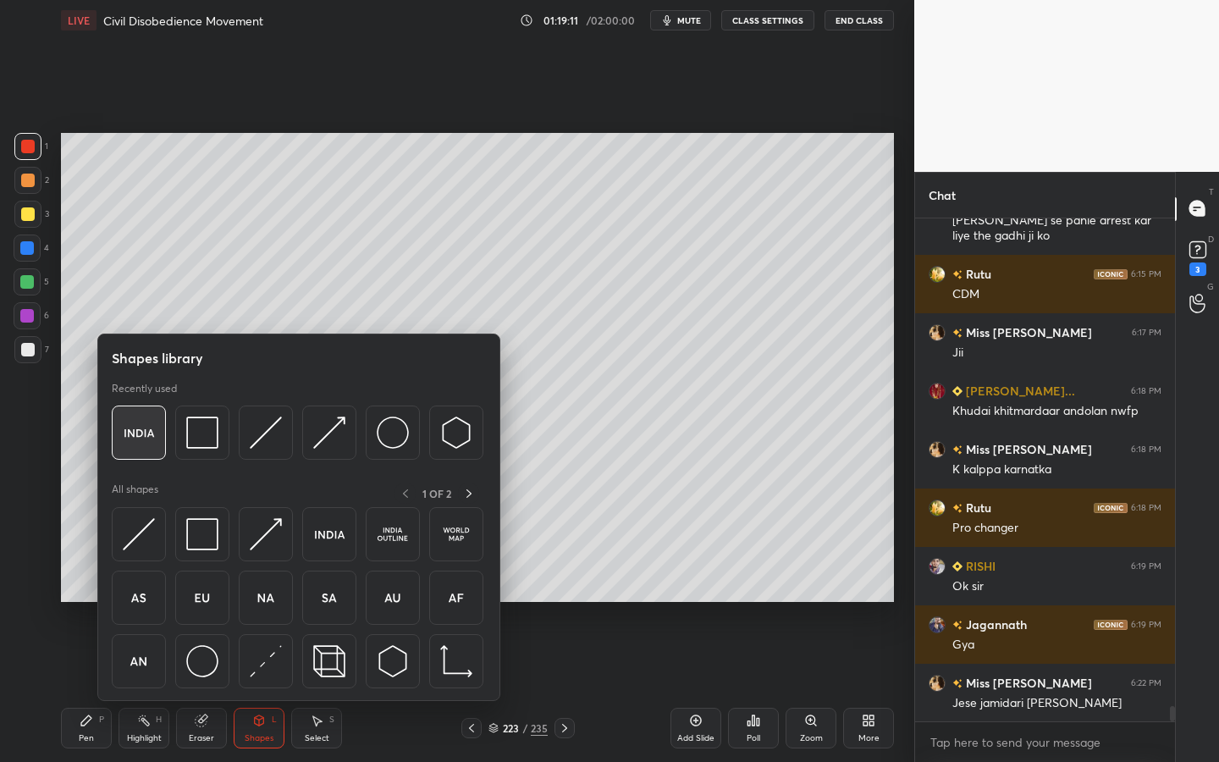
click at [142, 423] on img at bounding box center [139, 433] width 32 height 32
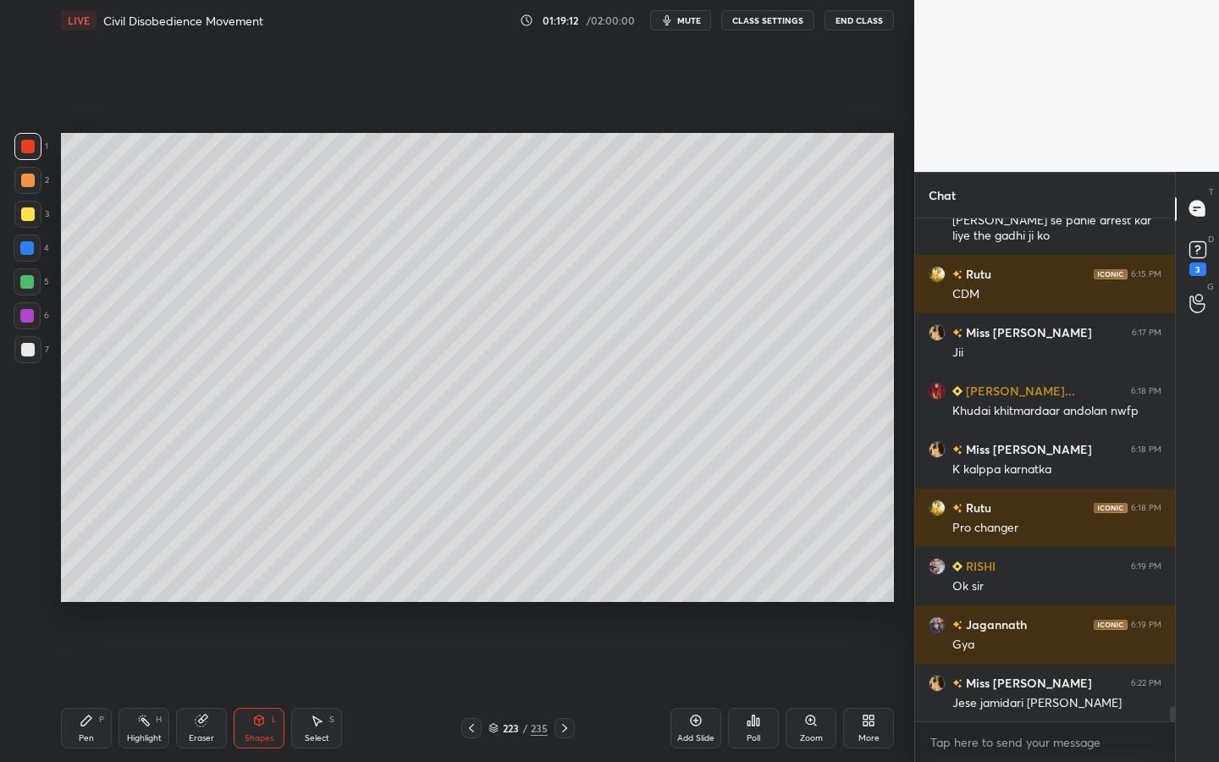
drag, startPoint x: 27, startPoint y: 213, endPoint x: 53, endPoint y: 215, distance: 26.3
click at [27, 213] on div at bounding box center [28, 214] width 14 height 14
click at [809, 687] on icon at bounding box center [811, 721] width 14 height 14
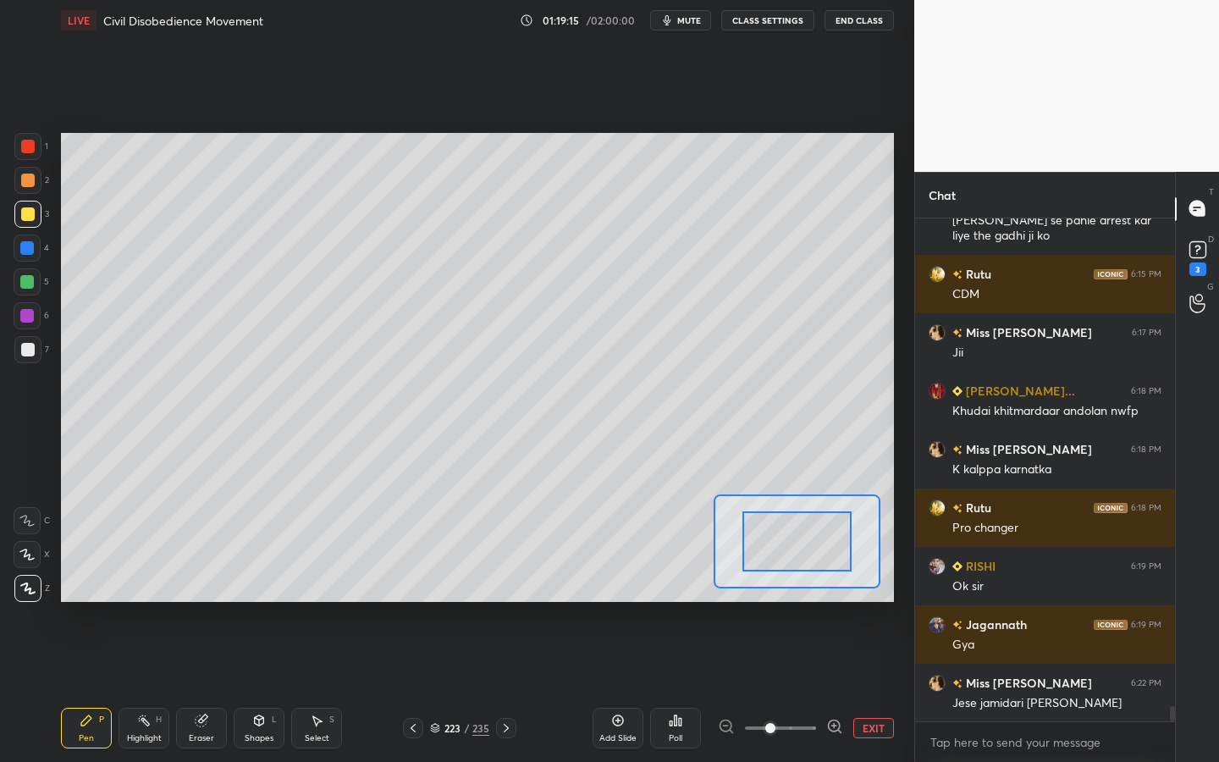
click at [803, 687] on span at bounding box center [780, 727] width 71 height 25
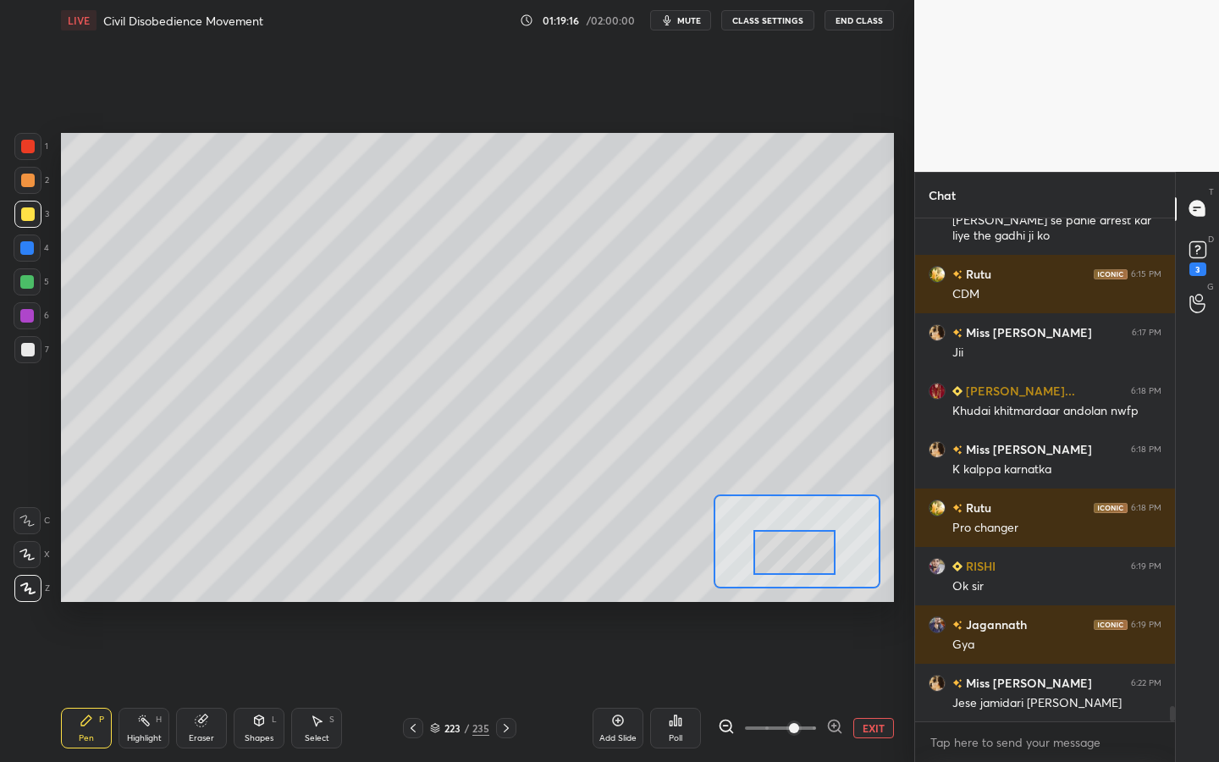
click at [789, 555] on div at bounding box center [794, 552] width 81 height 45
click at [30, 344] on div at bounding box center [28, 350] width 14 height 14
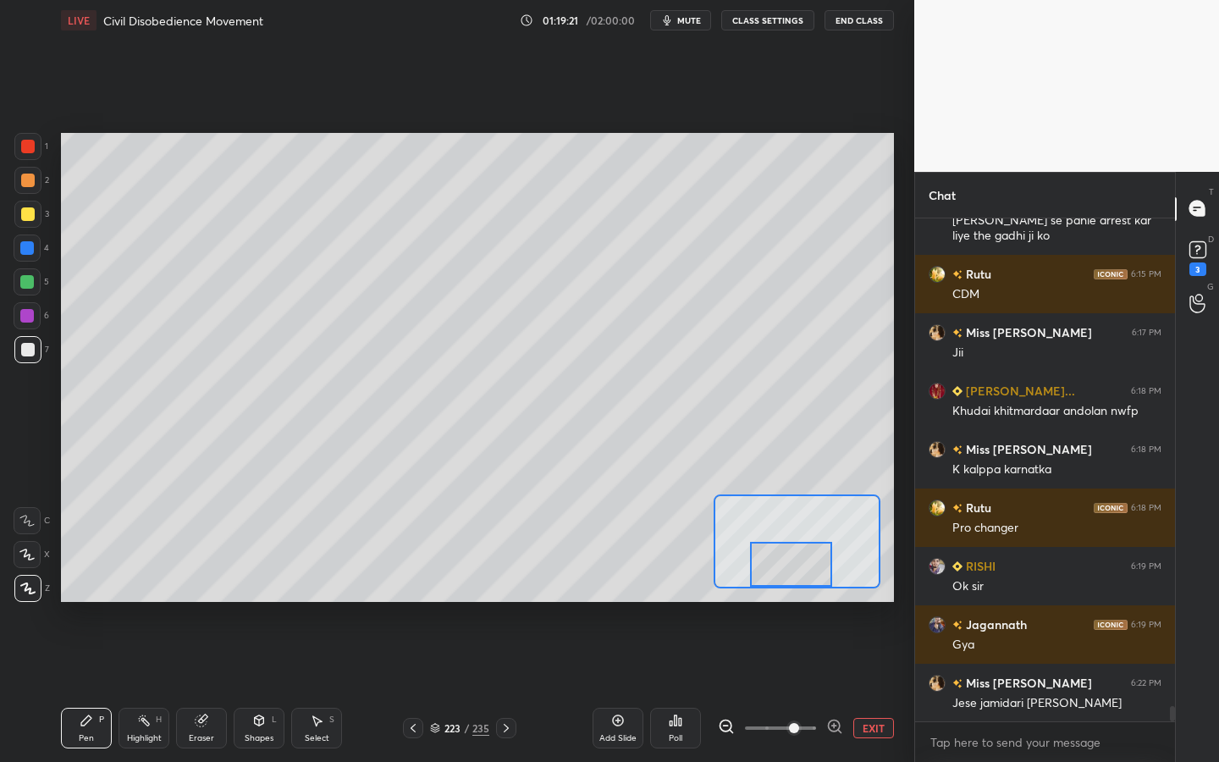
click at [785, 582] on div at bounding box center [790, 564] width 81 height 45
click at [35, 511] on div at bounding box center [27, 520] width 27 height 27
drag, startPoint x: 801, startPoint y: 554, endPoint x: 833, endPoint y: 532, distance: 39.0
click at [832, 533] on div at bounding box center [818, 541] width 81 height 45
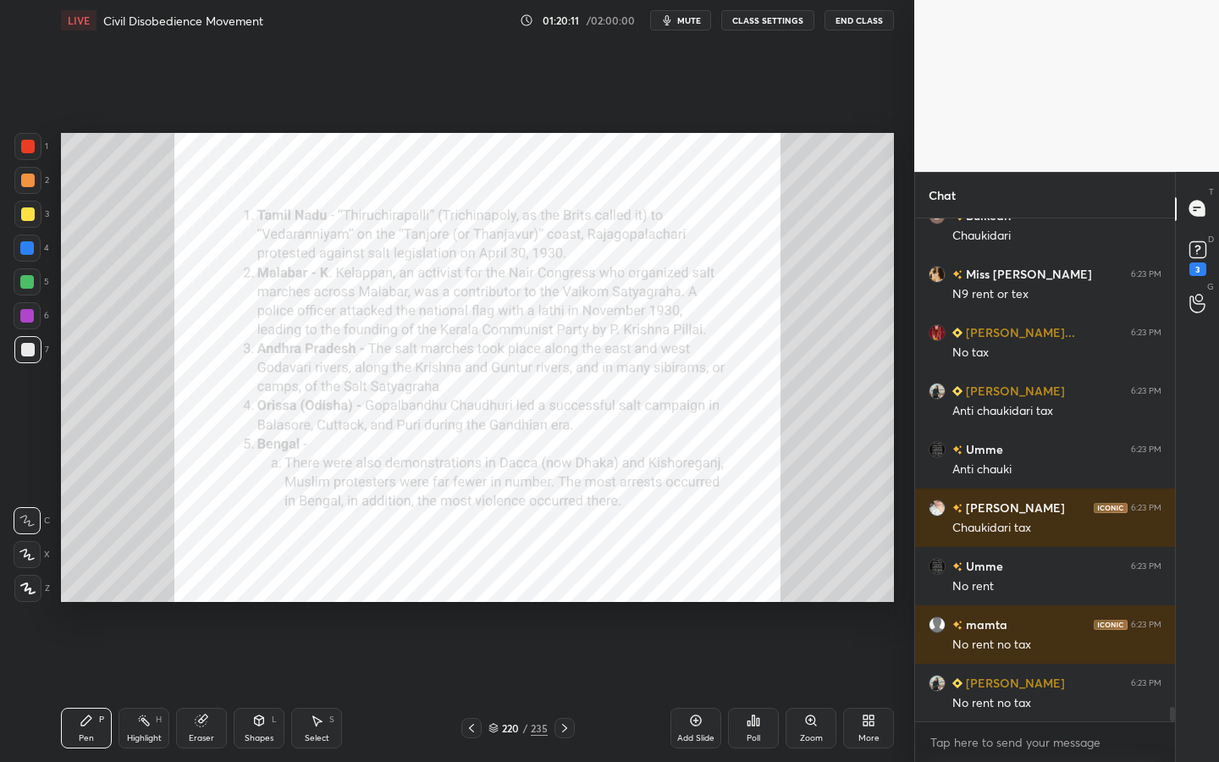
scroll to position [16945, 0]
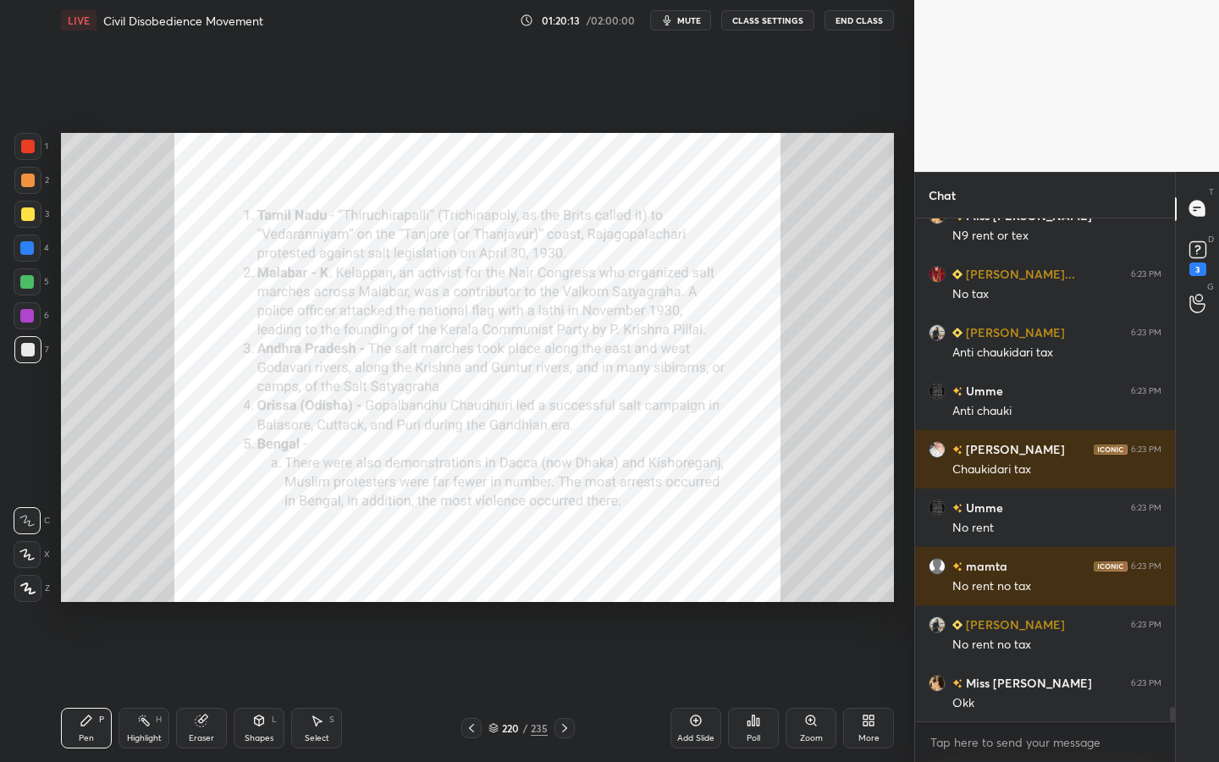
click at [32, 156] on div at bounding box center [27, 146] width 27 height 27
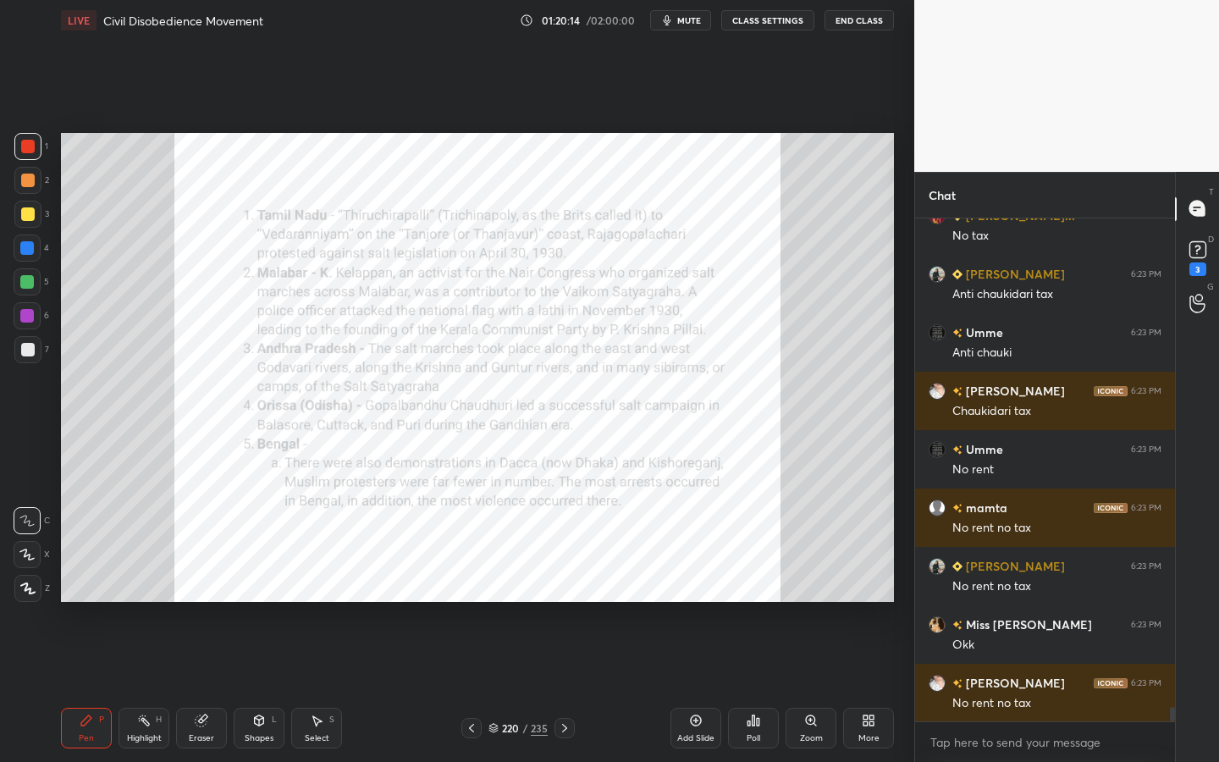
click at [804, 687] on div "Zoom" at bounding box center [811, 738] width 23 height 8
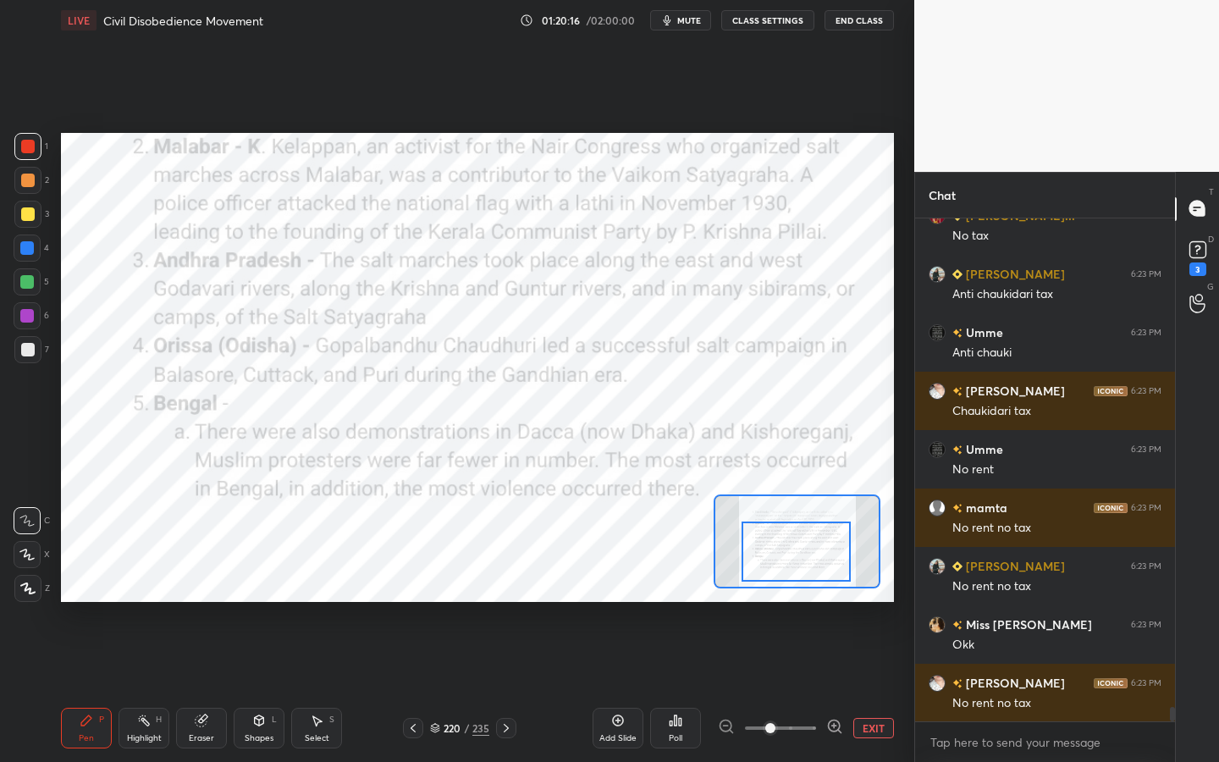
click at [805, 567] on div at bounding box center [796, 552] width 109 height 60
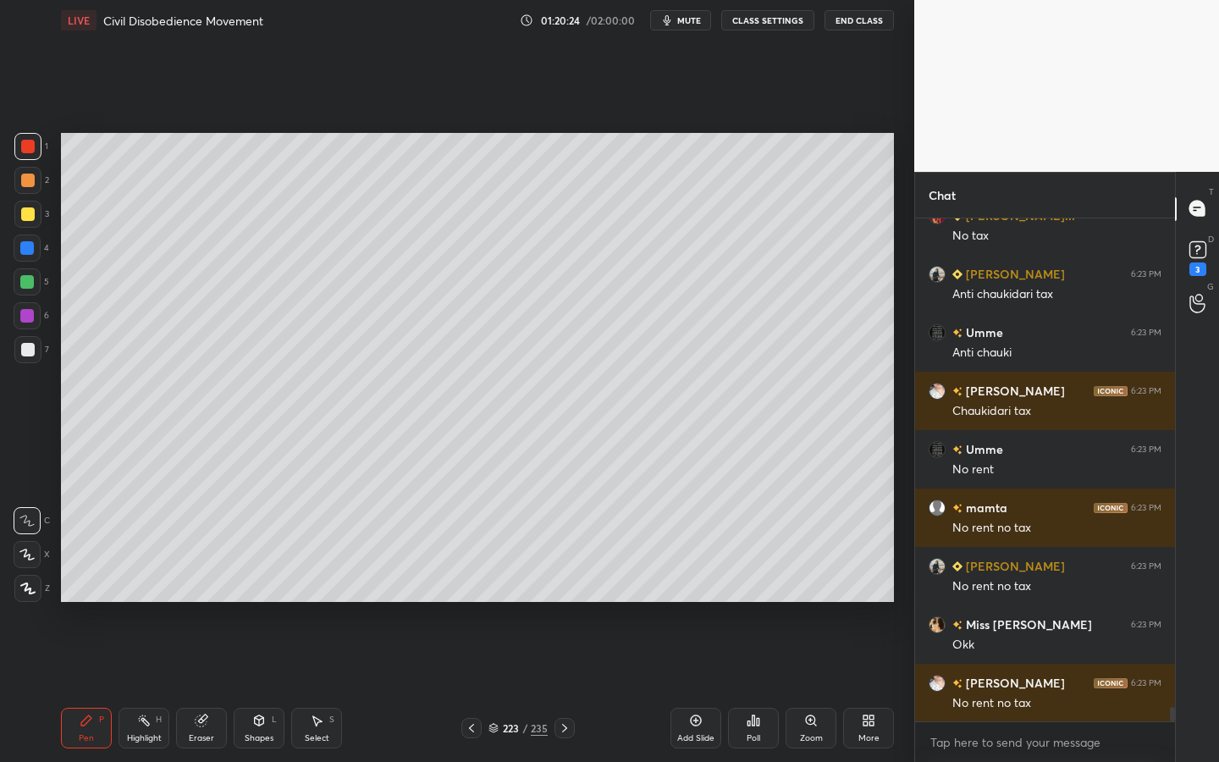
scroll to position [17062, 0]
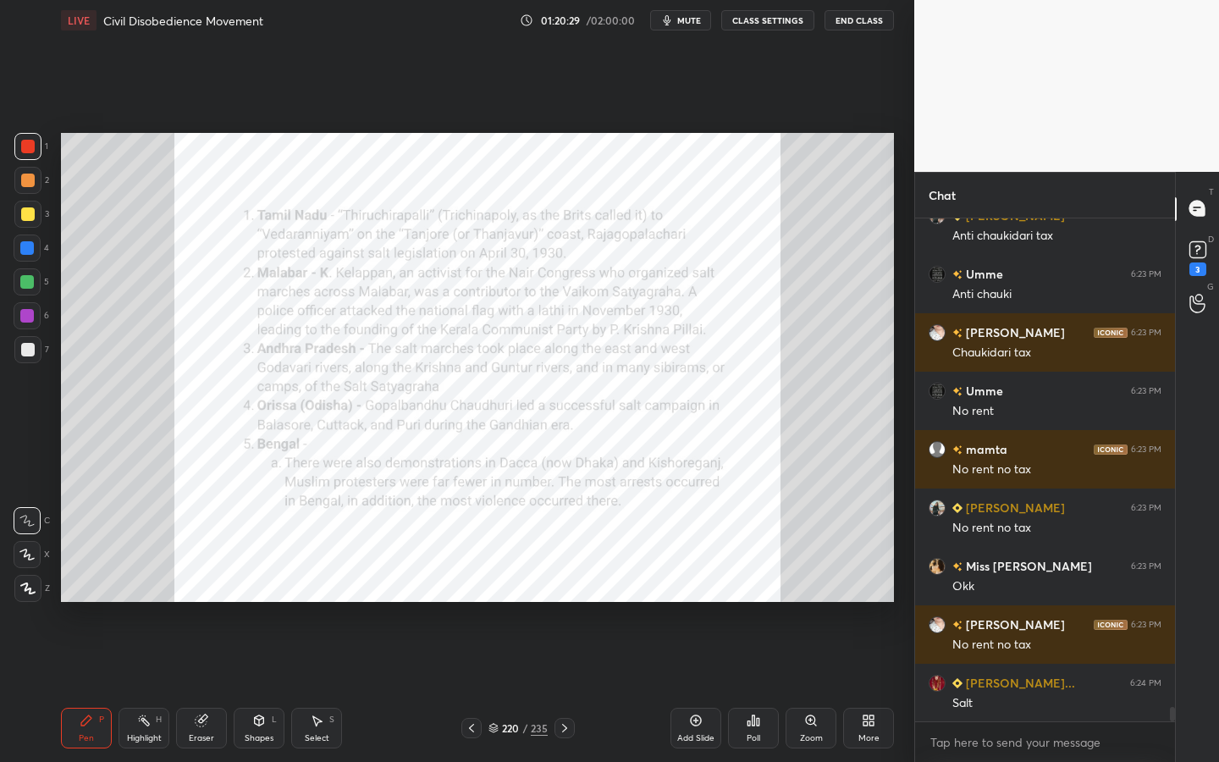
click at [814, 687] on div "Zoom" at bounding box center [811, 738] width 23 height 8
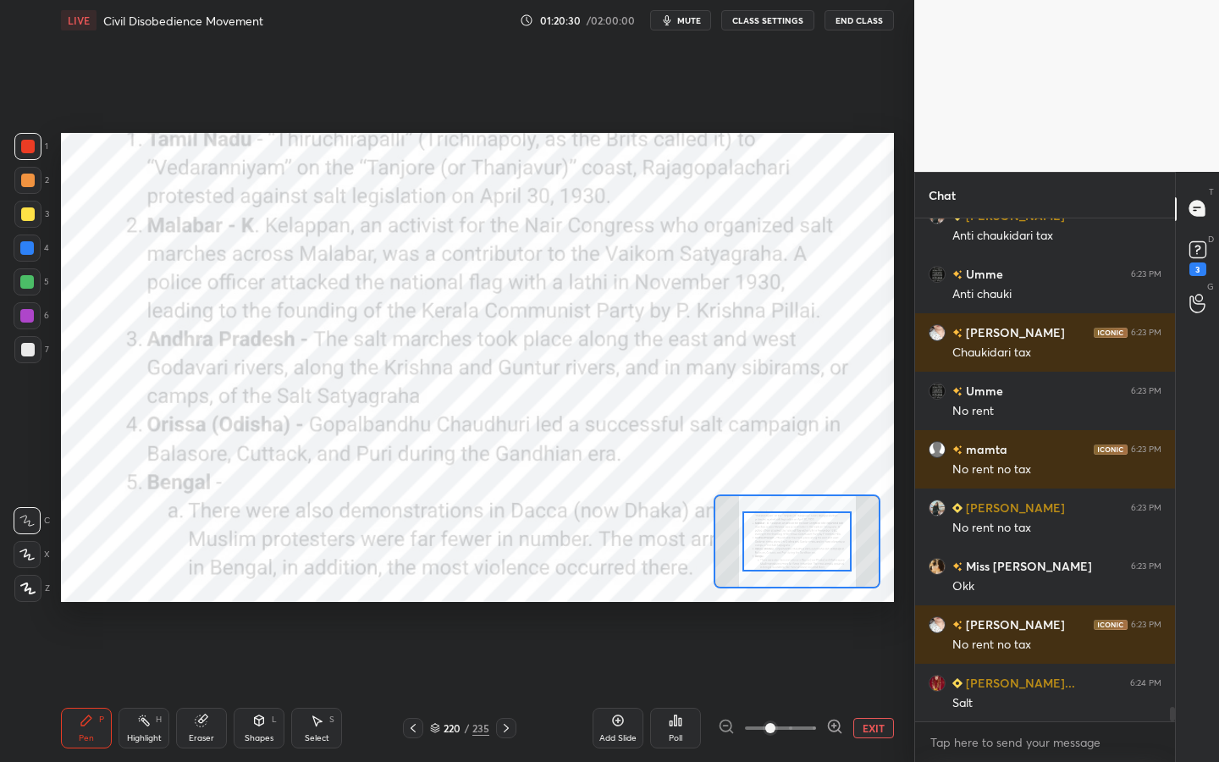
drag, startPoint x: 824, startPoint y: 523, endPoint x: 813, endPoint y: 604, distance: 81.2
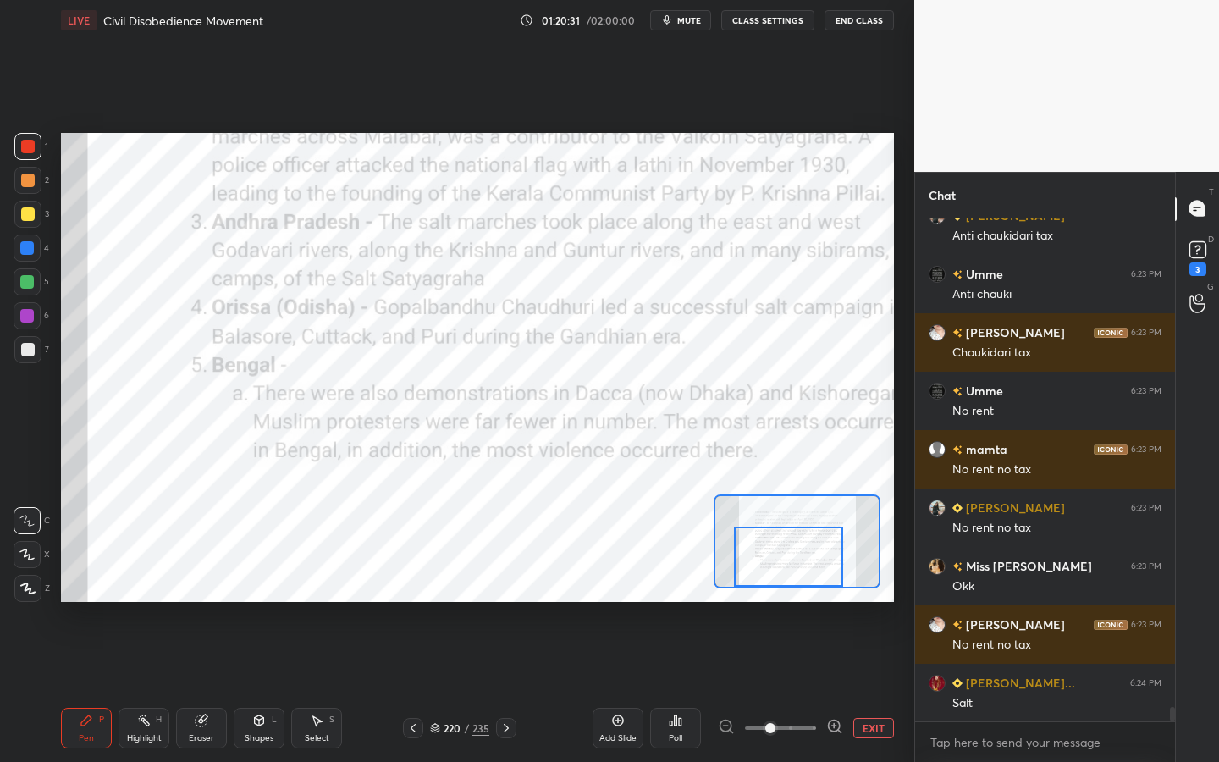
drag, startPoint x: 820, startPoint y: 549, endPoint x: 815, endPoint y: 607, distance: 58.7
click at [815, 608] on div "Setting up your live class Poll for secs No correct answer Start poll" at bounding box center [477, 368] width 847 height 654
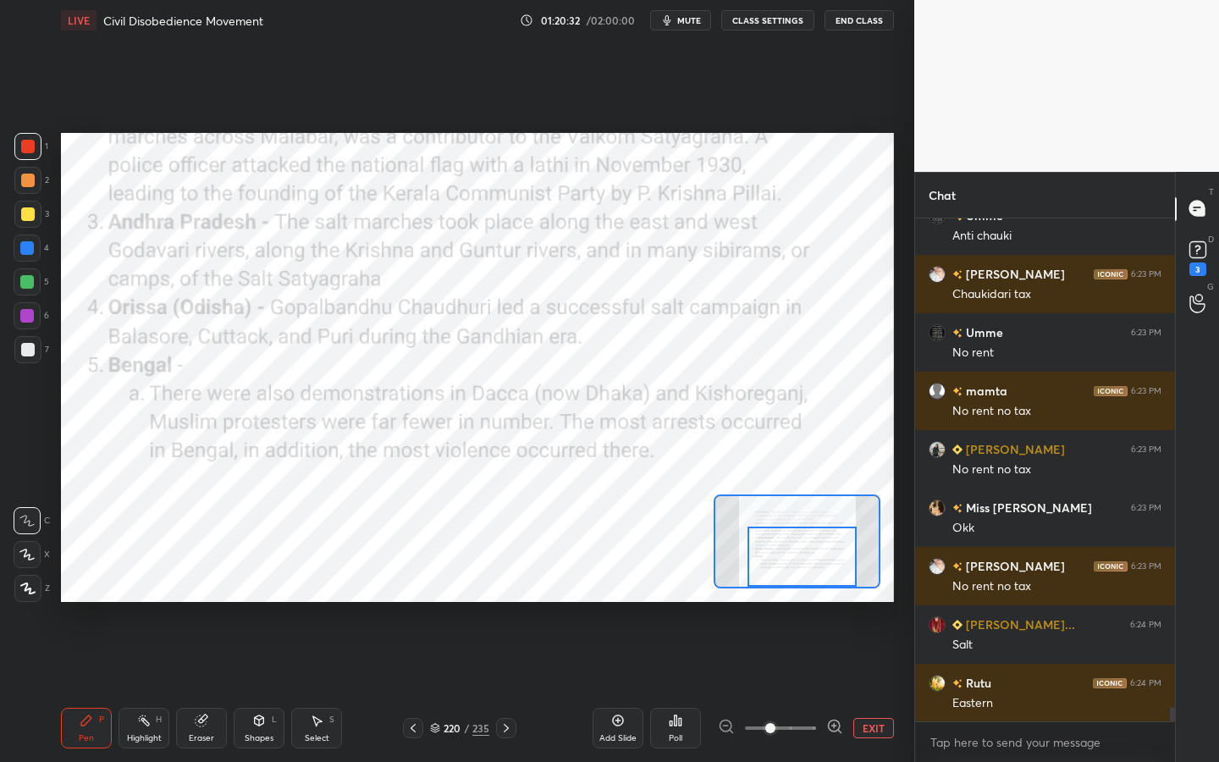
drag, startPoint x: 785, startPoint y: 560, endPoint x: 799, endPoint y: 563, distance: 14.8
click at [799, 563] on div at bounding box center [802, 557] width 109 height 60
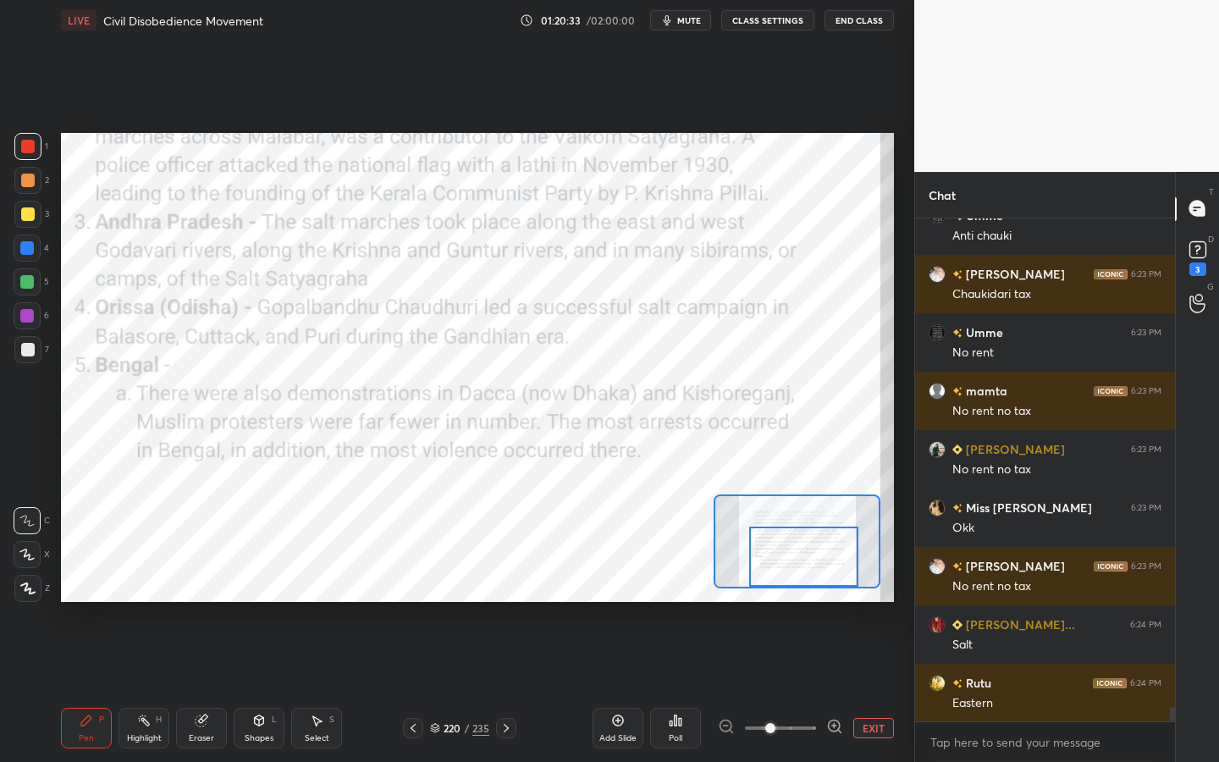
click at [33, 582] on div at bounding box center [27, 588] width 27 height 27
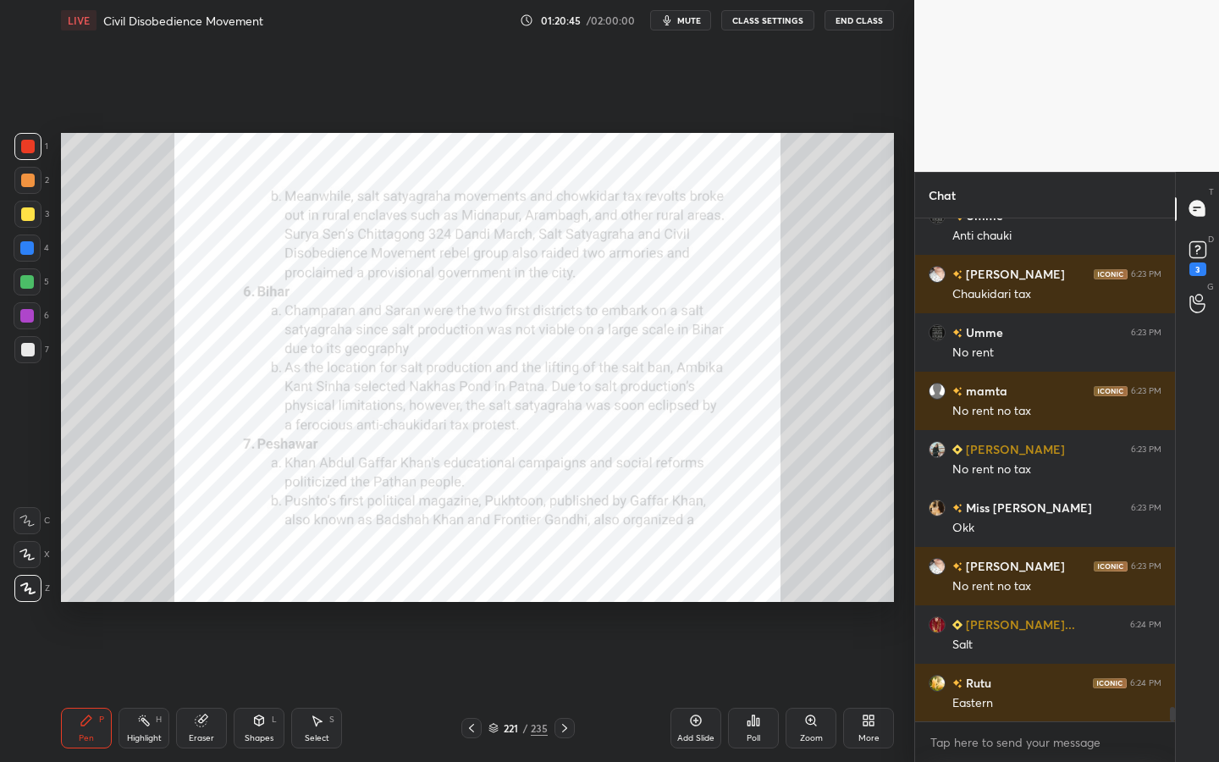
click at [804, 687] on div "Zoom" at bounding box center [811, 728] width 51 height 41
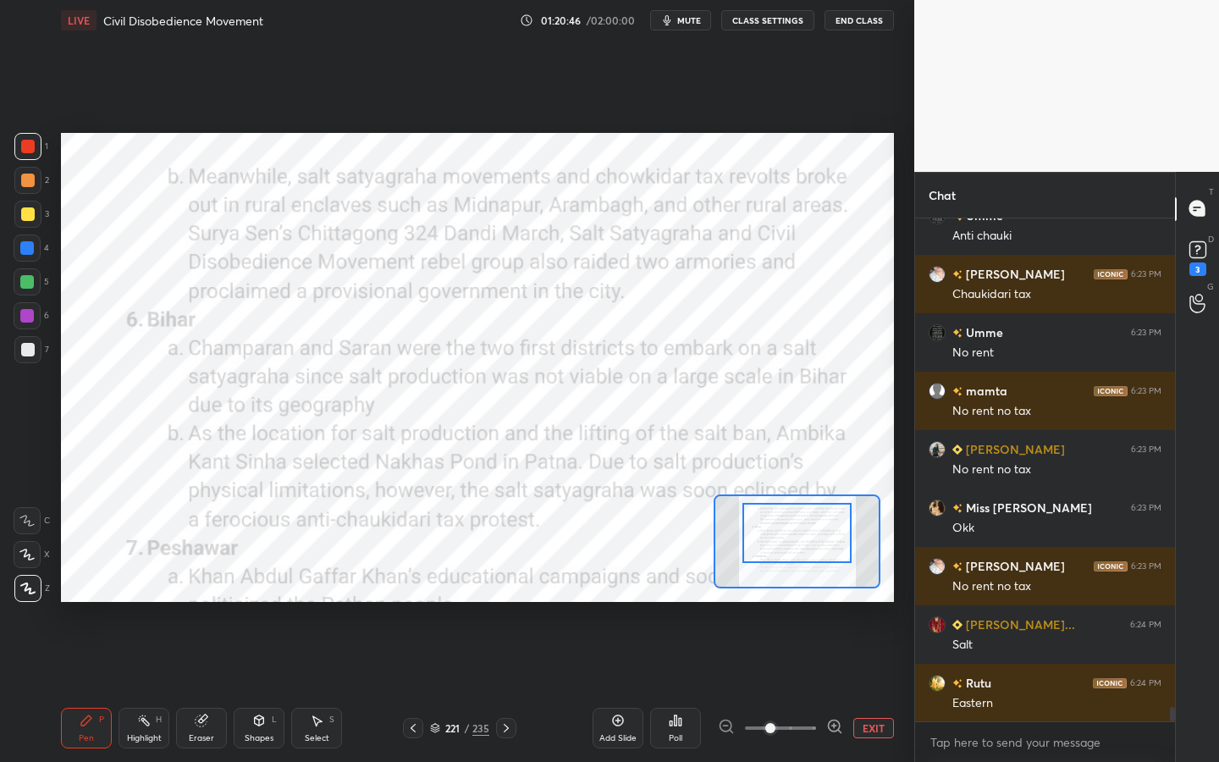
click at [834, 522] on div at bounding box center [797, 533] width 109 height 60
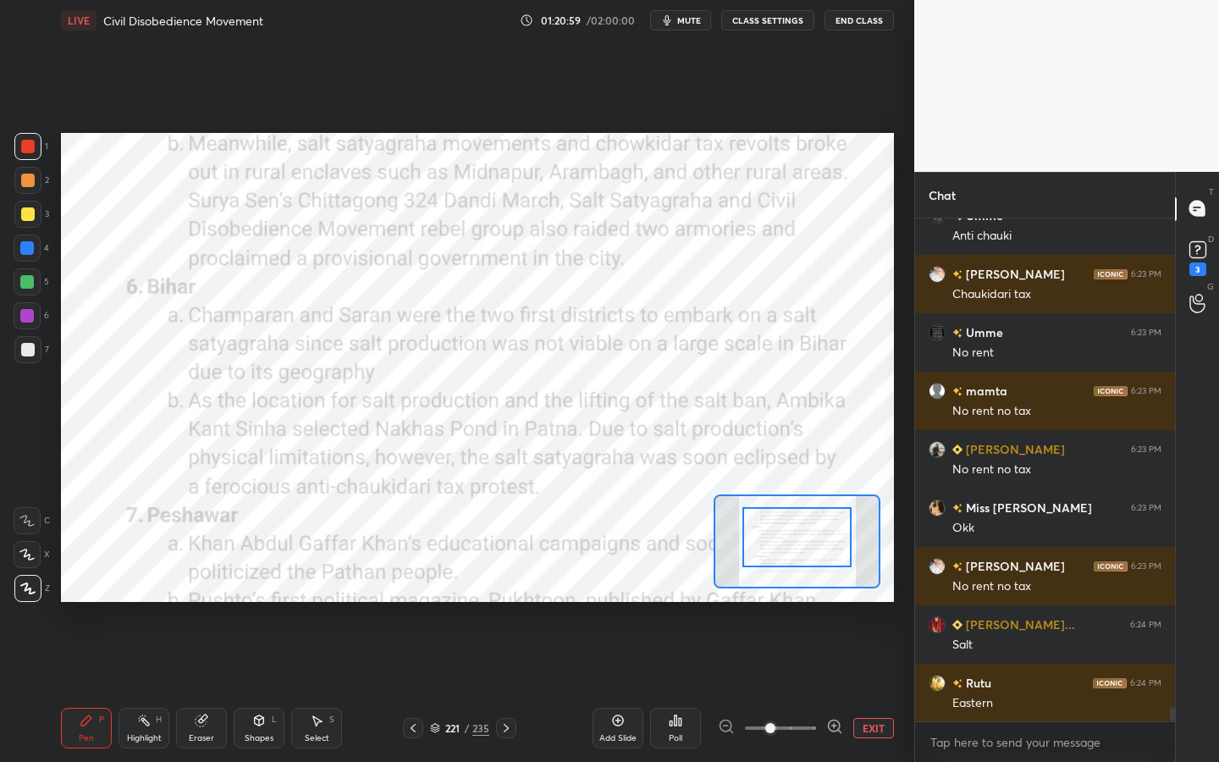
click at [797, 540] on div at bounding box center [797, 537] width 109 height 60
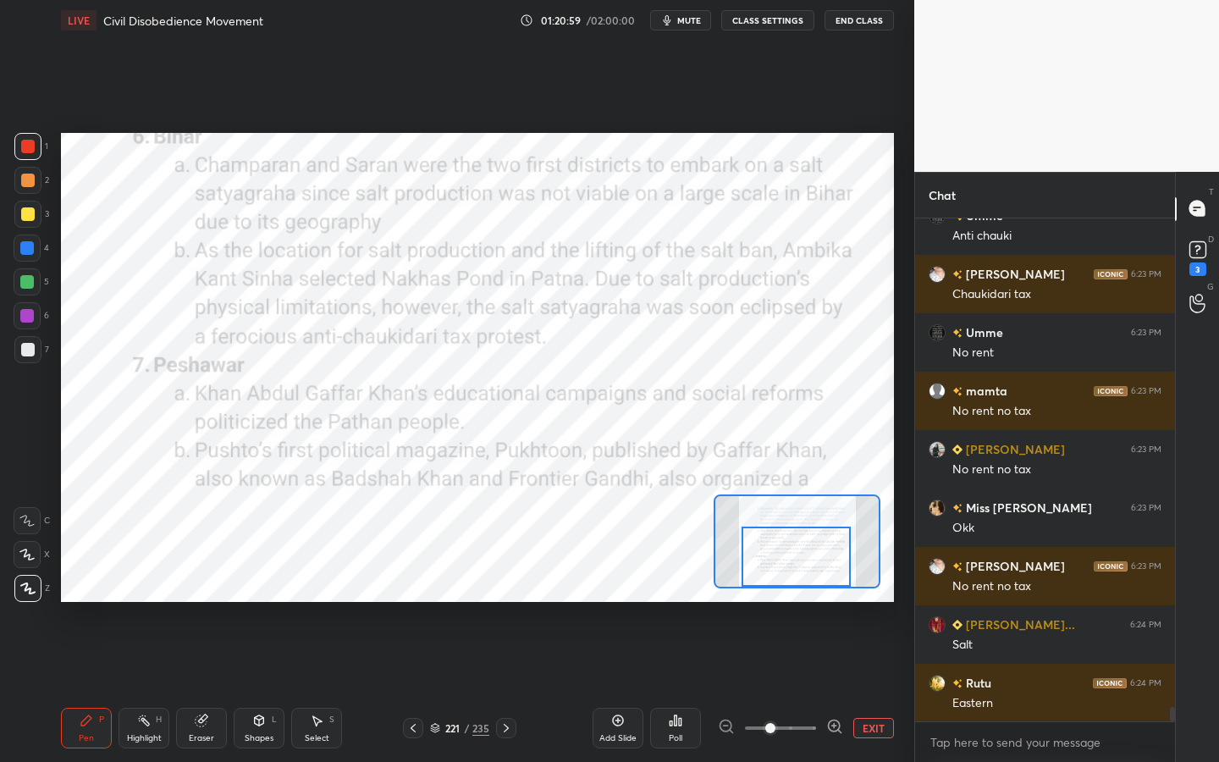
drag, startPoint x: 797, startPoint y: 539, endPoint x: 798, endPoint y: 561, distance: 22.0
click at [797, 563] on div at bounding box center [796, 557] width 109 height 60
click at [617, 687] on div "Add Slide" at bounding box center [618, 728] width 51 height 41
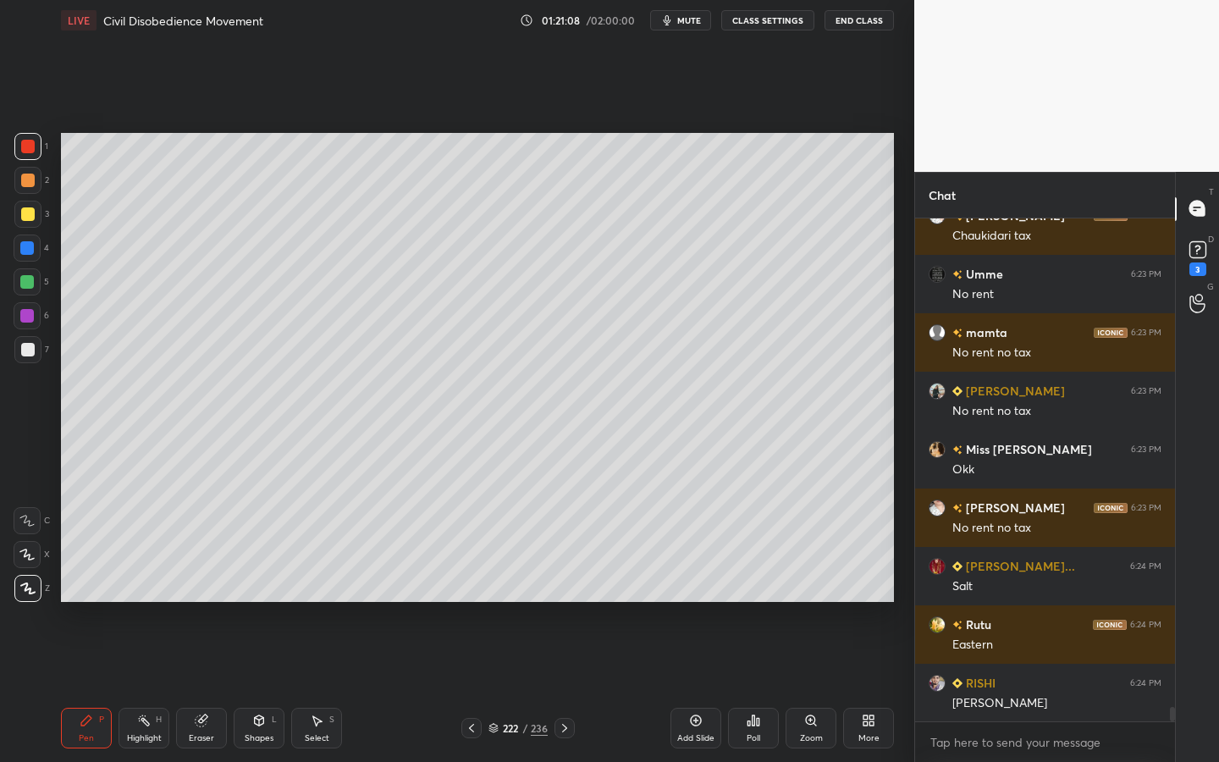
scroll to position [17237, 0]
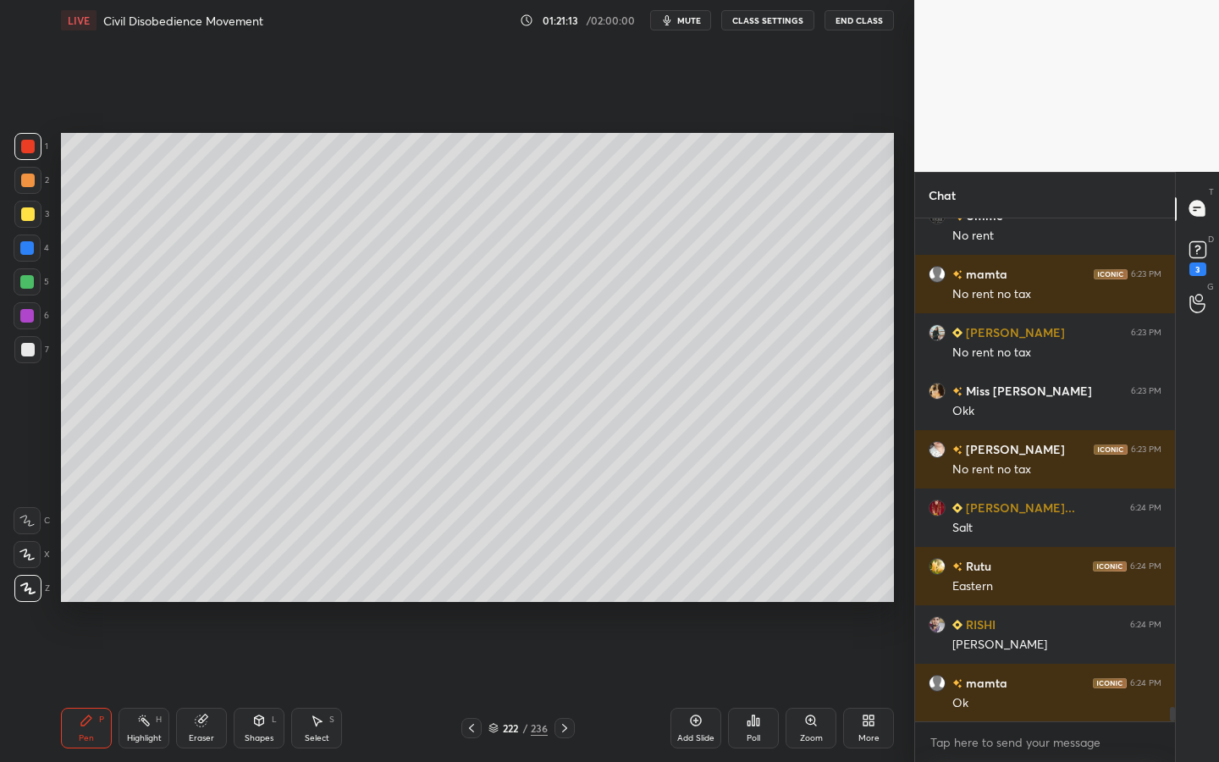
click at [667, 27] on button "mute" at bounding box center [680, 20] width 61 height 20
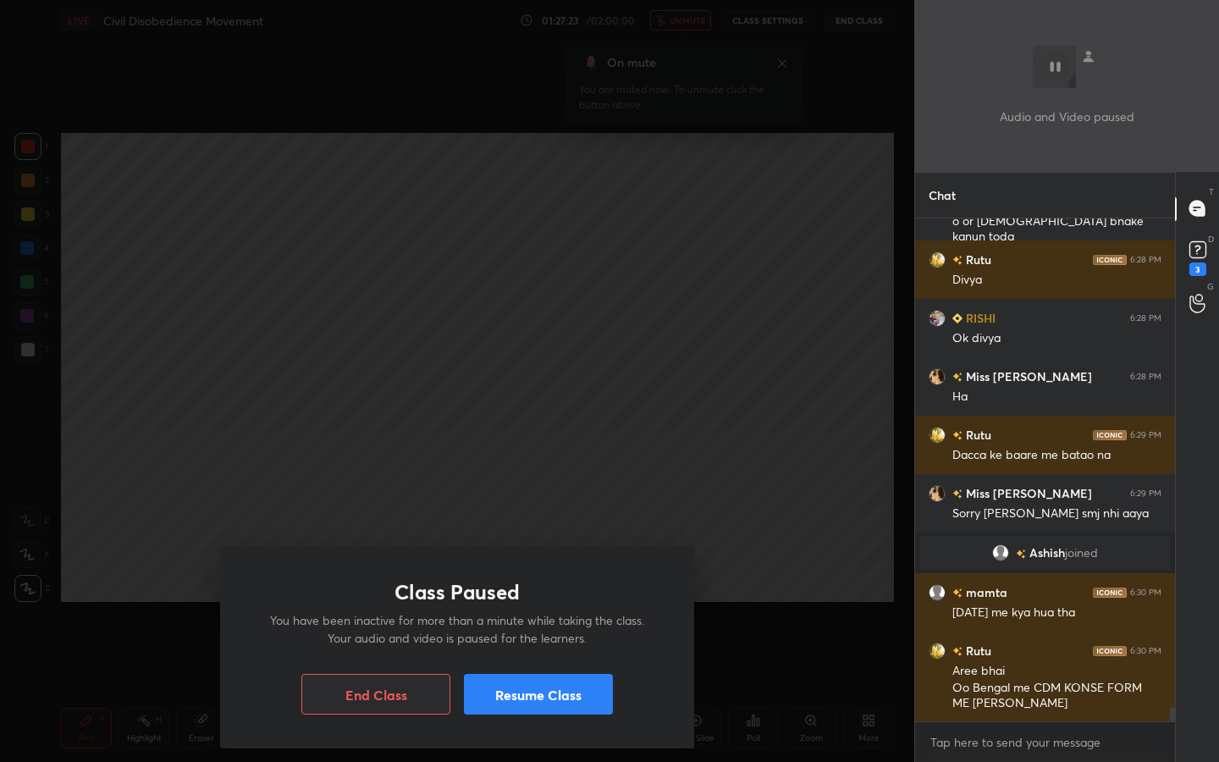
scroll to position [17376, 0]
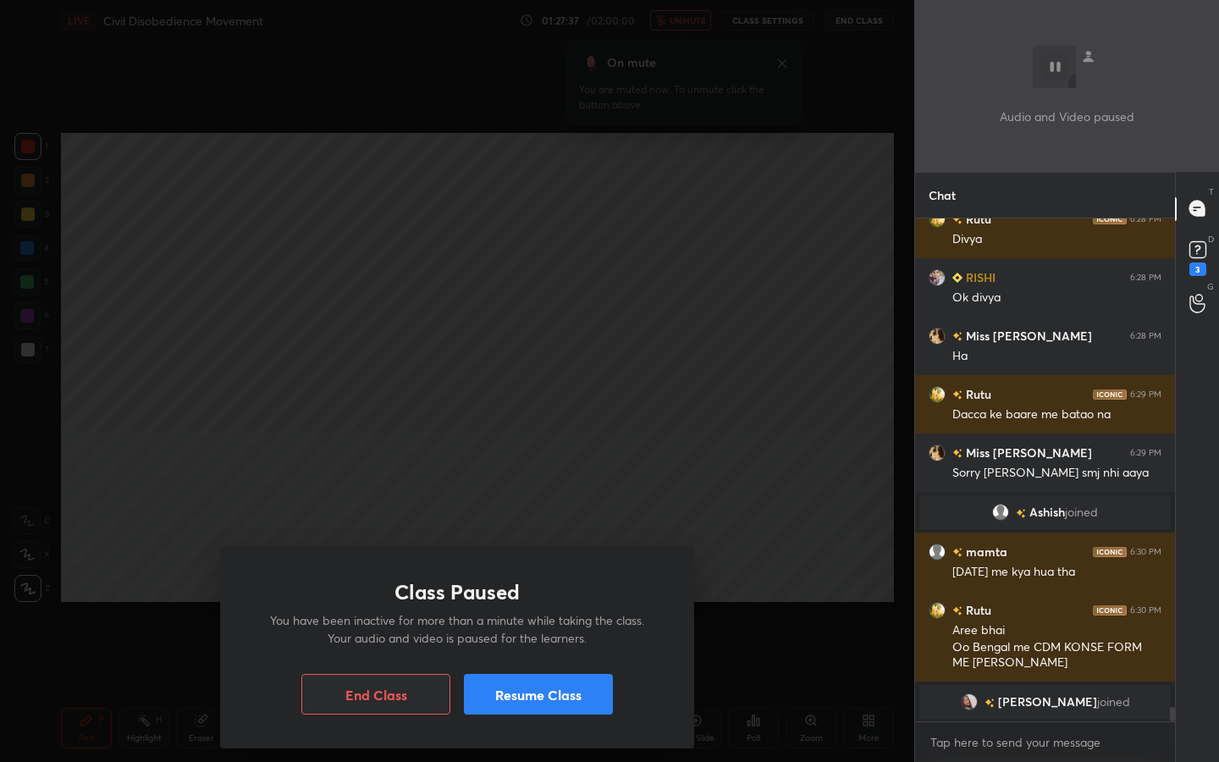
click at [578, 687] on button "Resume Class" at bounding box center [538, 694] width 149 height 41
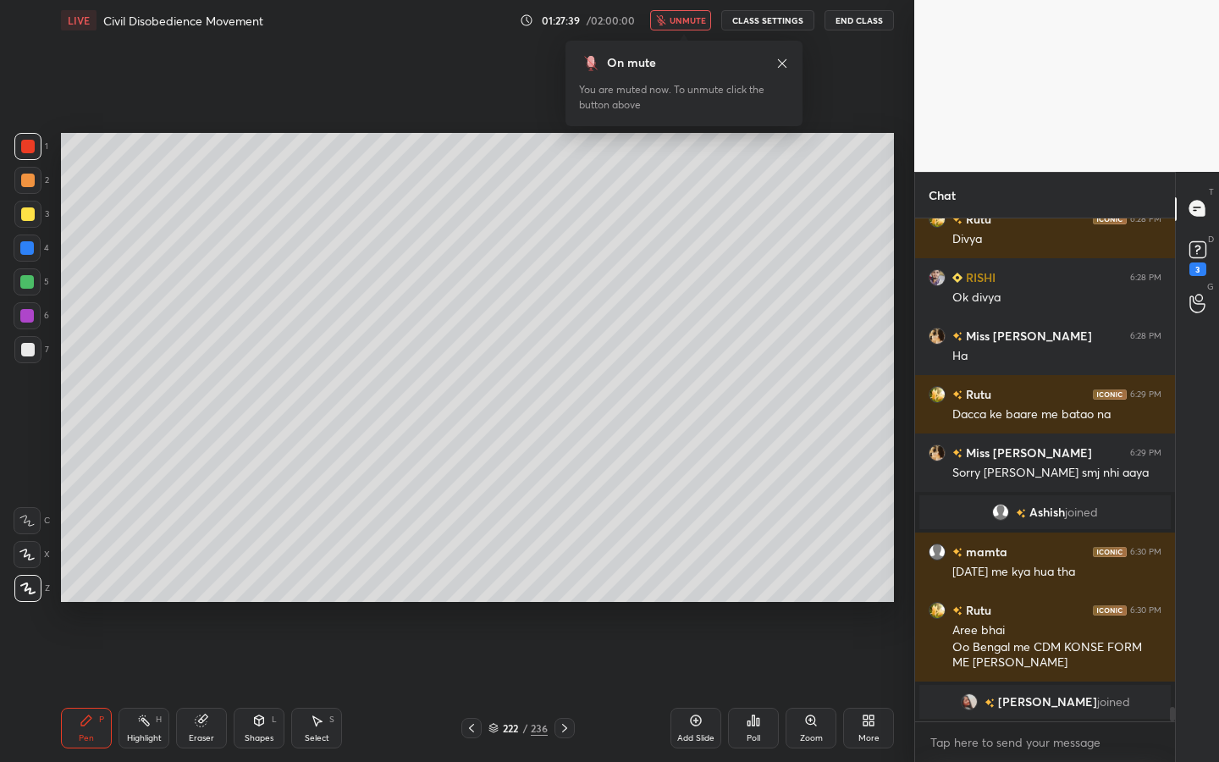
click at [677, 19] on span "unmute" at bounding box center [688, 20] width 36 height 12
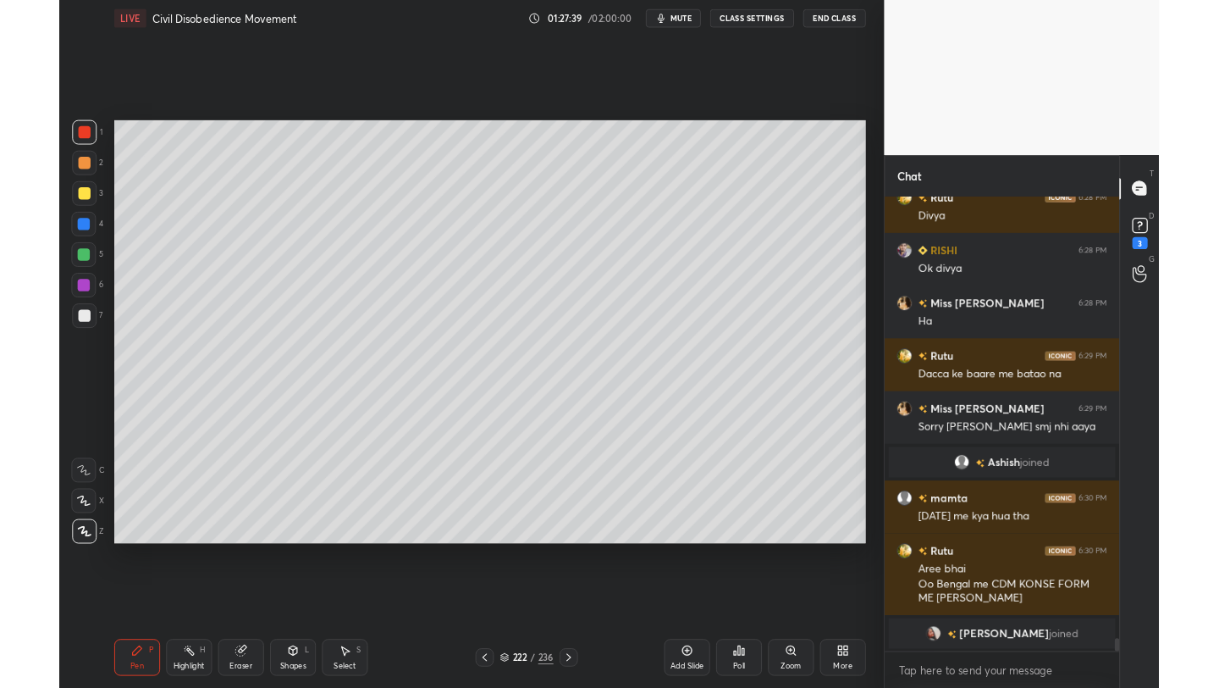
scroll to position [17385, 0]
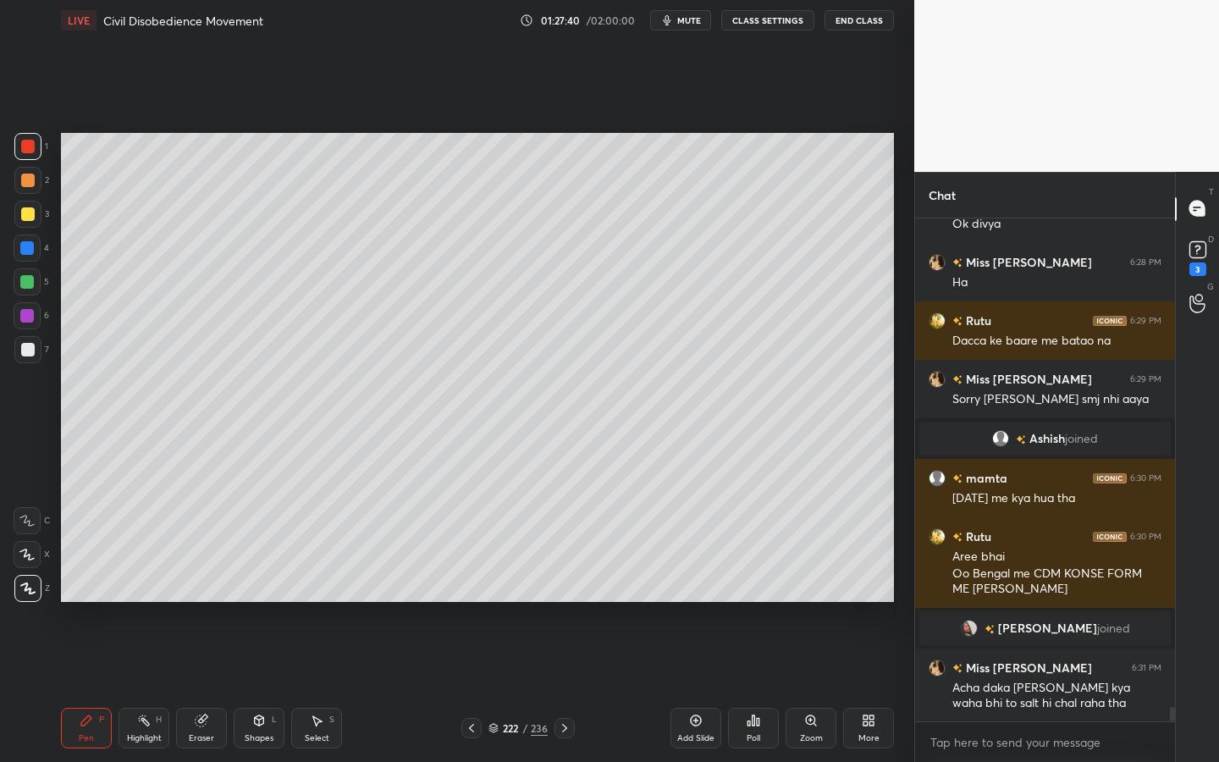
click at [869, 687] on div "More" at bounding box center [869, 738] width 21 height 8
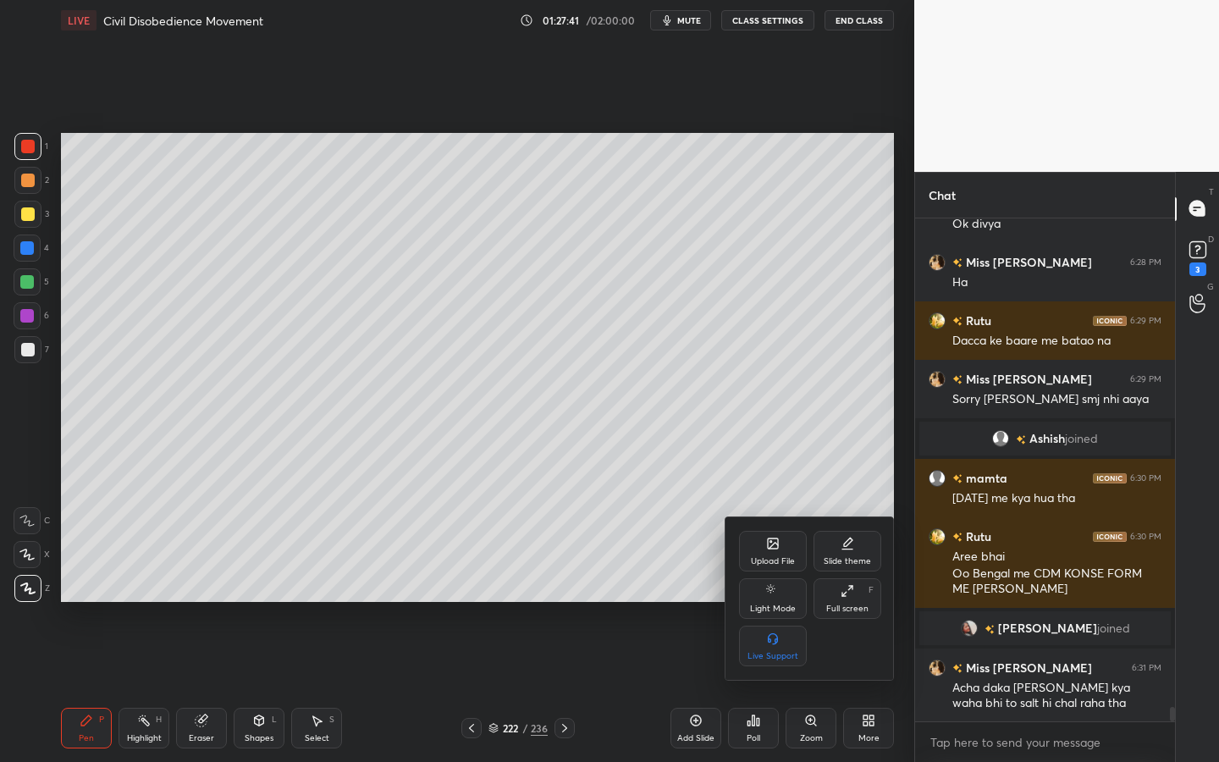
click at [836, 605] on div "Full screen" at bounding box center [847, 609] width 42 height 8
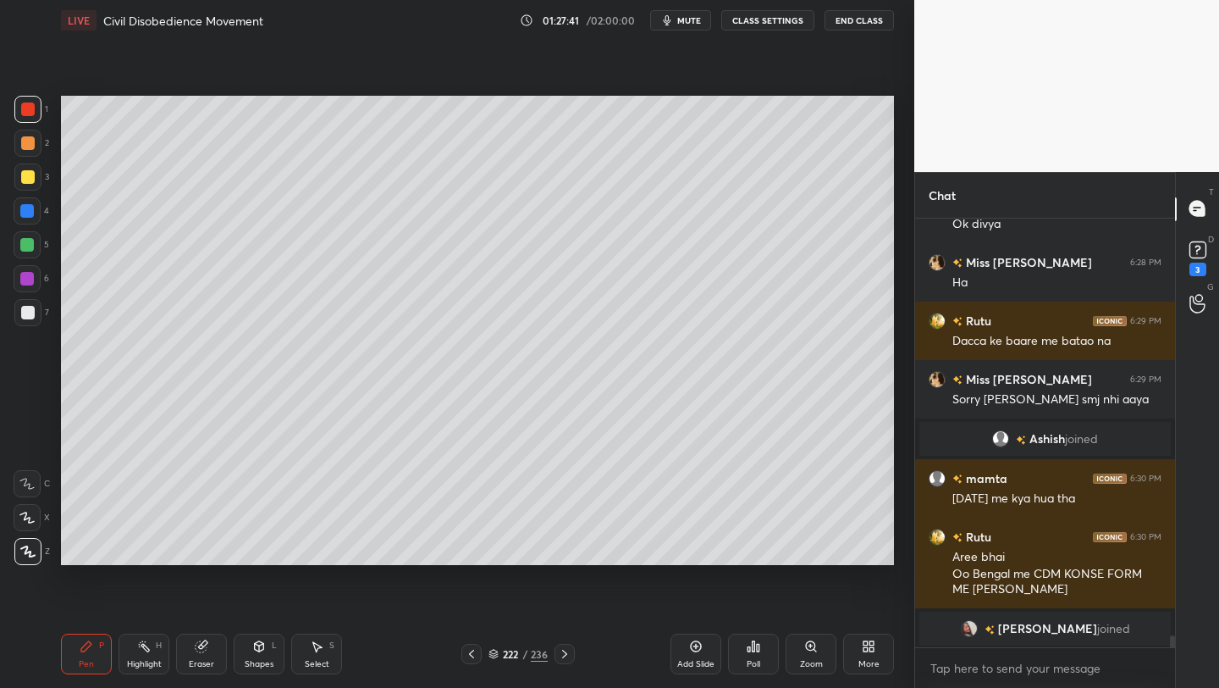
scroll to position [84090, 83823]
type textarea "x"
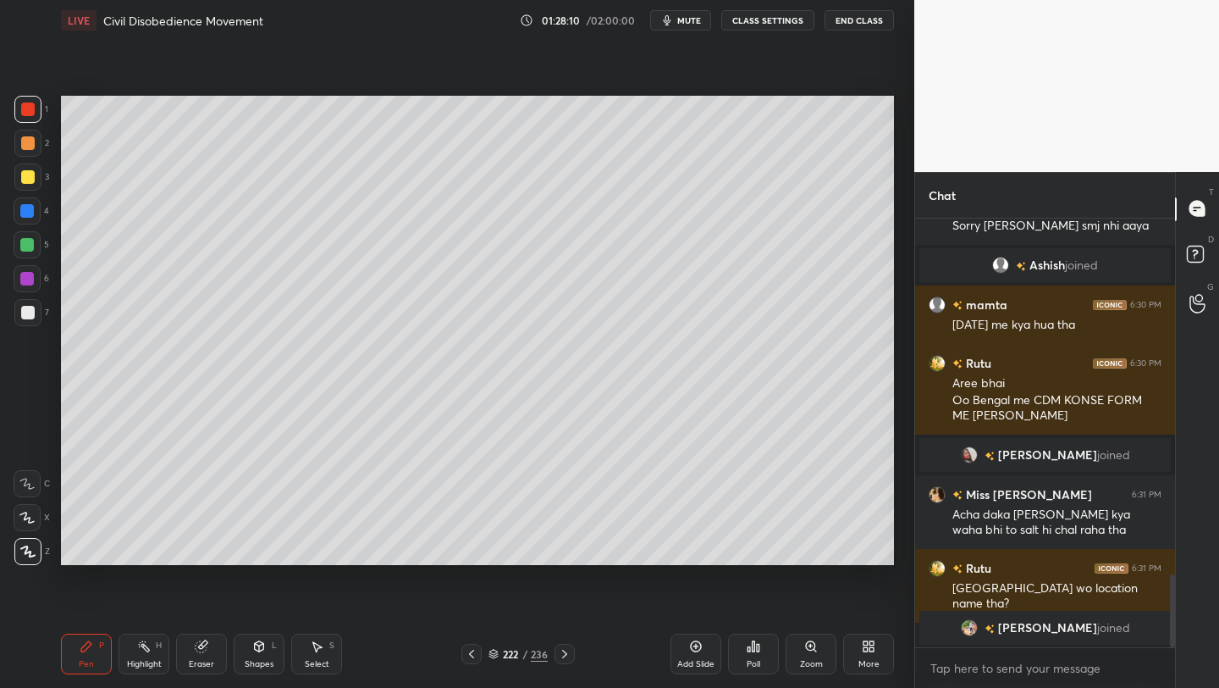
scroll to position [2117, 0]
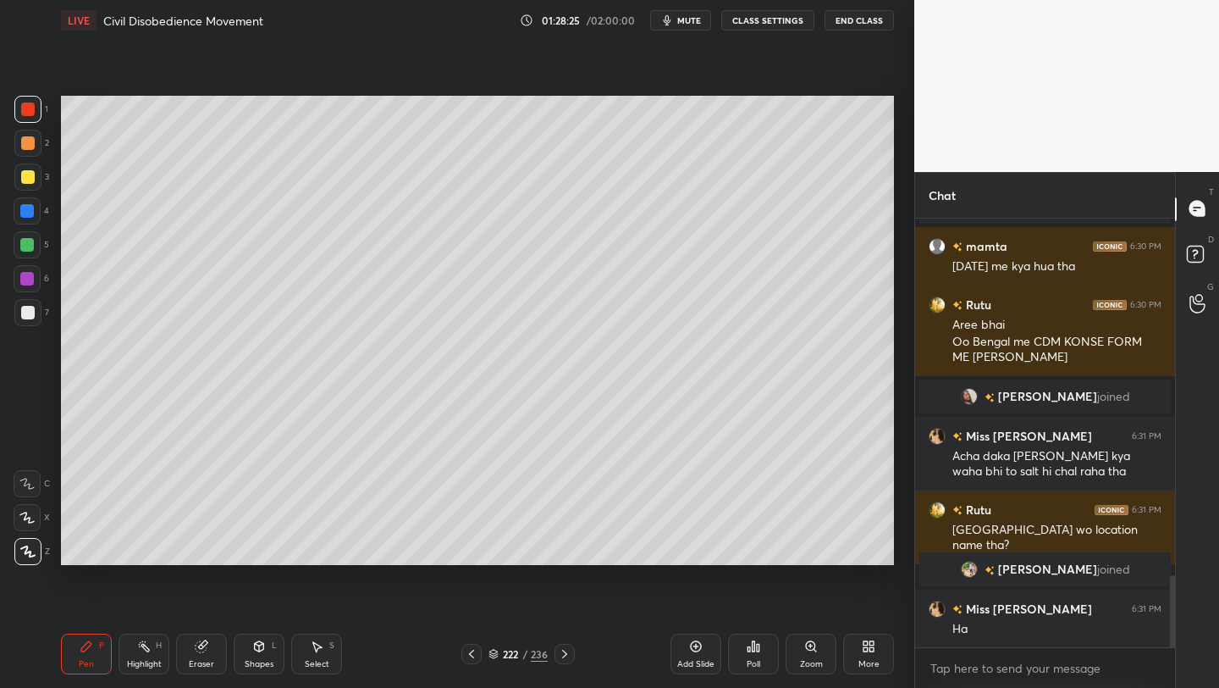
click at [887, 654] on div "More" at bounding box center [868, 653] width 51 height 41
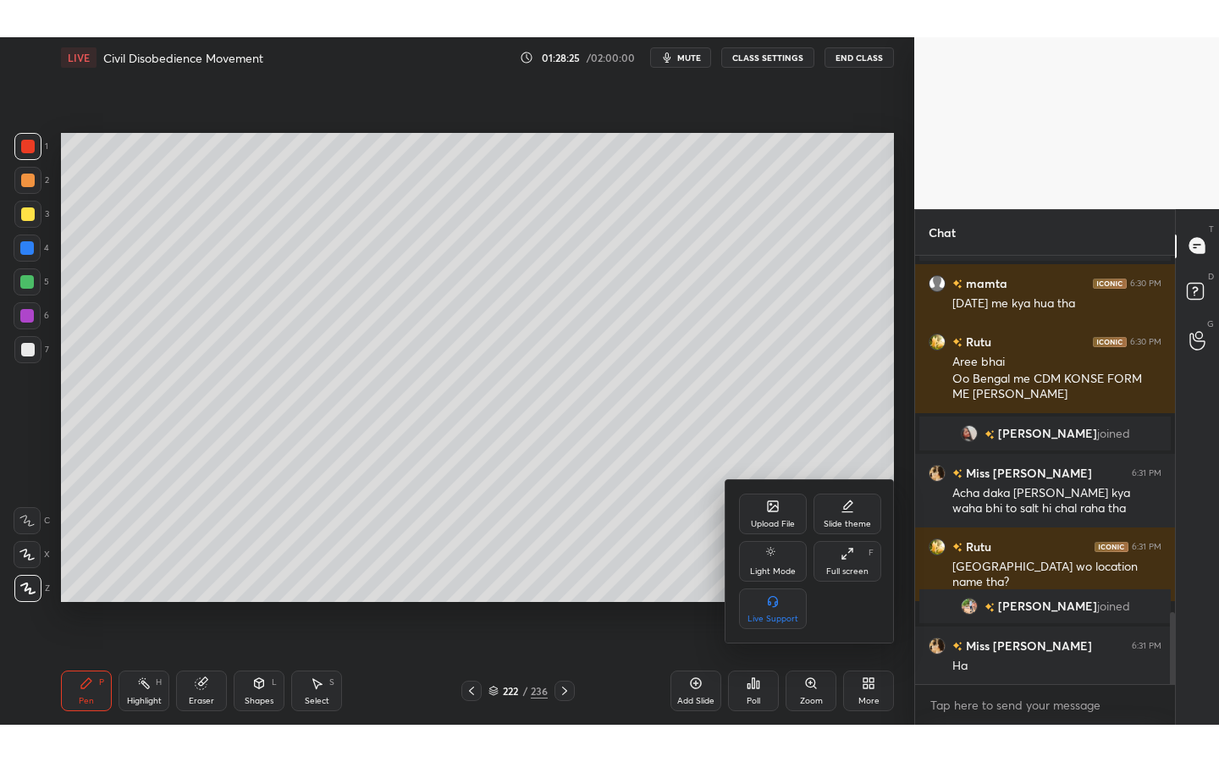
scroll to position [2175, 0]
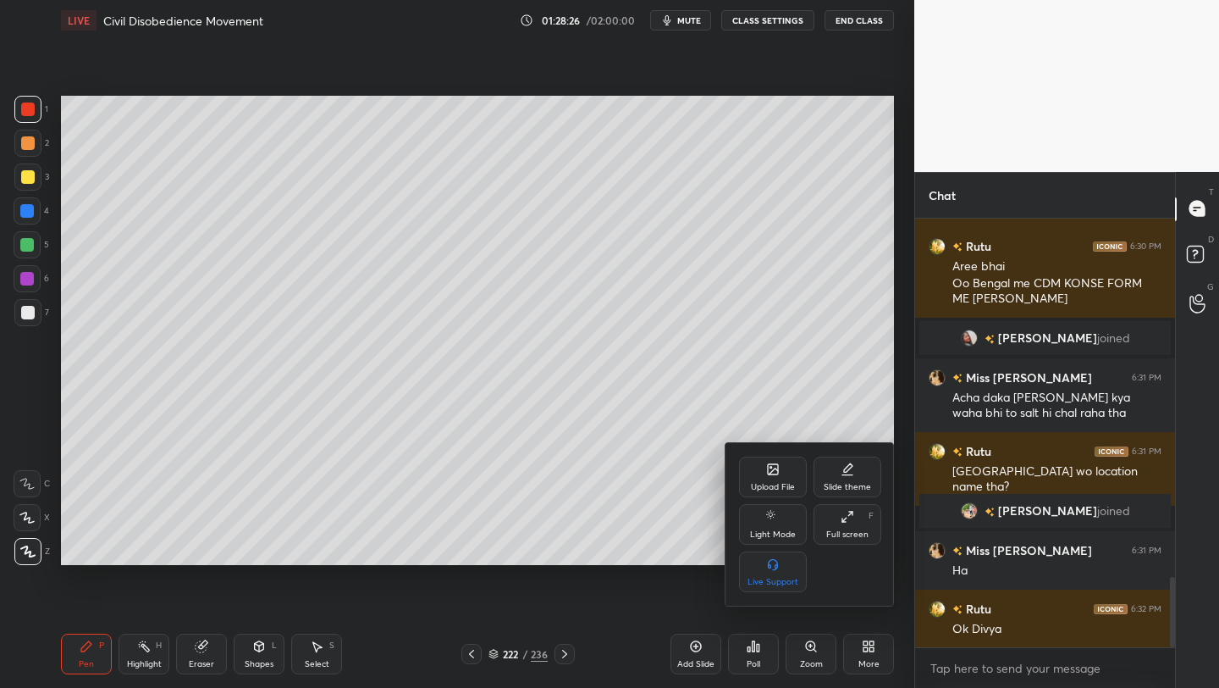
click at [839, 535] on div "Full screen" at bounding box center [847, 534] width 42 height 8
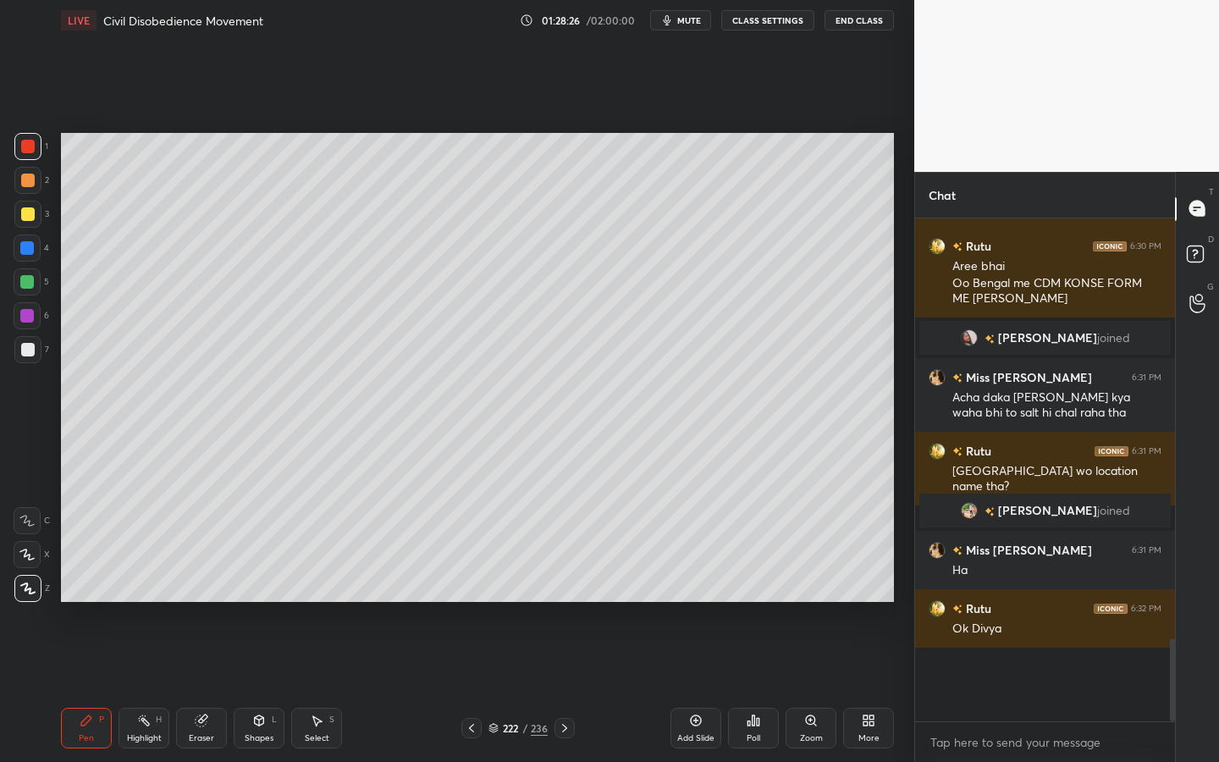
scroll to position [2101, 0]
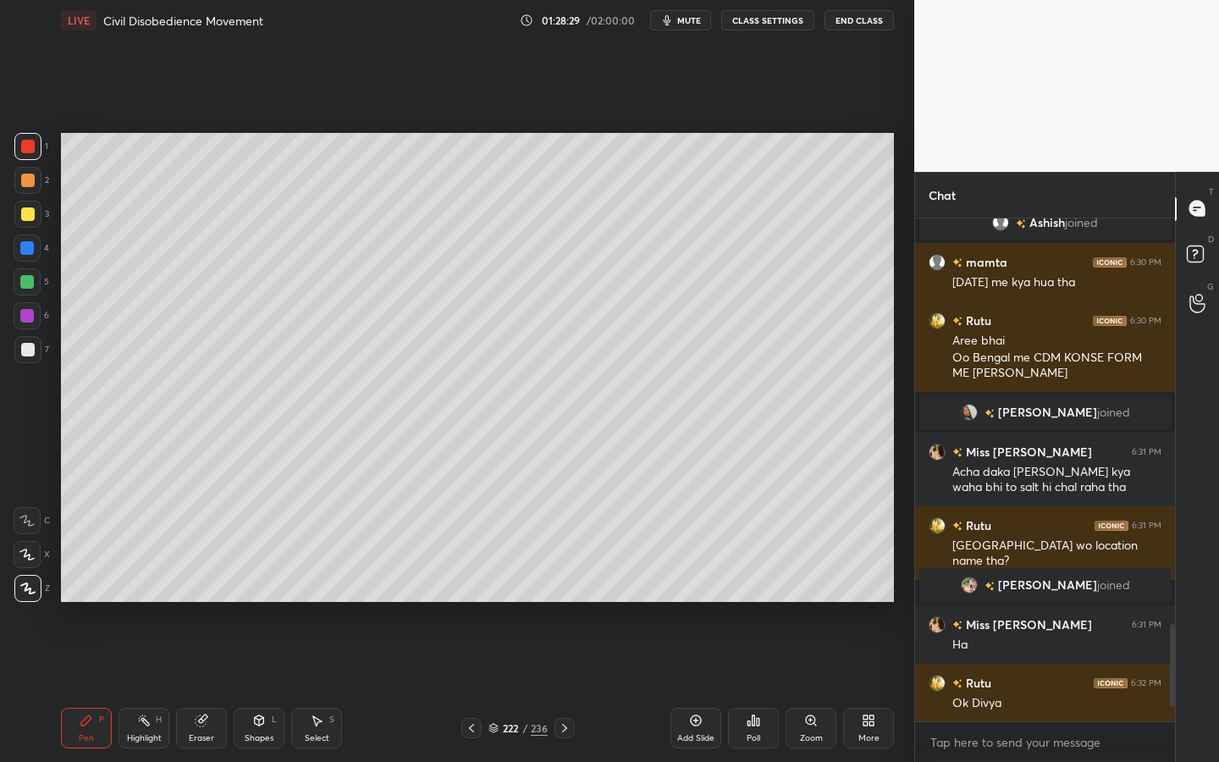
click at [210, 687] on div "Eraser" at bounding box center [201, 728] width 51 height 41
click at [40, 593] on div "Erase all" at bounding box center [27, 588] width 27 height 27
click at [255, 687] on div "Shapes" at bounding box center [259, 738] width 29 height 8
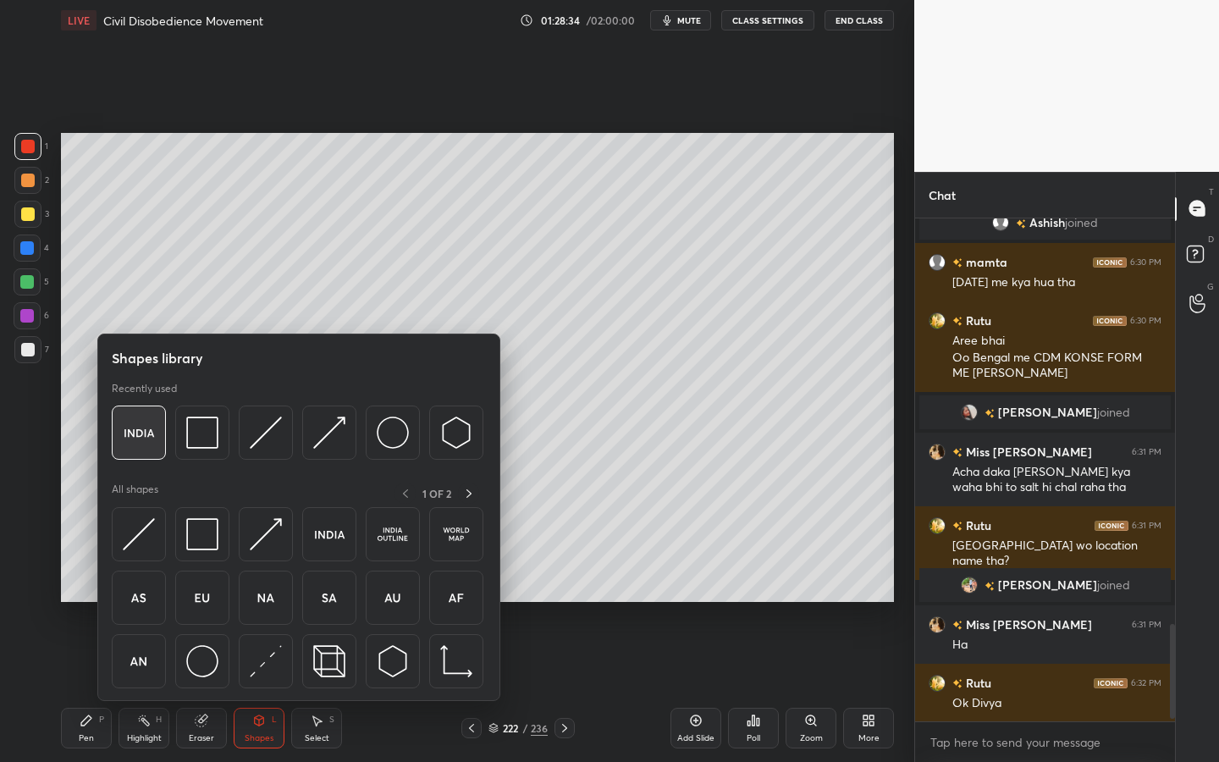
click at [132, 427] on img at bounding box center [139, 433] width 32 height 32
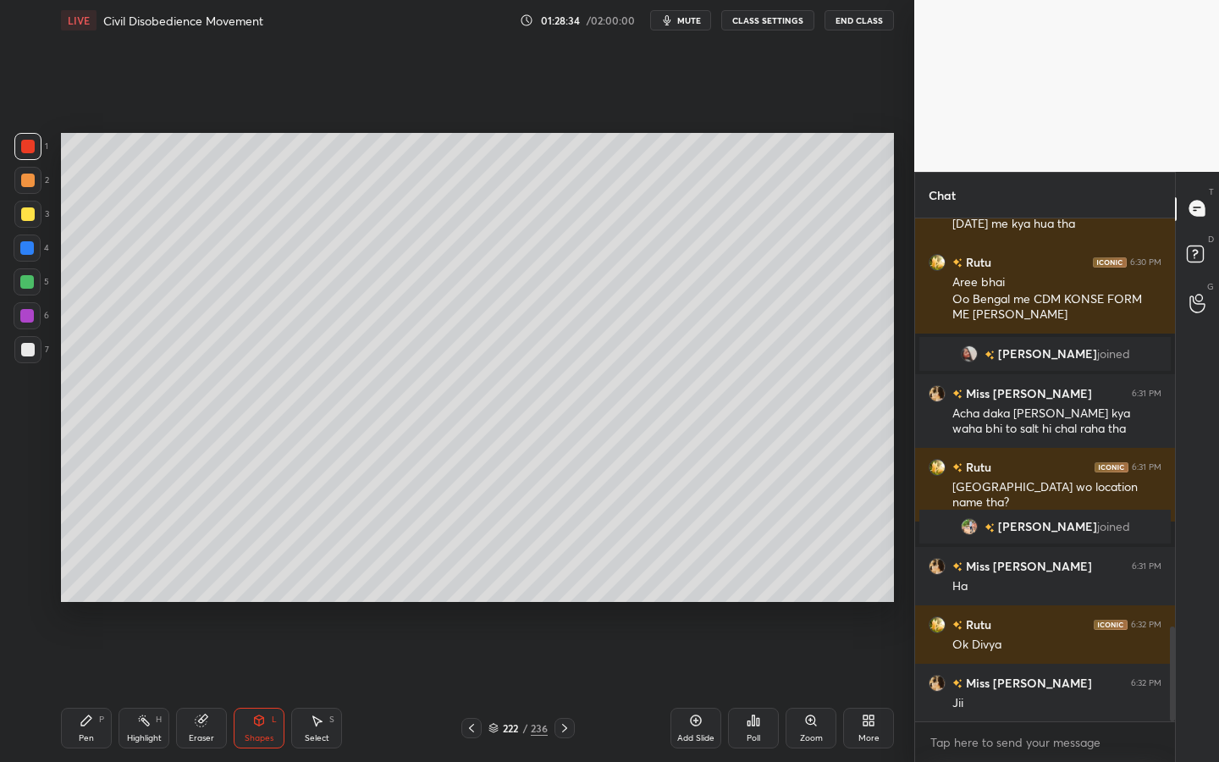
click at [30, 211] on div at bounding box center [28, 214] width 14 height 14
click at [18, 344] on div at bounding box center [27, 349] width 27 height 27
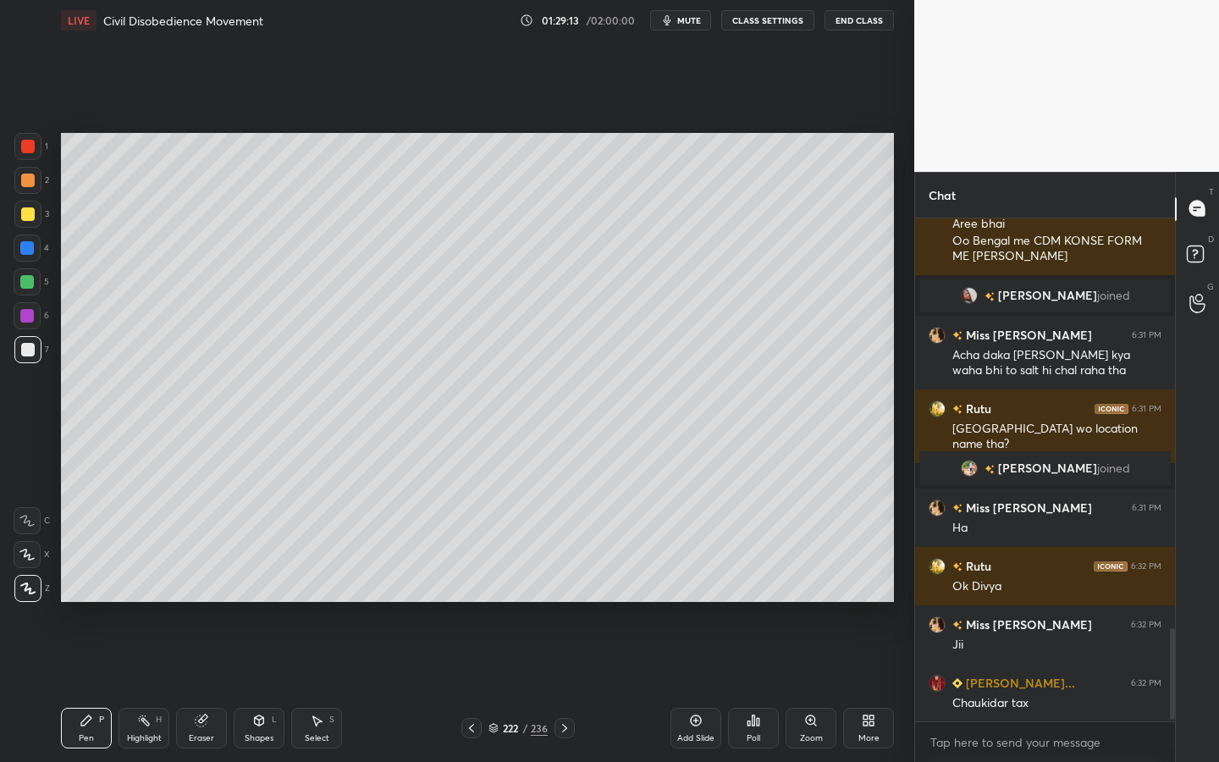
scroll to position [2276, 0]
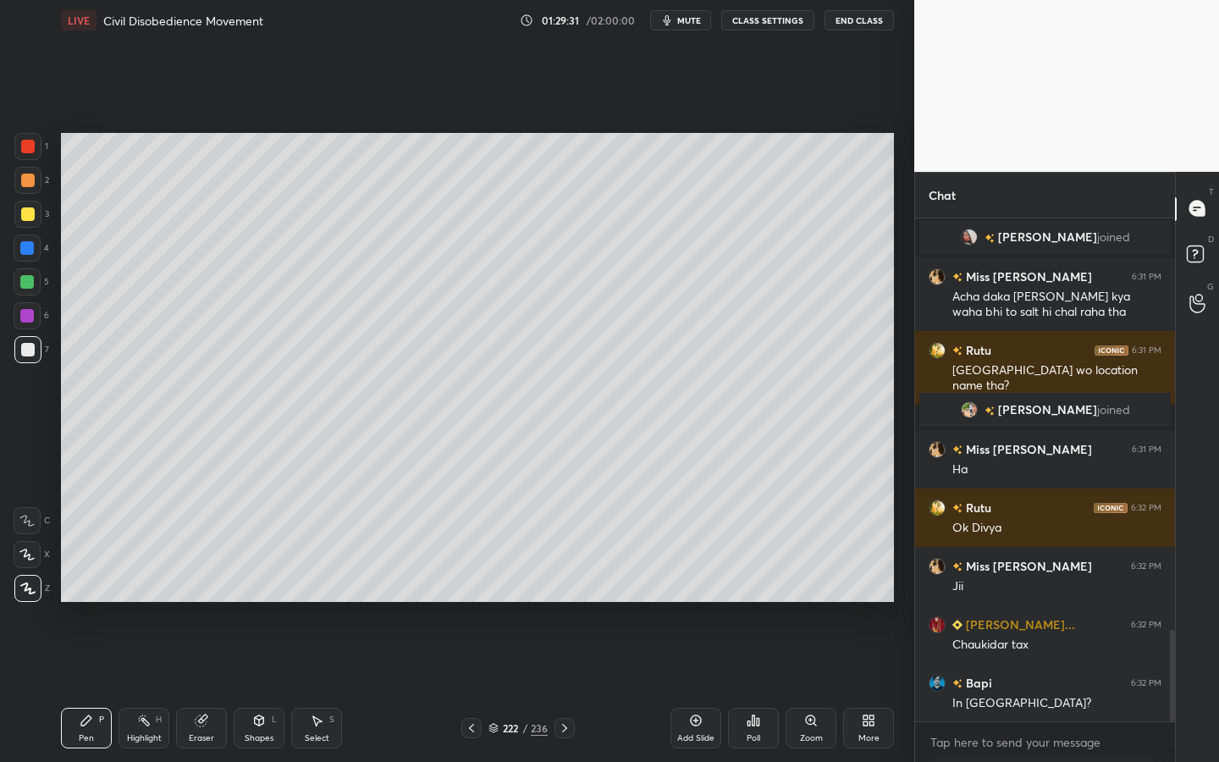
click at [25, 222] on div at bounding box center [27, 214] width 27 height 27
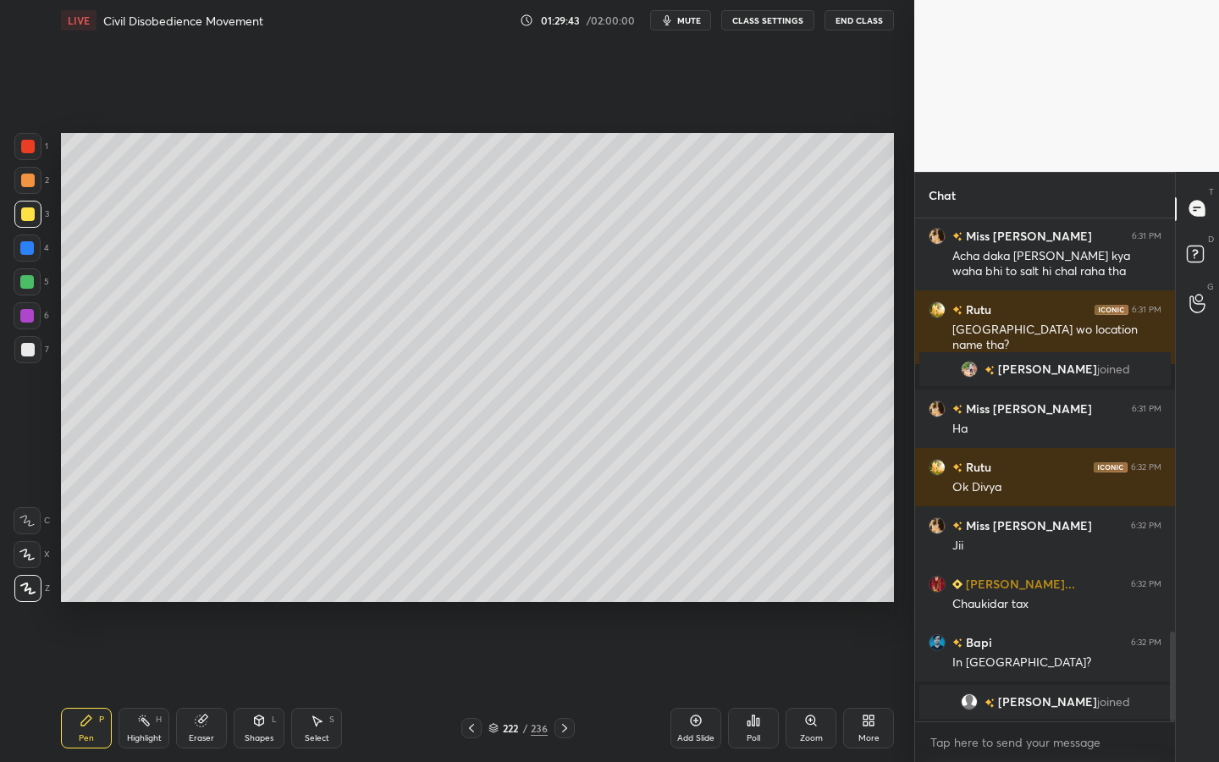
scroll to position [2279, 0]
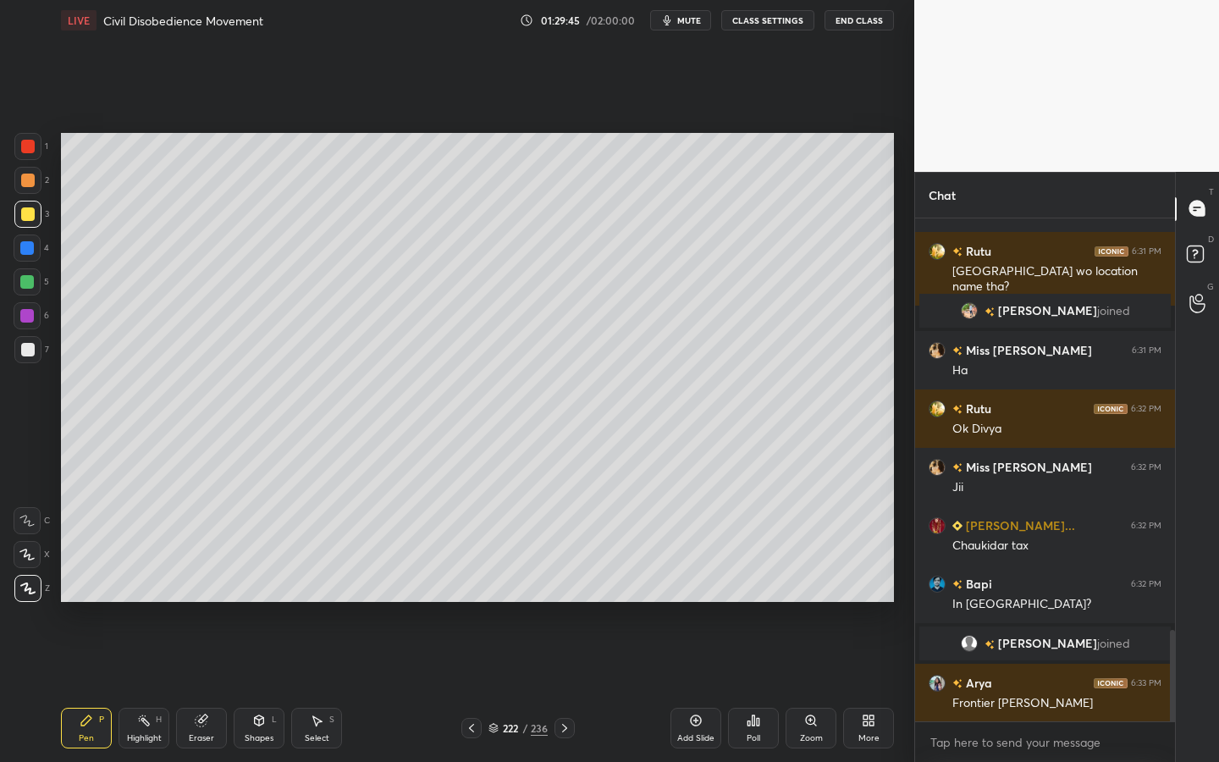
drag, startPoint x: 33, startPoint y: 351, endPoint x: 53, endPoint y: 324, distance: 33.2
click at [33, 351] on div at bounding box center [28, 350] width 14 height 14
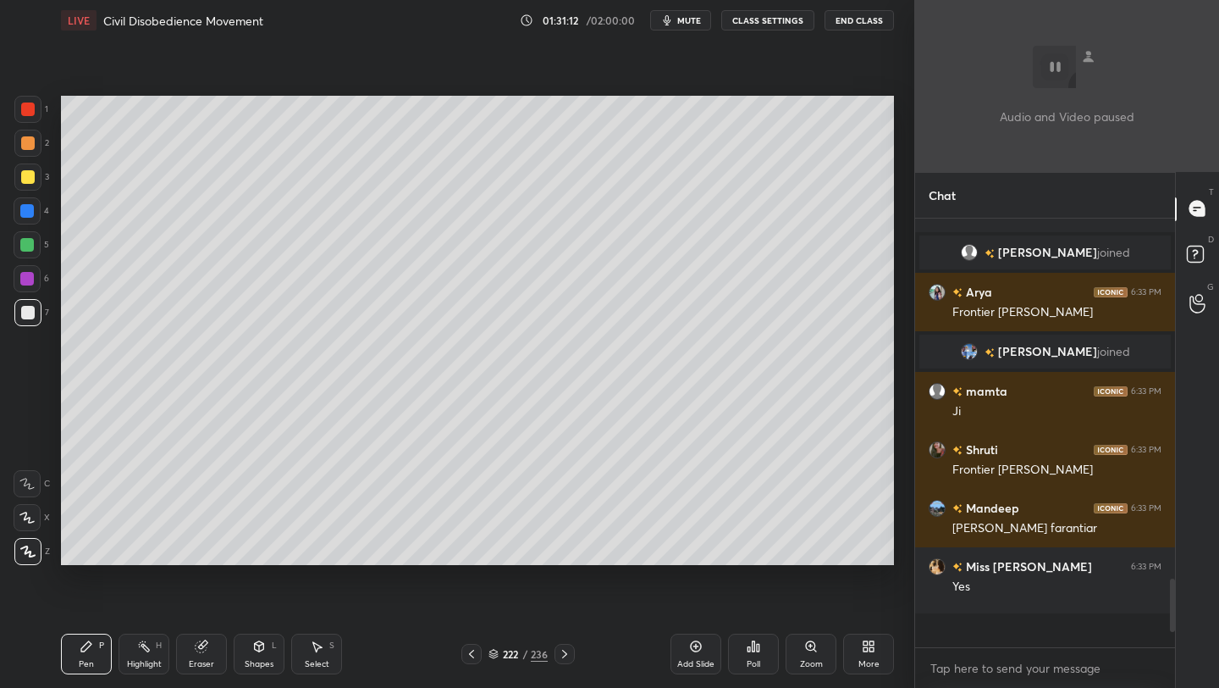
scroll to position [2770, 0]
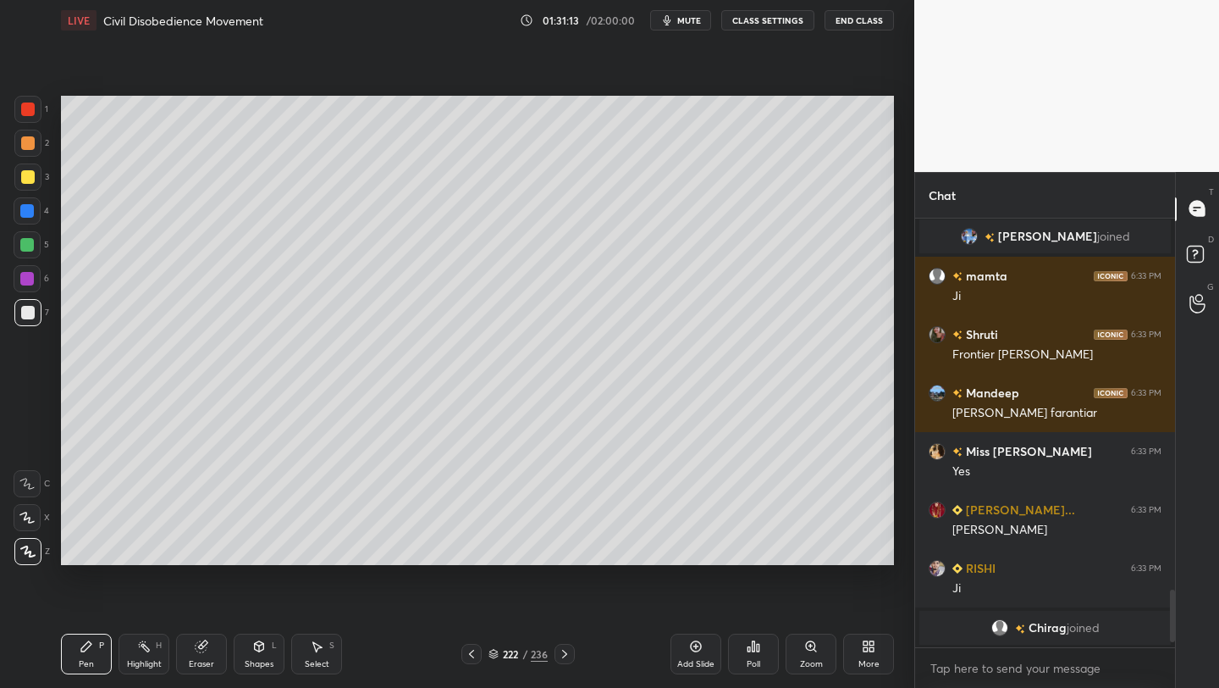
click at [861, 660] on div "More" at bounding box center [869, 664] width 21 height 8
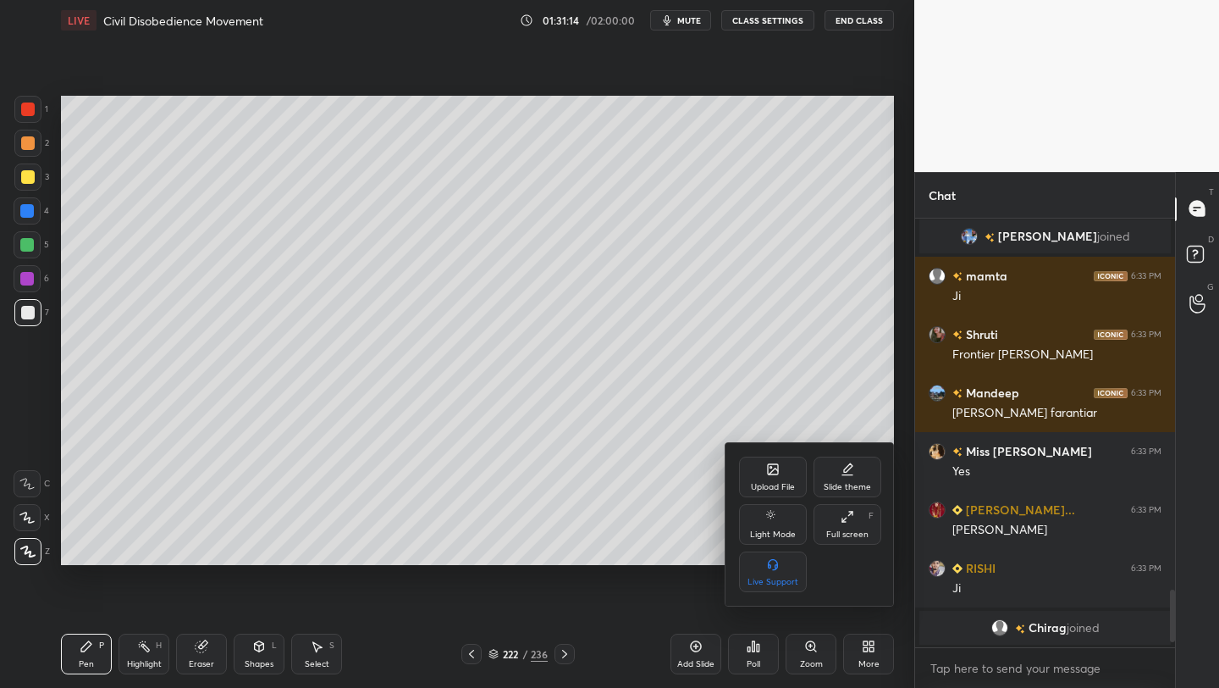
click at [778, 486] on div "Upload File" at bounding box center [773, 487] width 44 height 8
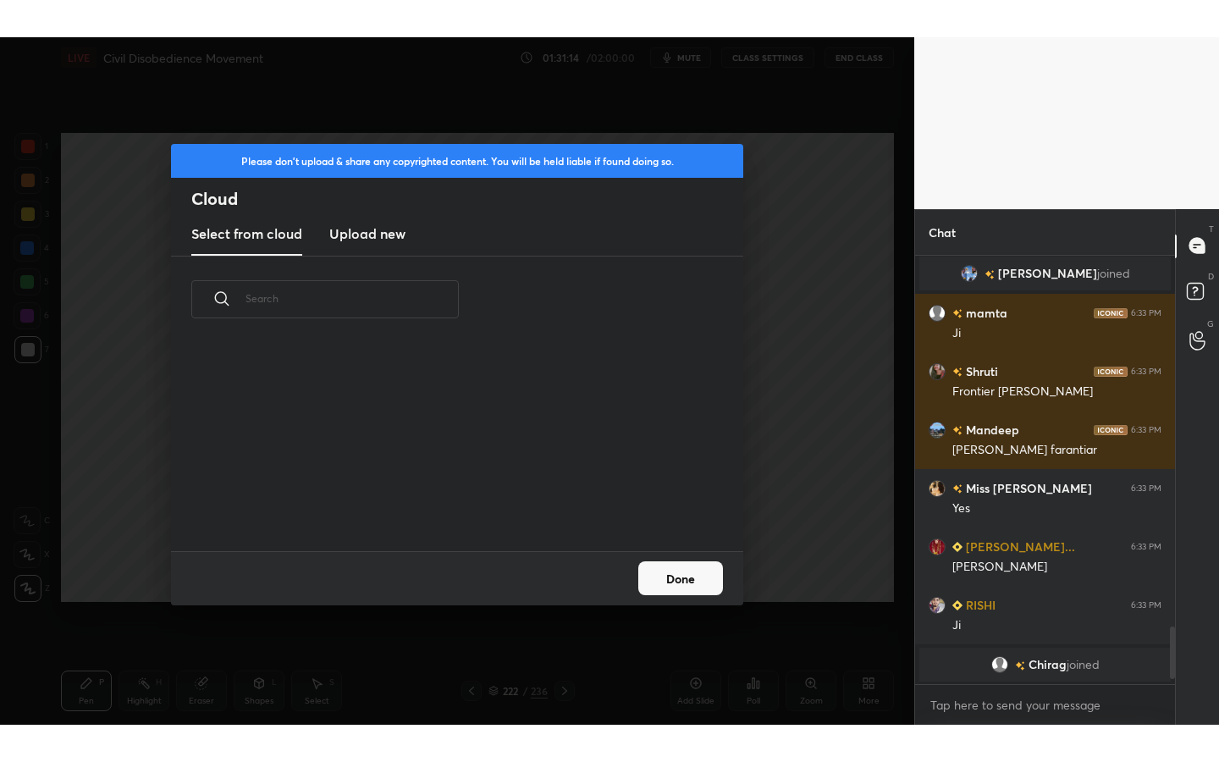
scroll to position [208, 544]
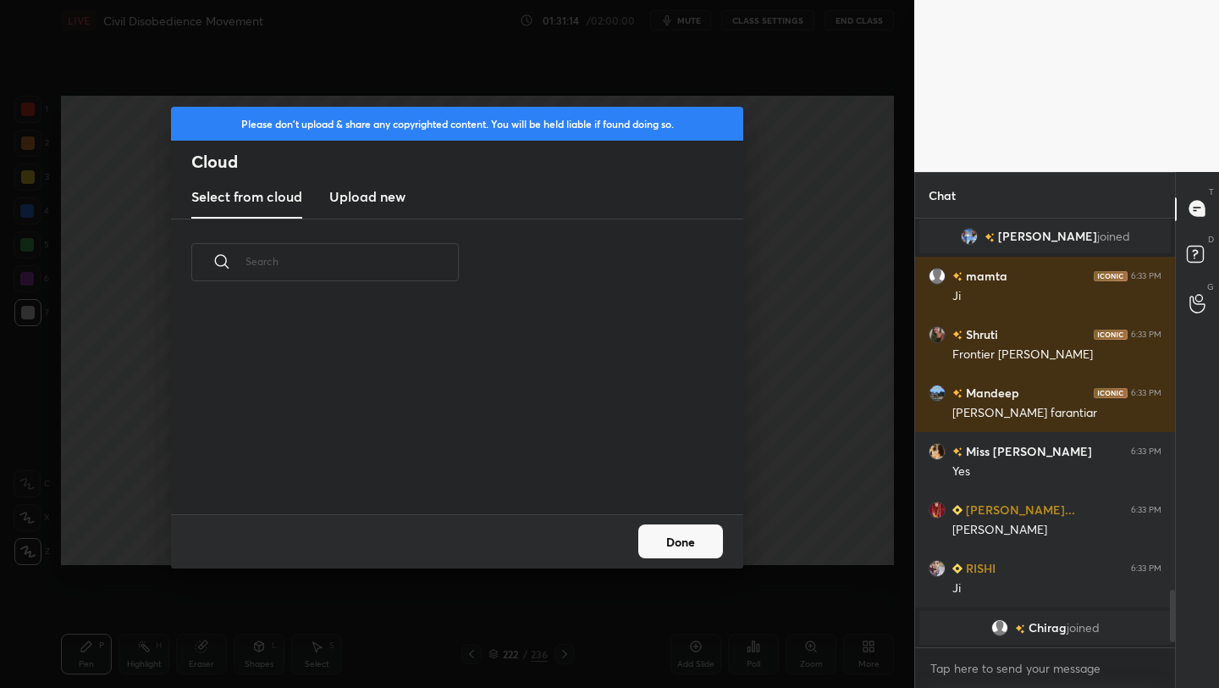
click at [361, 198] on h3 "Upload new" at bounding box center [367, 196] width 76 height 20
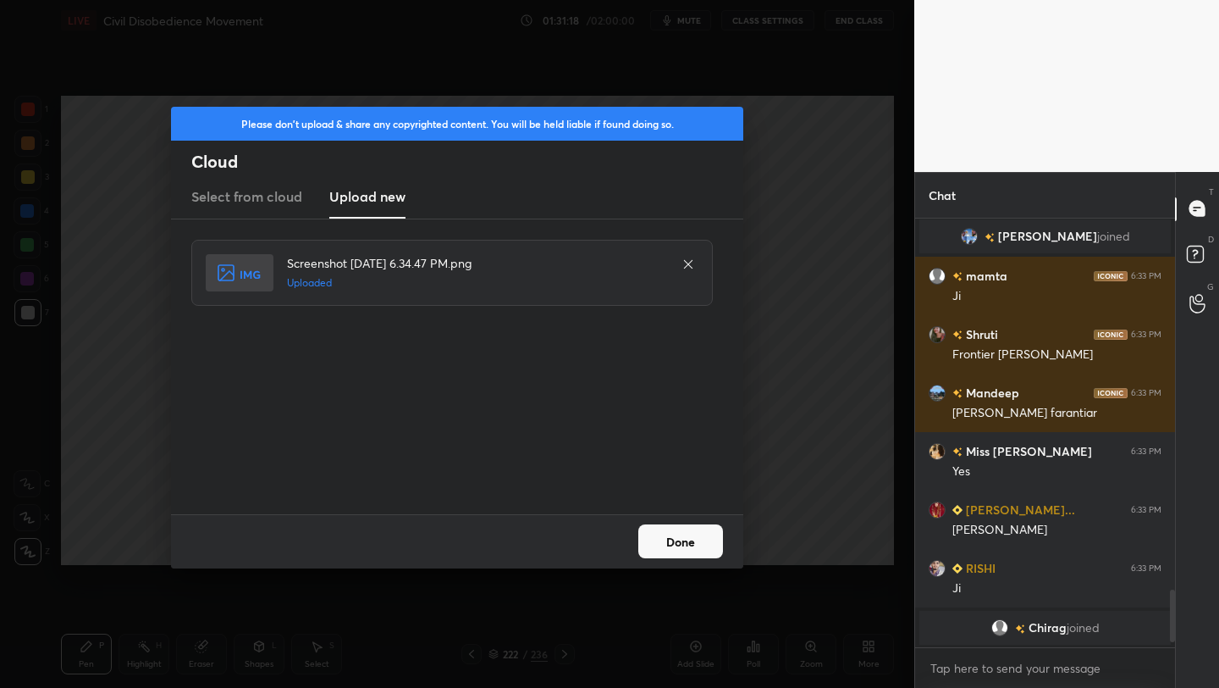
click at [682, 544] on button "Done" at bounding box center [680, 541] width 85 height 34
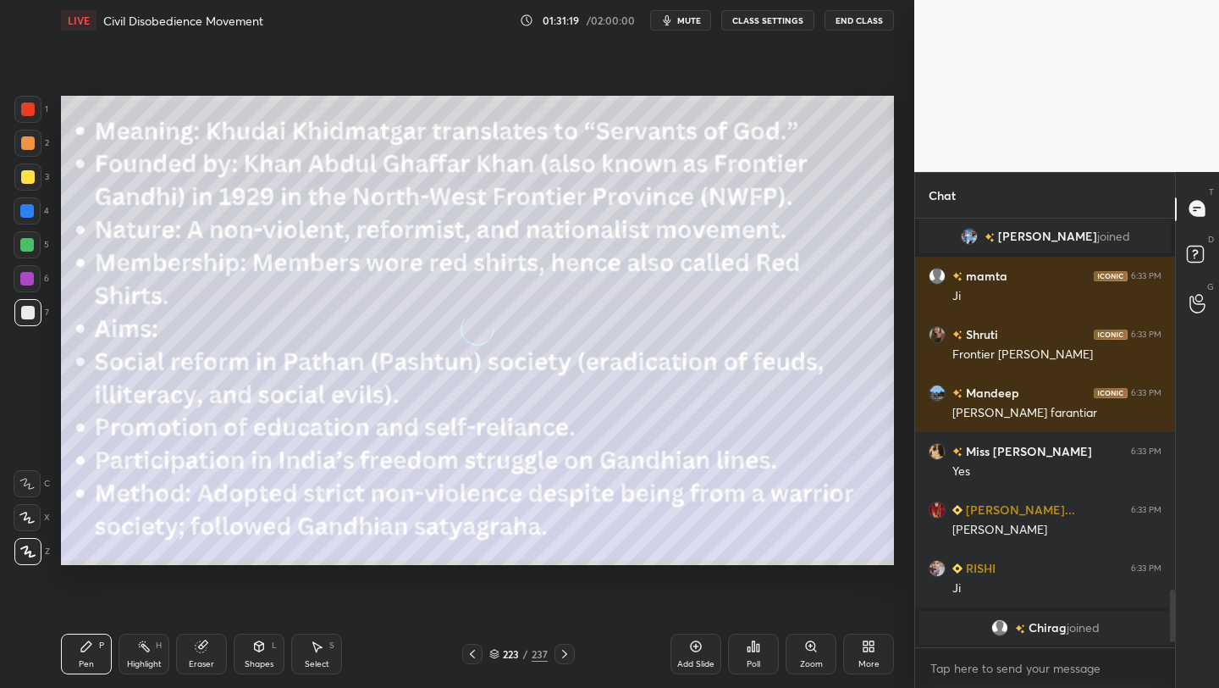
click at [859, 649] on div "More" at bounding box center [868, 653] width 51 height 41
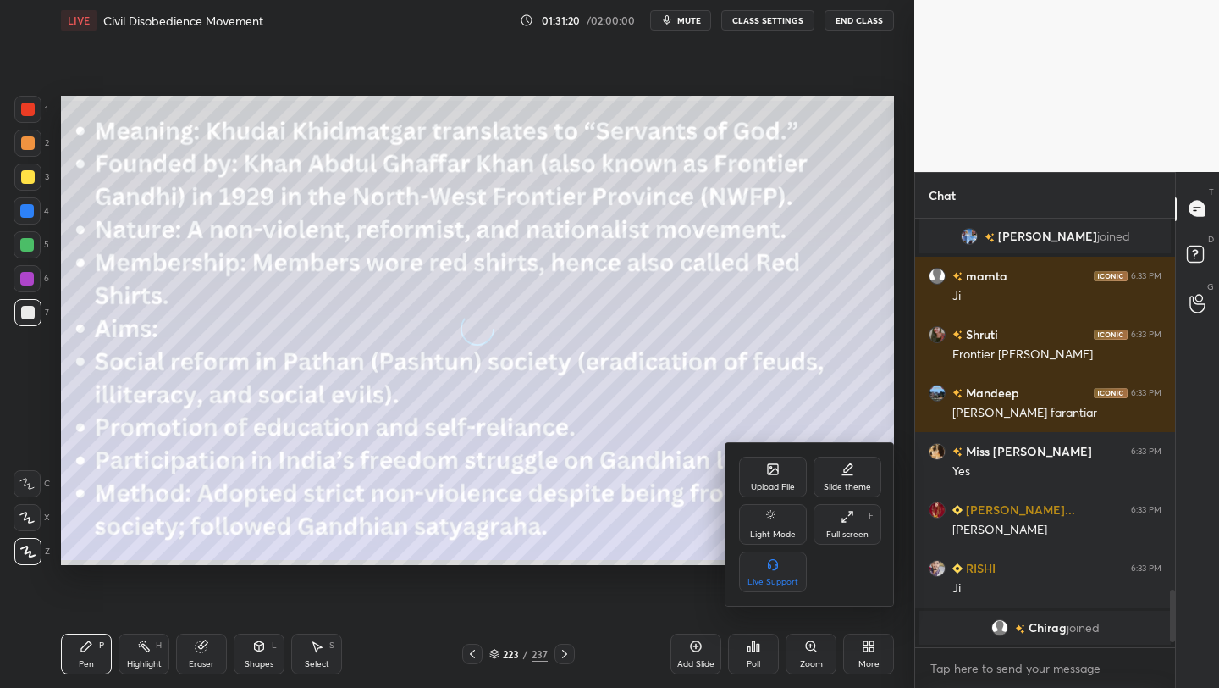
click at [822, 516] on div "Full screen F" at bounding box center [848, 524] width 68 height 41
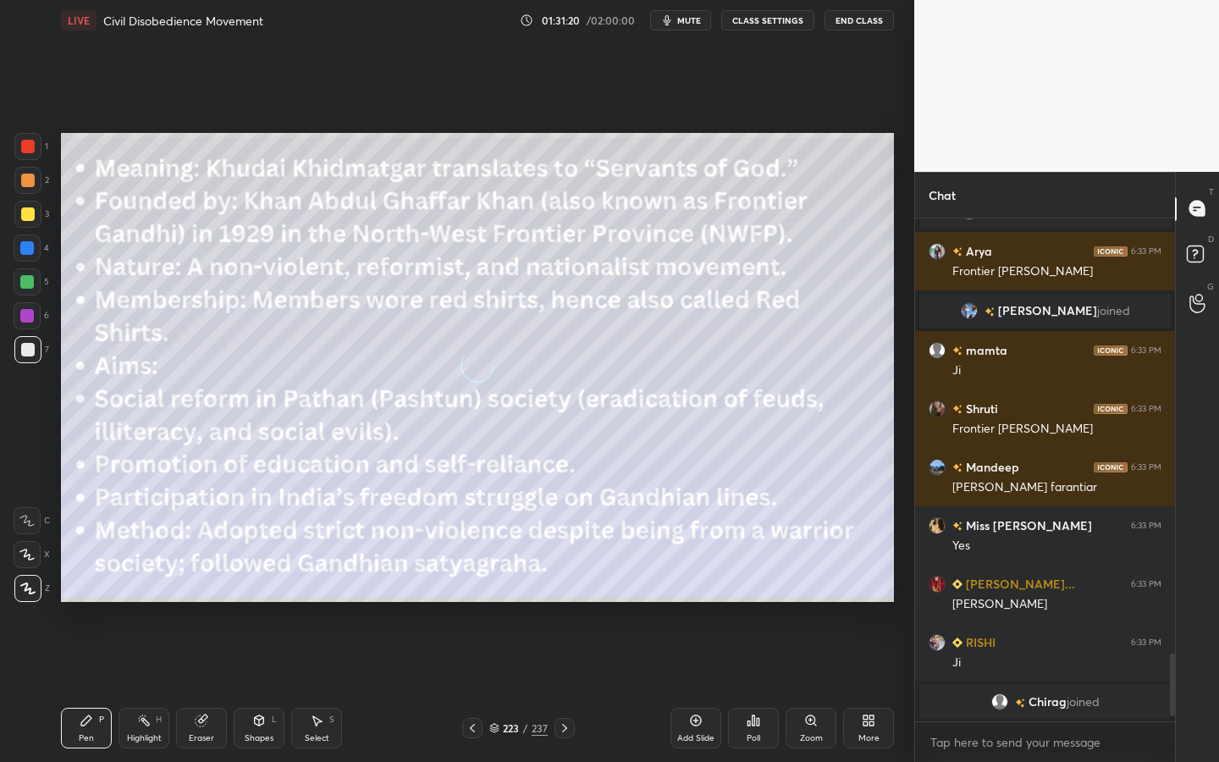
scroll to position [2695, 0]
click at [35, 218] on div at bounding box center [27, 214] width 27 height 27
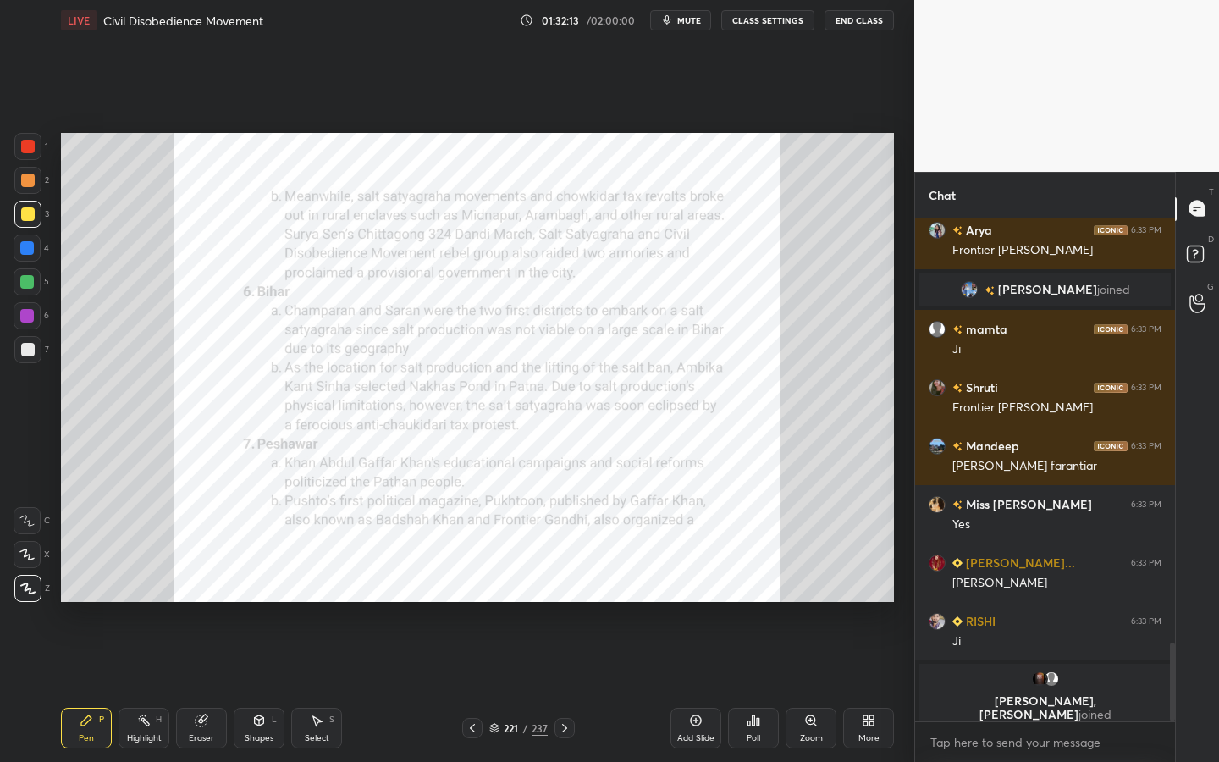
click at [36, 155] on div at bounding box center [27, 146] width 27 height 27
click at [208, 687] on div "Eraser" at bounding box center [201, 728] width 51 height 41
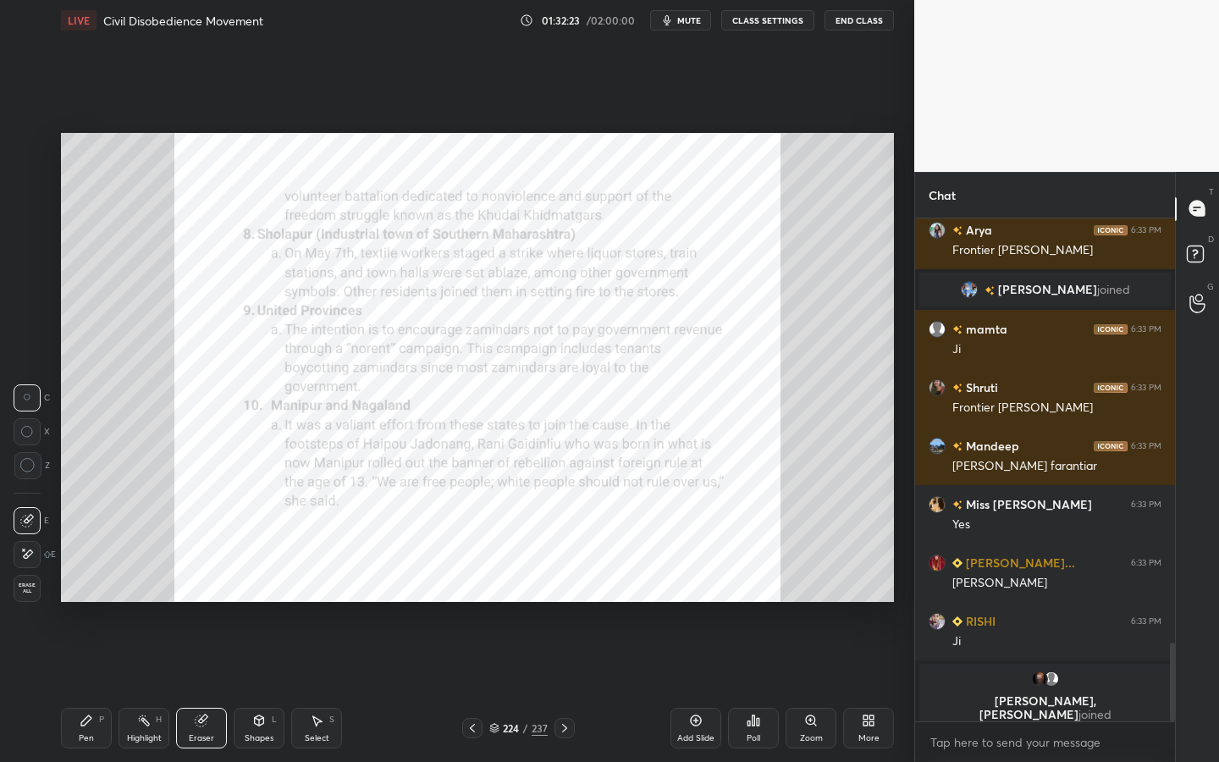
drag, startPoint x: 23, startPoint y: 588, endPoint x: 48, endPoint y: 551, distance: 44.4
click at [23, 588] on span "Erase all" at bounding box center [26, 589] width 25 height 12
click at [811, 687] on div "Zoom" at bounding box center [811, 728] width 51 height 41
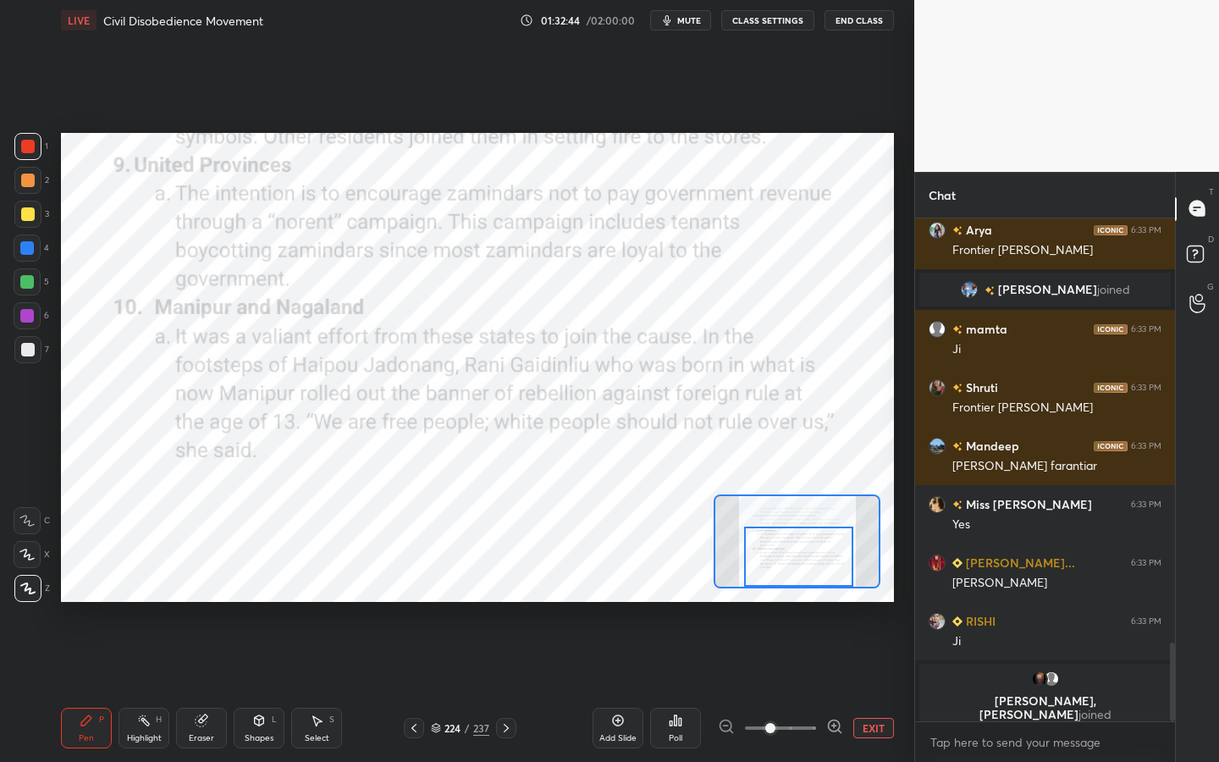
drag, startPoint x: 813, startPoint y: 566, endPoint x: 815, endPoint y: 582, distance: 15.3
click at [815, 582] on div at bounding box center [798, 557] width 109 height 60
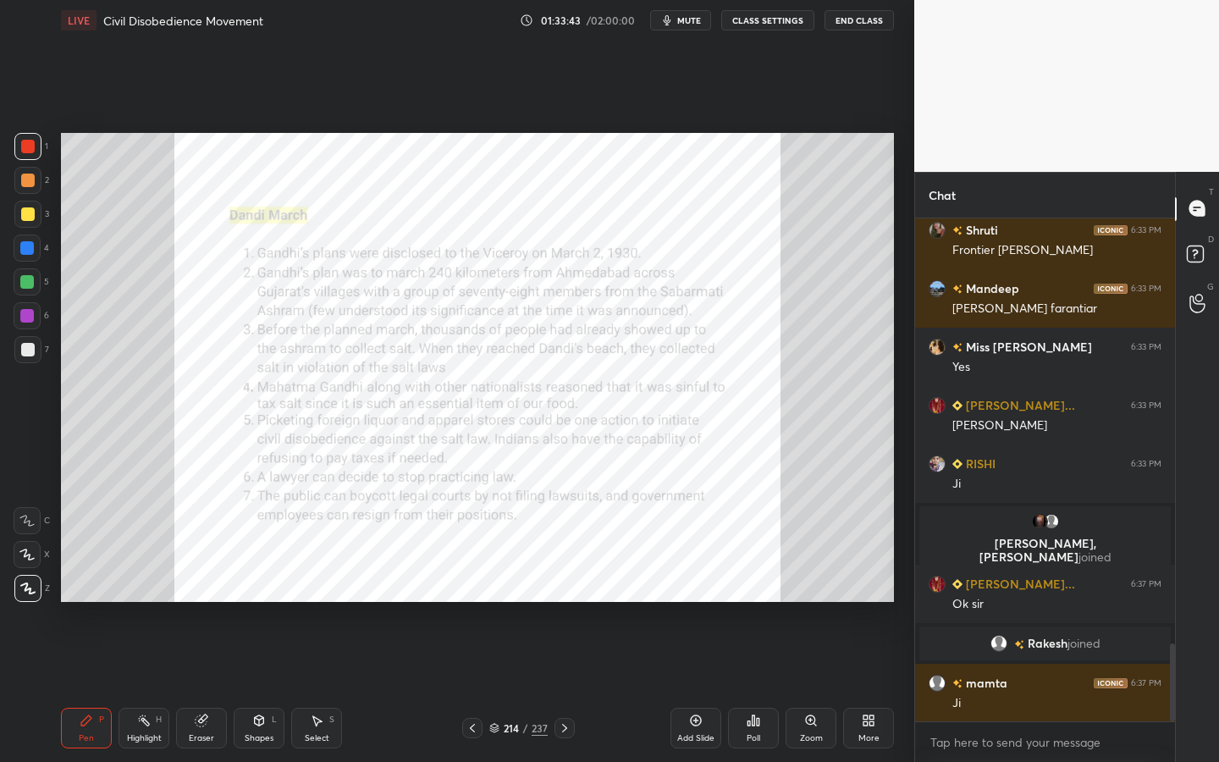
scroll to position [2761, 0]
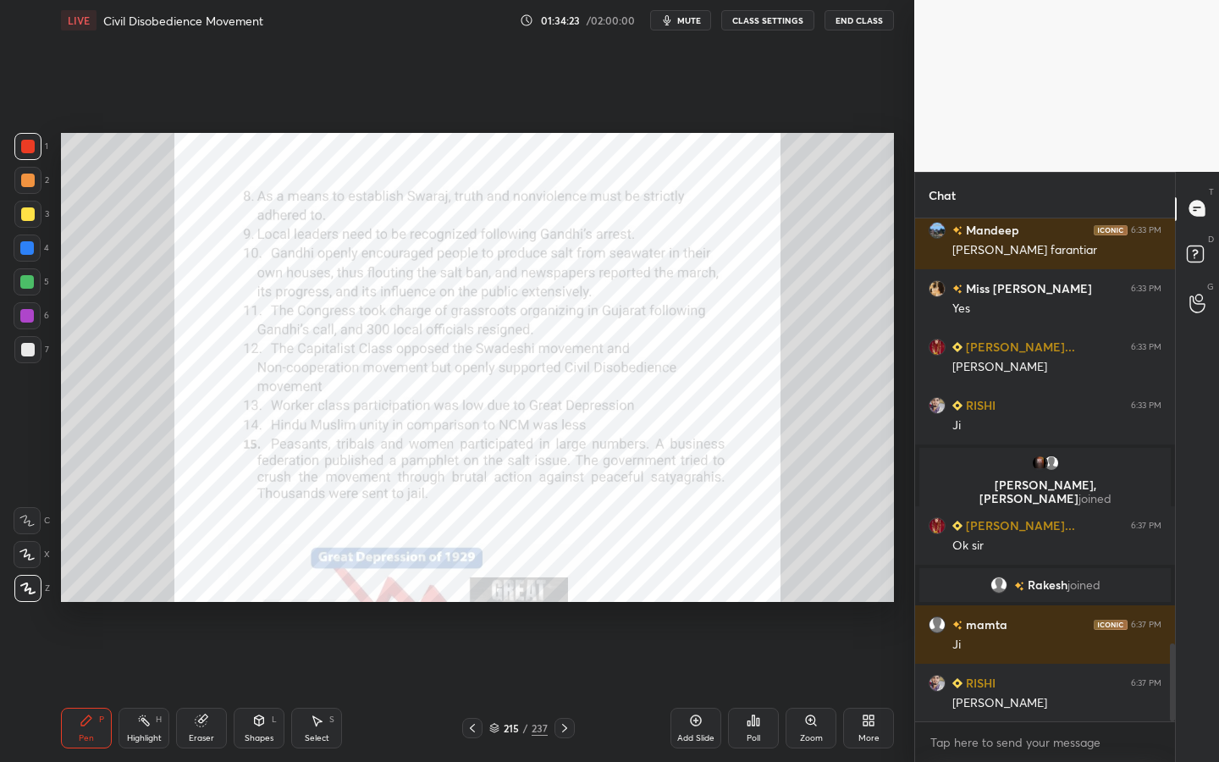
drag, startPoint x: 801, startPoint y: 723, endPoint x: 807, endPoint y: 711, distance: 13.3
click at [801, 687] on div "Zoom" at bounding box center [811, 728] width 51 height 41
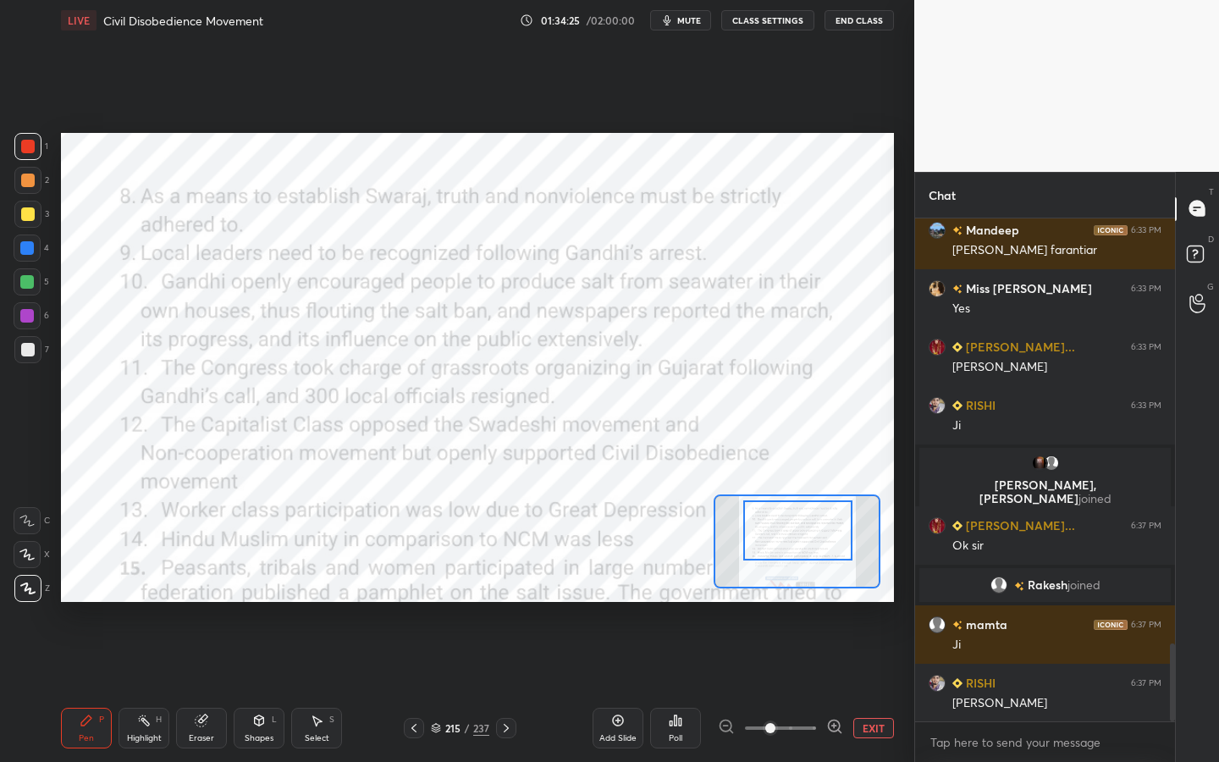
click at [814, 530] on div at bounding box center [797, 530] width 109 height 60
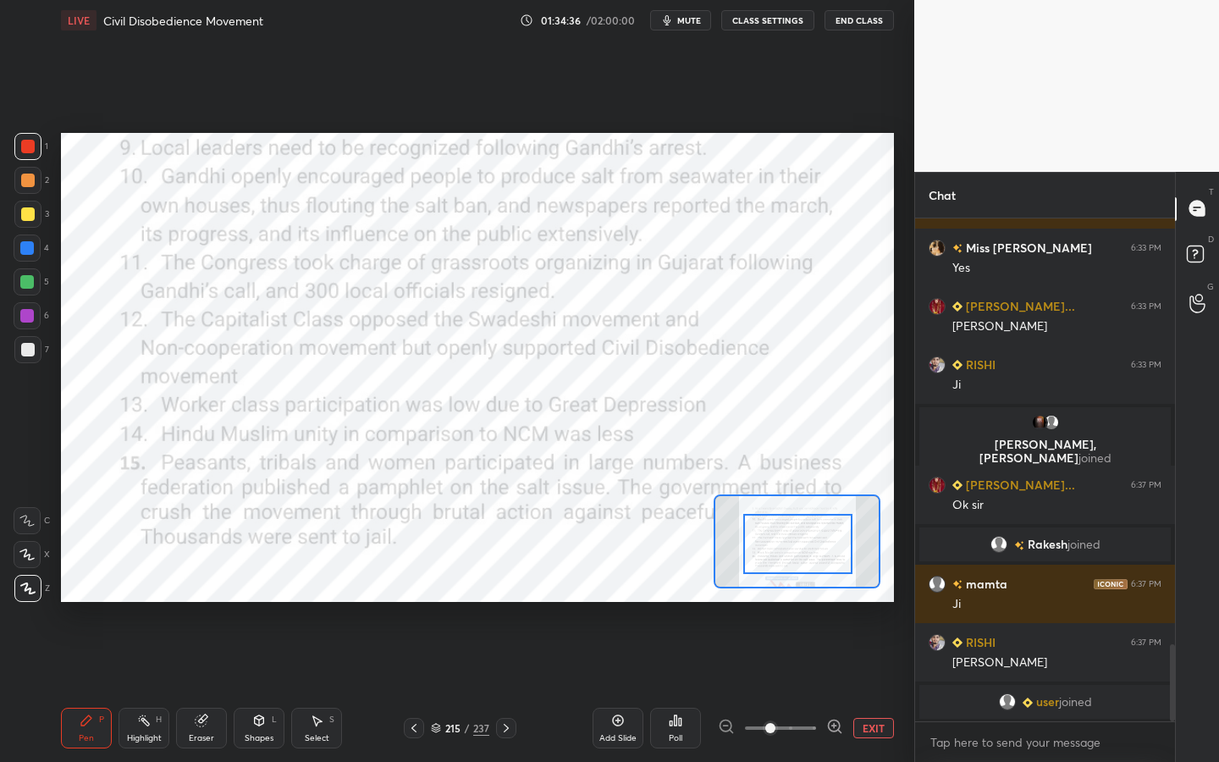
scroll to position [2802, 0]
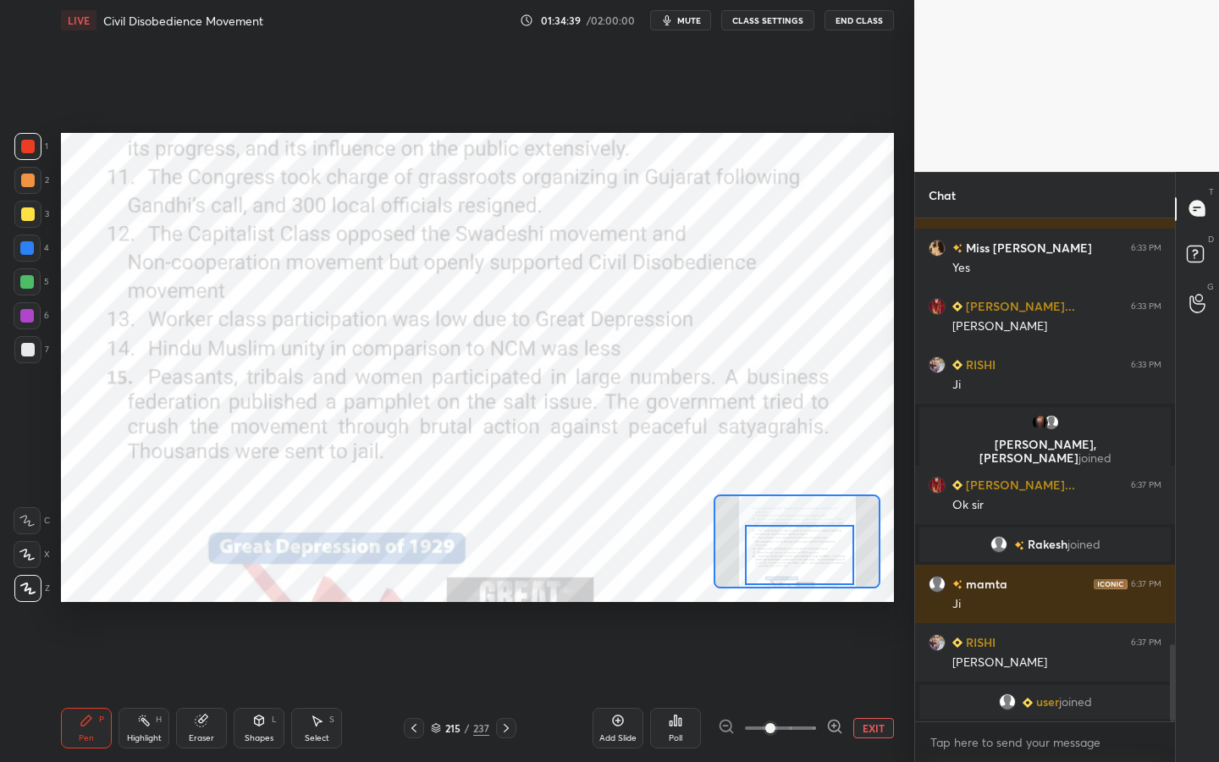
drag, startPoint x: 807, startPoint y: 535, endPoint x: 809, endPoint y: 559, distance: 23.8
click at [809, 560] on div at bounding box center [799, 555] width 109 height 60
drag, startPoint x: 248, startPoint y: 725, endPoint x: 244, endPoint y: 714, distance: 11.8
click at [247, 687] on div "Shapes L" at bounding box center [259, 728] width 51 height 41
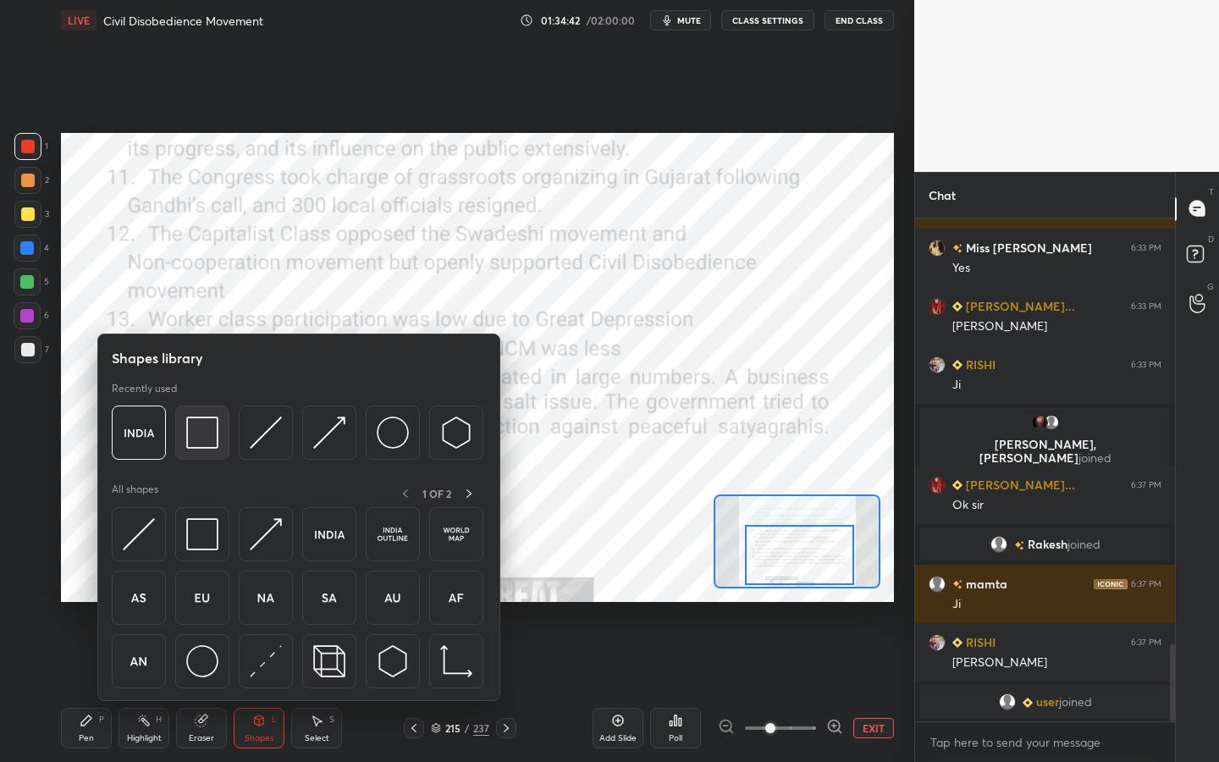
click at [202, 423] on img at bounding box center [202, 433] width 32 height 32
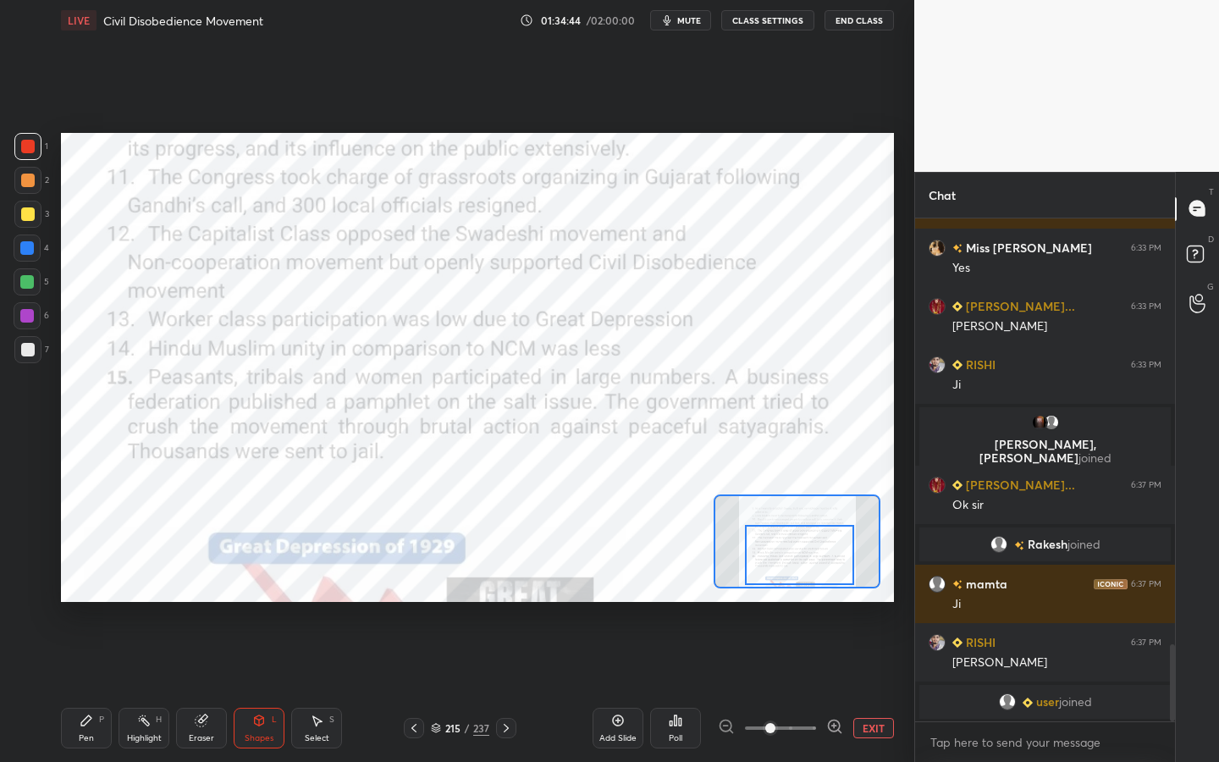
click at [838, 500] on div "Setting up your live class Poll for secs No correct answer Start poll" at bounding box center [477, 367] width 833 height 469
click at [615, 687] on div "Add Slide" at bounding box center [618, 728] width 51 height 41
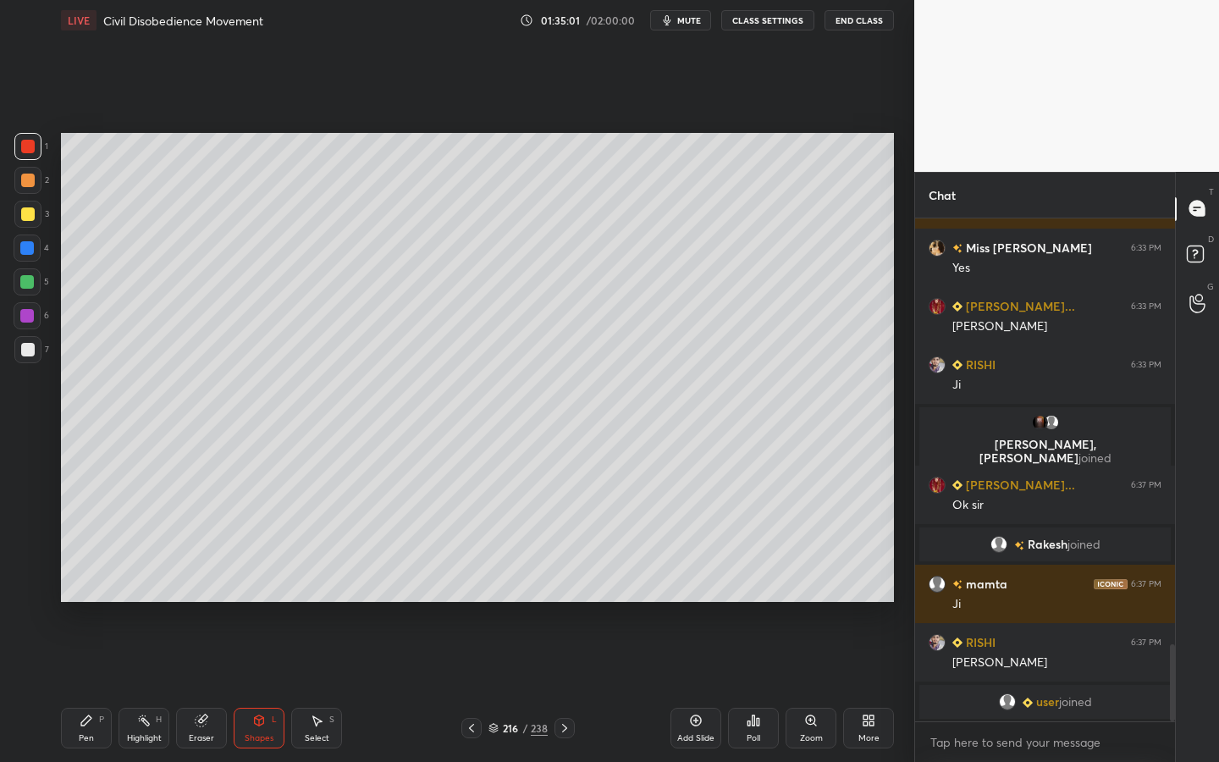
drag, startPoint x: 7, startPoint y: 210, endPoint x: 25, endPoint y: 213, distance: 18.1
click at [11, 210] on div "1 2 3 4 5 6 7 C X Z C X Z E E Erase all H H" at bounding box center [27, 367] width 54 height 469
click at [24, 214] on div at bounding box center [28, 214] width 14 height 14
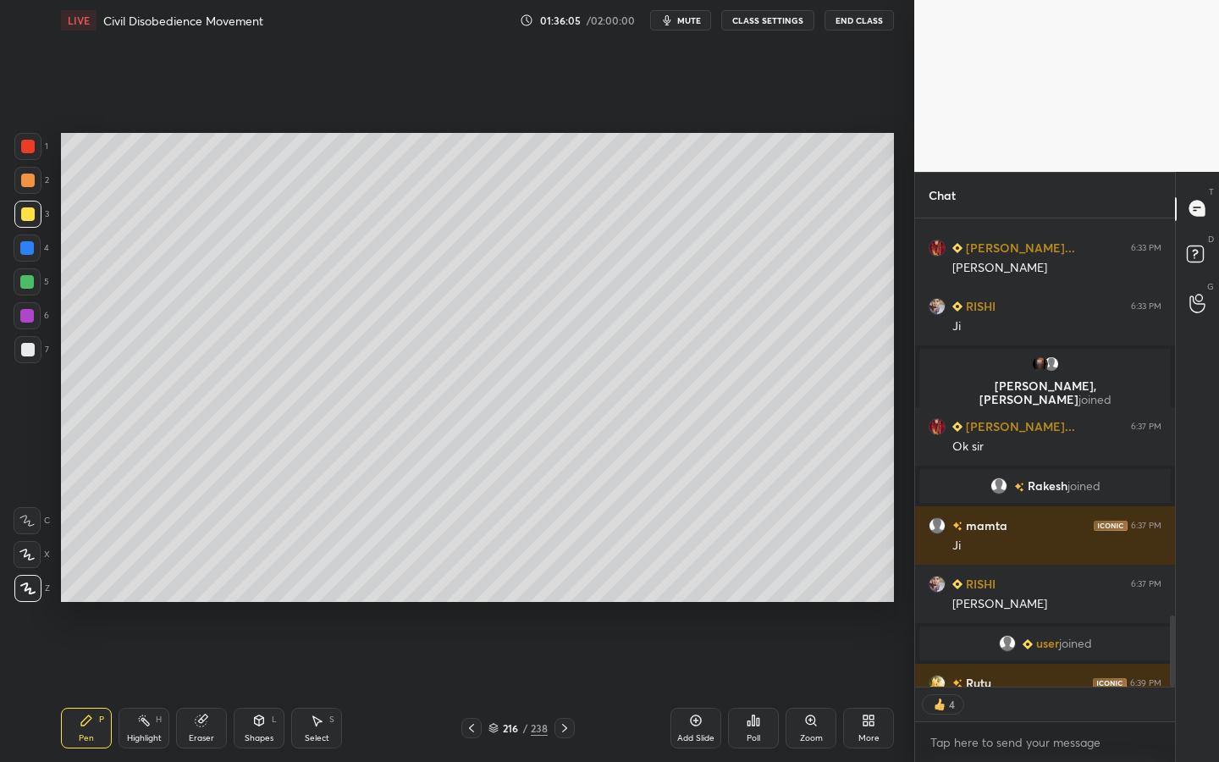
scroll to position [498, 255]
click at [278, 687] on div "Shapes L" at bounding box center [259, 728] width 51 height 41
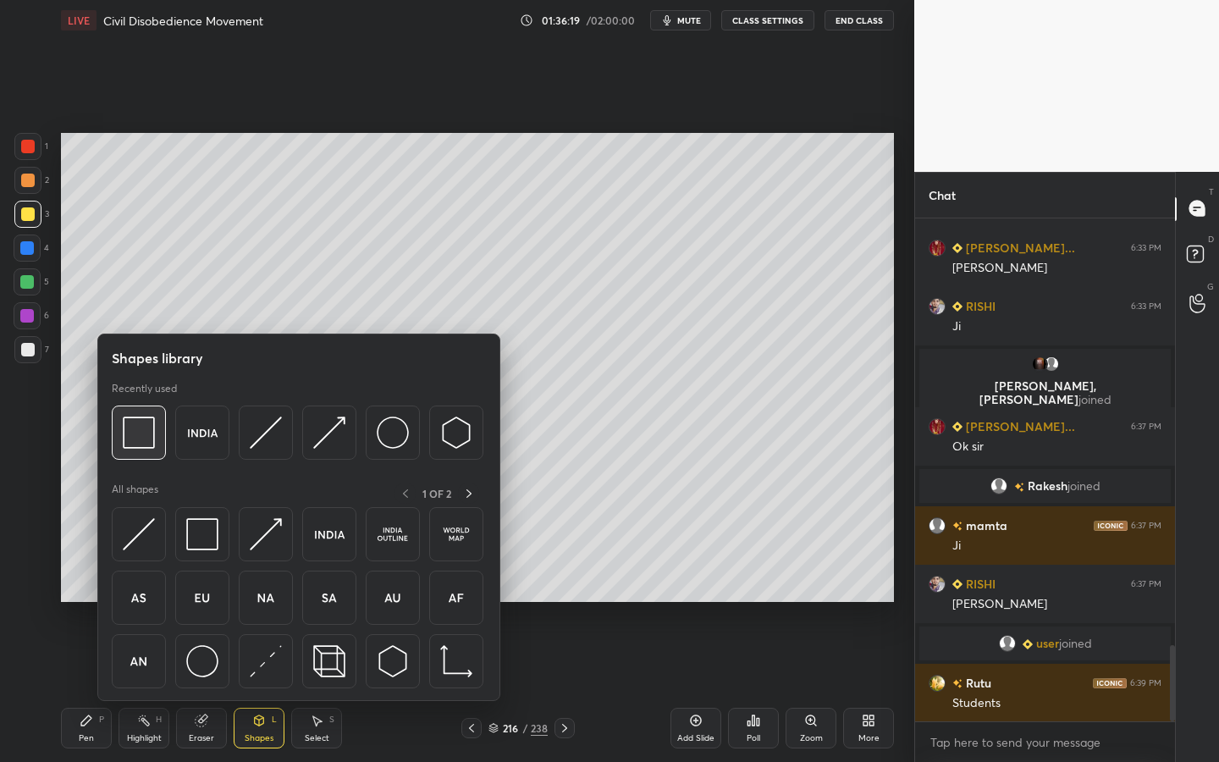
click at [160, 411] on div at bounding box center [139, 433] width 54 height 54
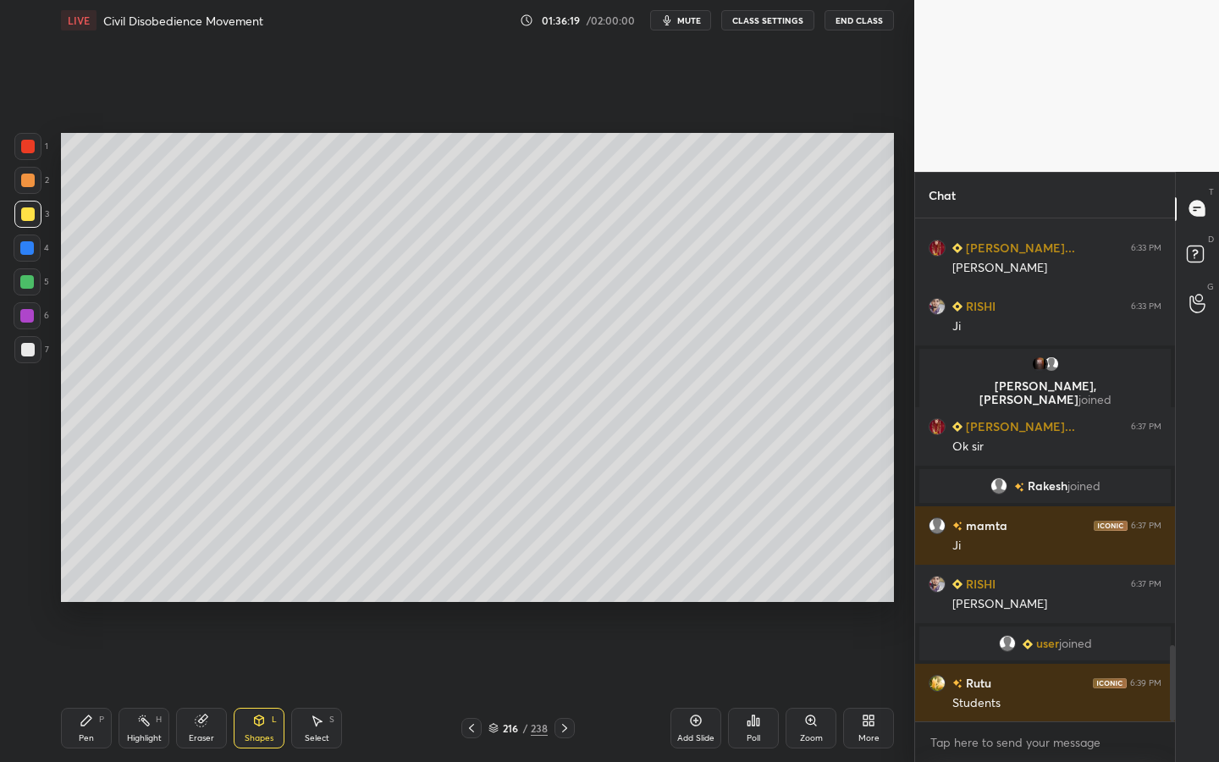
click at [40, 347] on div at bounding box center [27, 349] width 27 height 27
click at [688, 687] on div "Add Slide" at bounding box center [695, 738] width 37 height 8
click at [651, 680] on div "LIVE Civil Disobedience Movement 01:36:28 / 02:00:00 mute CLASS SETTINGS End Cl…" at bounding box center [477, 381] width 847 height 762
click at [29, 207] on div at bounding box center [27, 214] width 27 height 27
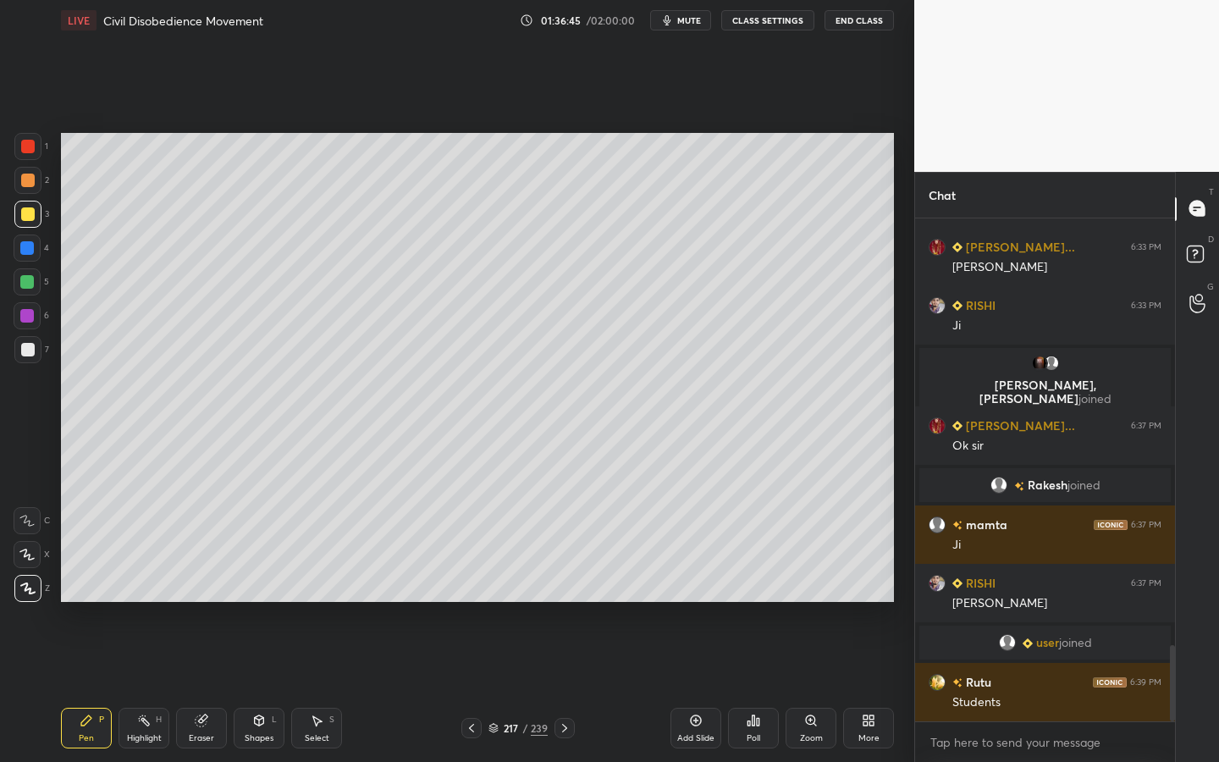
drag, startPoint x: 26, startPoint y: 146, endPoint x: 50, endPoint y: 160, distance: 27.7
click at [25, 146] on div at bounding box center [28, 147] width 14 height 14
click at [36, 219] on div at bounding box center [27, 214] width 27 height 27
click at [19, 352] on div at bounding box center [27, 349] width 27 height 27
drag, startPoint x: 25, startPoint y: 265, endPoint x: 31, endPoint y: 272, distance: 9.6
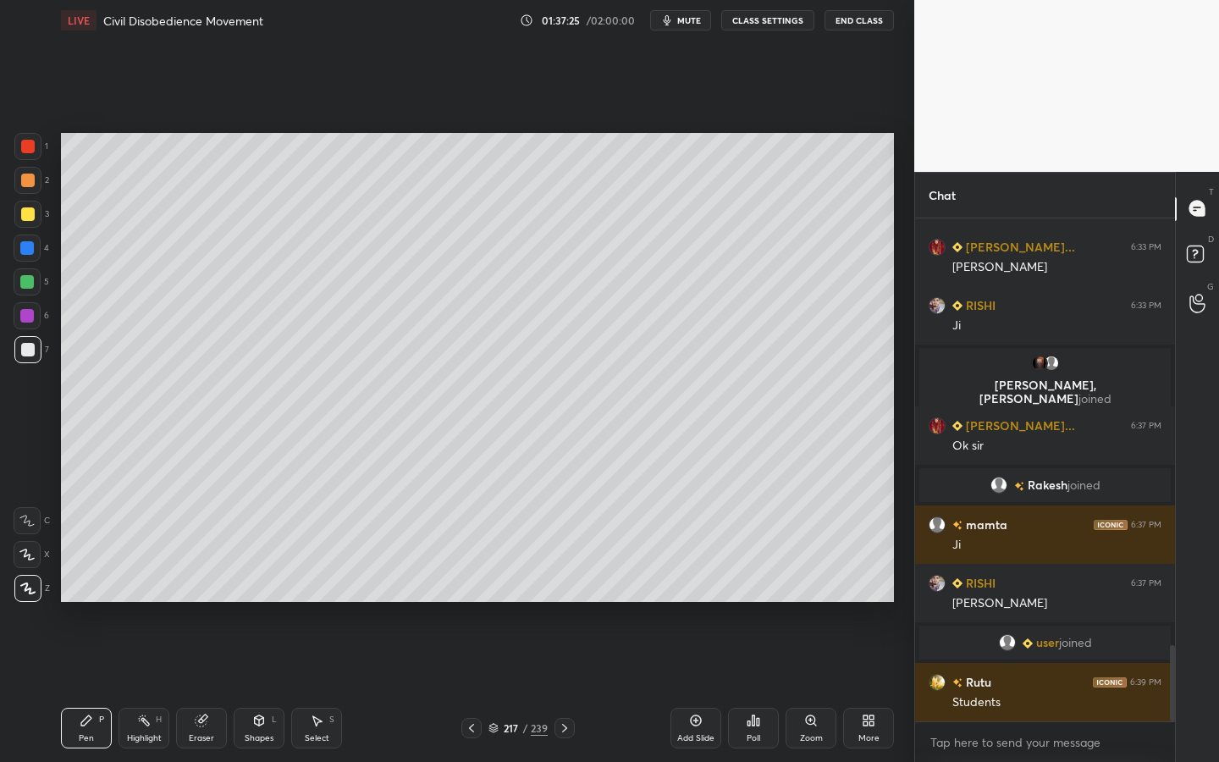
click at [25, 265] on div "4" at bounding box center [32, 252] width 36 height 34
click at [31, 278] on div at bounding box center [27, 282] width 14 height 14
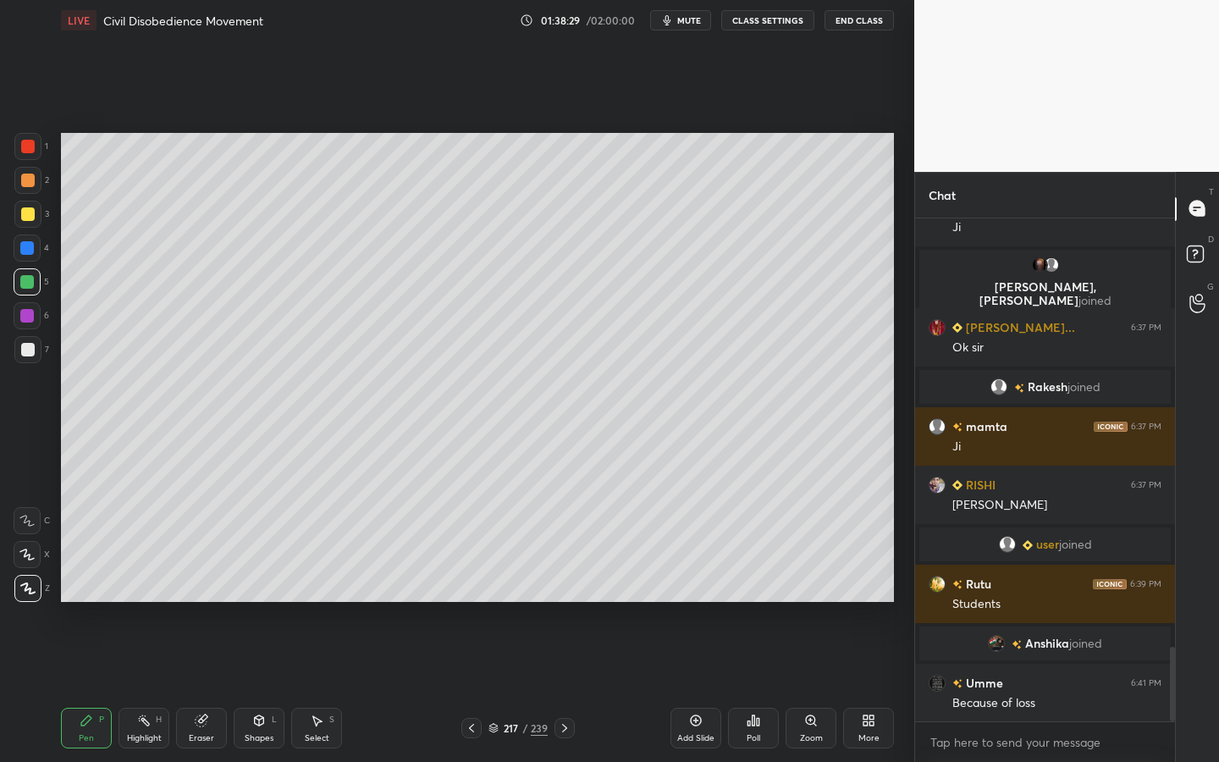
scroll to position [6, 6]
click at [712, 687] on div "Add Slide" at bounding box center [696, 728] width 51 height 41
click at [254, 687] on div "Shapes" at bounding box center [259, 738] width 29 height 8
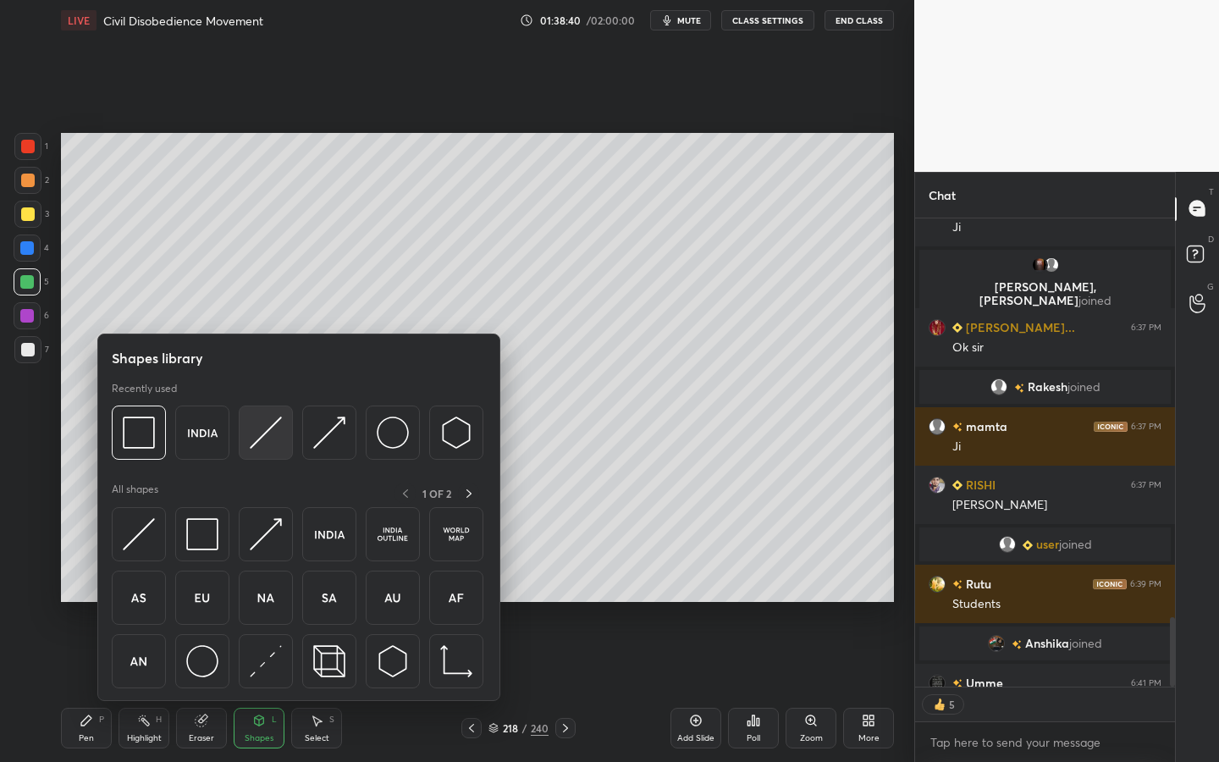
click at [268, 418] on img at bounding box center [266, 433] width 32 height 32
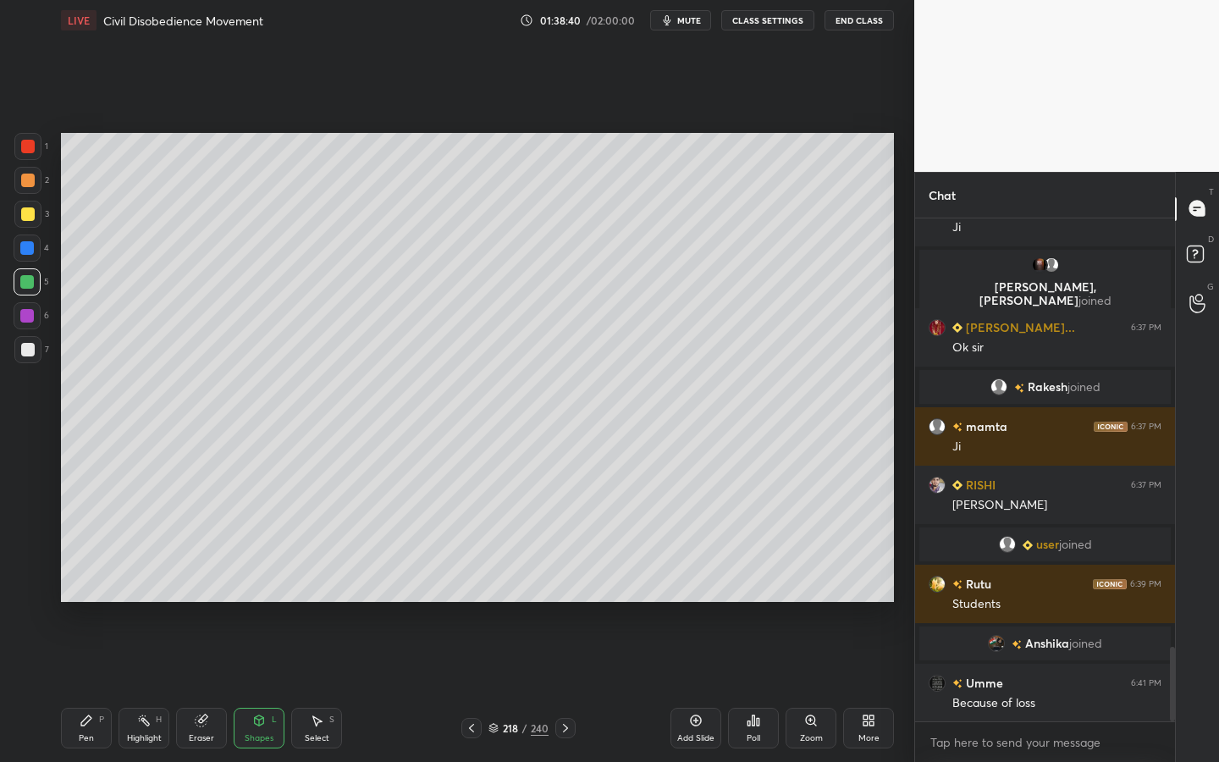
scroll to position [498, 255]
click at [36, 212] on div at bounding box center [27, 214] width 27 height 27
click at [256, 687] on div "Shapes L" at bounding box center [259, 728] width 51 height 41
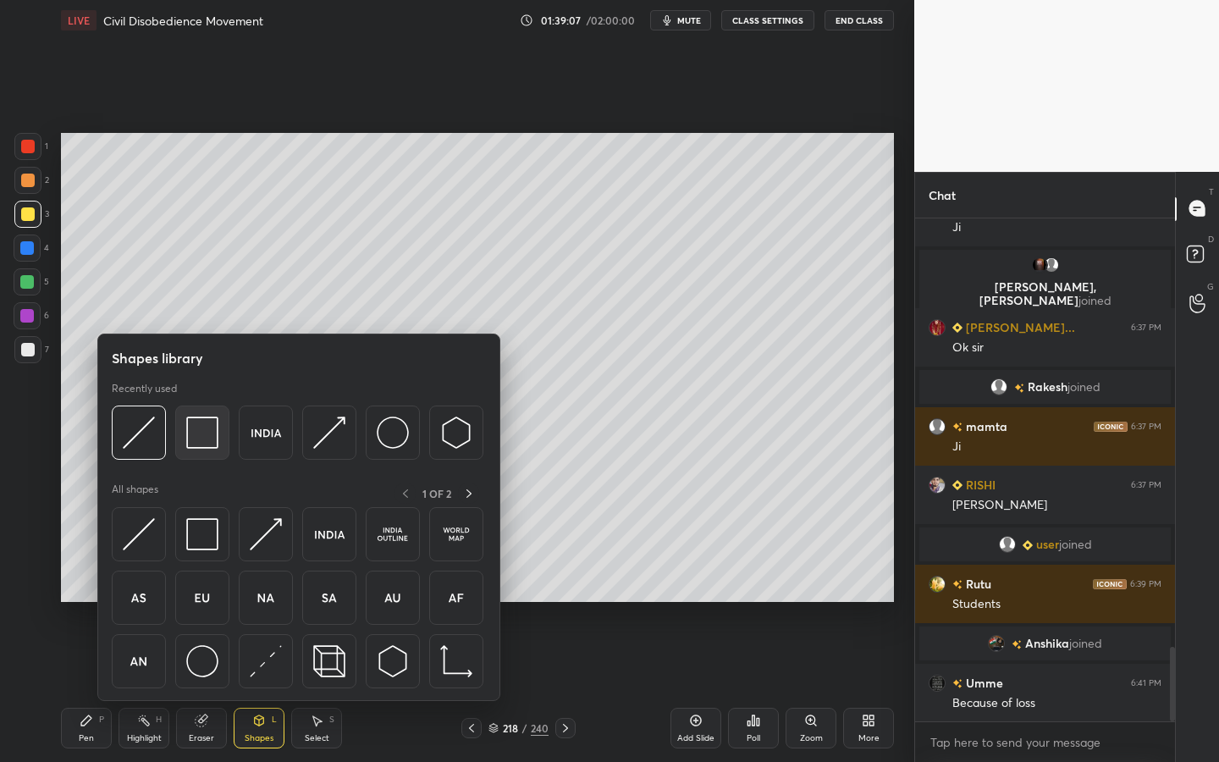
click at [198, 444] on img at bounding box center [202, 433] width 32 height 32
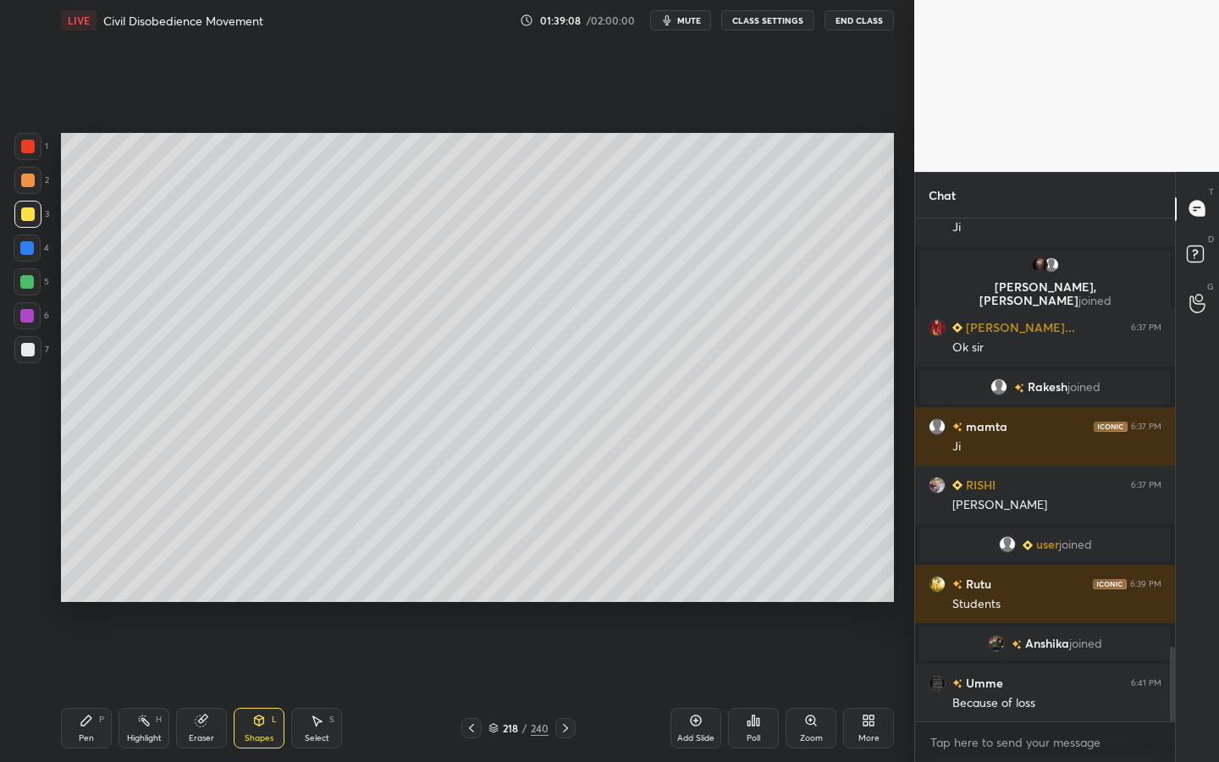
click at [37, 351] on div at bounding box center [27, 349] width 27 height 27
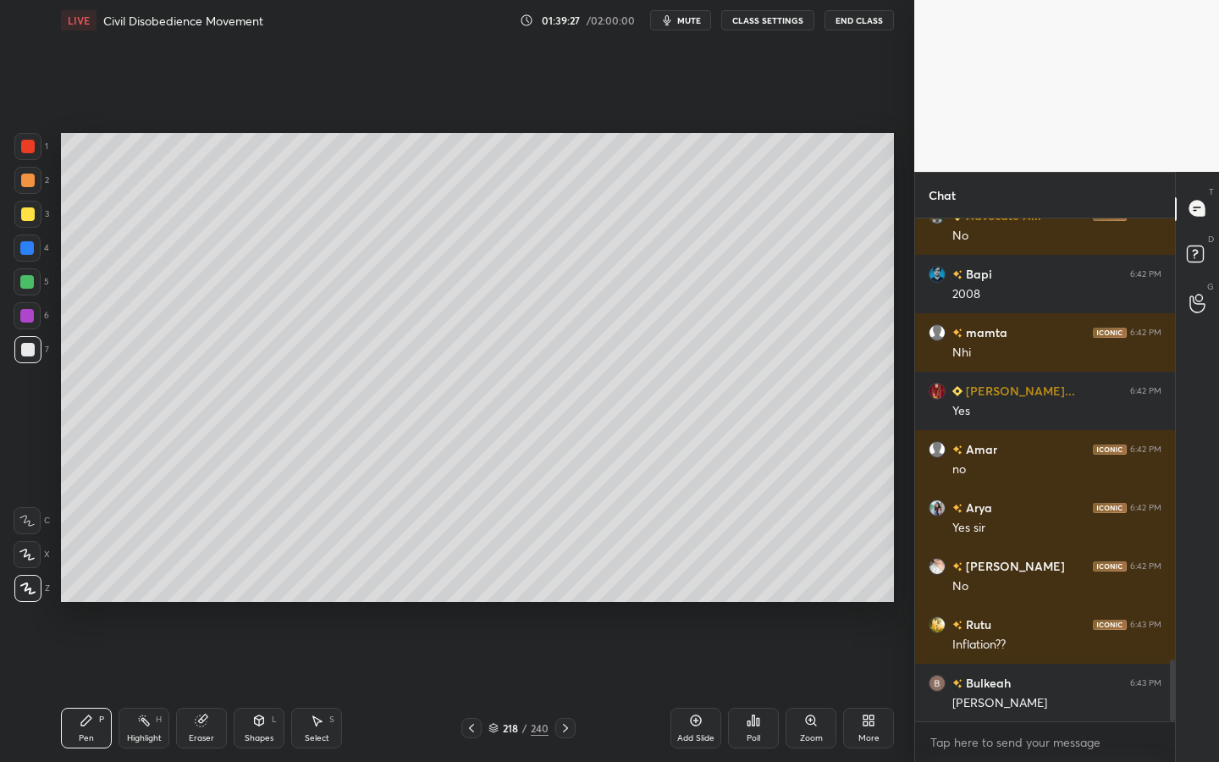
scroll to position [3582, 0]
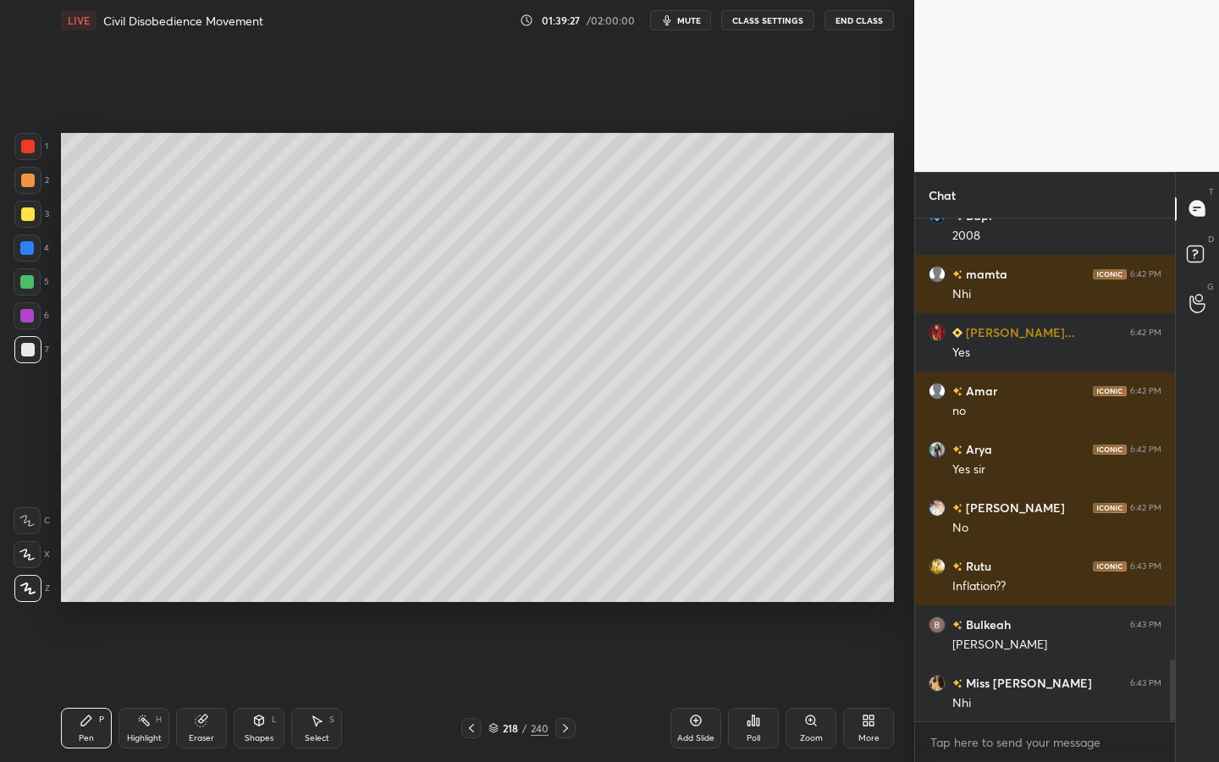
click at [693, 687] on div "Add Slide" at bounding box center [696, 728] width 51 height 41
click at [254, 687] on div "Shapes" at bounding box center [259, 738] width 29 height 8
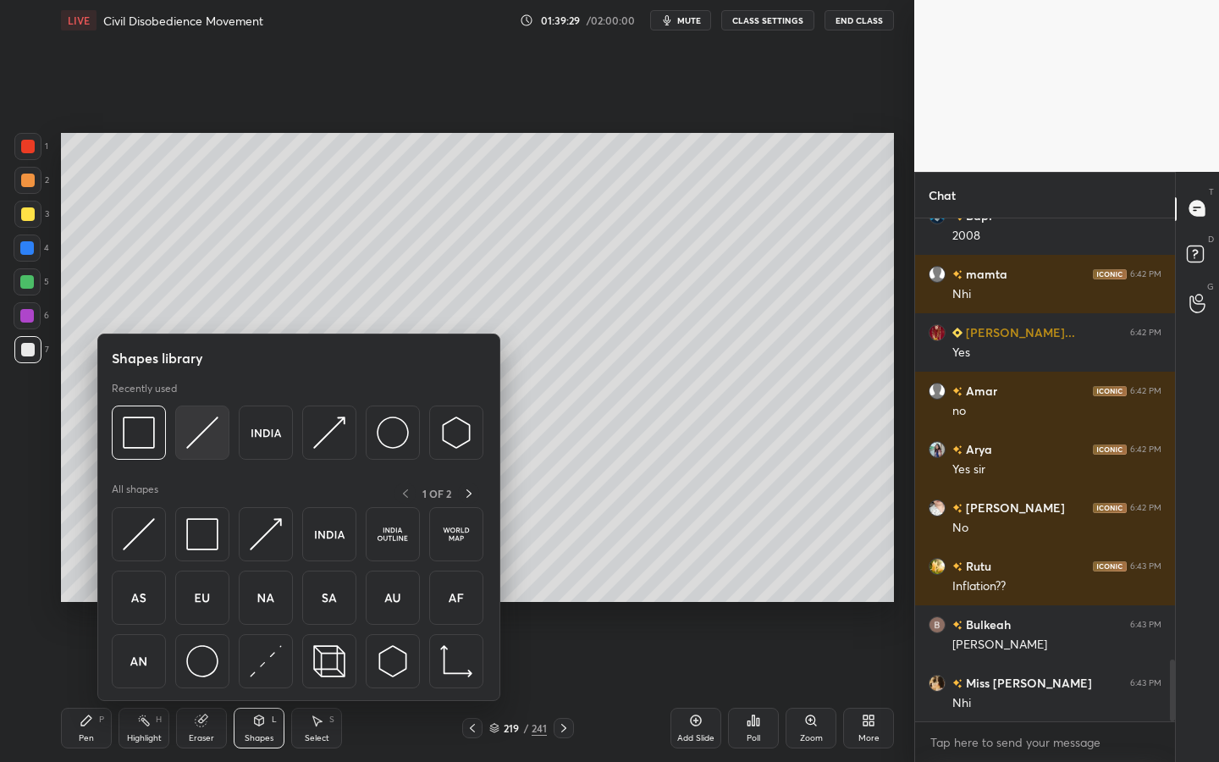
click at [188, 443] on img at bounding box center [202, 433] width 32 height 32
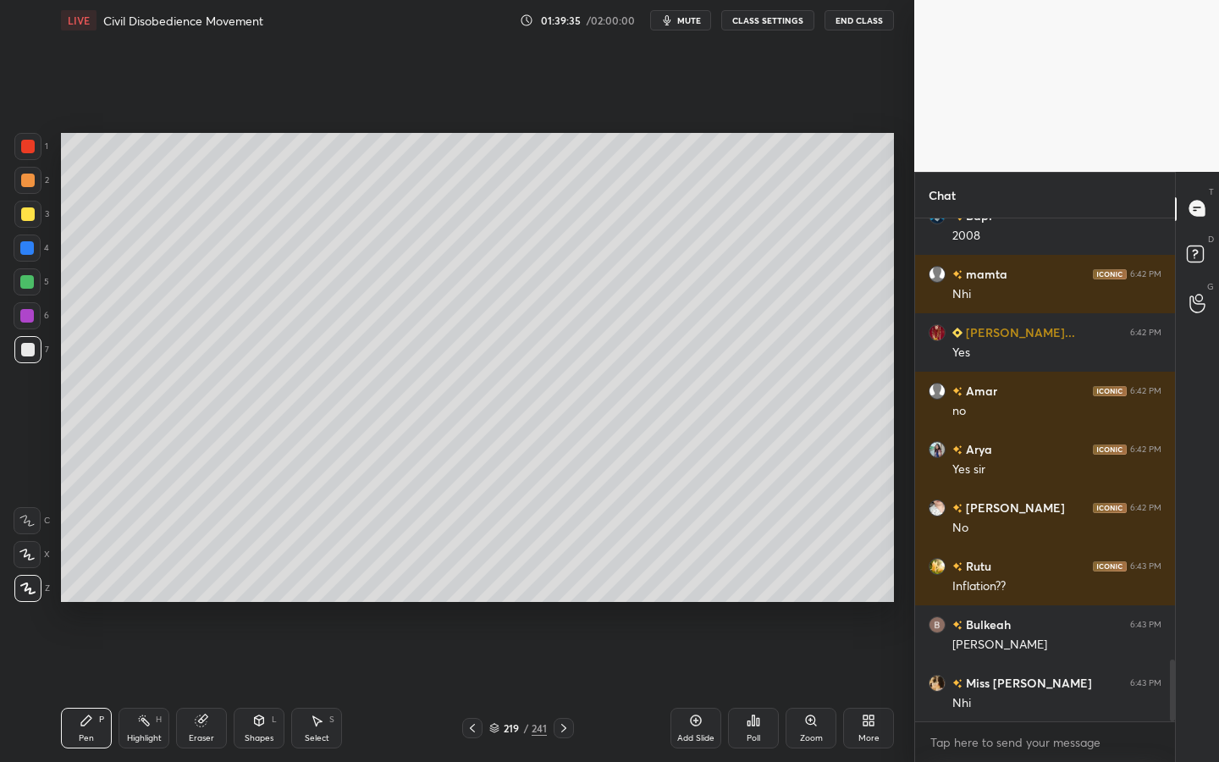
click at [27, 226] on div at bounding box center [27, 214] width 27 height 27
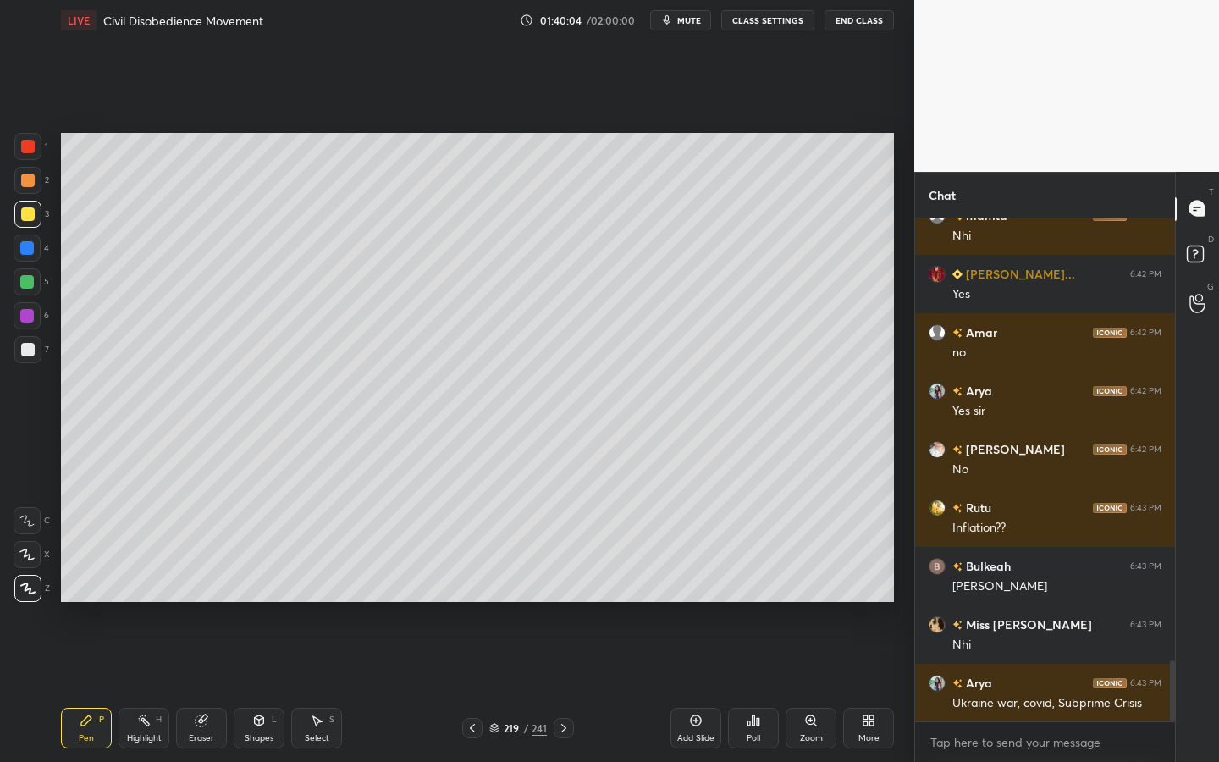
click at [39, 352] on div at bounding box center [27, 349] width 27 height 27
click at [263, 687] on icon at bounding box center [259, 721] width 14 height 14
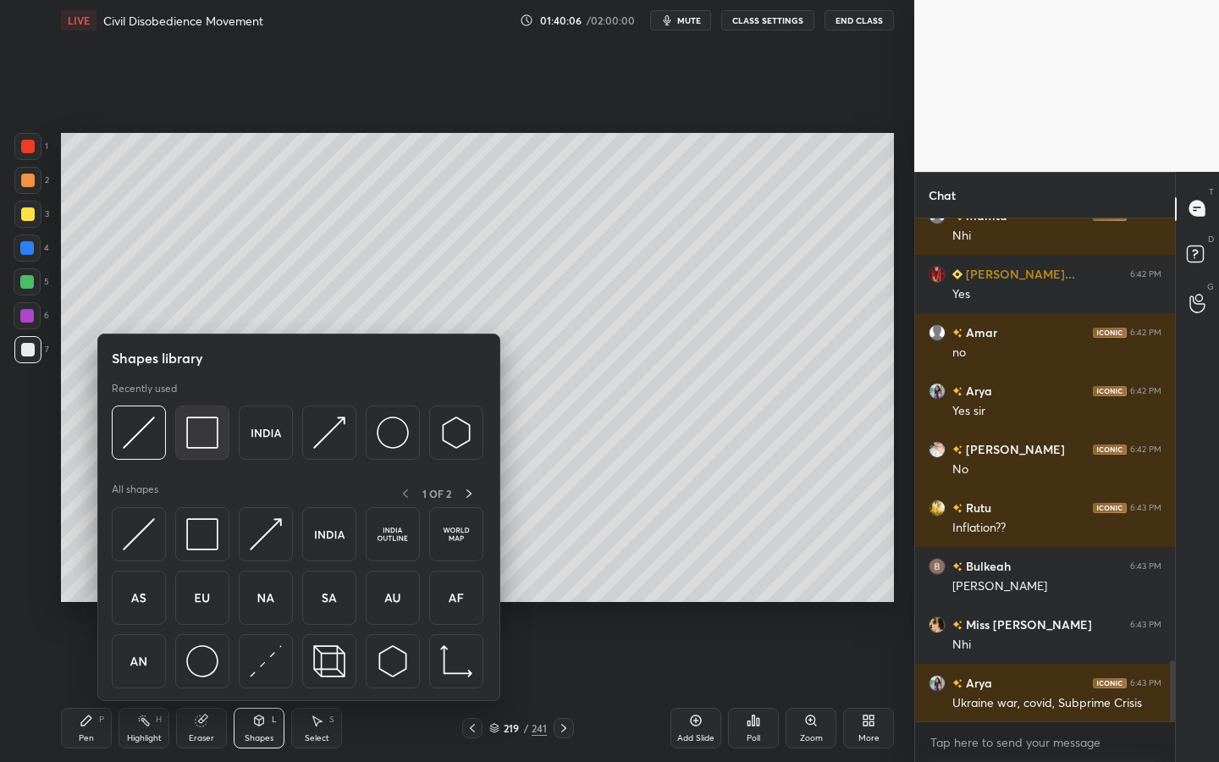
click at [211, 439] on img at bounding box center [202, 433] width 32 height 32
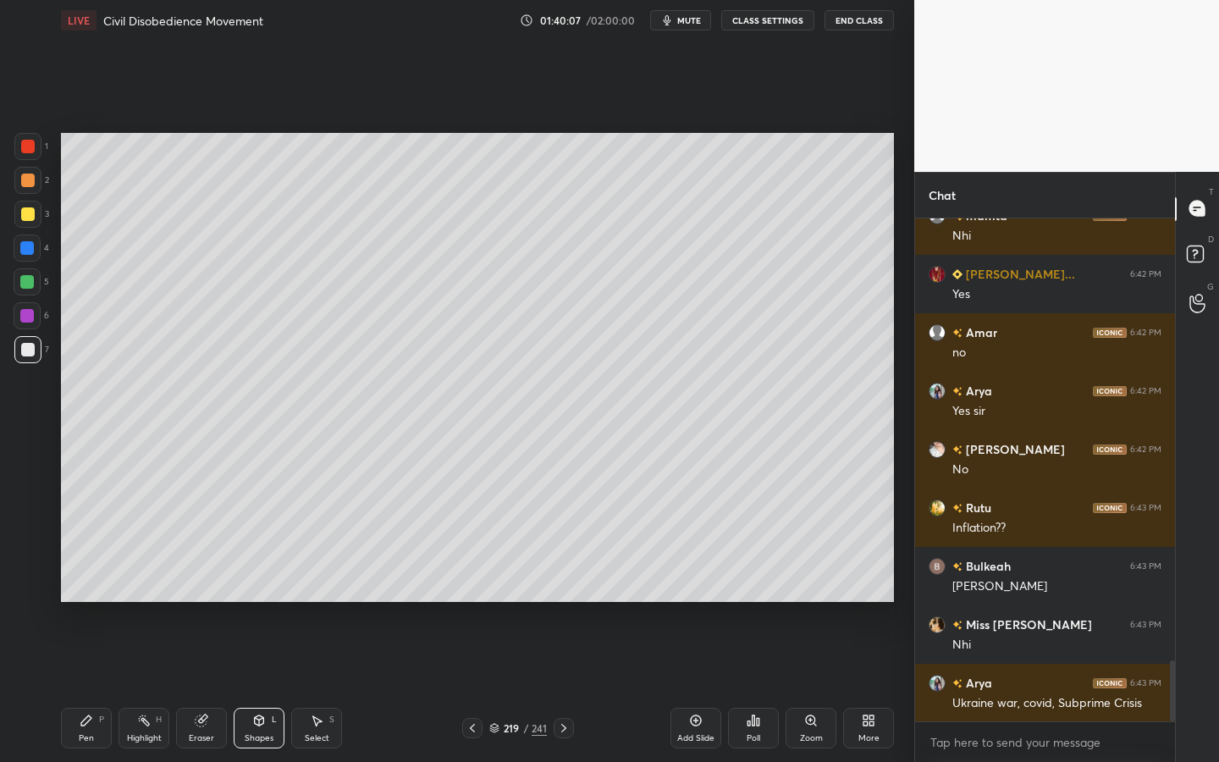
click at [31, 276] on div at bounding box center [27, 282] width 14 height 14
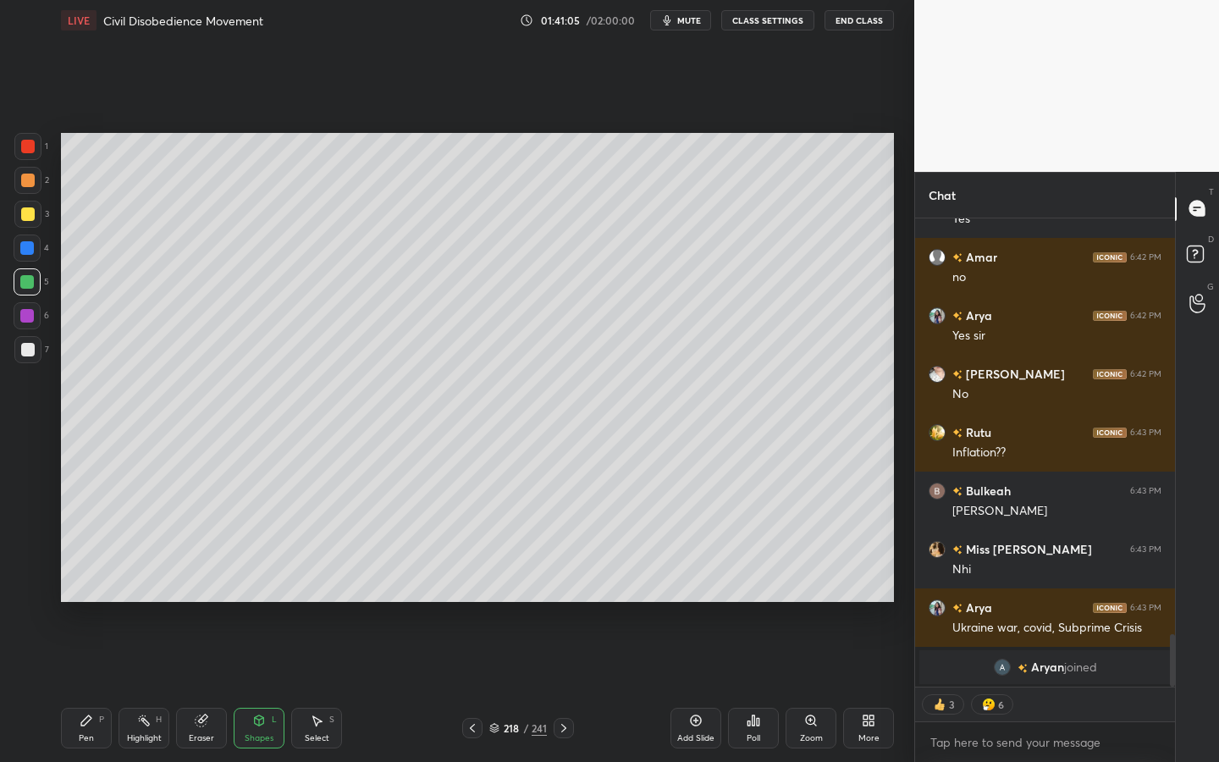
click at [533, 687] on div "241" at bounding box center [539, 728] width 15 height 15
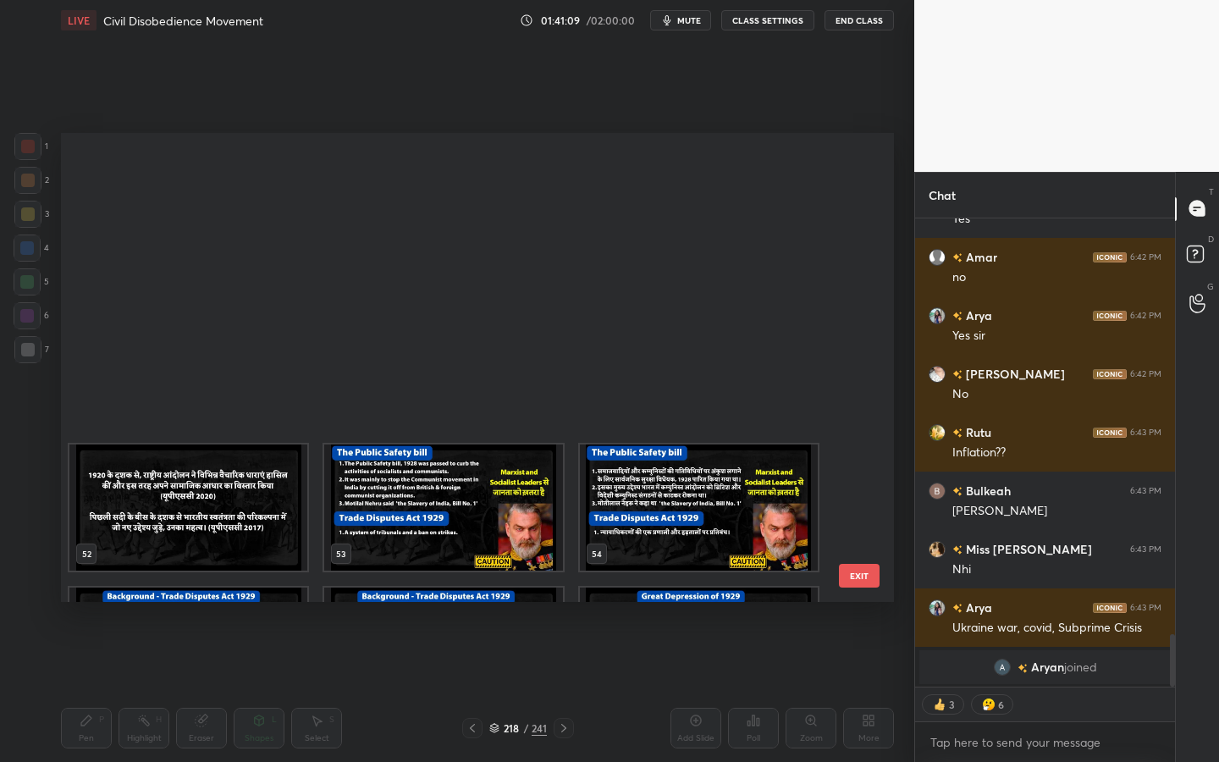
scroll to position [2533, 0]
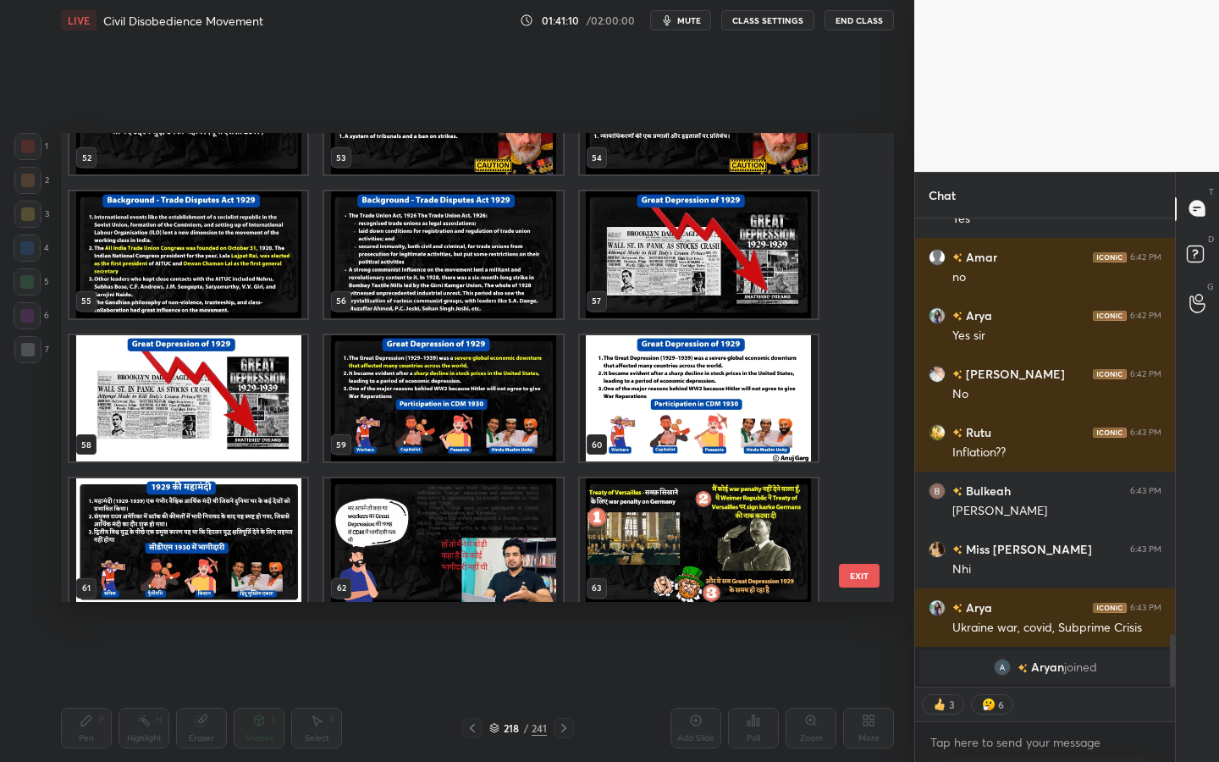
click at [684, 253] on img "grid" at bounding box center [699, 254] width 238 height 127
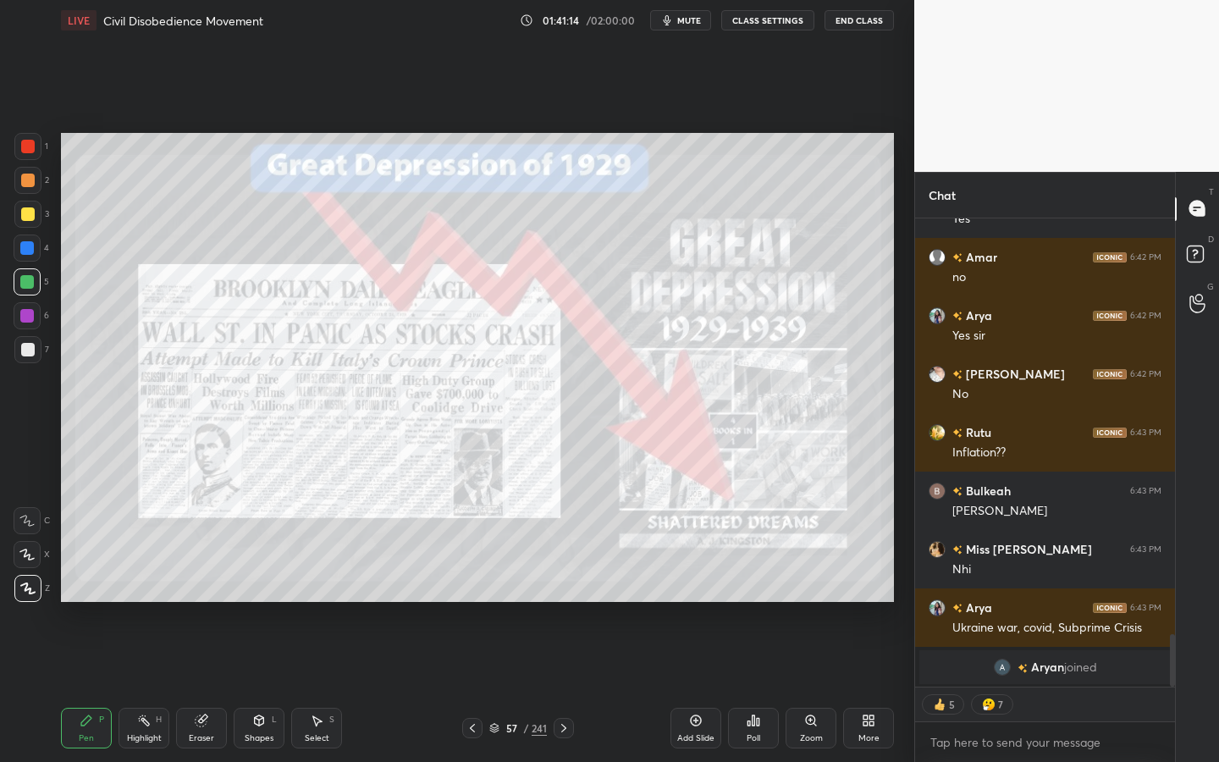
drag, startPoint x: 39, startPoint y: 149, endPoint x: 60, endPoint y: 146, distance: 21.3
click at [40, 147] on div at bounding box center [27, 146] width 27 height 27
click at [800, 687] on div "Zoom" at bounding box center [811, 728] width 51 height 41
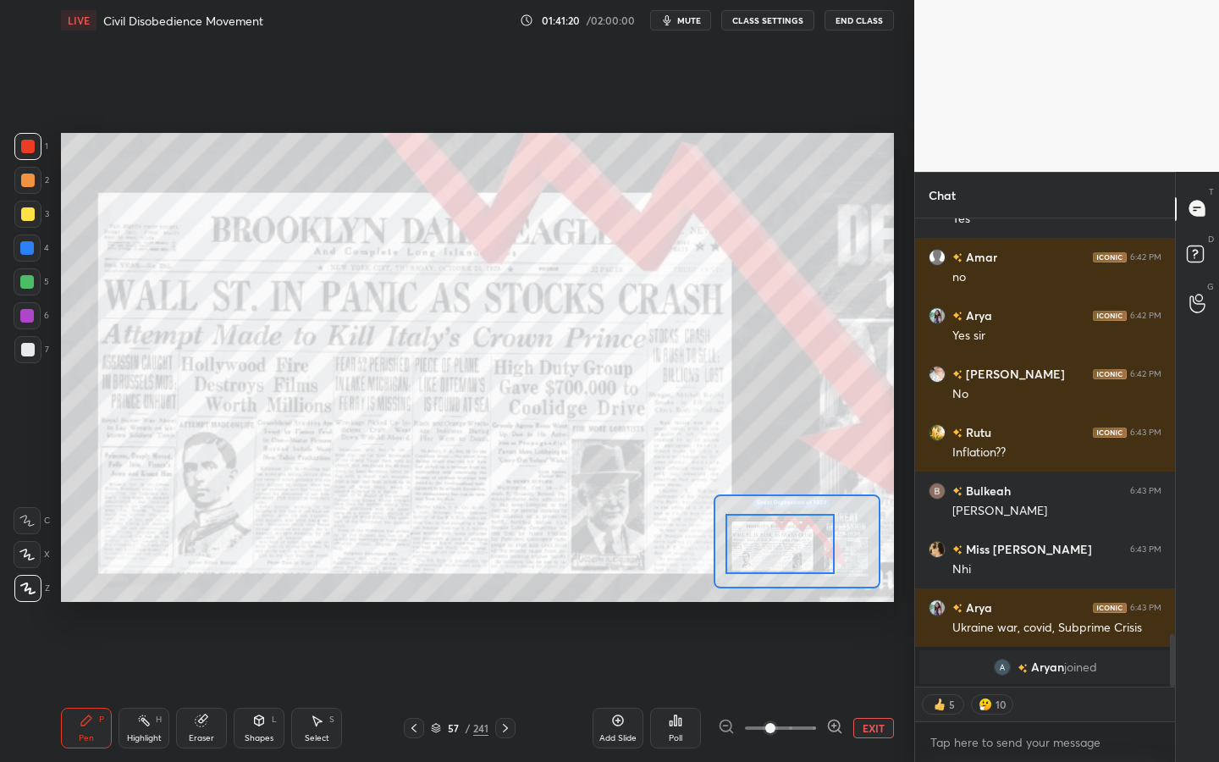
click at [770, 555] on div at bounding box center [780, 544] width 109 height 60
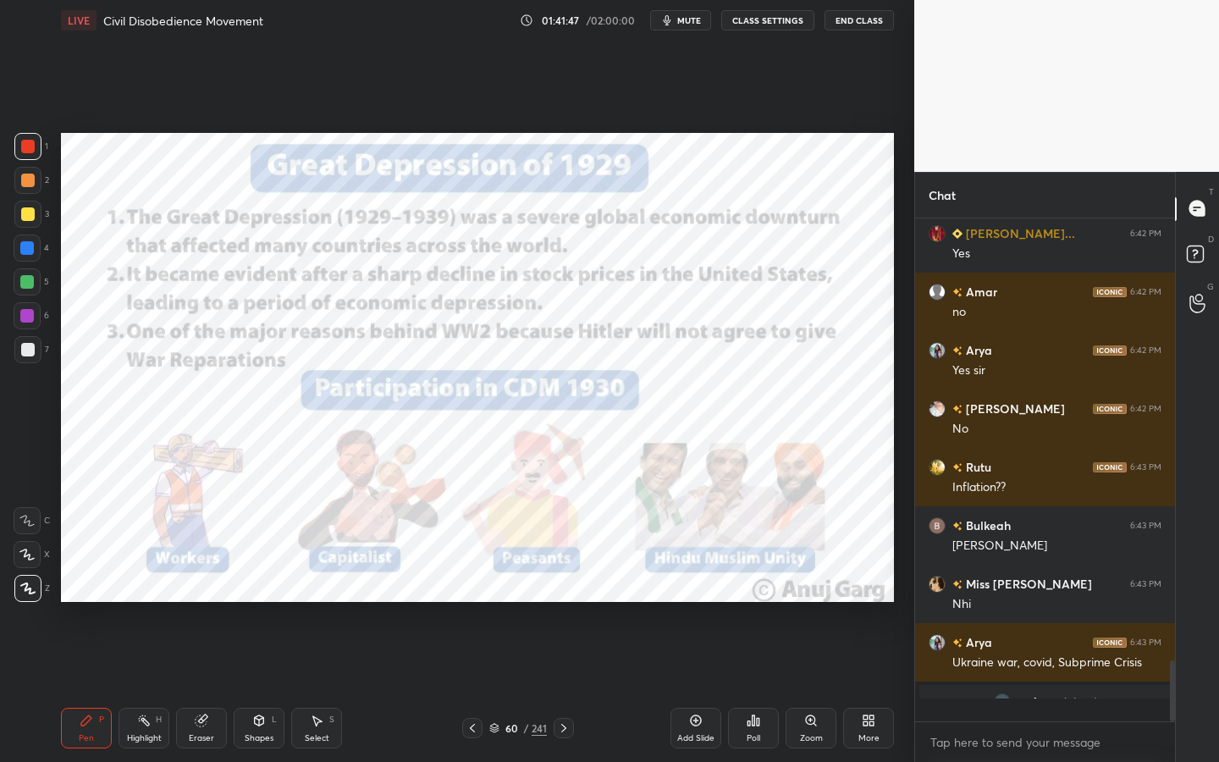
scroll to position [3682, 0]
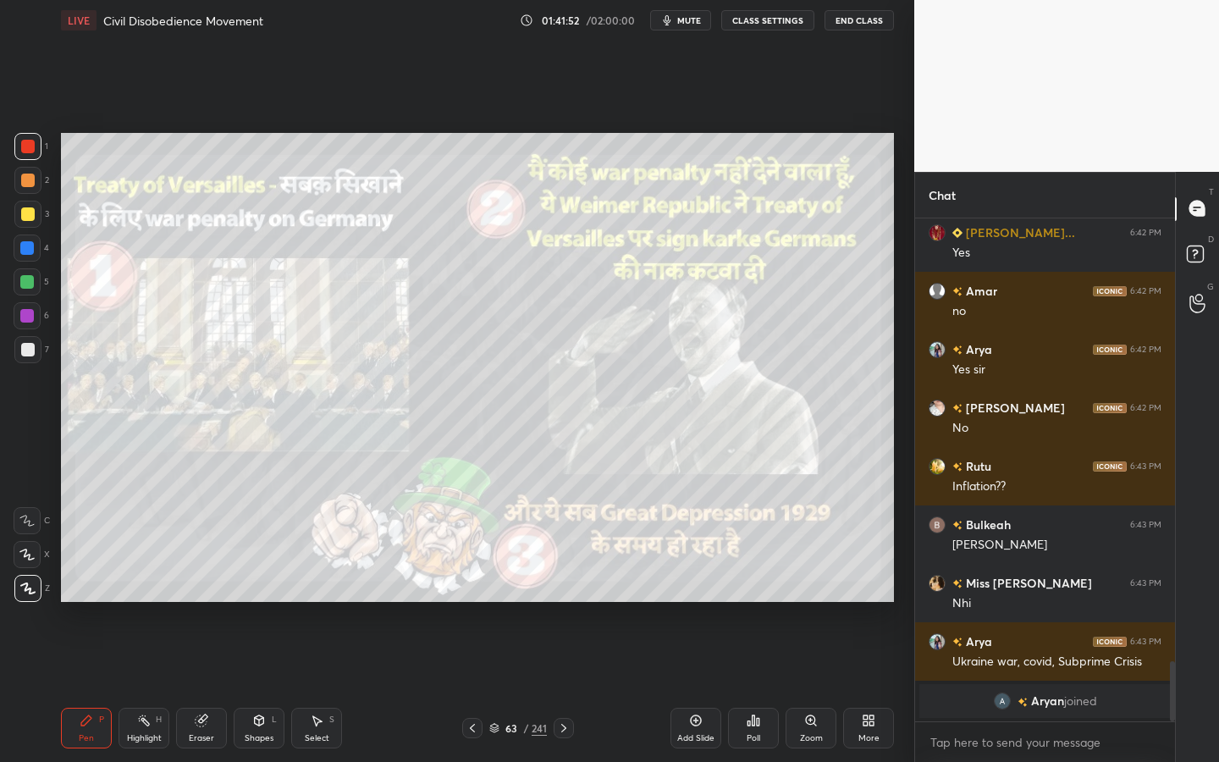
click at [32, 215] on div at bounding box center [28, 214] width 14 height 14
click at [202, 687] on icon at bounding box center [201, 720] width 11 height 11
click at [31, 597] on div "Erase all" at bounding box center [27, 588] width 27 height 27
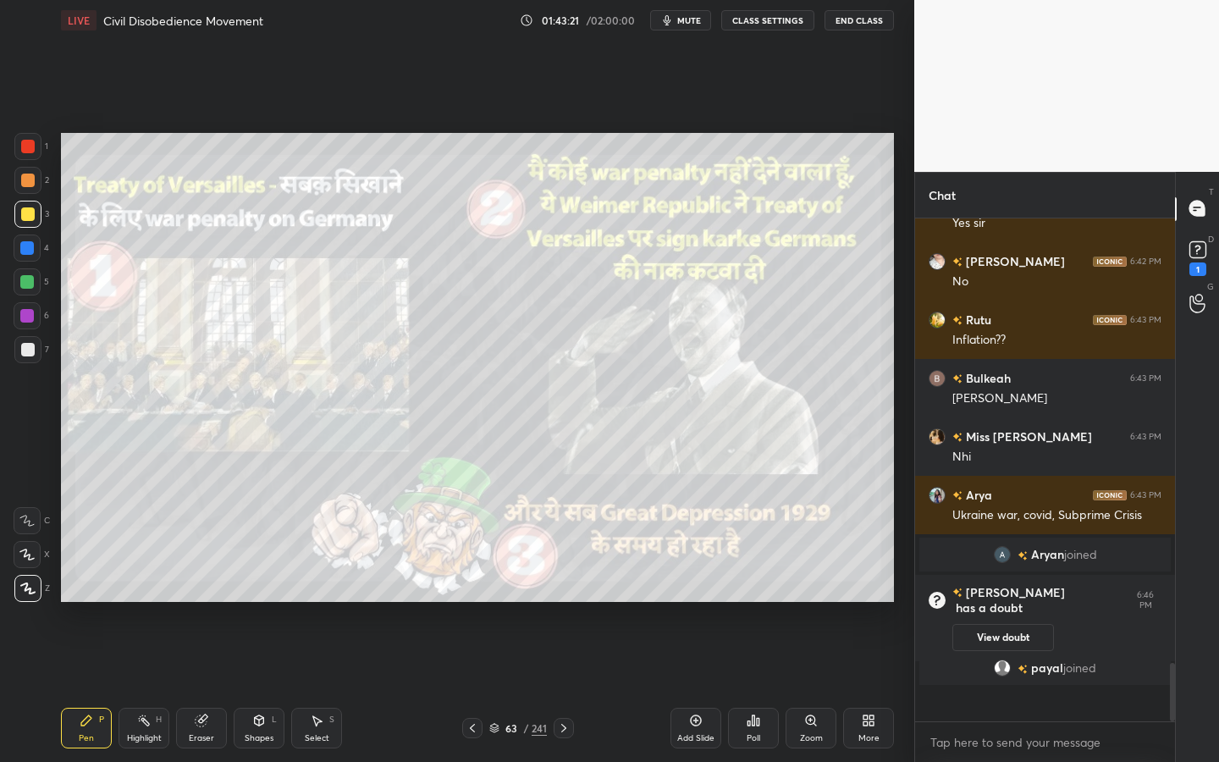
scroll to position [3571, 0]
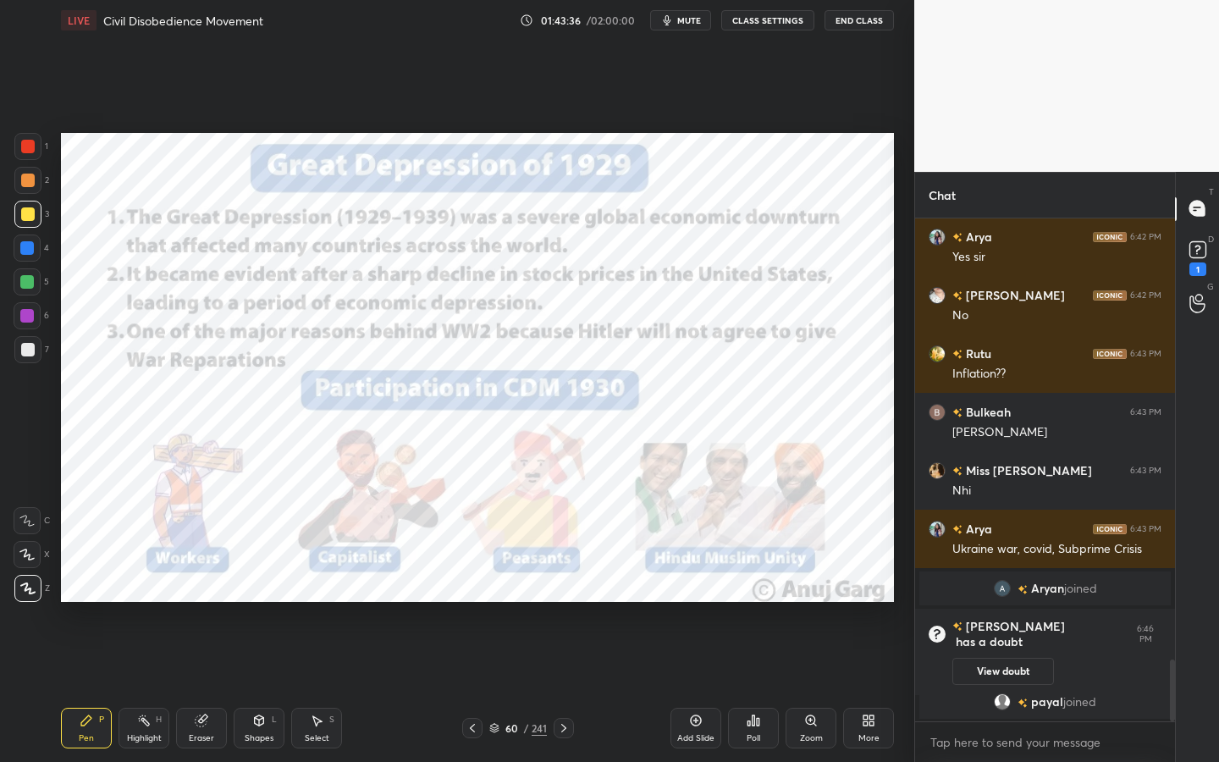
click at [43, 151] on div "1" at bounding box center [31, 146] width 34 height 27
click at [213, 687] on div "Eraser" at bounding box center [201, 728] width 51 height 41
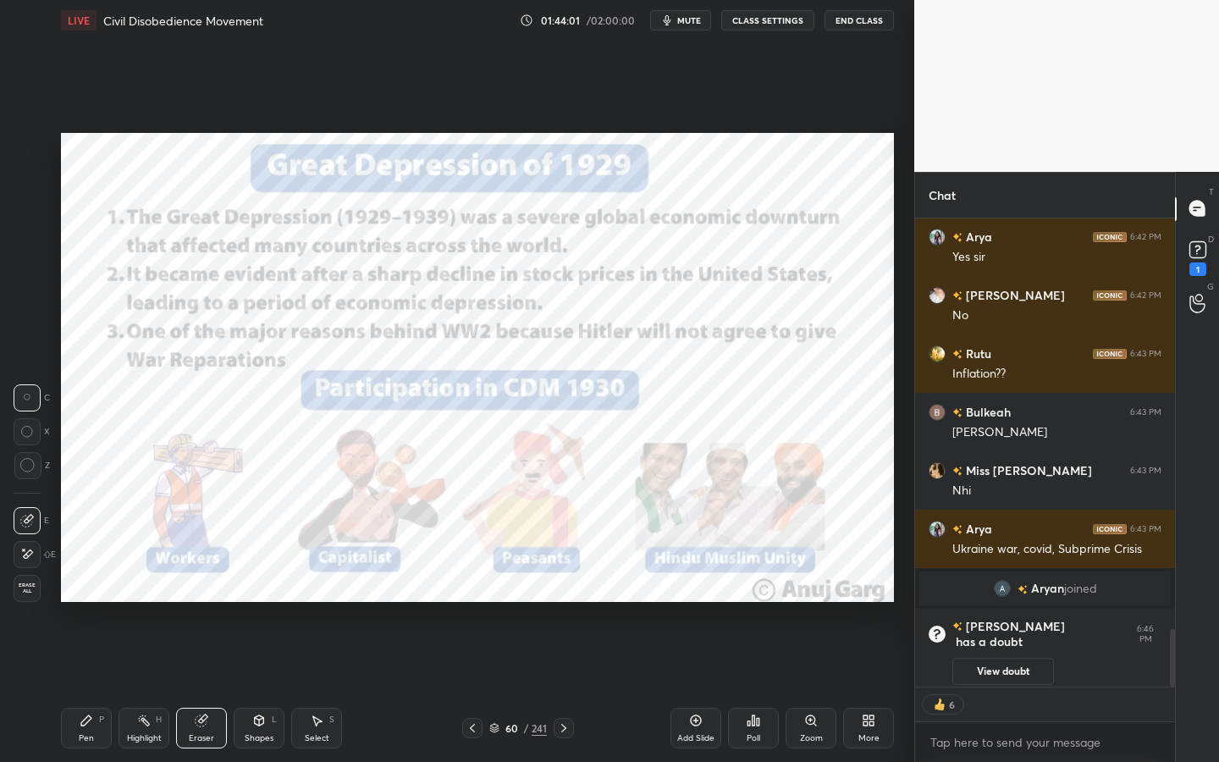
click at [30, 583] on span "Erase all" at bounding box center [26, 589] width 25 height 12
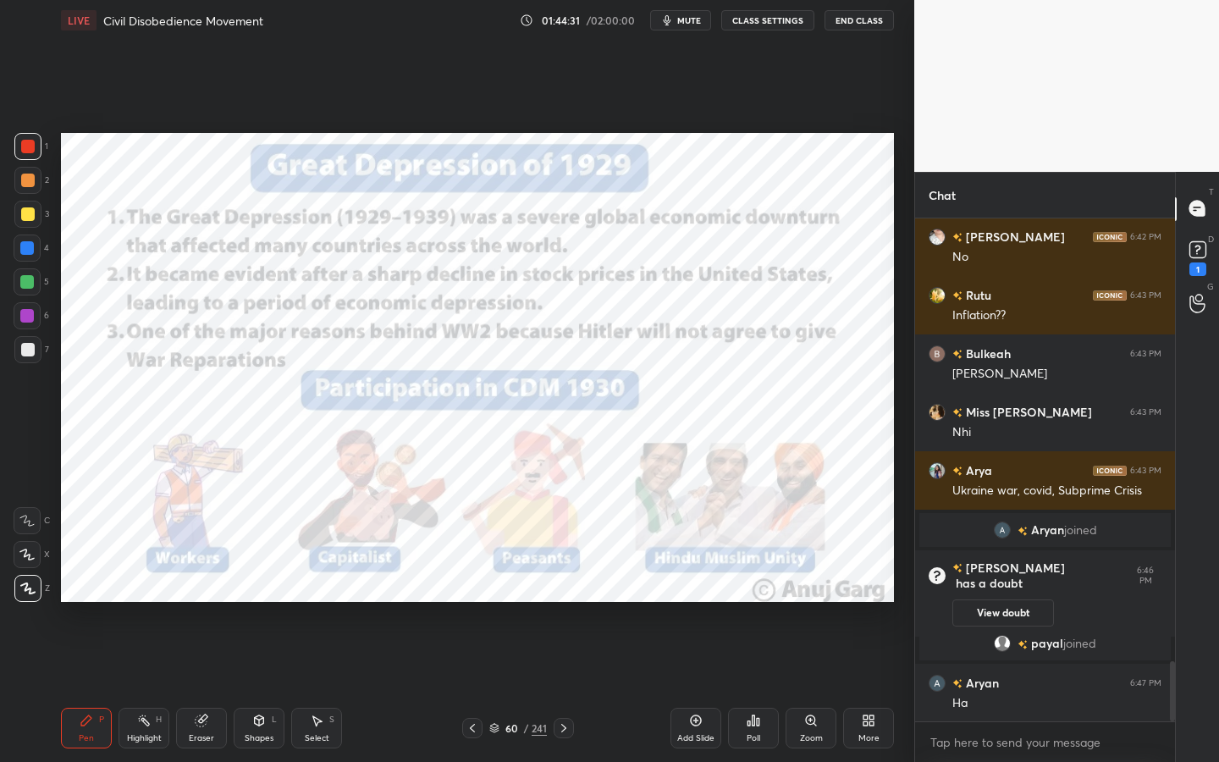
scroll to position [3688, 0]
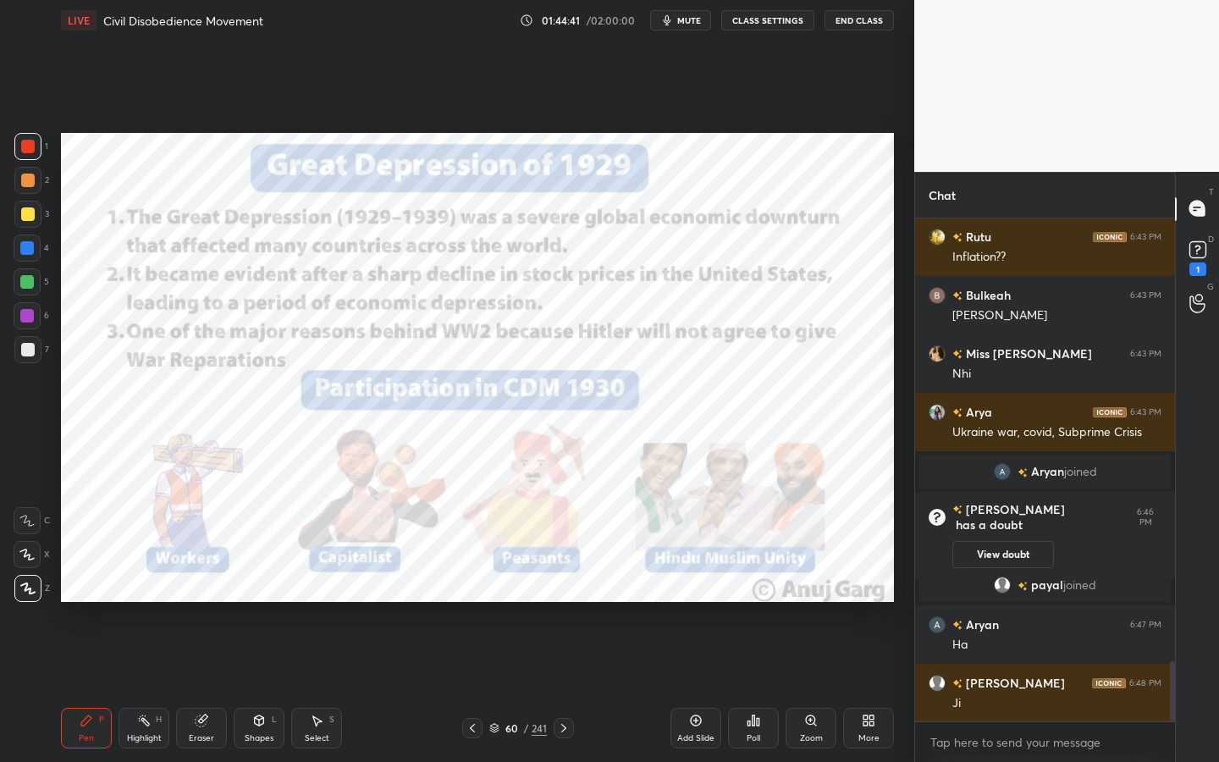
click at [262, 687] on div "Shapes" at bounding box center [259, 738] width 29 height 8
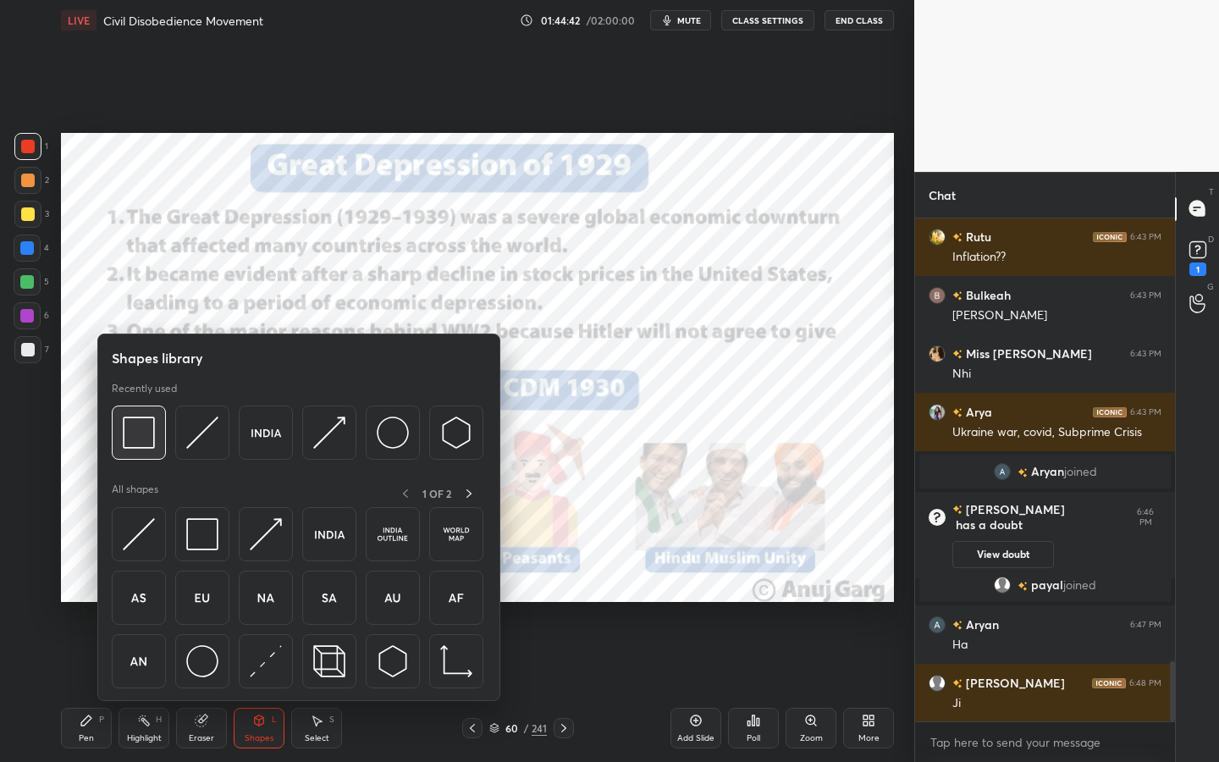
click at [149, 445] on img at bounding box center [139, 433] width 32 height 32
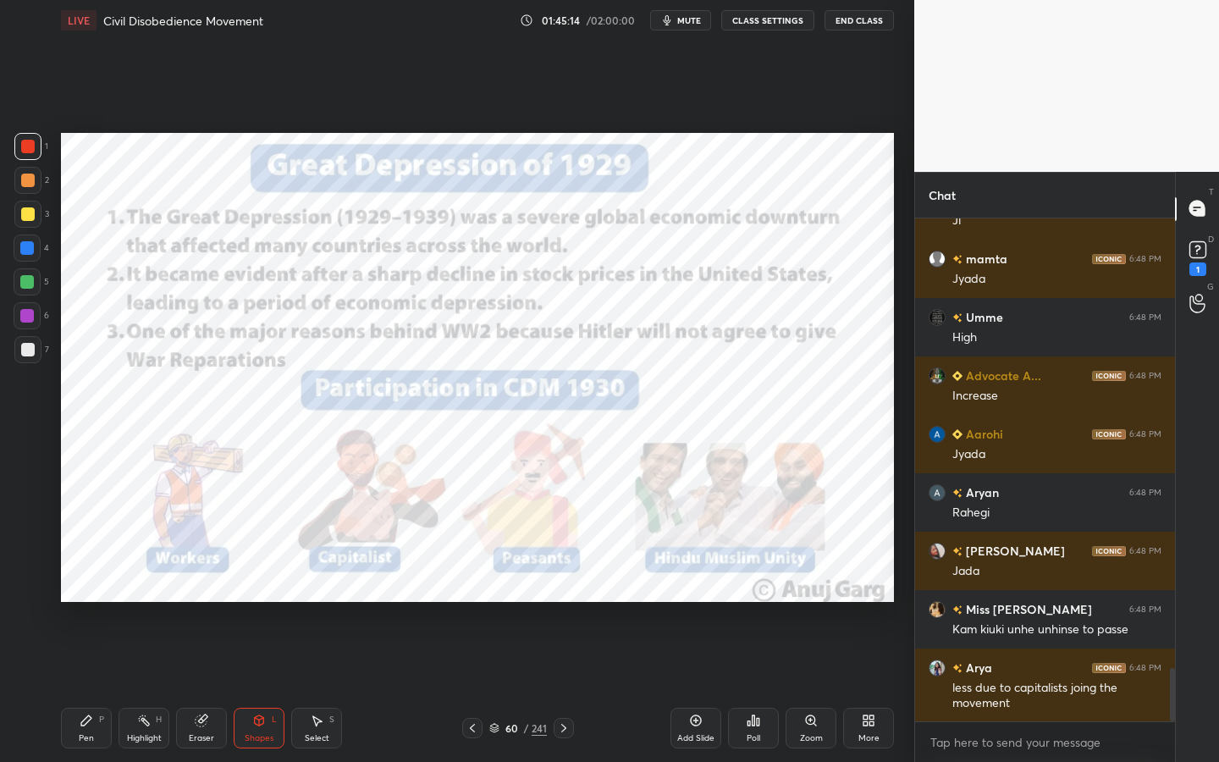
scroll to position [4229, 0]
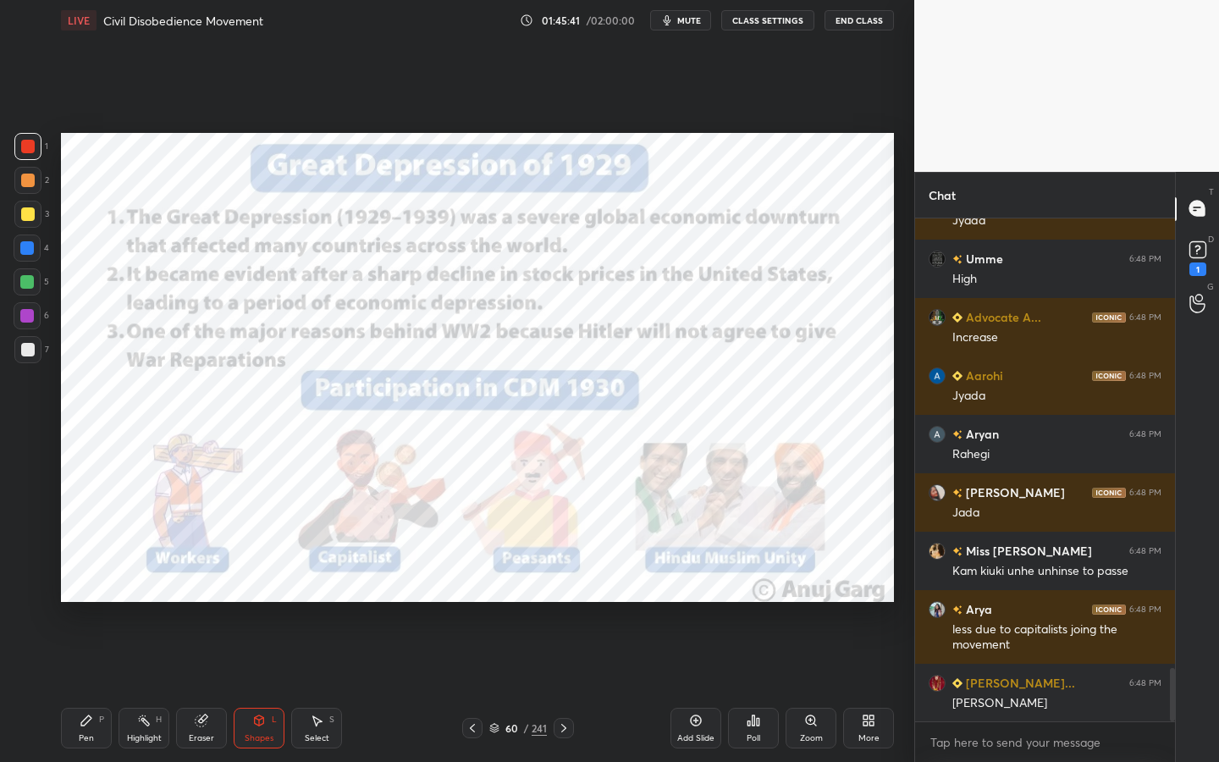
click at [523, 687] on div "/" at bounding box center [525, 728] width 5 height 10
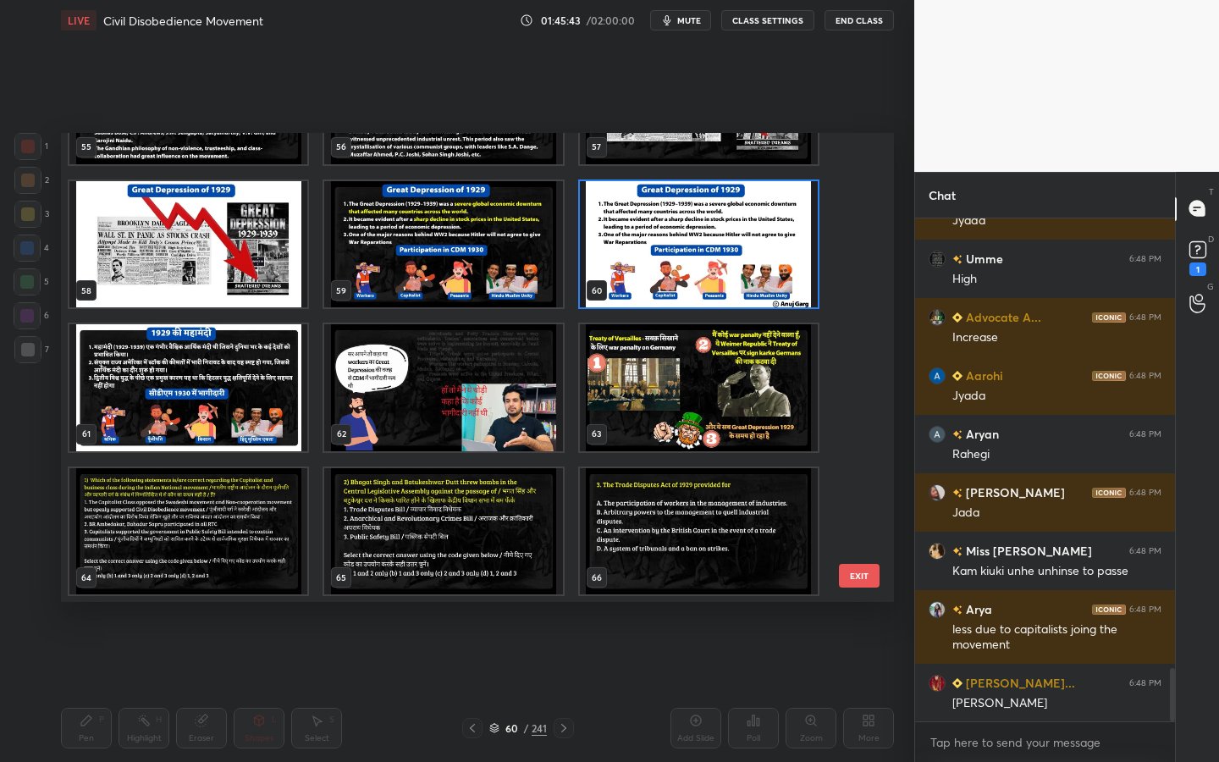
scroll to position [2704, 0]
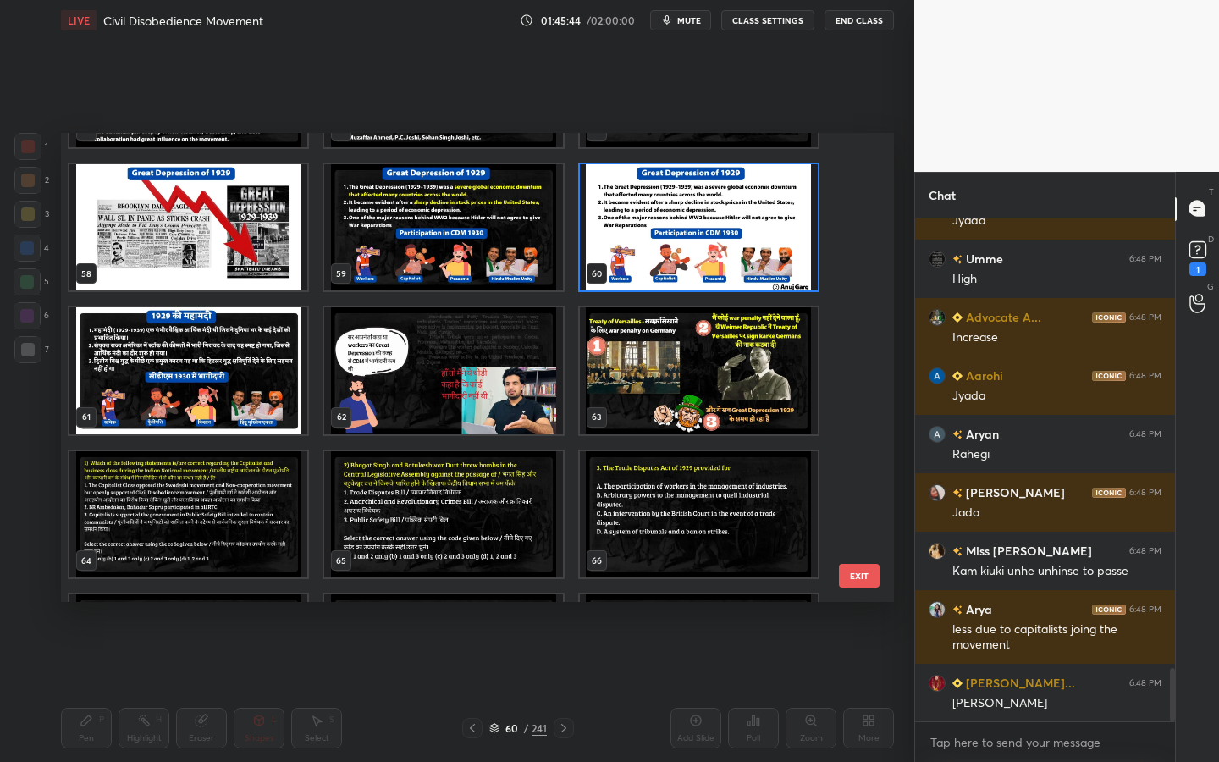
click at [222, 333] on img "grid" at bounding box center [188, 370] width 238 height 127
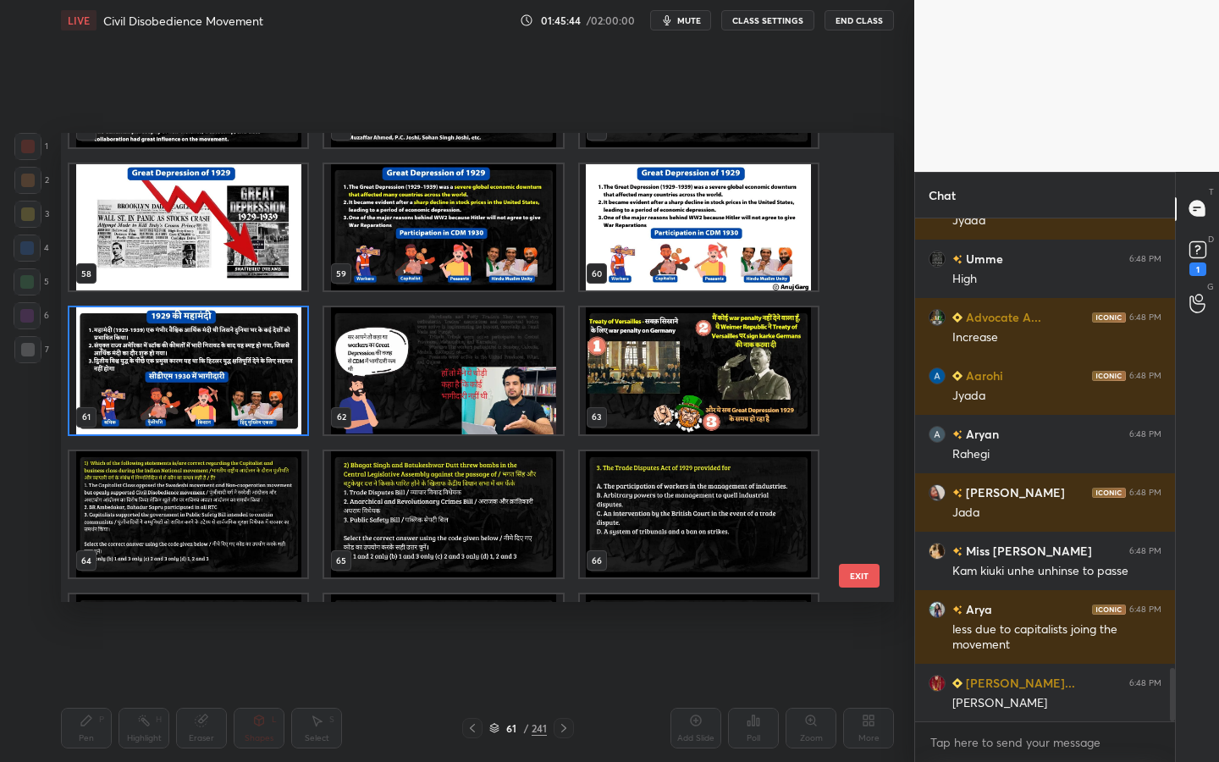
click at [222, 333] on img "grid" at bounding box center [188, 370] width 238 height 127
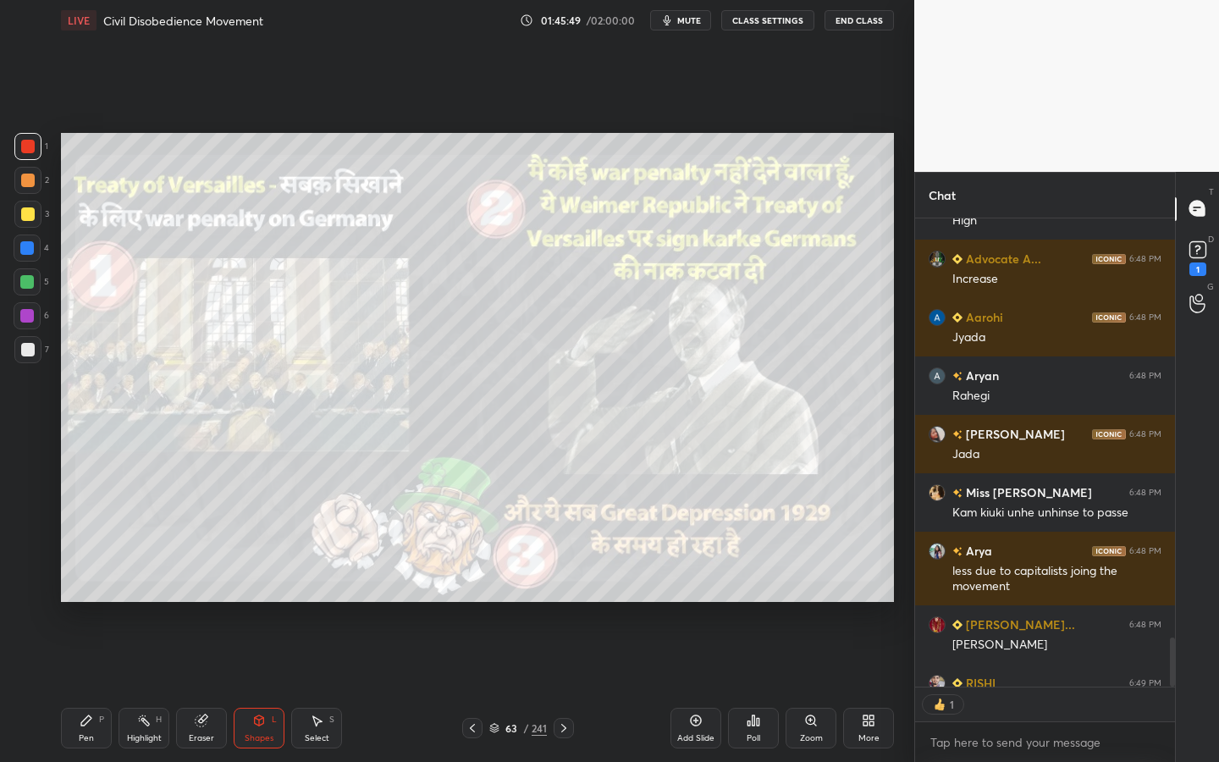
scroll to position [6, 6]
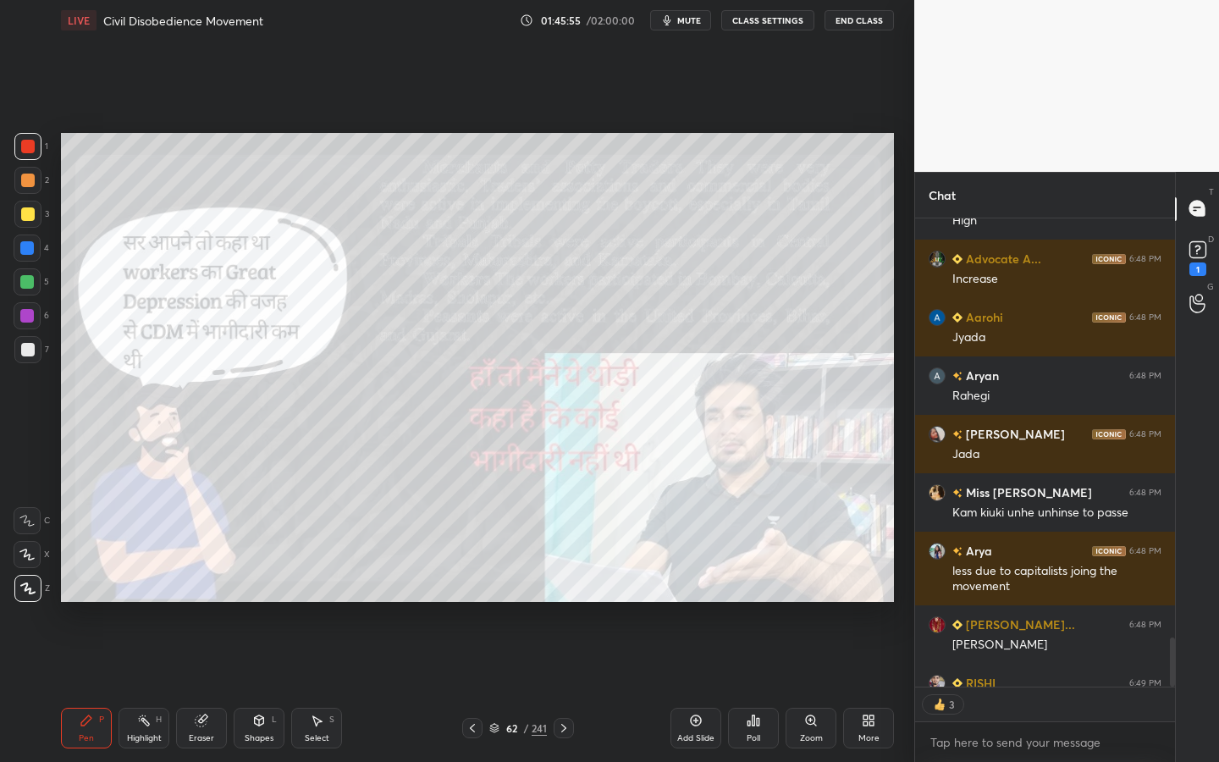
click at [28, 155] on div at bounding box center [27, 146] width 27 height 27
click at [185, 687] on div "Eraser" at bounding box center [201, 728] width 51 height 41
drag, startPoint x: 34, startPoint y: 585, endPoint x: 51, endPoint y: 580, distance: 17.7
click at [33, 585] on span "Erase all" at bounding box center [26, 589] width 25 height 12
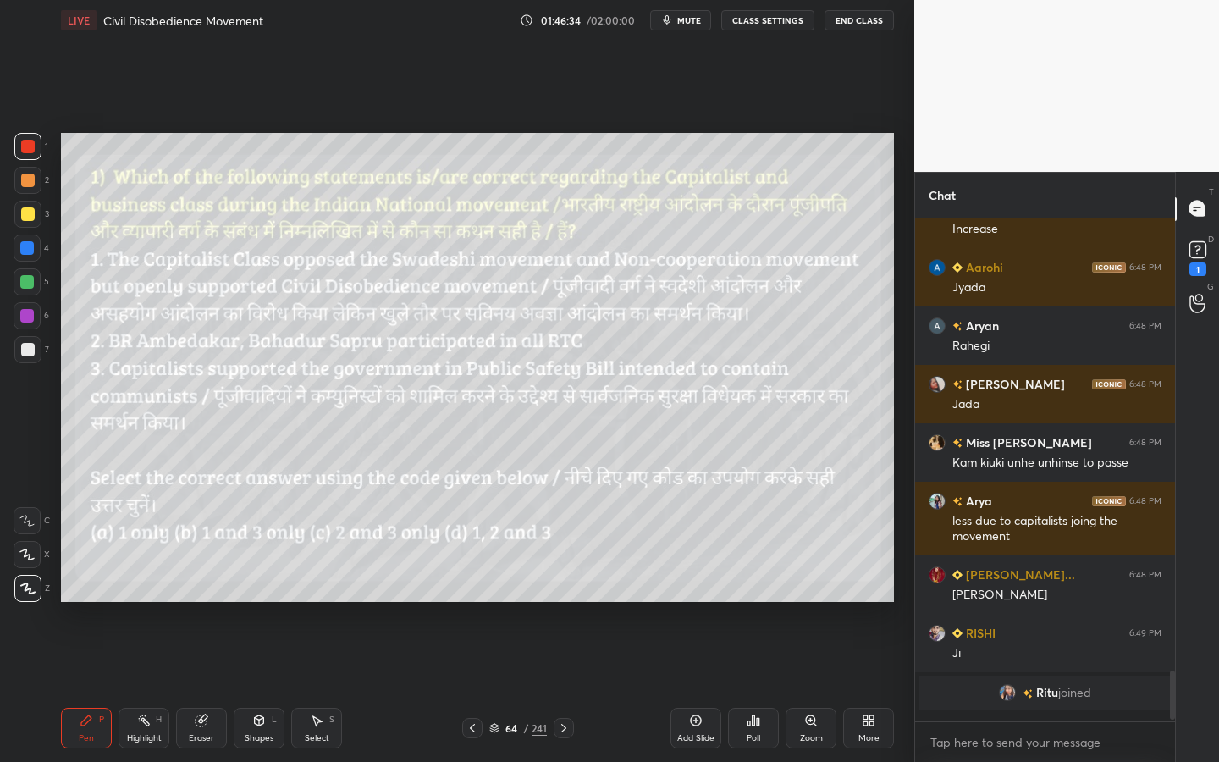
scroll to position [4329, 0]
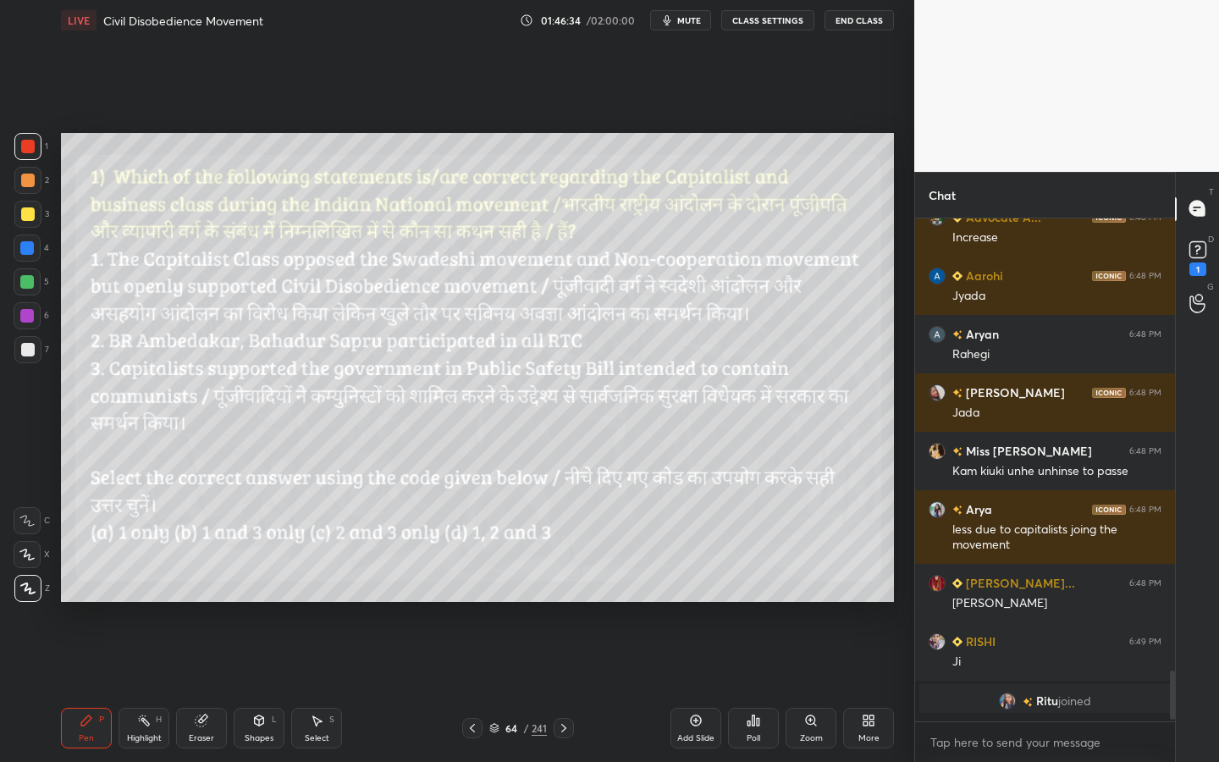
click at [269, 687] on div "Shapes" at bounding box center [259, 738] width 29 height 8
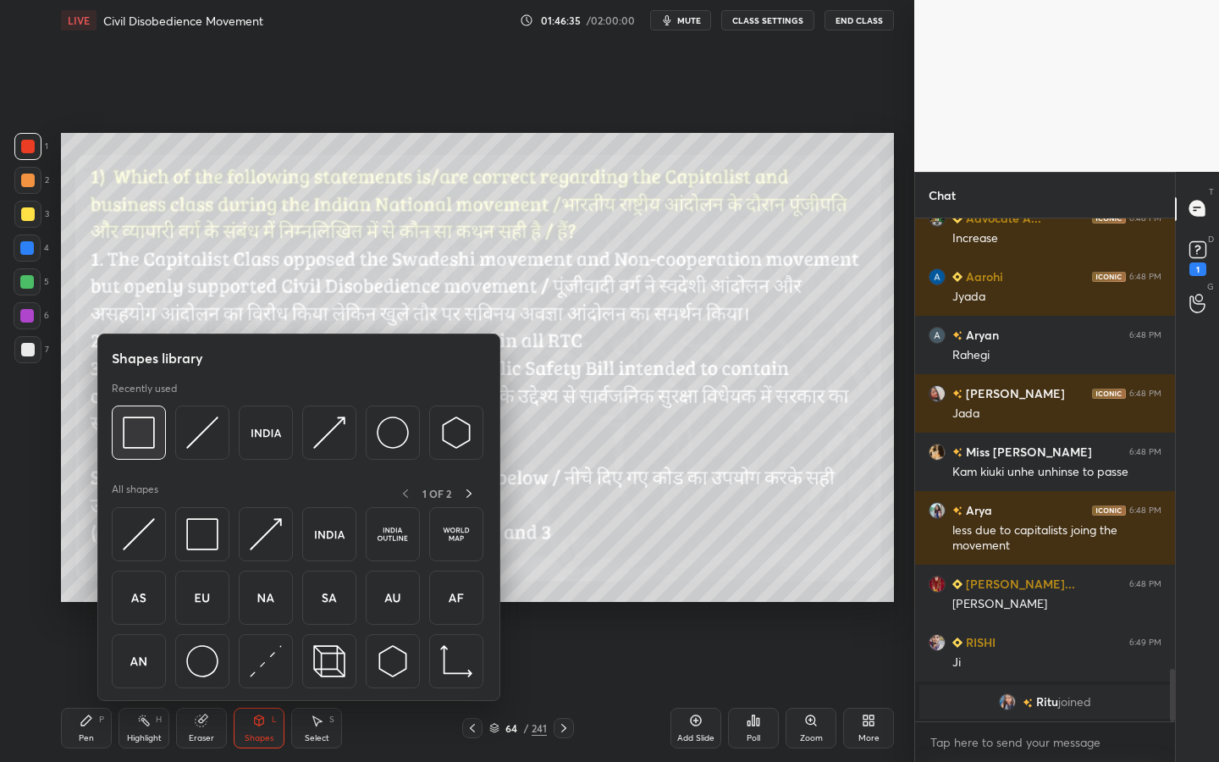
click at [129, 421] on img at bounding box center [139, 433] width 32 height 32
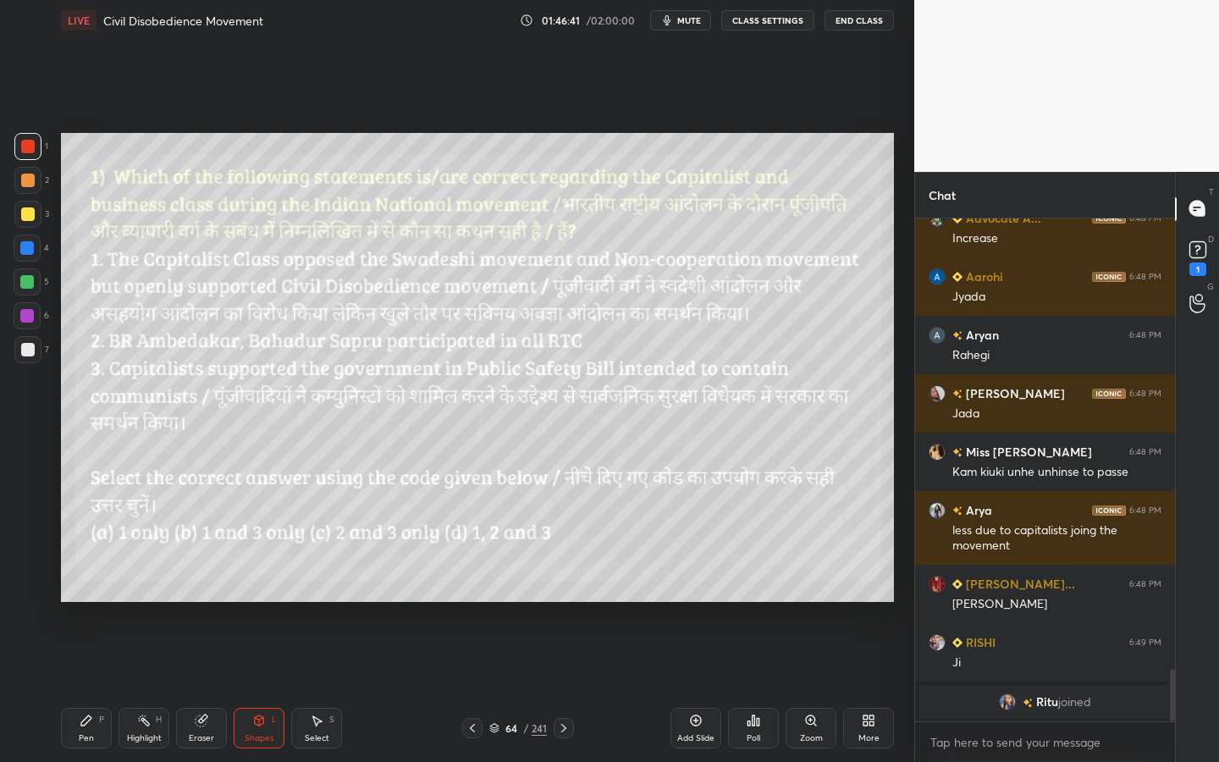
click at [762, 687] on div "Poll" at bounding box center [753, 728] width 51 height 41
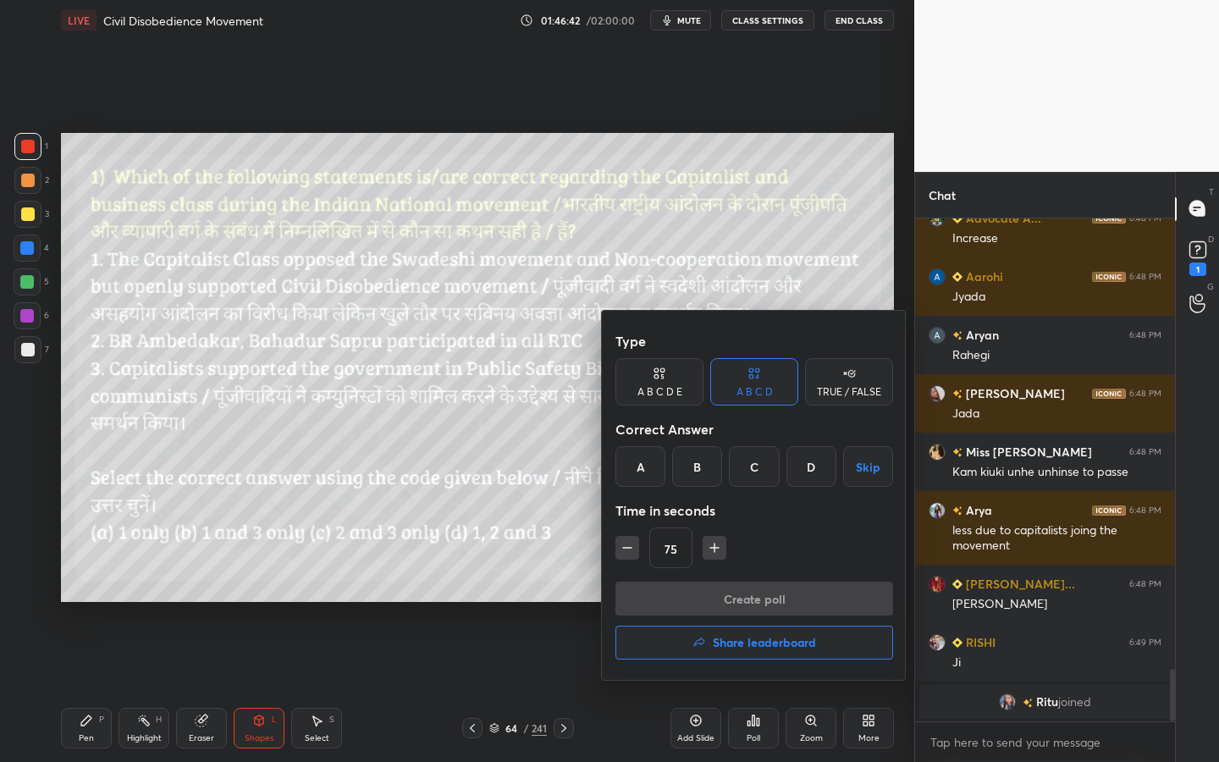
drag, startPoint x: 823, startPoint y: 395, endPoint x: 814, endPoint y: 409, distance: 17.1
click at [822, 395] on div "TRUE / FALSE" at bounding box center [849, 392] width 64 height 10
click at [682, 483] on div "True" at bounding box center [660, 466] width 88 height 41
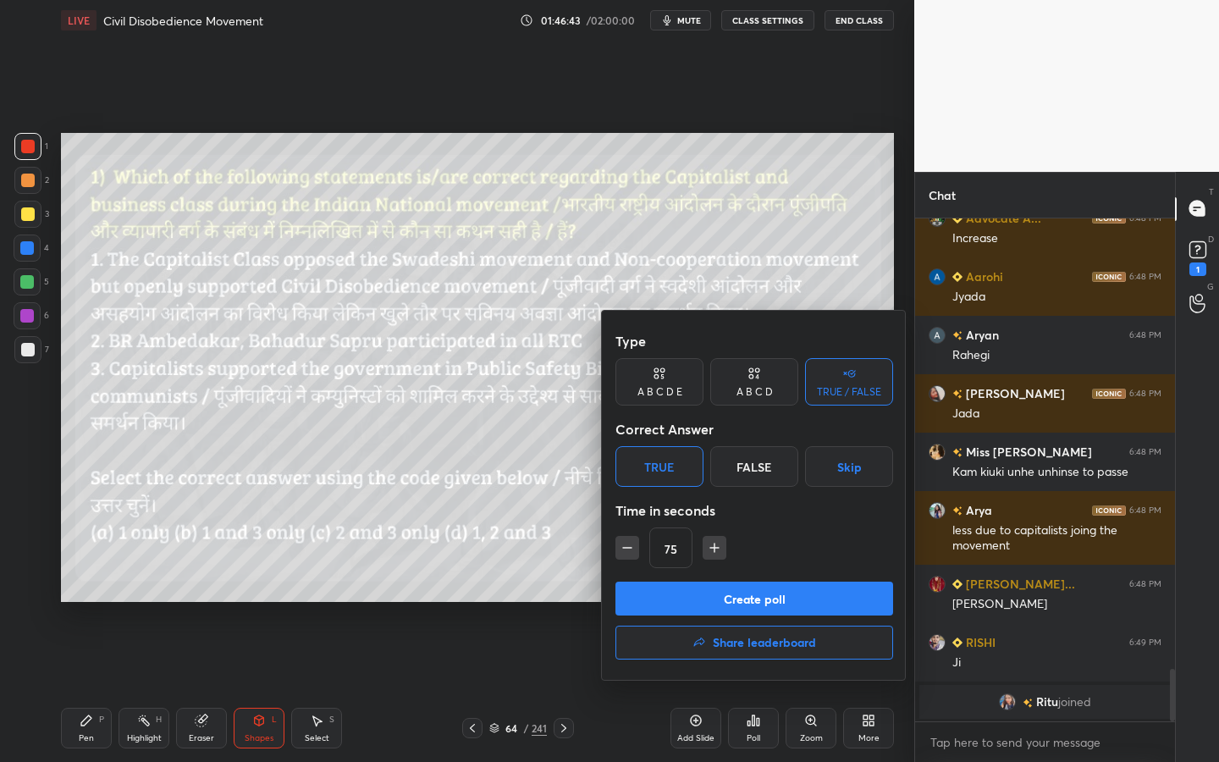
click at [704, 596] on button "Create poll" at bounding box center [755, 599] width 278 height 34
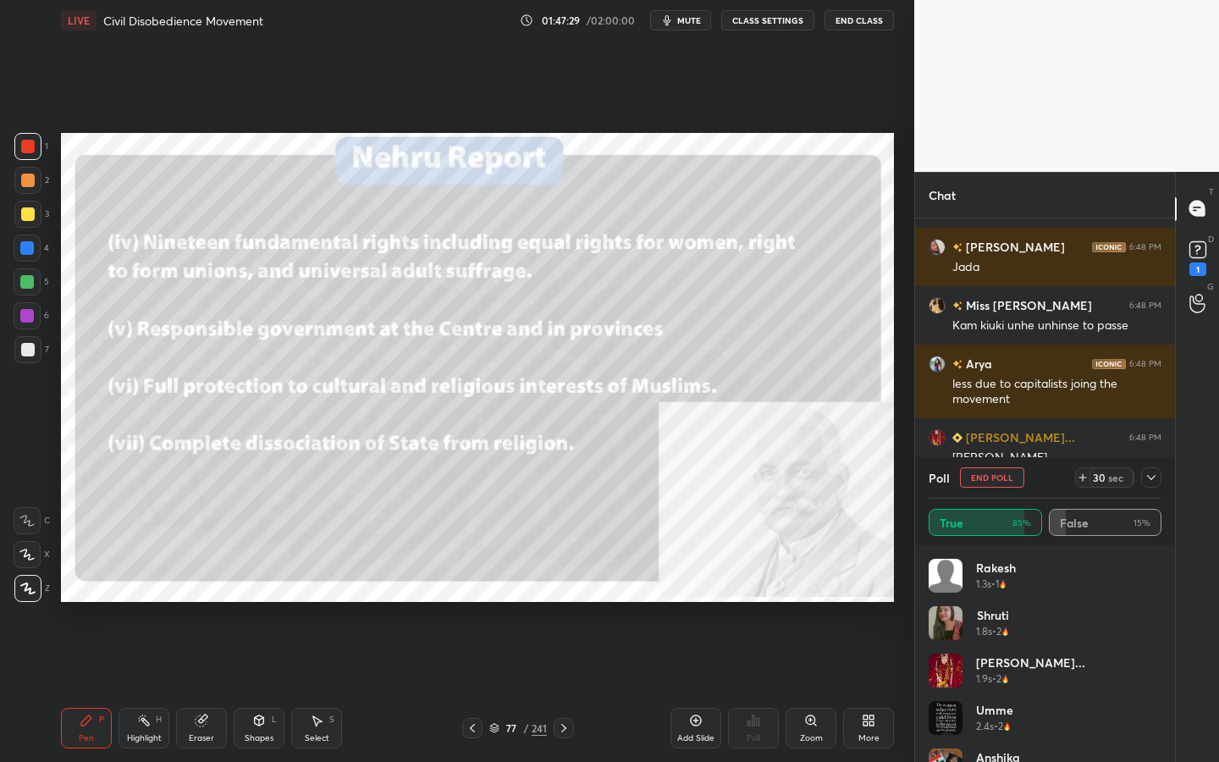
click at [1160, 472] on div at bounding box center [1151, 477] width 20 height 20
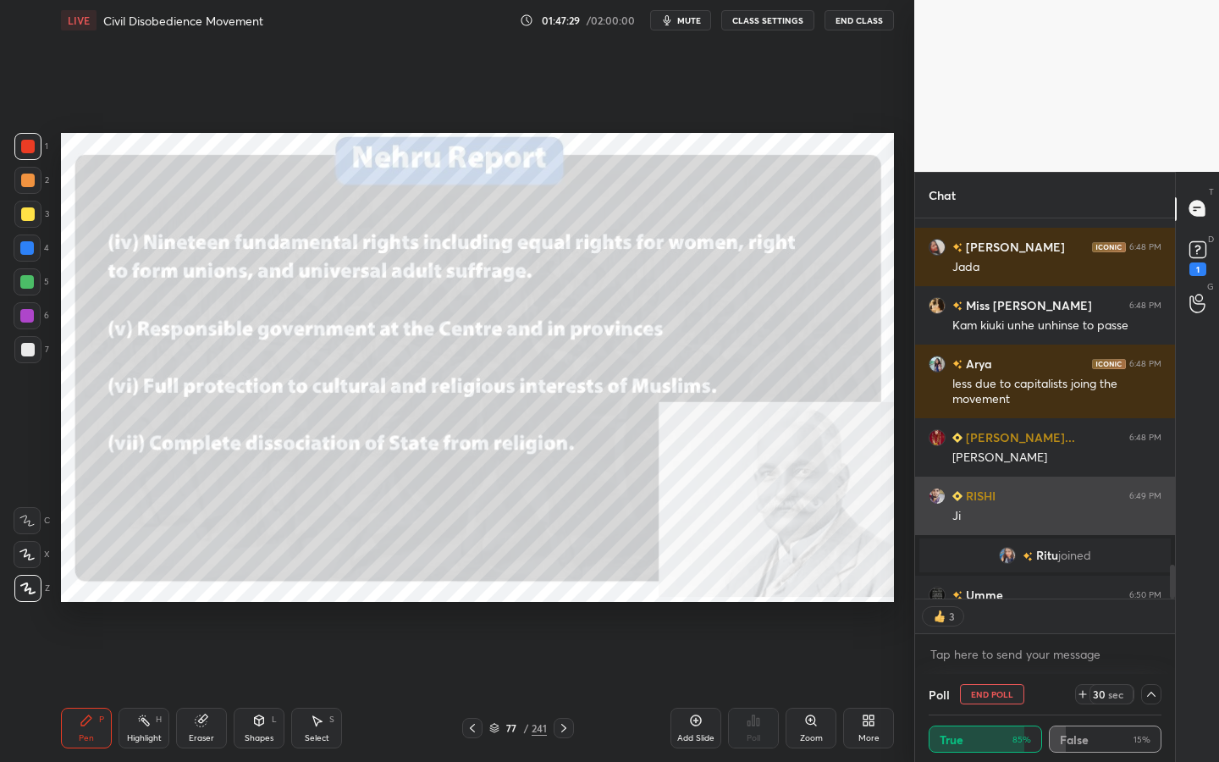
scroll to position [0, 0]
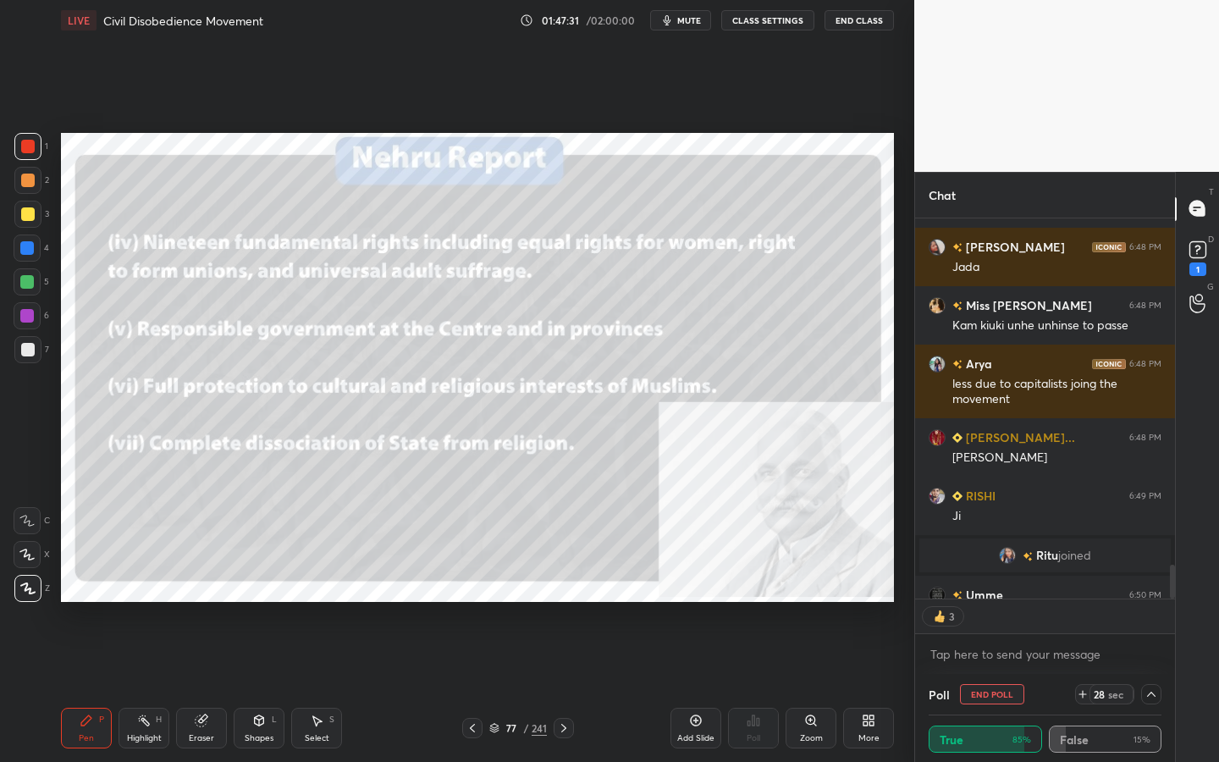
click at [526, 687] on div "/" at bounding box center [525, 728] width 5 height 10
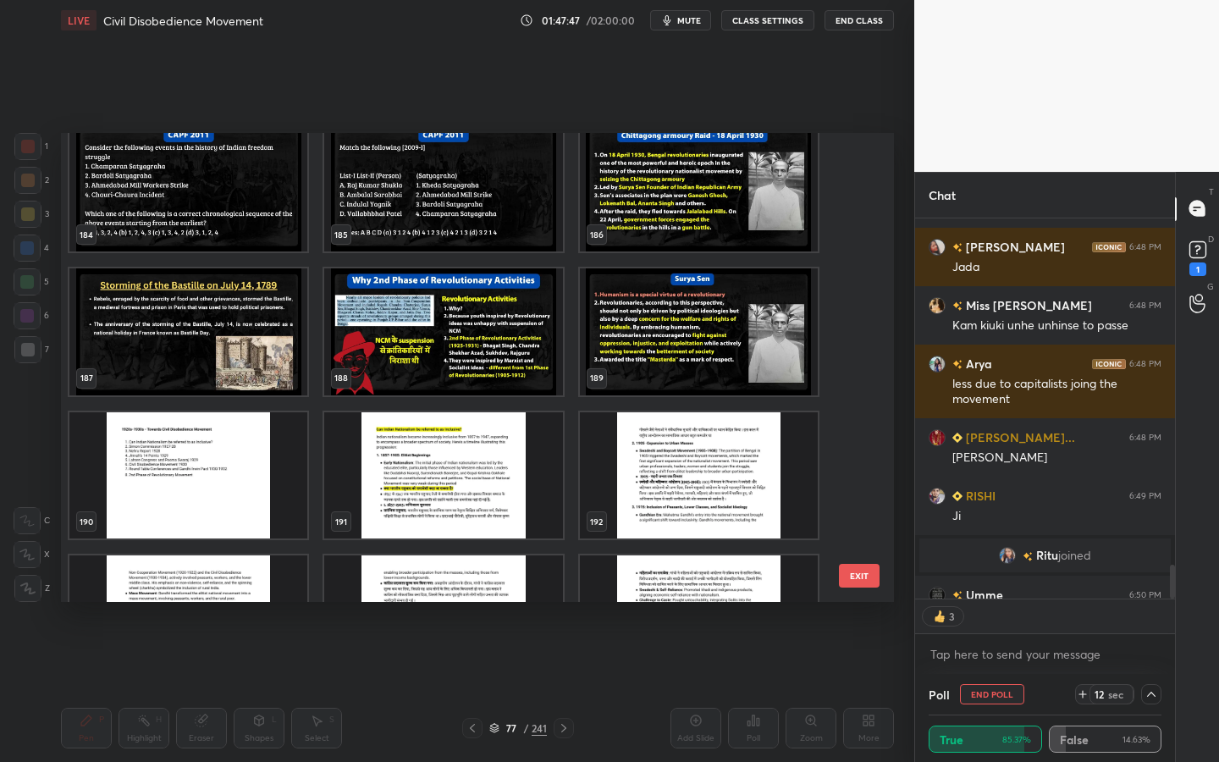
scroll to position [8755, 0]
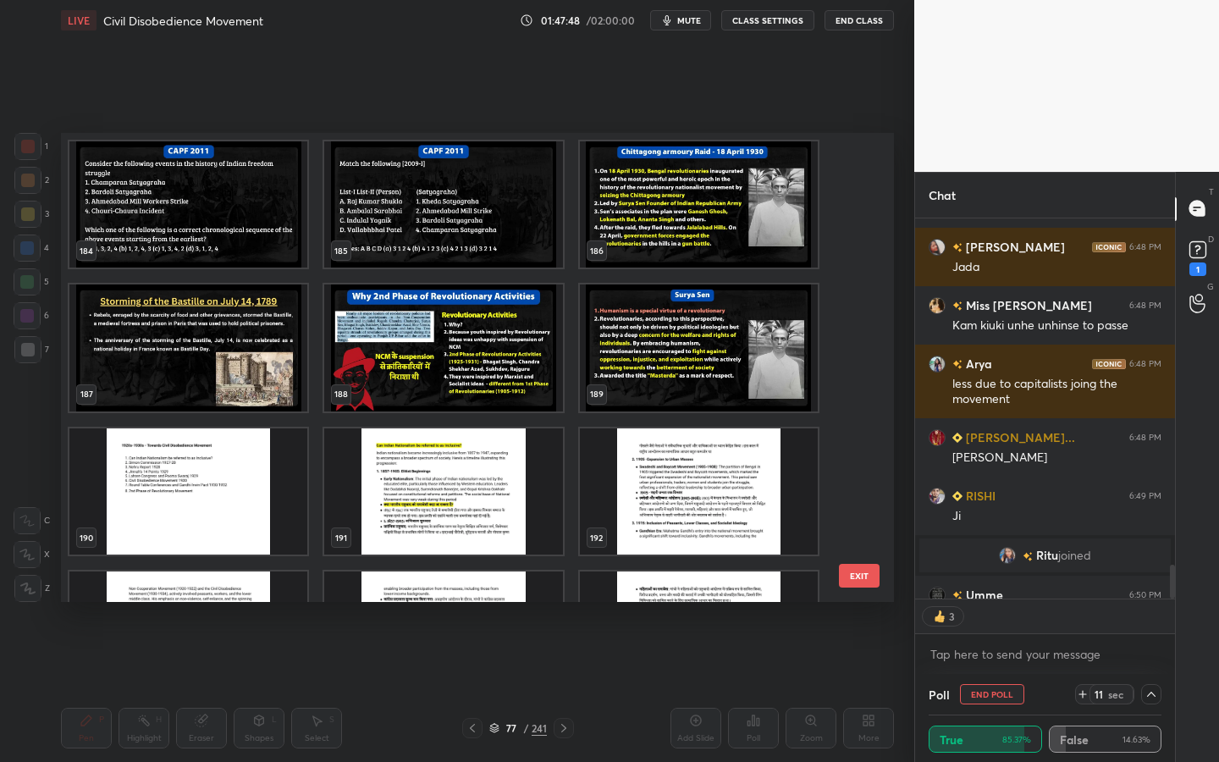
click at [415, 489] on img "grid" at bounding box center [443, 491] width 238 height 127
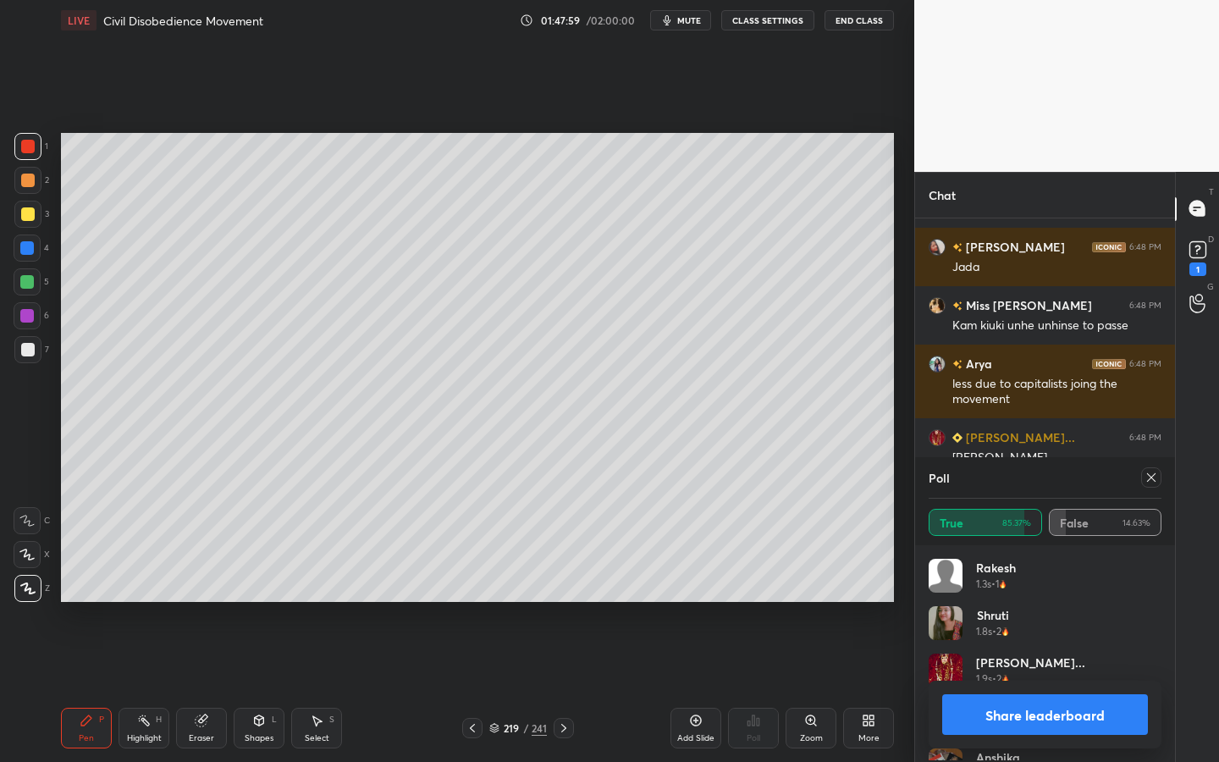
scroll to position [198, 228]
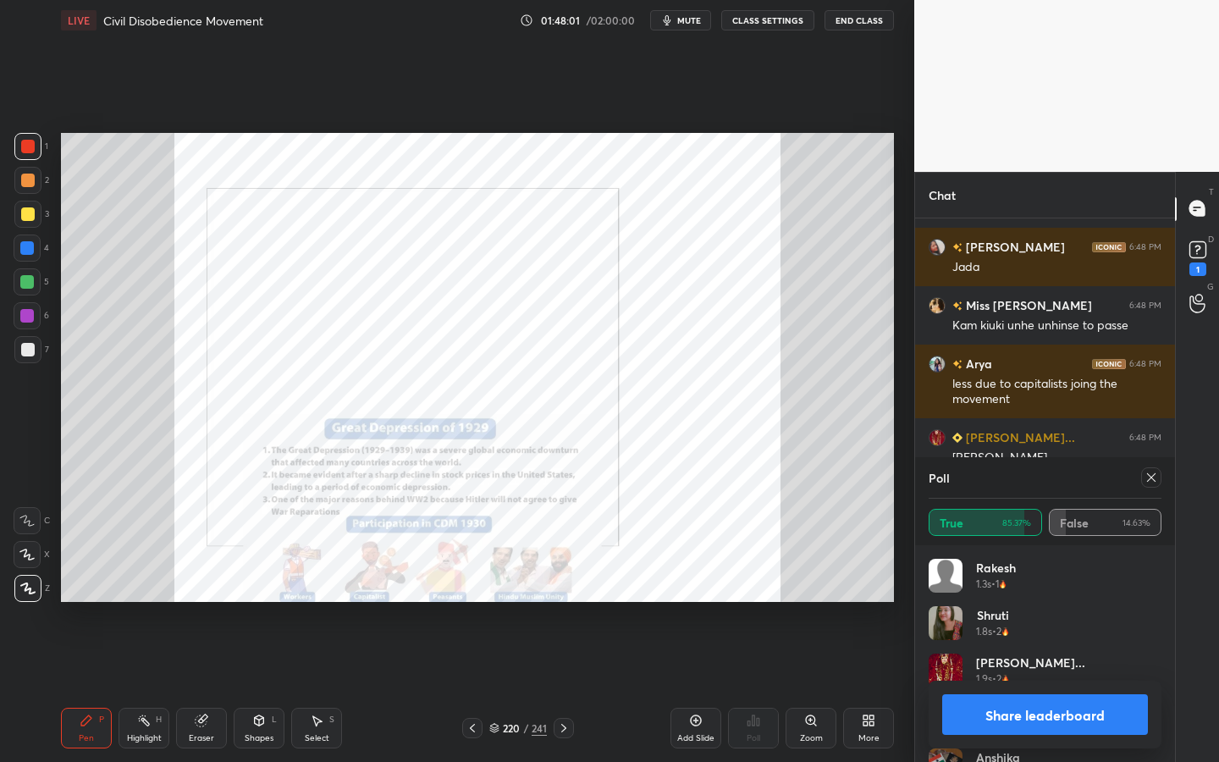
click at [1157, 476] on icon at bounding box center [1152, 478] width 14 height 14
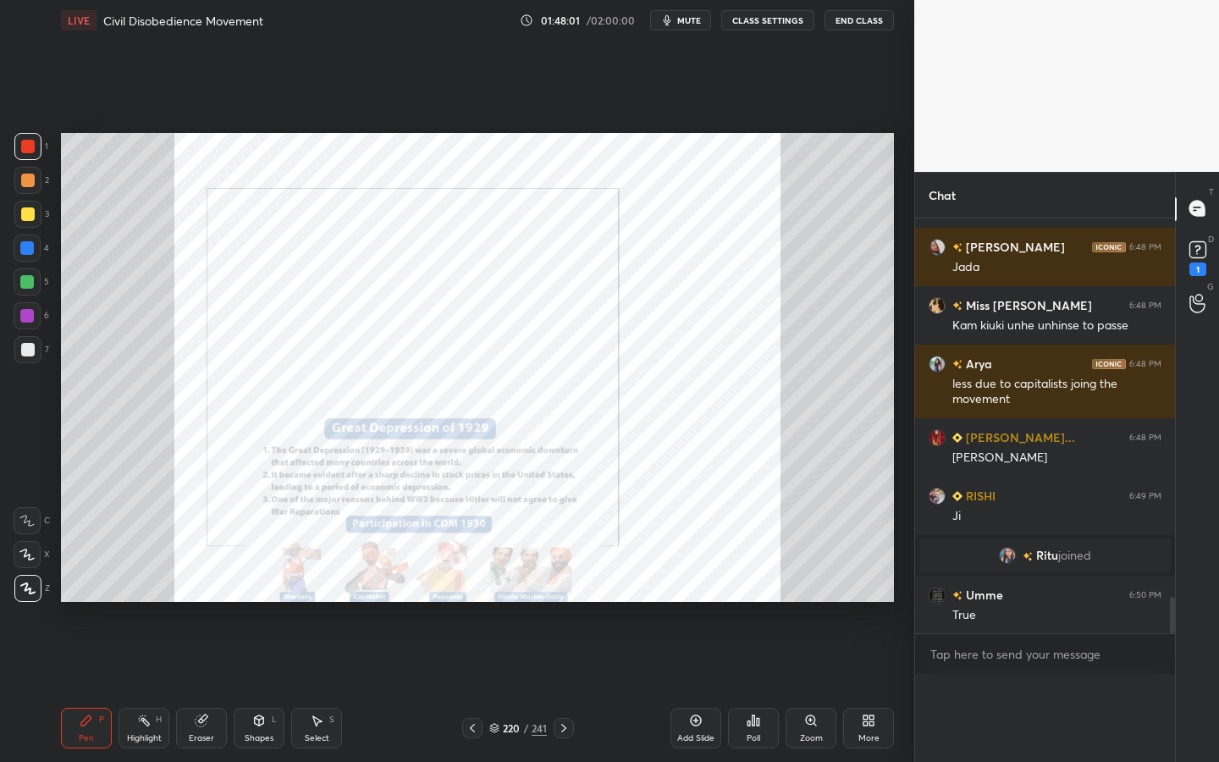
scroll to position [1, 6]
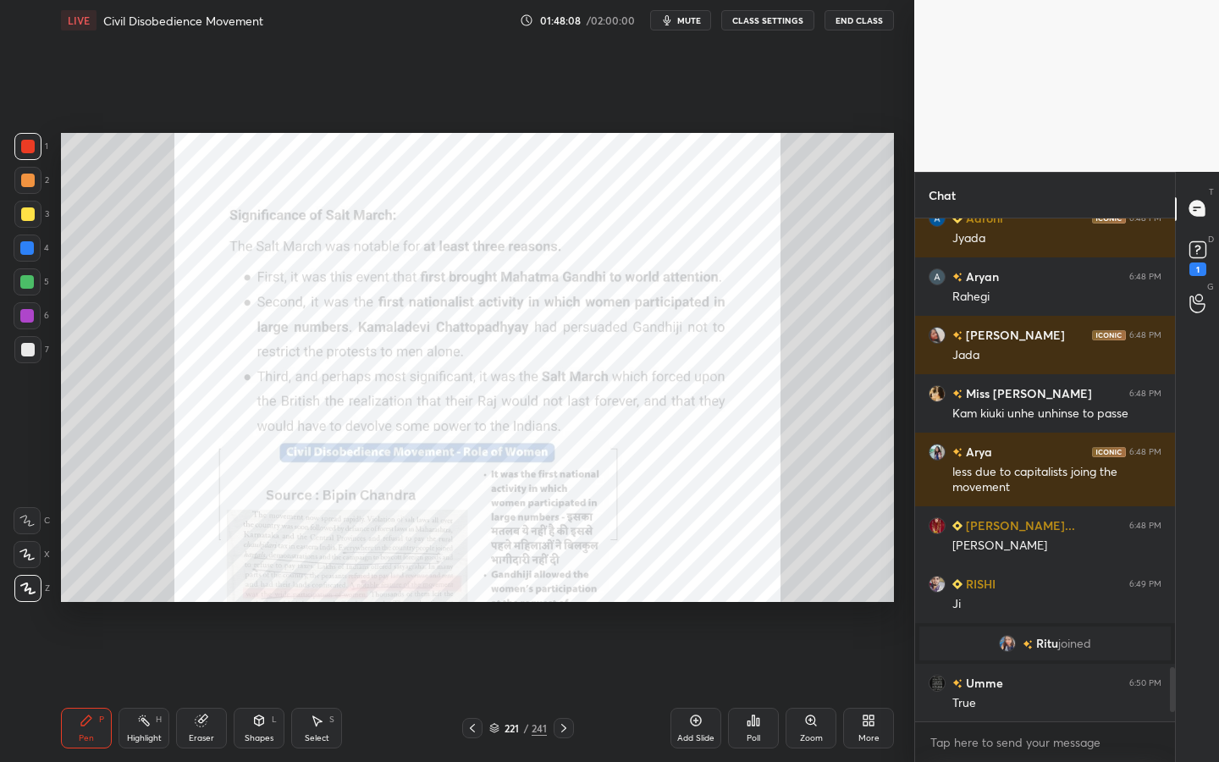
click at [815, 687] on div "Zoom" at bounding box center [811, 728] width 51 height 41
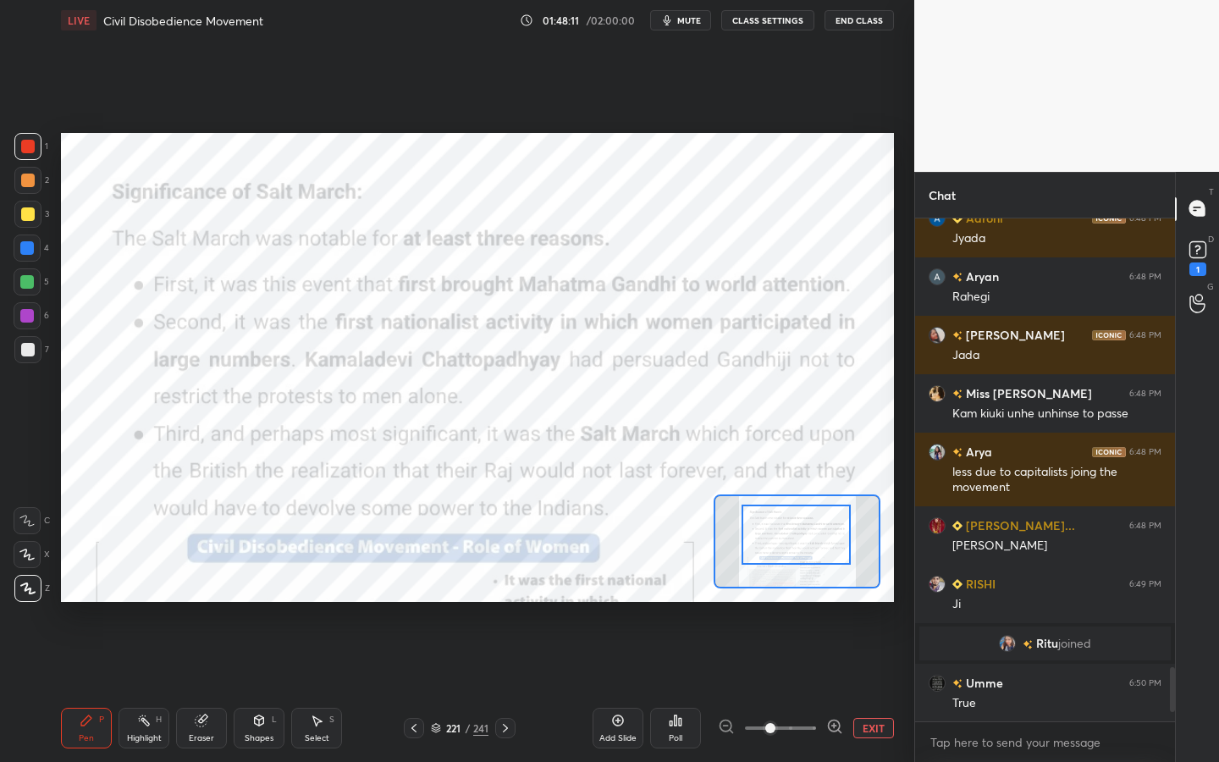
click at [800, 527] on div at bounding box center [796, 535] width 109 height 60
click at [202, 687] on icon at bounding box center [201, 720] width 11 height 11
click at [33, 585] on span "Erase all" at bounding box center [26, 589] width 25 height 12
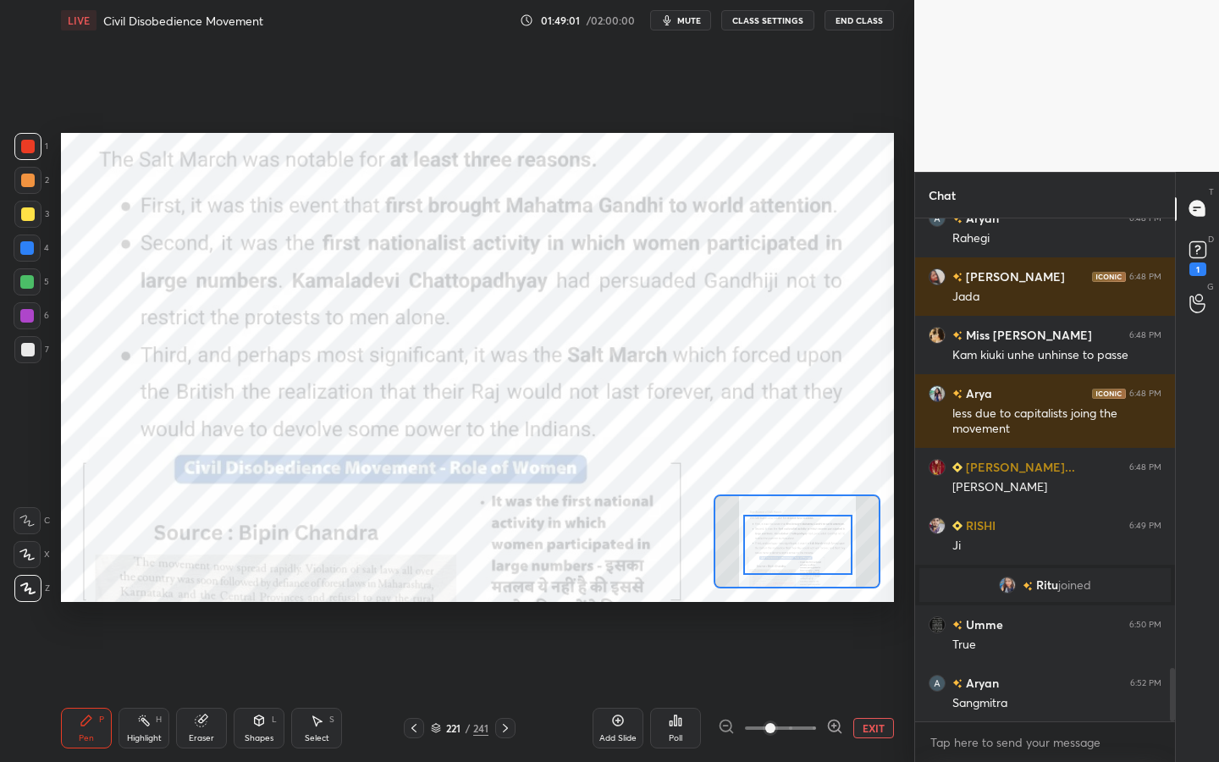
click at [783, 541] on div at bounding box center [797, 545] width 109 height 60
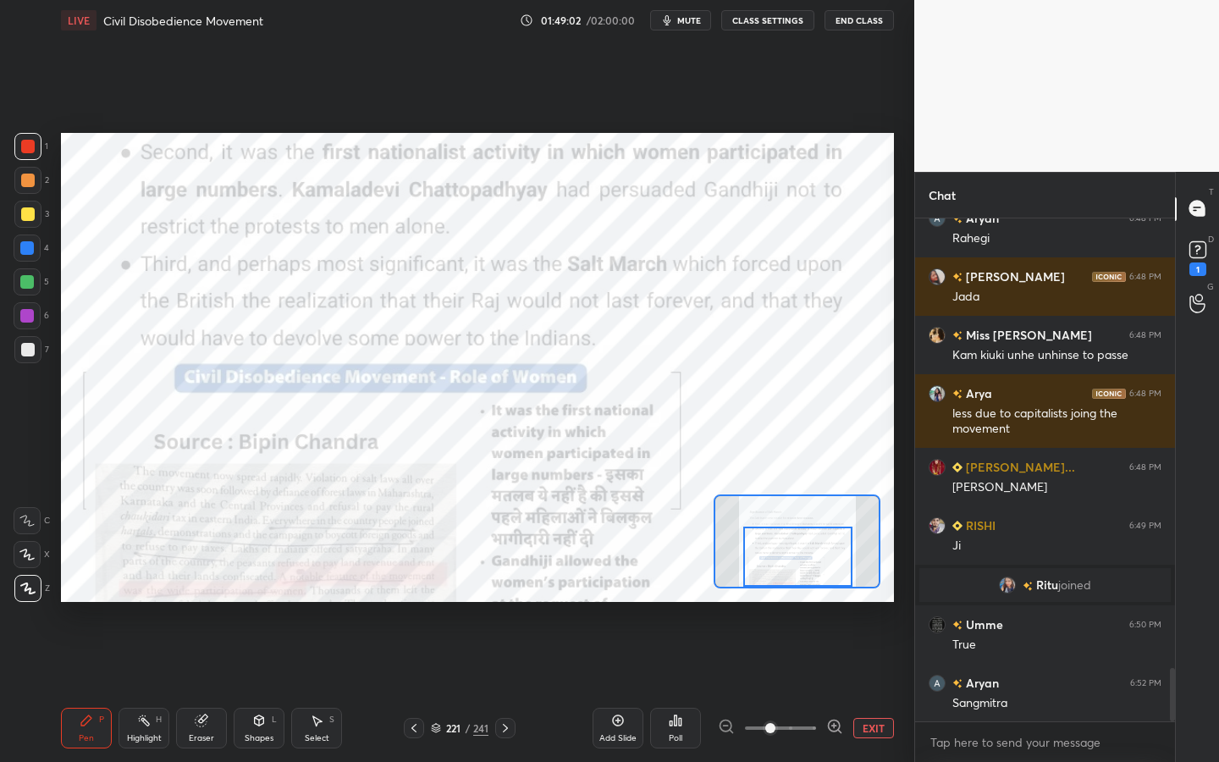
drag, startPoint x: 784, startPoint y: 534, endPoint x: 782, endPoint y: 555, distance: 20.4
click at [782, 556] on div at bounding box center [797, 557] width 109 height 60
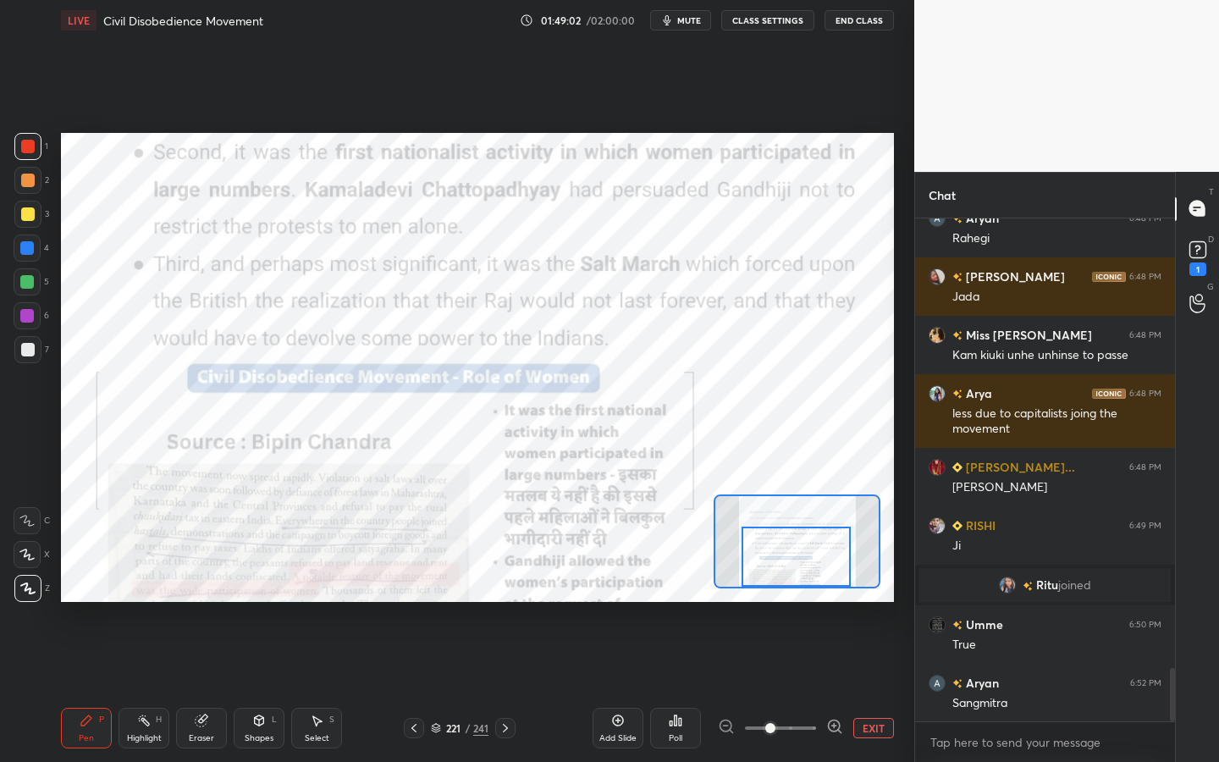
drag, startPoint x: 785, startPoint y: 544, endPoint x: 784, endPoint y: 557, distance: 13.6
click at [784, 557] on div at bounding box center [796, 557] width 109 height 60
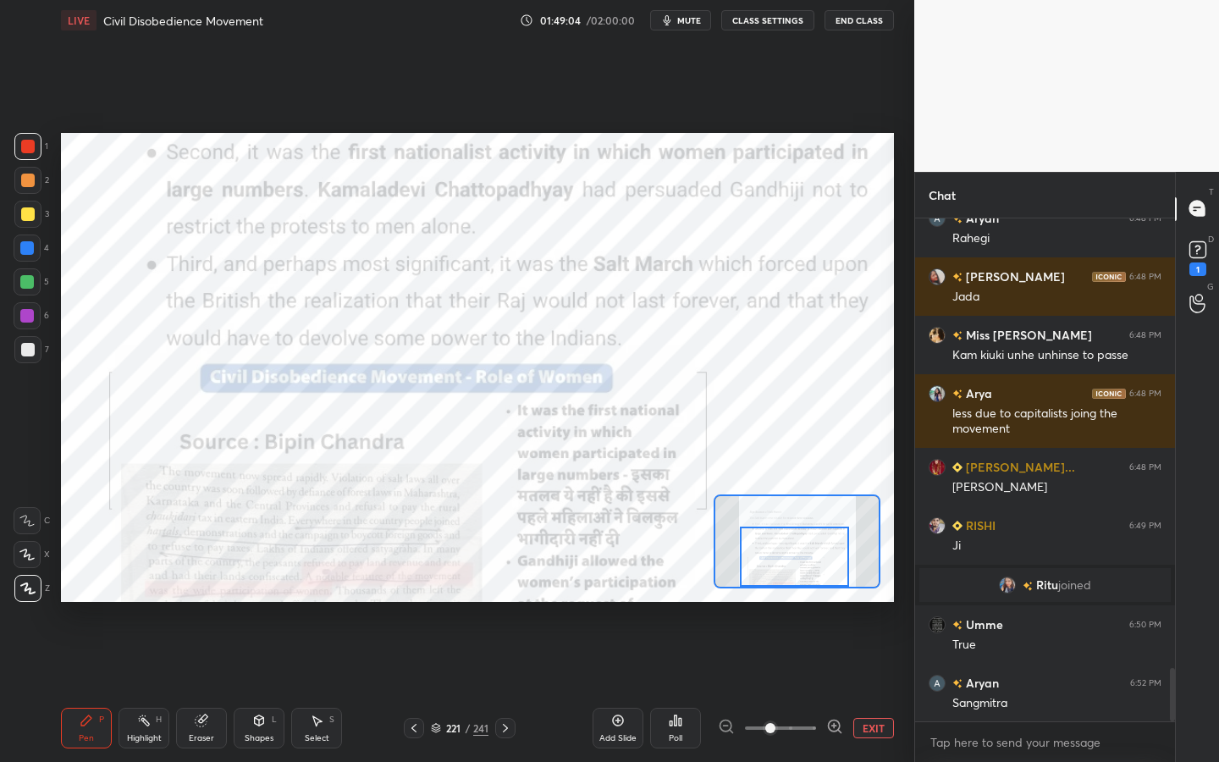
click at [784, 548] on div at bounding box center [794, 557] width 109 height 60
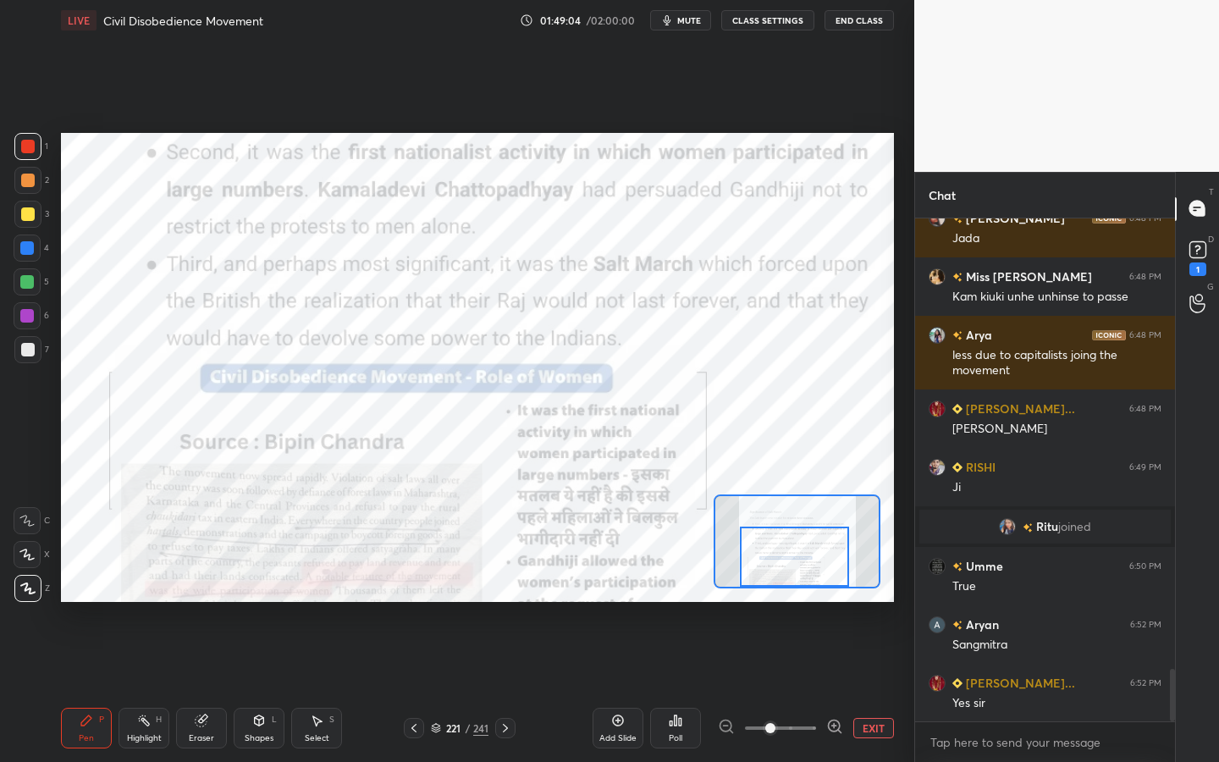
click at [784, 555] on div at bounding box center [794, 557] width 109 height 60
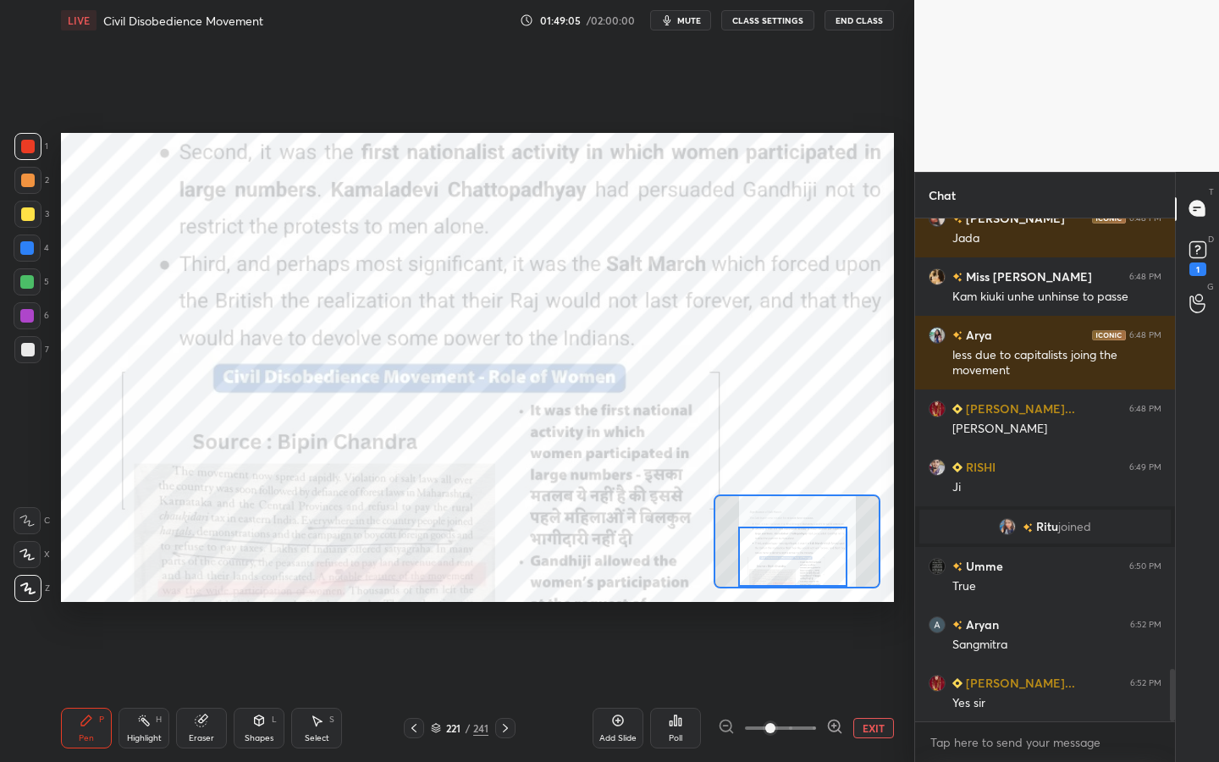
drag, startPoint x: 786, startPoint y: 547, endPoint x: 784, endPoint y: 565, distance: 17.9
click at [784, 565] on div at bounding box center [792, 557] width 109 height 60
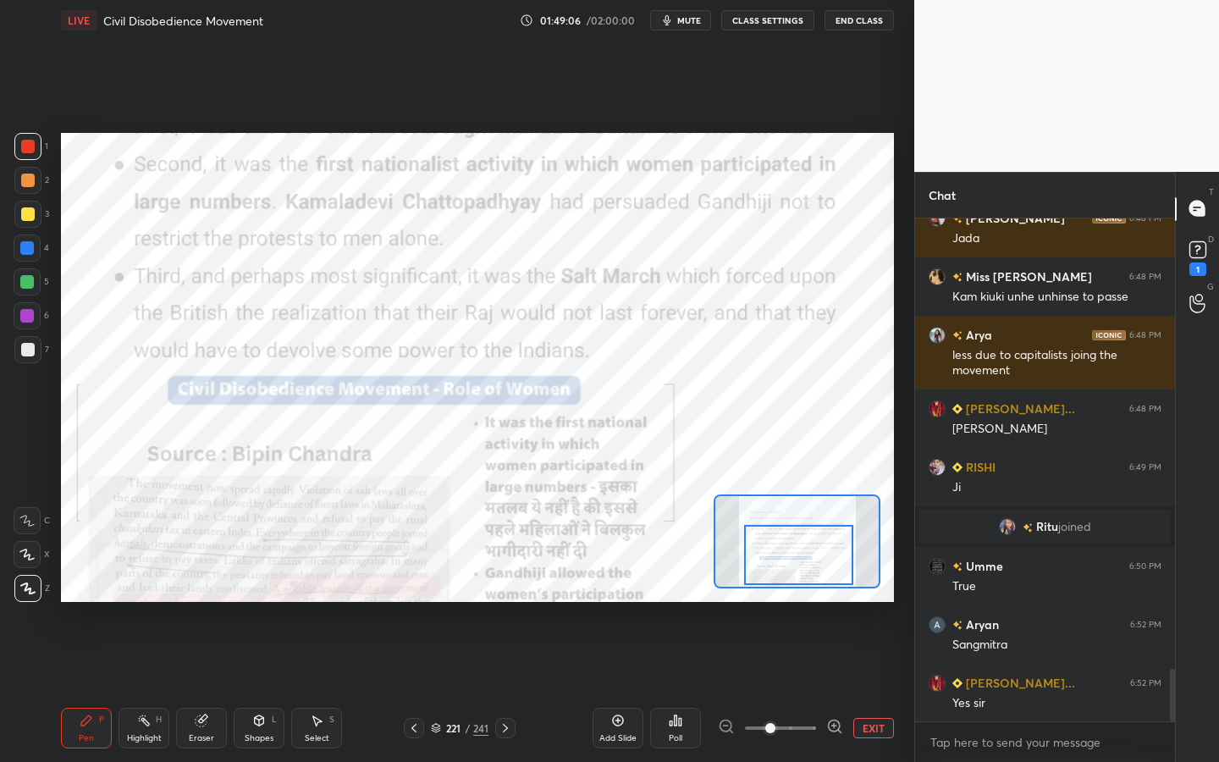
click at [791, 561] on div at bounding box center [798, 555] width 109 height 60
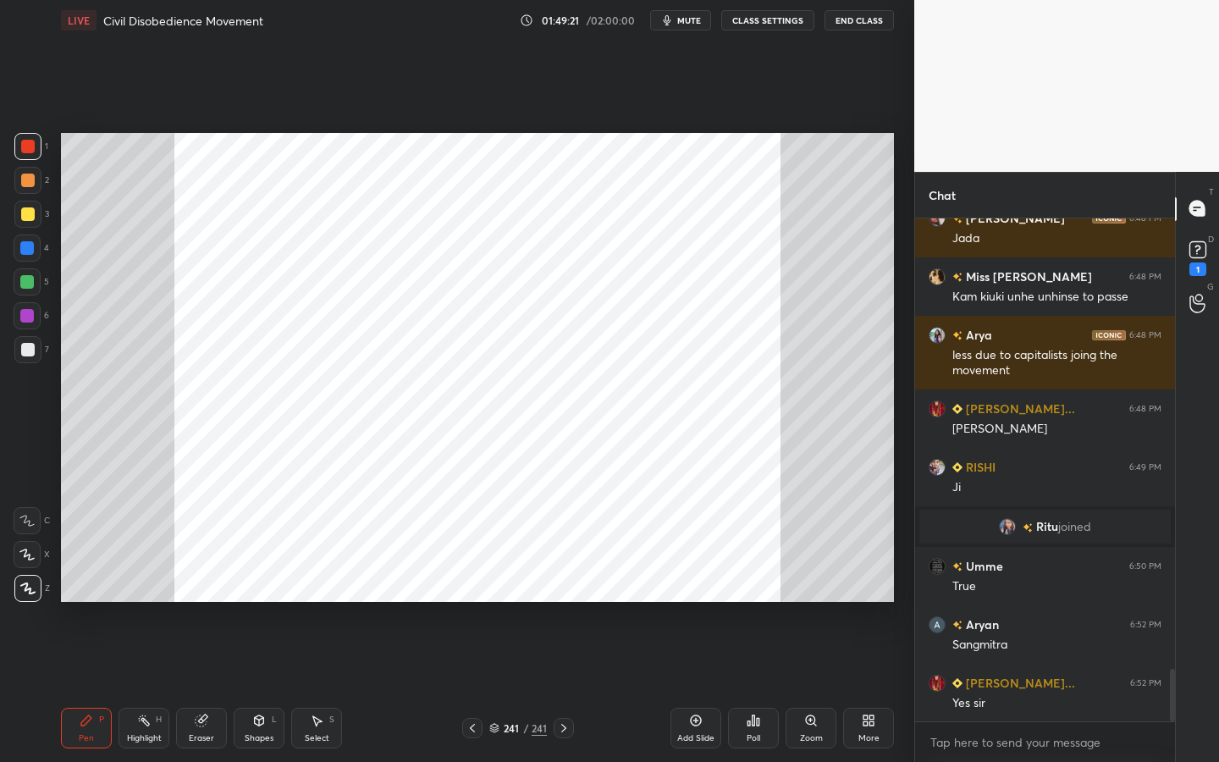
click at [872, 687] on div "More" at bounding box center [868, 728] width 51 height 41
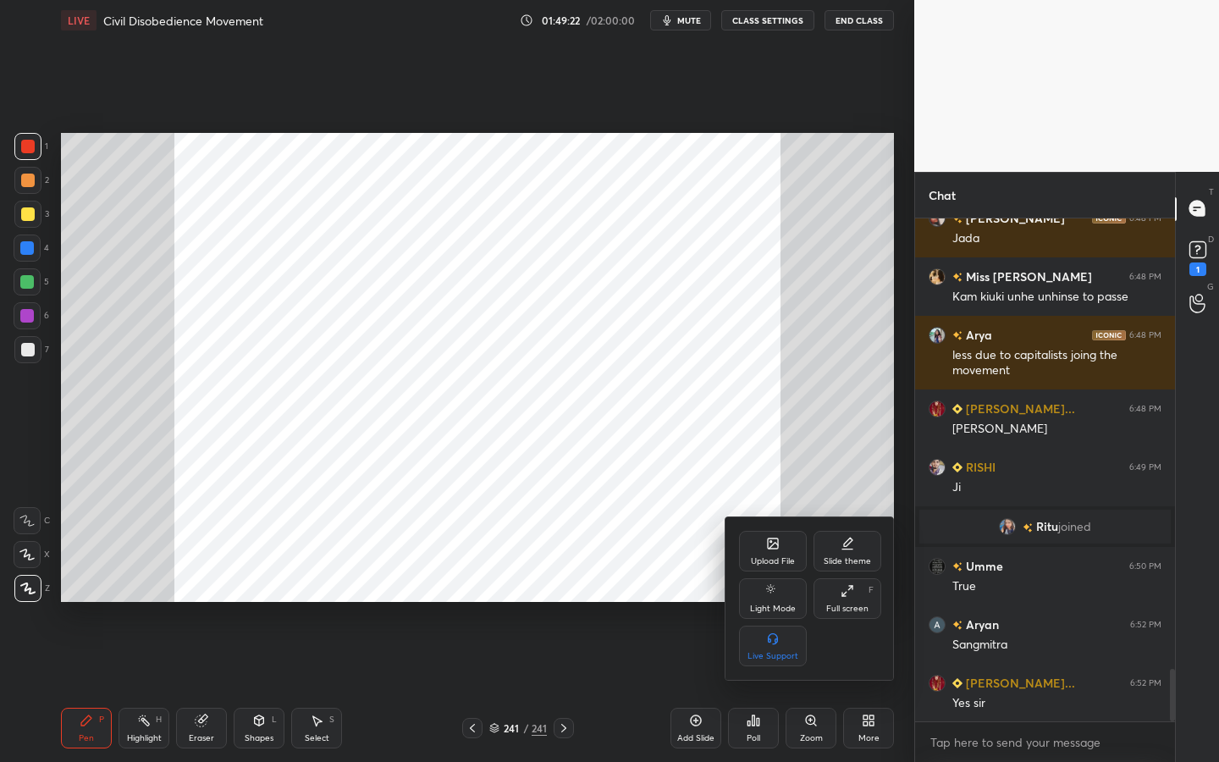
click at [784, 553] on div "Upload File" at bounding box center [773, 551] width 68 height 41
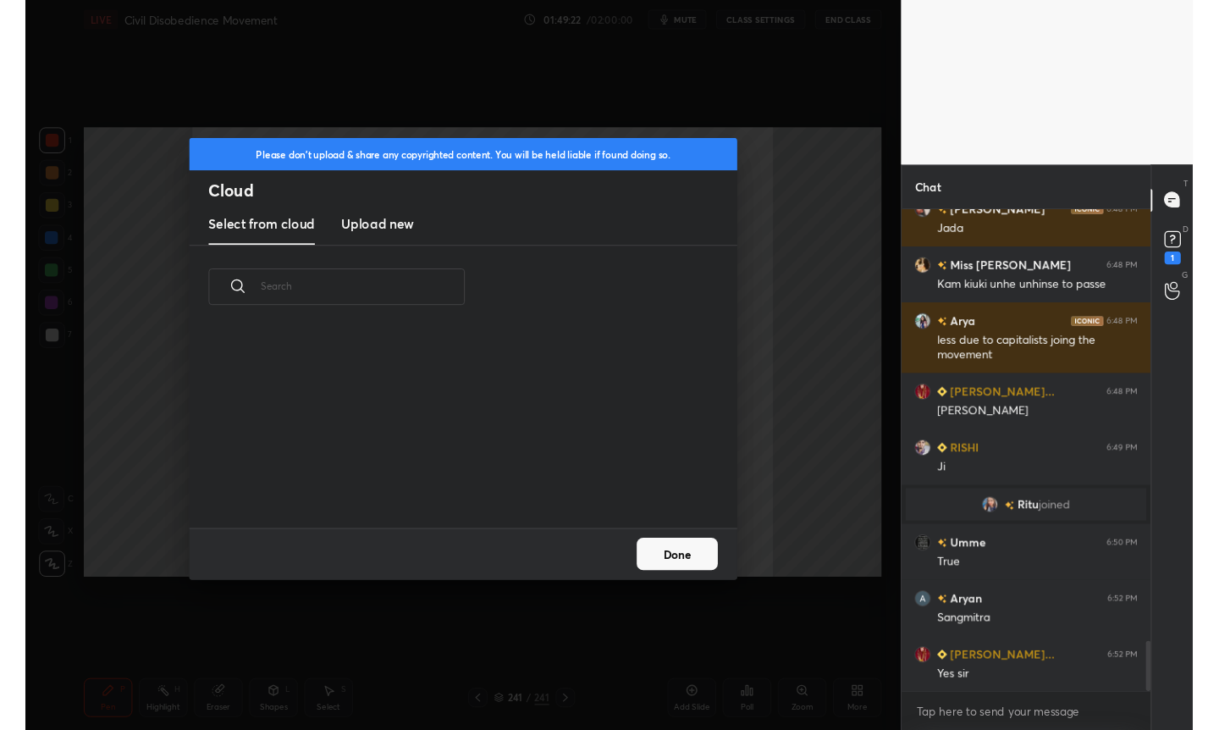
scroll to position [208, 544]
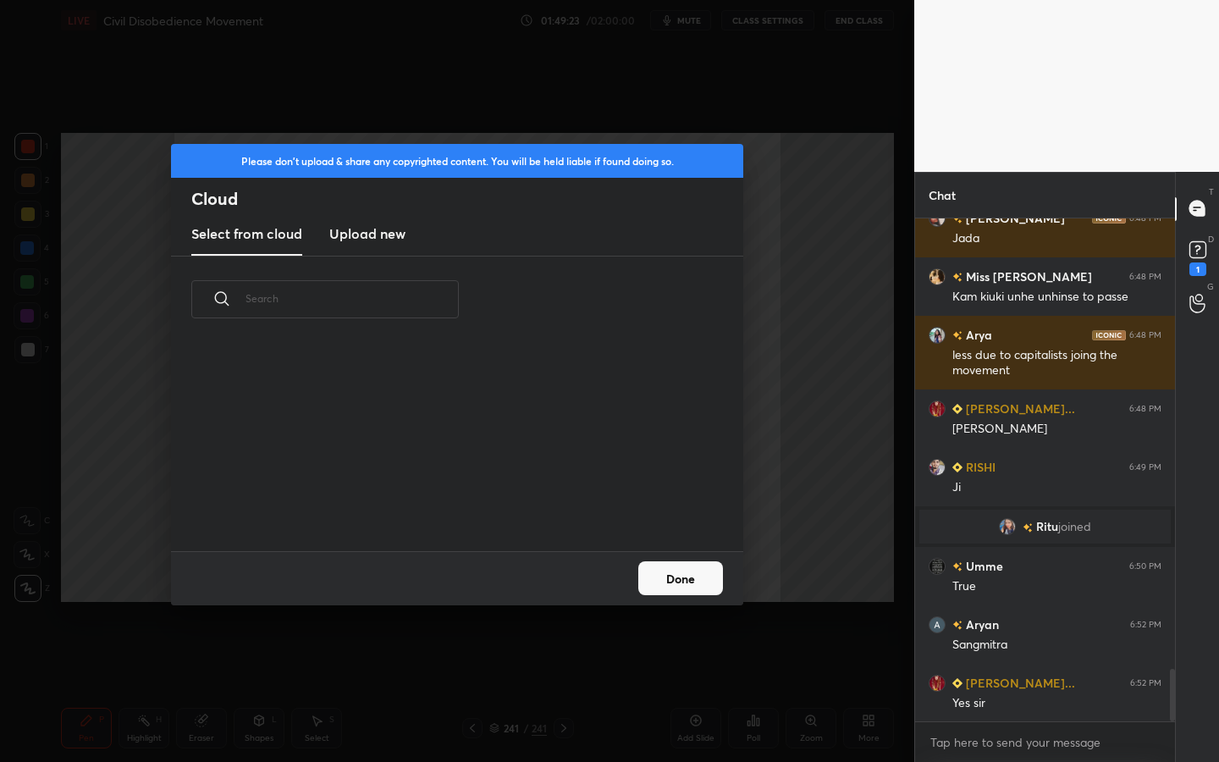
click at [386, 226] on h3 "Upload new" at bounding box center [367, 234] width 76 height 20
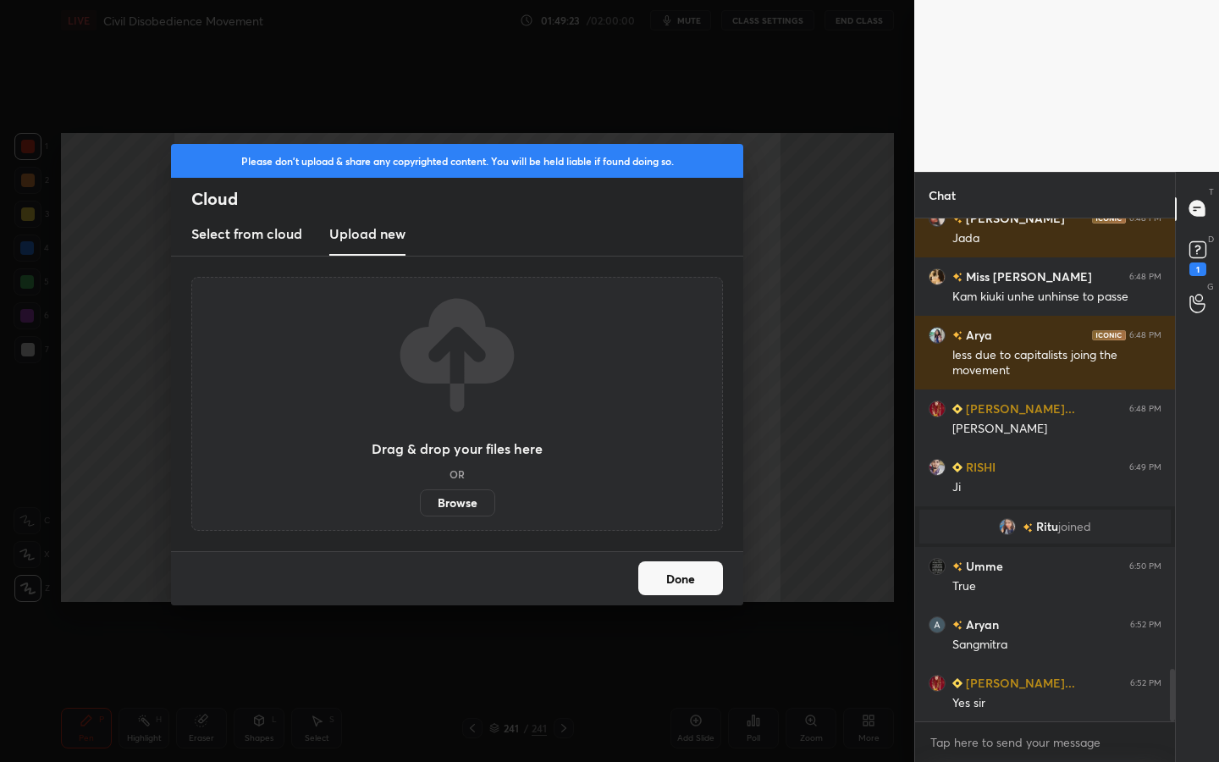
click at [471, 500] on label "Browse" at bounding box center [457, 502] width 75 height 27
click at [420, 500] on input "Browse" at bounding box center [420, 502] width 0 height 27
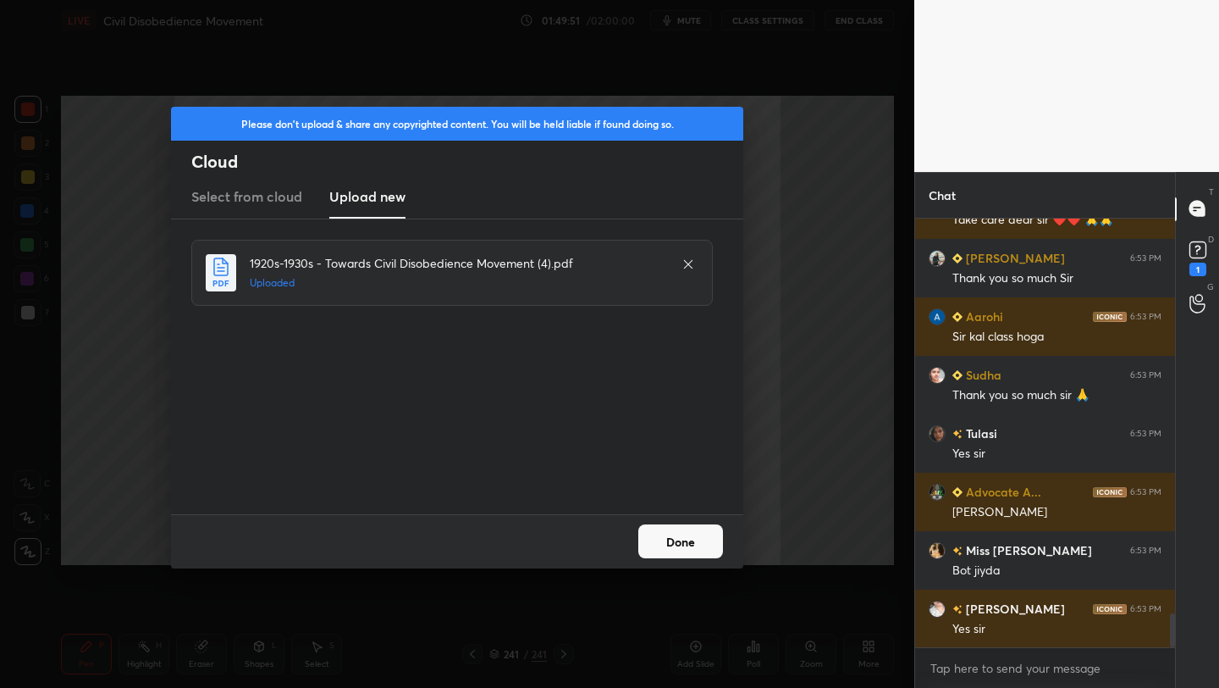
scroll to position [4945, 0]
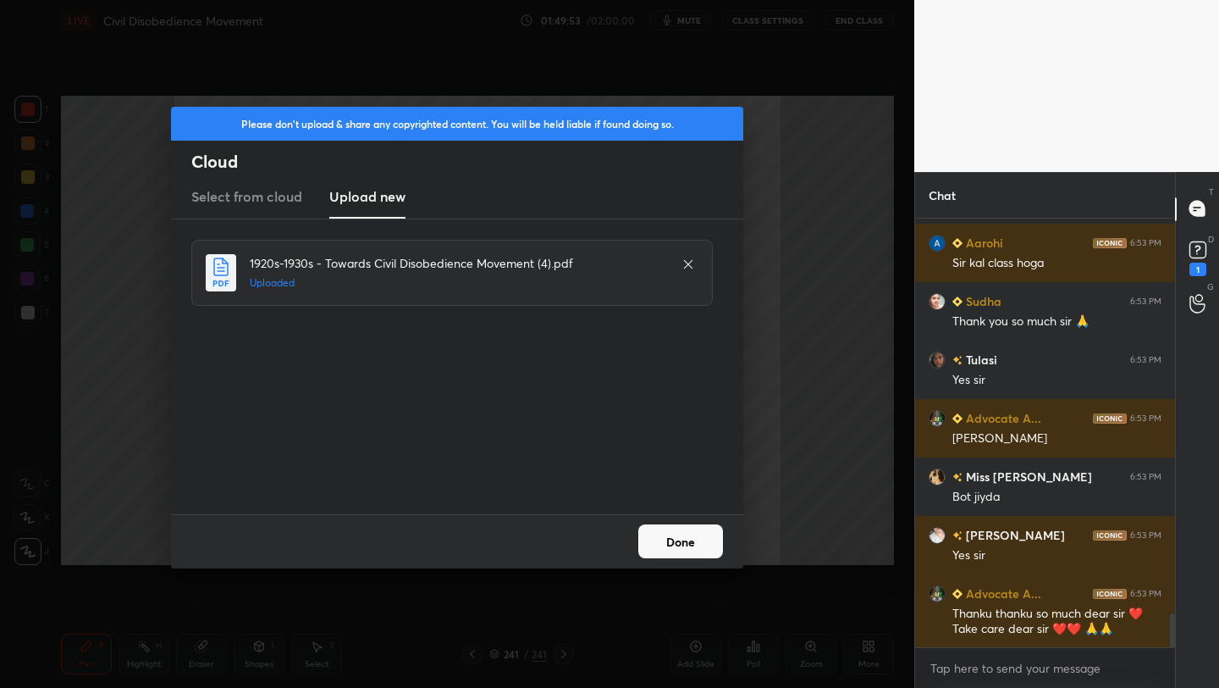
click at [705, 543] on button "Done" at bounding box center [680, 541] width 85 height 34
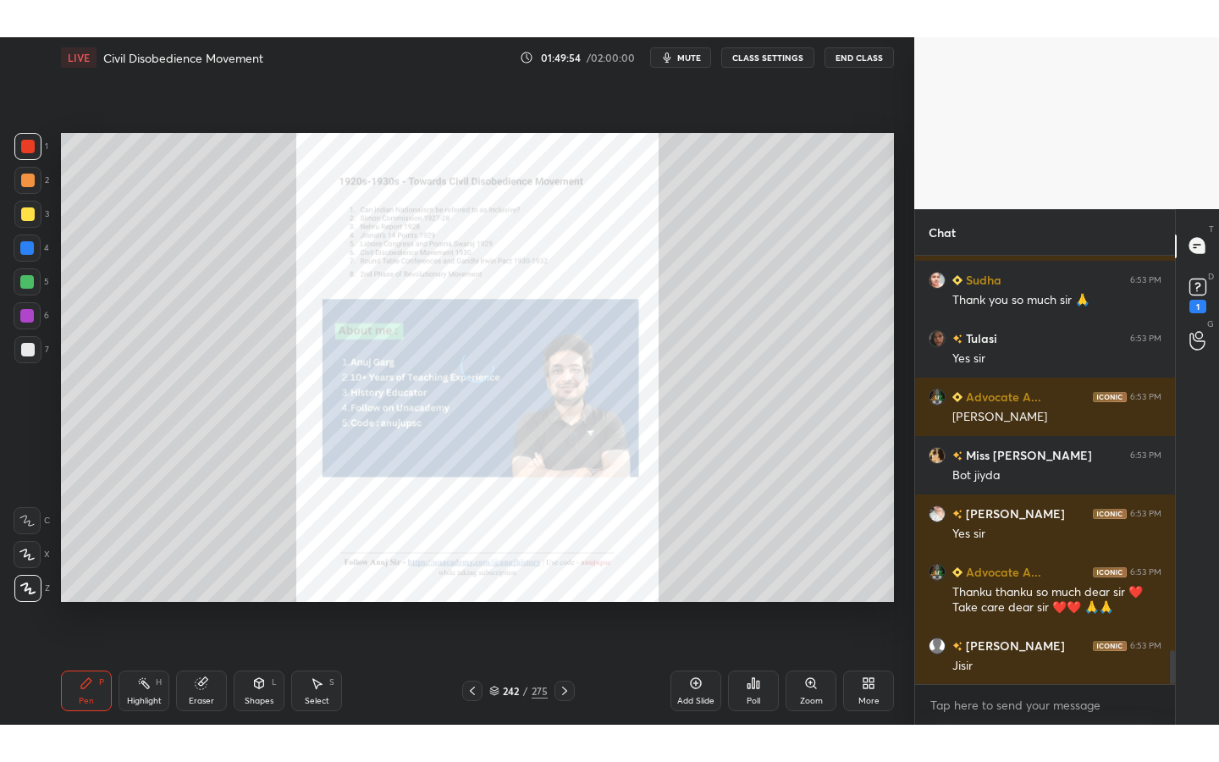
scroll to position [5120, 0]
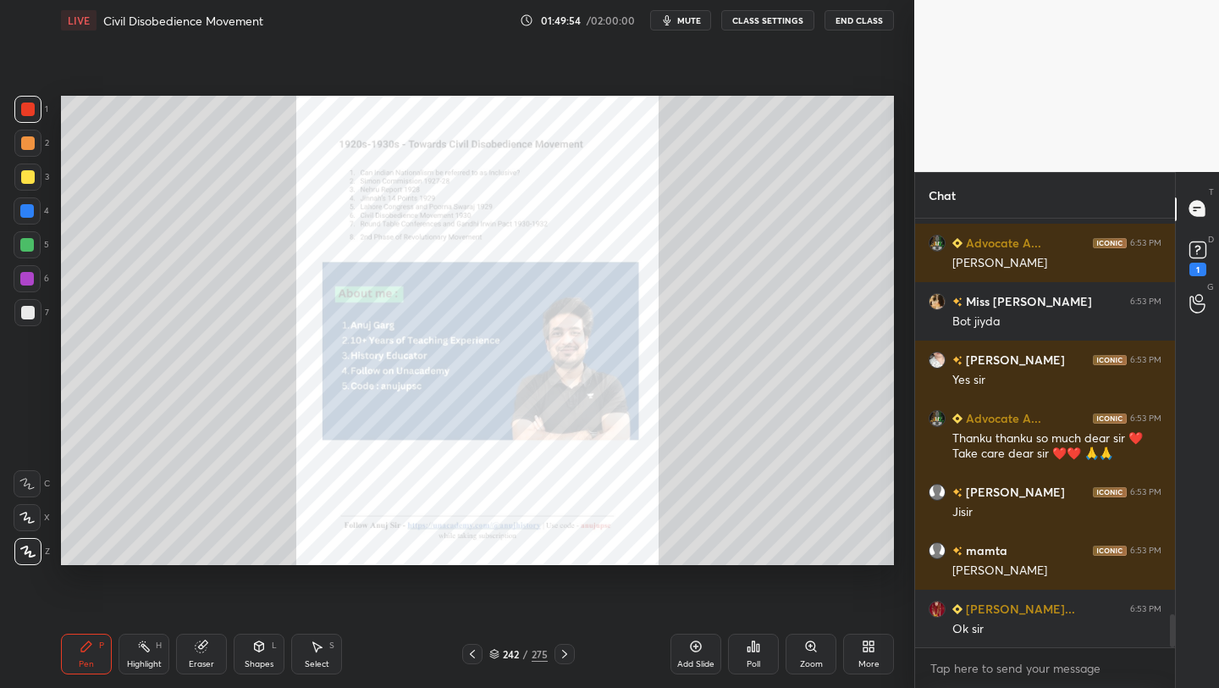
click at [884, 660] on div "More" at bounding box center [868, 653] width 51 height 41
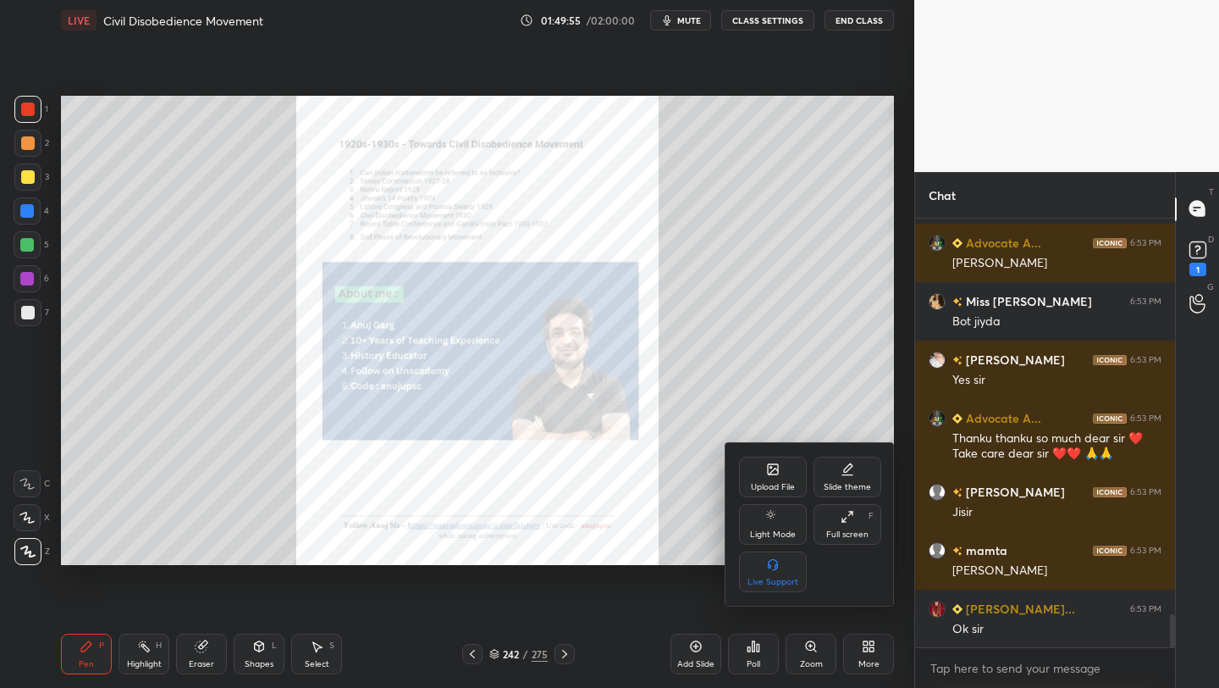
click at [861, 516] on div "Full screen F" at bounding box center [848, 524] width 68 height 41
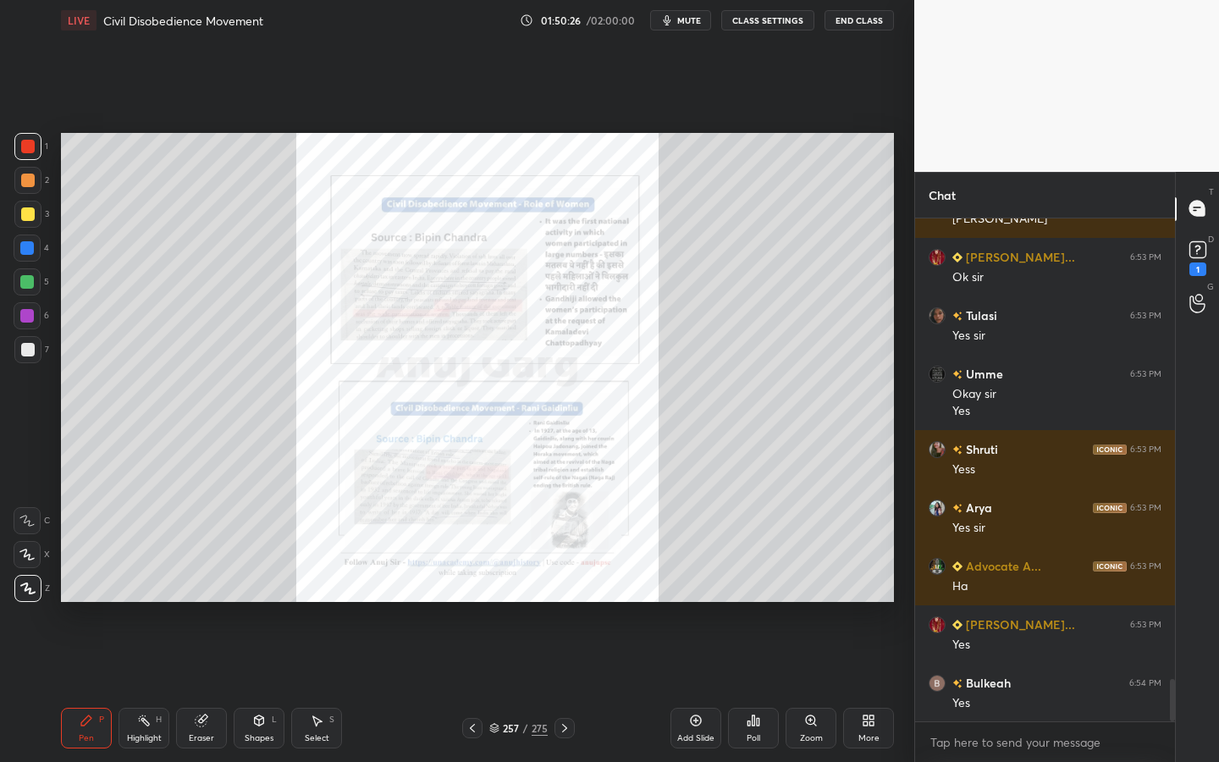
scroll to position [5530, 0]
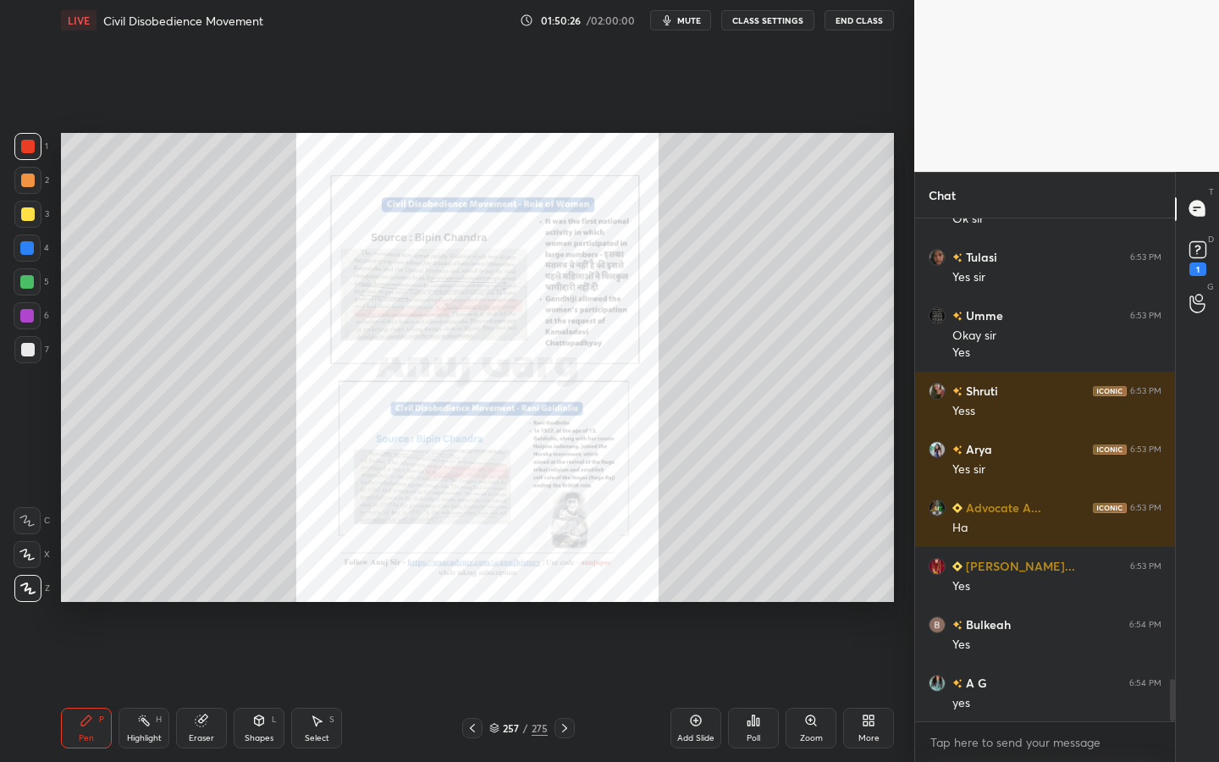
click at [798, 687] on div "Zoom" at bounding box center [811, 728] width 51 height 41
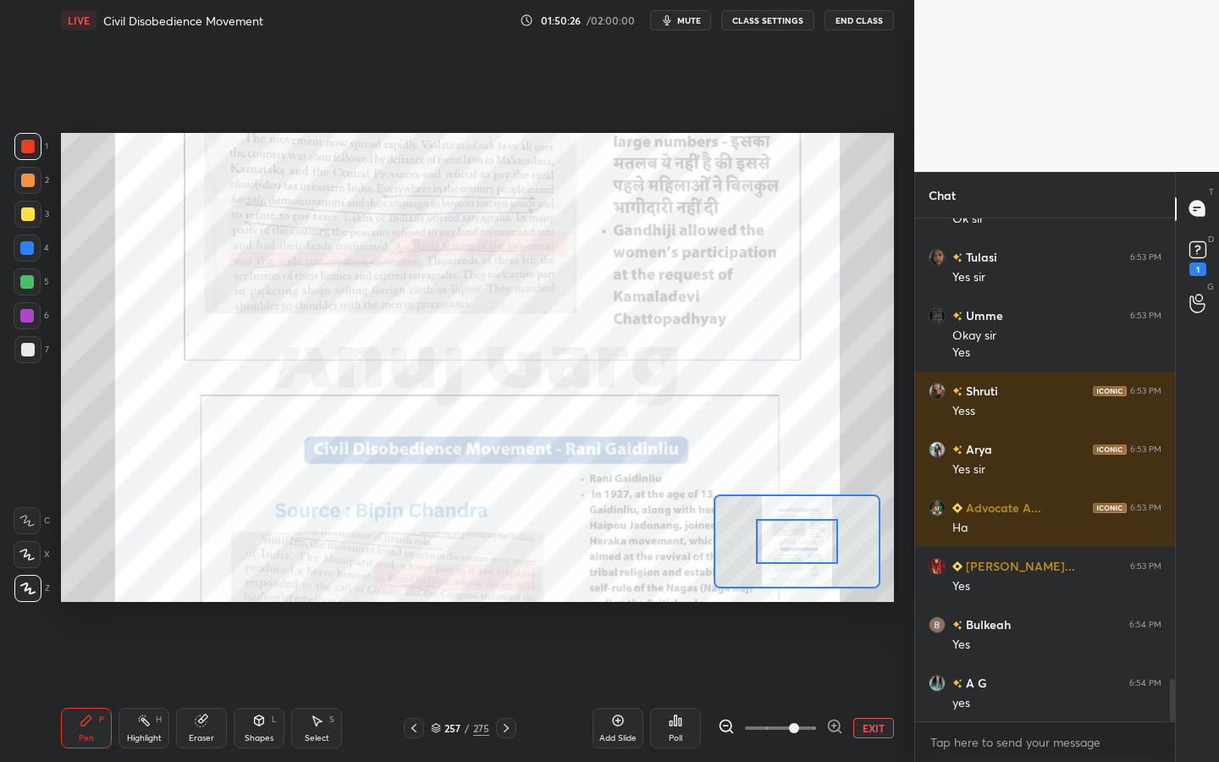
click at [798, 687] on span at bounding box center [794, 728] width 10 height 10
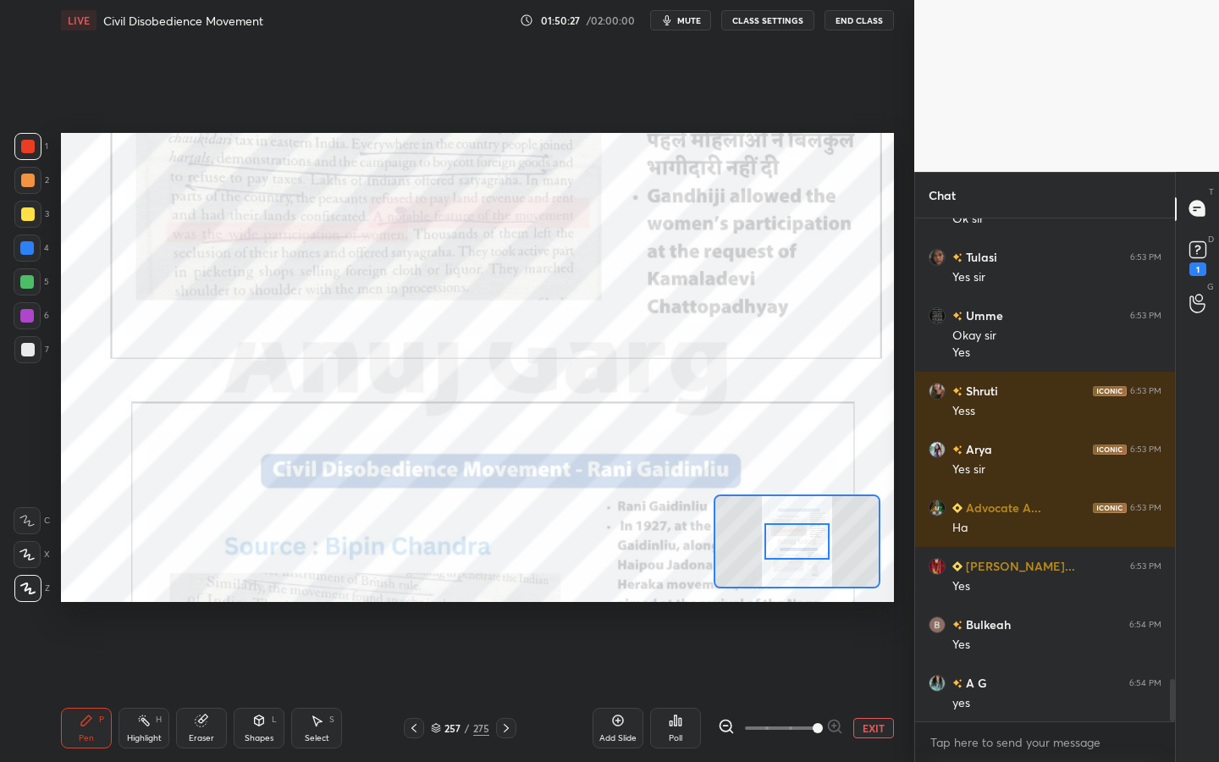
drag, startPoint x: 798, startPoint y: 722, endPoint x: 853, endPoint y: 733, distance: 55.3
click at [853, 687] on div "EXIT" at bounding box center [806, 728] width 176 height 20
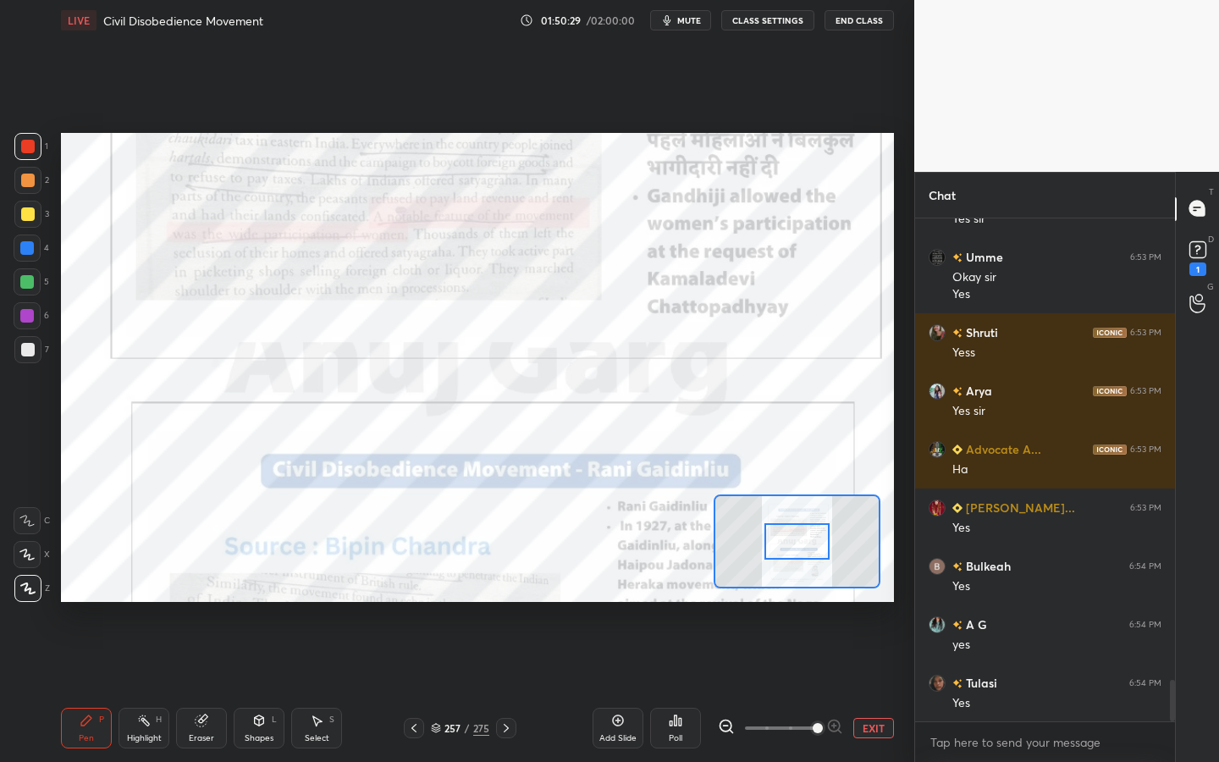
click at [791, 554] on div at bounding box center [797, 541] width 167 height 94
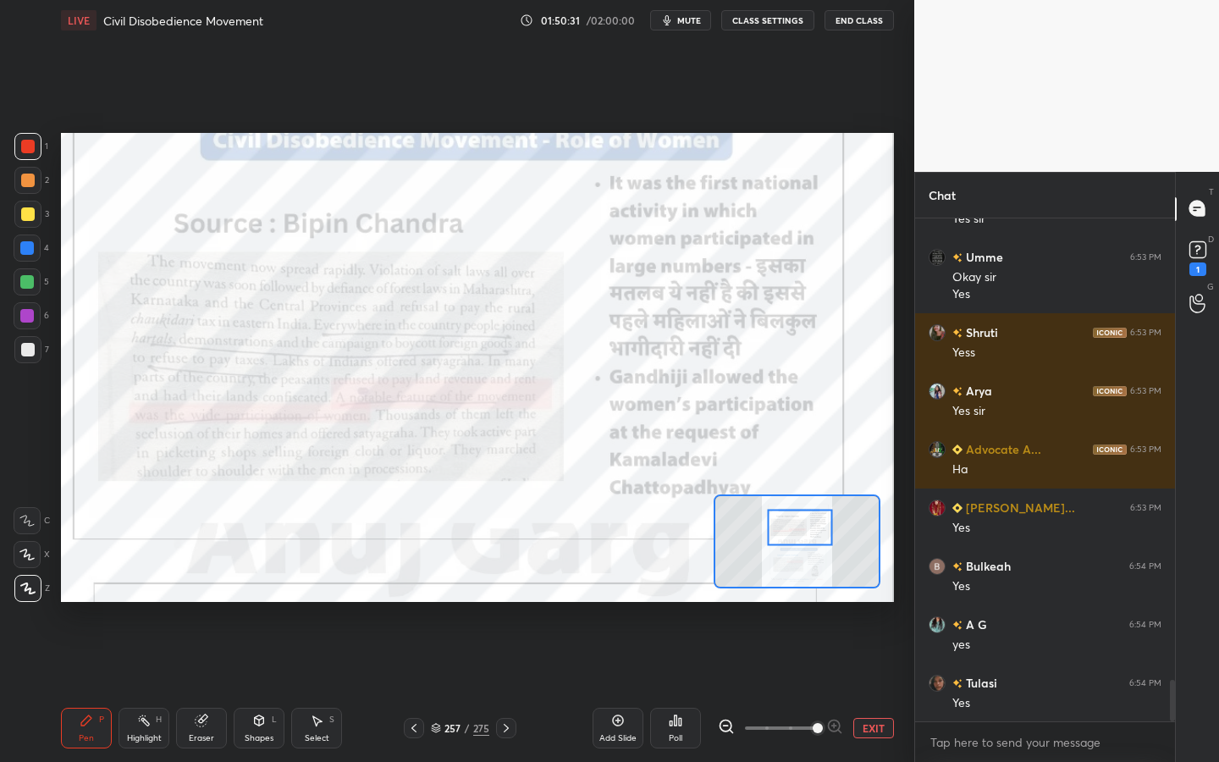
drag, startPoint x: 791, startPoint y: 554, endPoint x: 800, endPoint y: 527, distance: 27.9
click at [800, 527] on div at bounding box center [800, 528] width 65 height 36
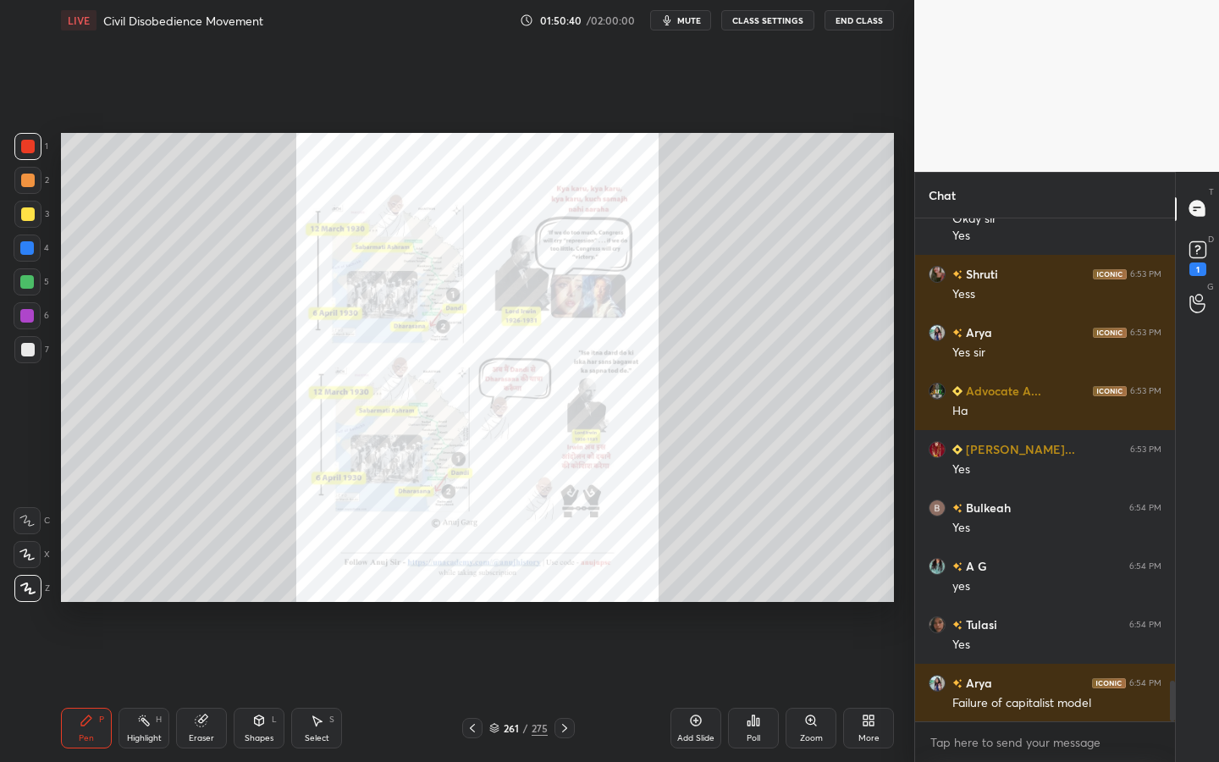
scroll to position [5705, 0]
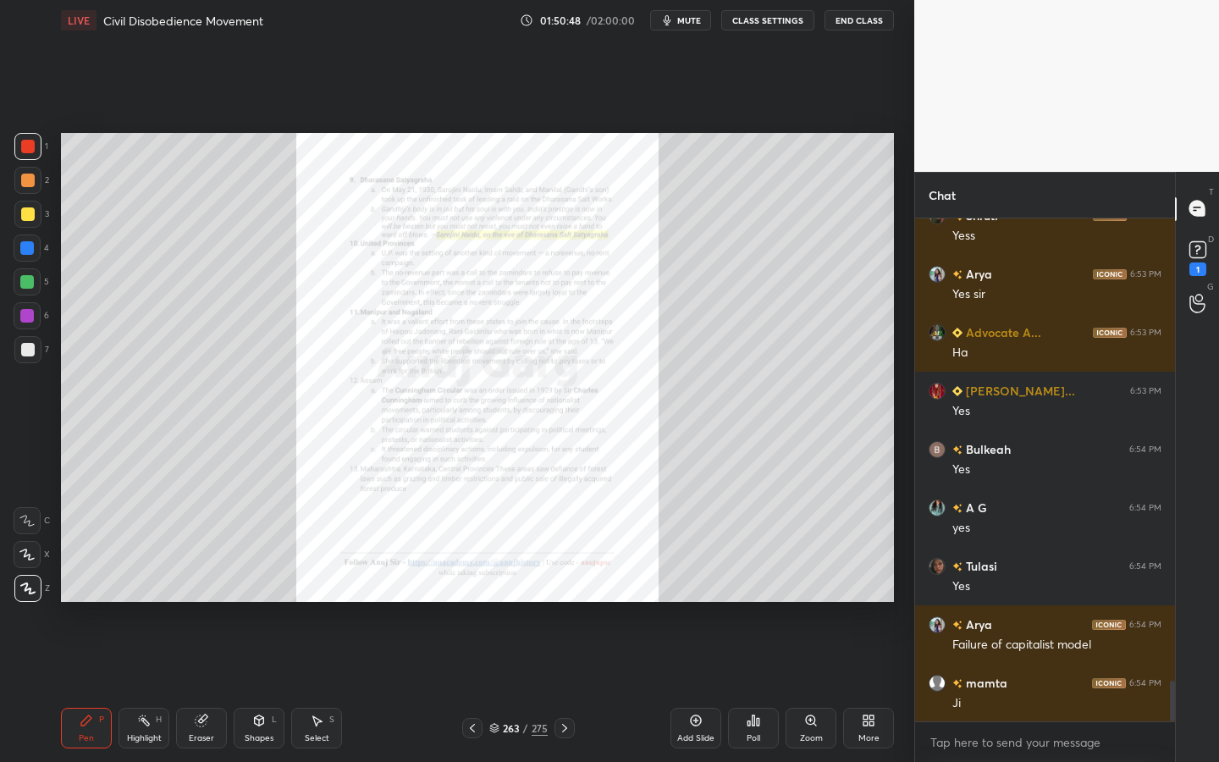
click at [805, 687] on div "Zoom" at bounding box center [811, 728] width 51 height 41
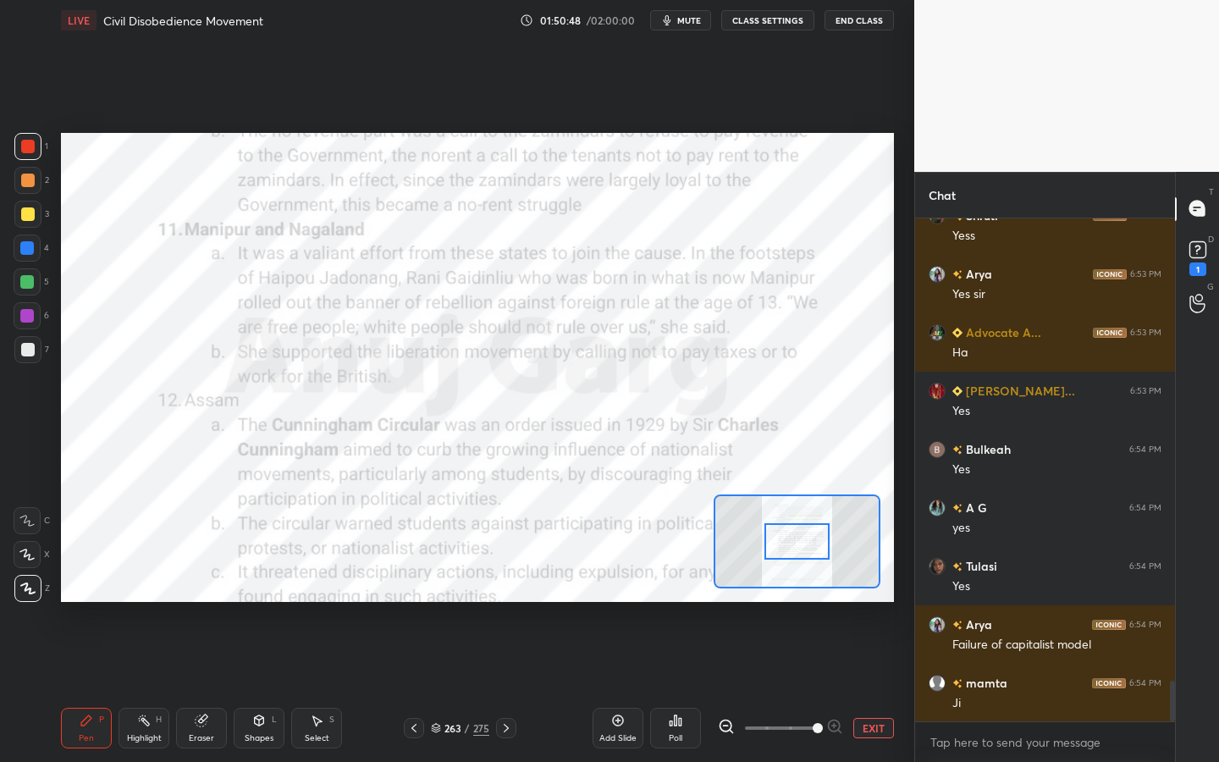
scroll to position [5779, 0]
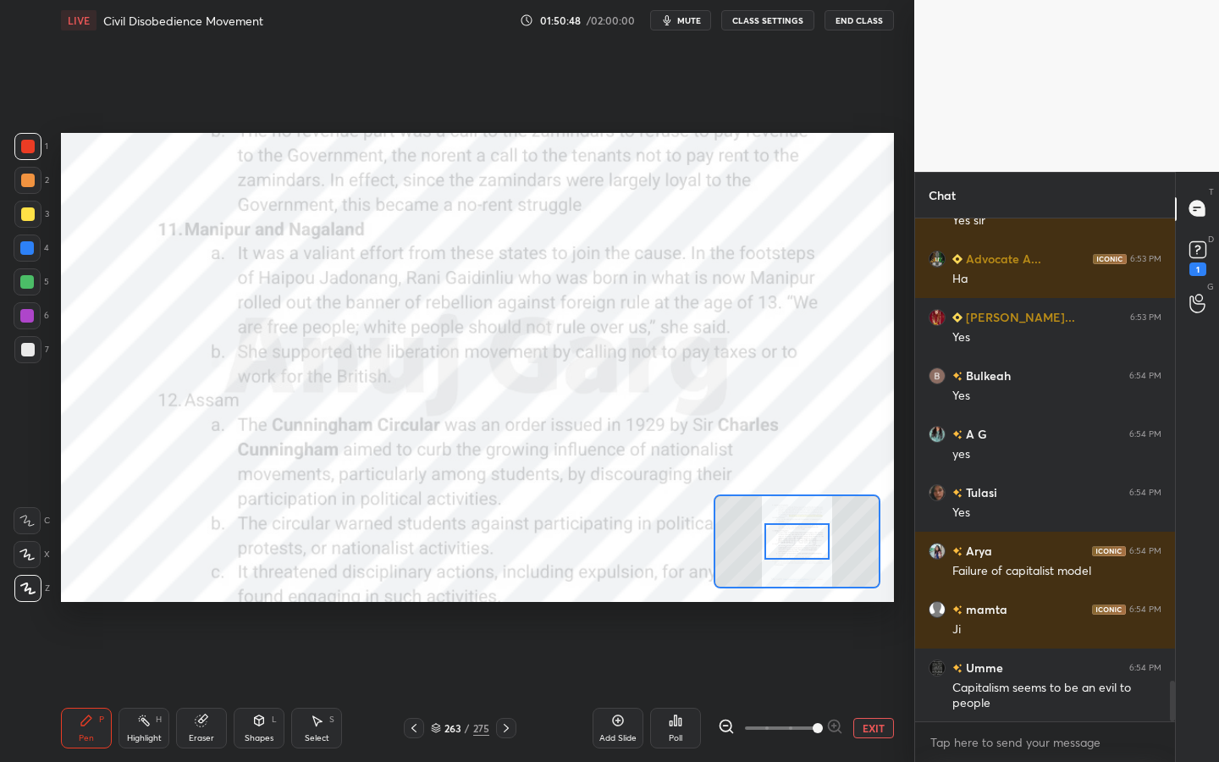
drag, startPoint x: 805, startPoint y: 730, endPoint x: 862, endPoint y: 730, distance: 56.7
click at [862, 687] on div "EXIT" at bounding box center [806, 728] width 176 height 20
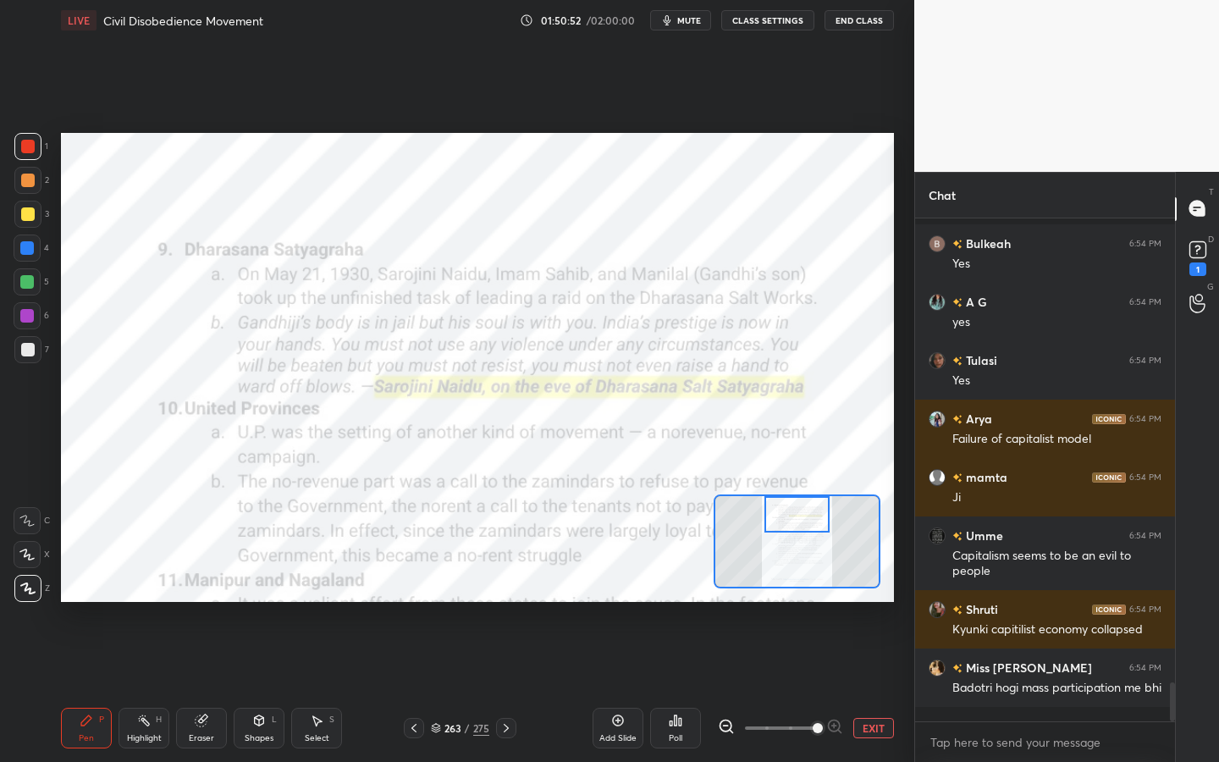
scroll to position [5984, 0]
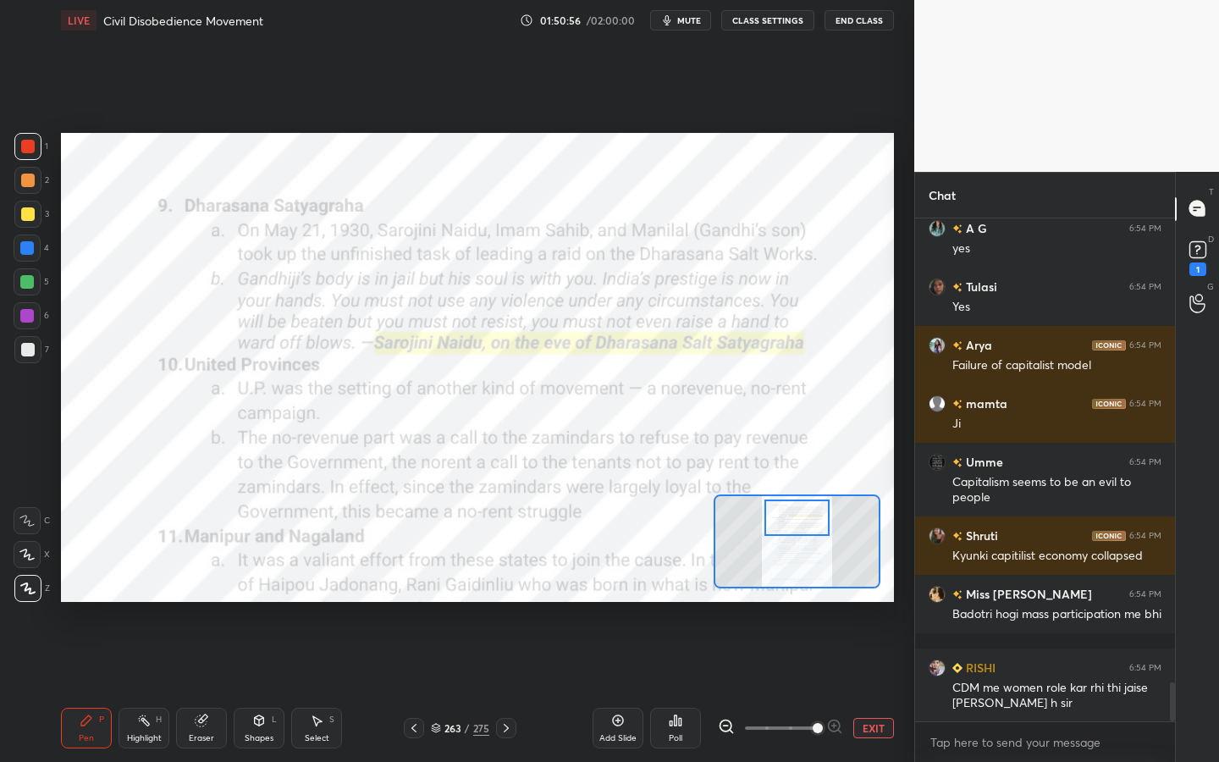
drag, startPoint x: 789, startPoint y: 550, endPoint x: 789, endPoint y: 527, distance: 23.7
click at [789, 527] on div at bounding box center [797, 518] width 65 height 36
drag, startPoint x: 795, startPoint y: 512, endPoint x: 793, endPoint y: 550, distance: 38.1
click at [793, 536] on div at bounding box center [796, 518] width 65 height 36
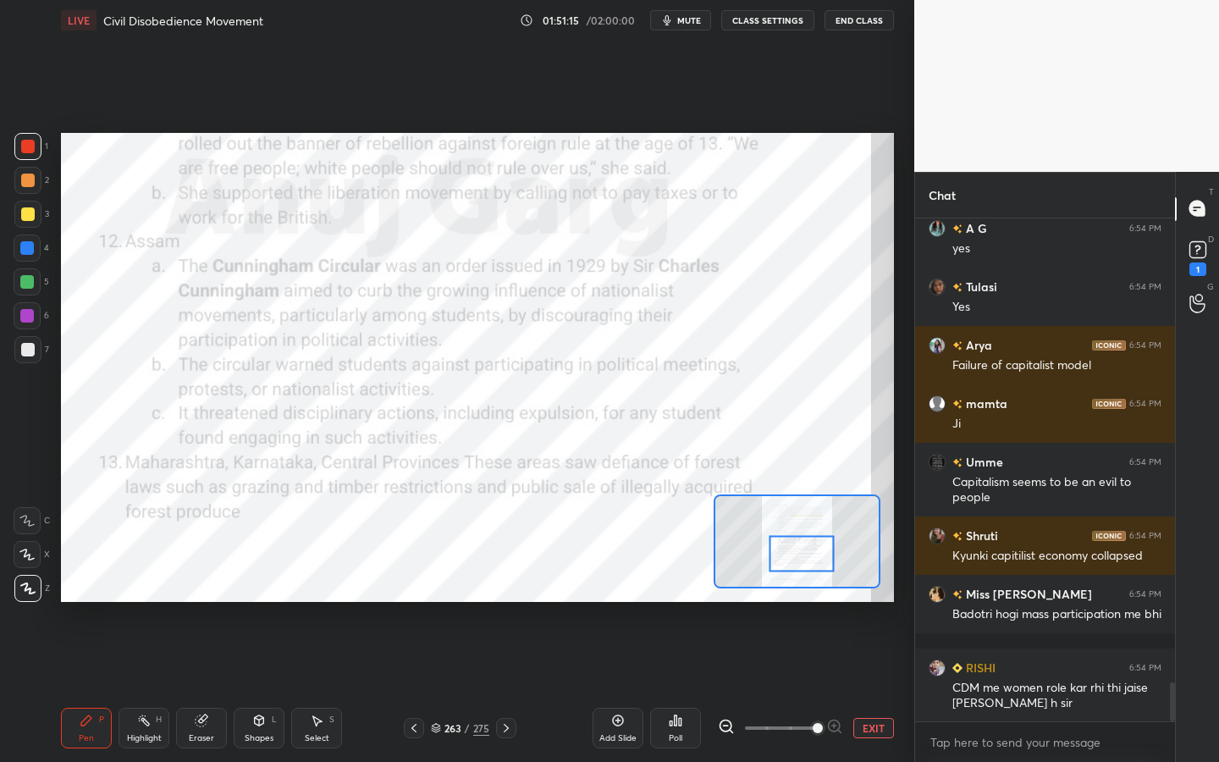
drag, startPoint x: 802, startPoint y: 537, endPoint x: 800, endPoint y: 558, distance: 21.2
click at [800, 558] on div at bounding box center [802, 554] width 65 height 36
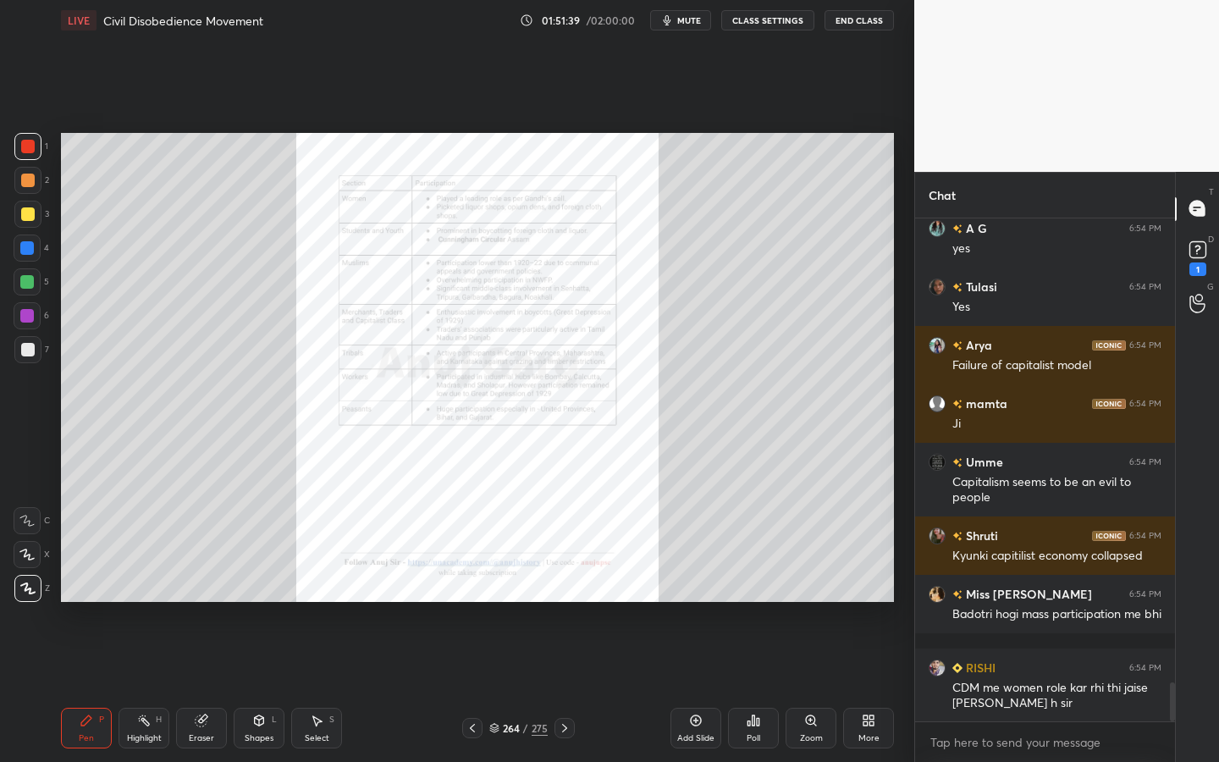
click at [812, 687] on icon at bounding box center [811, 721] width 14 height 14
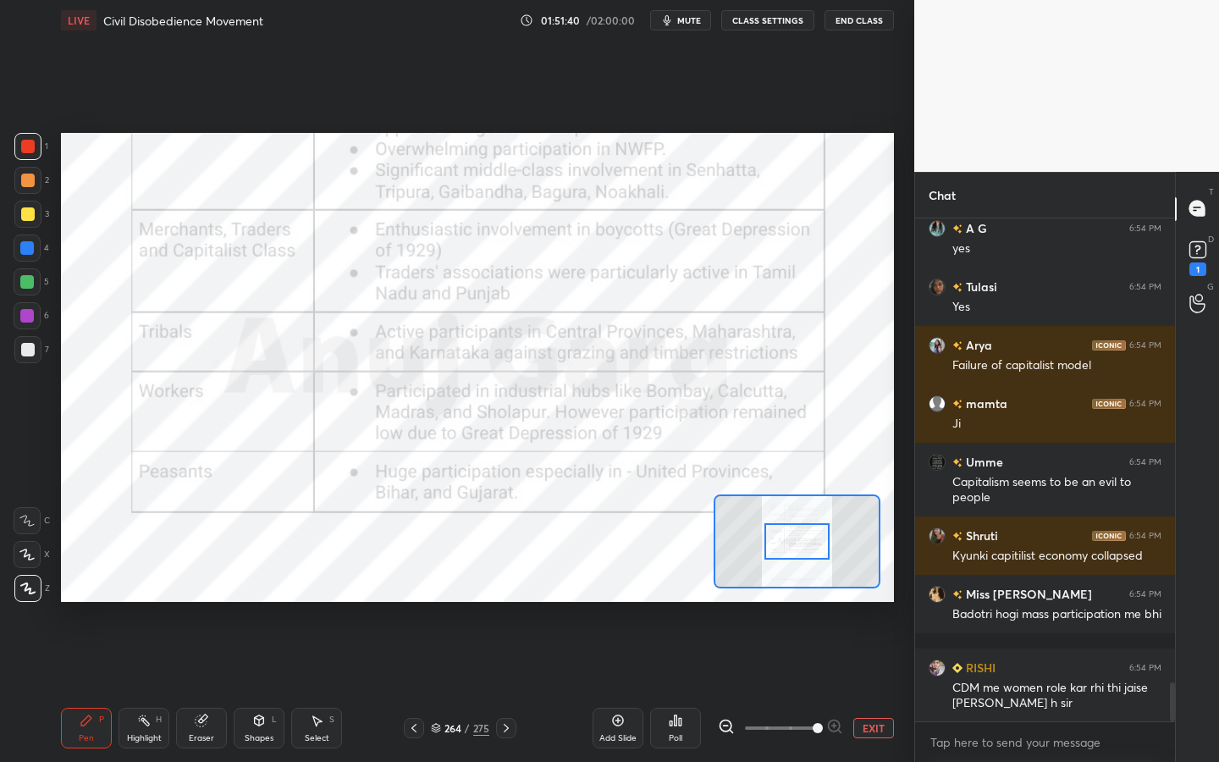
click at [813, 687] on span at bounding box center [818, 728] width 10 height 10
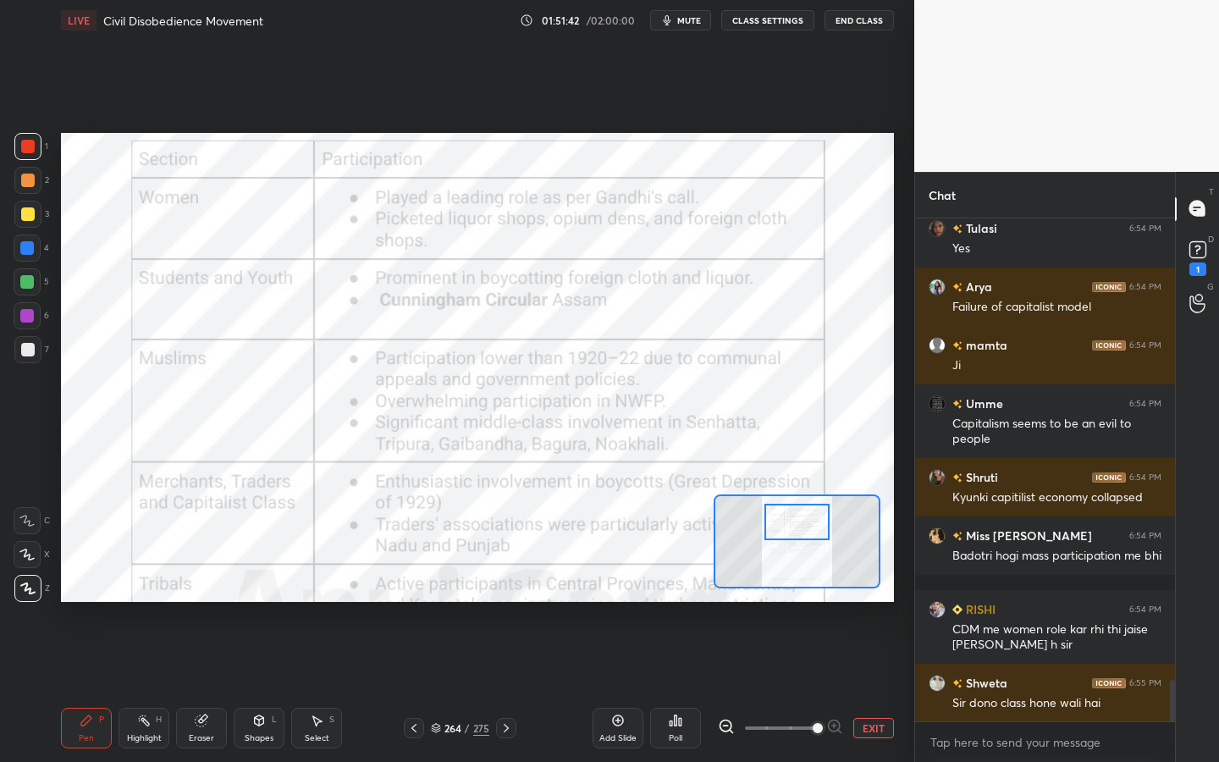
scroll to position [5601, 0]
drag, startPoint x: 796, startPoint y: 544, endPoint x: 795, endPoint y: 524, distance: 19.5
click at [795, 524] on div at bounding box center [797, 522] width 65 height 36
click at [466, 687] on div "/" at bounding box center [467, 728] width 5 height 10
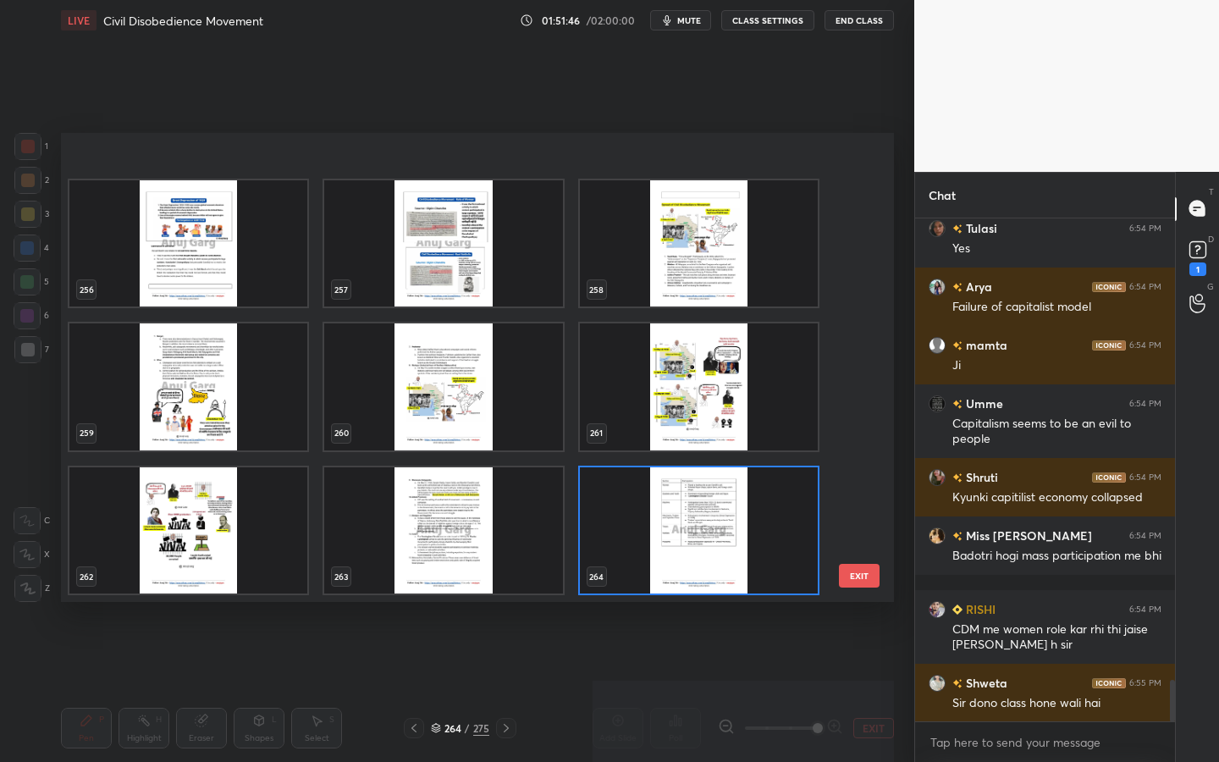
scroll to position [12734, 0]
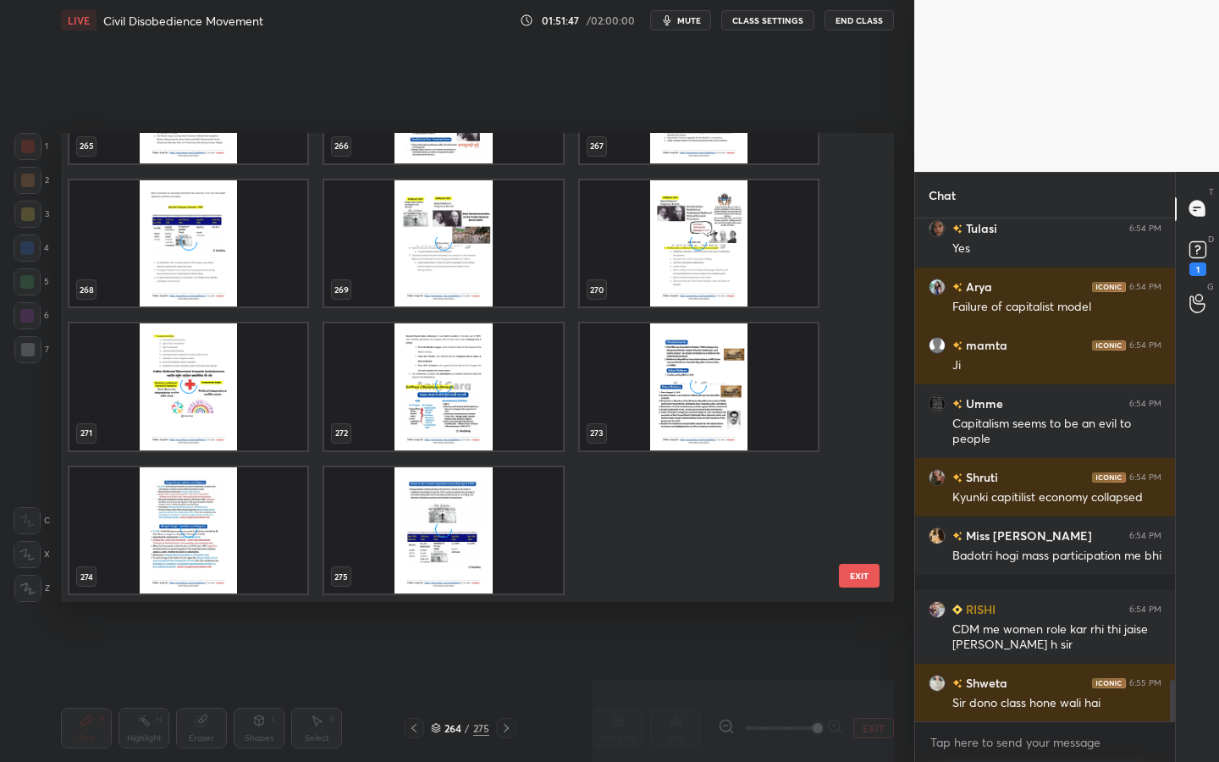
click at [457, 522] on div "grid" at bounding box center [443, 530] width 238 height 127
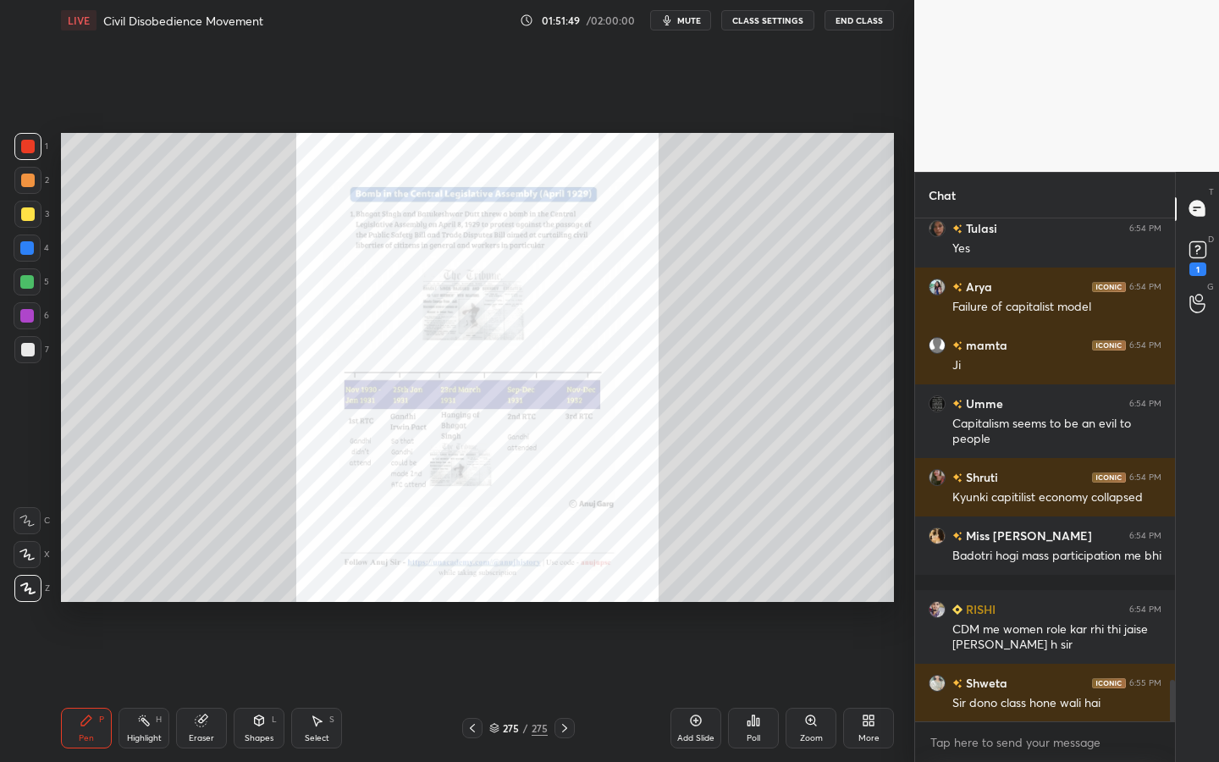
click at [712, 687] on div "Add Slide" at bounding box center [696, 728] width 51 height 41
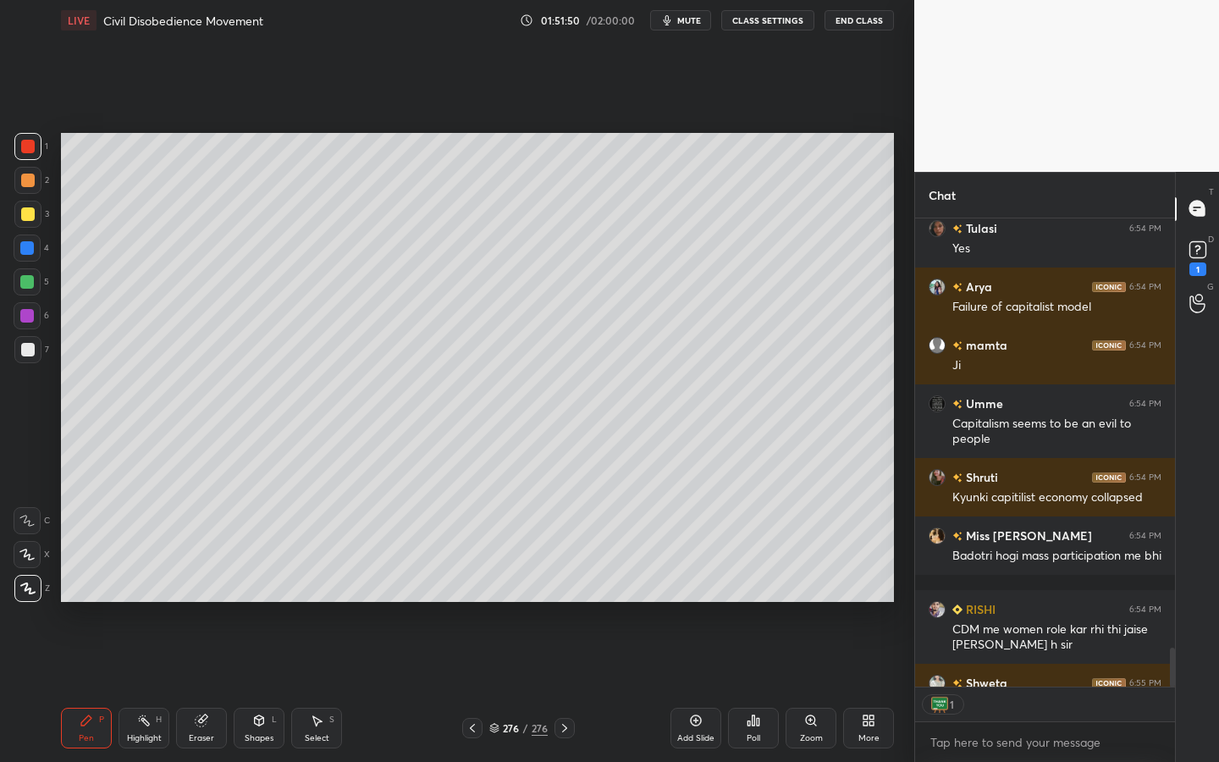
scroll to position [6, 6]
click at [1201, 242] on rect at bounding box center [1198, 249] width 16 height 16
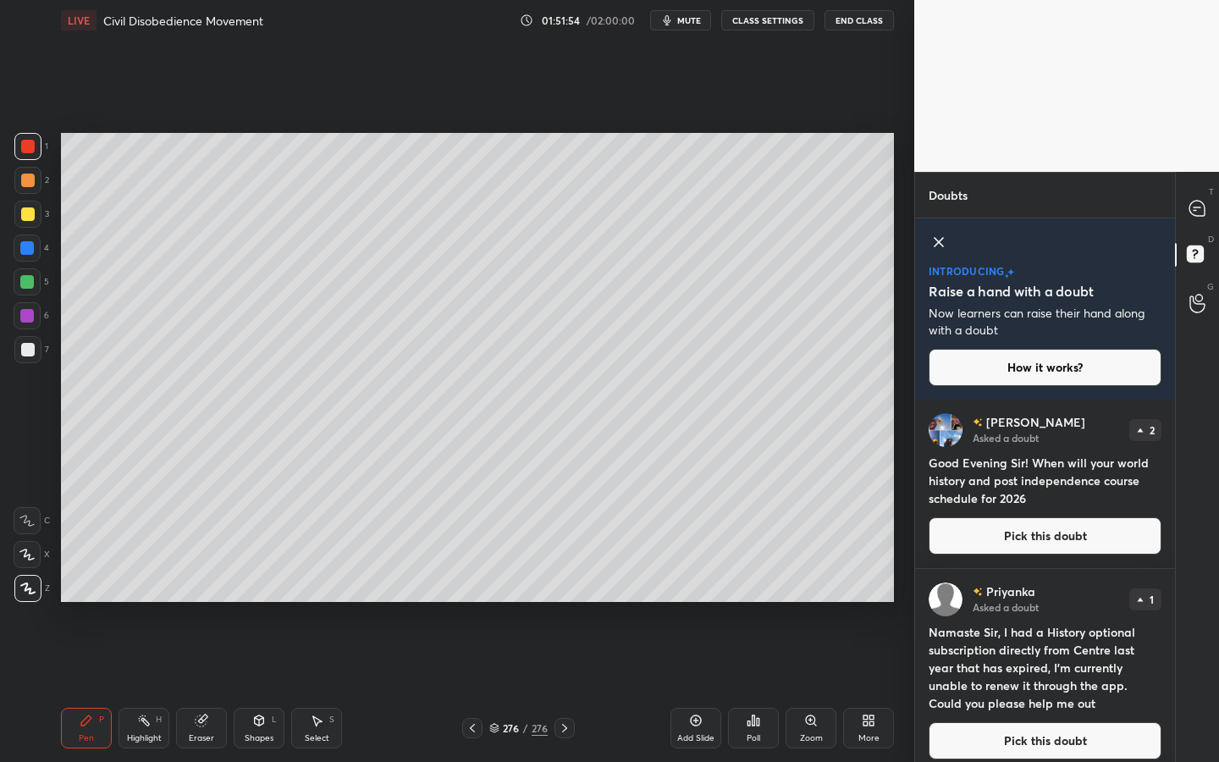
click at [1063, 526] on button "Pick this doubt" at bounding box center [1045, 535] width 233 height 37
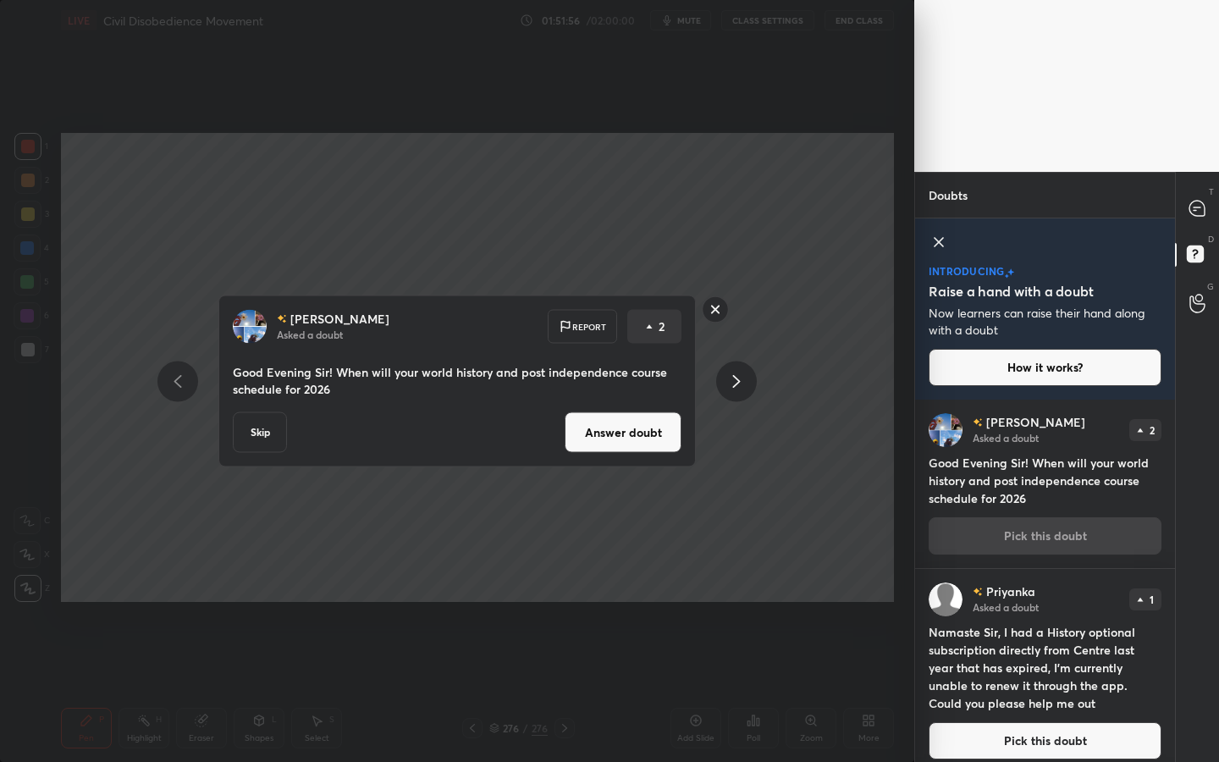
click at [274, 434] on button "Skip" at bounding box center [260, 432] width 54 height 41
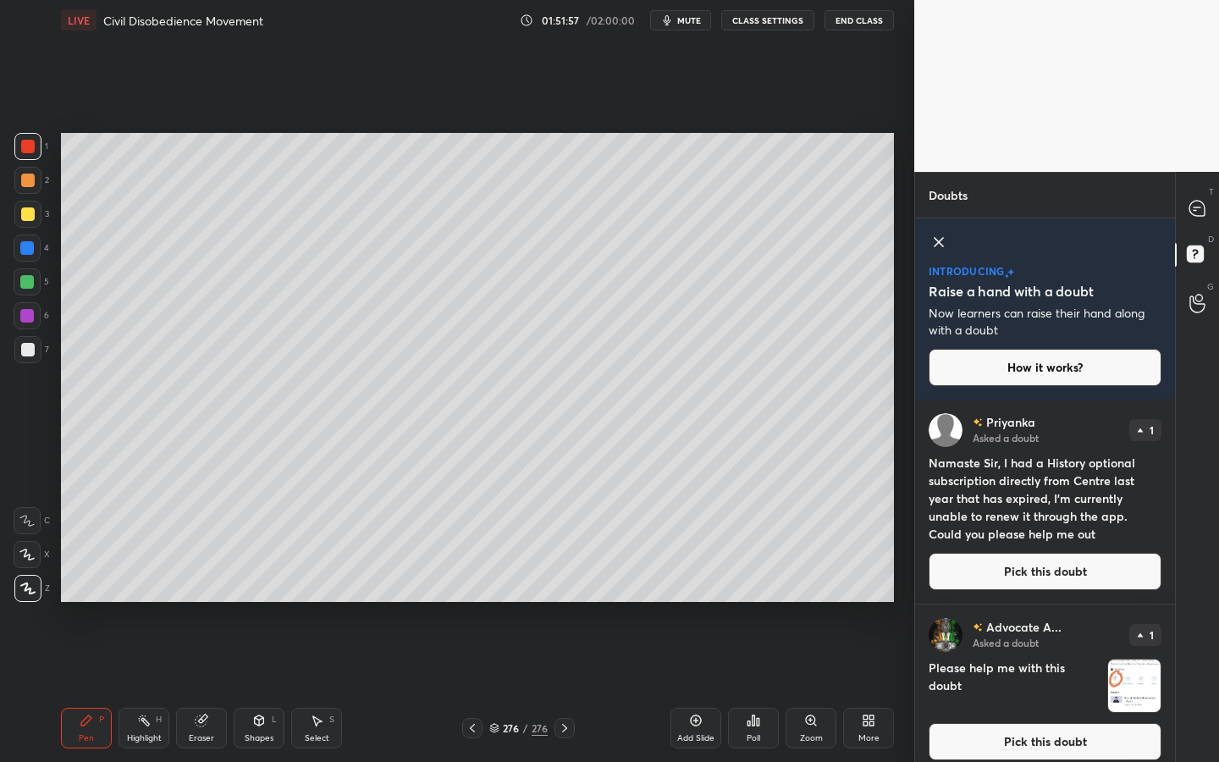
click at [1076, 581] on button "Pick this doubt" at bounding box center [1045, 571] width 233 height 37
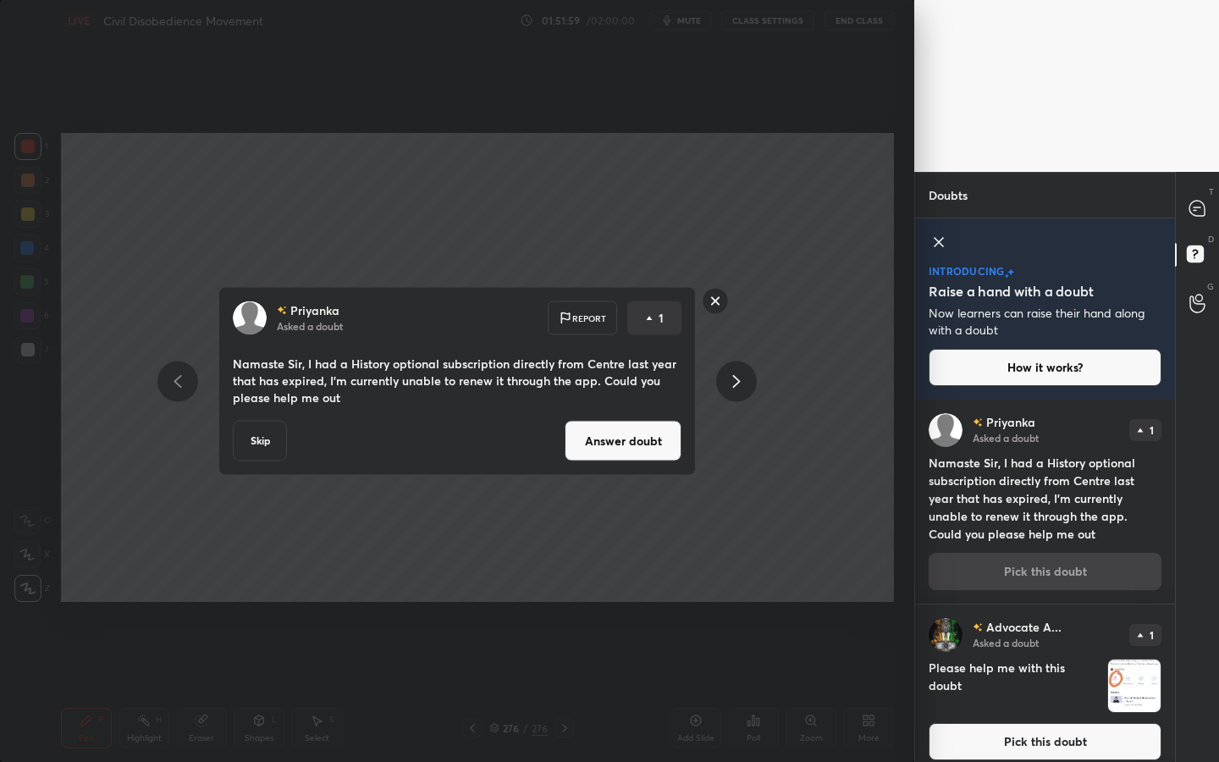
click at [630, 455] on button "Answer doubt" at bounding box center [623, 441] width 117 height 41
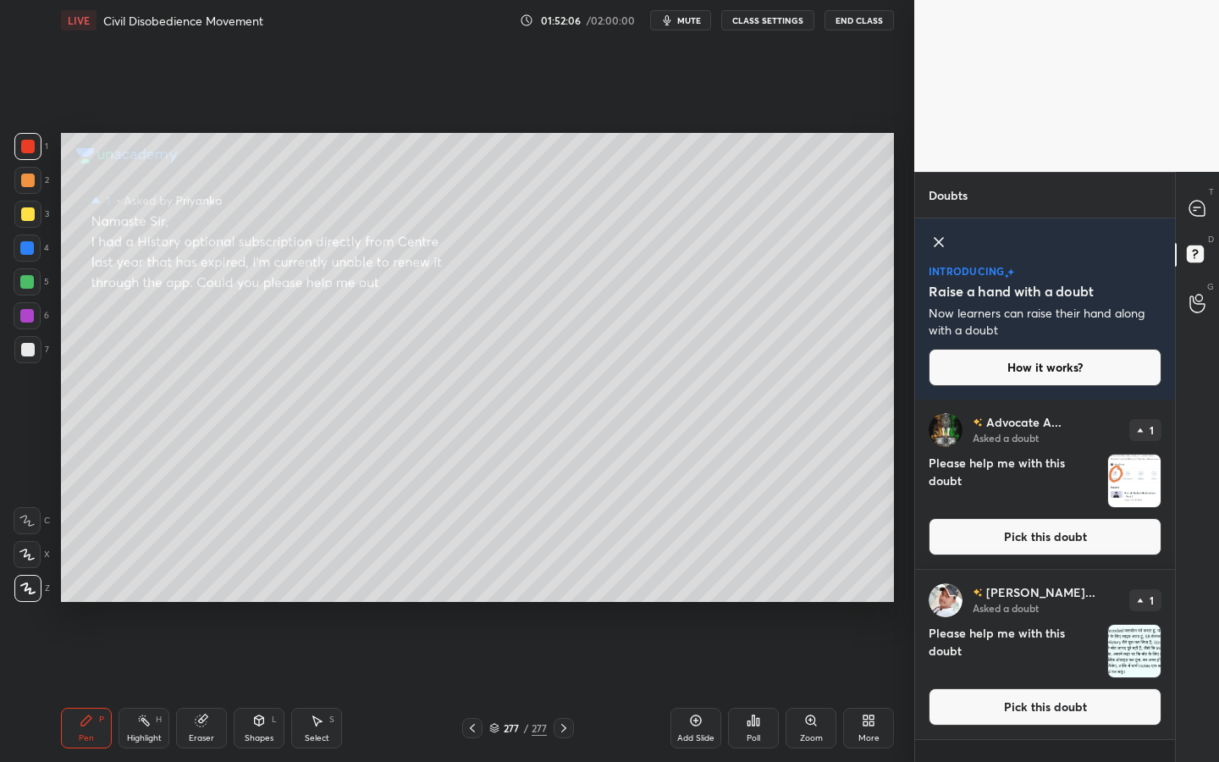
click at [1089, 532] on button "Pick this doubt" at bounding box center [1045, 536] width 233 height 37
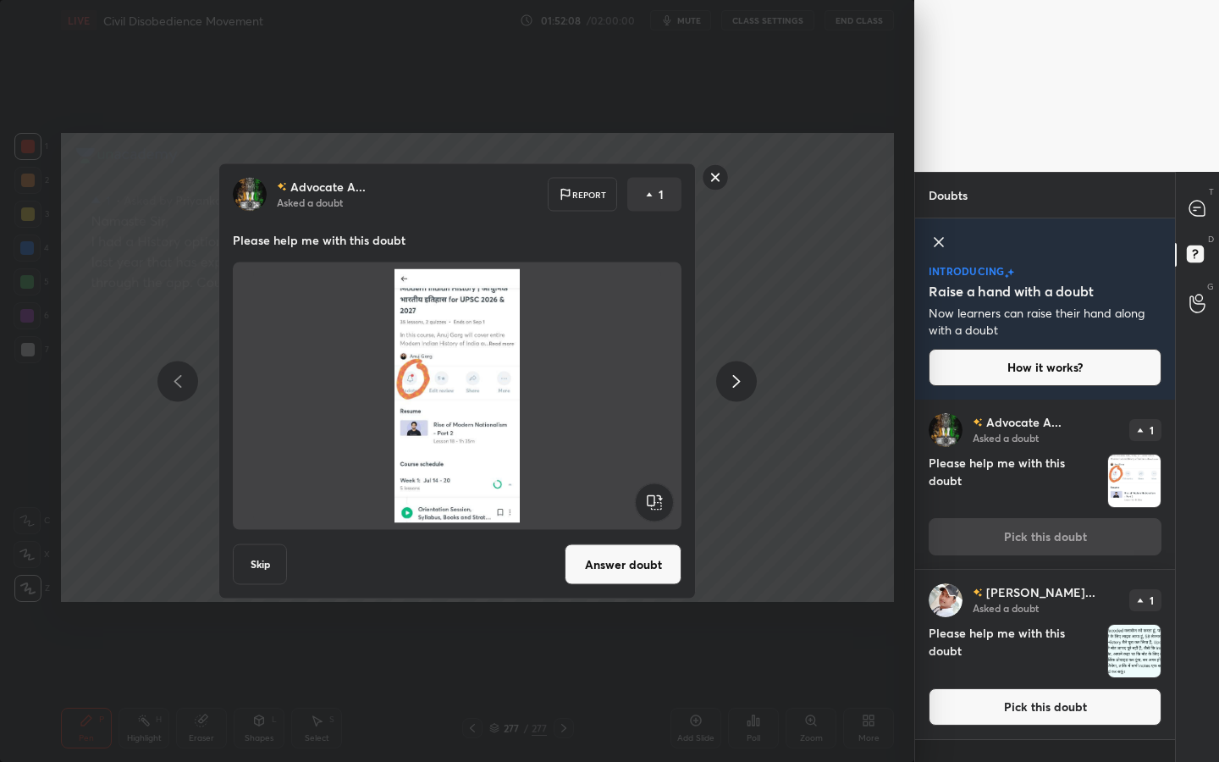
click at [252, 560] on button "Skip" at bounding box center [260, 564] width 54 height 41
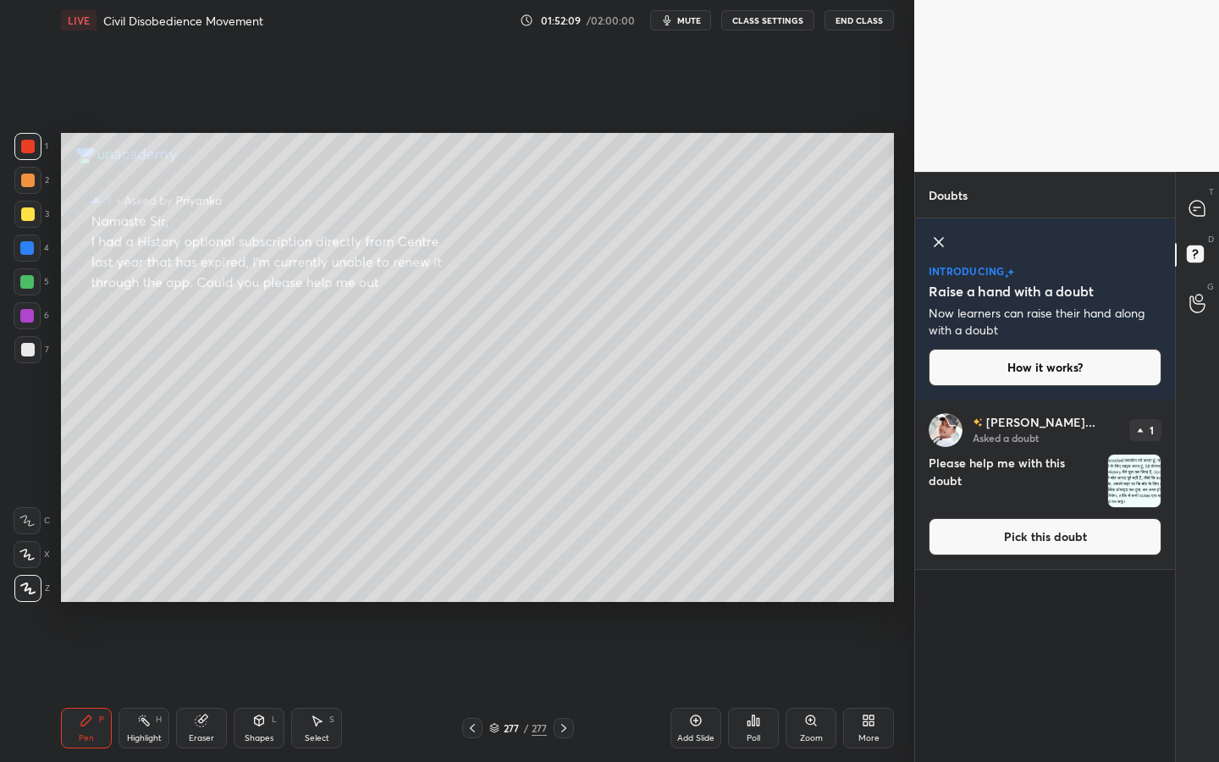
click at [1077, 540] on button "Pick this doubt" at bounding box center [1045, 536] width 233 height 37
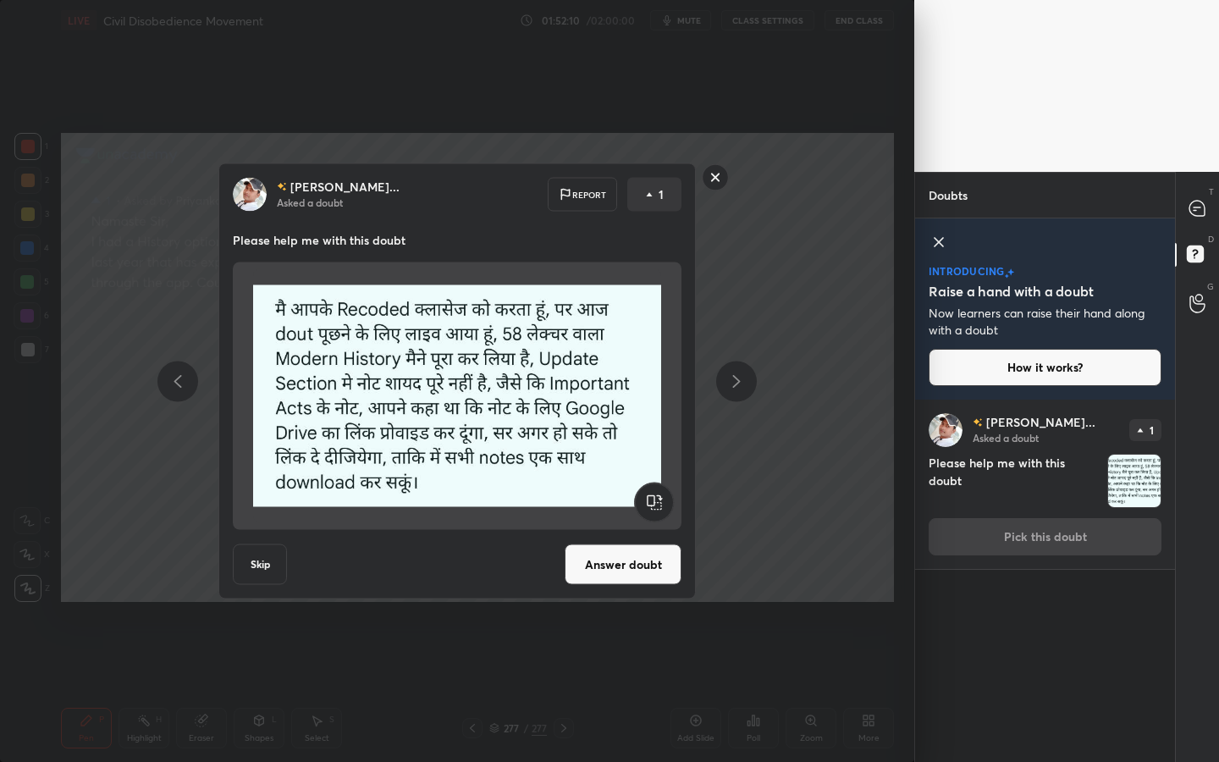
click at [272, 567] on button "Skip" at bounding box center [260, 564] width 54 height 41
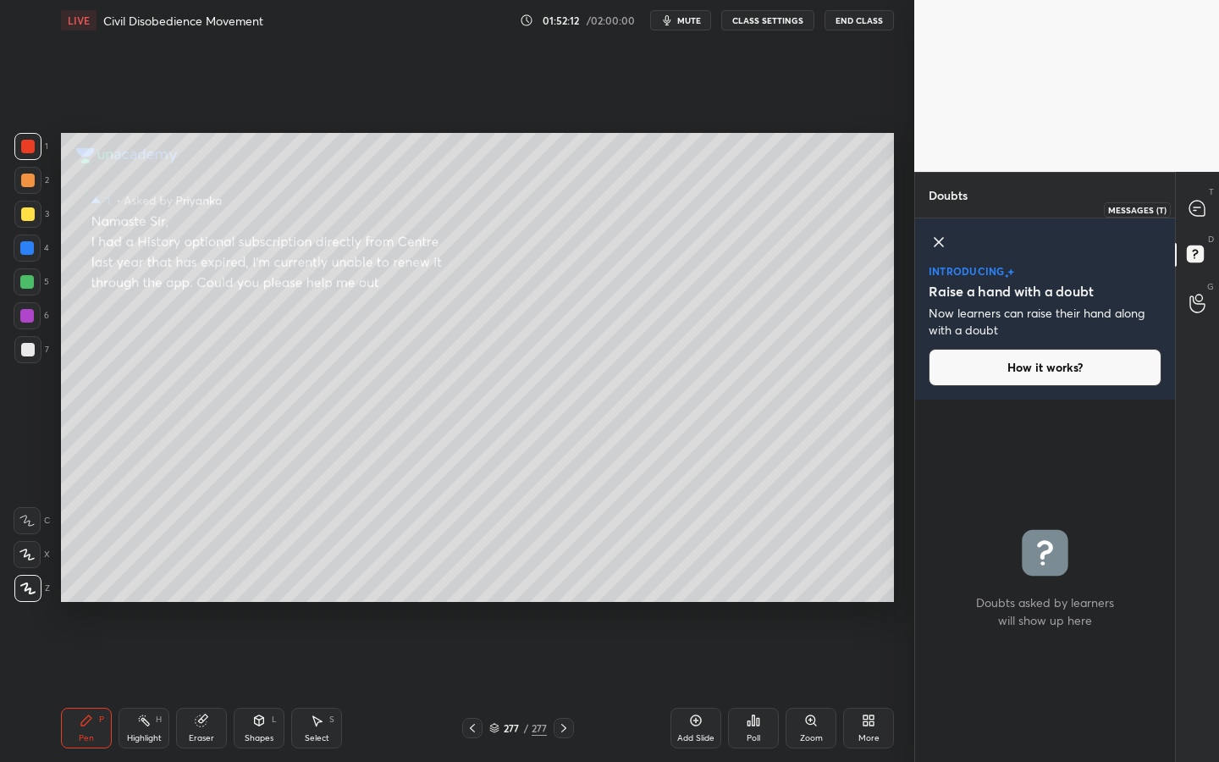
click at [1205, 202] on icon at bounding box center [1198, 209] width 18 height 18
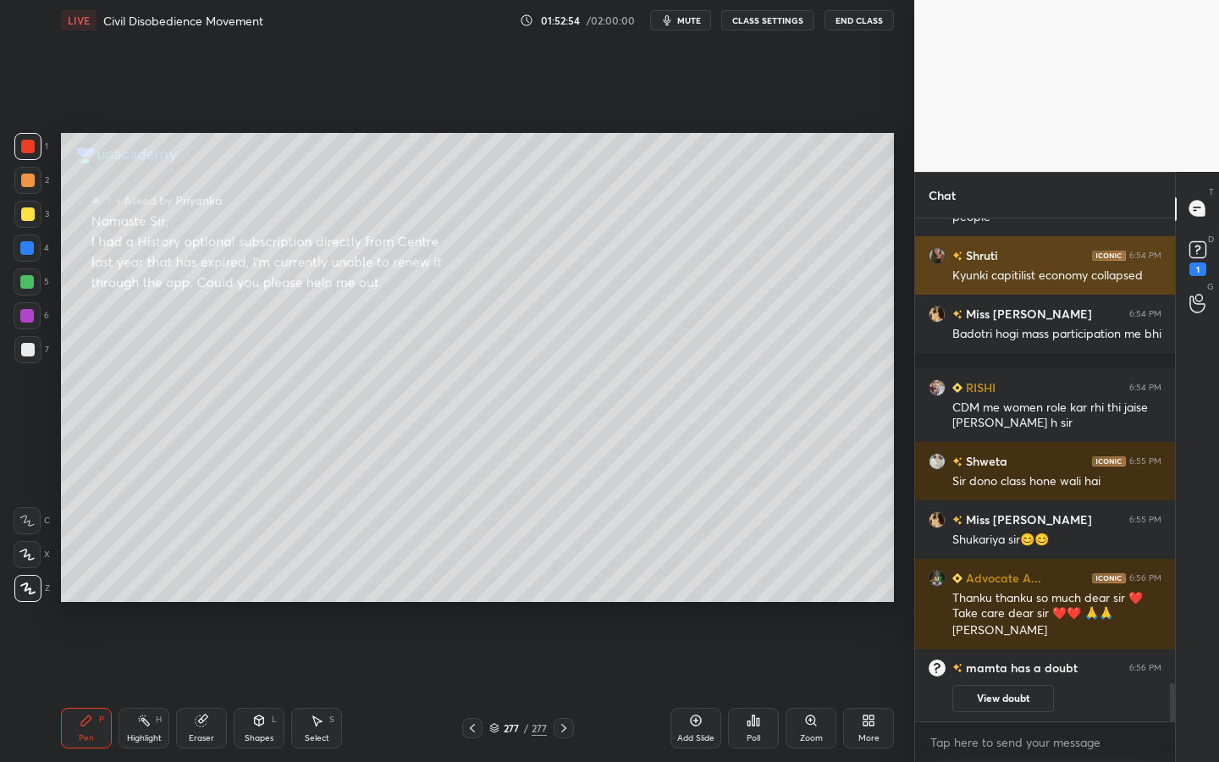
scroll to position [5685, 0]
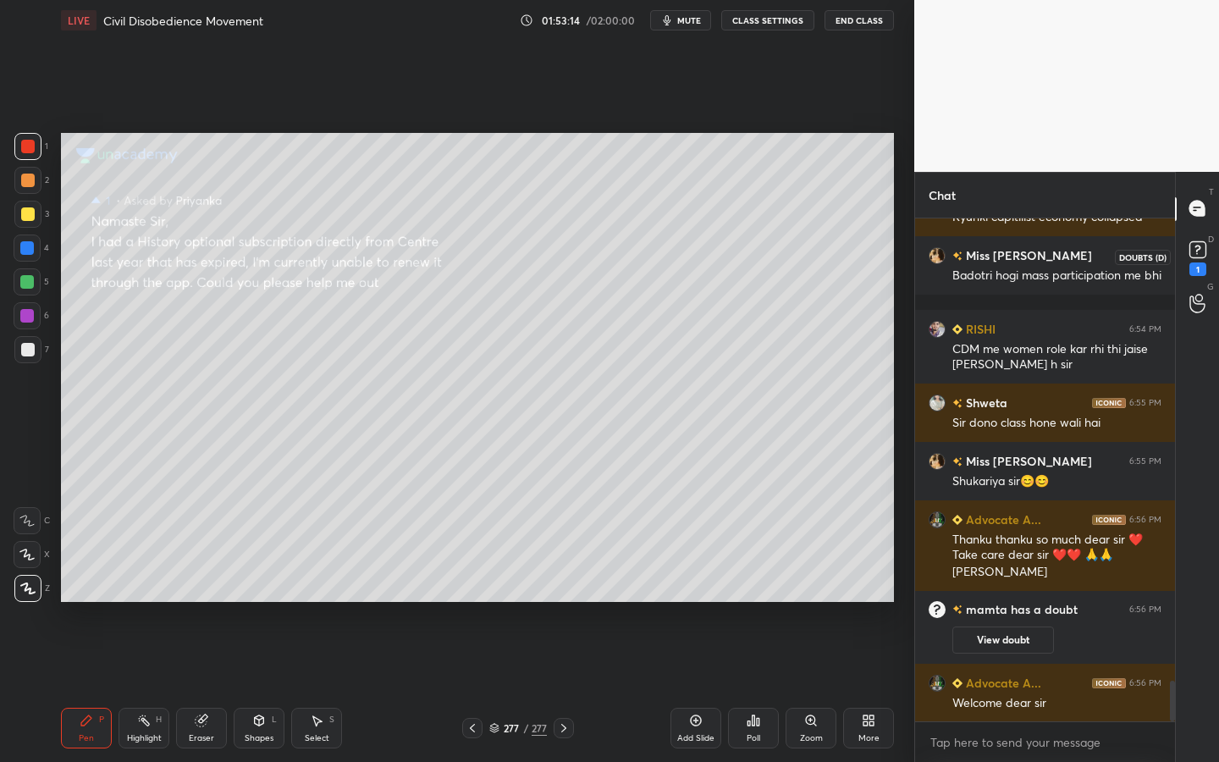
click at [1200, 252] on rect at bounding box center [1198, 249] width 16 height 16
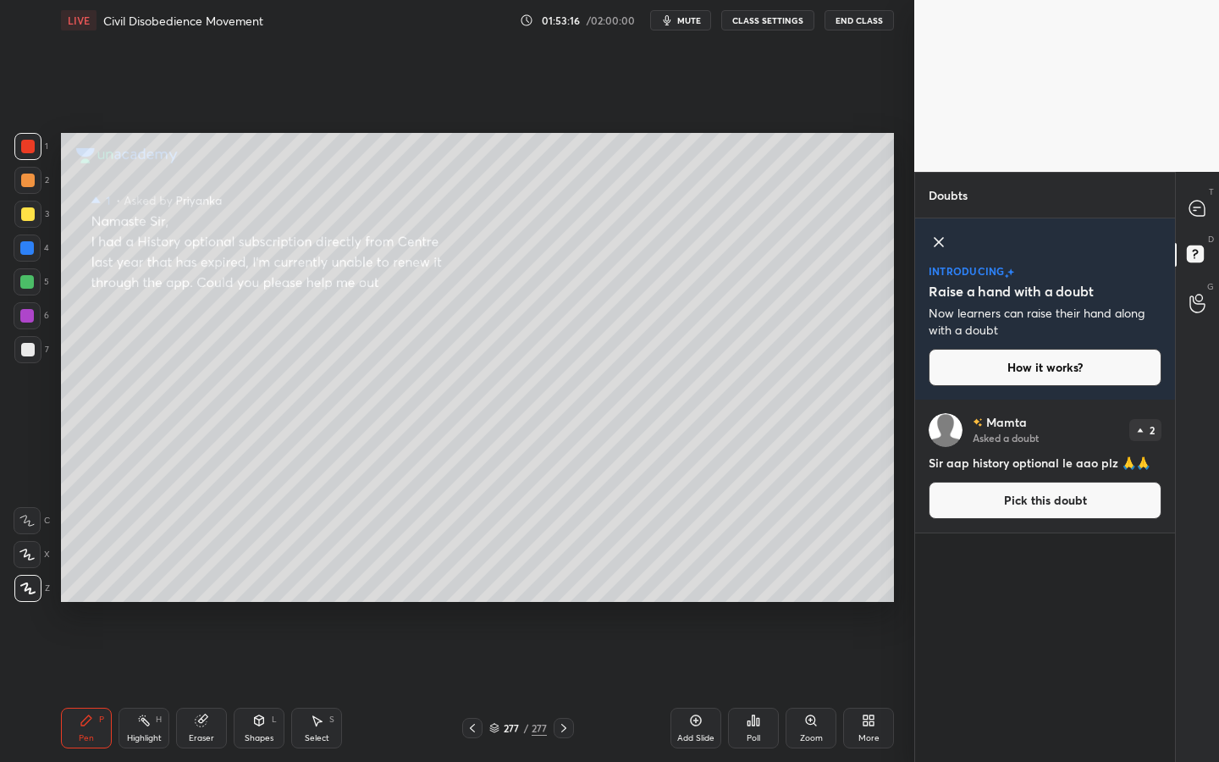
click at [1121, 496] on button "Pick this doubt" at bounding box center [1045, 500] width 233 height 37
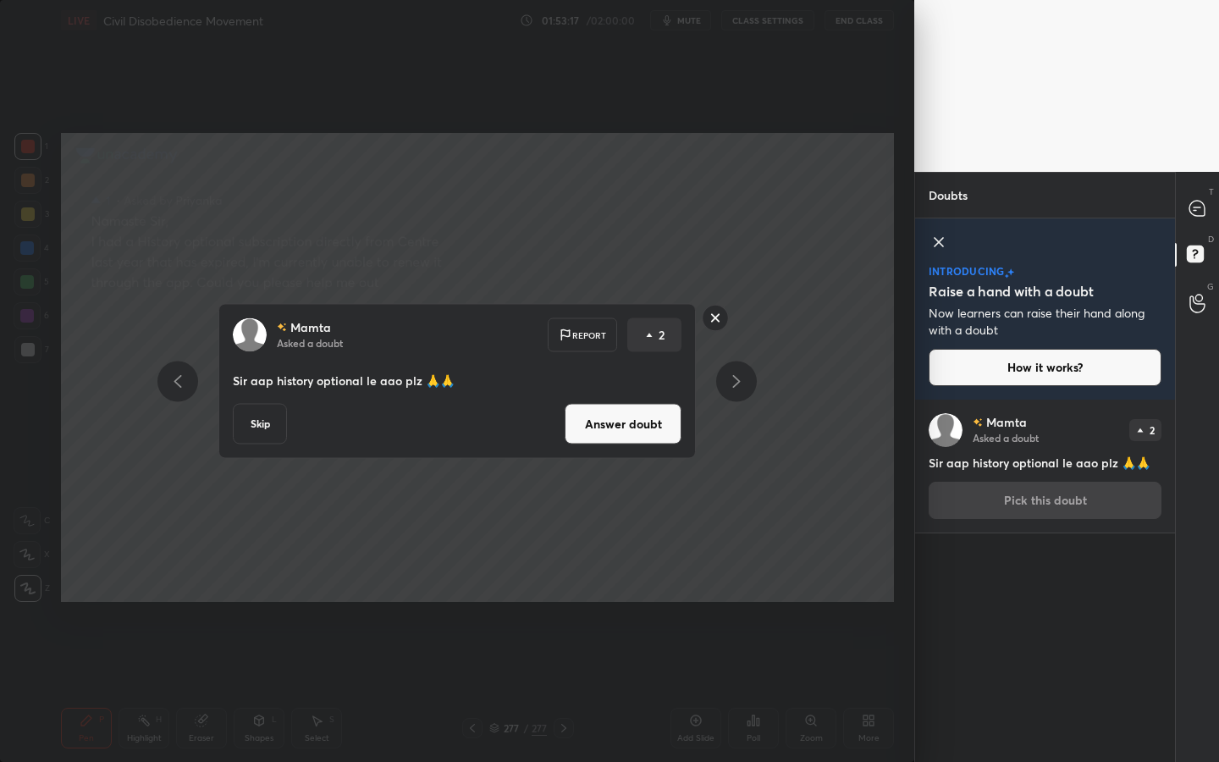
click at [588, 427] on button "Answer doubt" at bounding box center [623, 424] width 117 height 41
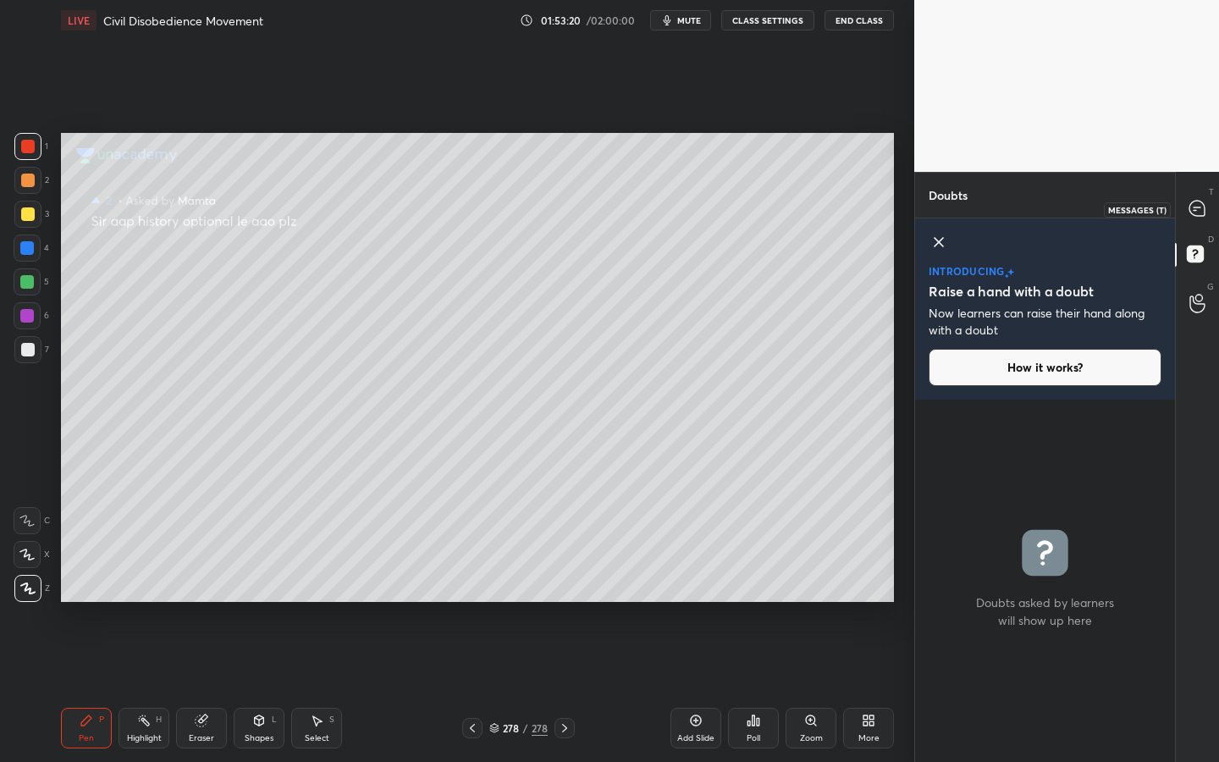
click at [1197, 210] on icon at bounding box center [1197, 208] width 15 height 15
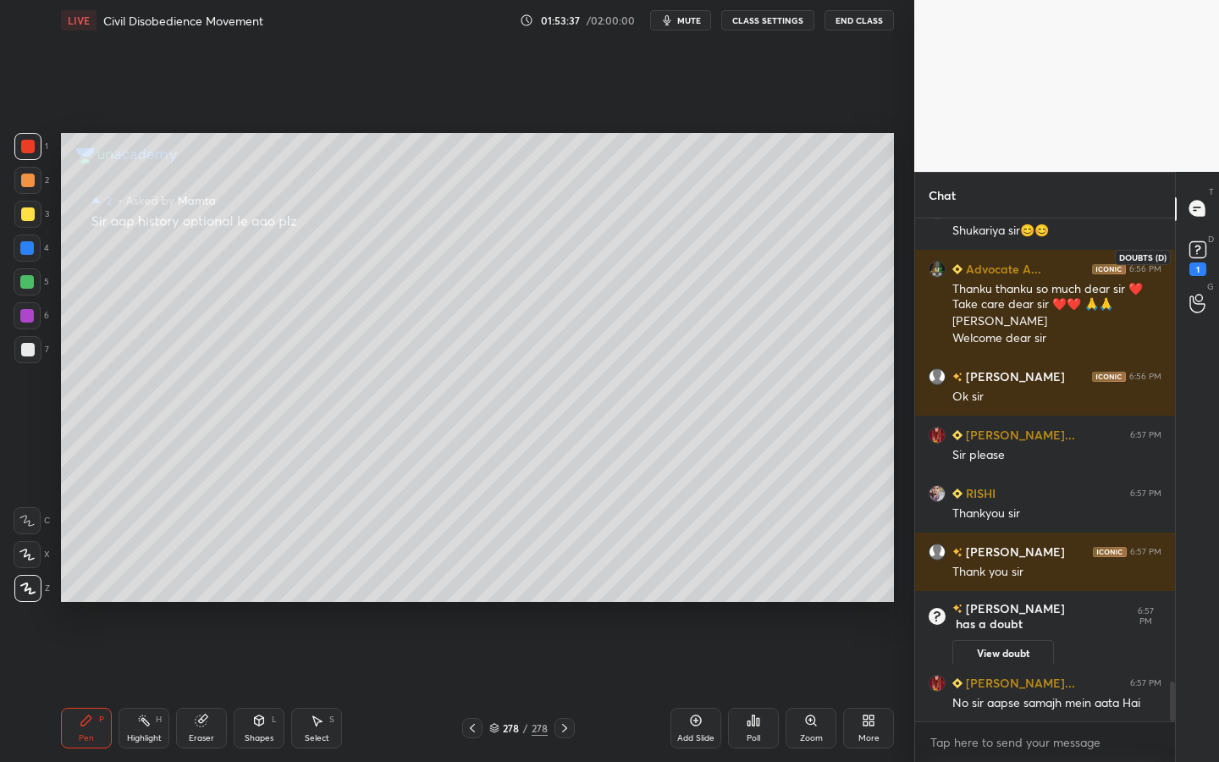
scroll to position [5912, 0]
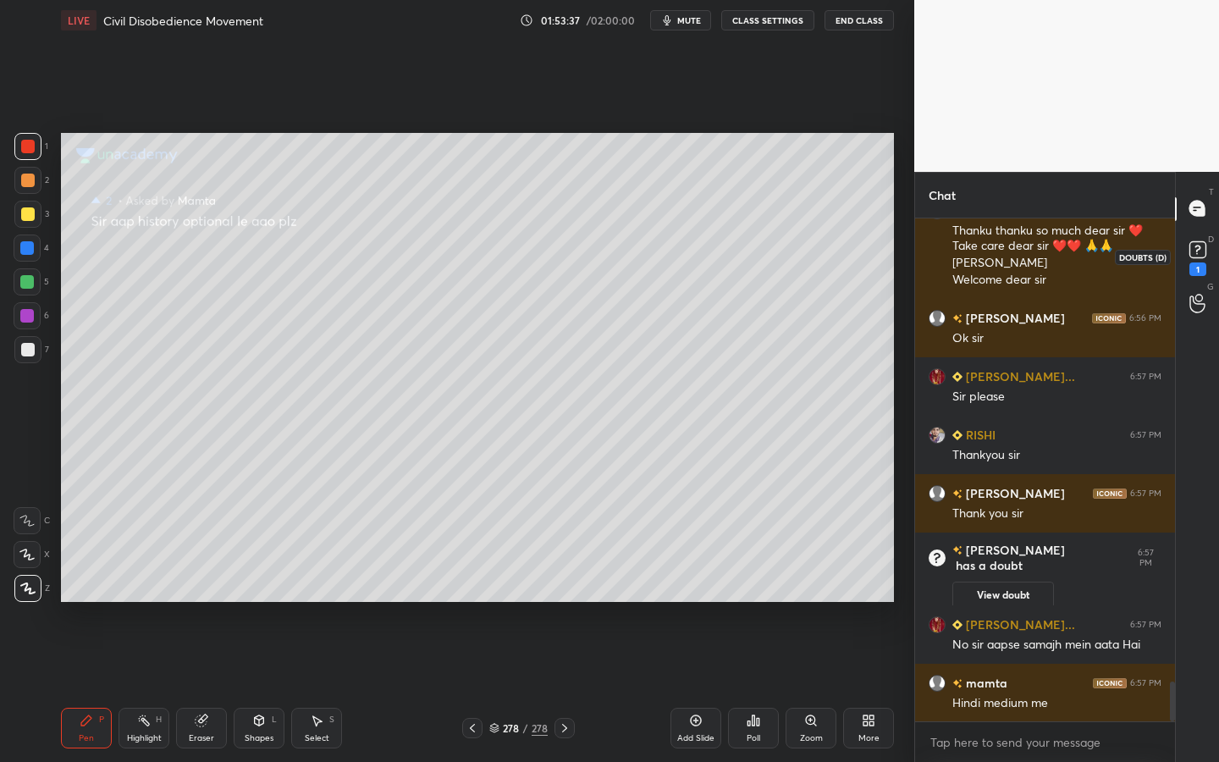
click at [1204, 260] on icon at bounding box center [1197, 249] width 25 height 25
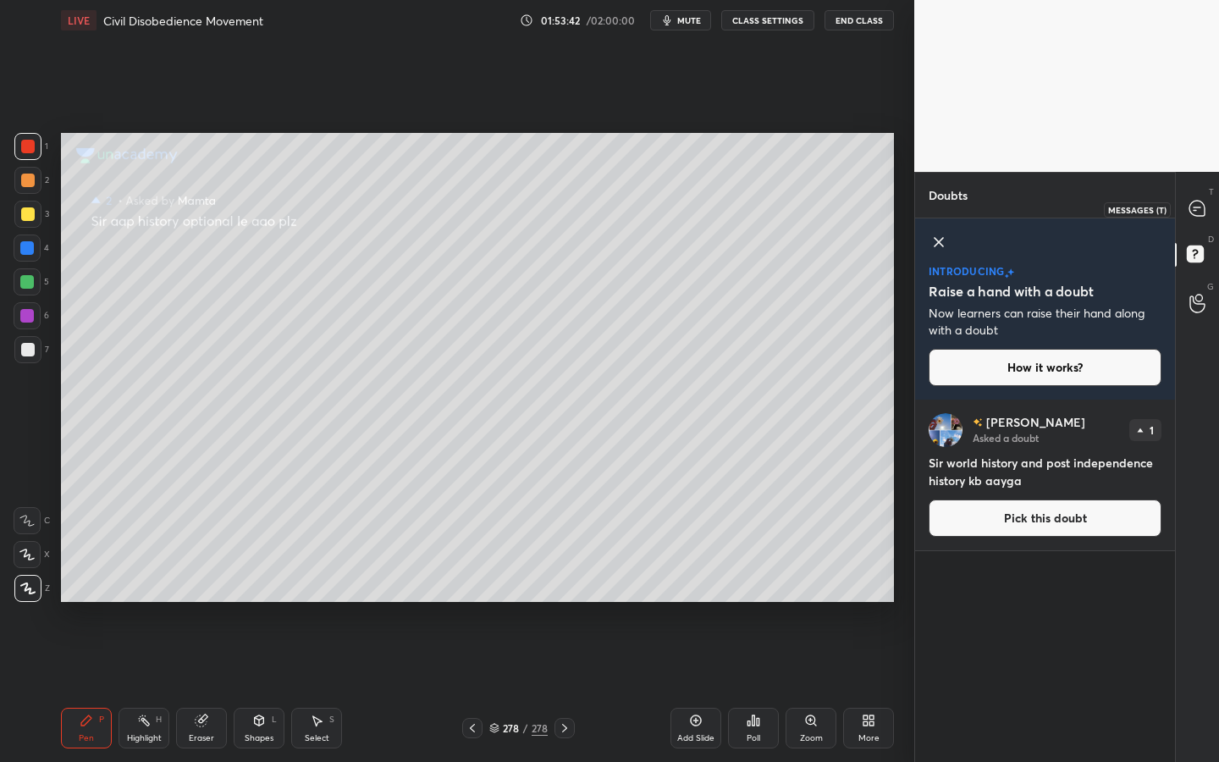
click at [1194, 212] on icon at bounding box center [1197, 208] width 15 height 15
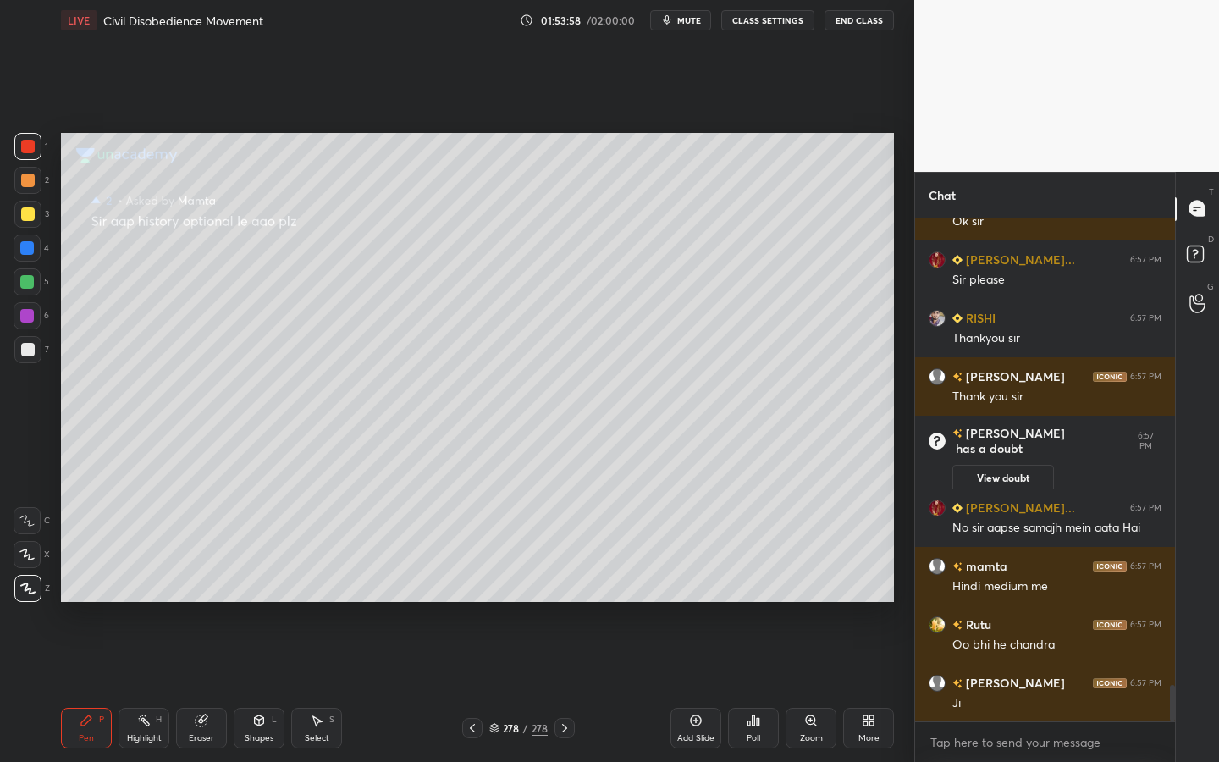
scroll to position [6454, 0]
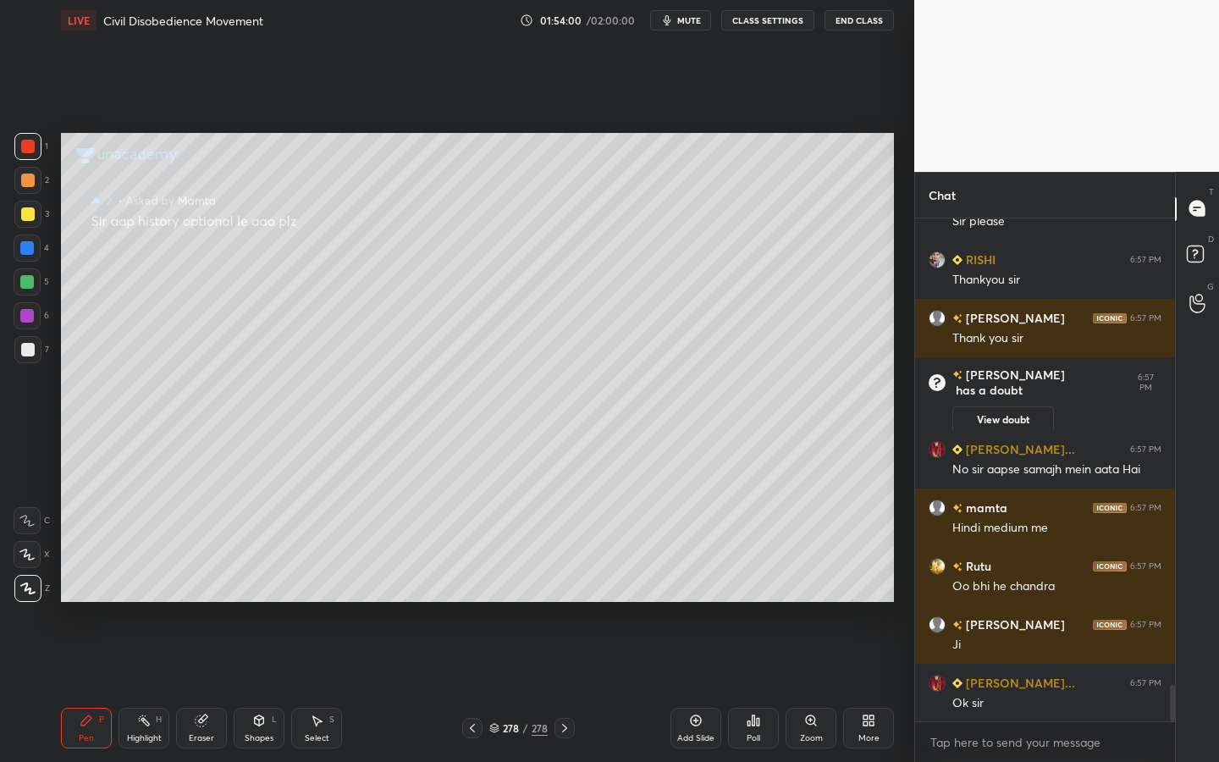
click at [867, 12] on button "End Class" at bounding box center [859, 20] width 69 height 20
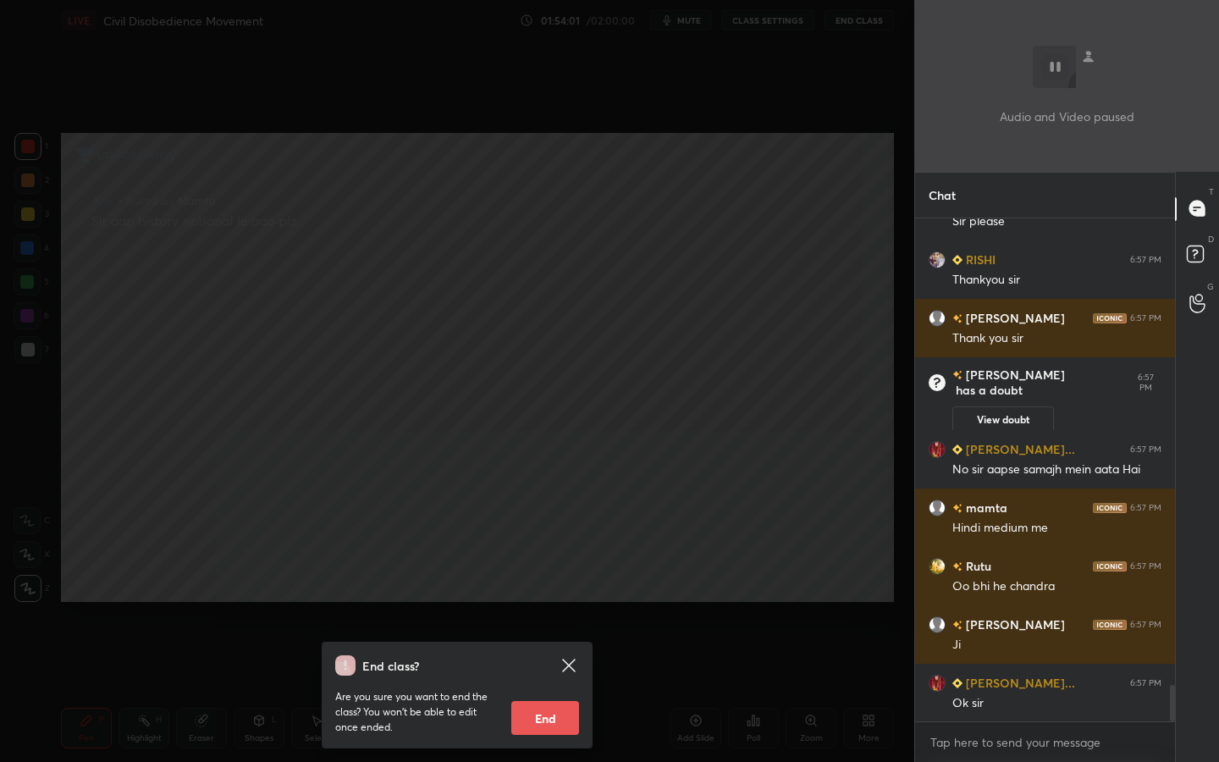
click at [556, 687] on button "End" at bounding box center [545, 718] width 68 height 34
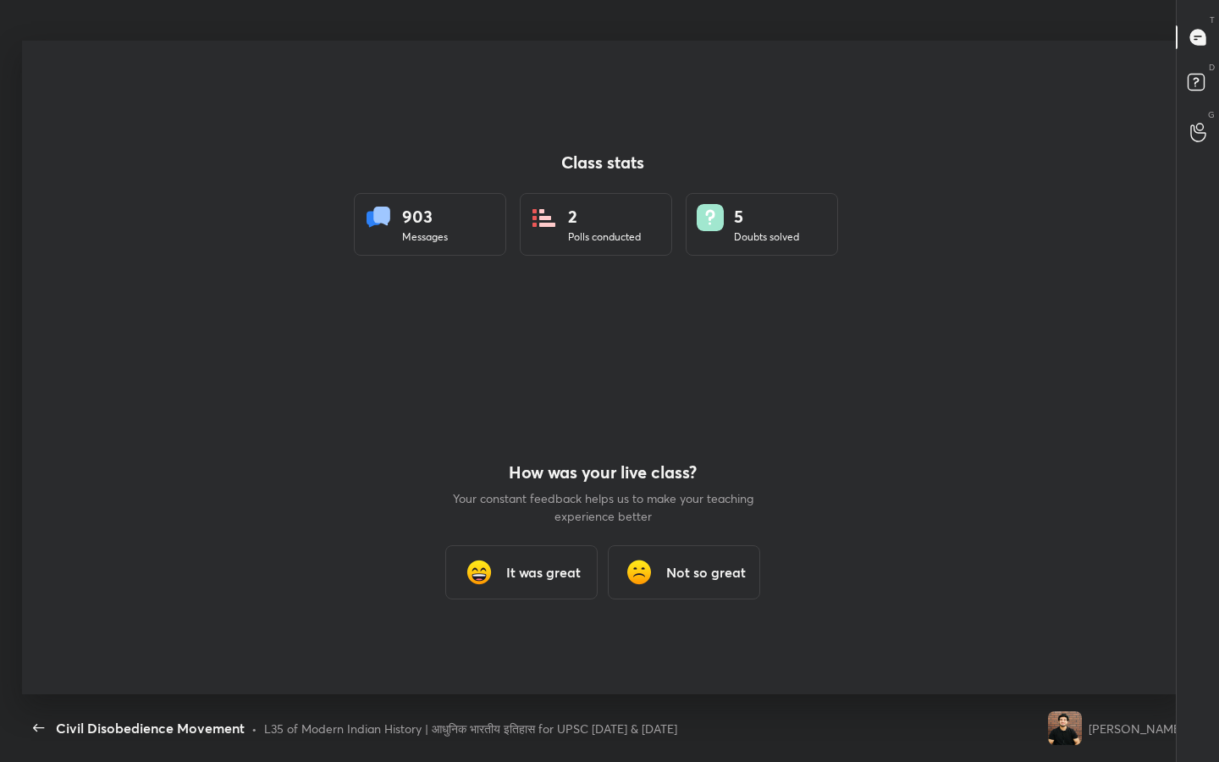
scroll to position [84016, 83464]
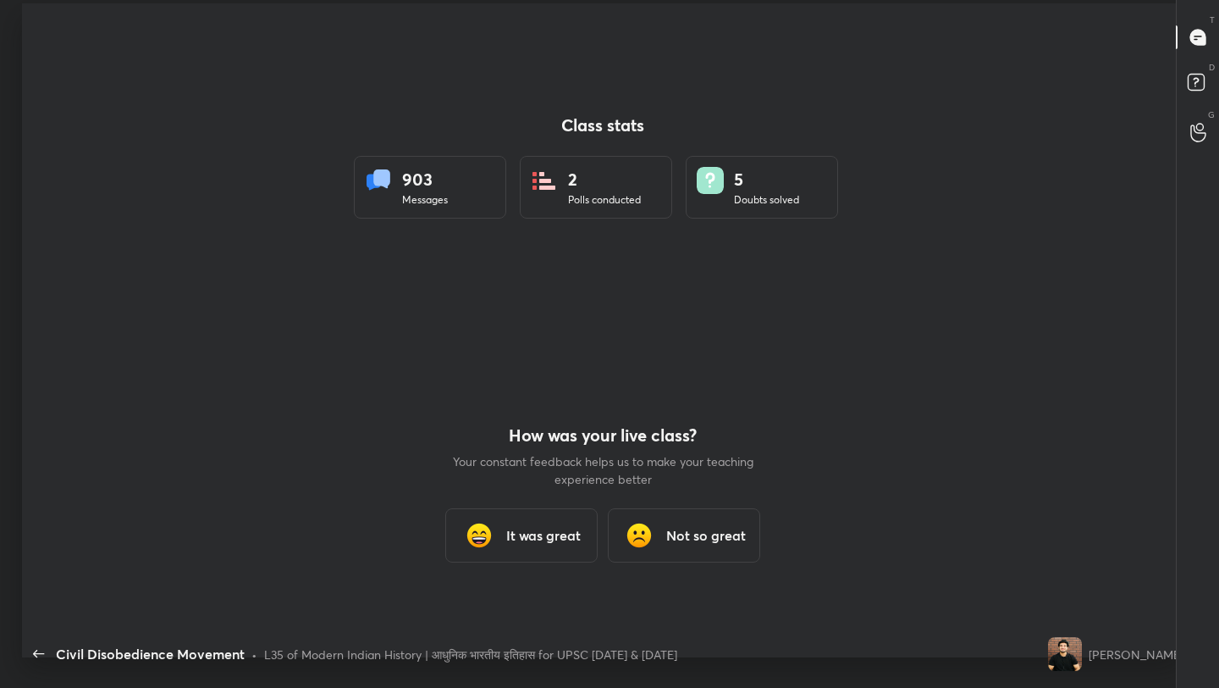
type textarea "x"
